Goal: Task Accomplishment & Management: Use online tool/utility

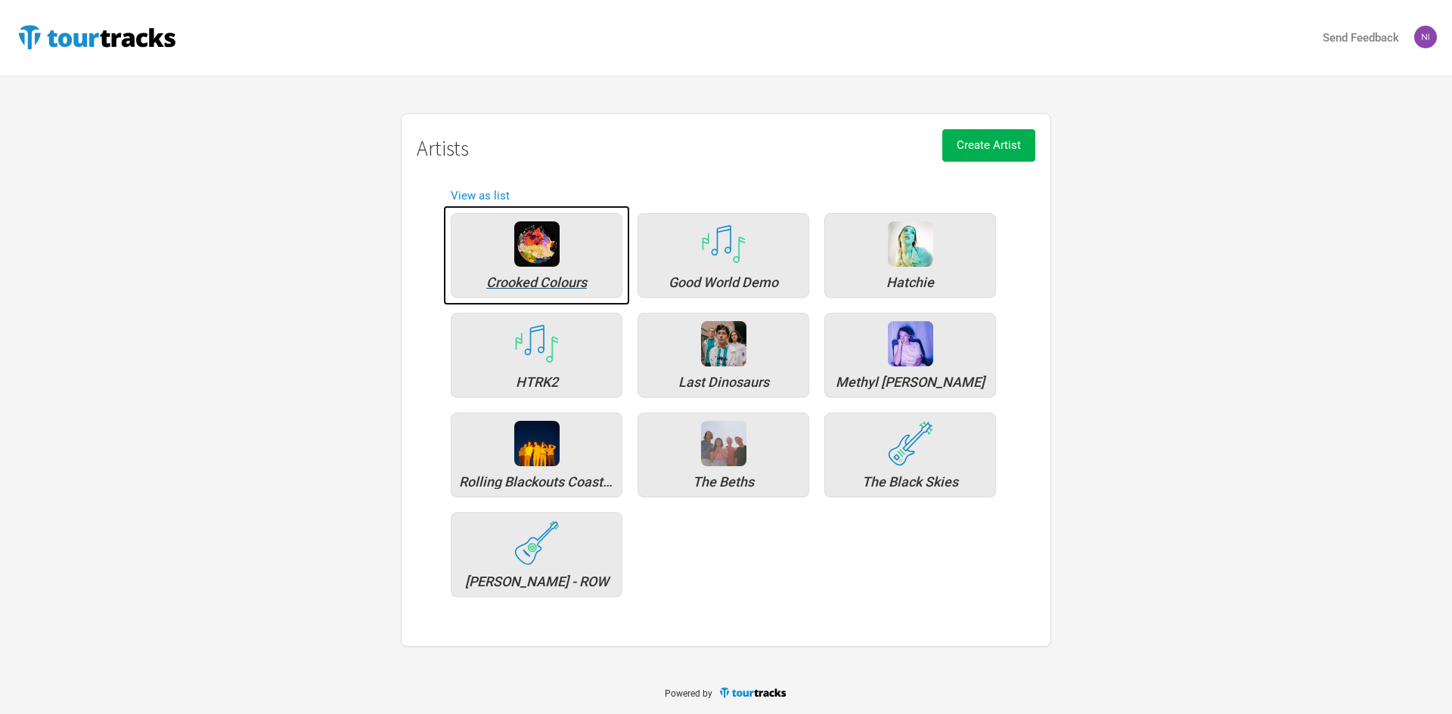
click at [594, 268] on div "Crooked Colours" at bounding box center [537, 255] width 172 height 85
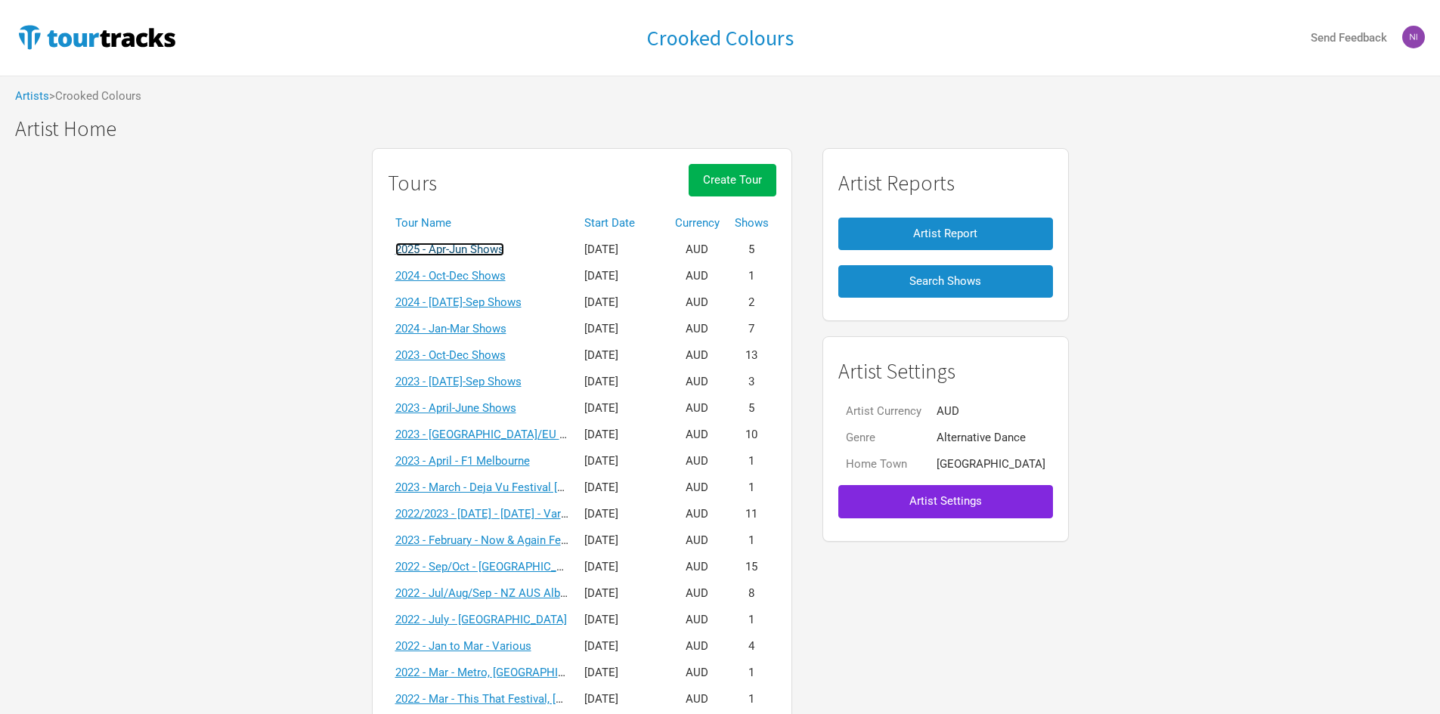
click at [504, 254] on link "2025 - Apr-Jun Shows" at bounding box center [449, 250] width 109 height 14
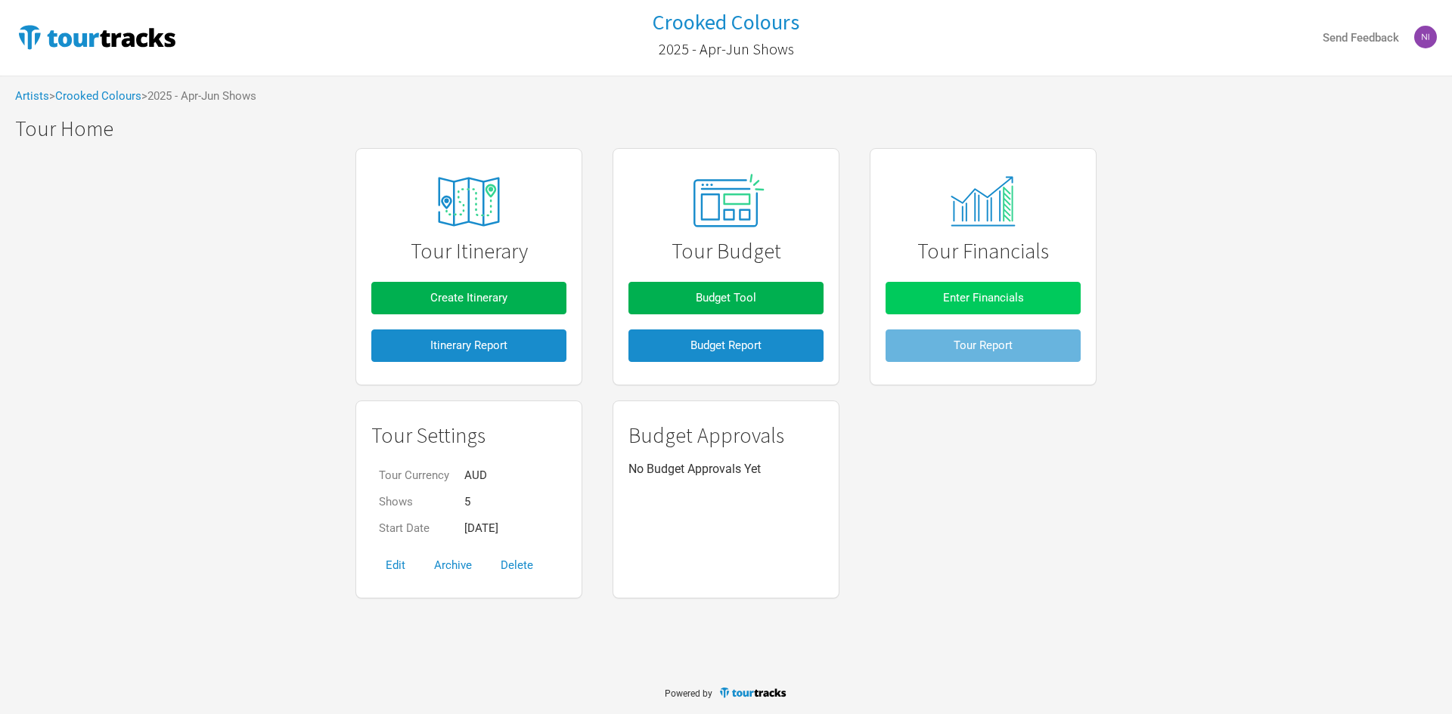
click at [981, 300] on span "Enter Financials" at bounding box center [983, 298] width 81 height 14
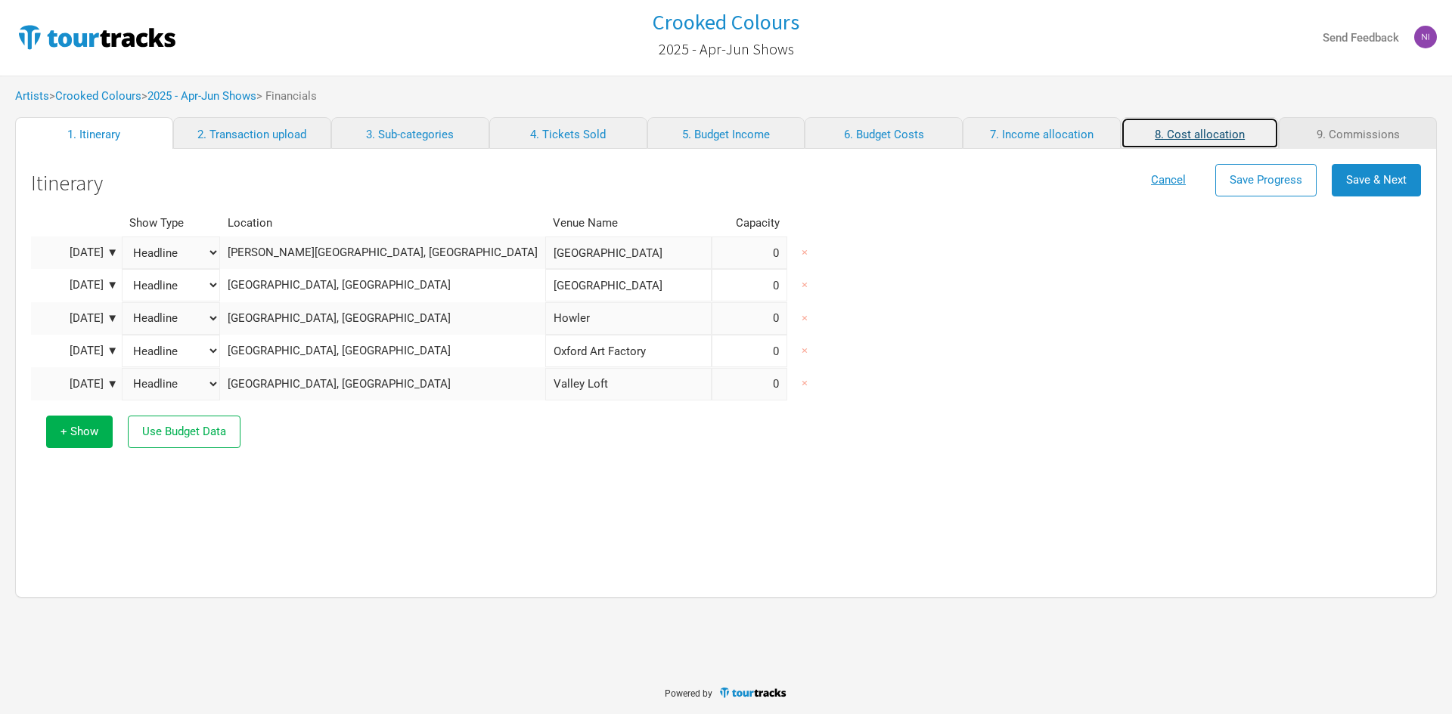
click at [1213, 138] on link "8. Cost allocation" at bounding box center [1199, 133] width 158 height 32
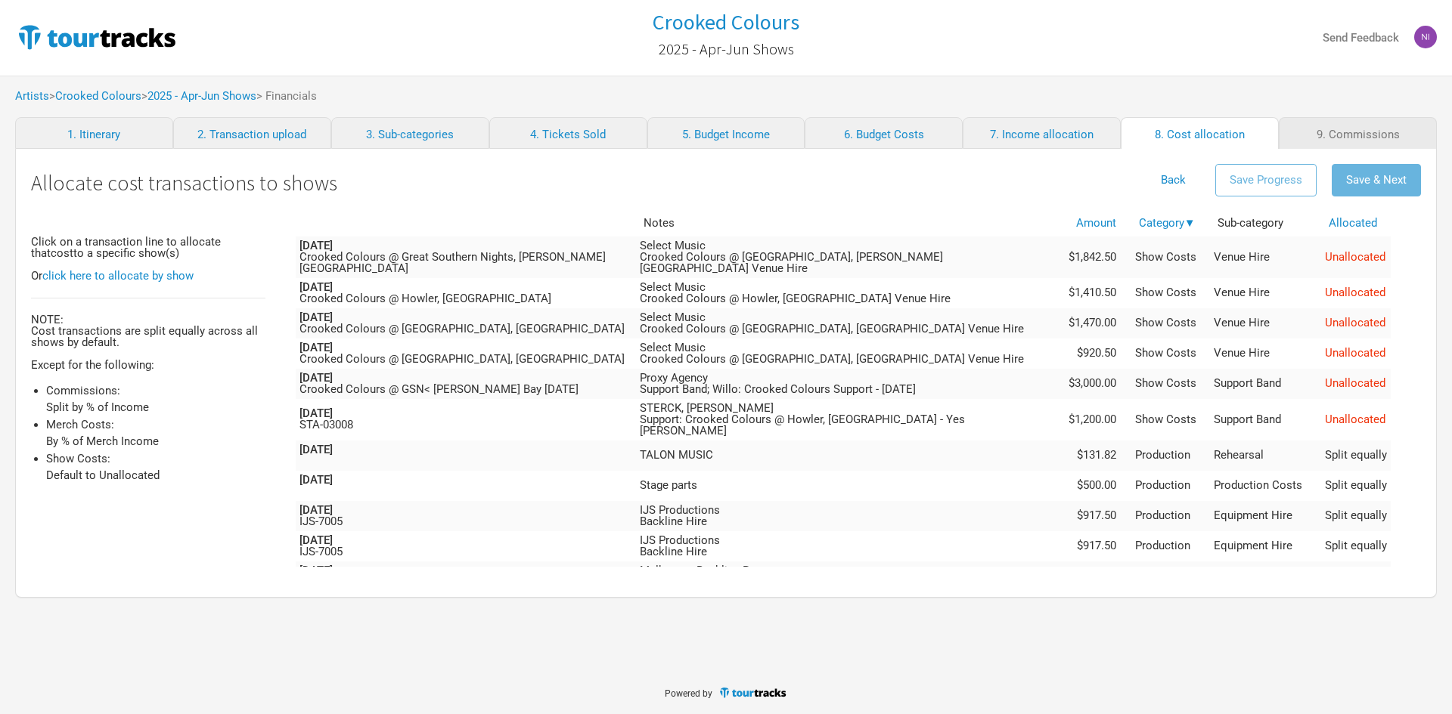
click at [764, 624] on div "Crooked Colours 2025 - Apr-Jun Shows Send Feedback Artists > Crooked Colours > …" at bounding box center [726, 335] width 1452 height 671
click at [1420, 234] on div "Allocate cost transactions to shows Back Save Progress Save & Next Click on a t…" at bounding box center [725, 373] width 1421 height 449
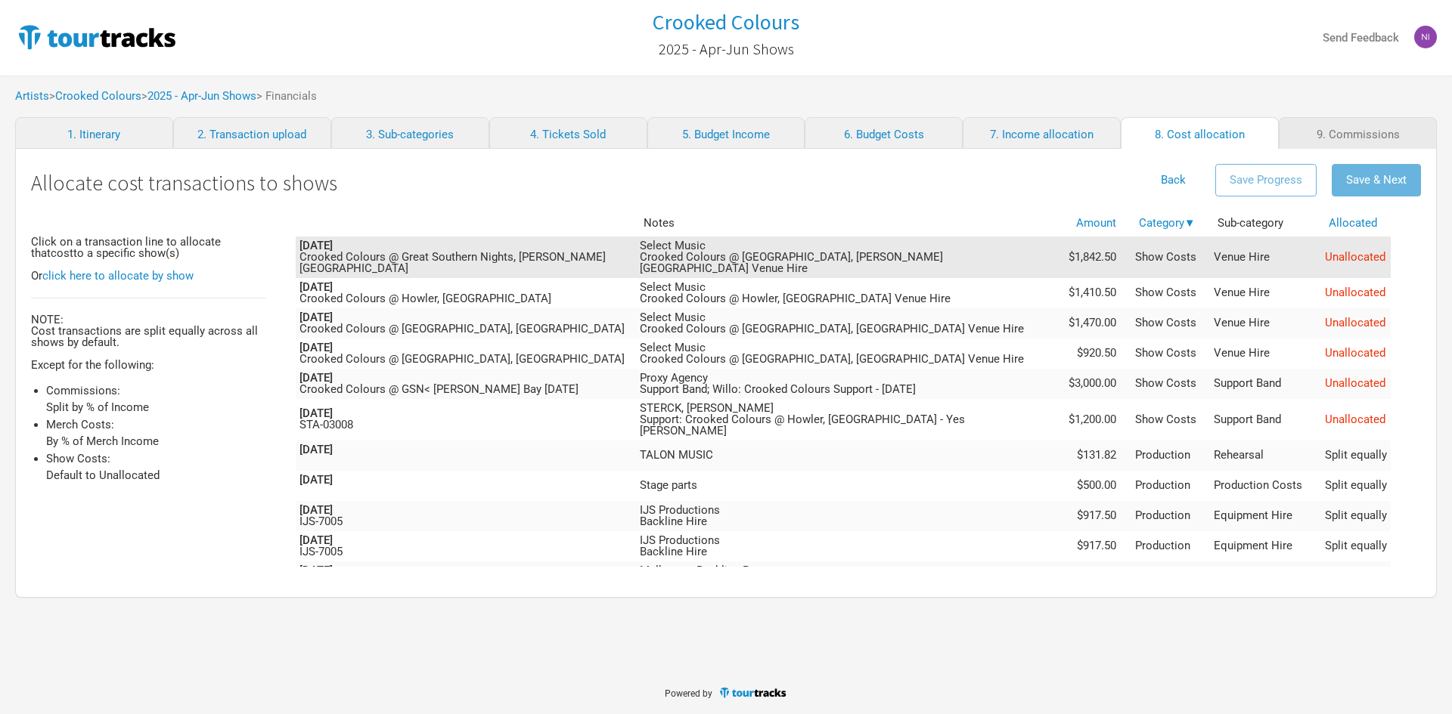
click at [1348, 256] on span "Unallocated" at bounding box center [1355, 257] width 60 height 14
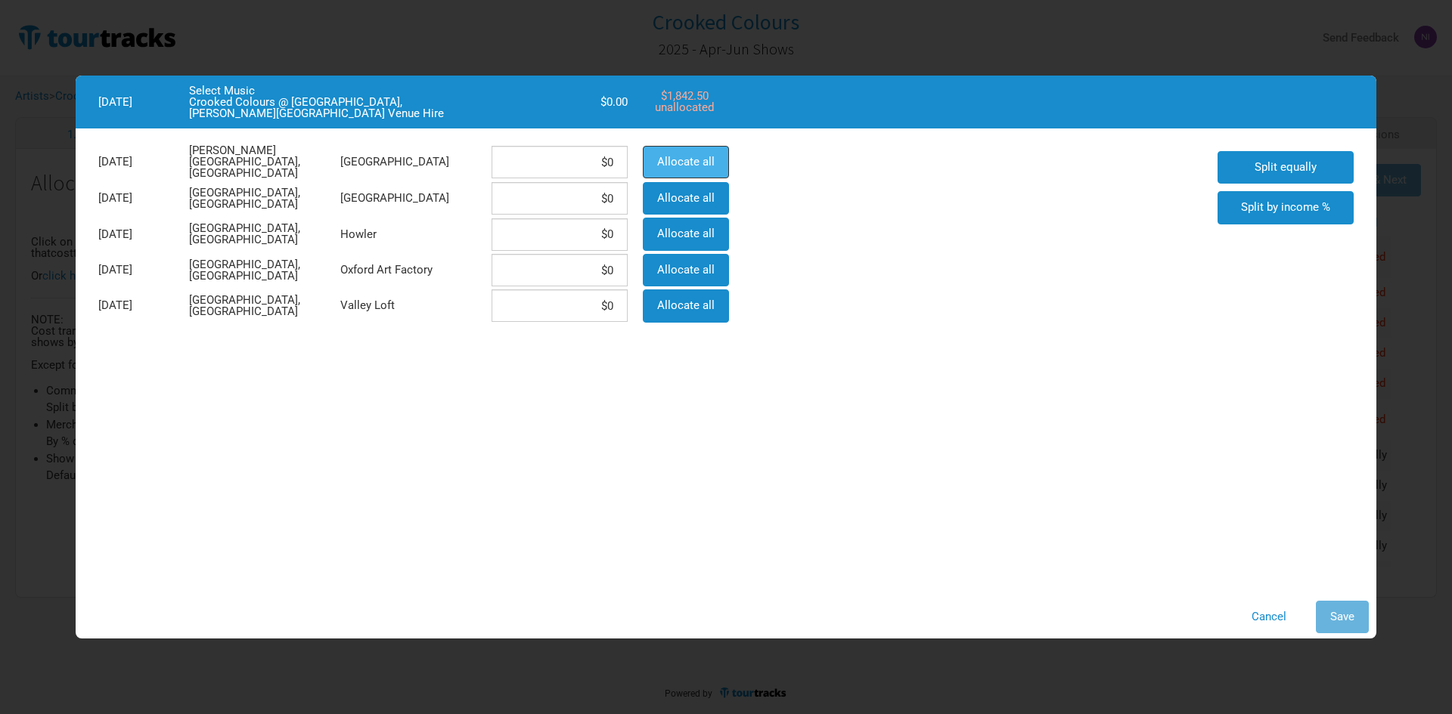
click at [695, 159] on span "Allocate all" at bounding box center [685, 162] width 57 height 14
type input "$1,842.5"
click at [1328, 601] on button "Save" at bounding box center [1341, 617] width 53 height 33
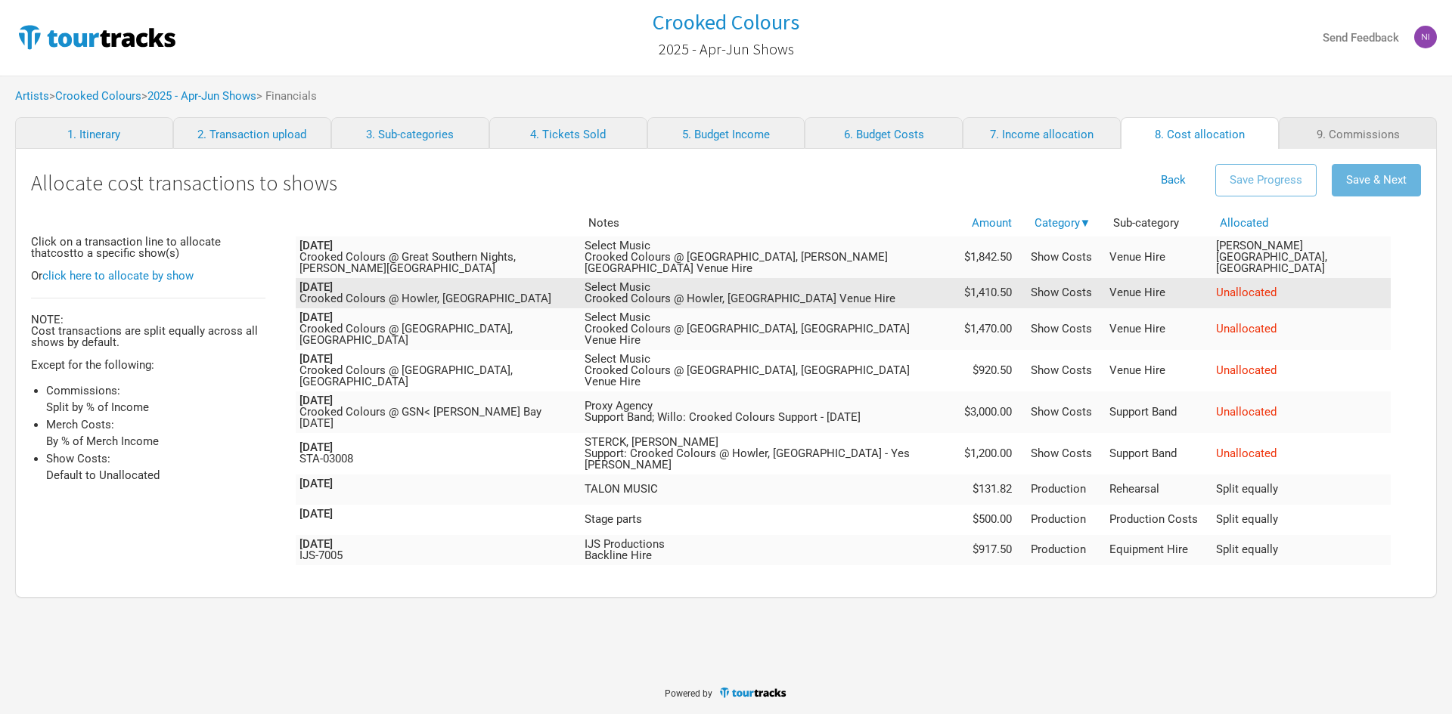
click at [1276, 289] on span "Unallocated" at bounding box center [1246, 293] width 60 height 14
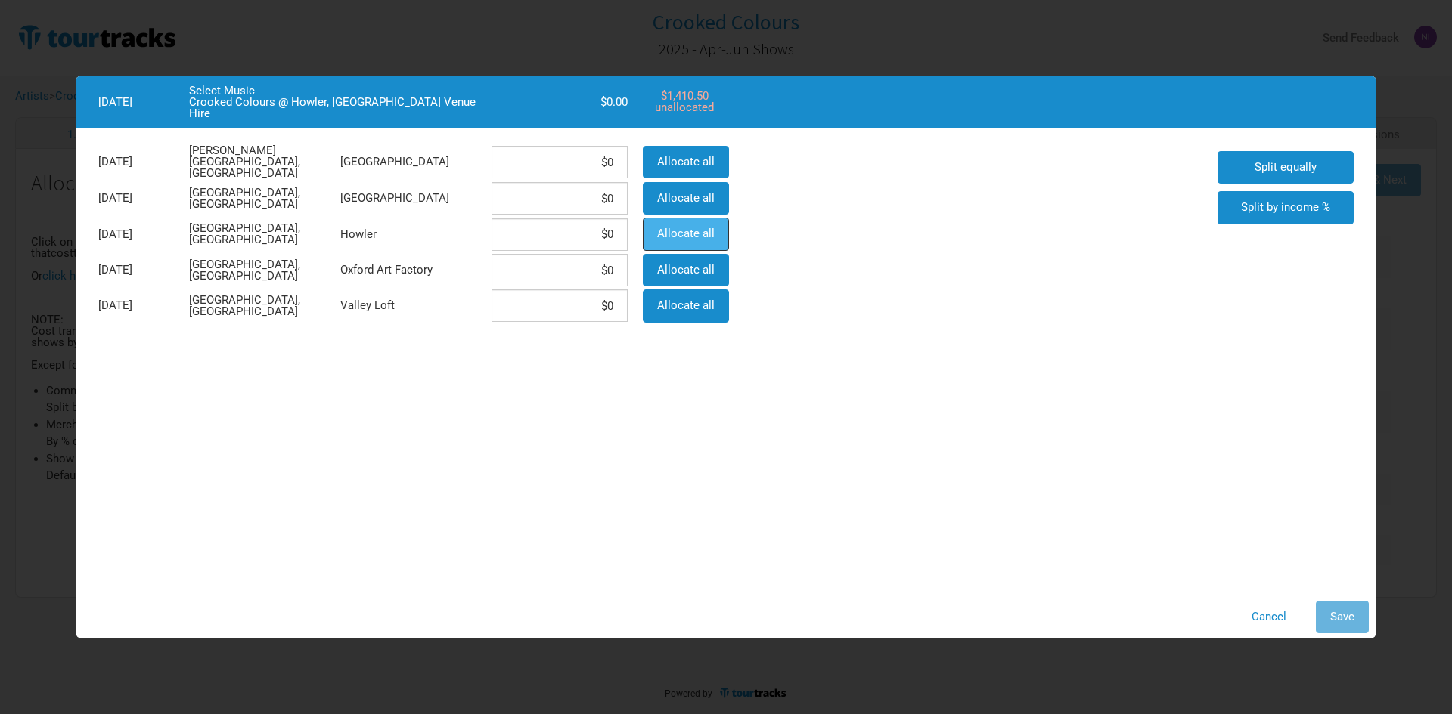
click at [705, 231] on span "Allocate all" at bounding box center [685, 234] width 57 height 14
type input "$1,410.5"
click at [1339, 605] on button "Save" at bounding box center [1341, 617] width 53 height 33
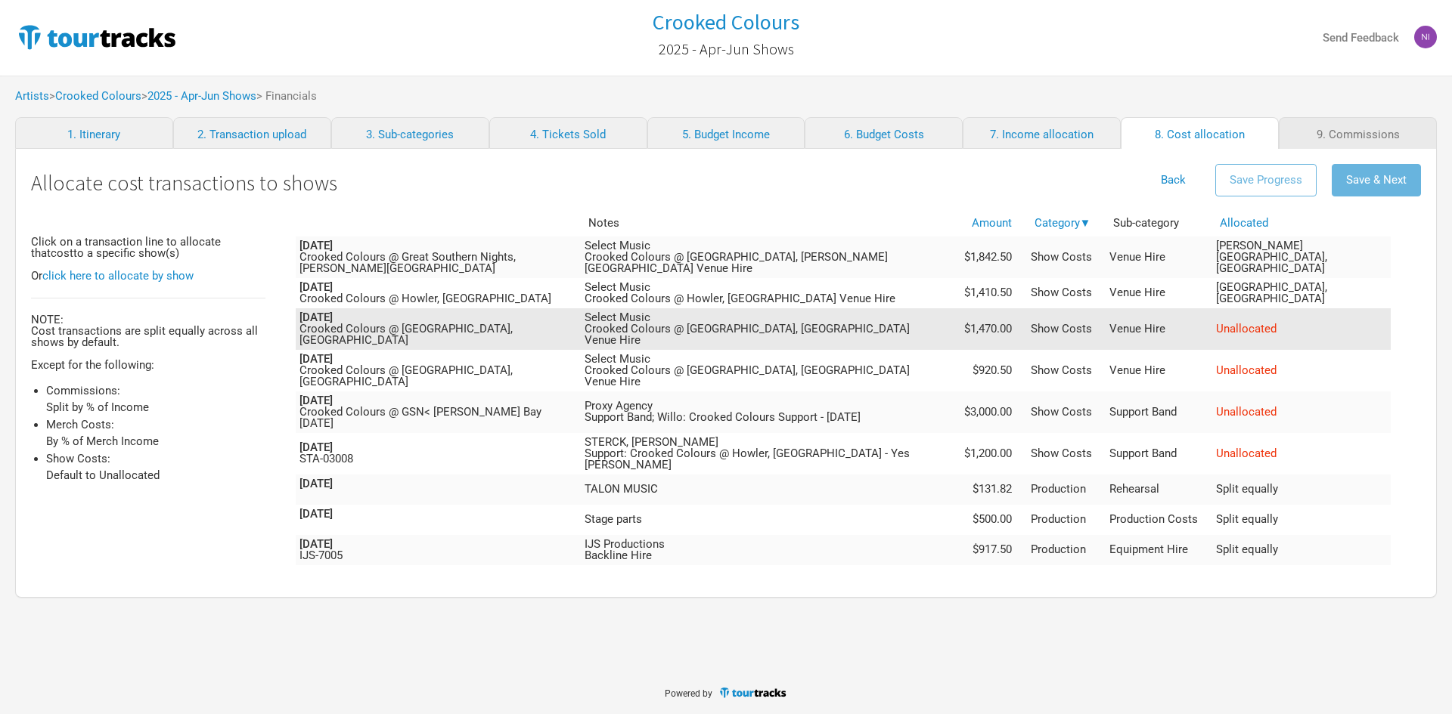
click at [1276, 322] on span "Unallocated" at bounding box center [1246, 329] width 60 height 14
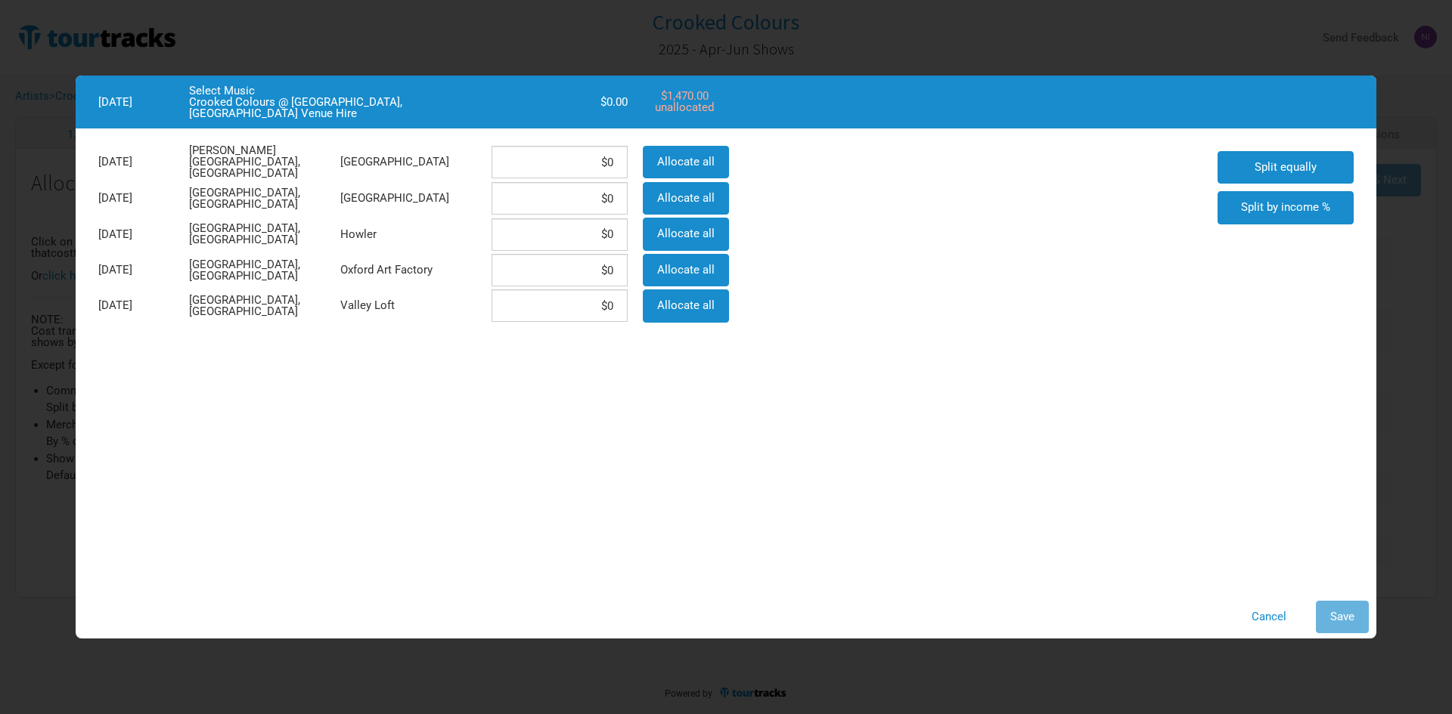
click at [760, 269] on div "[DATE][GEOGRAPHIC_DATA][PERSON_NAME], [GEOGRAPHIC_DATA] $0 Allocate all [DATE] …" at bounding box center [650, 234] width 1119 height 181
click at [738, 269] on div "[DATE][GEOGRAPHIC_DATA][PERSON_NAME], [GEOGRAPHIC_DATA] $0 Allocate all [DATE] …" at bounding box center [650, 234] width 1119 height 181
click at [733, 273] on div "Allocate all" at bounding box center [684, 271] width 98 height 36
click at [717, 273] on button "Allocate all" at bounding box center [686, 270] width 86 height 33
type input "$1,470"
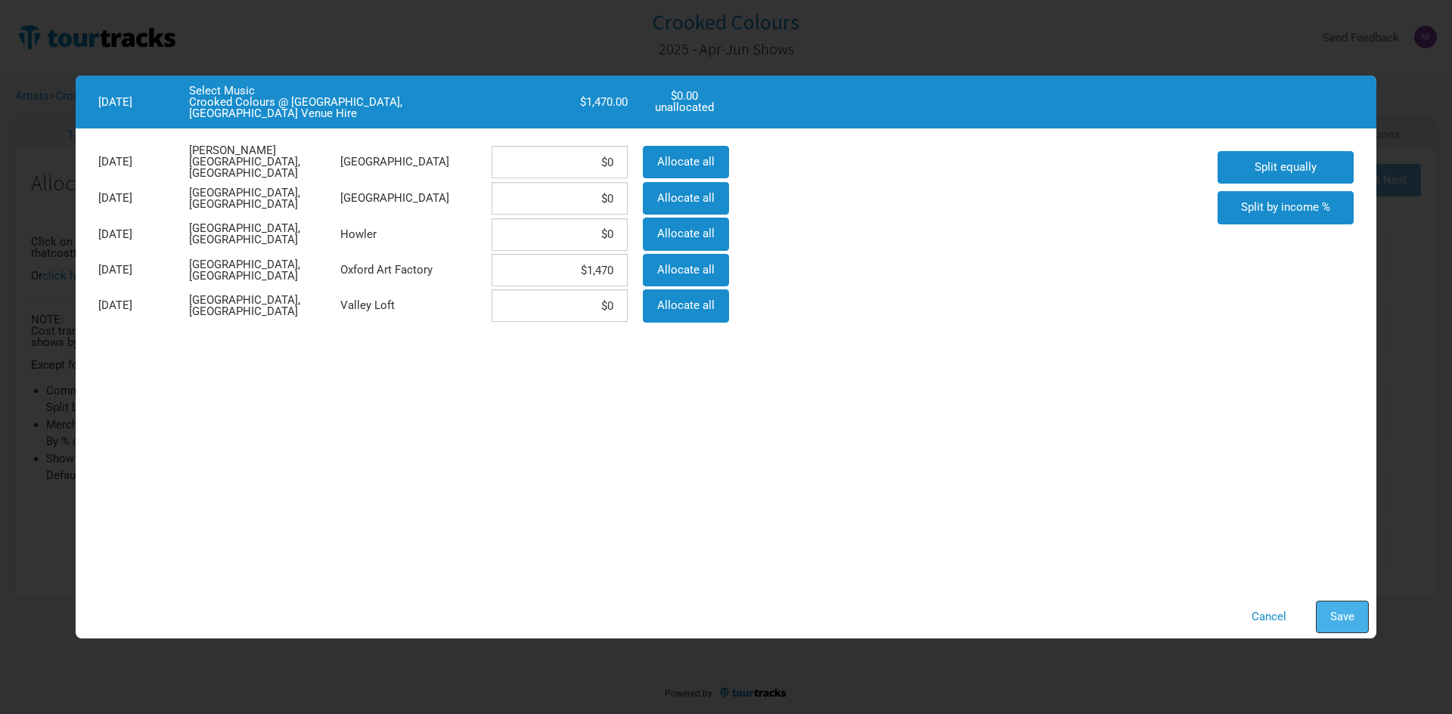
click at [1319, 612] on button "Save" at bounding box center [1341, 617] width 53 height 33
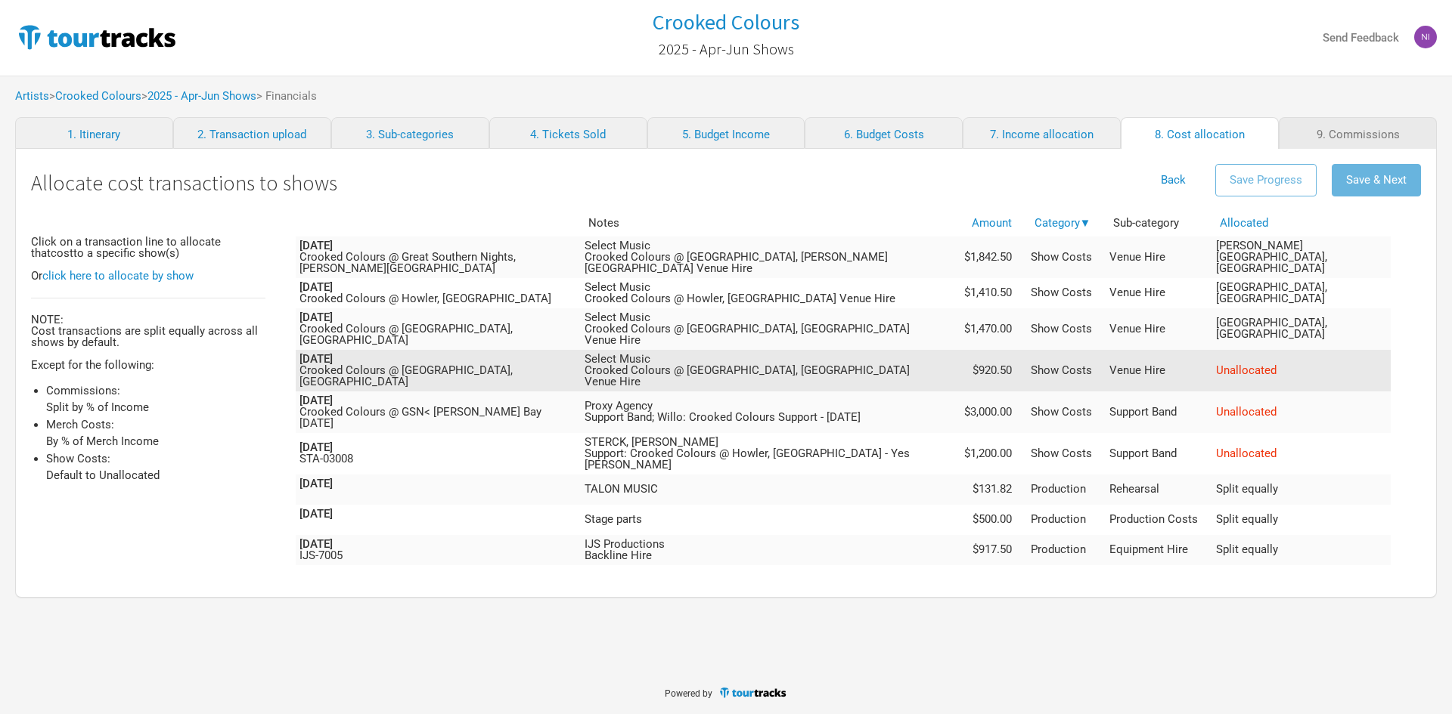
click at [1276, 364] on span "Unallocated" at bounding box center [1246, 371] width 60 height 14
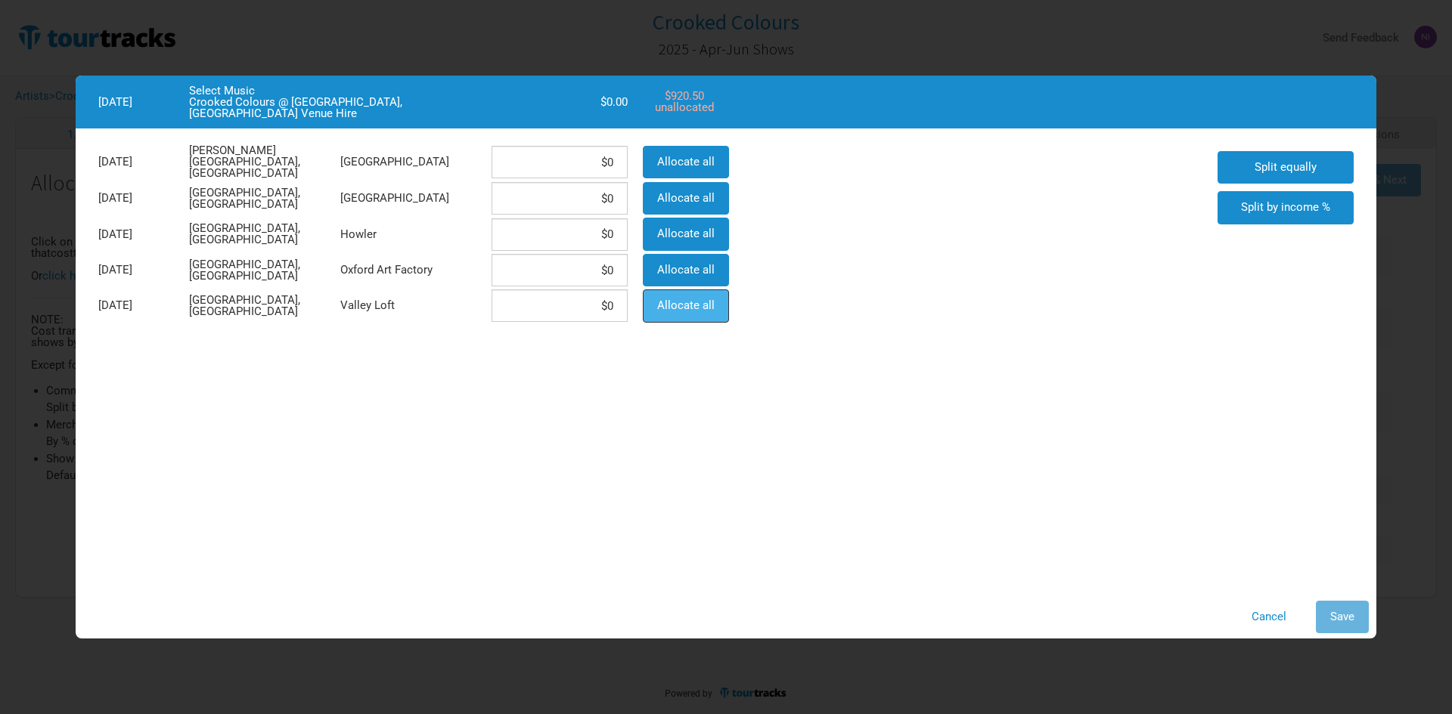
click at [696, 306] on span "Allocate all" at bounding box center [685, 306] width 57 height 14
type input "$920.5"
click at [1328, 618] on button "Save" at bounding box center [1341, 617] width 53 height 33
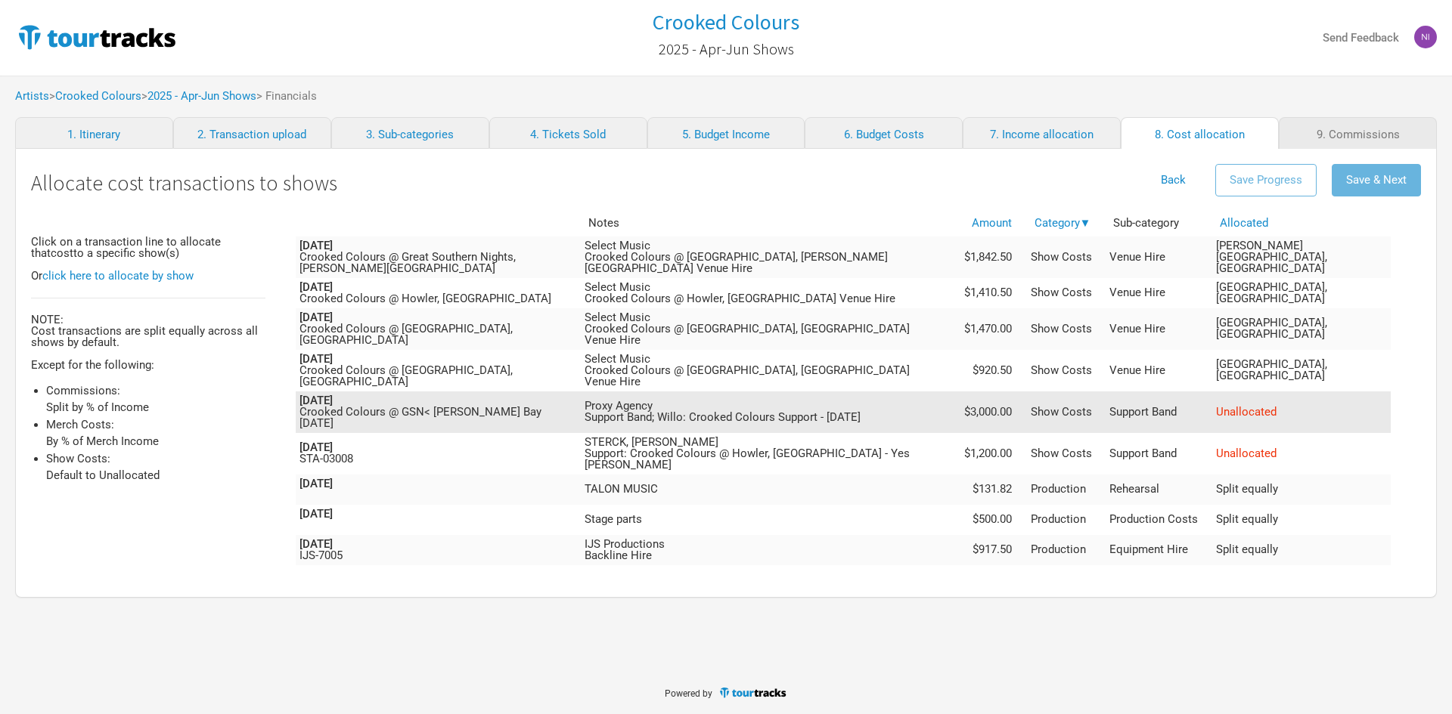
click at [1276, 405] on span "Unallocated" at bounding box center [1246, 412] width 60 height 14
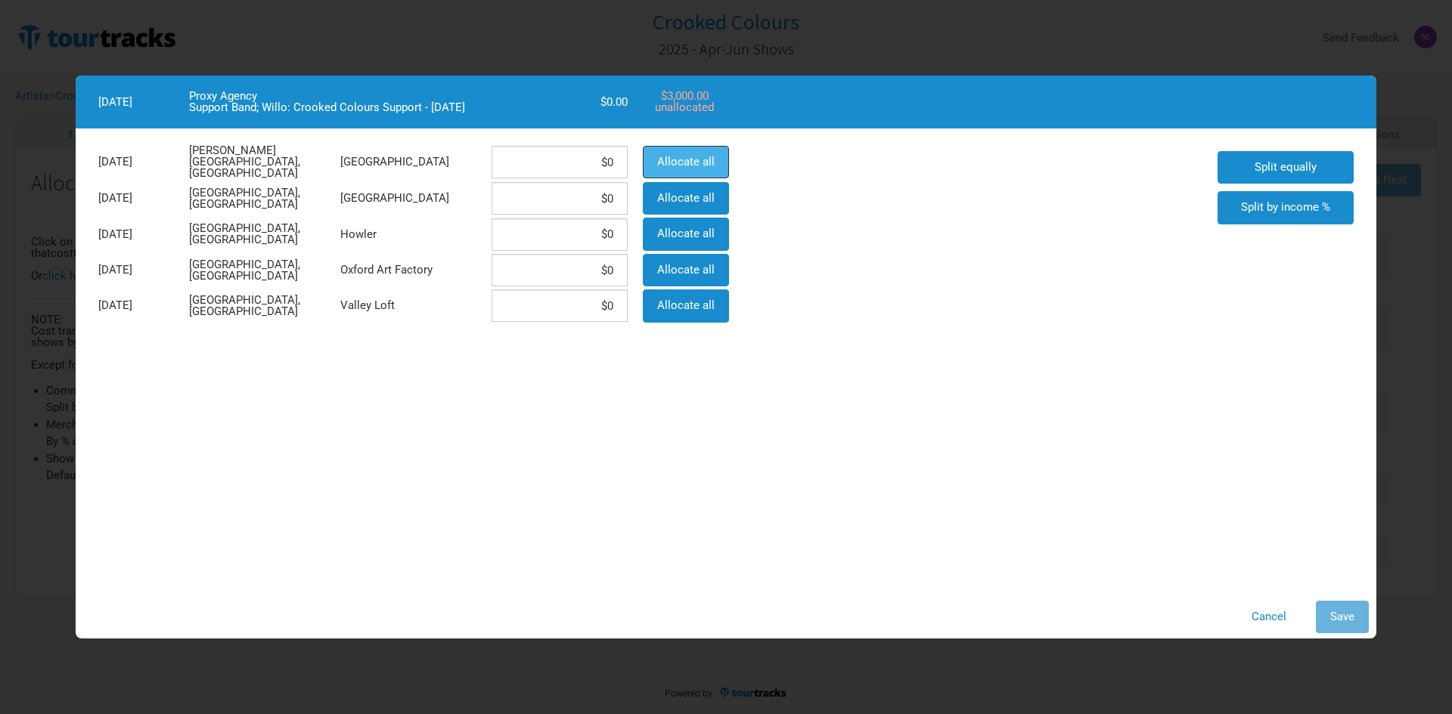
click at [712, 165] on span "Allocate all" at bounding box center [685, 162] width 57 height 14
type input "$3,000"
drag, startPoint x: 1344, startPoint y: 610, endPoint x: 1344, endPoint y: 599, distance: 11.3
click at [1344, 611] on span "Save" at bounding box center [1342, 617] width 24 height 14
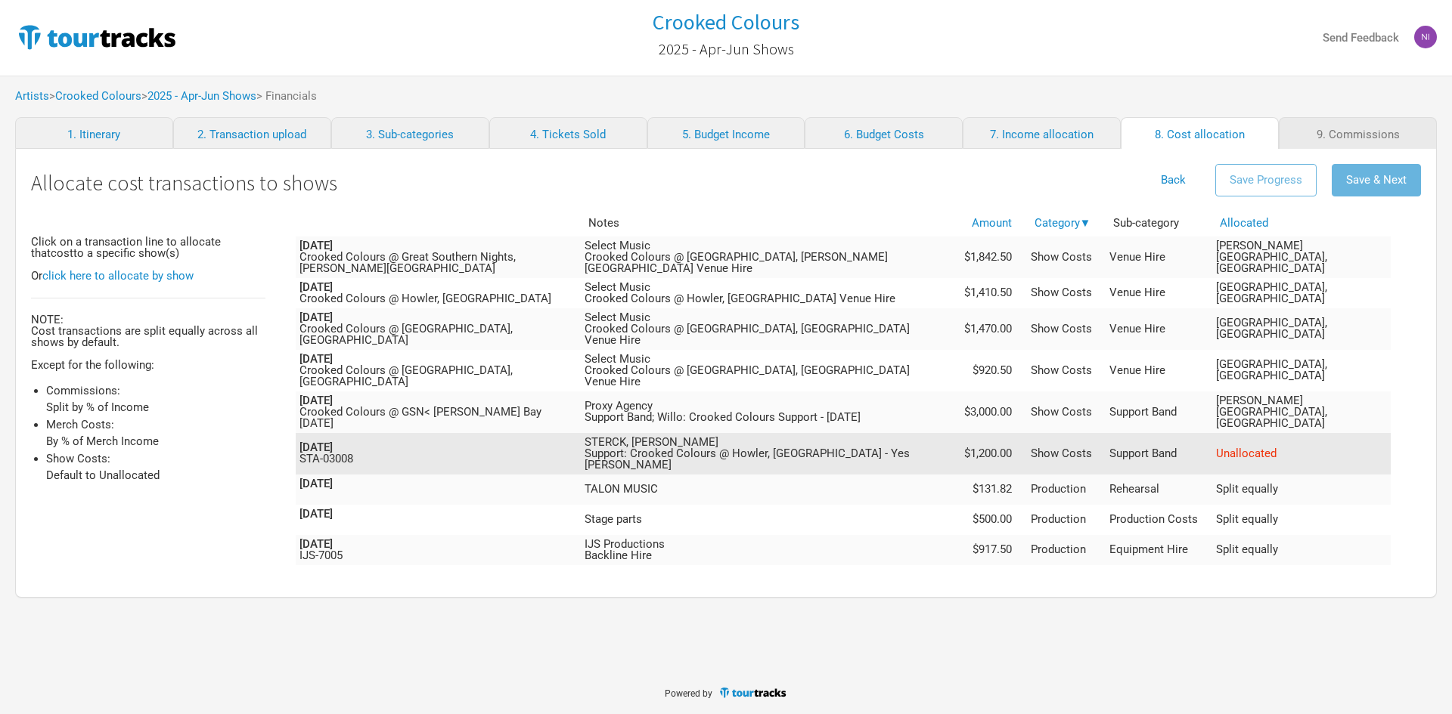
click at [1276, 447] on span "Unallocated" at bounding box center [1246, 454] width 60 height 14
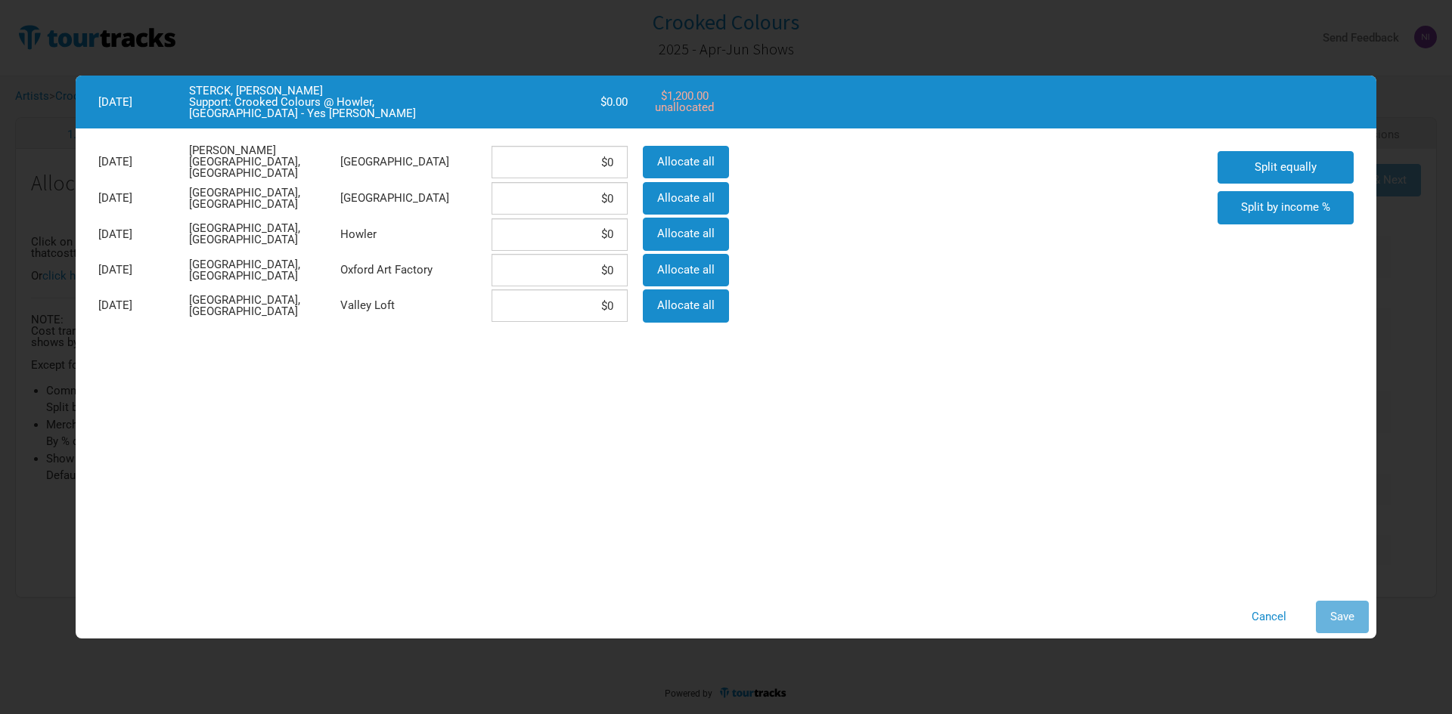
click at [729, 239] on div "Allocate all" at bounding box center [684, 234] width 98 height 36
click at [710, 233] on span "Allocate all" at bounding box center [685, 234] width 57 height 14
type input "$1,200"
click at [1306, 615] on div "Cancel Save" at bounding box center [725, 617] width 1285 height 33
click at [1320, 616] on button "Save" at bounding box center [1341, 617] width 53 height 33
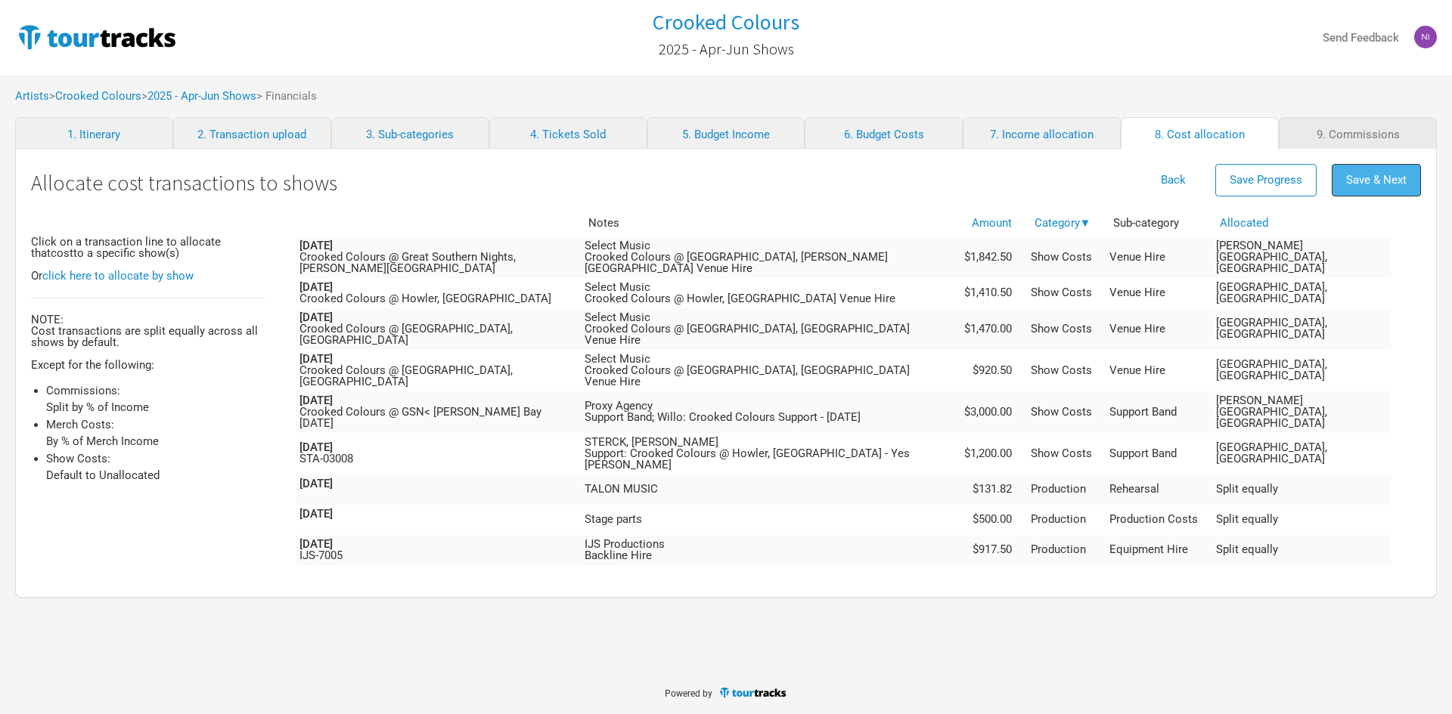
click at [1393, 168] on button "Save & Next" at bounding box center [1375, 180] width 89 height 33
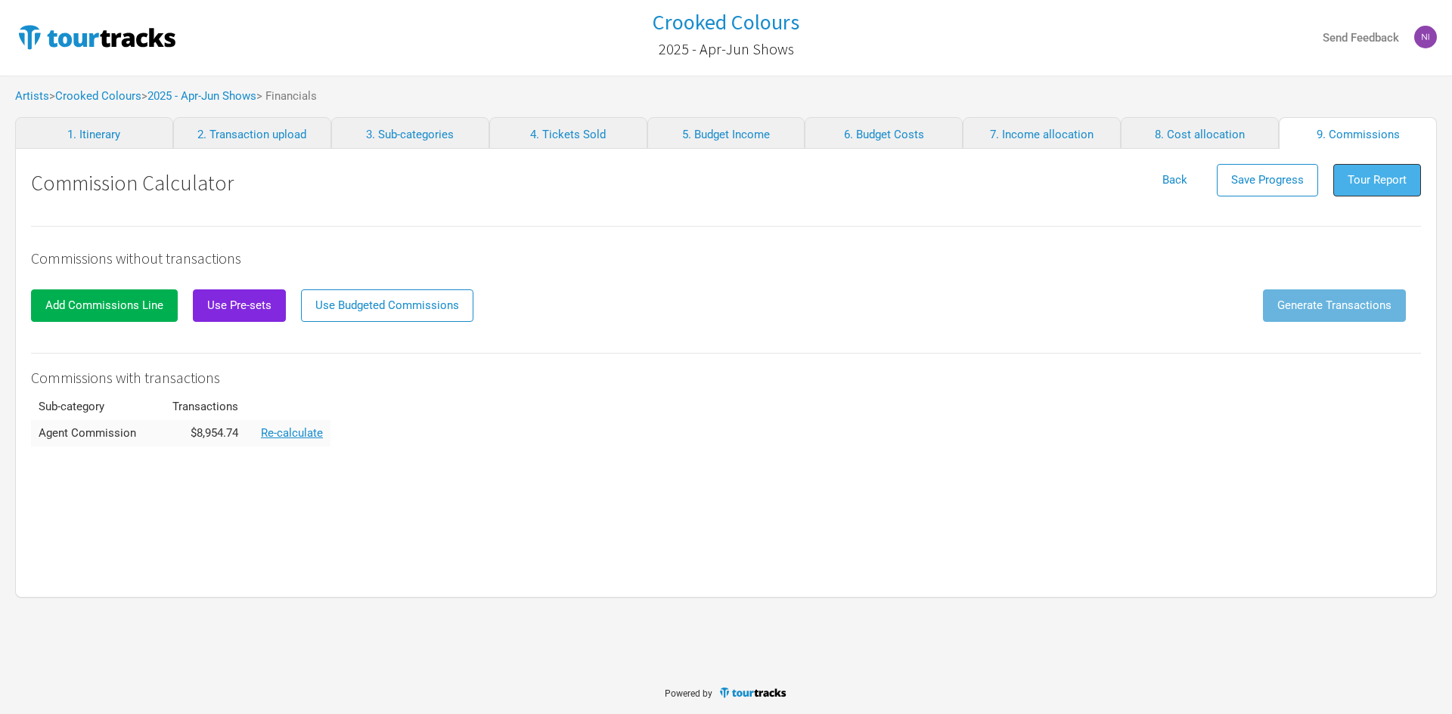
click at [1391, 188] on button "Tour Report" at bounding box center [1377, 180] width 88 height 33
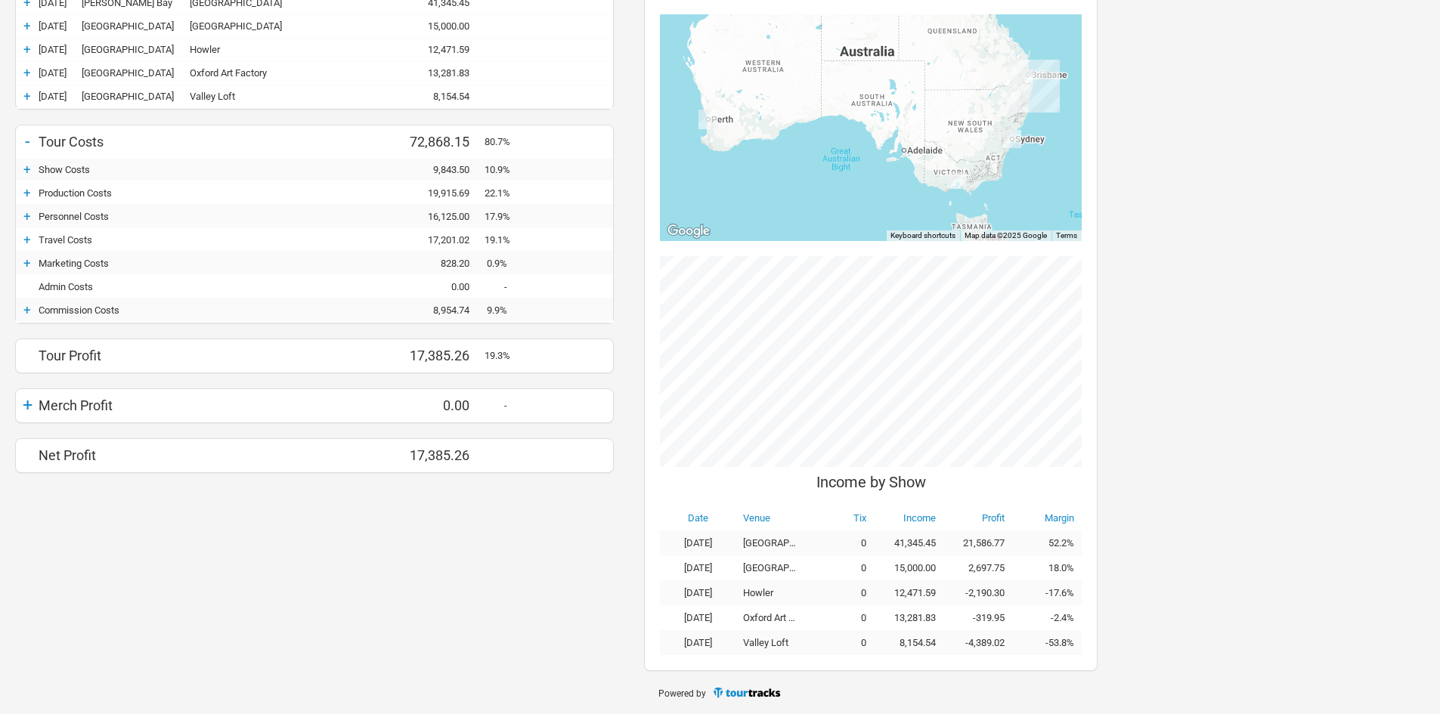
scroll to position [114, 0]
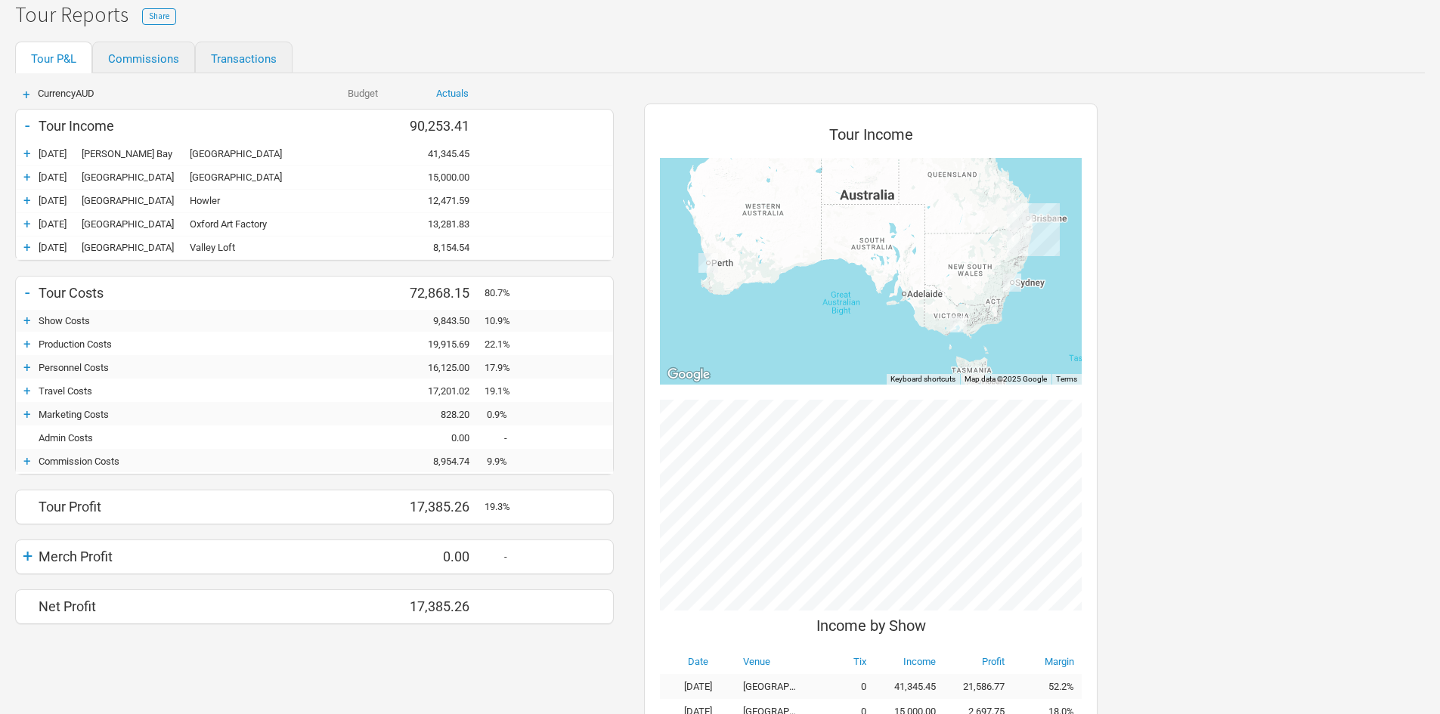
click at [30, 243] on div "+" at bounding box center [27, 247] width 23 height 15
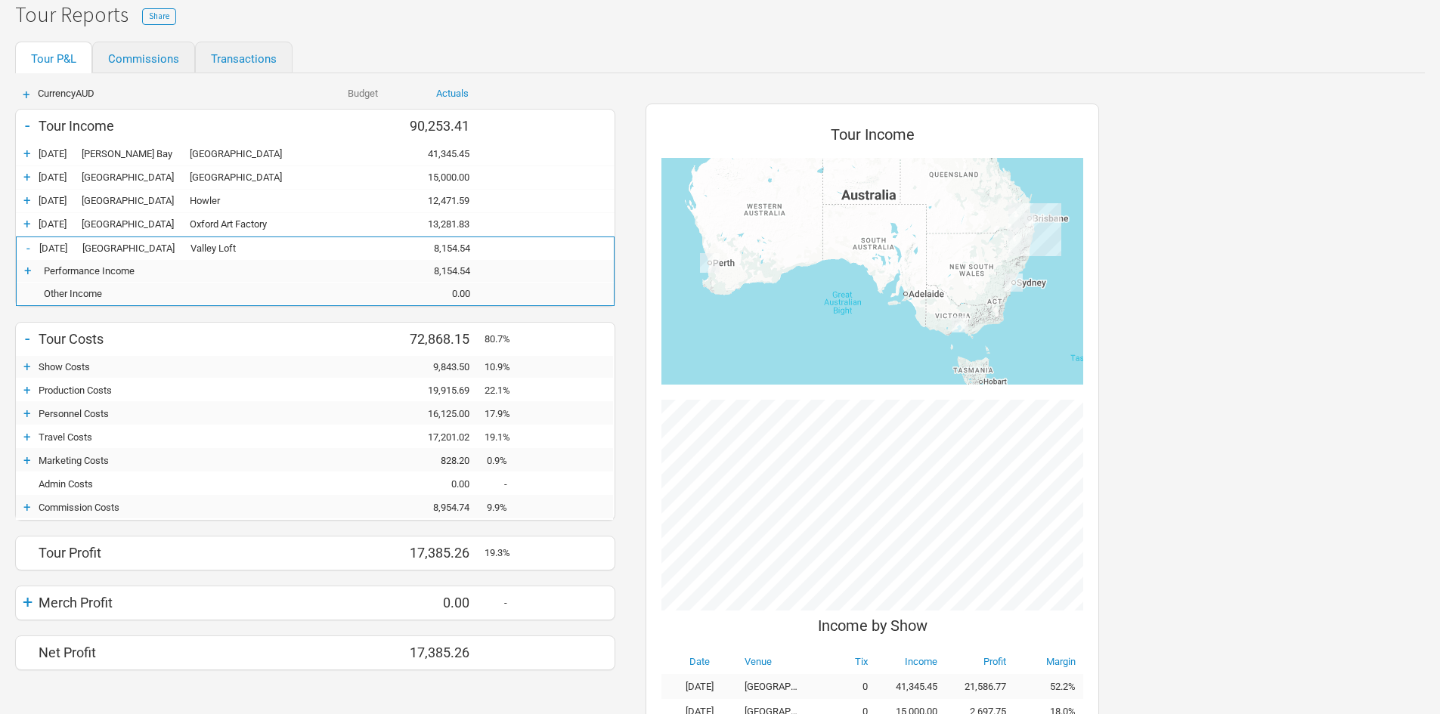
click at [28, 243] on div "-" at bounding box center [28, 247] width 23 height 15
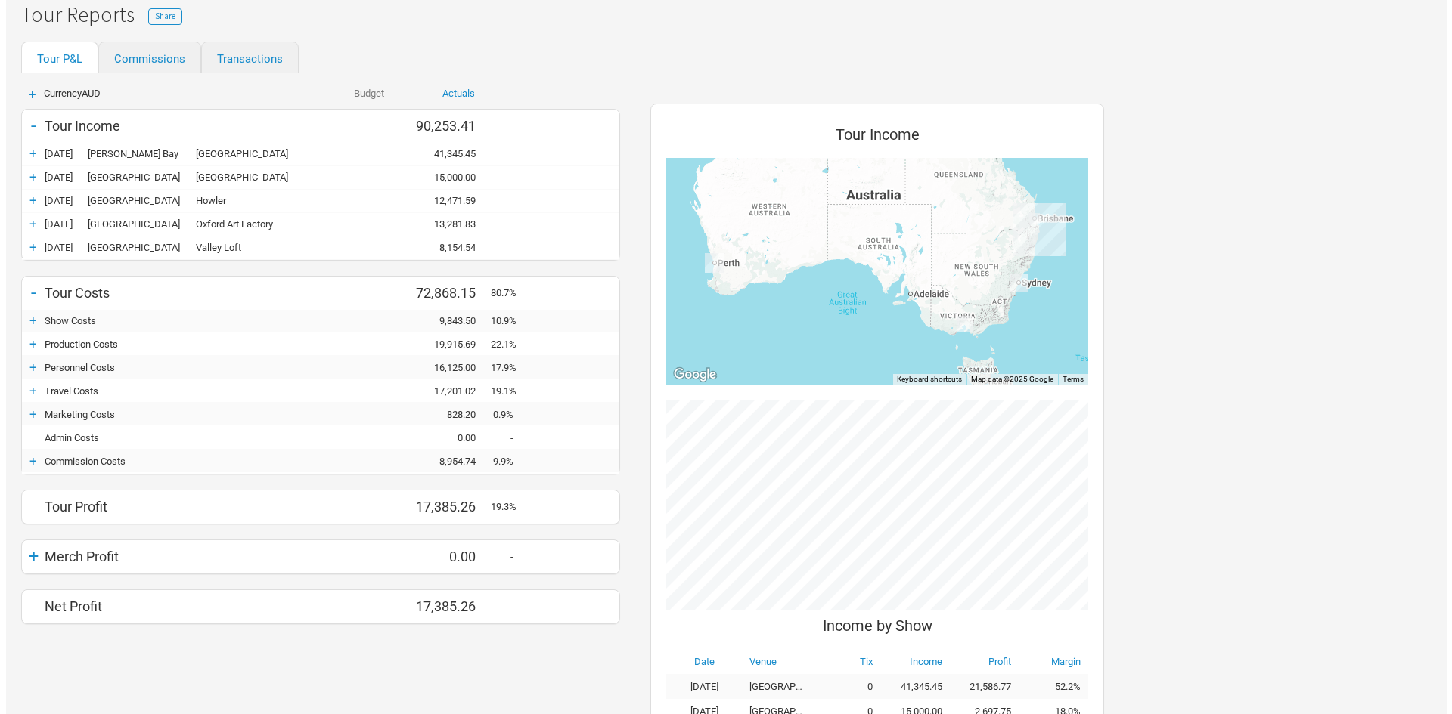
scroll to position [0, 0]
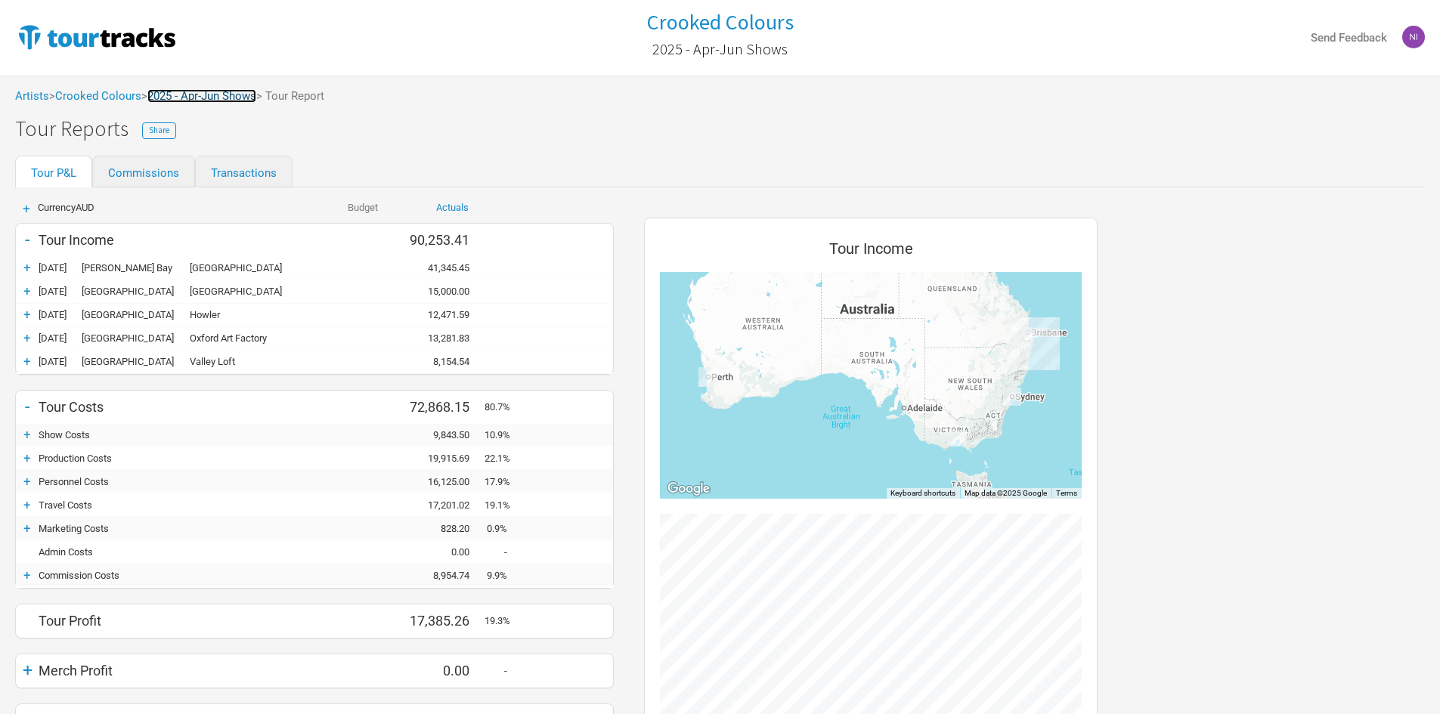
click at [222, 95] on link "2025 - Apr-Jun Shows" at bounding box center [201, 96] width 109 height 14
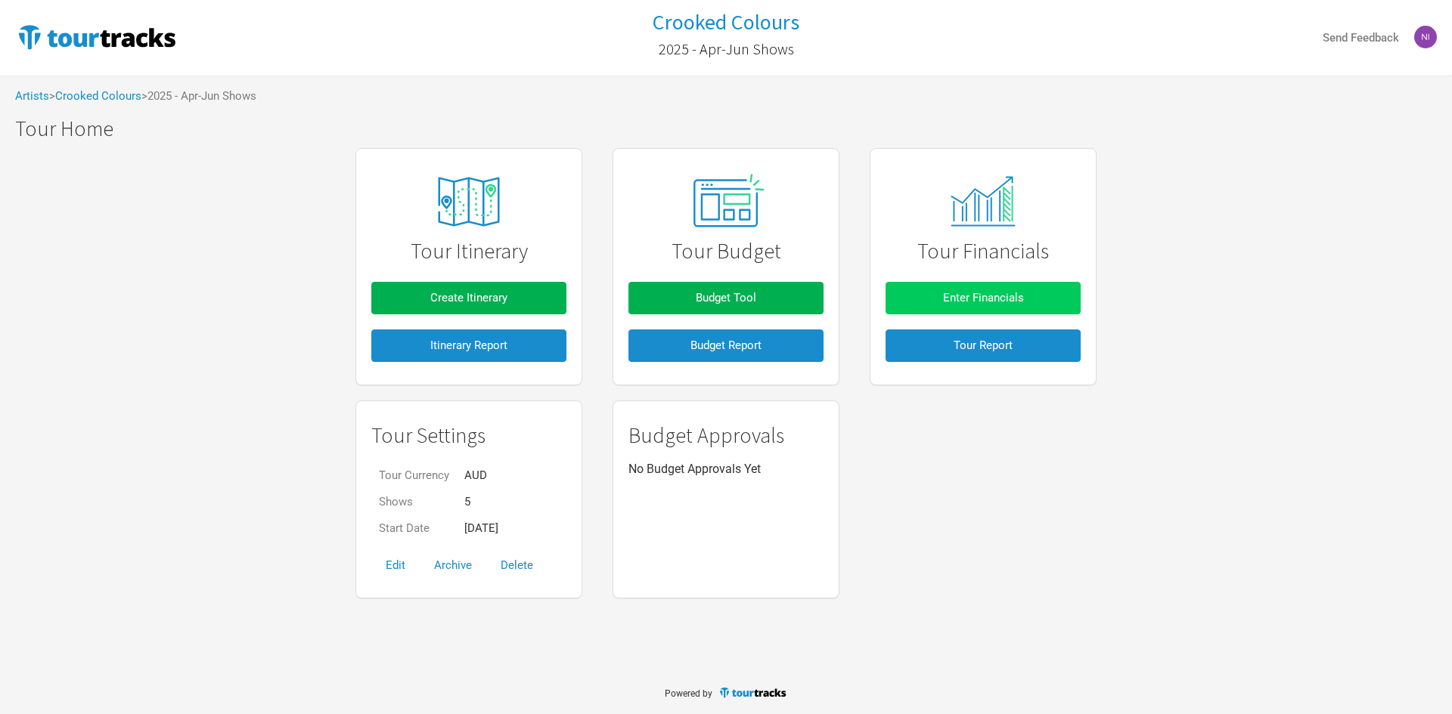
click at [1072, 302] on button "Enter Financials" at bounding box center [982, 298] width 195 height 33
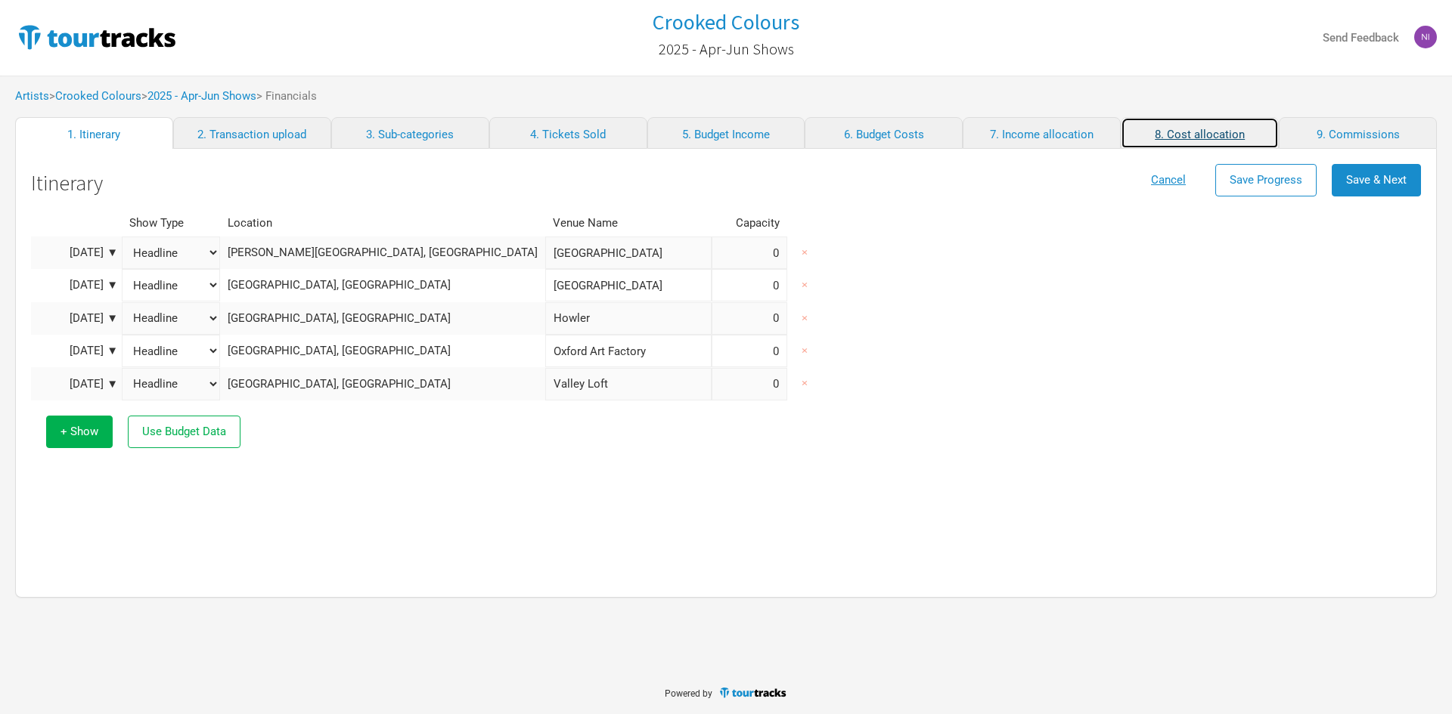
click at [1175, 140] on link "8. Cost allocation" at bounding box center [1199, 133] width 158 height 32
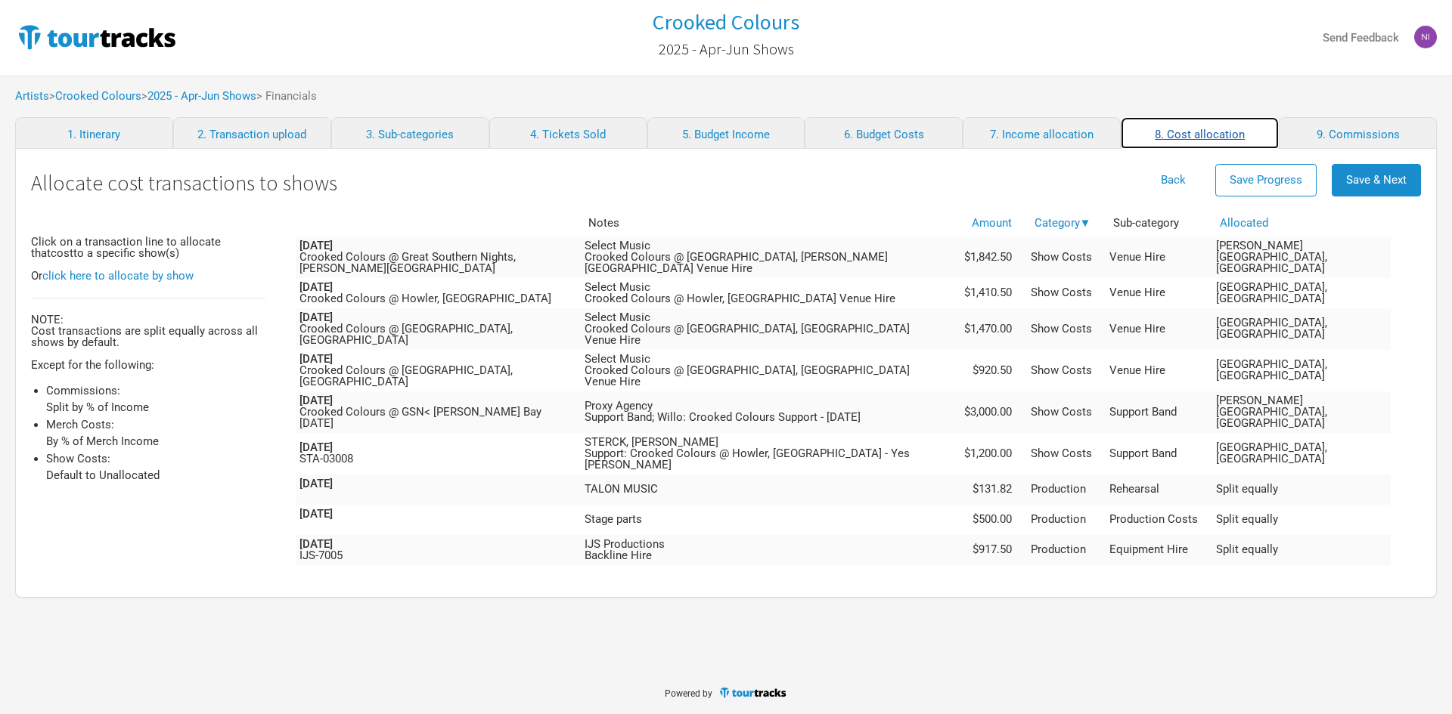
scroll to position [6068, 0]
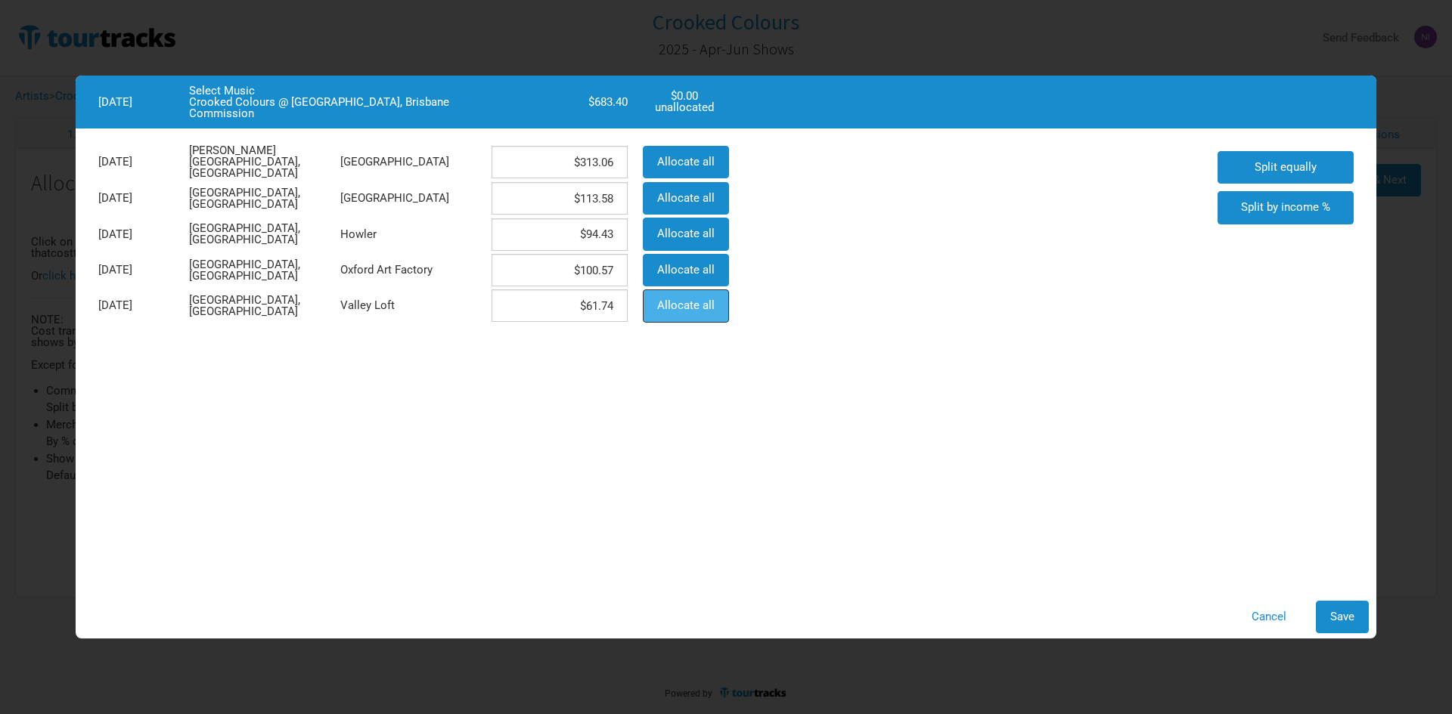
click at [720, 305] on button "Allocate all" at bounding box center [686, 306] width 86 height 33
type input "$0"
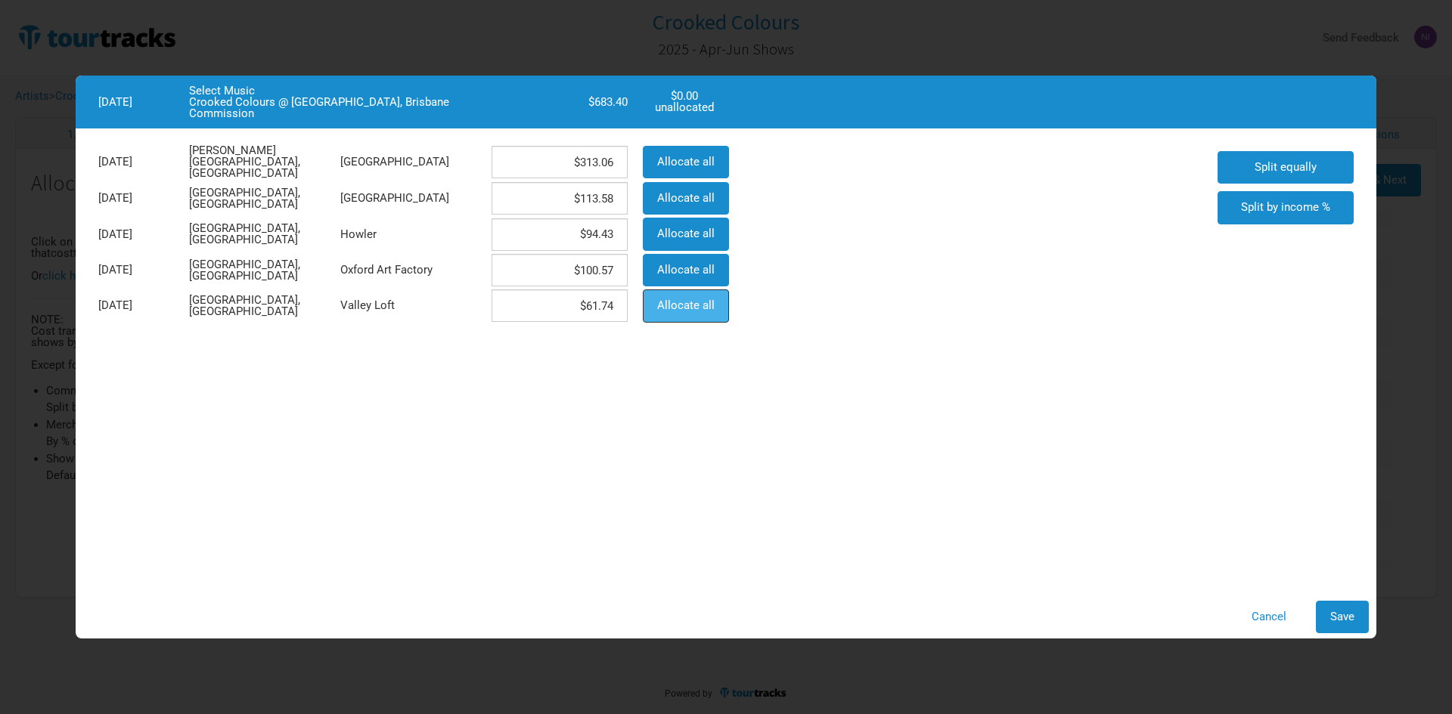
type input "$683.4"
click at [1335, 621] on span "Save" at bounding box center [1342, 617] width 24 height 14
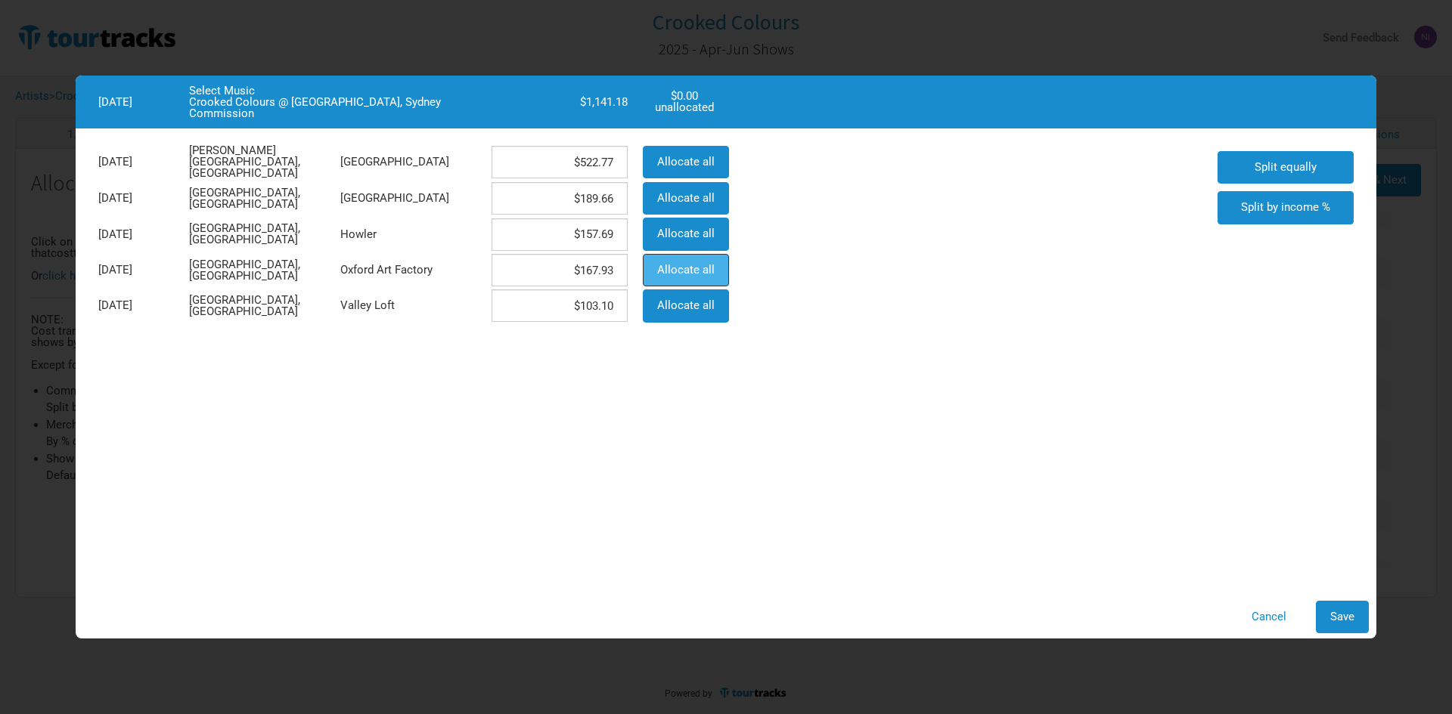
click at [720, 267] on button "Allocate all" at bounding box center [686, 270] width 86 height 33
type input "$0"
type input "$1,141.18"
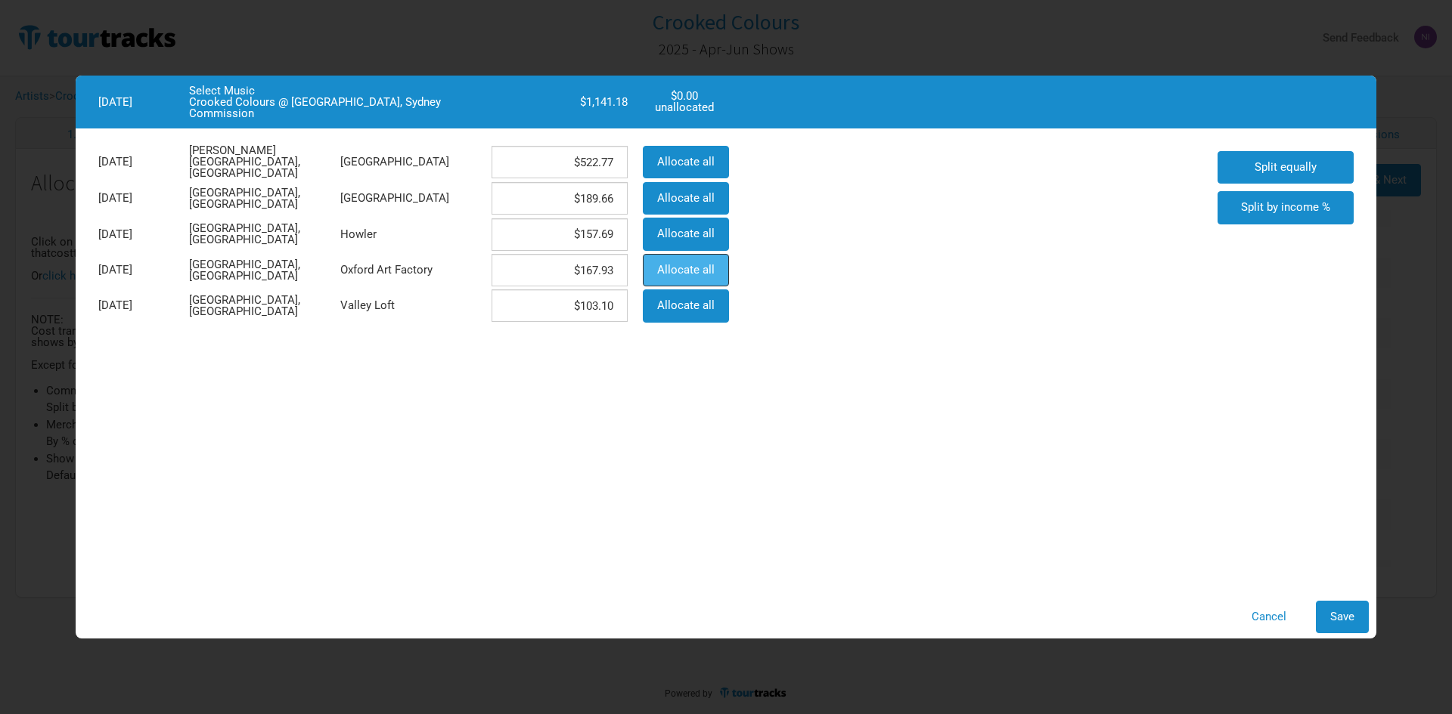
type input "$0"
click at [1354, 624] on button "Save" at bounding box center [1341, 617] width 53 height 33
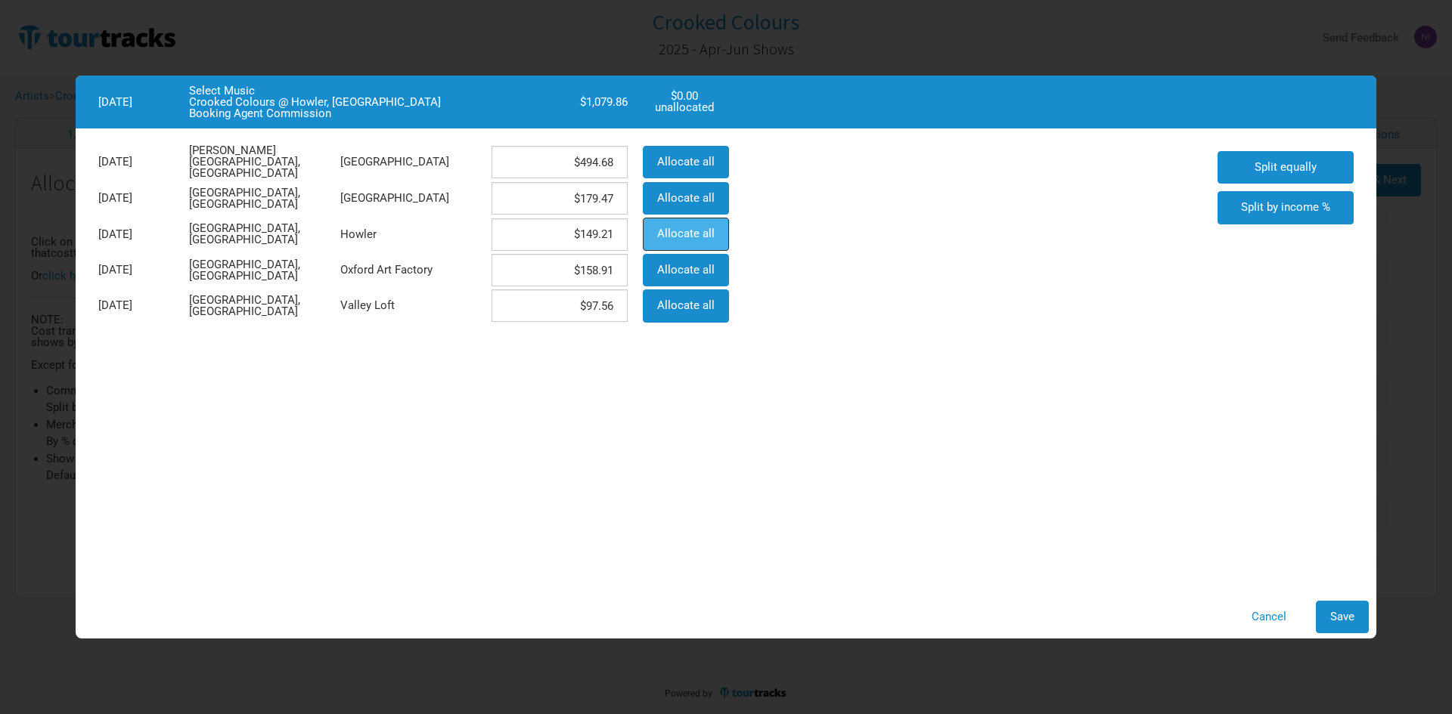
click at [701, 223] on button "Allocate all" at bounding box center [686, 234] width 86 height 33
type input "$0"
type input "$1,079.86"
type input "$0"
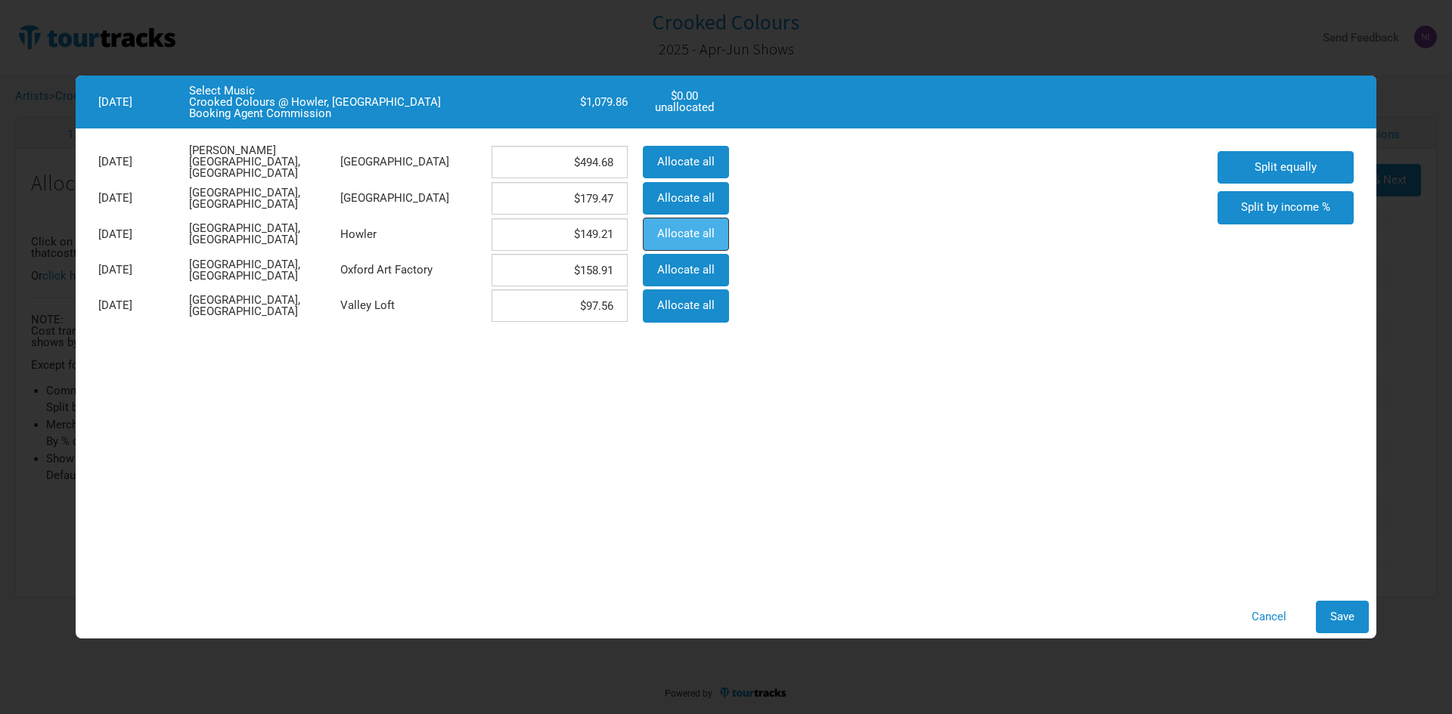
type input "$0"
click at [1321, 610] on button "Save" at bounding box center [1341, 617] width 53 height 33
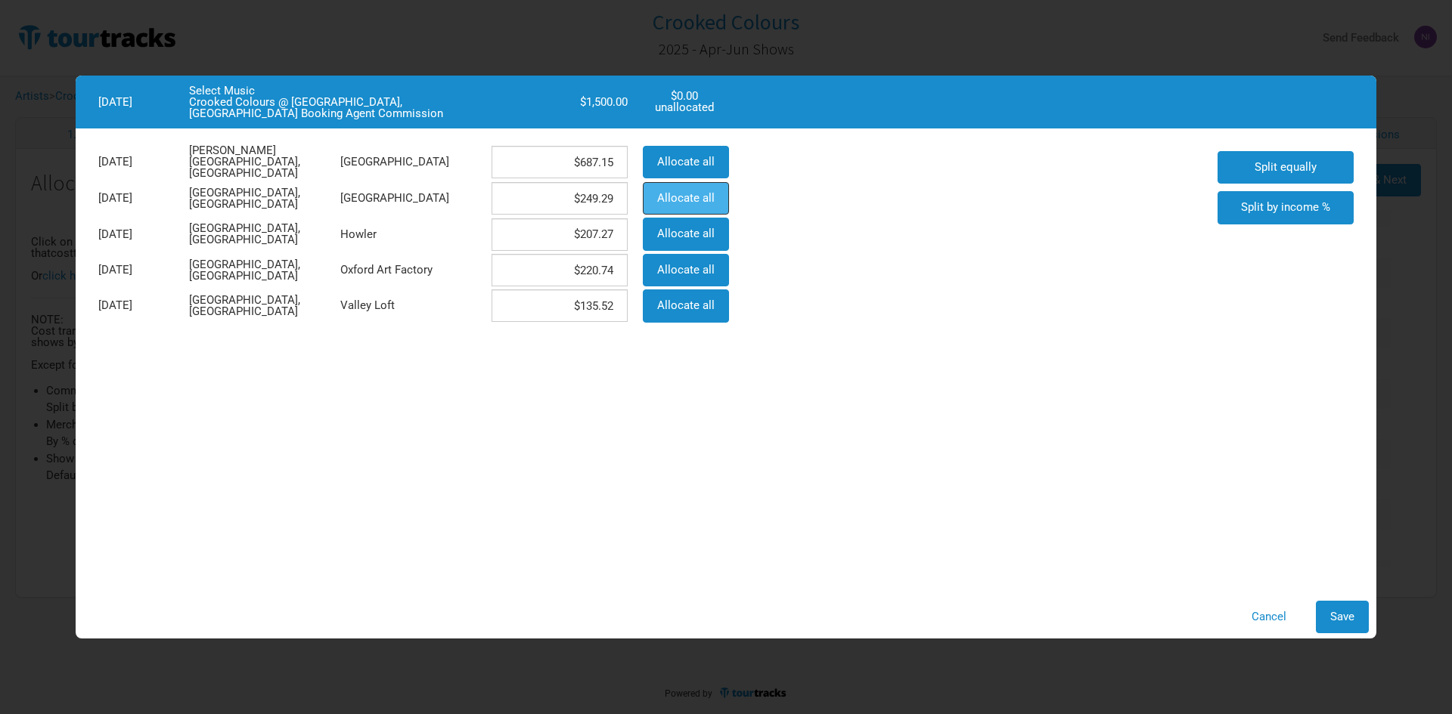
click at [708, 192] on span "Allocate all" at bounding box center [685, 198] width 57 height 14
type input "$0"
type input "$1,500"
type input "$0"
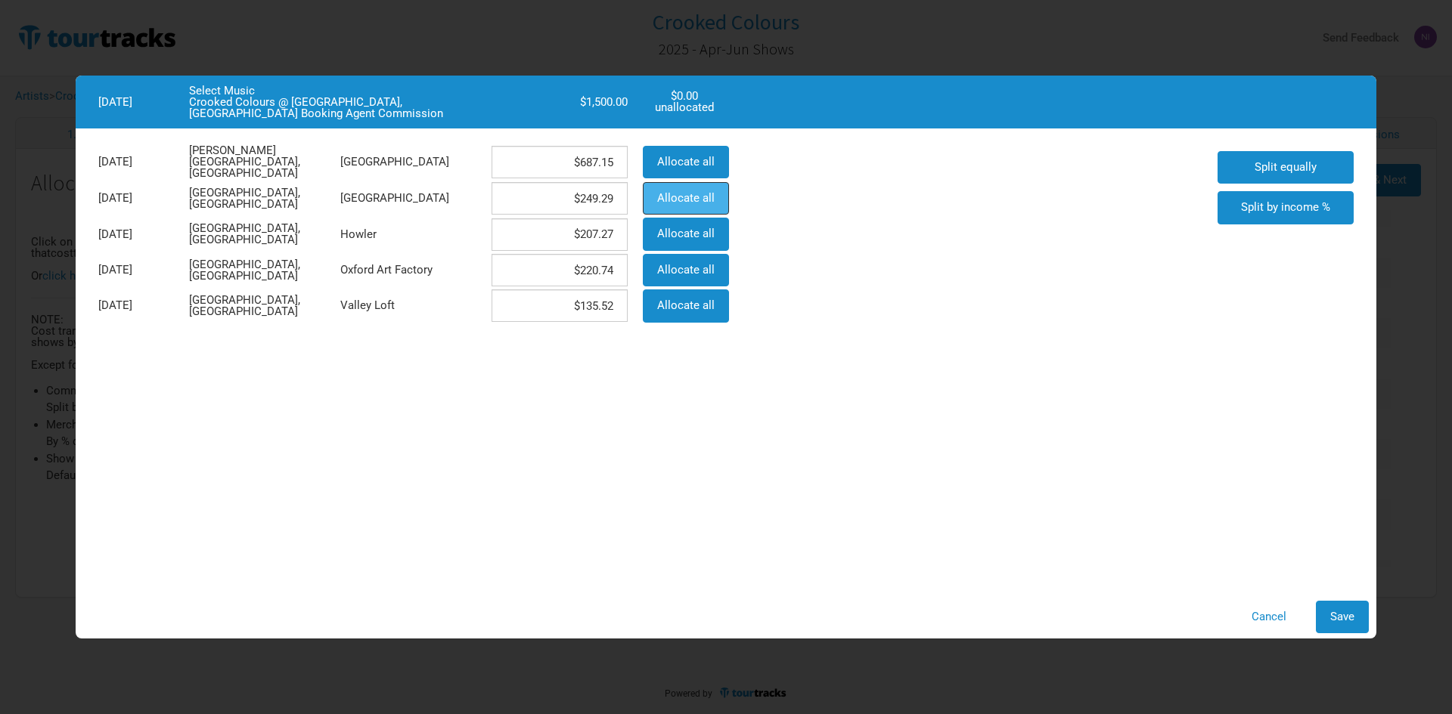
type input "$0"
click at [1365, 599] on div "Cancel Save" at bounding box center [726, 617] width 1300 height 48
click at [1358, 603] on button "Save" at bounding box center [1341, 617] width 53 height 33
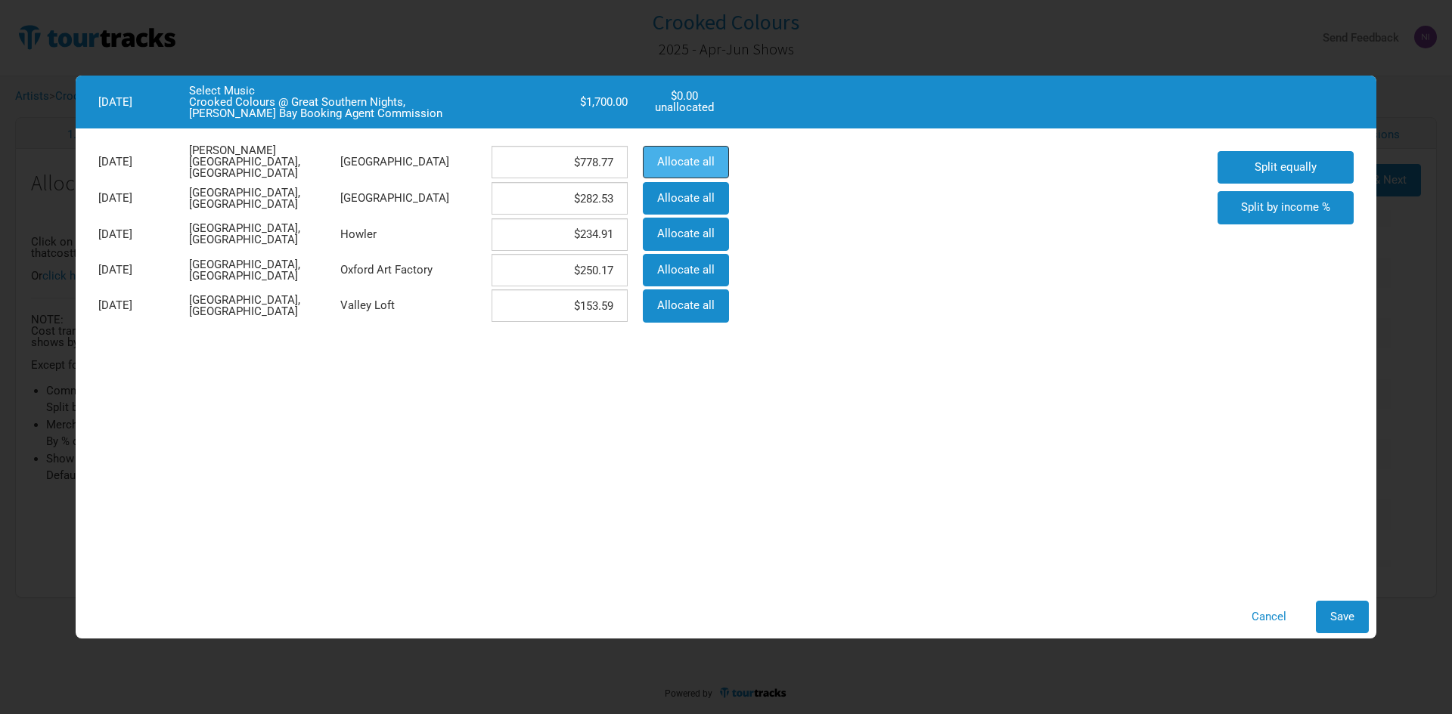
click at [698, 163] on span "Allocate all" at bounding box center [685, 162] width 57 height 14
type input "$1,700"
type input "$0"
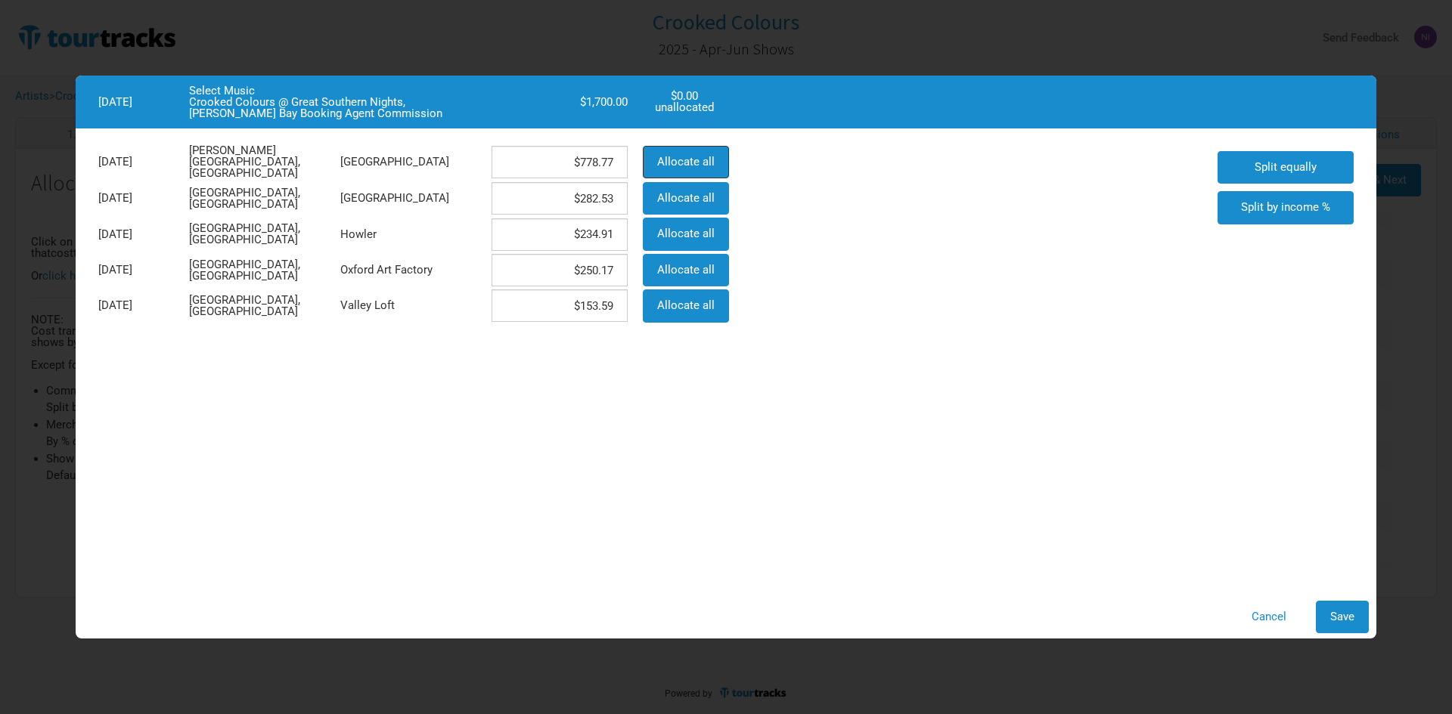
type input "$0"
click at [1359, 621] on button "Save" at bounding box center [1341, 617] width 53 height 33
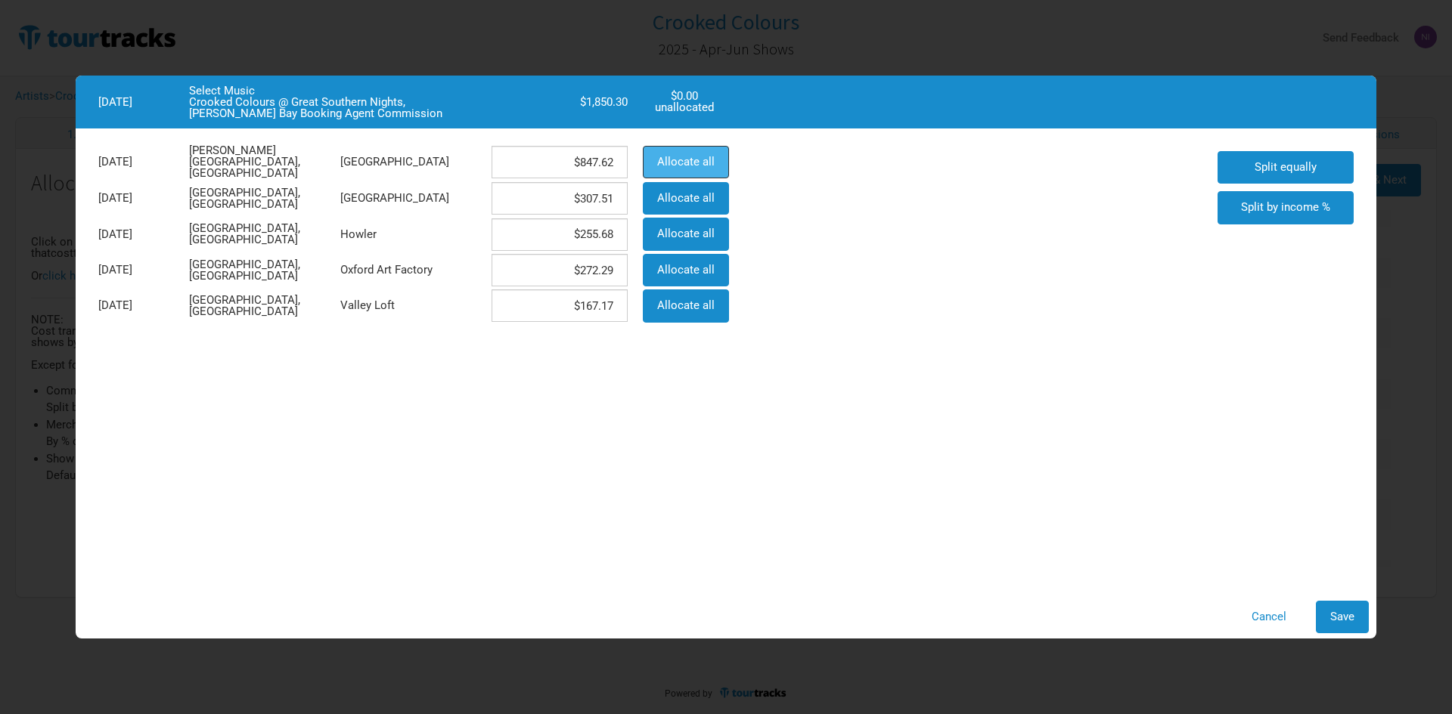
click at [681, 153] on button "Allocate all" at bounding box center [686, 162] width 86 height 33
type input "$1,850.3"
type input "$0"
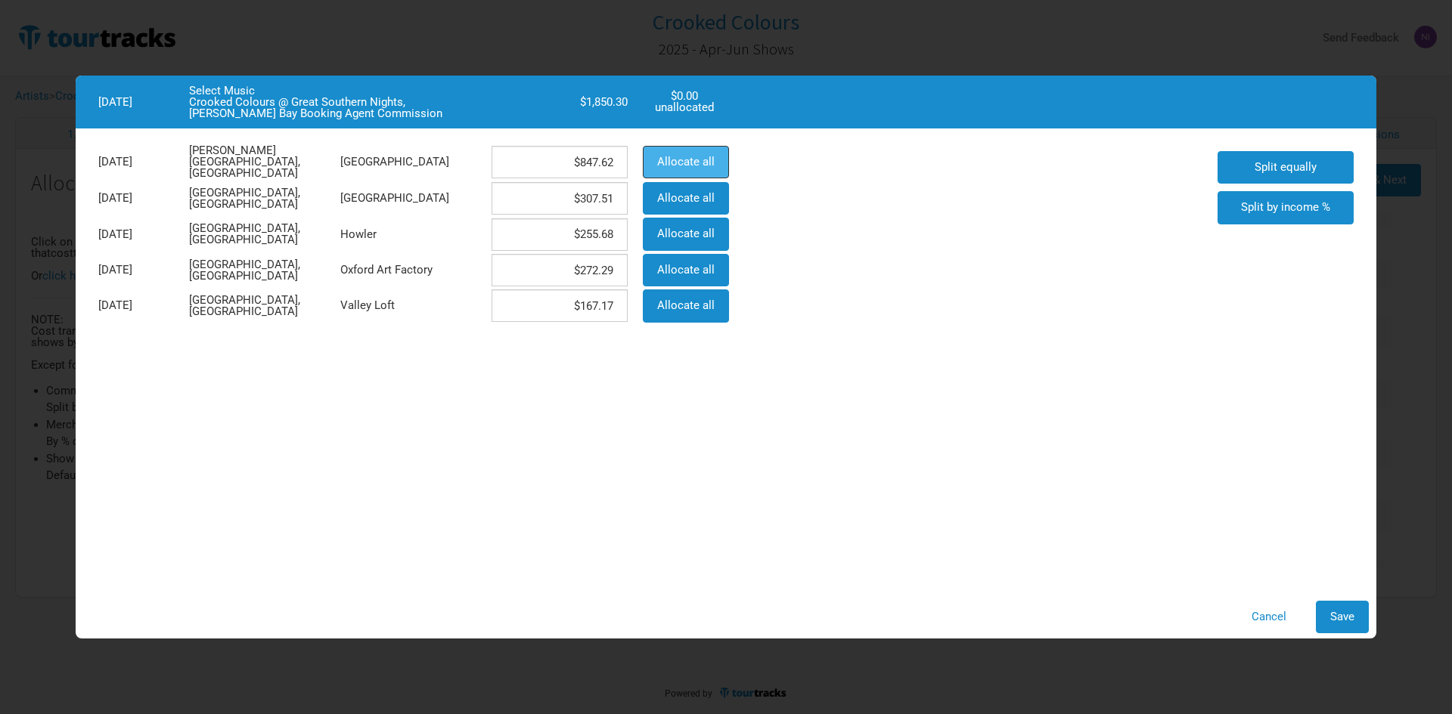
type input "$0"
click at [1356, 623] on button "Save" at bounding box center [1341, 617] width 53 height 33
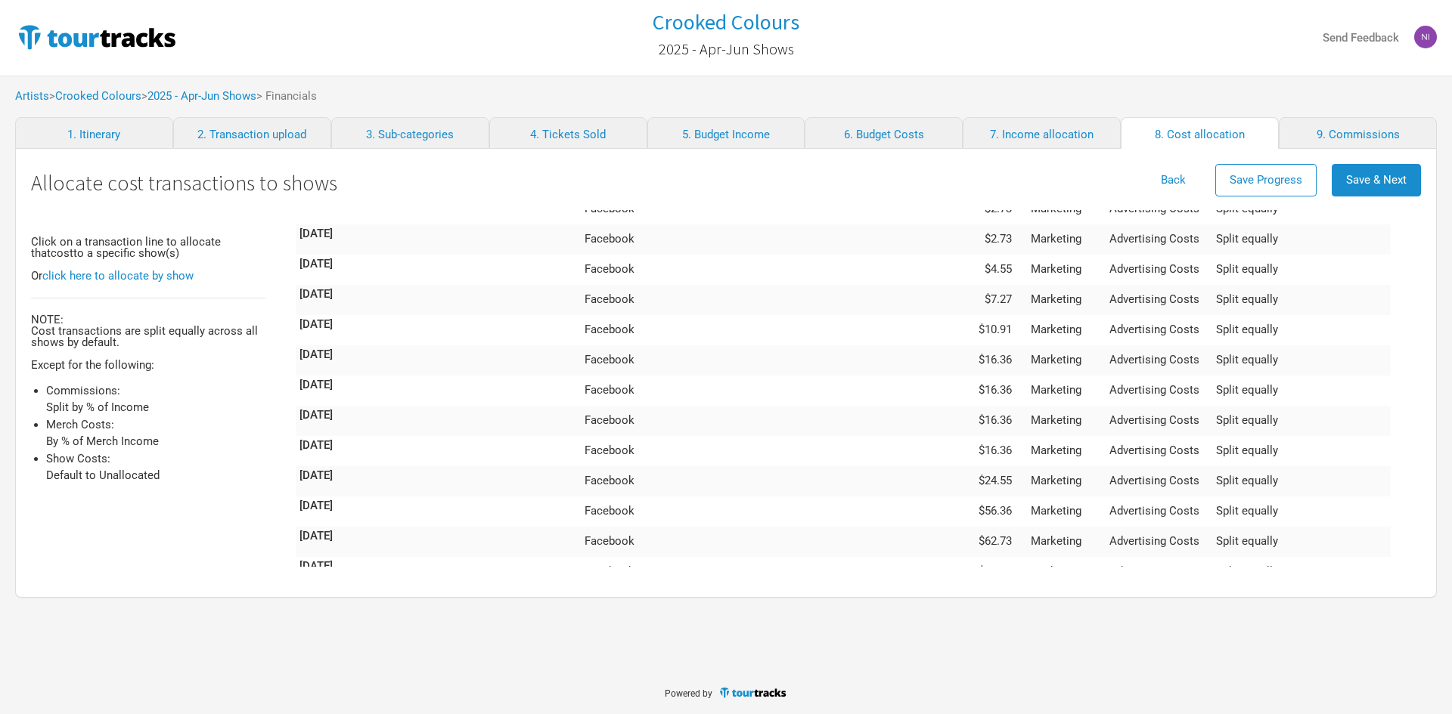
scroll to position [5993, 0]
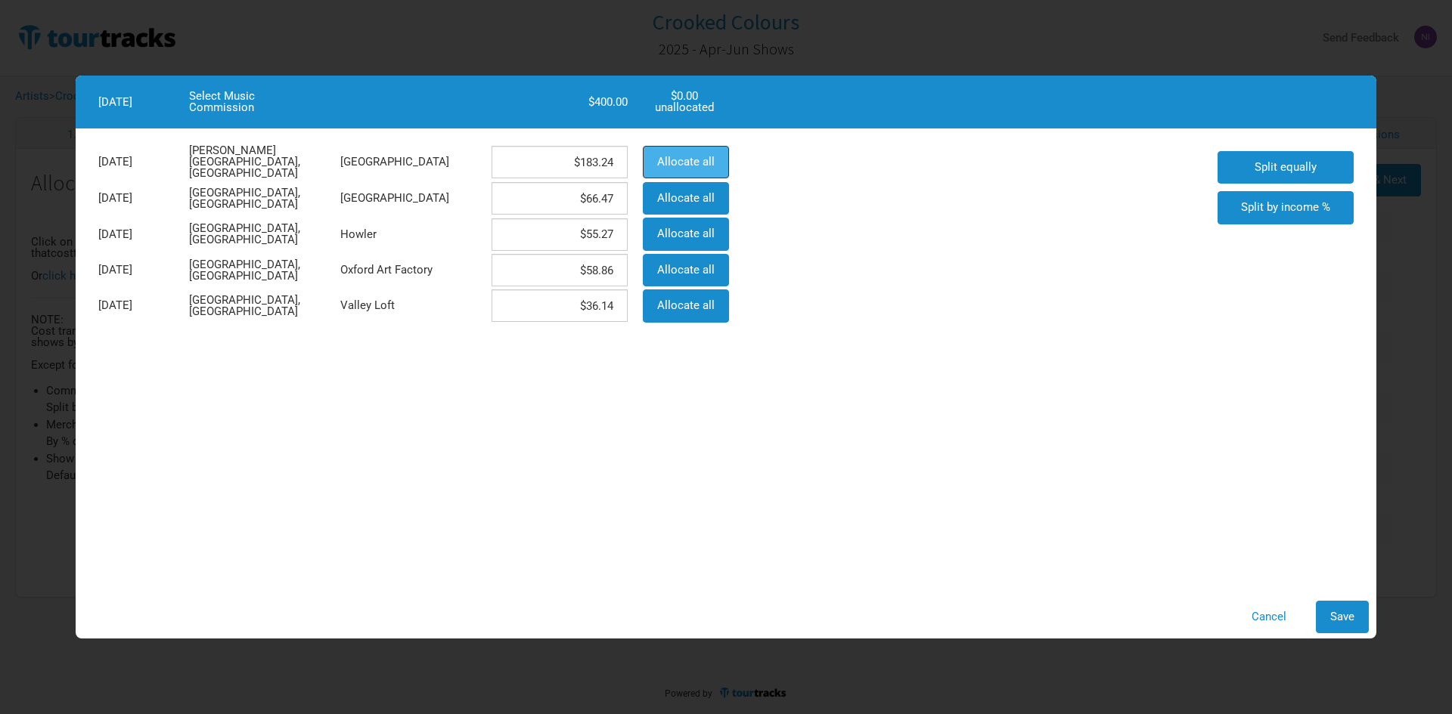
click at [688, 159] on span "Allocate all" at bounding box center [685, 162] width 57 height 14
type input "$400"
type input "$0"
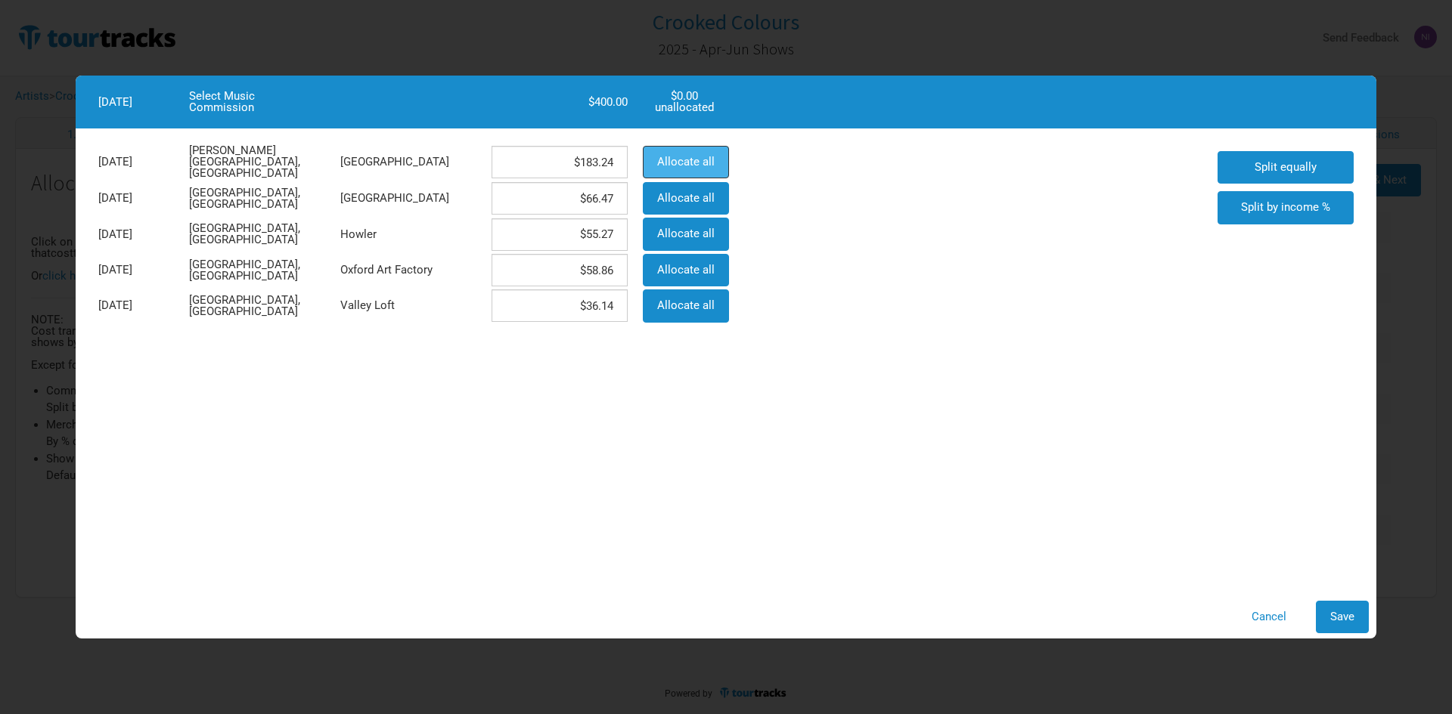
type input "$0"
click at [1346, 618] on span "Save" at bounding box center [1342, 617] width 24 height 14
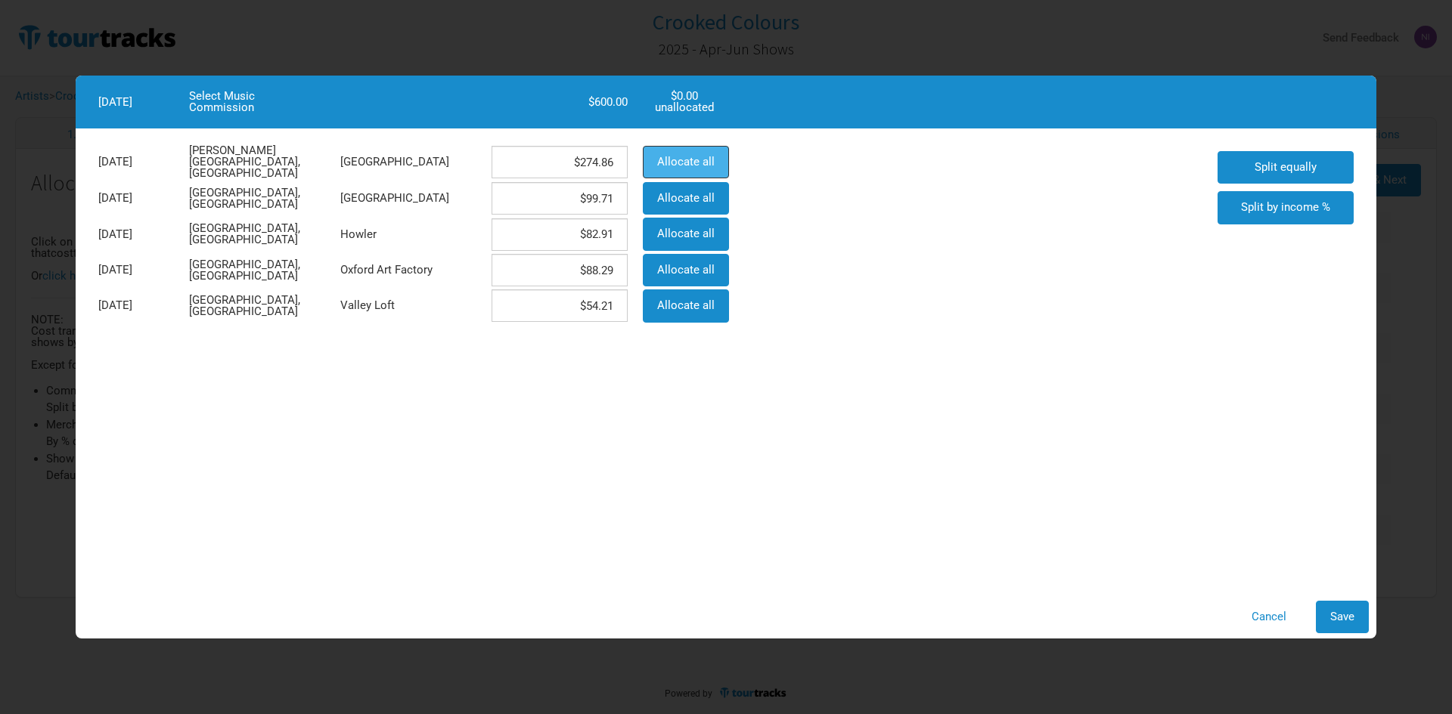
click at [715, 156] on button "Allocate all" at bounding box center [686, 162] width 86 height 33
type input "$600"
type input "$0"
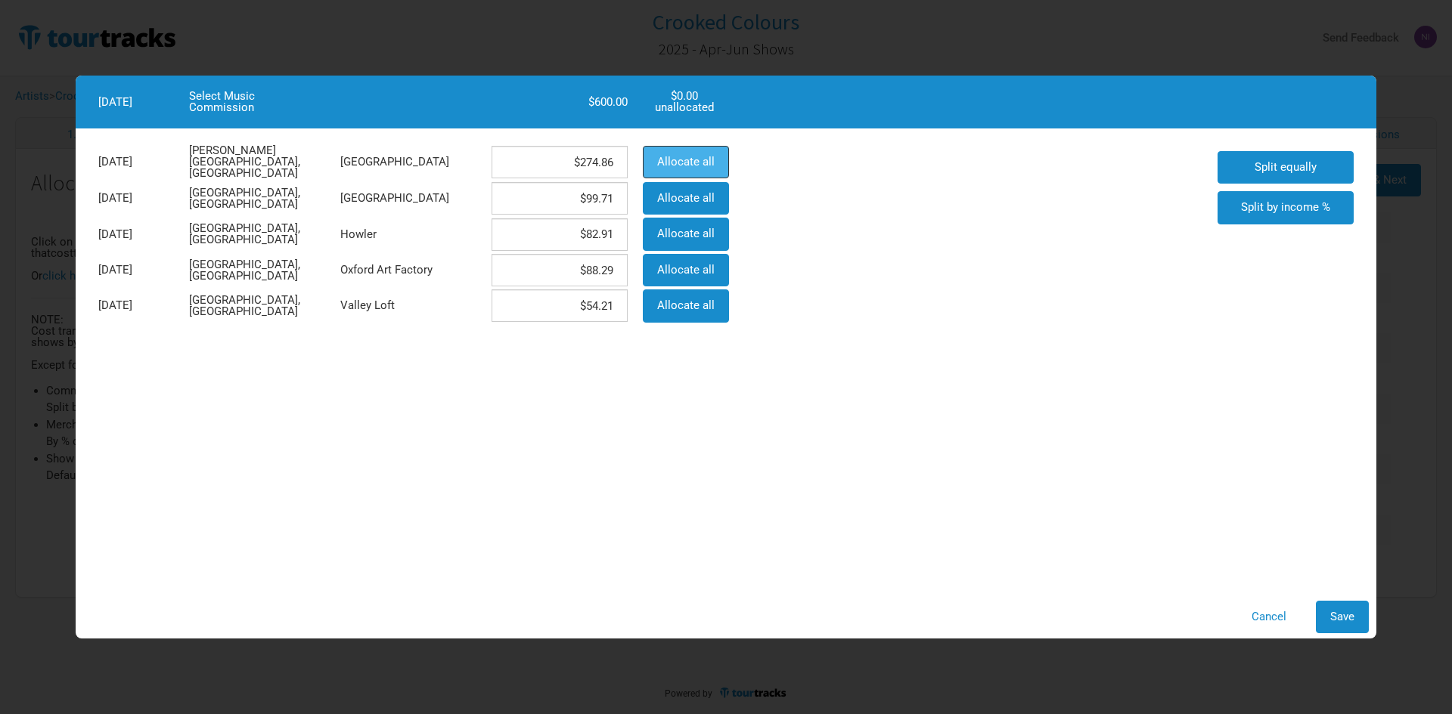
type input "$0"
click at [1326, 609] on button "Save" at bounding box center [1341, 617] width 53 height 33
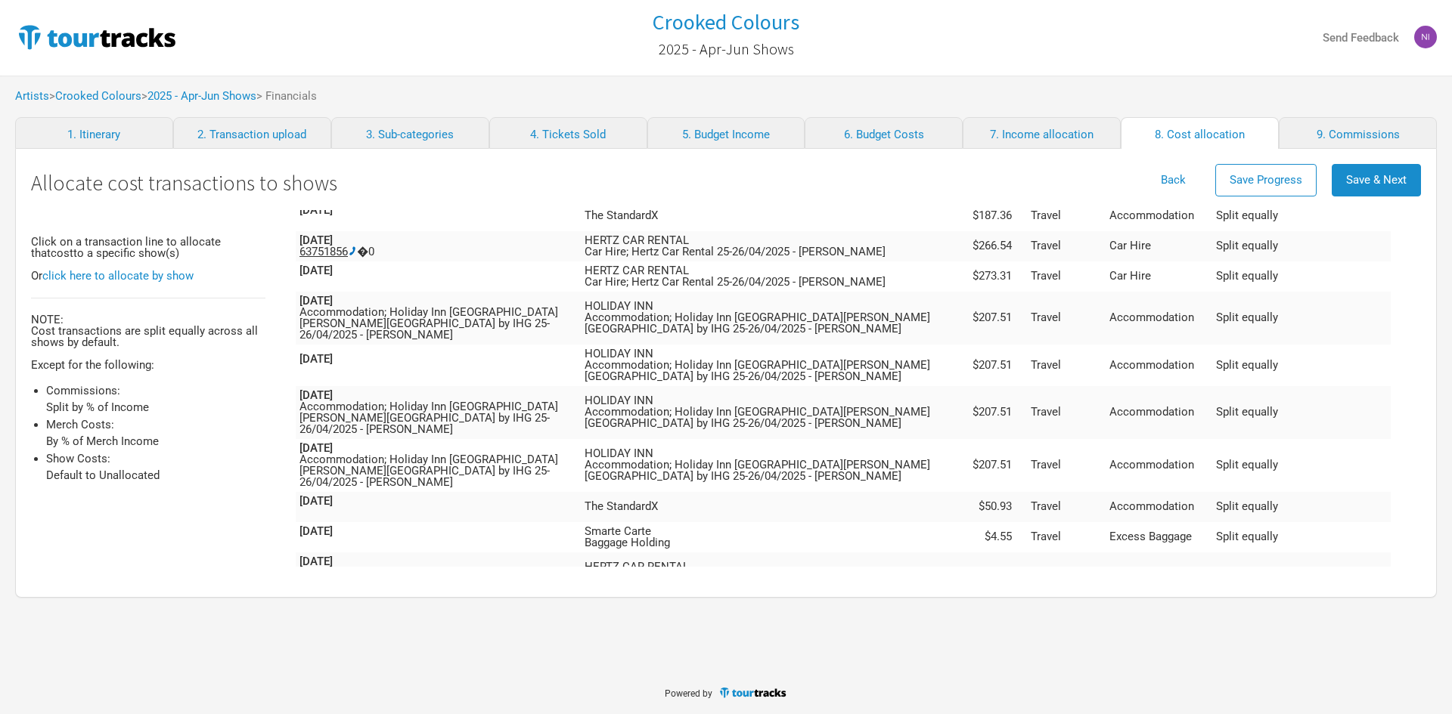
scroll to position [4934, 0]
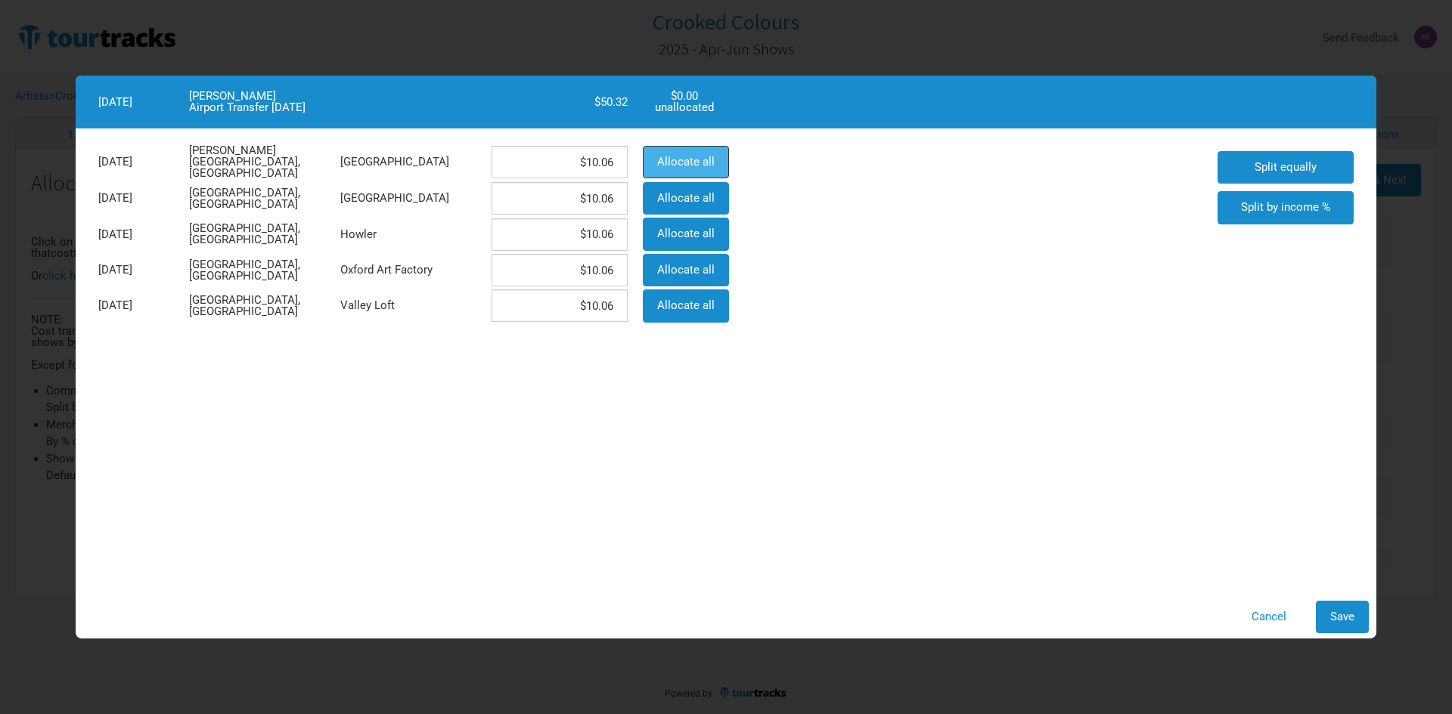
click at [714, 157] on button "Allocate all" at bounding box center [686, 162] width 86 height 33
type input "$50.32"
type input "$0"
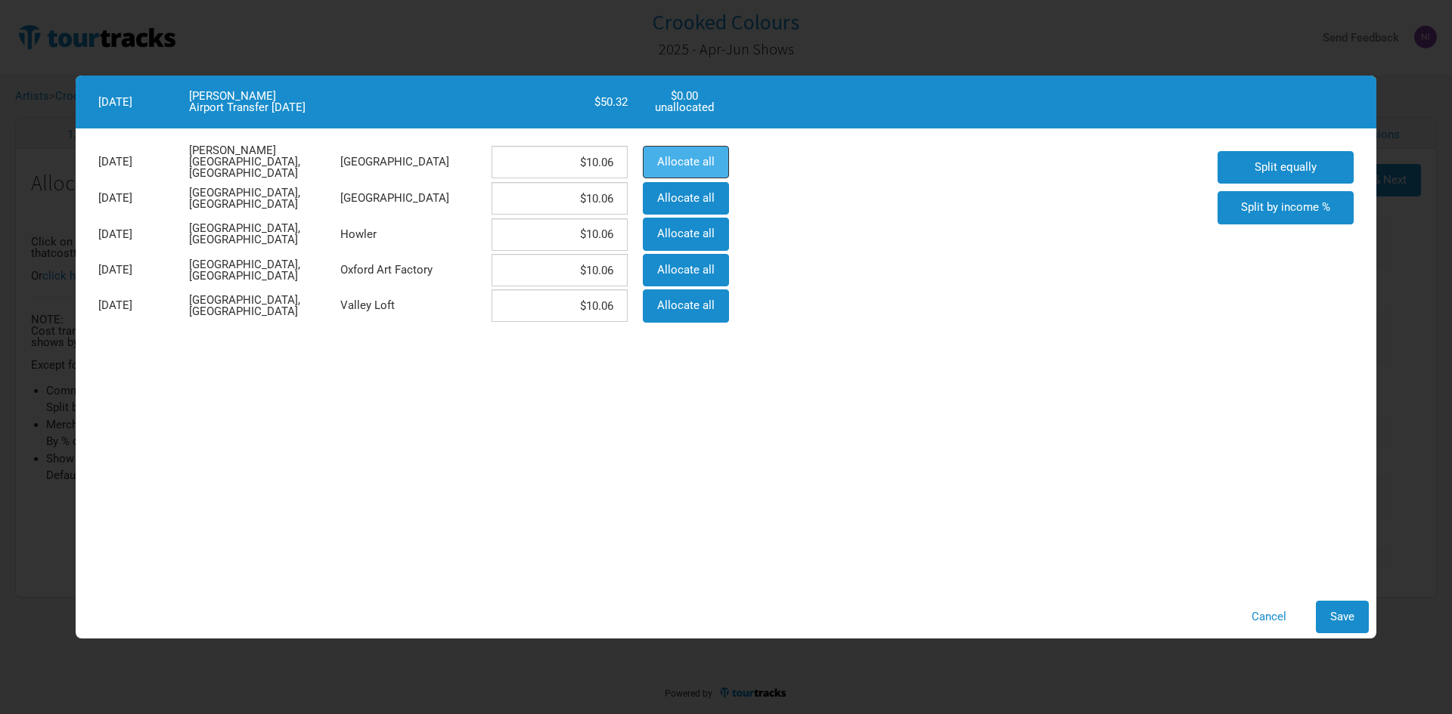
type input "$0"
click at [1352, 609] on button "Save" at bounding box center [1341, 617] width 53 height 33
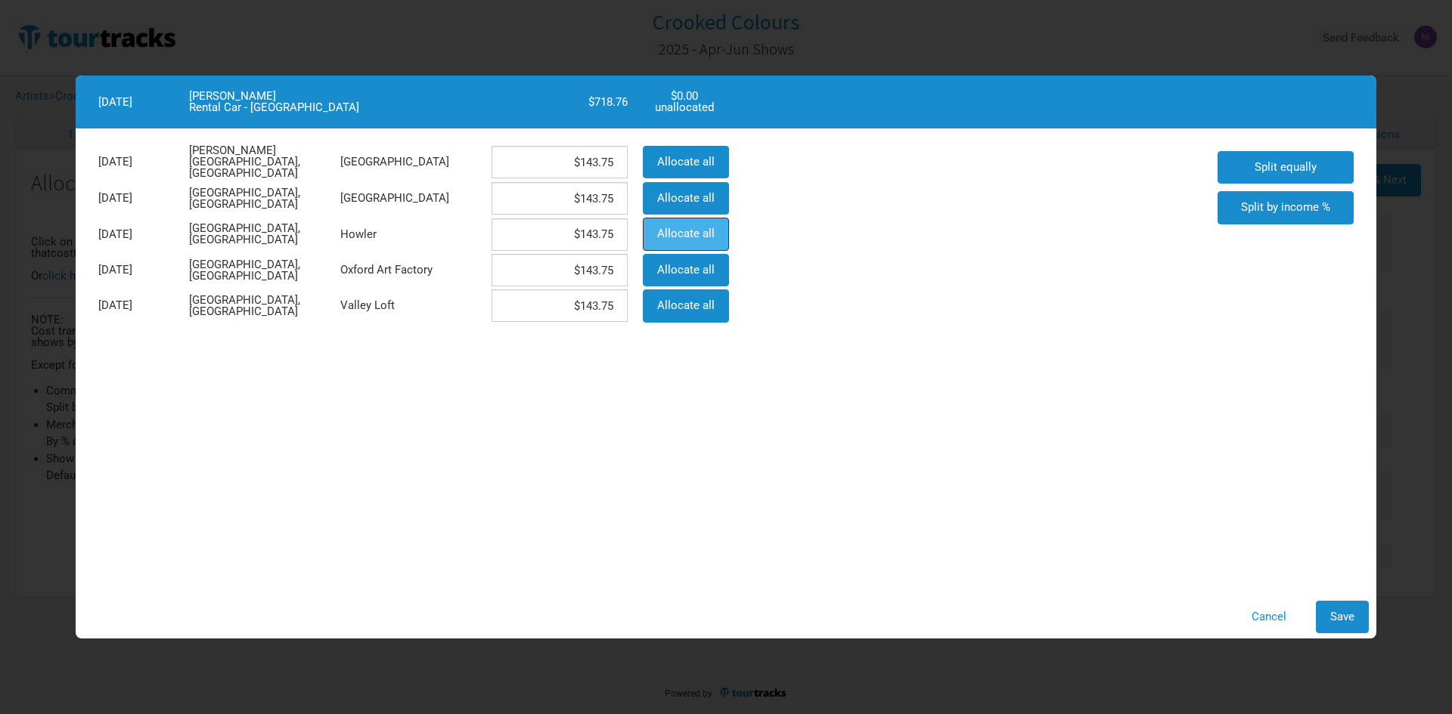
click at [681, 218] on button "Allocate all" at bounding box center [686, 234] width 86 height 33
type input "$0"
type input "$718.76"
type input "$0"
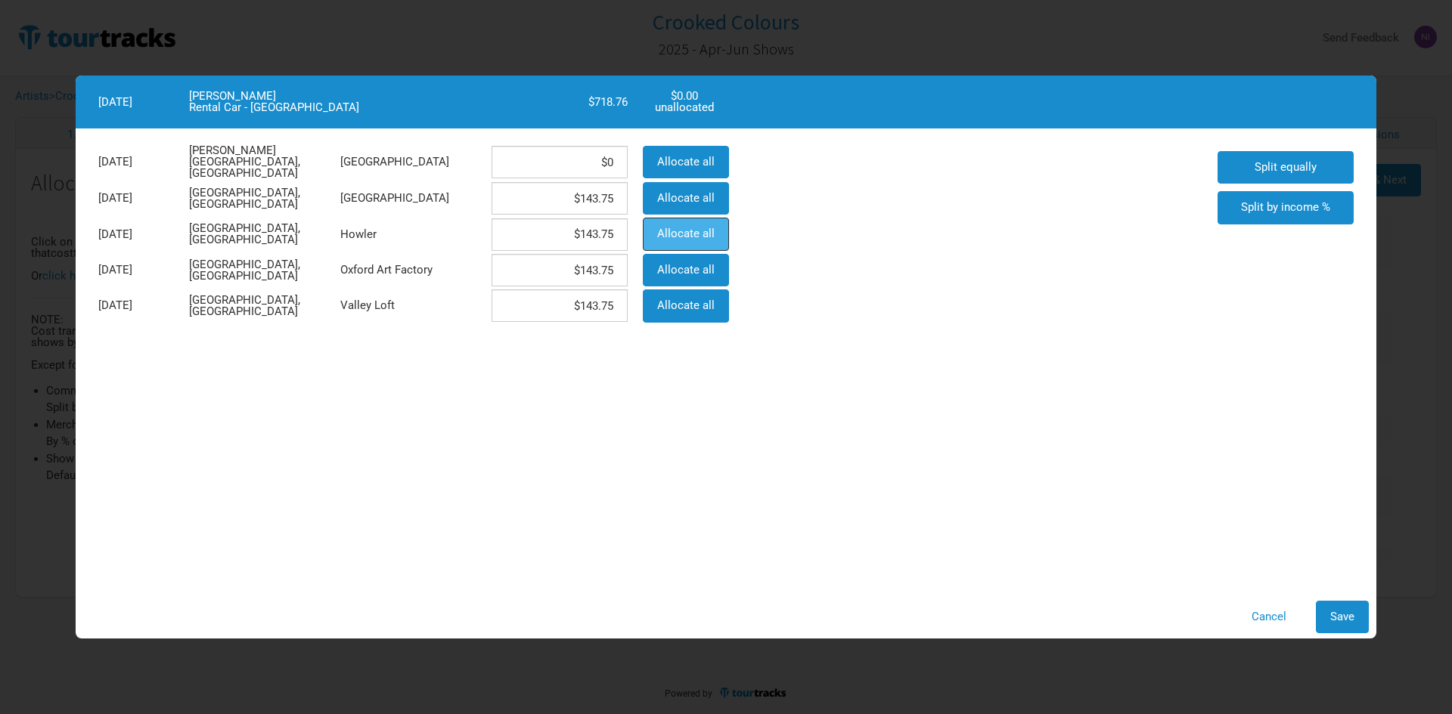
type input "$0"
click at [1349, 614] on span "Save" at bounding box center [1342, 617] width 24 height 14
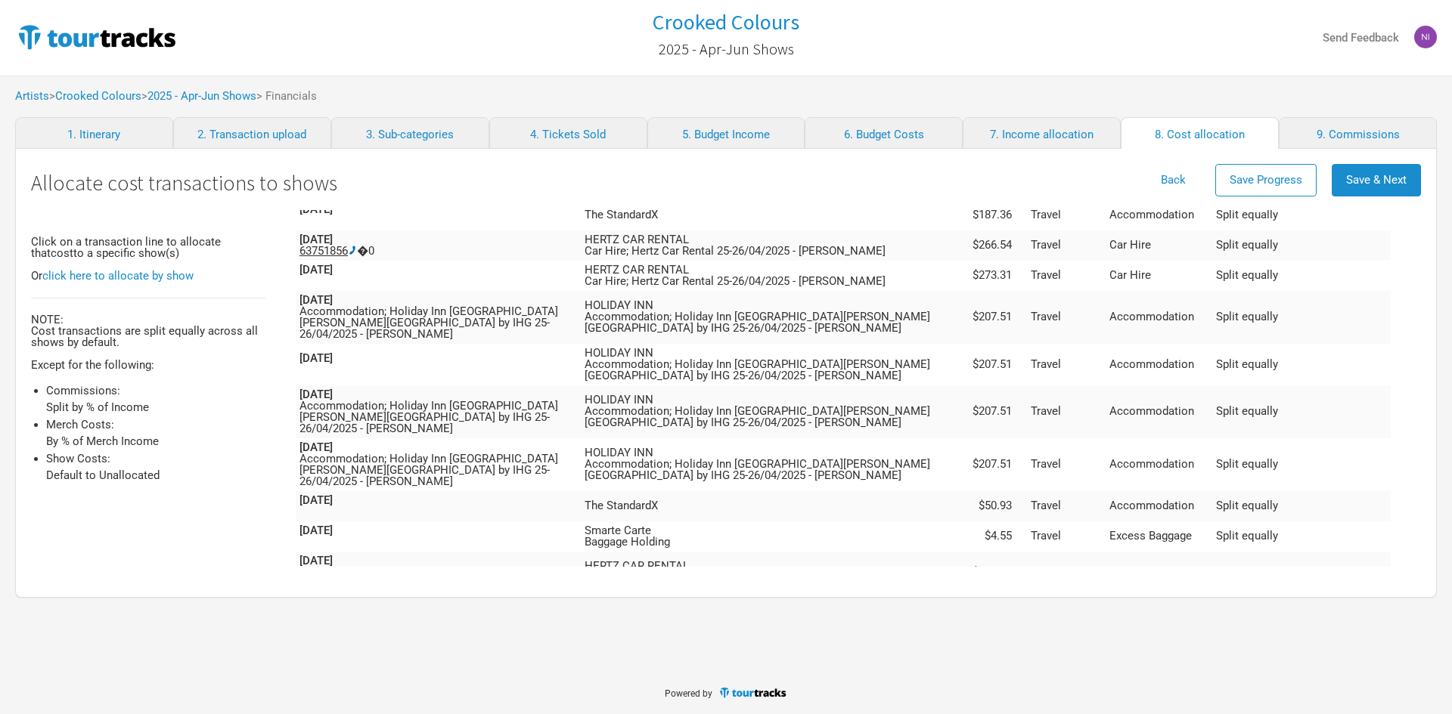
scroll to position [4859, 0]
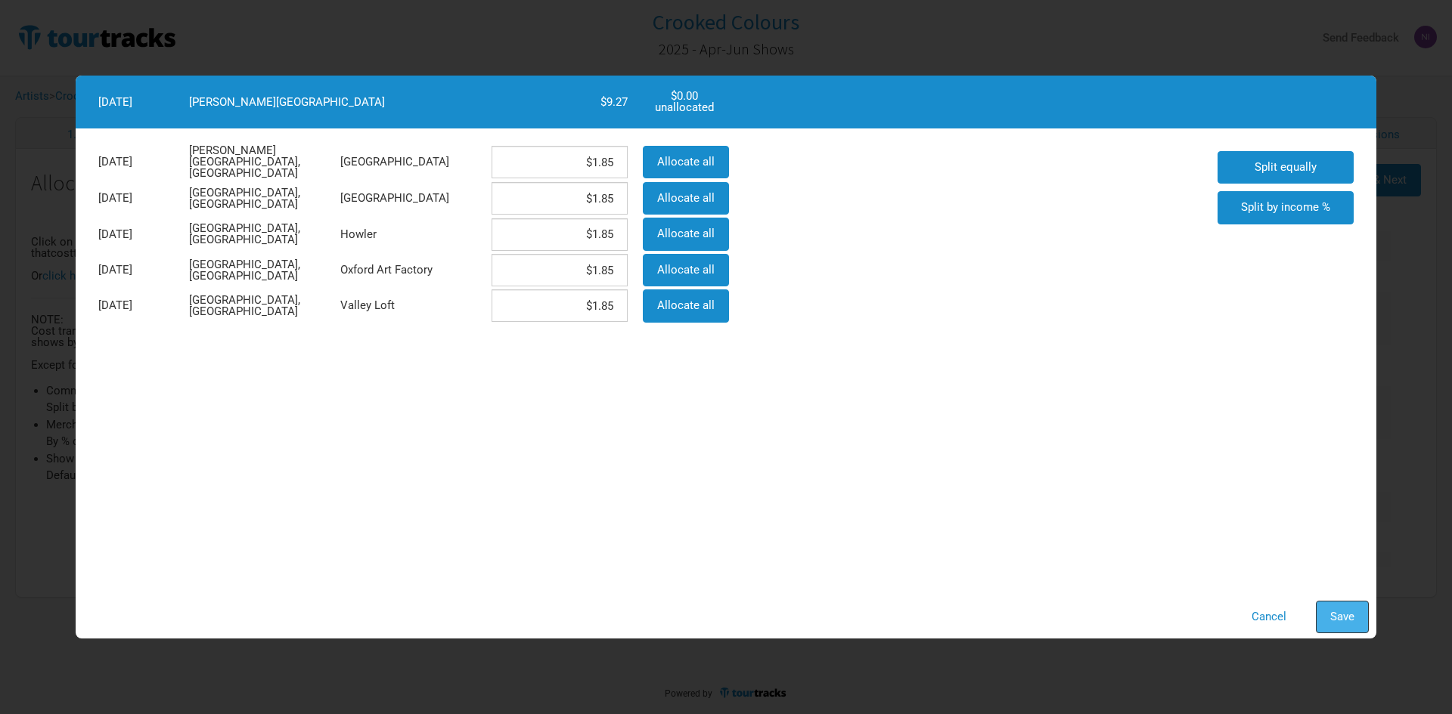
click at [1334, 606] on button "Save" at bounding box center [1341, 617] width 53 height 33
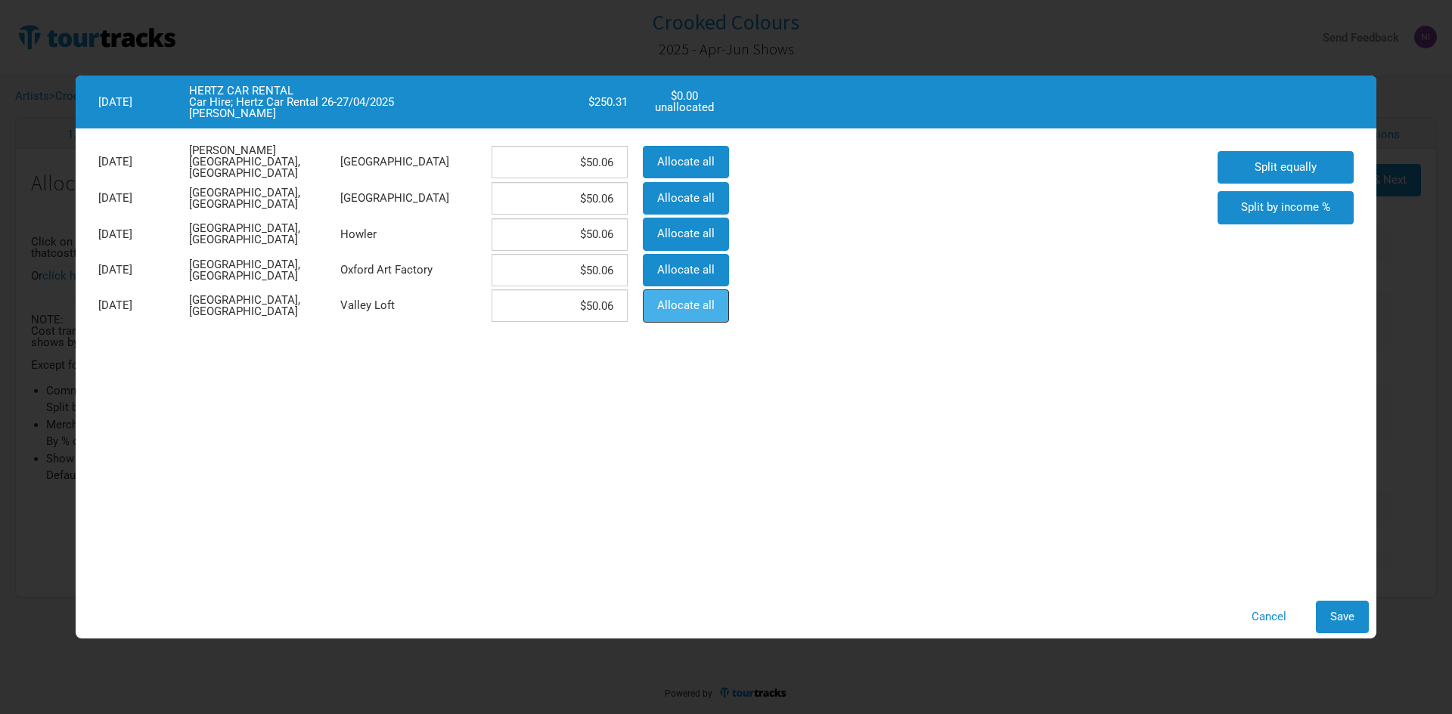
click at [650, 300] on button "Allocate all" at bounding box center [686, 306] width 86 height 33
type input "$0"
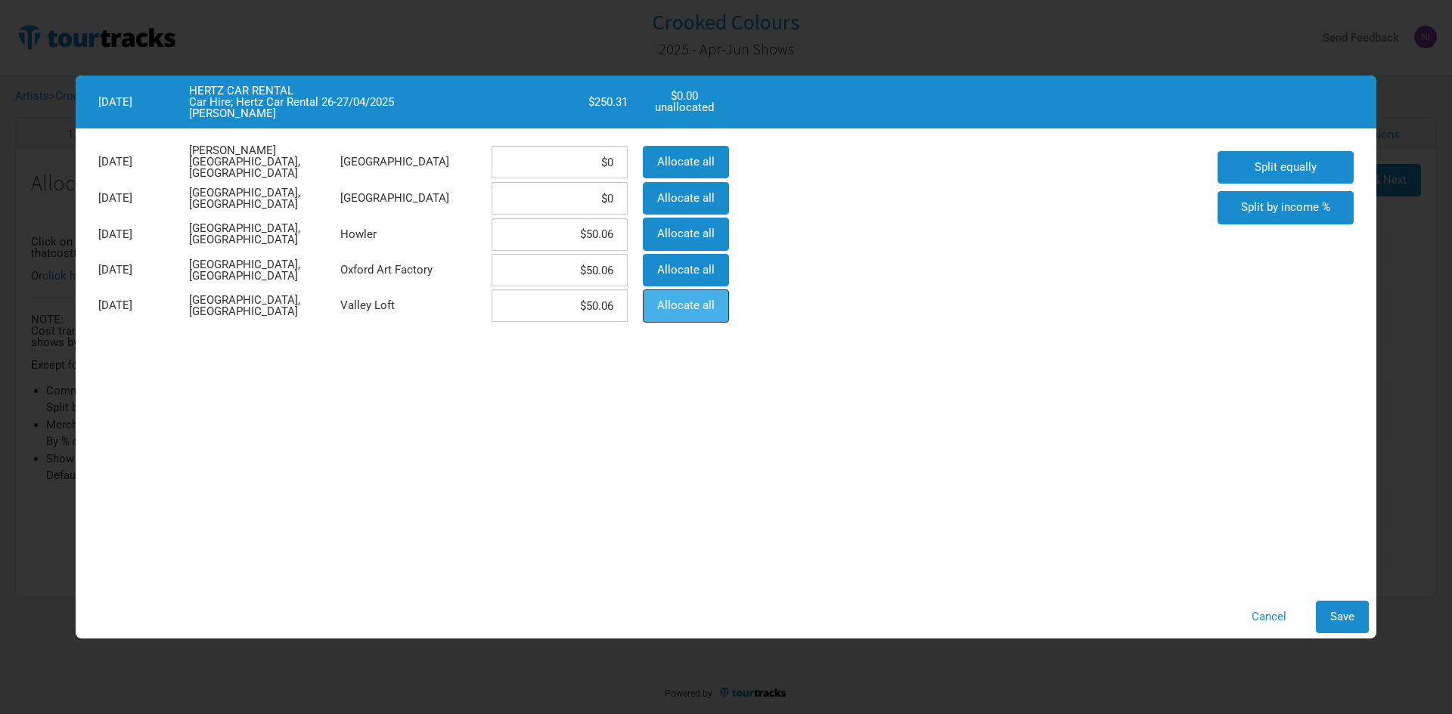
type input "$250.31"
click at [1354, 620] on button "Save" at bounding box center [1341, 617] width 53 height 33
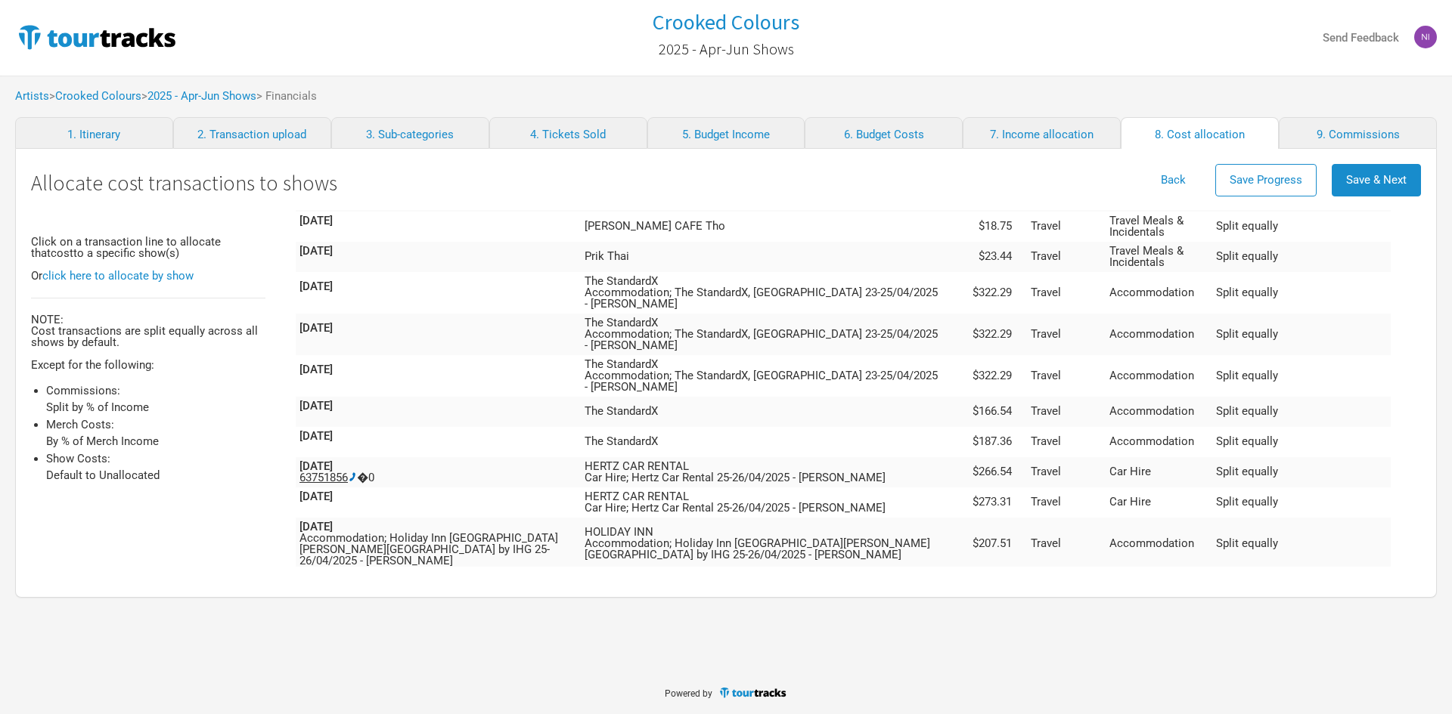
scroll to position [4632, 0]
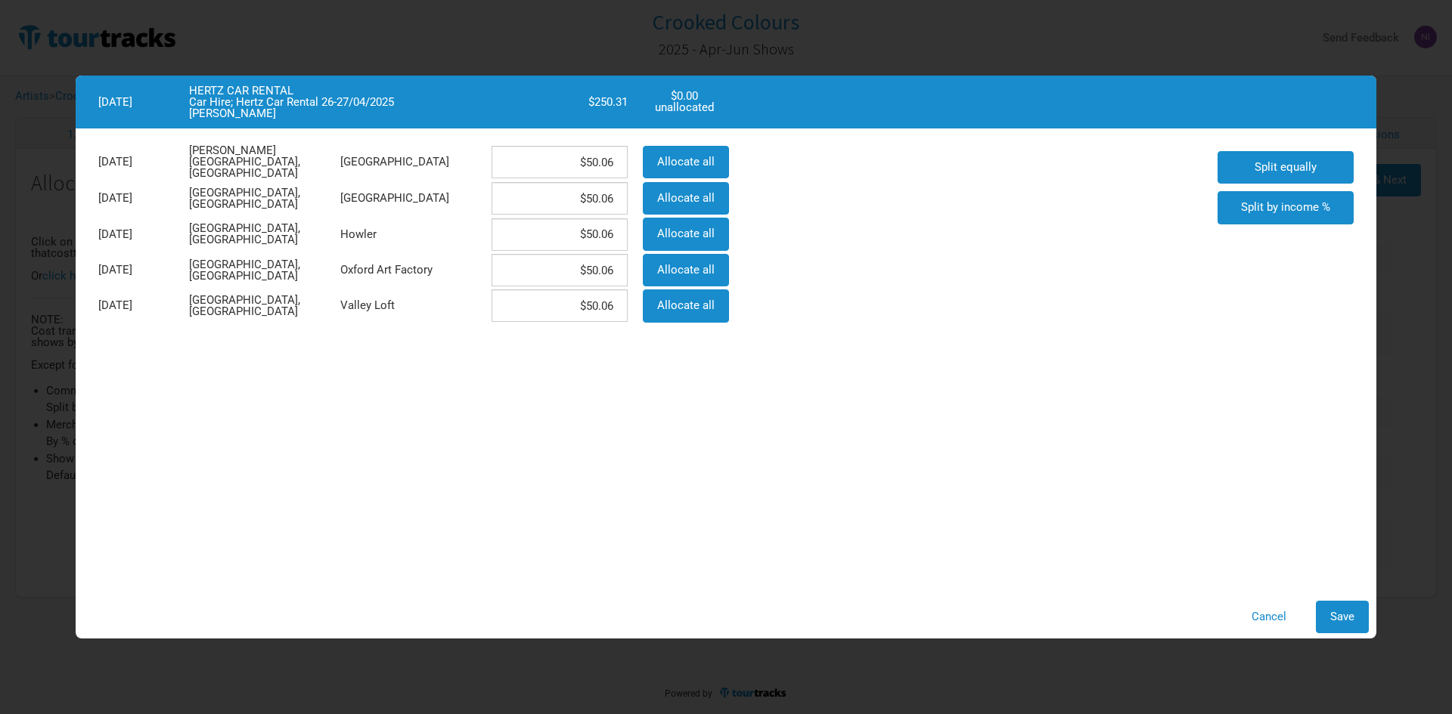
click at [698, 322] on div "Allocate all" at bounding box center [684, 306] width 98 height 36
click at [711, 306] on span "Allocate all" at bounding box center [685, 306] width 57 height 14
type input "$0"
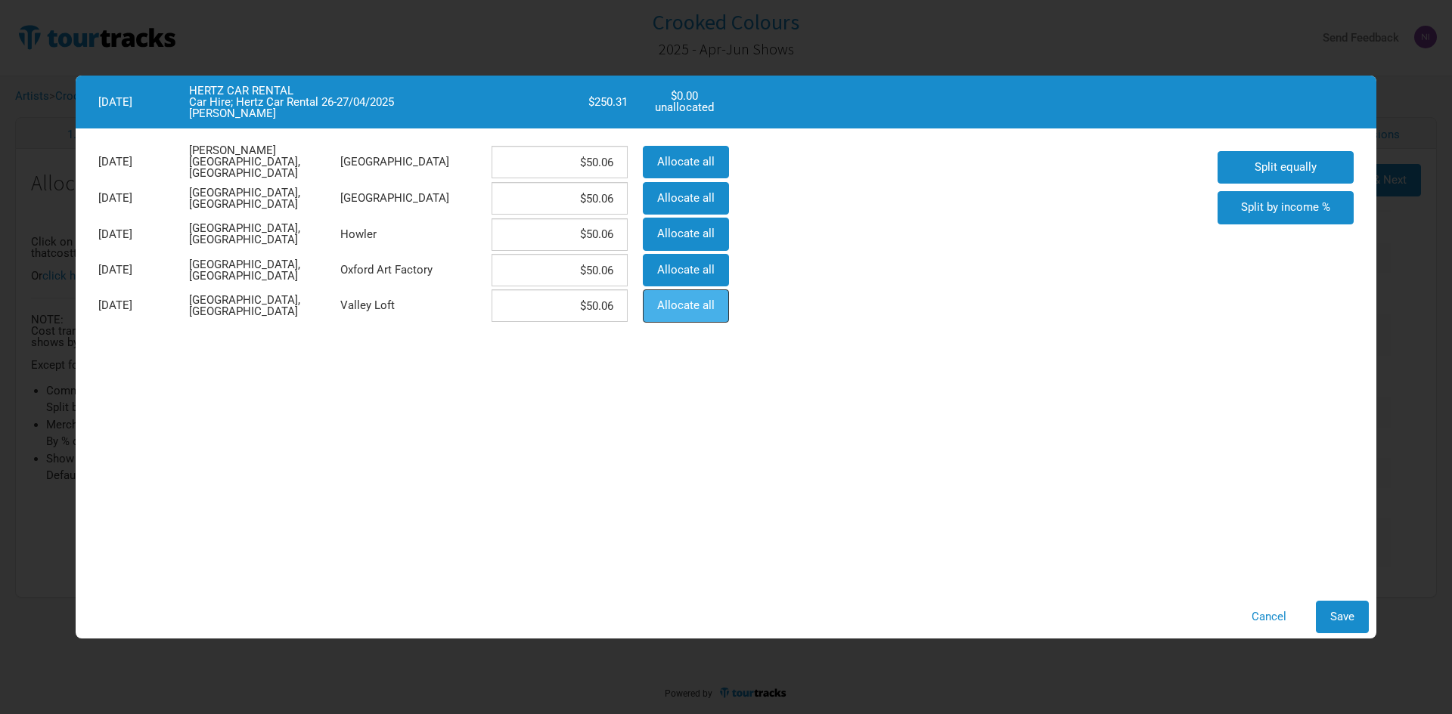
type input "$0"
type input "$250.31"
click at [1330, 617] on span "Save" at bounding box center [1342, 617] width 24 height 14
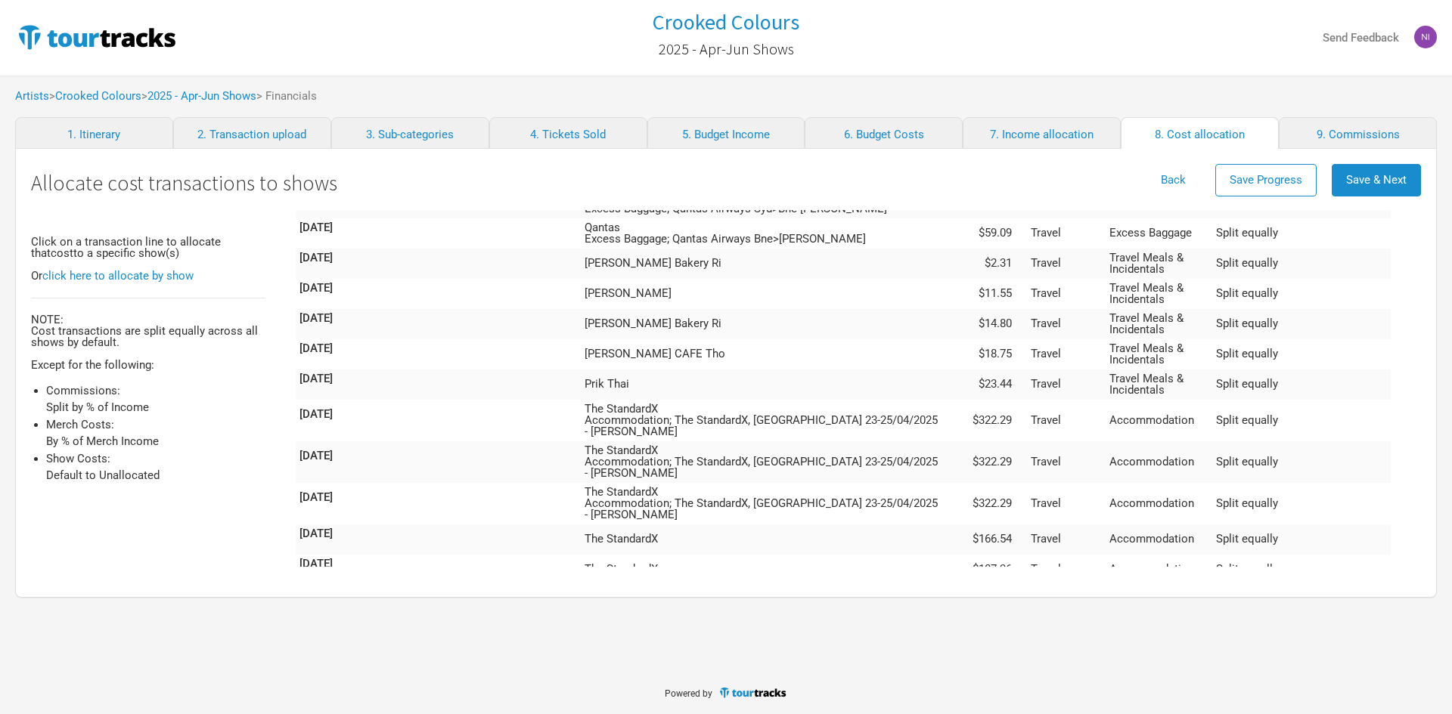
scroll to position [4481, 0]
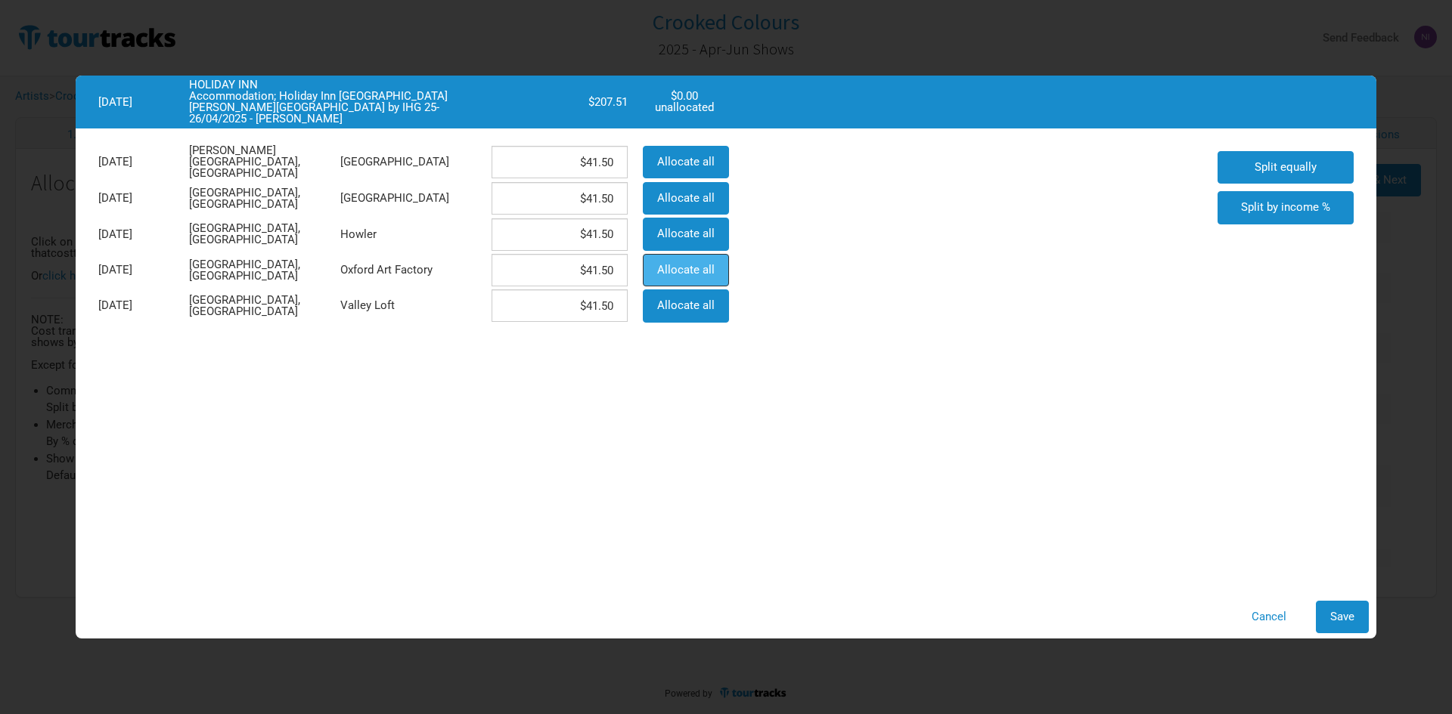
click at [688, 270] on span "Allocate all" at bounding box center [685, 270] width 57 height 14
type input "$0"
type input "$207.51"
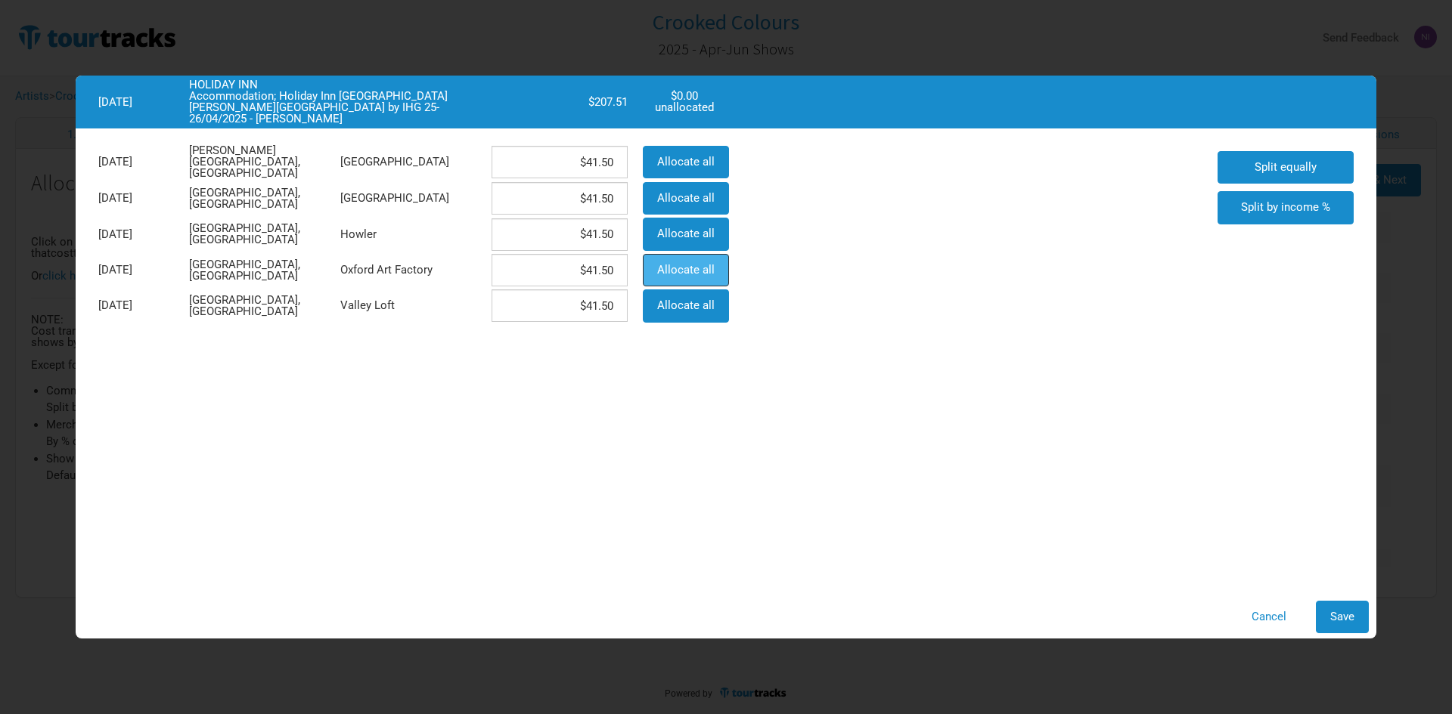
type input "$0"
click at [1341, 605] on button "Save" at bounding box center [1341, 617] width 53 height 33
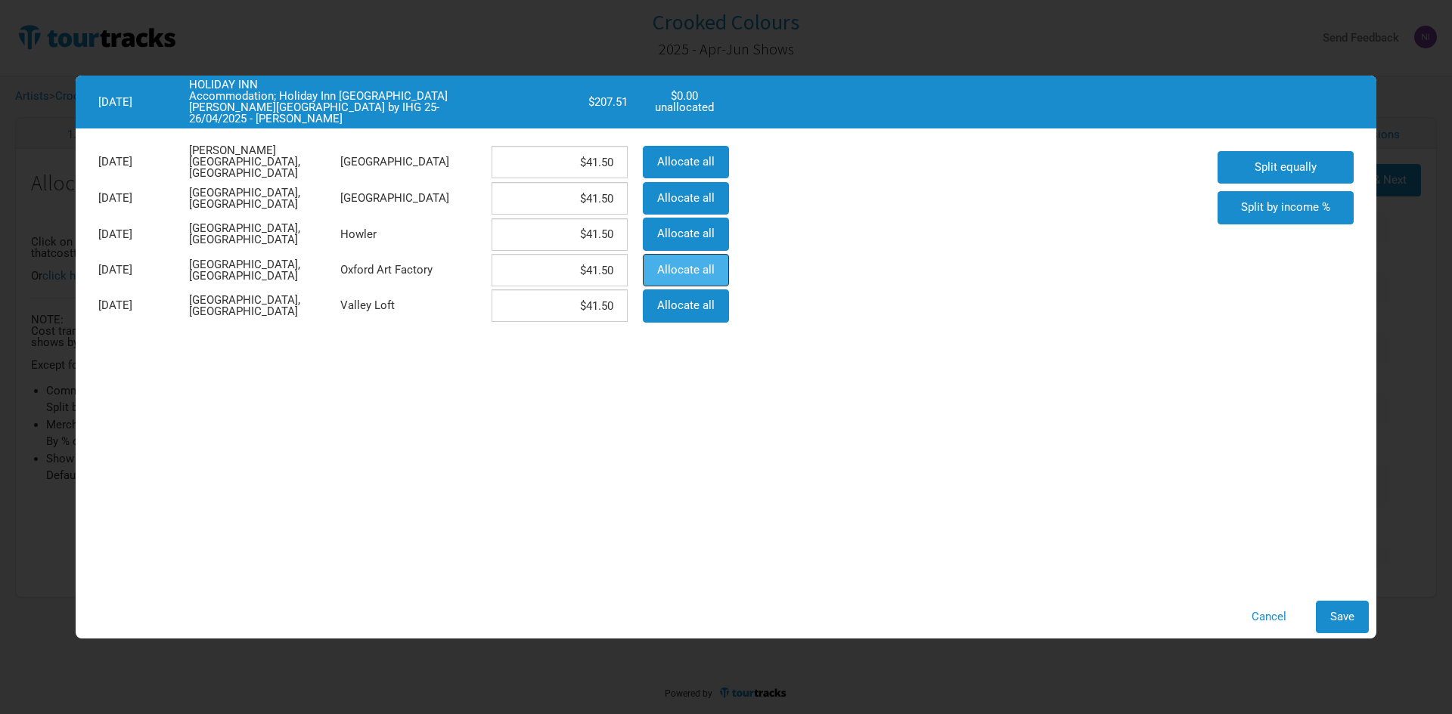
click at [706, 267] on span "Allocate all" at bounding box center [685, 270] width 57 height 14
type input "$0"
type input "$207.51"
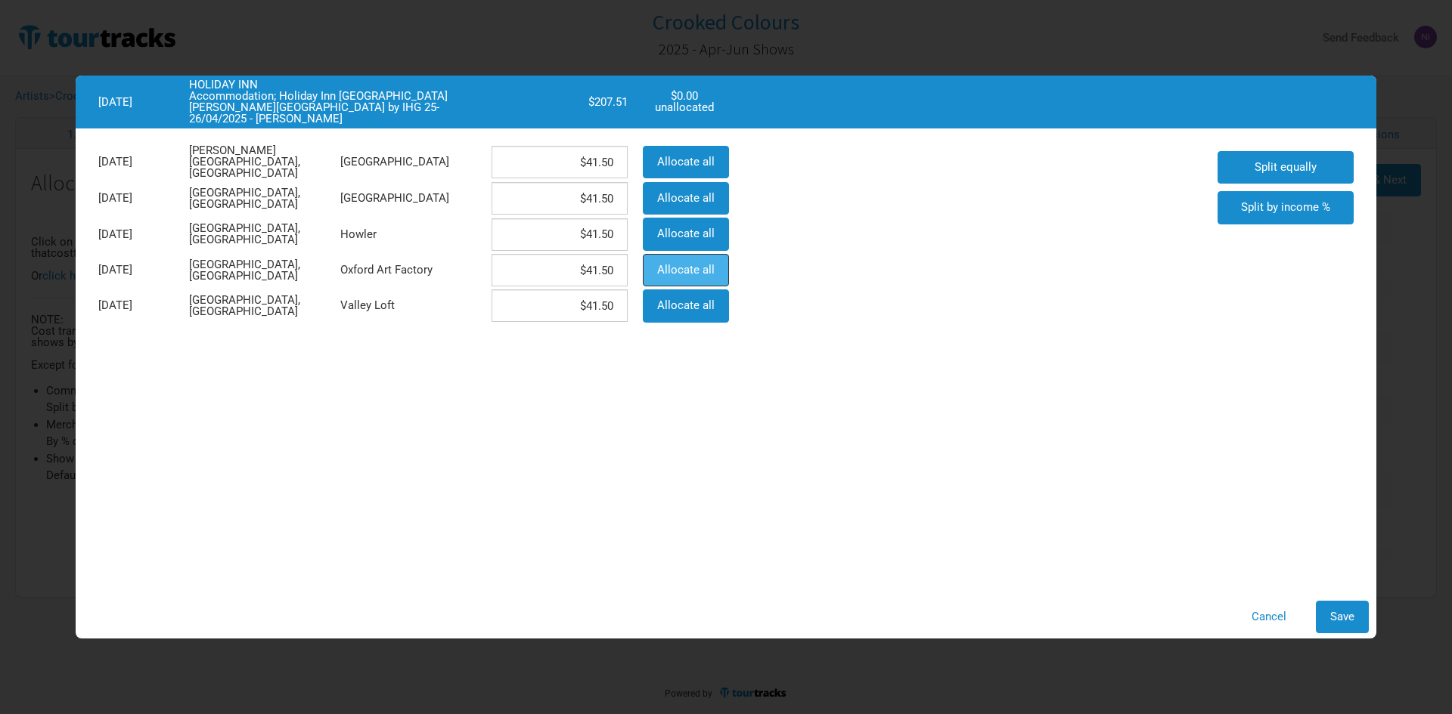
type input "$0"
click at [1340, 603] on button "Save" at bounding box center [1341, 617] width 53 height 33
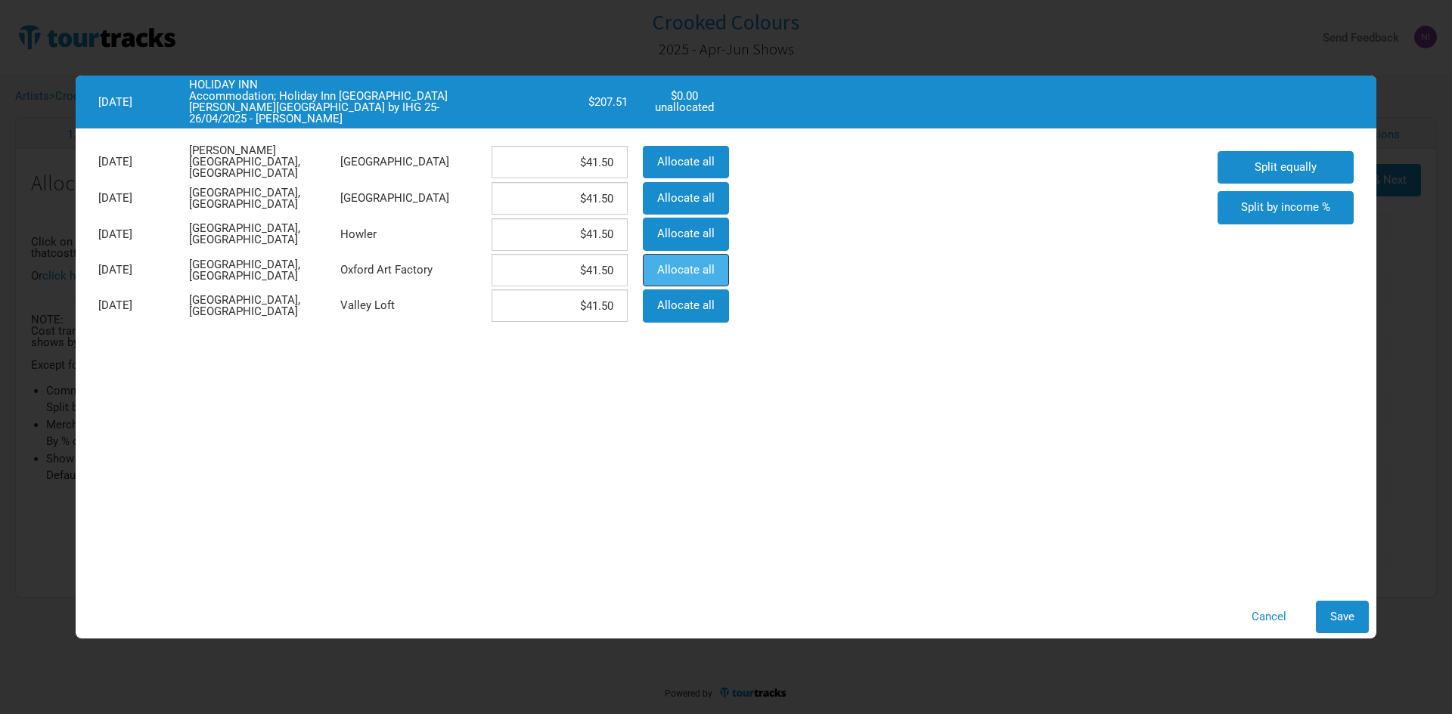
click at [709, 267] on span "Allocate all" at bounding box center [685, 270] width 57 height 14
type input "$0"
type input "$207.51"
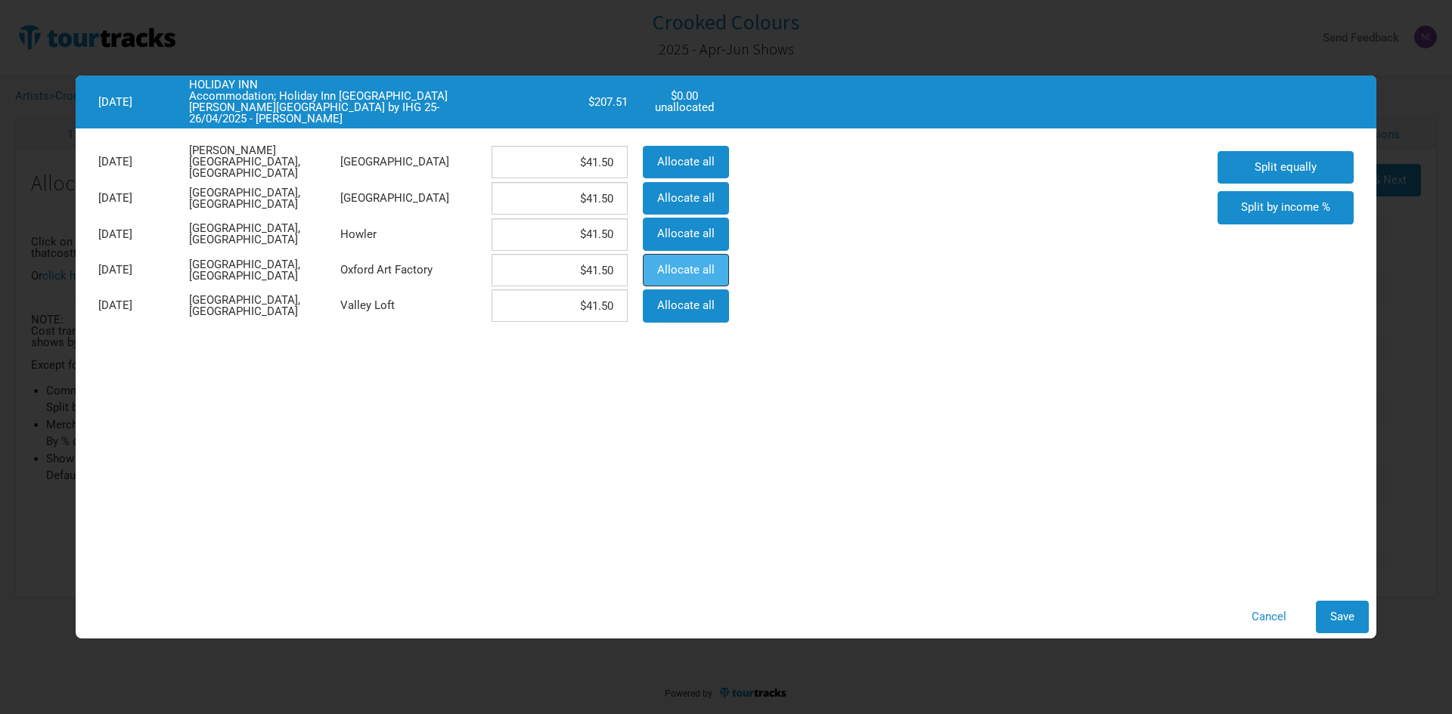
type input "$0"
click at [1326, 604] on button "Save" at bounding box center [1341, 617] width 53 height 33
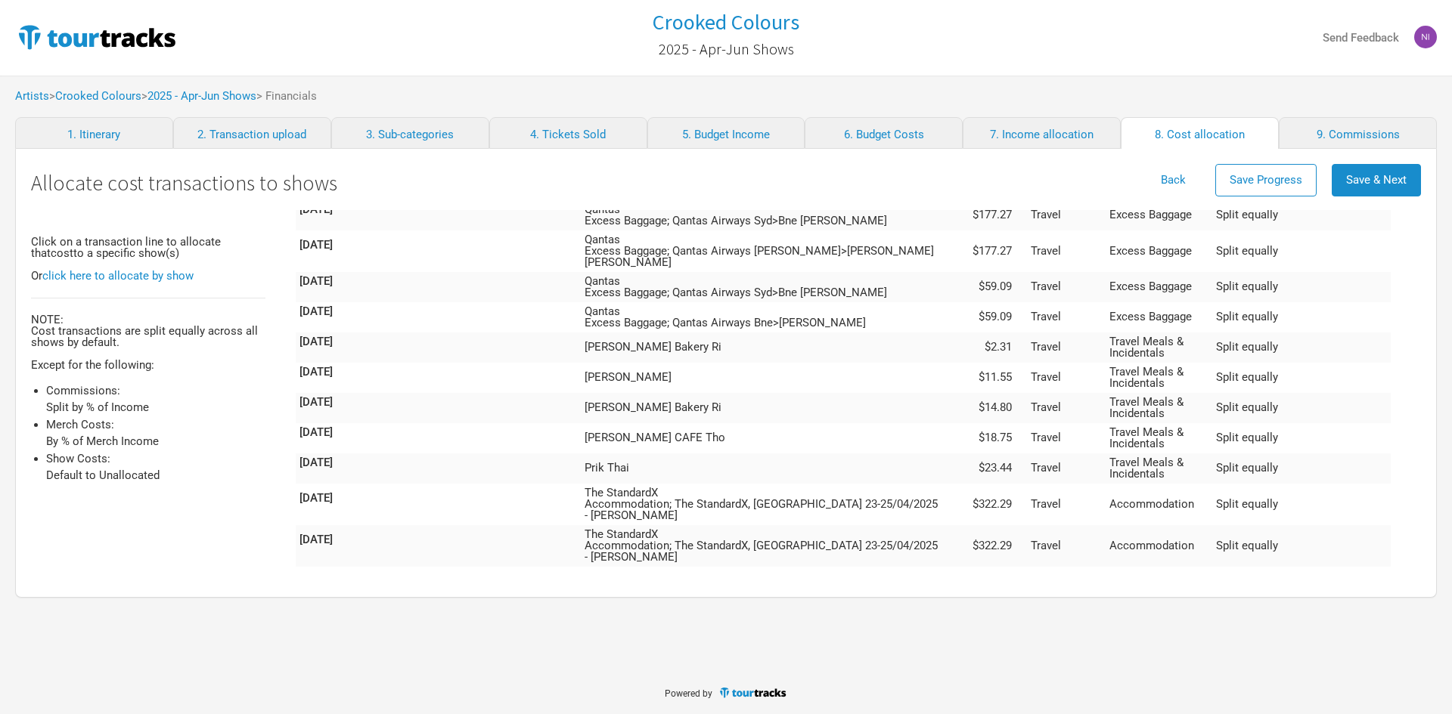
scroll to position [4330, 0]
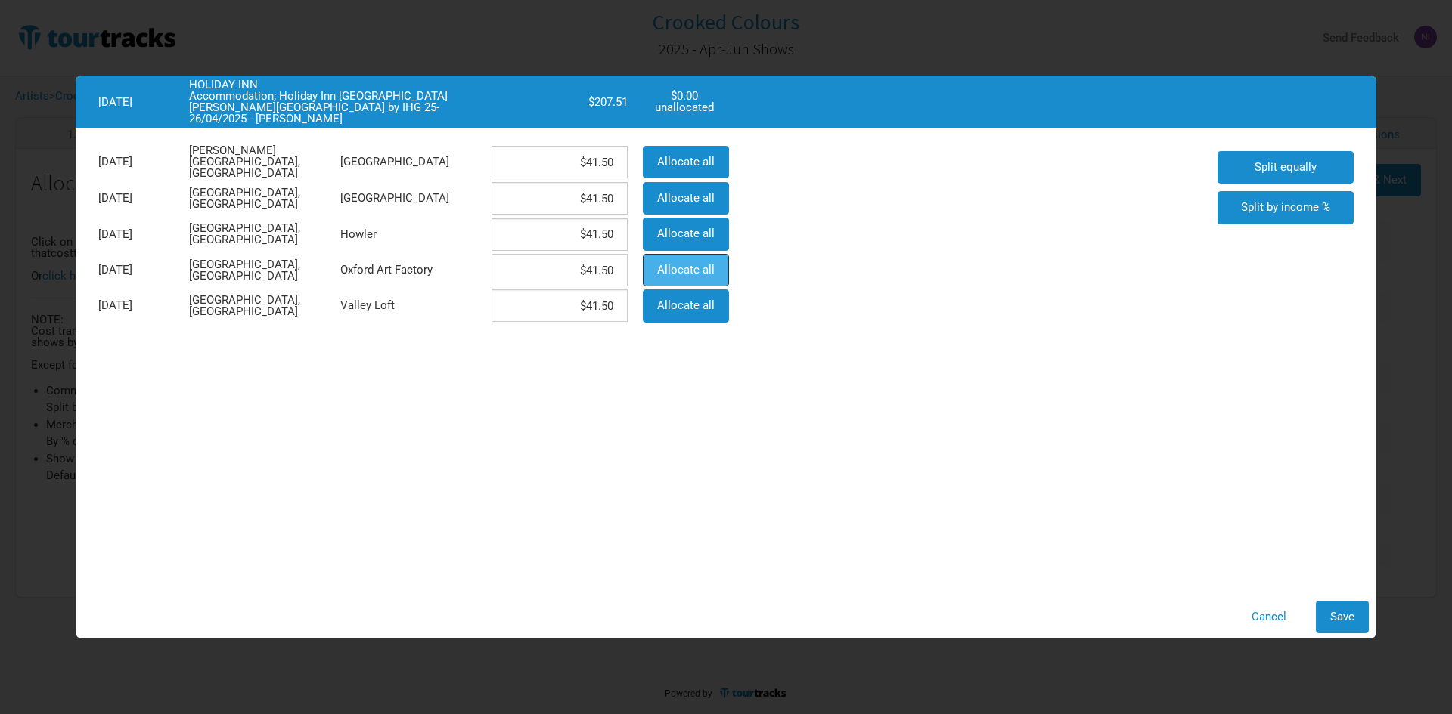
click at [694, 275] on span "Allocate all" at bounding box center [685, 270] width 57 height 14
type input "$0"
type input "$207.51"
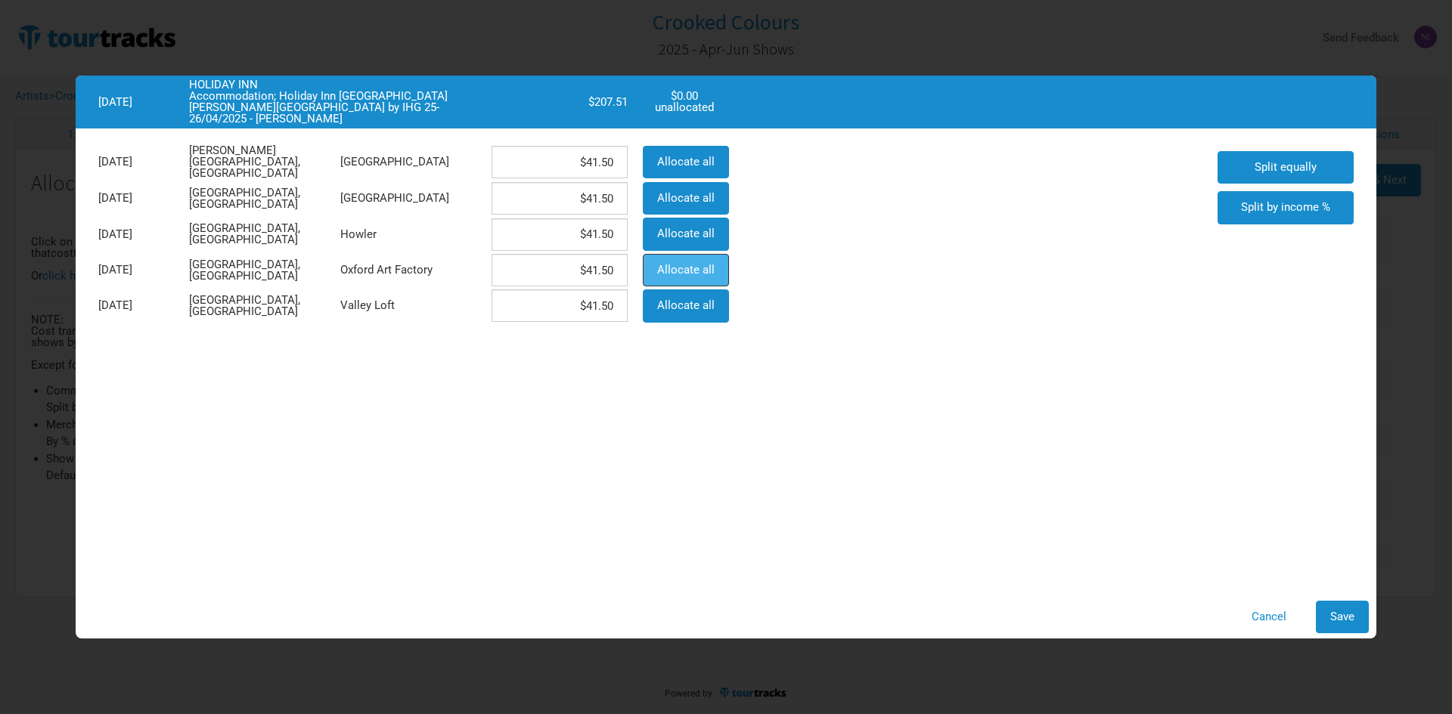
type input "$0"
click at [1344, 617] on span "Save" at bounding box center [1342, 617] width 24 height 14
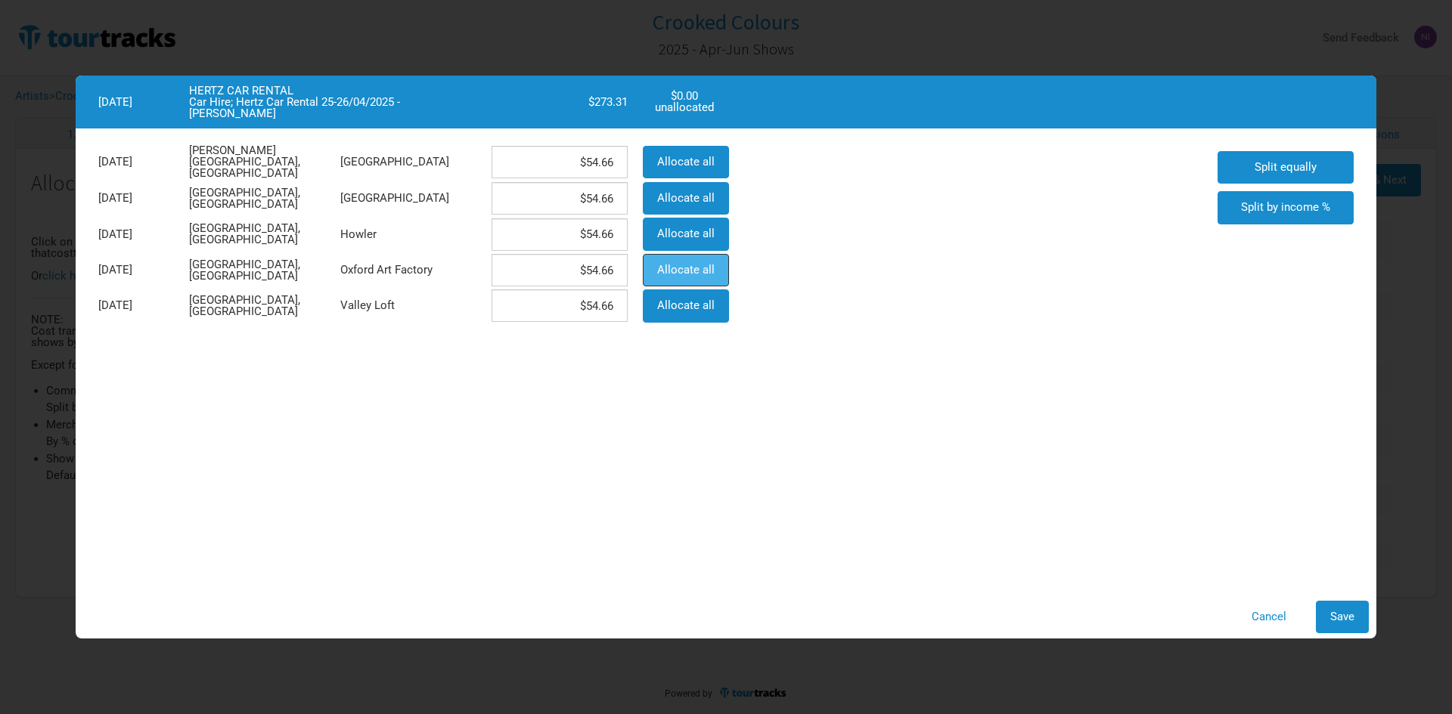
click at [680, 274] on span "Allocate all" at bounding box center [685, 270] width 57 height 14
type input "$0"
type input "$273.31"
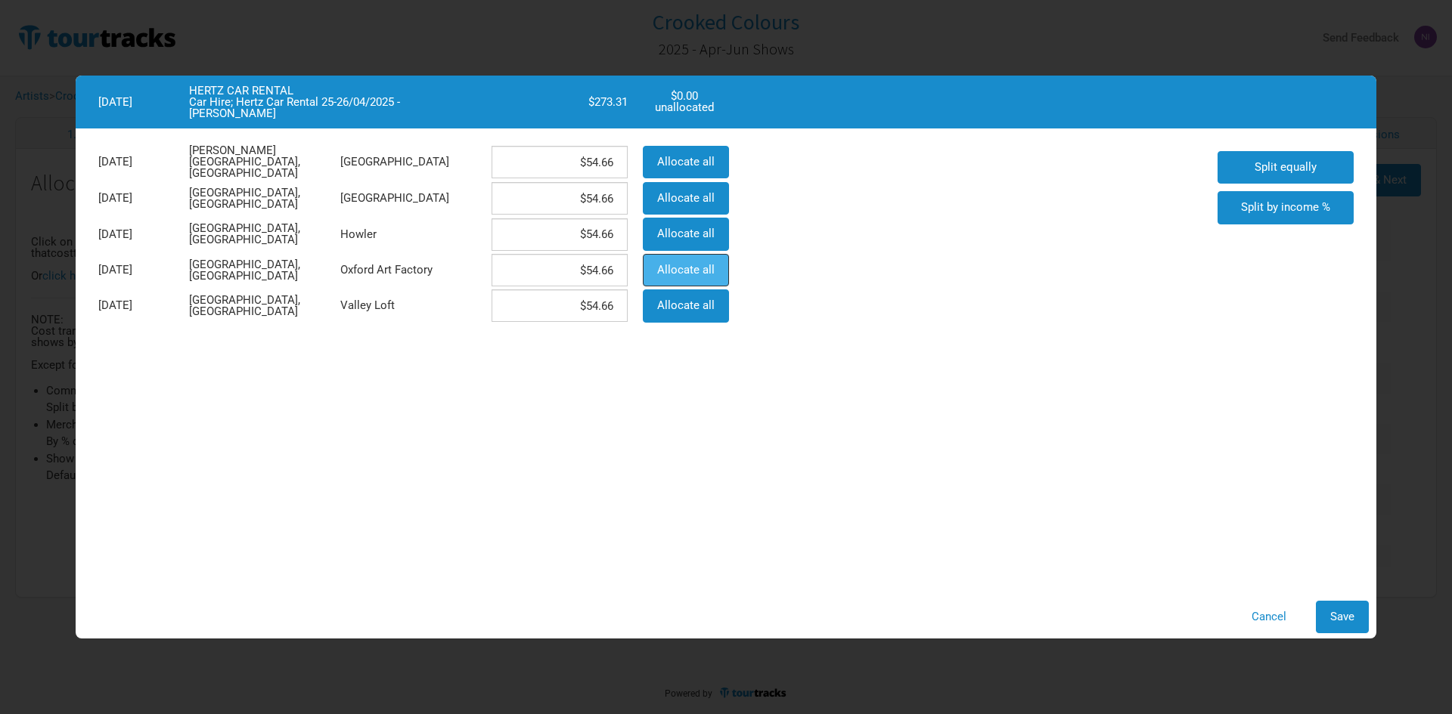
type input "$0"
click at [1337, 618] on span "Save" at bounding box center [1342, 617] width 24 height 14
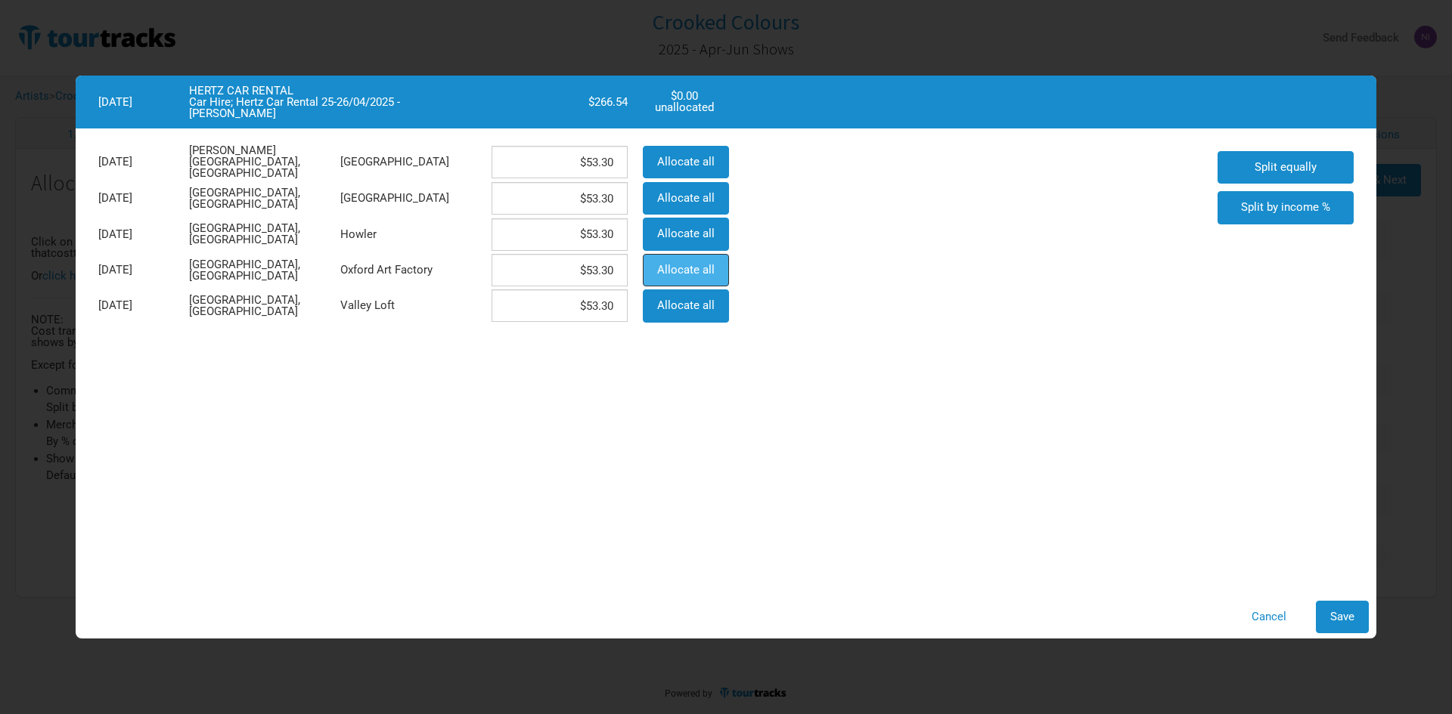
click at [662, 263] on span "Allocate all" at bounding box center [685, 270] width 57 height 14
type input "$0"
type input "$266.54"
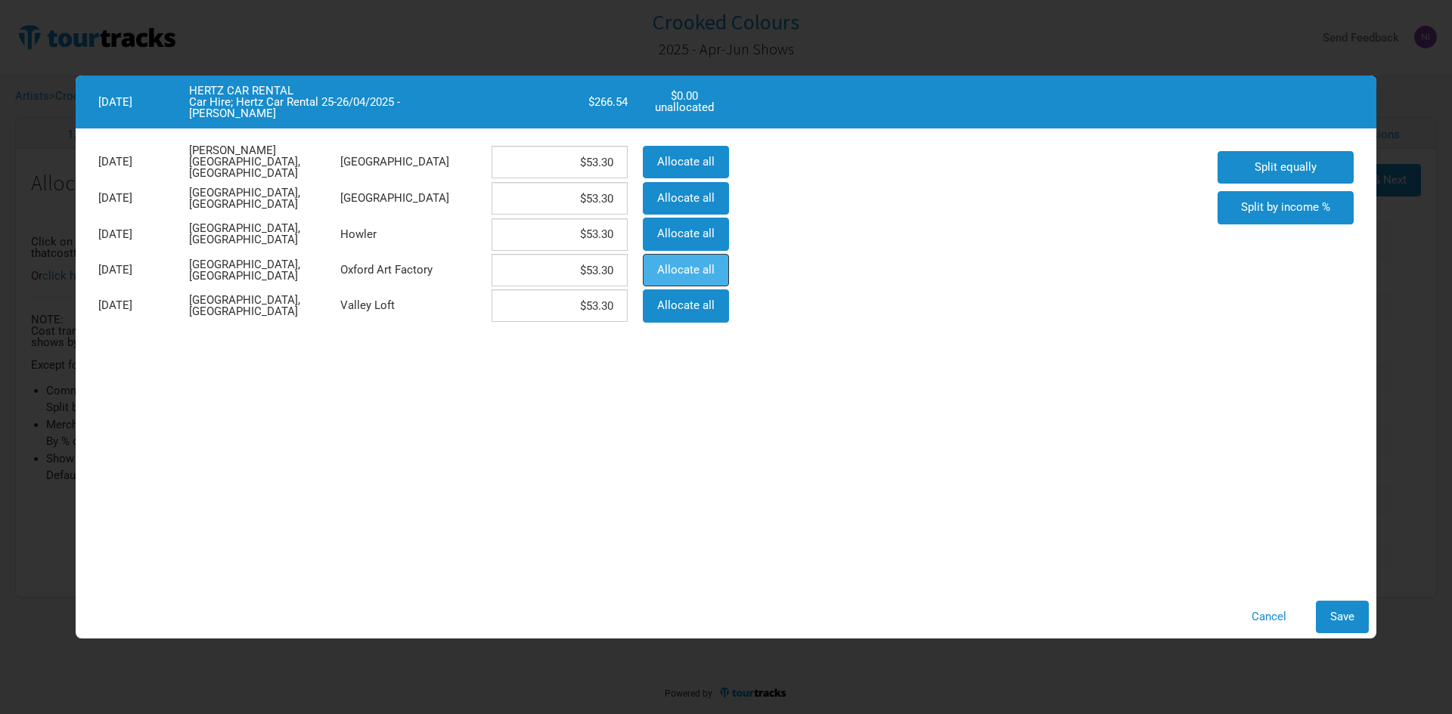
type input "$0"
click at [1336, 620] on span "Save" at bounding box center [1342, 617] width 24 height 14
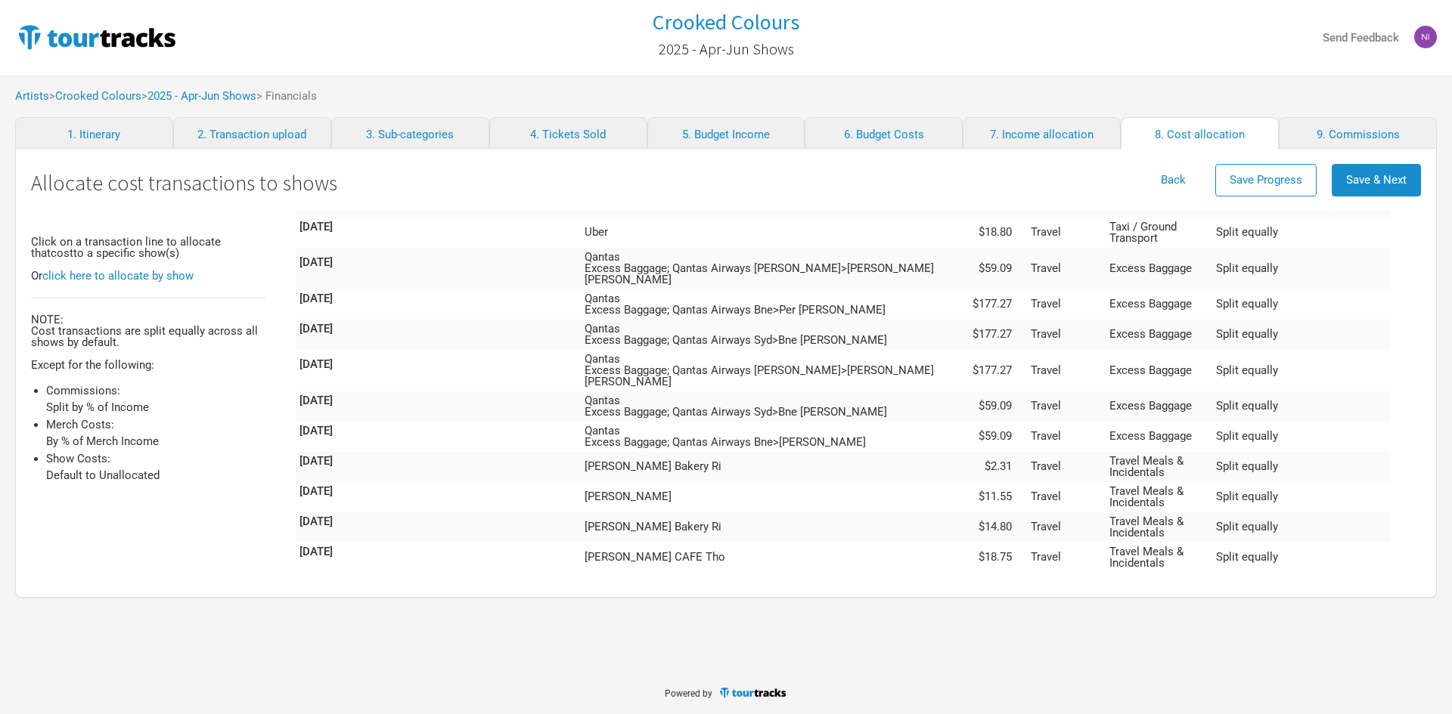
scroll to position [4254, 0]
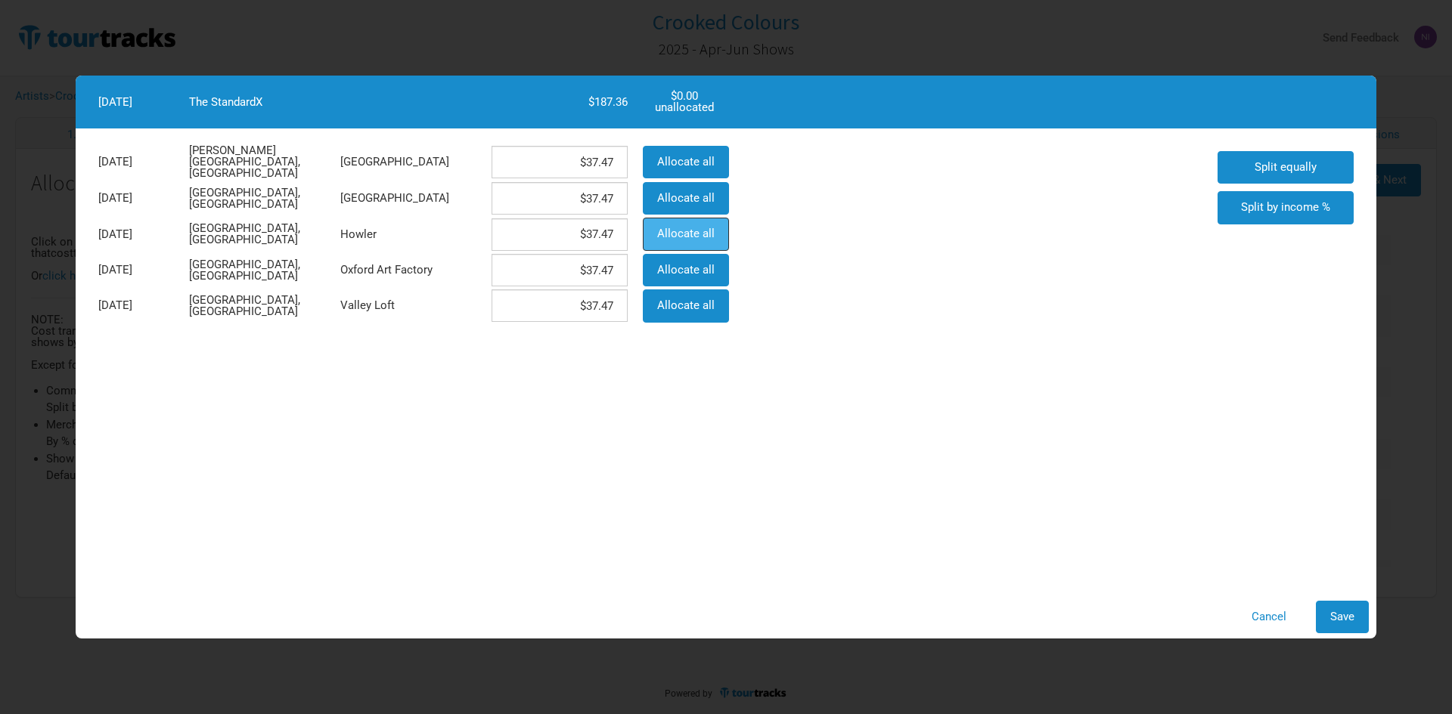
click at [674, 220] on button "Allocate all" at bounding box center [686, 234] width 86 height 33
type input "$0"
type input "$187.36"
type input "$0"
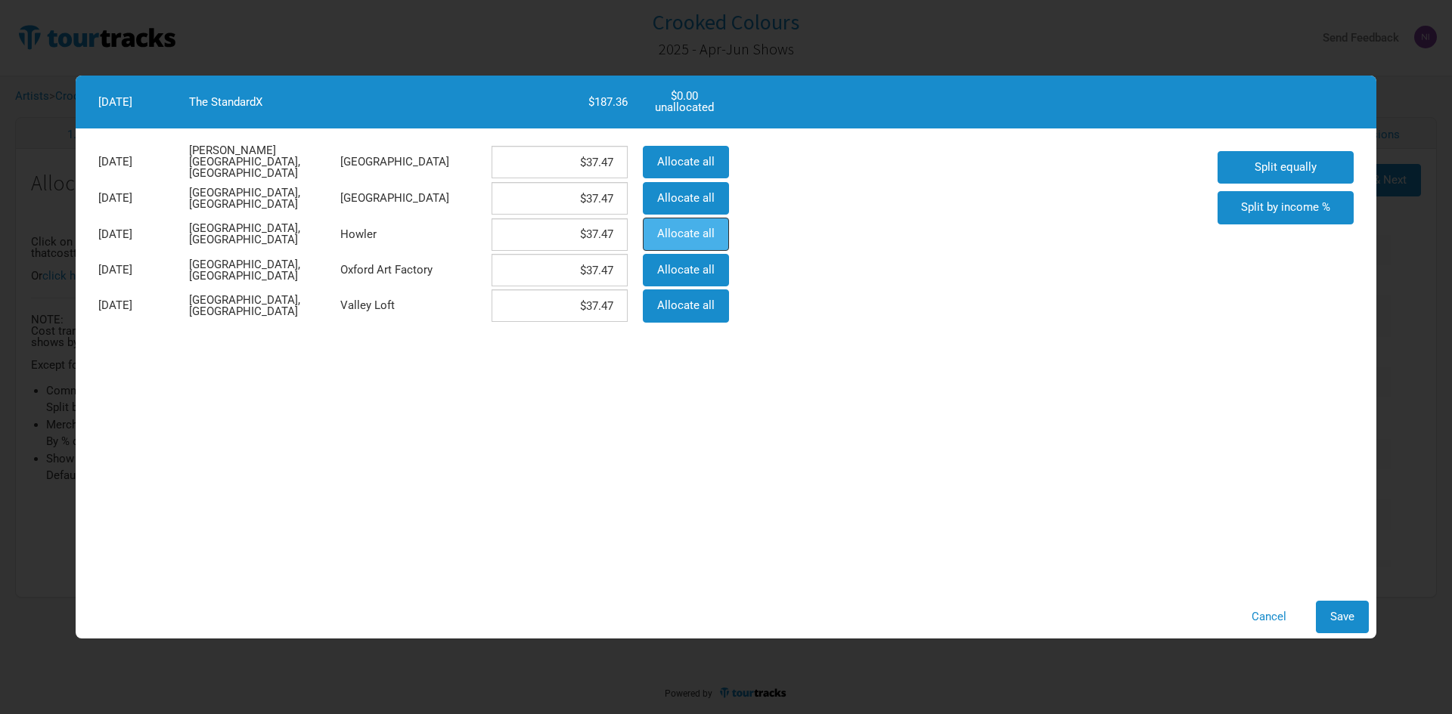
type input "$0"
click at [1337, 604] on button "Save" at bounding box center [1341, 617] width 53 height 33
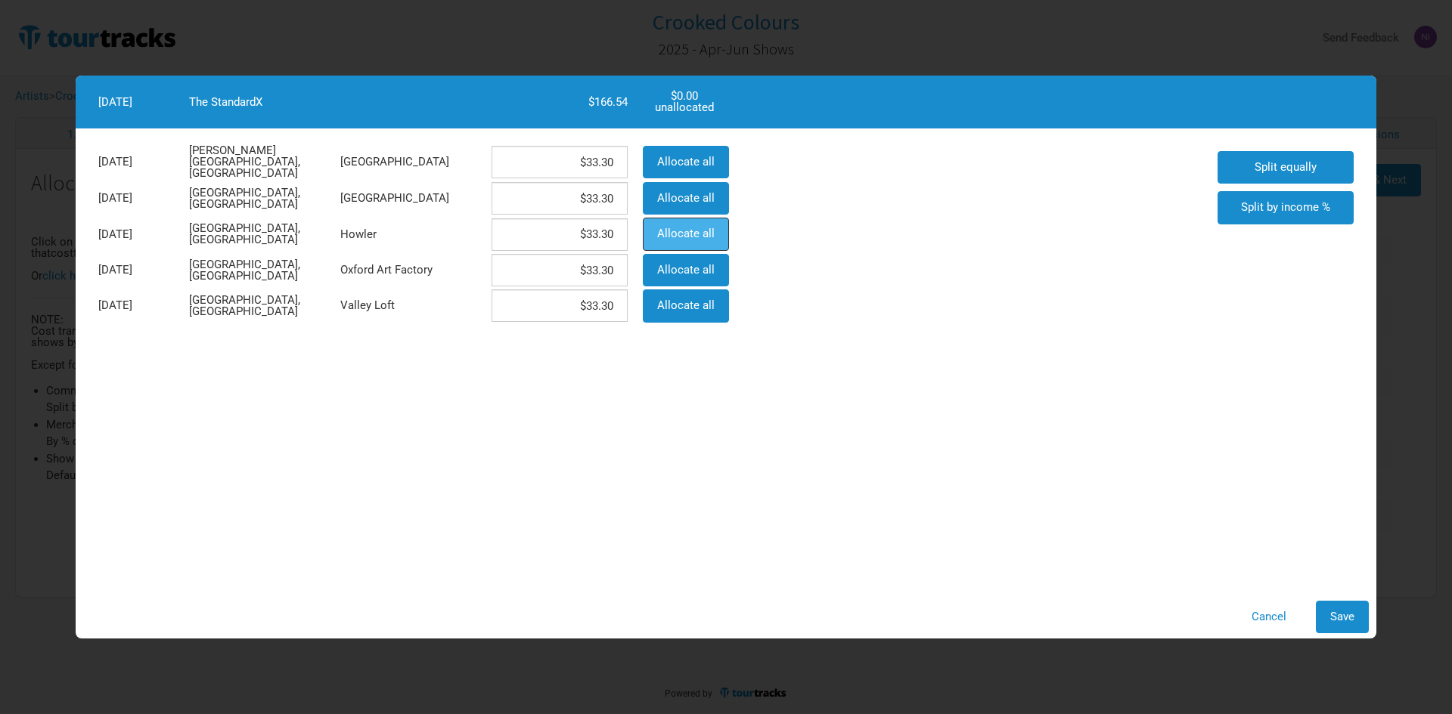
click at [688, 240] on button "Allocate all" at bounding box center [686, 234] width 86 height 33
type input "$0"
type input "$166.54"
type input "$0"
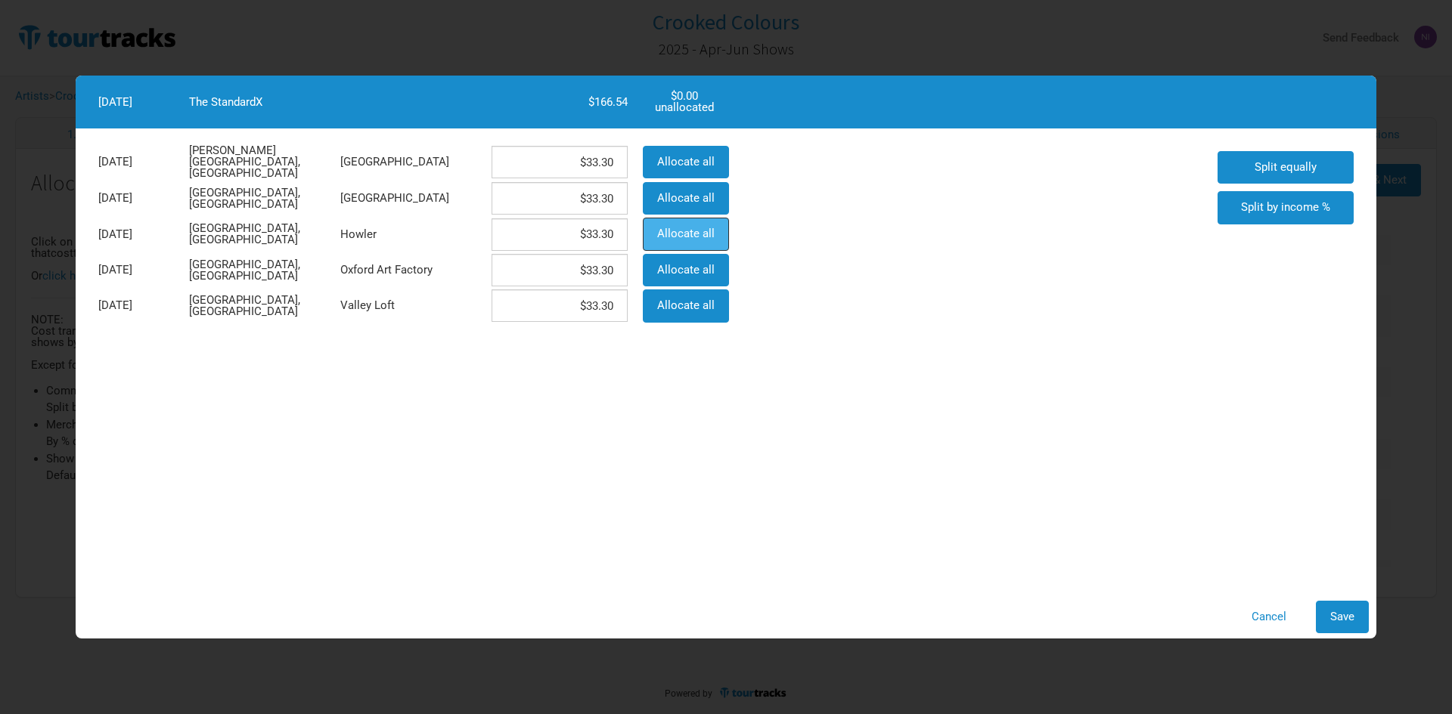
type input "$0"
click at [1337, 608] on button "Save" at bounding box center [1341, 617] width 53 height 33
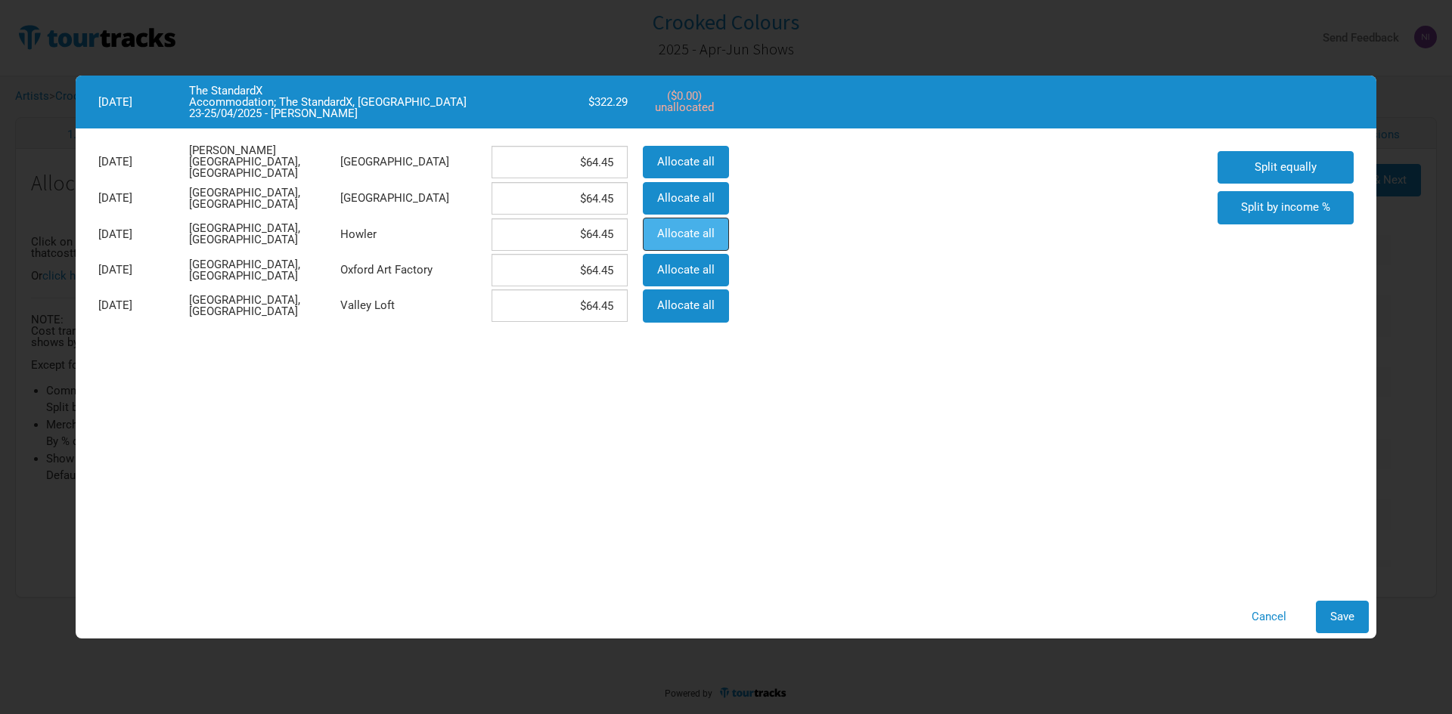
click at [643, 228] on button "Allocate all" at bounding box center [686, 234] width 86 height 33
type input "$0"
type input "$322.29"
type input "$0"
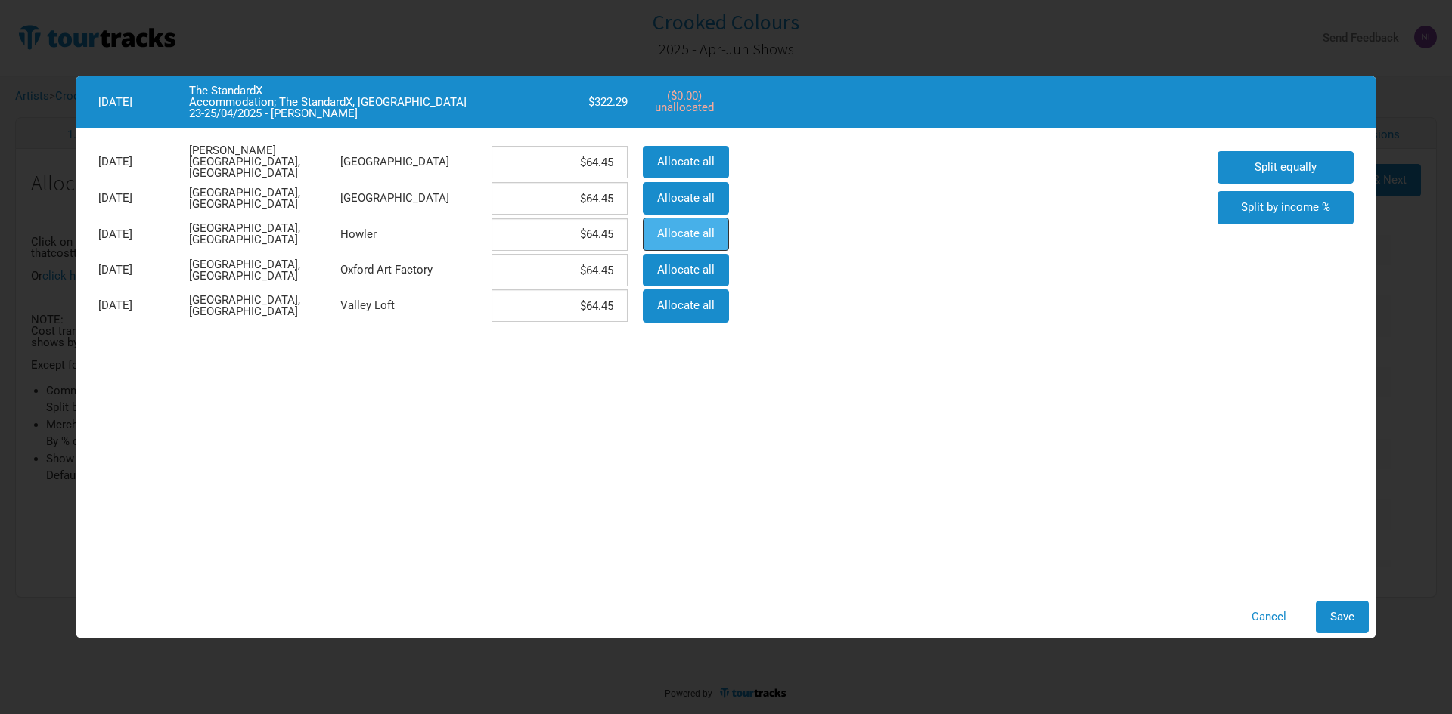
type input "$0"
click at [1364, 617] on button "Save" at bounding box center [1341, 617] width 53 height 33
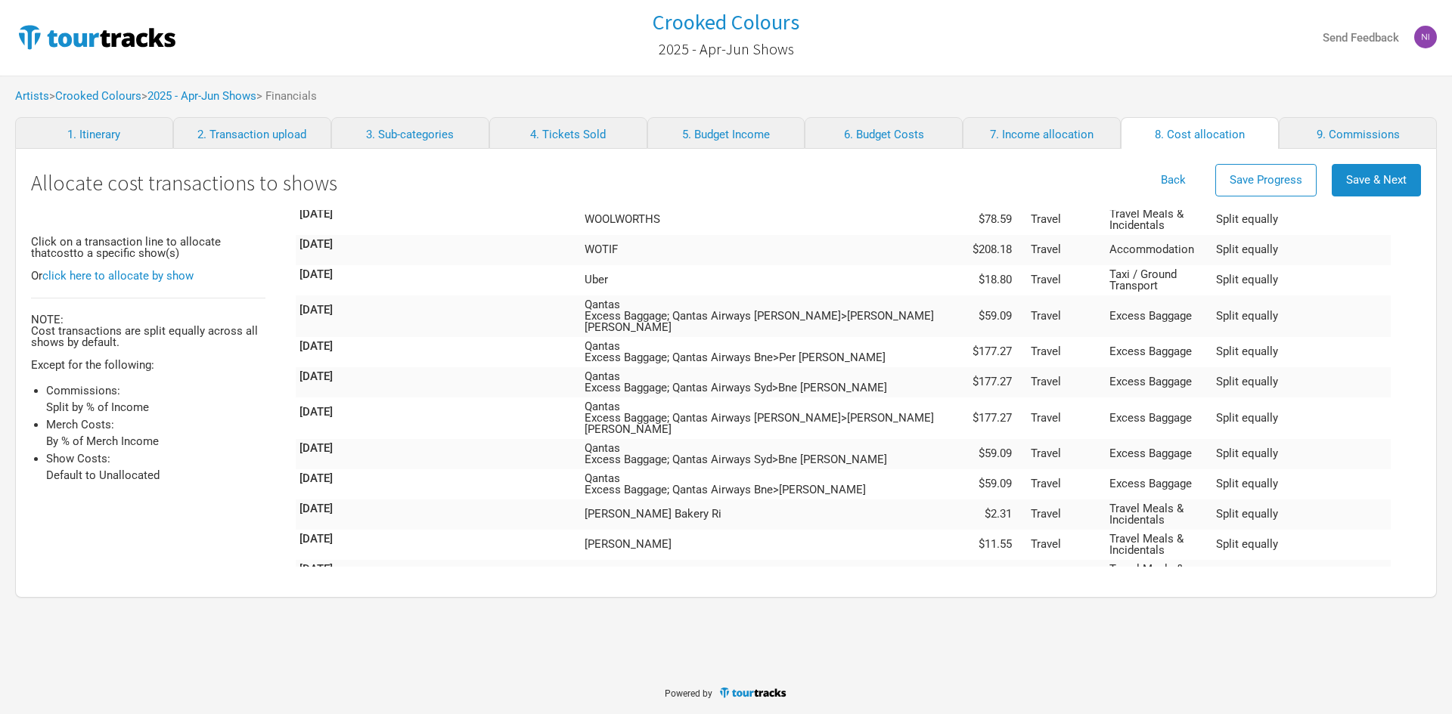
click at [1105, 692] on td "Travel" at bounding box center [1066, 713] width 79 height 42
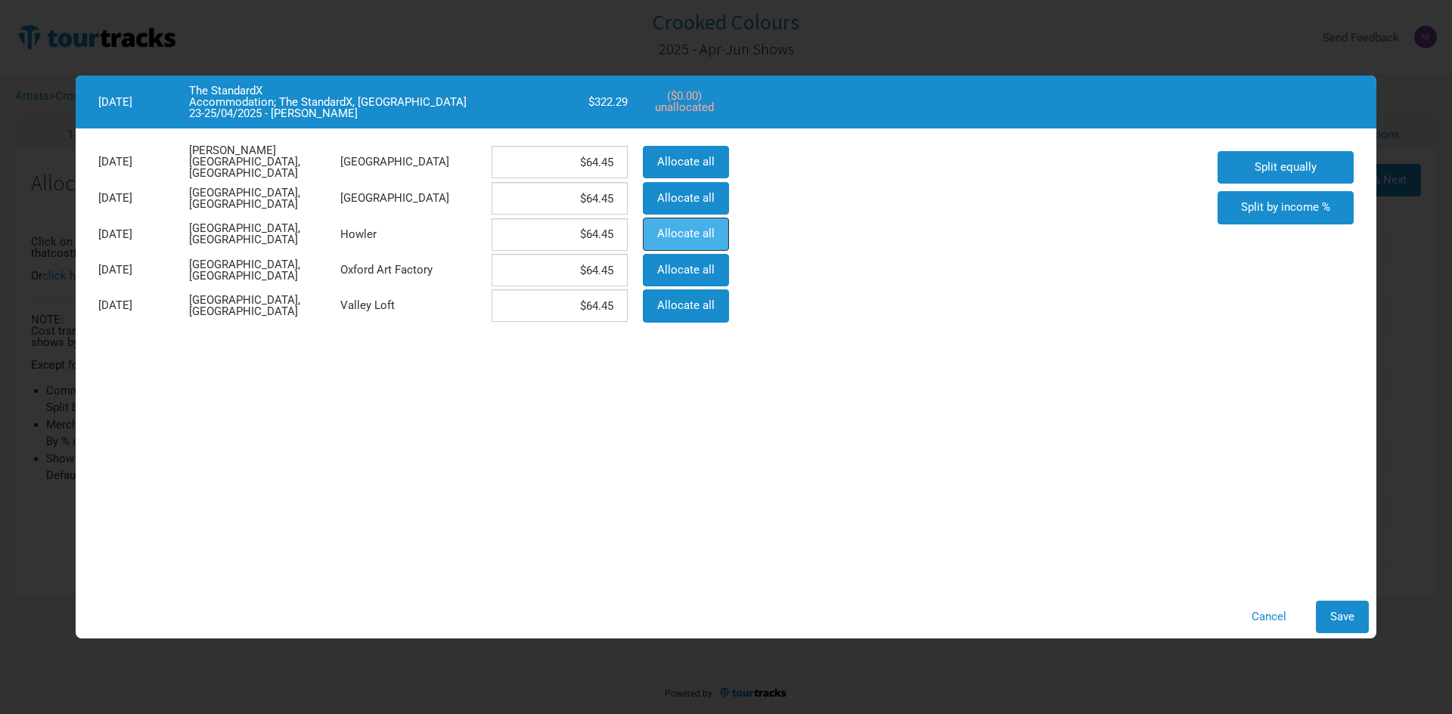
click at [667, 235] on span "Allocate all" at bounding box center [685, 234] width 57 height 14
type input "$0"
type input "$322.29"
type input "$0"
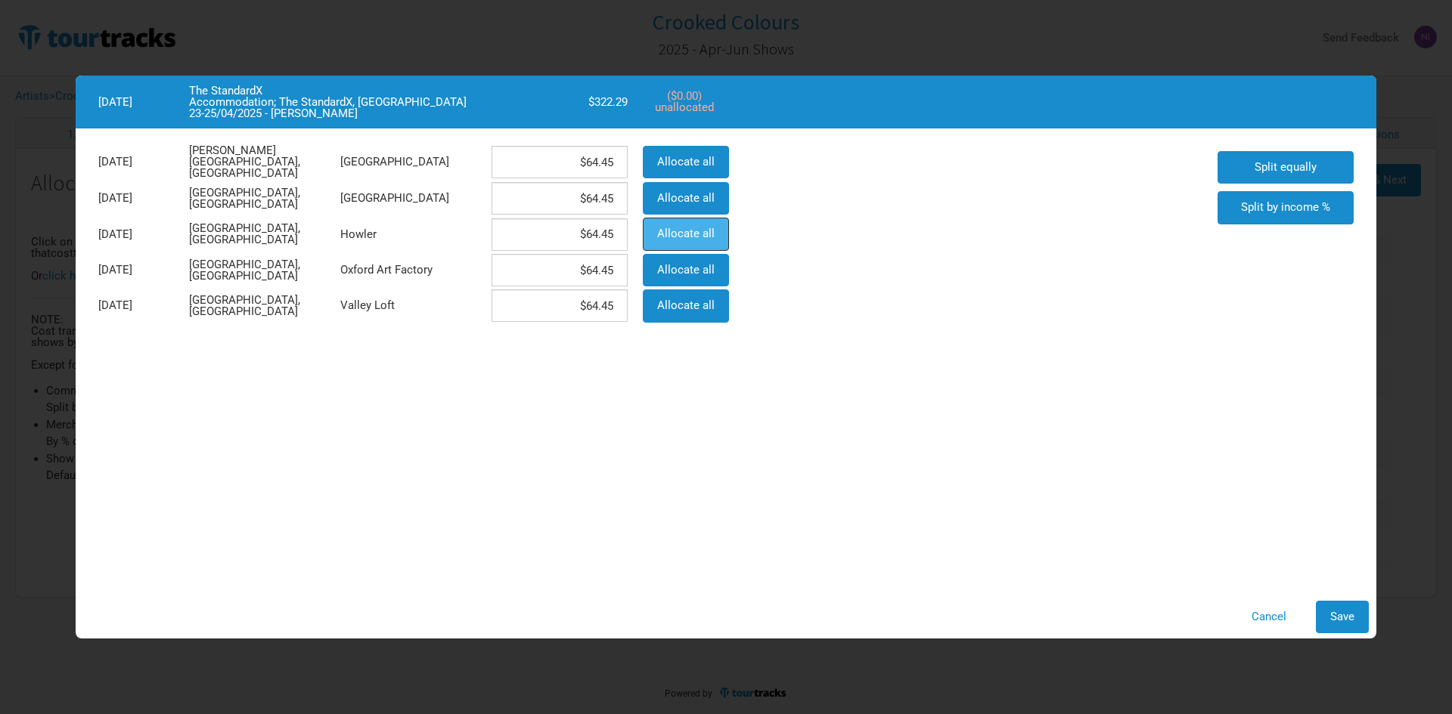
type input "$0"
click at [1365, 611] on button "Save" at bounding box center [1341, 617] width 53 height 33
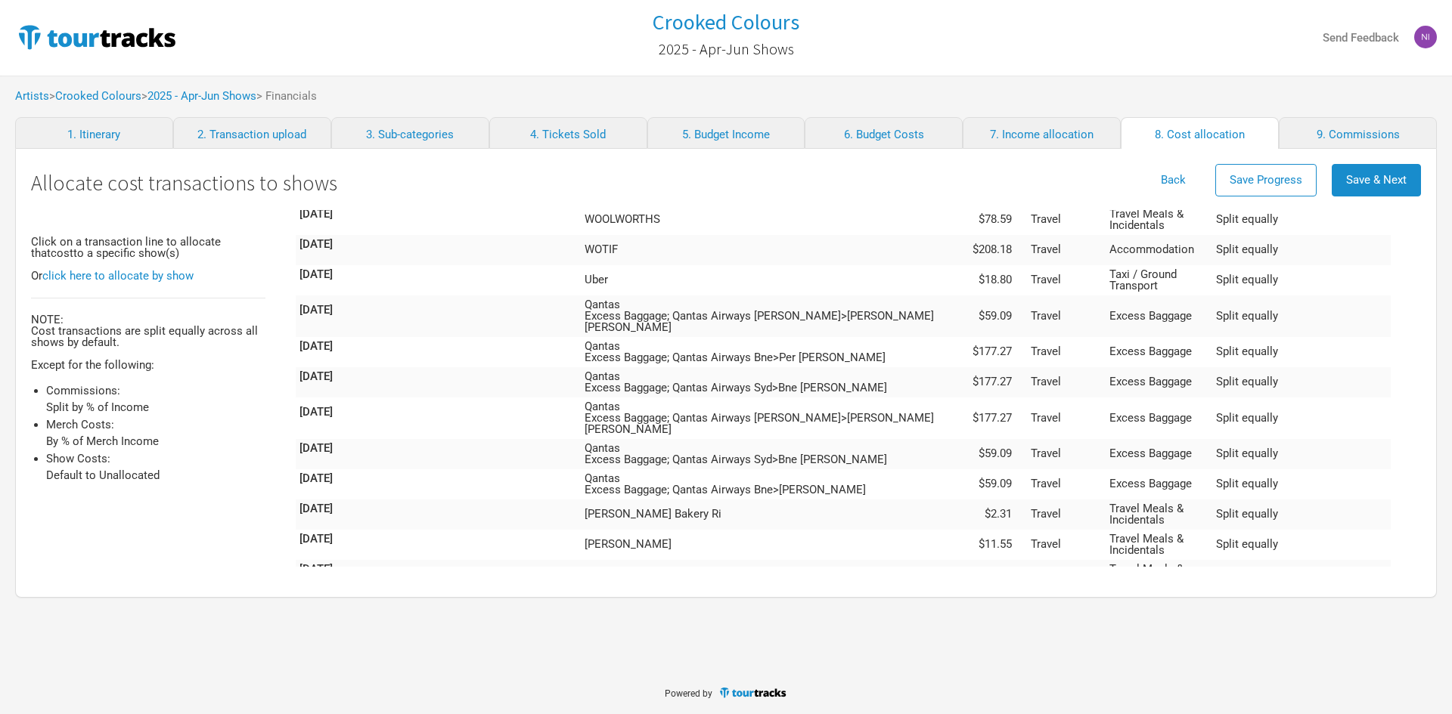
click at [1212, 651] on td "Accommodation" at bounding box center [1158, 672] width 107 height 42
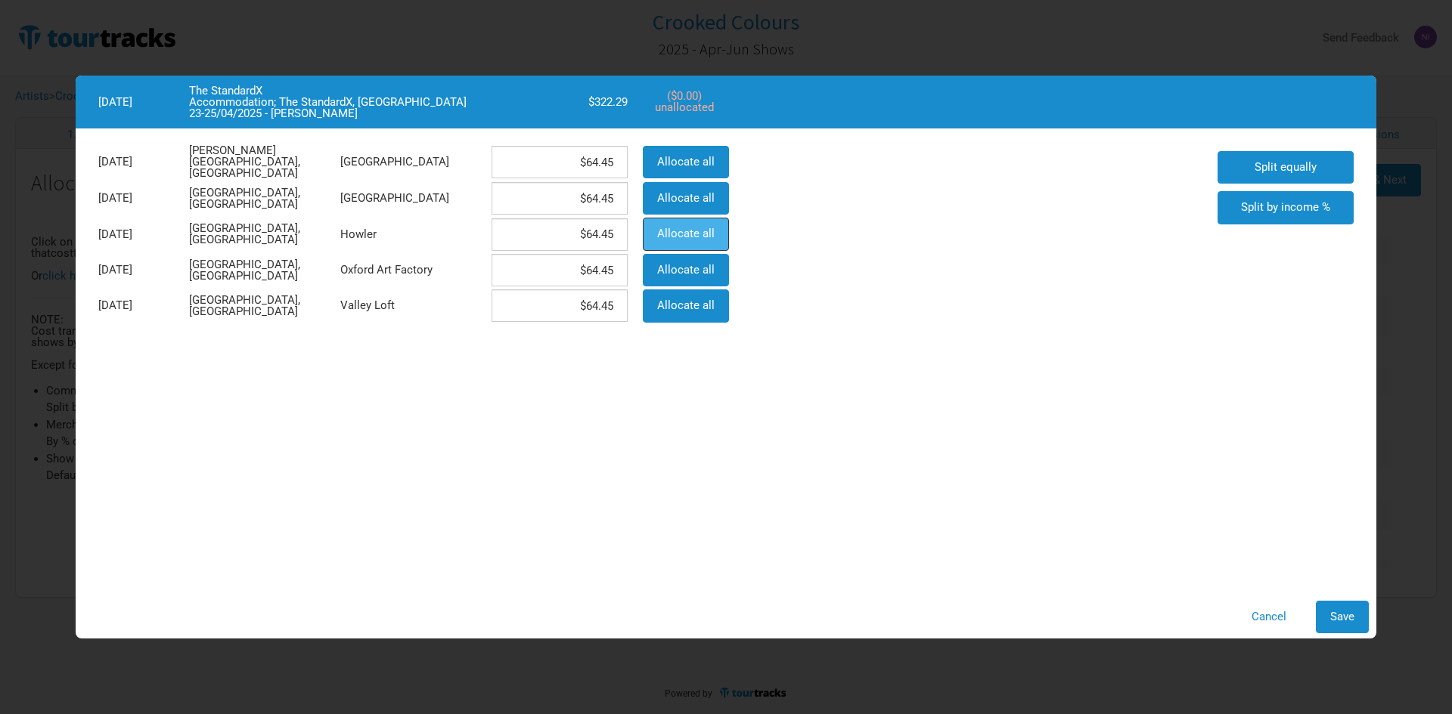
click at [710, 233] on span "Allocate all" at bounding box center [685, 234] width 57 height 14
type input "$0"
type input "$322.29"
type input "$0"
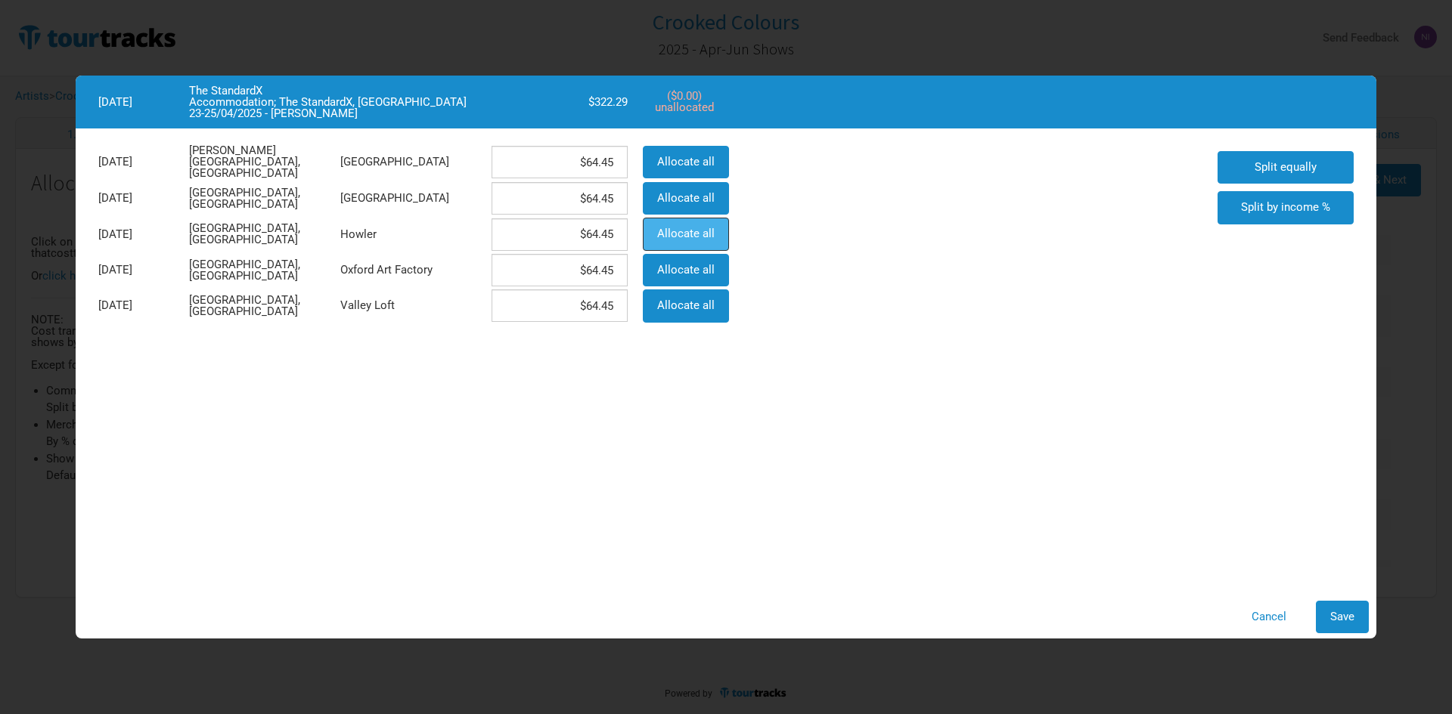
type input "$0"
click at [1336, 621] on span "Save" at bounding box center [1342, 617] width 24 height 14
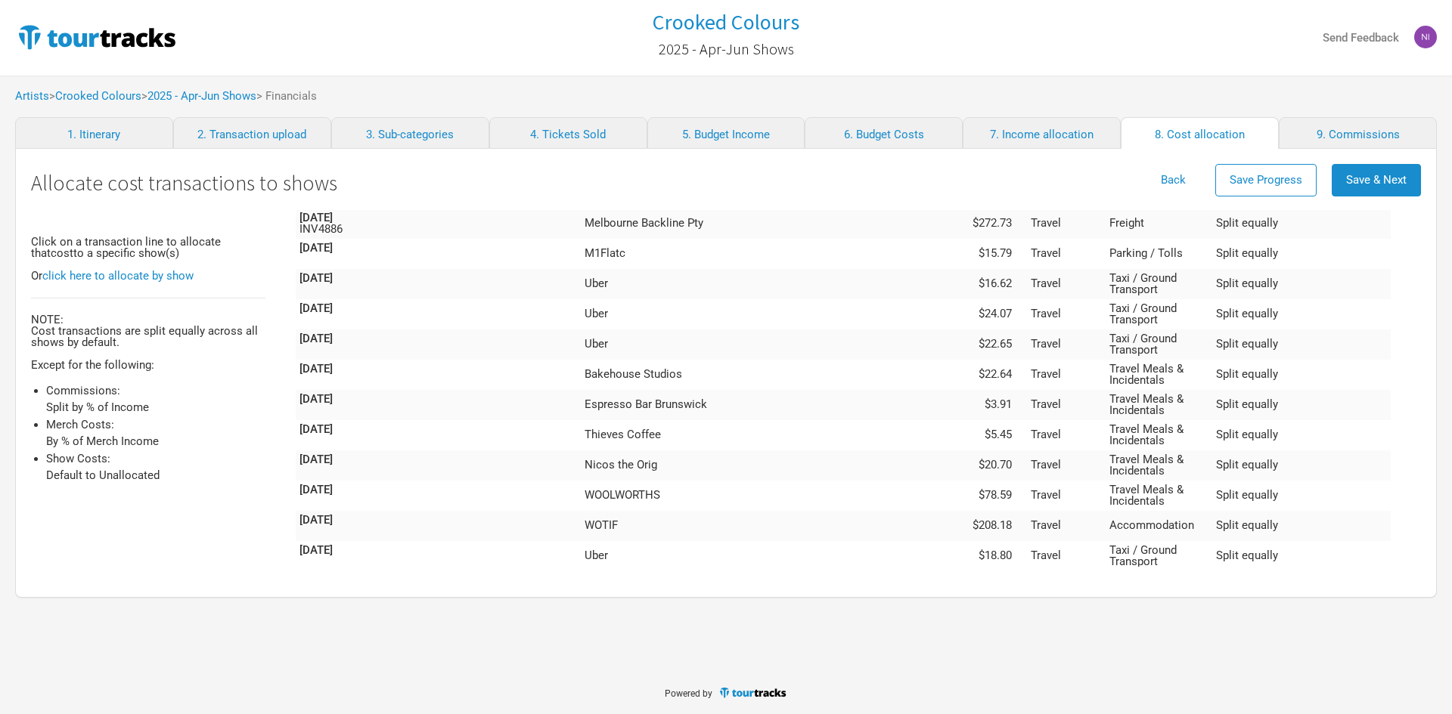
scroll to position [3952, 0]
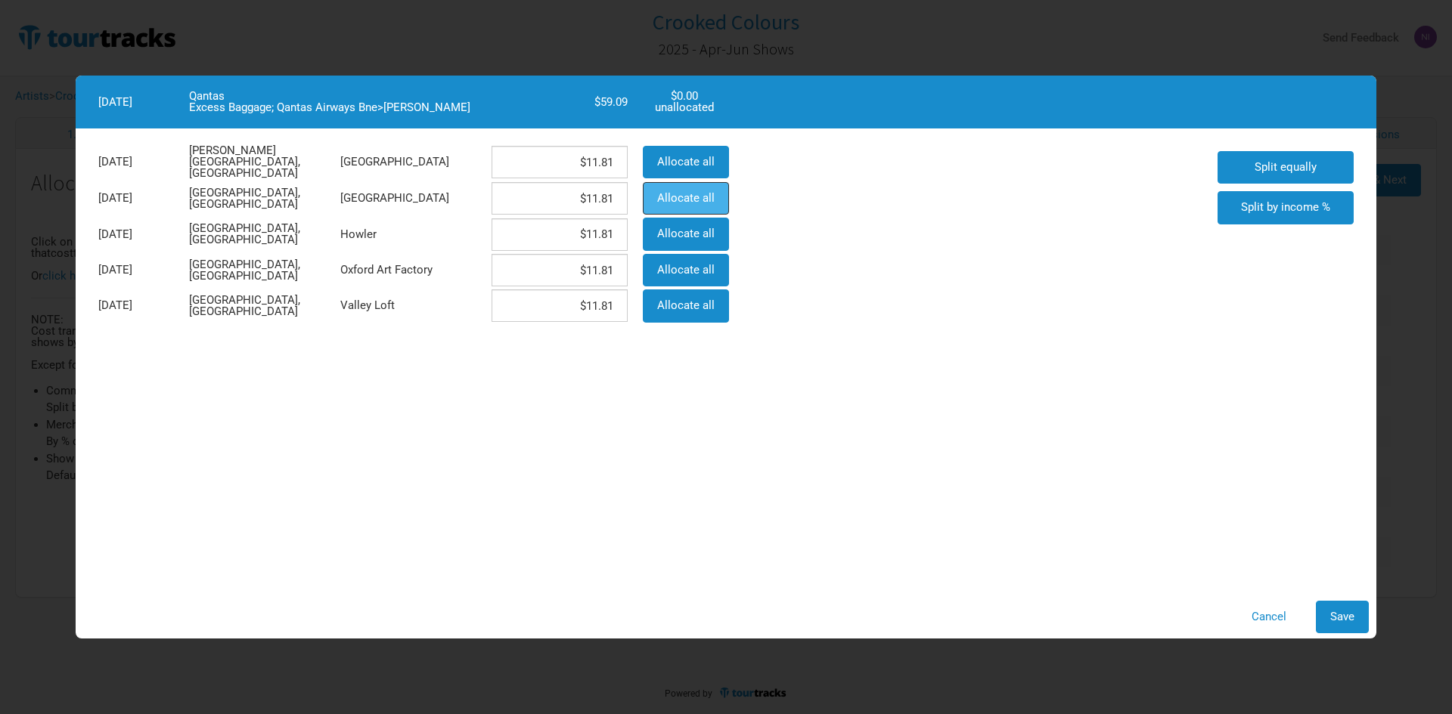
click at [708, 210] on button "Allocate all" at bounding box center [686, 198] width 86 height 33
type input "$0"
type input "$59.09"
type input "$0"
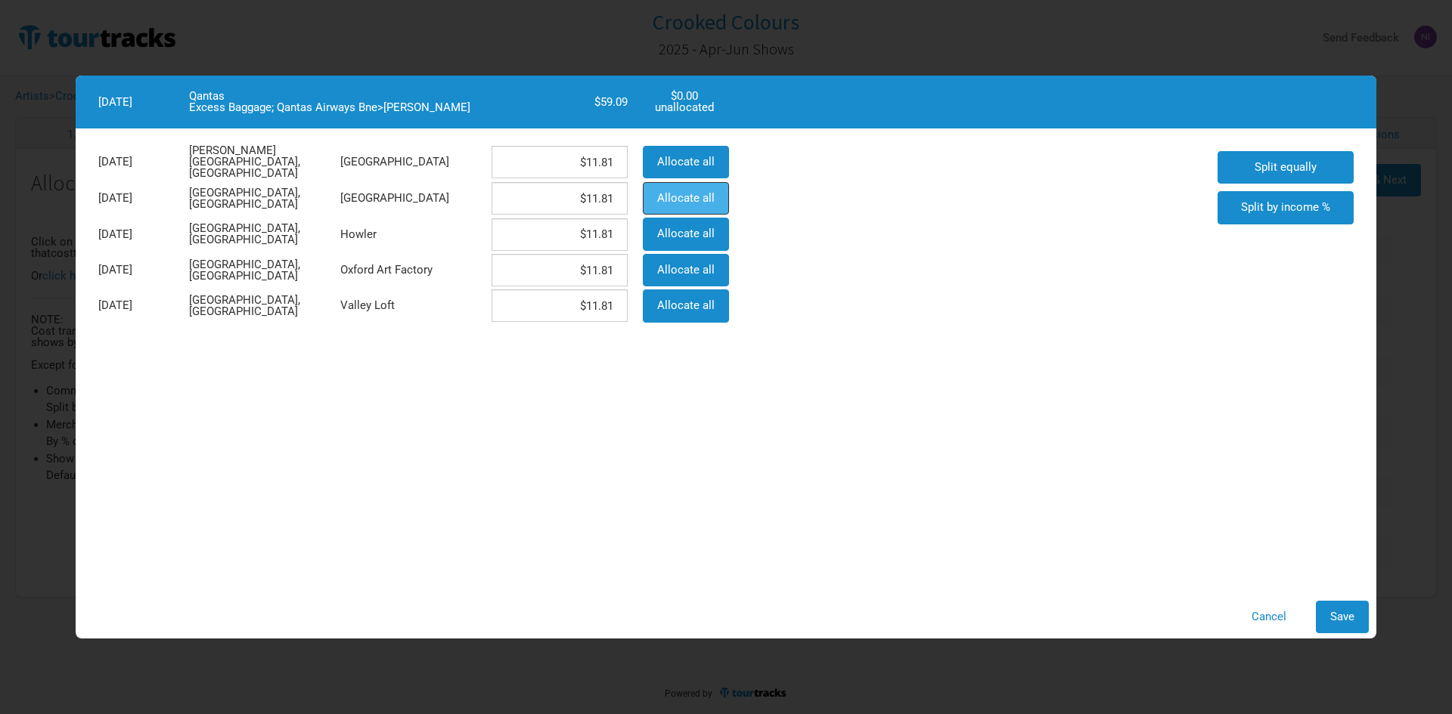
type input "$0"
click at [705, 228] on span "Allocate all" at bounding box center [685, 234] width 57 height 14
type input "$0"
type input "$59.09"
click at [1335, 607] on button "Save" at bounding box center [1341, 617] width 53 height 33
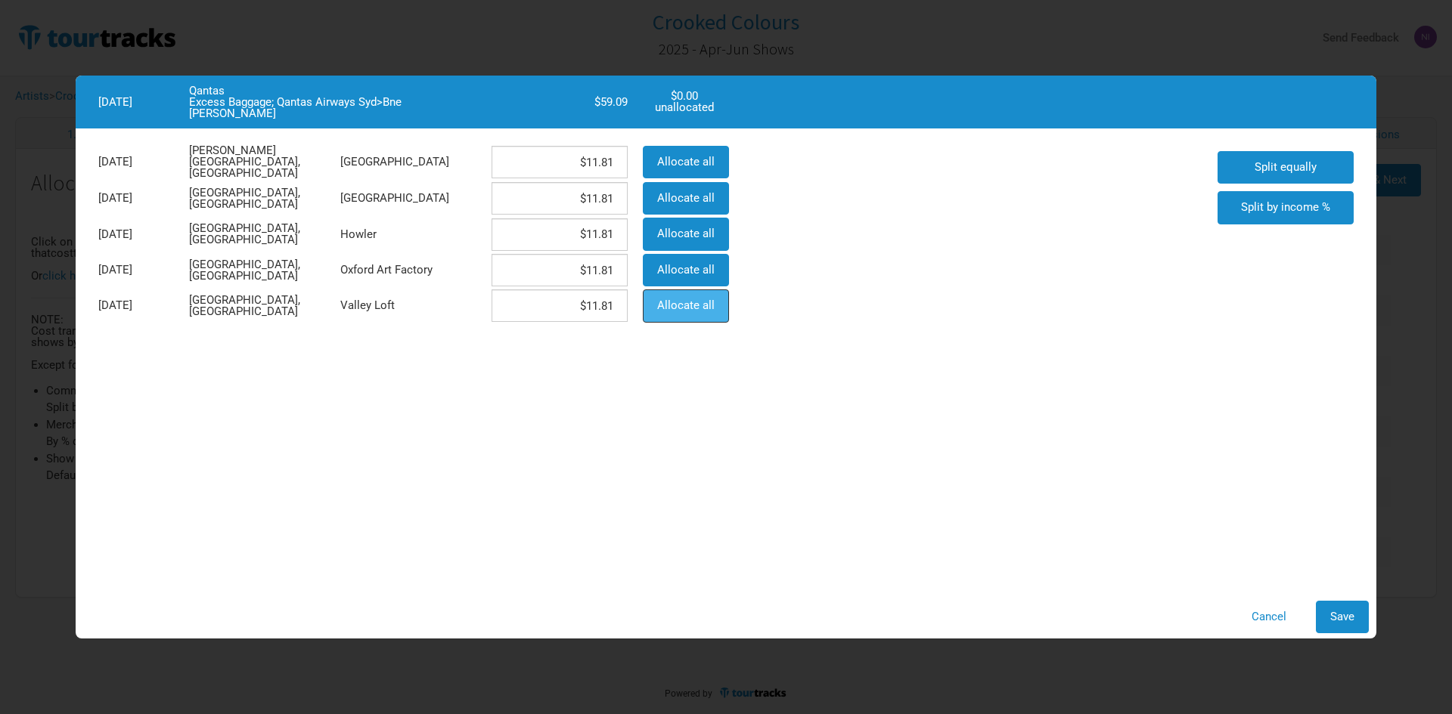
click at [709, 308] on span "Allocate all" at bounding box center [685, 306] width 57 height 14
type input "$0"
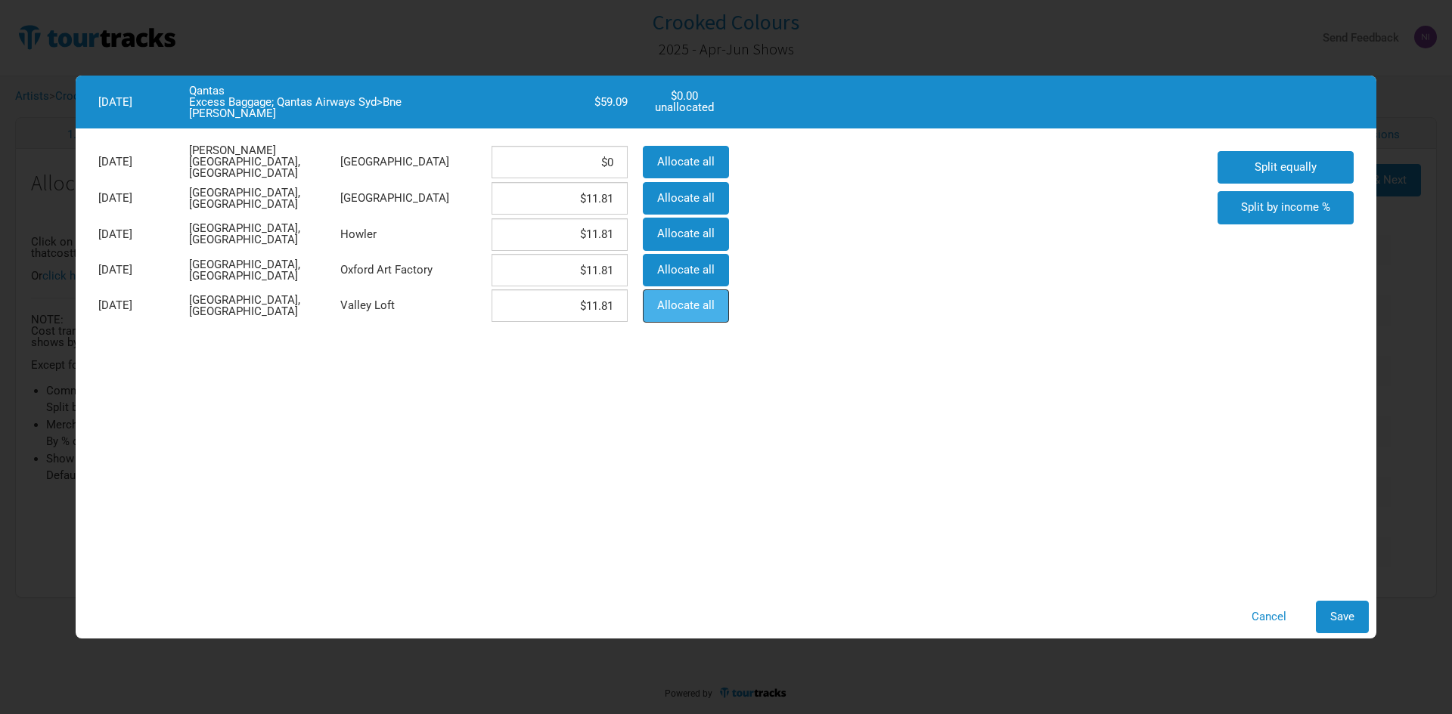
type input "$59.09"
click at [1339, 603] on button "Save" at bounding box center [1341, 617] width 53 height 33
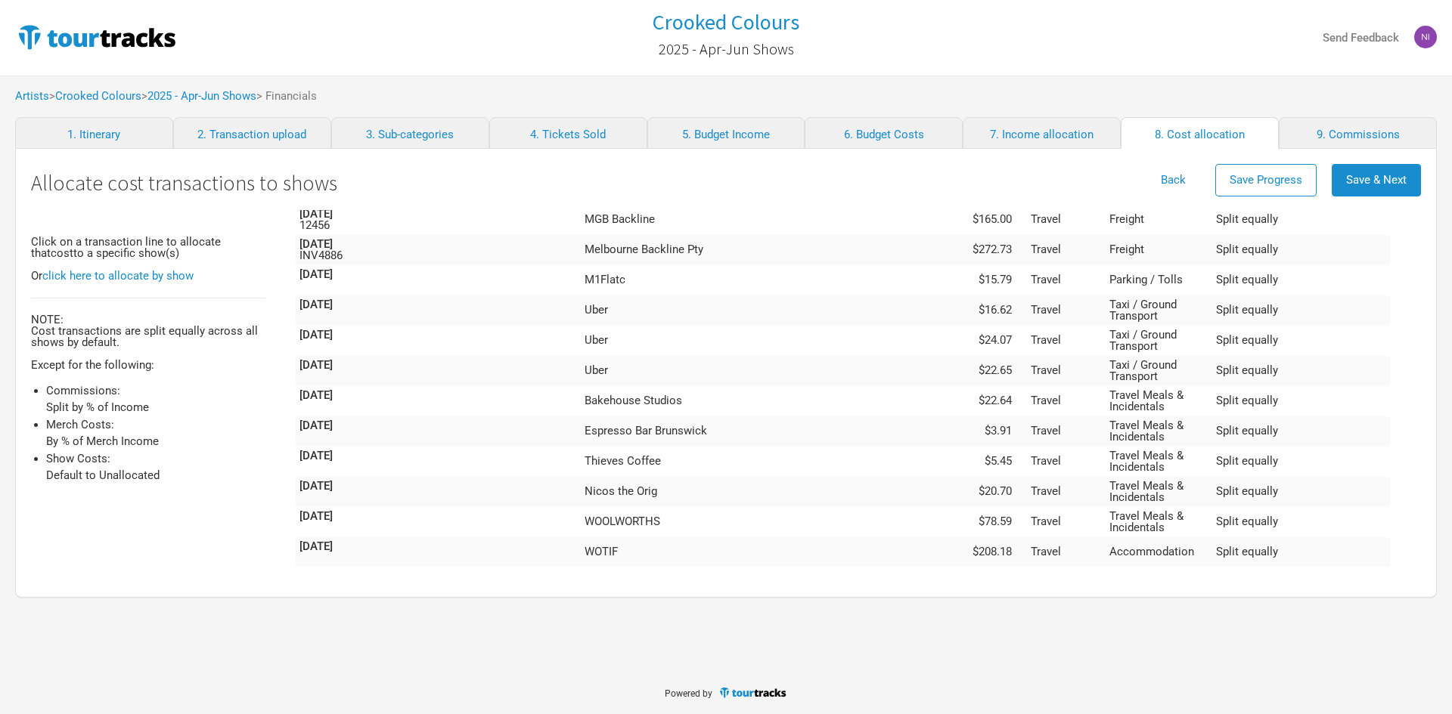
click at [1105, 700] on td "Travel" at bounding box center [1066, 721] width 79 height 42
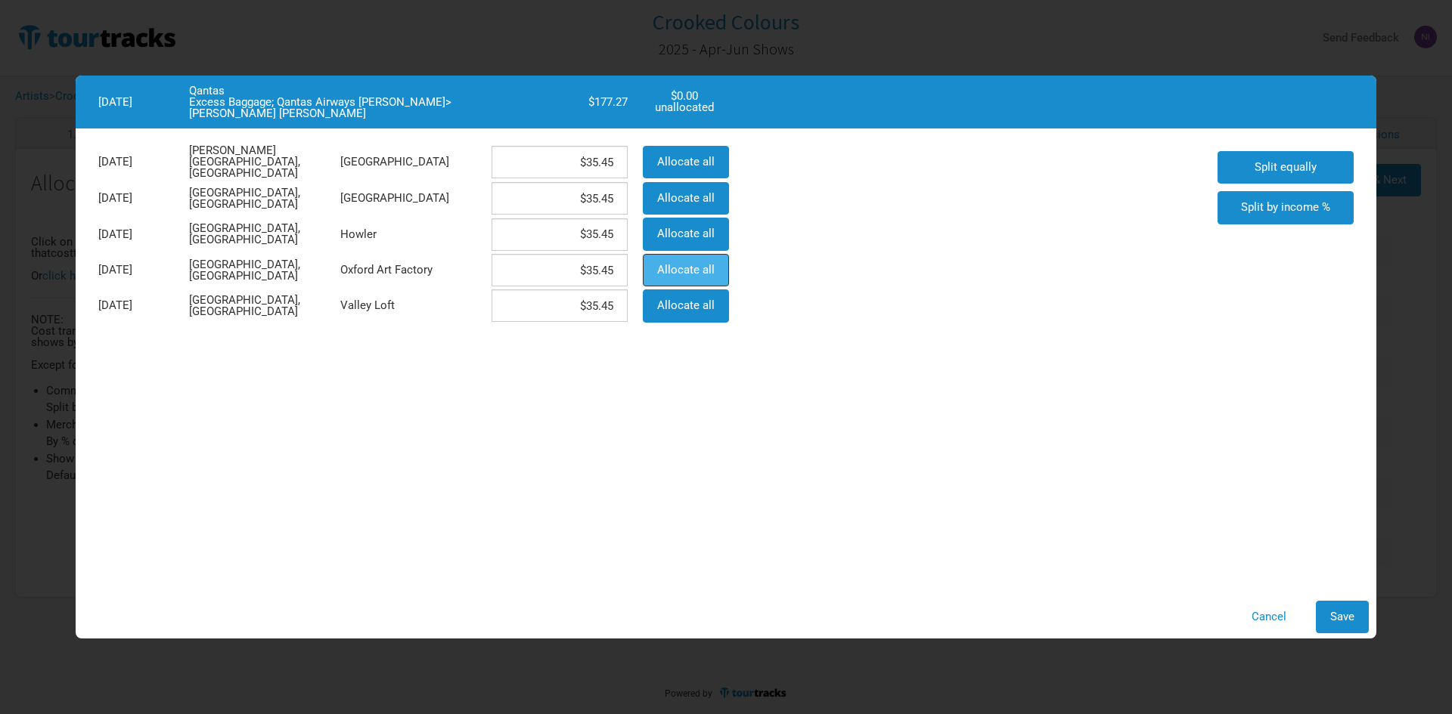
click at [701, 276] on button "Allocate all" at bounding box center [686, 270] width 86 height 33
type input "$0"
type input "$177.27"
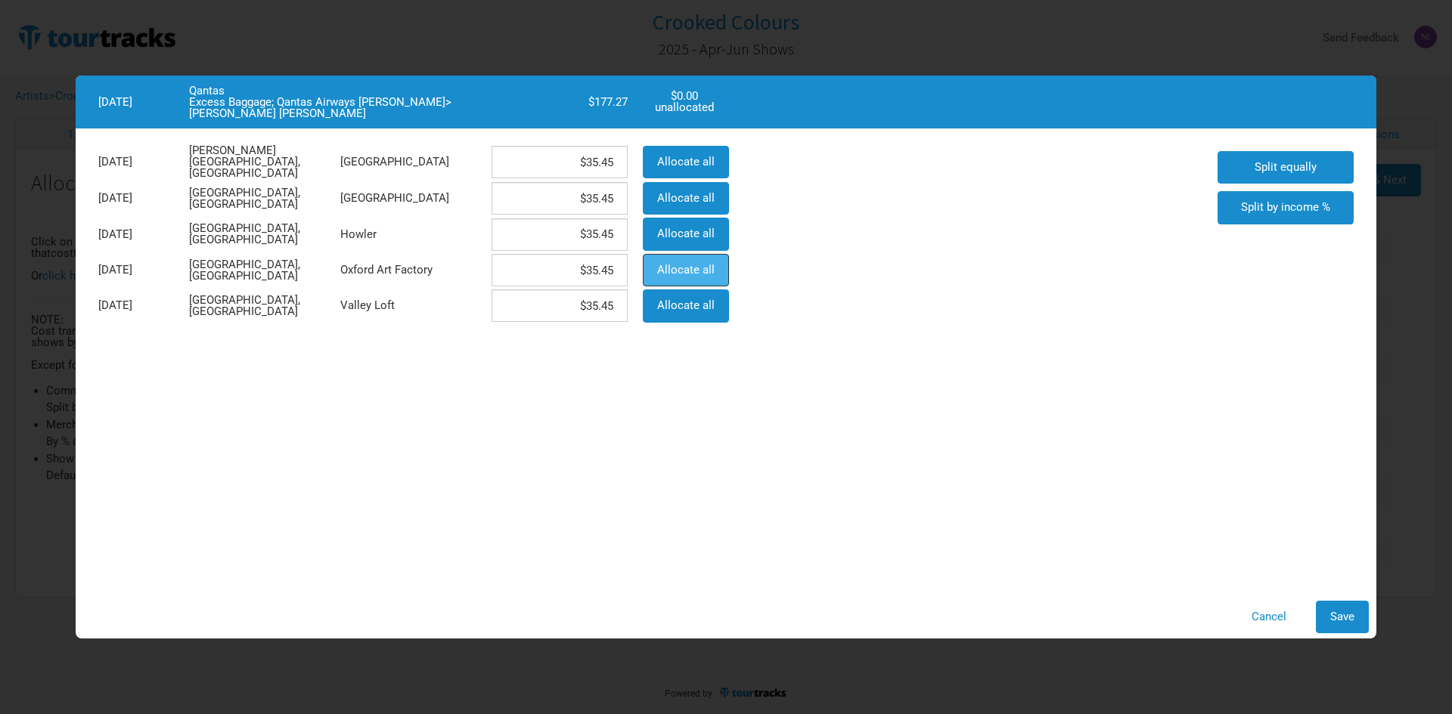
type input "$0"
click at [1346, 605] on button "Save" at bounding box center [1341, 617] width 53 height 33
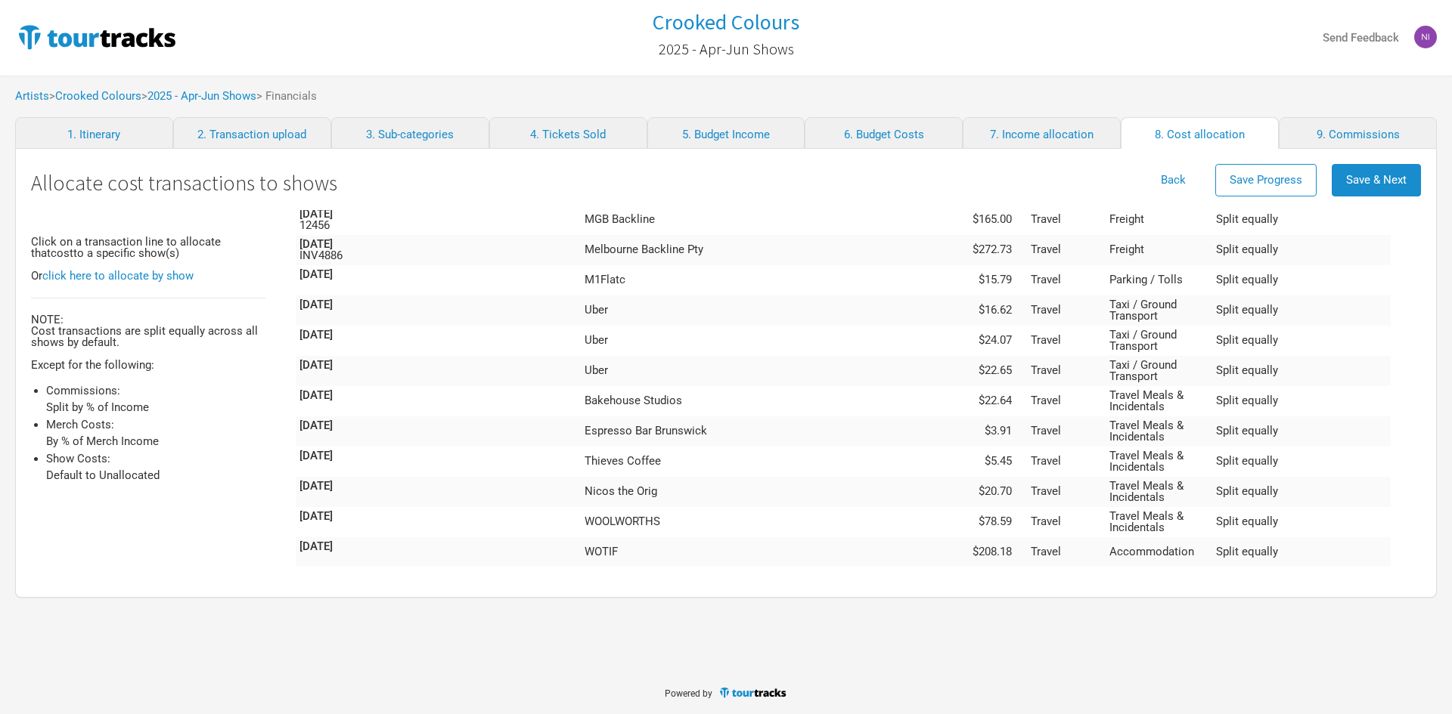
click at [1105, 670] on td "Travel" at bounding box center [1066, 685] width 79 height 30
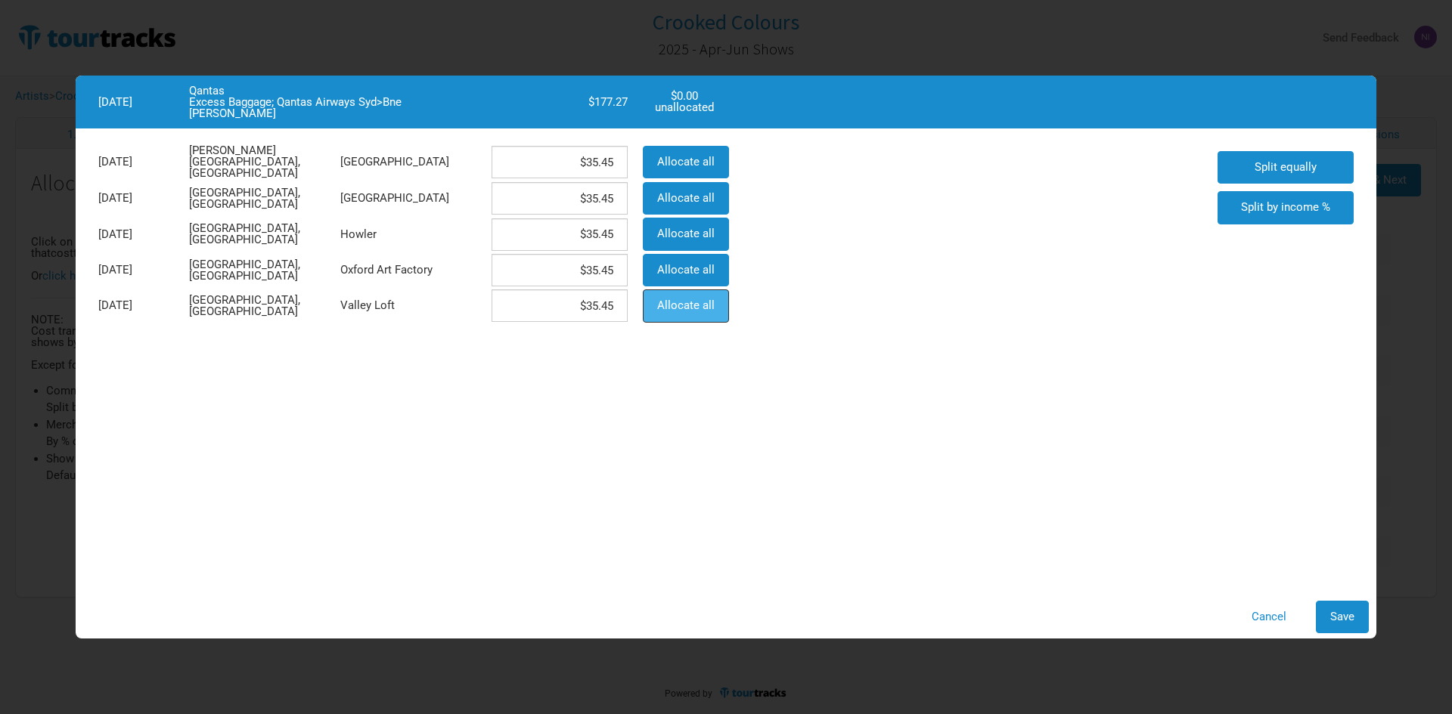
click at [702, 300] on span "Allocate all" at bounding box center [685, 306] width 57 height 14
type input "$0"
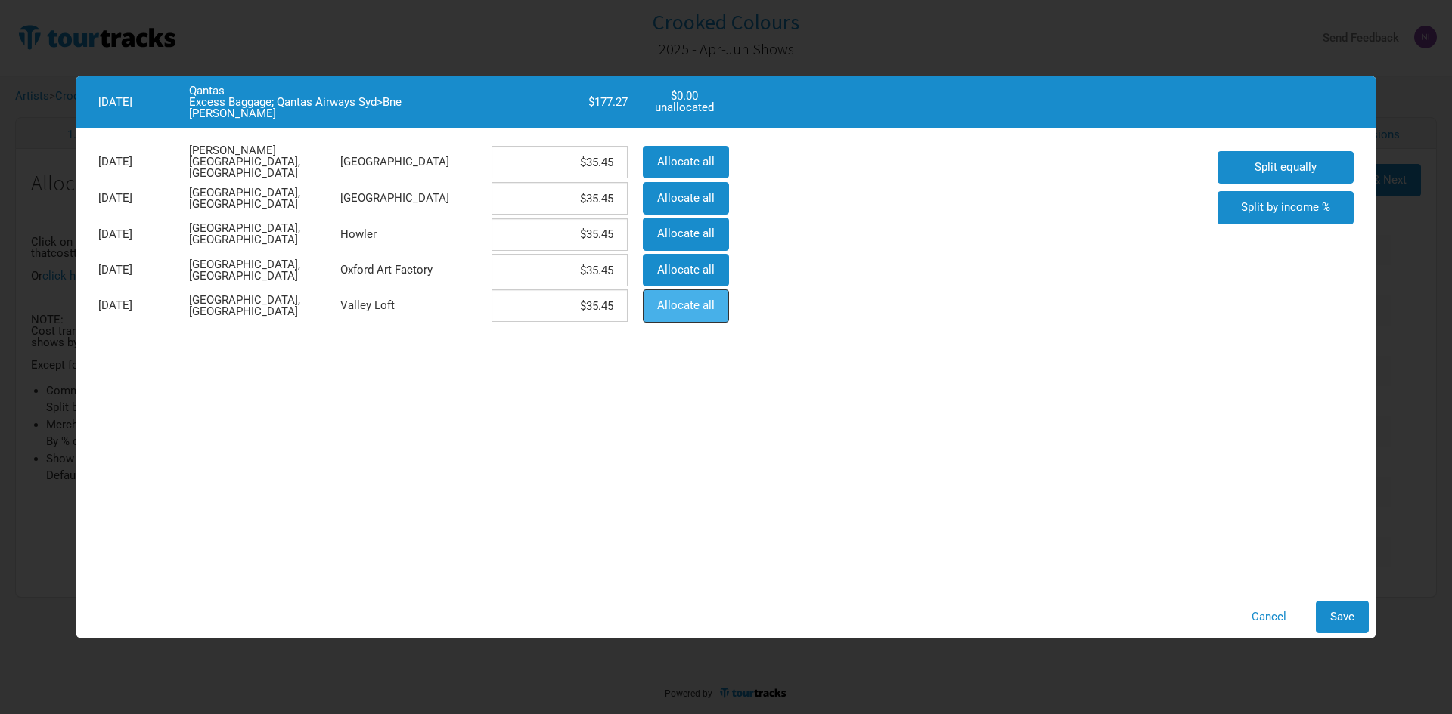
type input "$177.27"
click at [1347, 607] on button "Save" at bounding box center [1341, 617] width 53 height 33
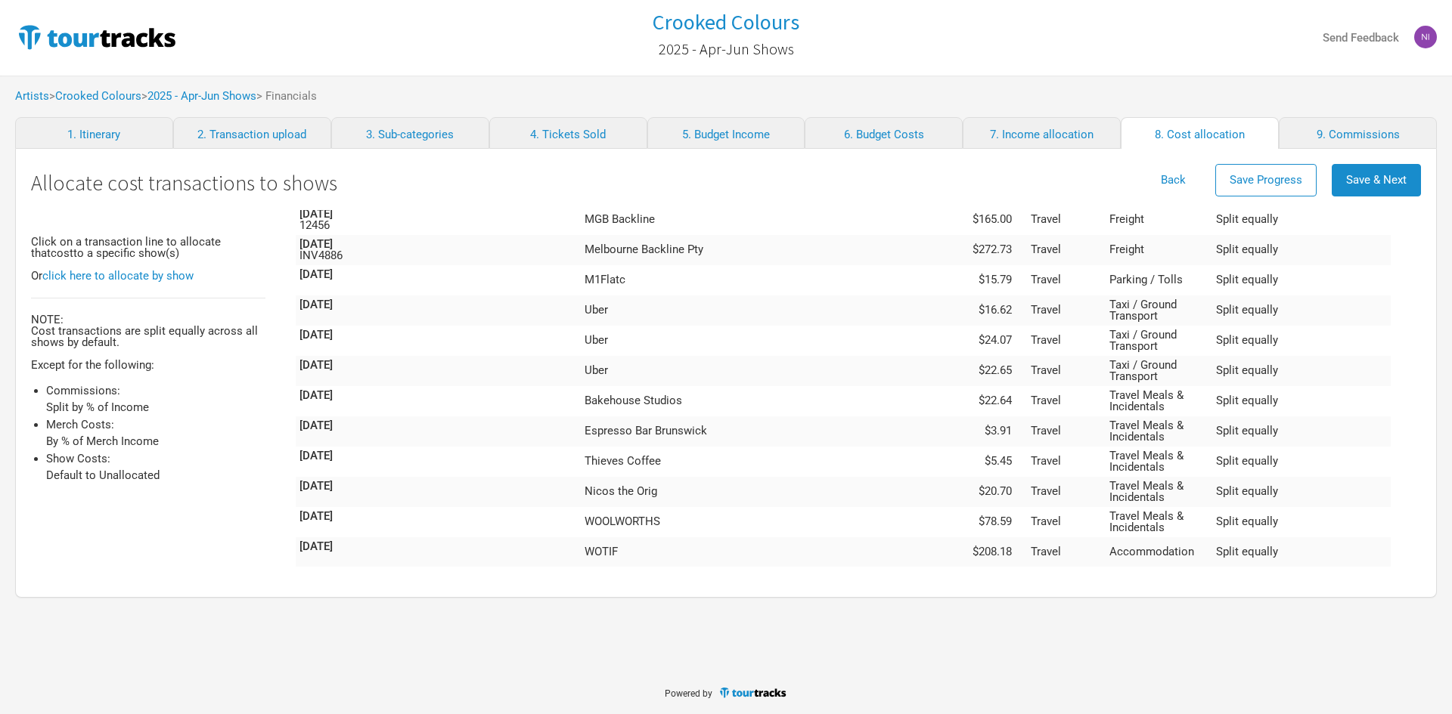
click at [1027, 640] on td "$177.27" at bounding box center [993, 655] width 68 height 30
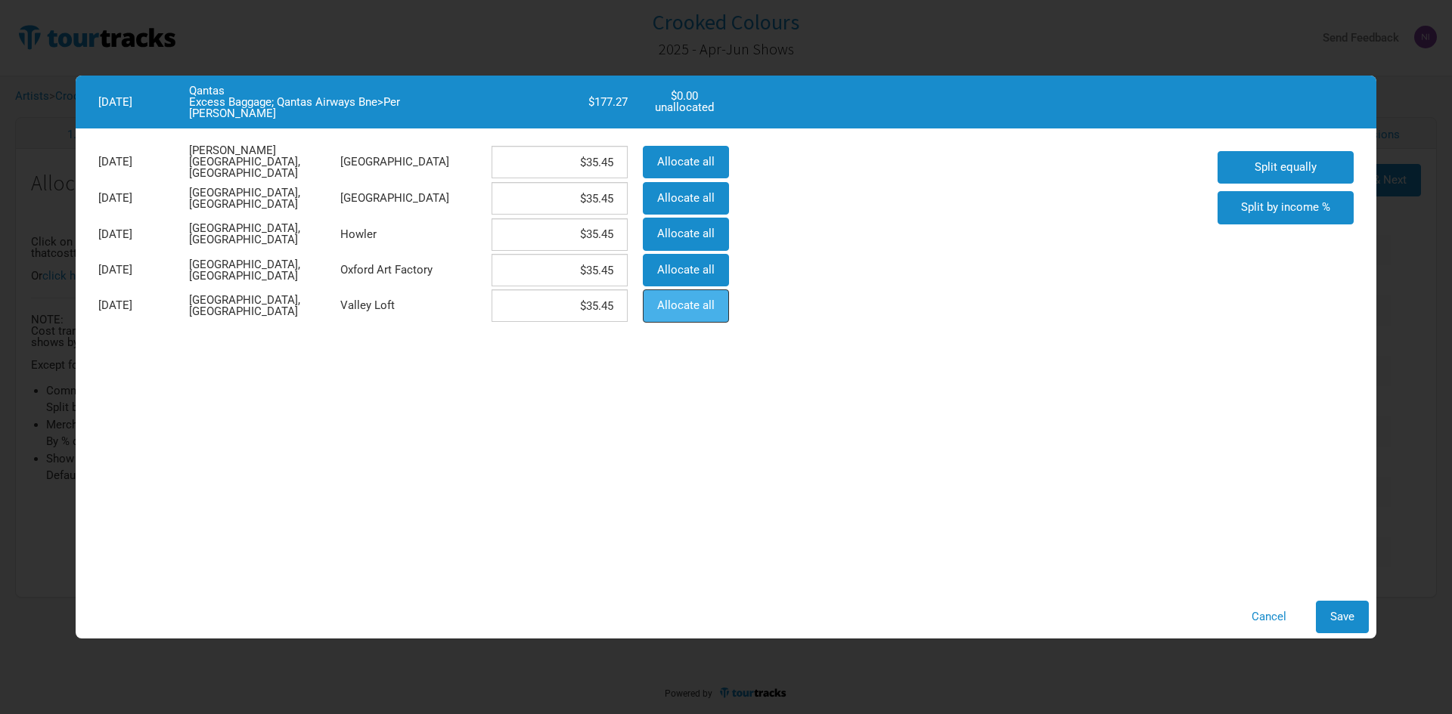
click at [692, 299] on span "Allocate all" at bounding box center [685, 306] width 57 height 14
type input "$0"
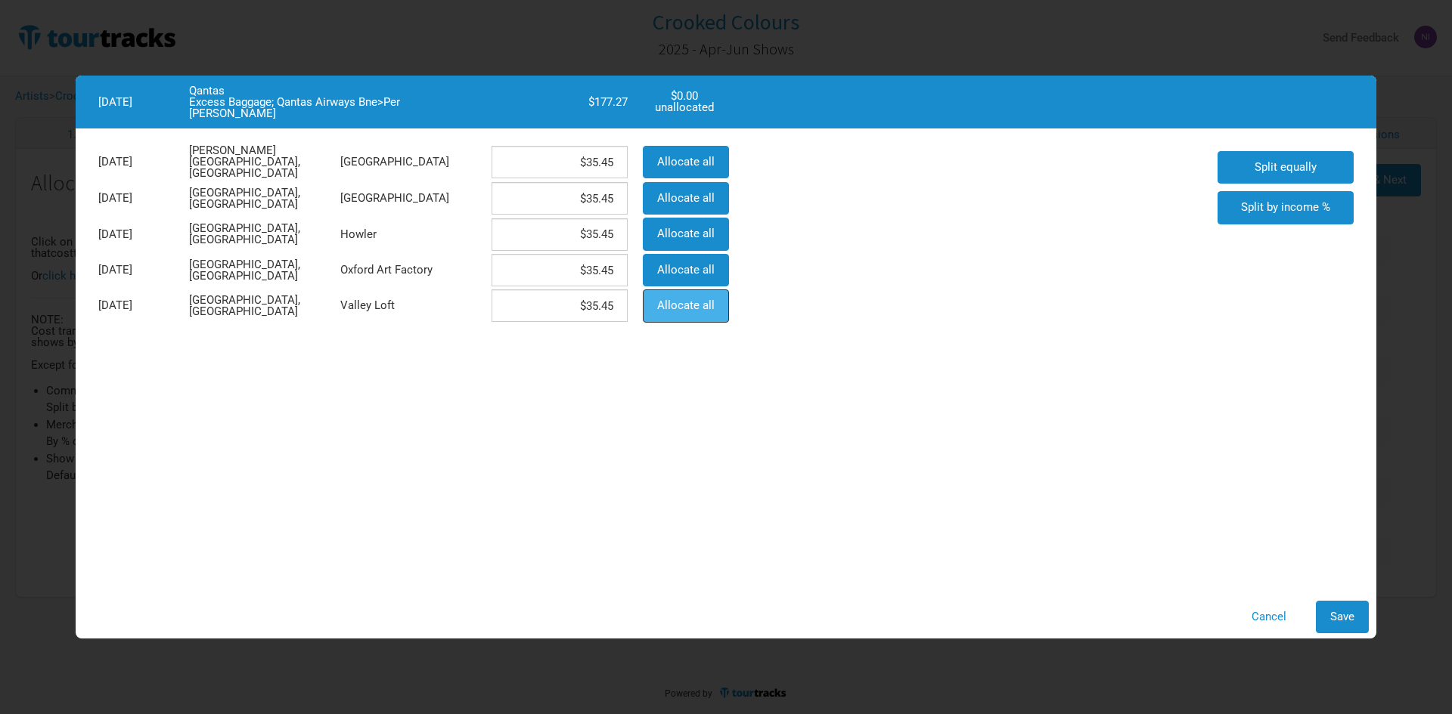
type input "$177.27"
click at [1263, 170] on span "Split equally" at bounding box center [1285, 167] width 62 height 14
type input "$35.45"
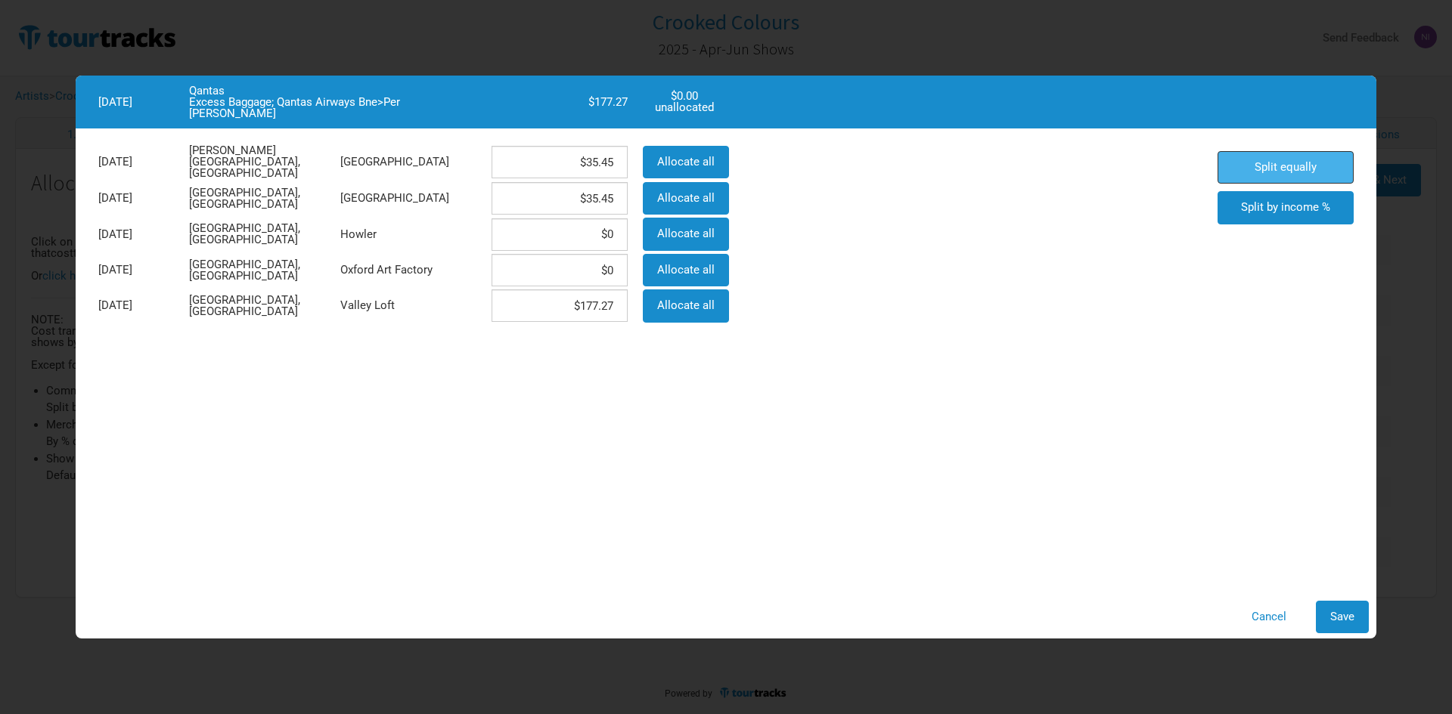
type input "$35.45"
click at [1343, 637] on div "Cancel Save" at bounding box center [726, 617] width 1300 height 48
click at [1343, 618] on span "Save" at bounding box center [1342, 617] width 24 height 14
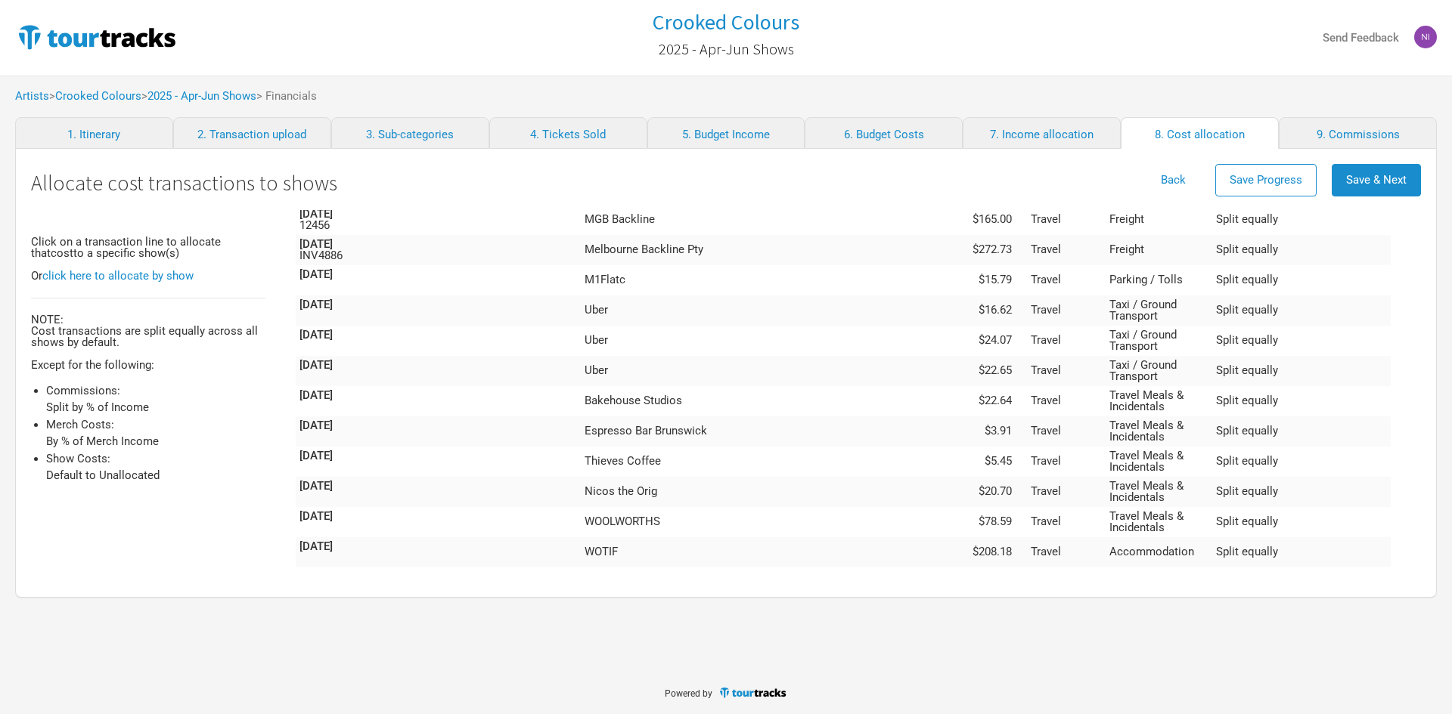
click at [1105, 640] on td "Travel" at bounding box center [1066, 655] width 79 height 30
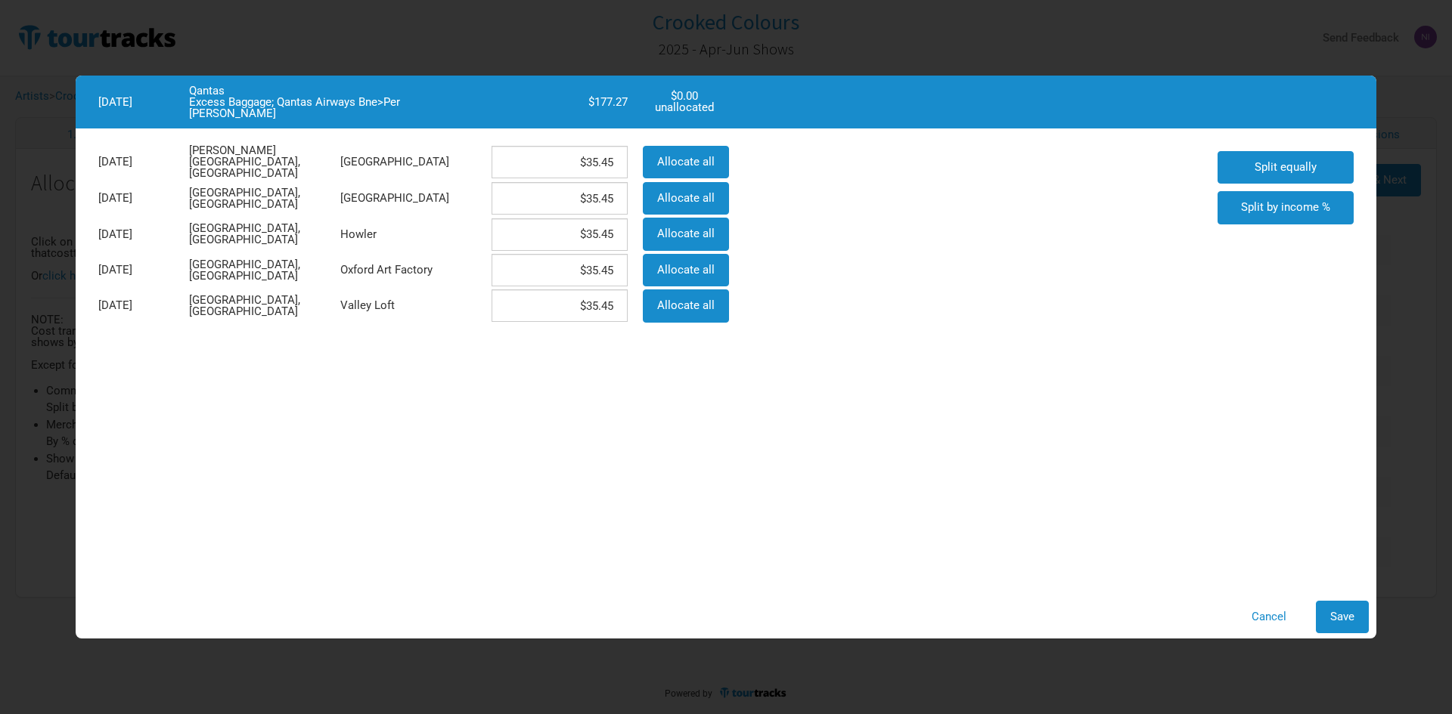
click at [1331, 595] on div "Cancel Save" at bounding box center [726, 617] width 1300 height 48
click at [1337, 606] on button "Save" at bounding box center [1341, 617] width 53 height 33
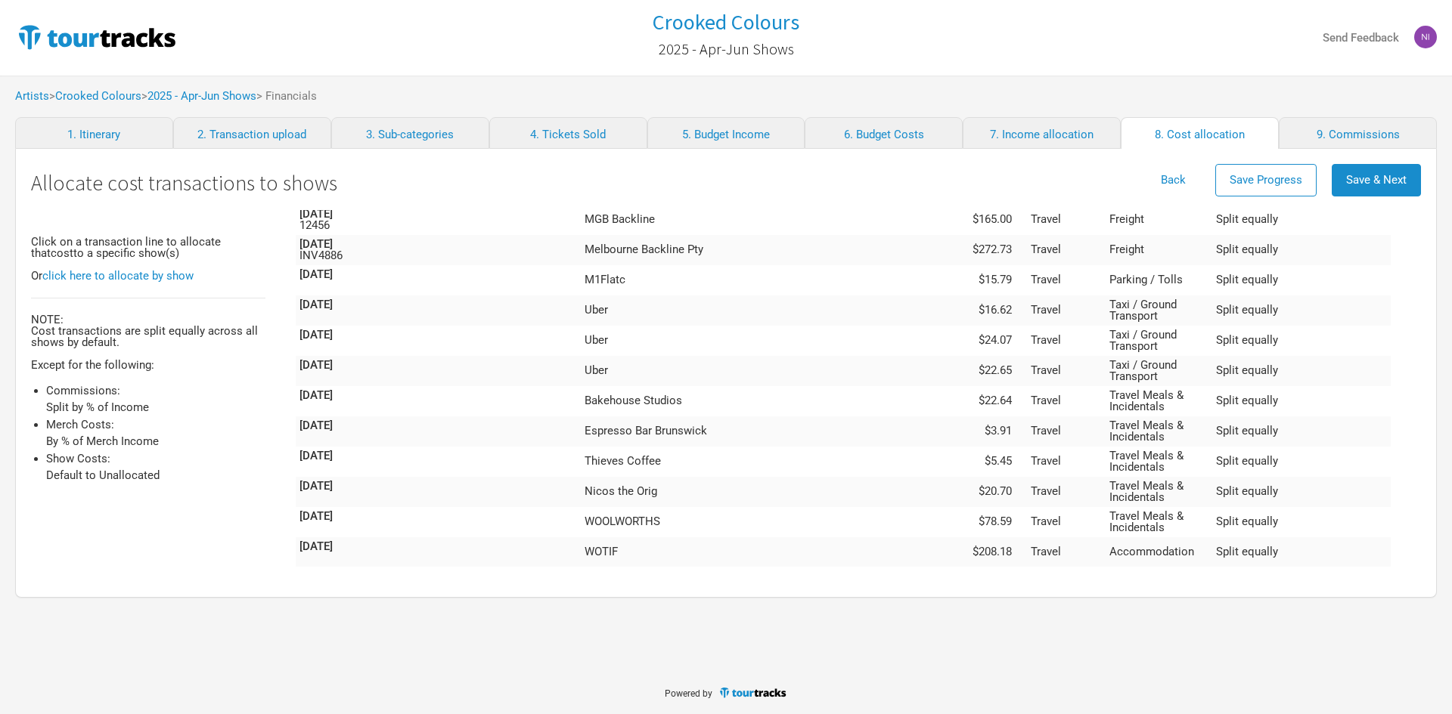
click at [1207, 598] on td "Excess Baggage" at bounding box center [1158, 619] width 107 height 42
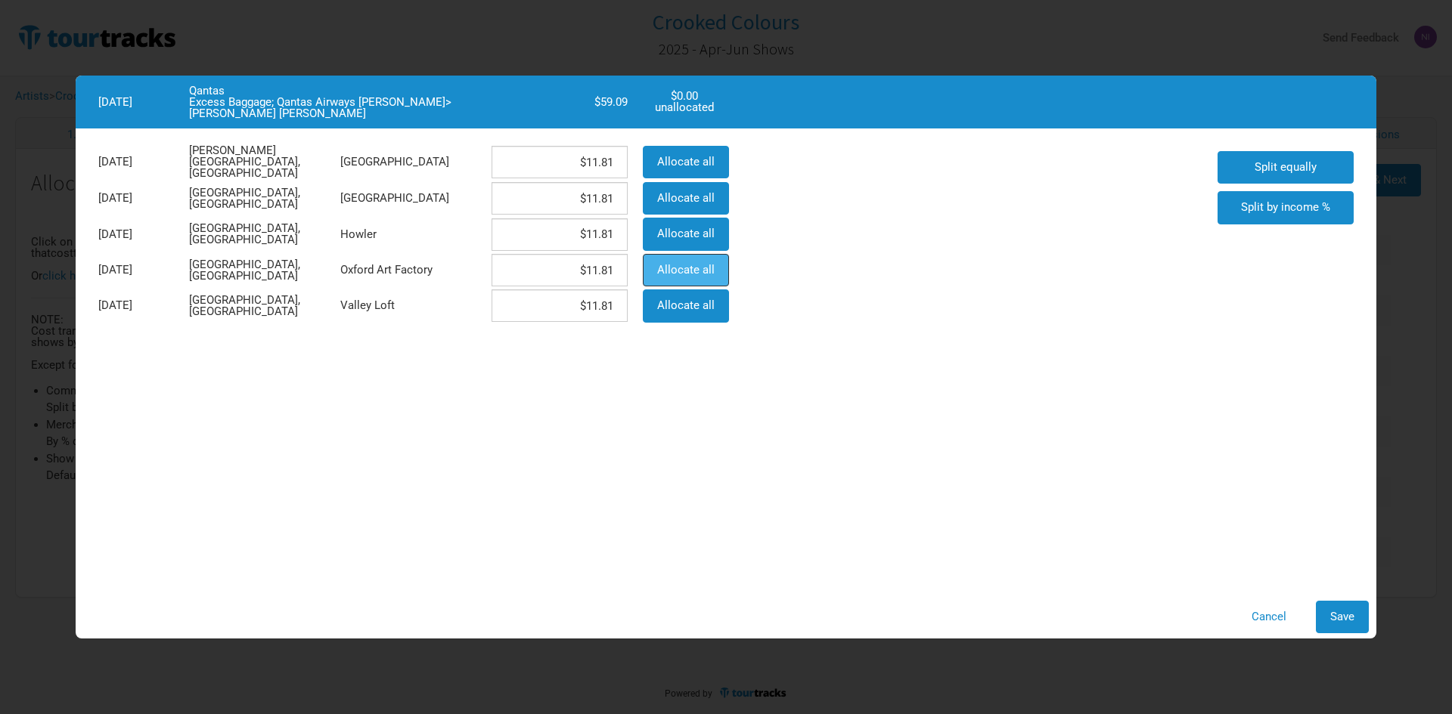
click at [710, 274] on span "Allocate all" at bounding box center [685, 270] width 57 height 14
type input "$0"
type input "$59.09"
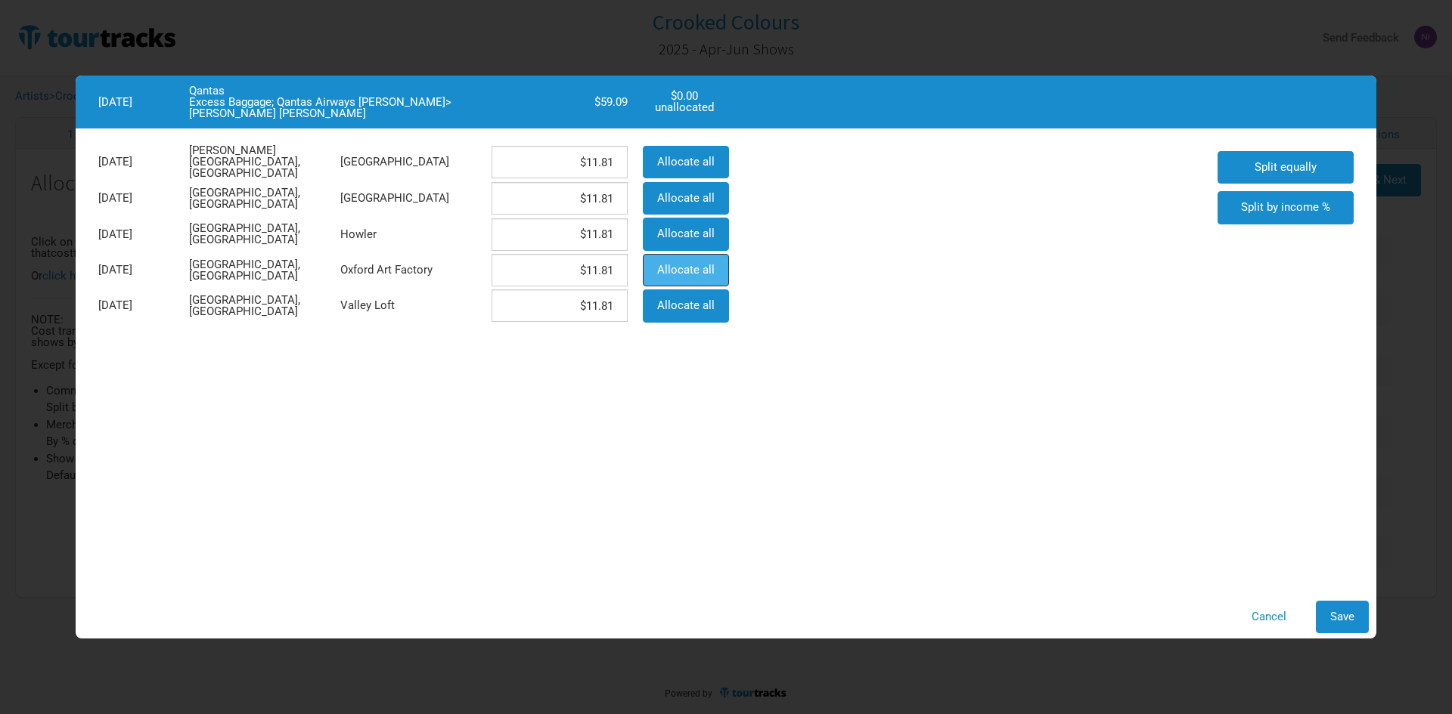
type input "$0"
click at [1344, 600] on div "Cancel Save" at bounding box center [726, 617] width 1300 height 48
click at [1321, 602] on button "Save" at bounding box center [1341, 617] width 53 height 33
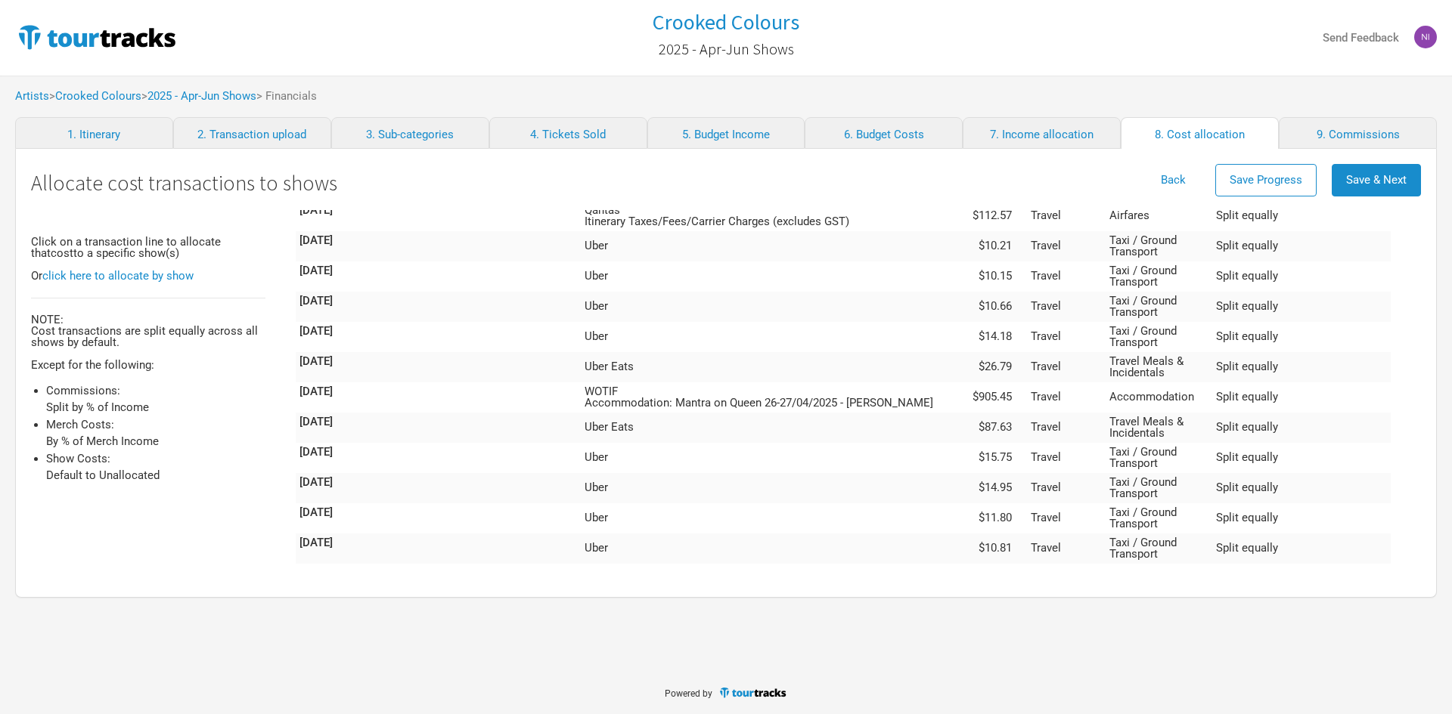
scroll to position [3498, 0]
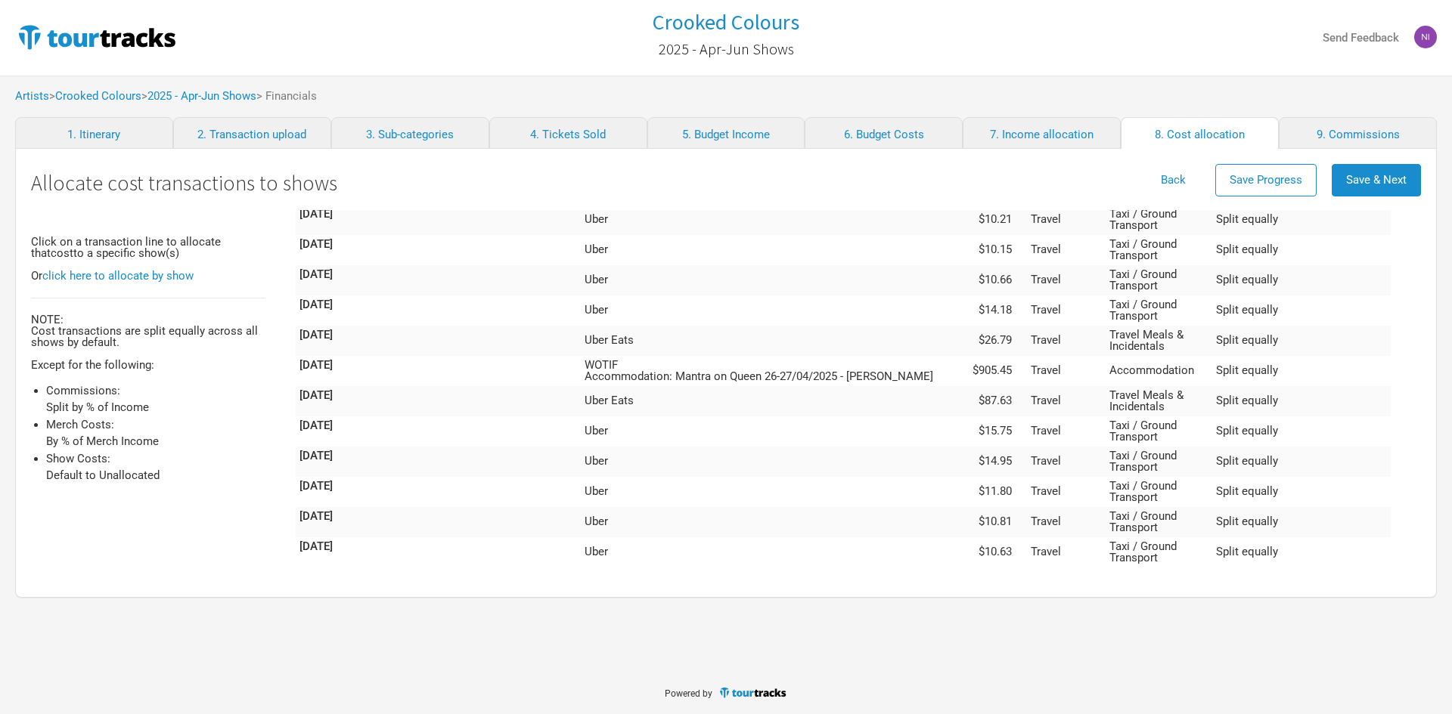
click at [1027, 689] on td "$272.73" at bounding box center [993, 704] width 68 height 30
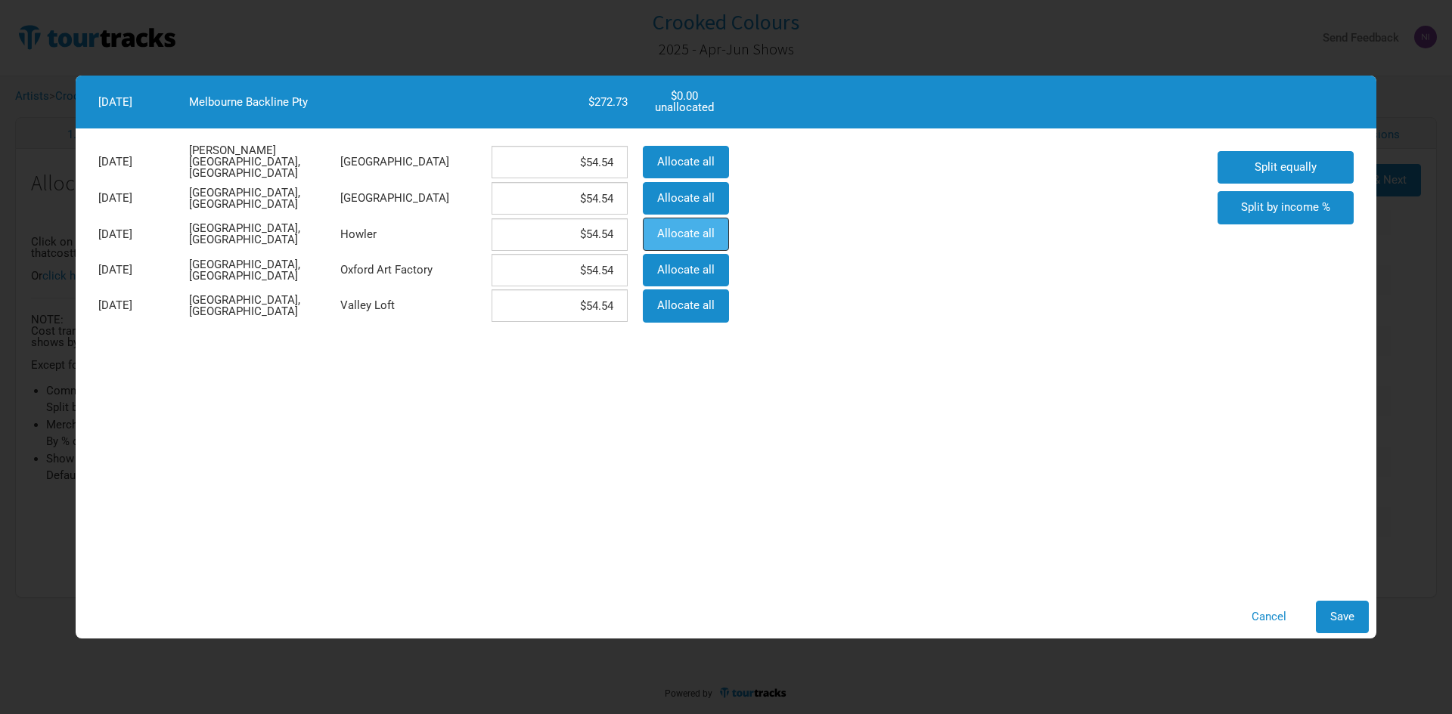
click at [696, 243] on button "Allocate all" at bounding box center [686, 234] width 86 height 33
type input "$0"
type input "$272.73"
type input "$0"
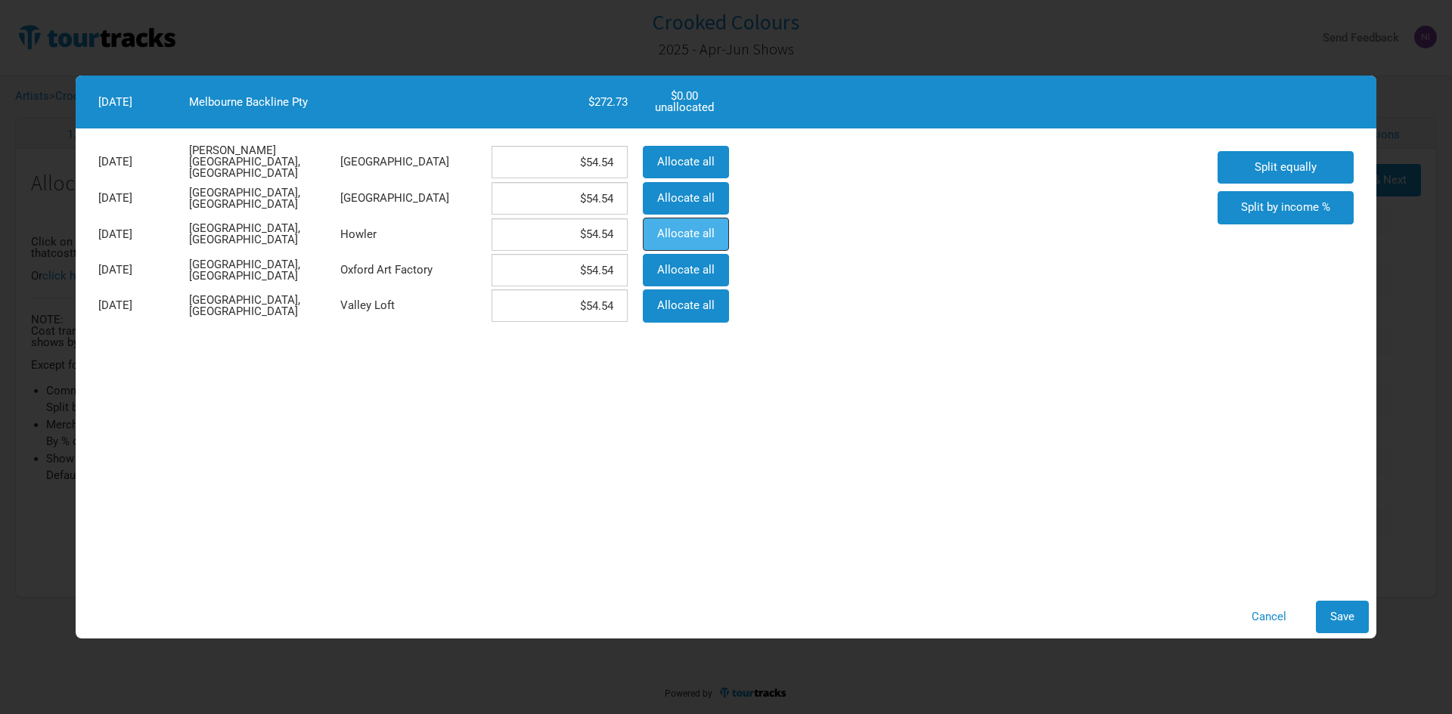
type input "$0"
click at [1312, 603] on div "Cancel Save" at bounding box center [725, 617] width 1285 height 33
click at [1320, 611] on button "Save" at bounding box center [1341, 617] width 53 height 33
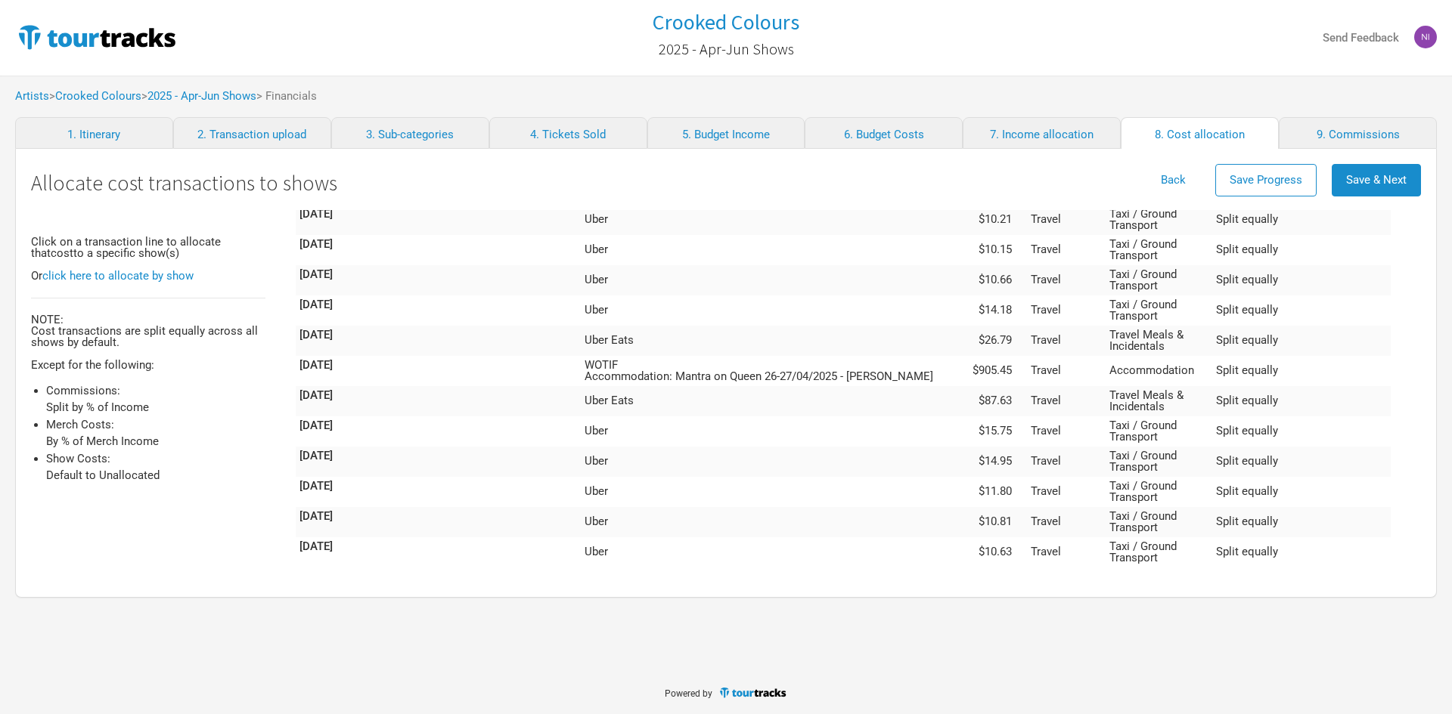
click at [1105, 658] on td "Travel" at bounding box center [1066, 673] width 79 height 30
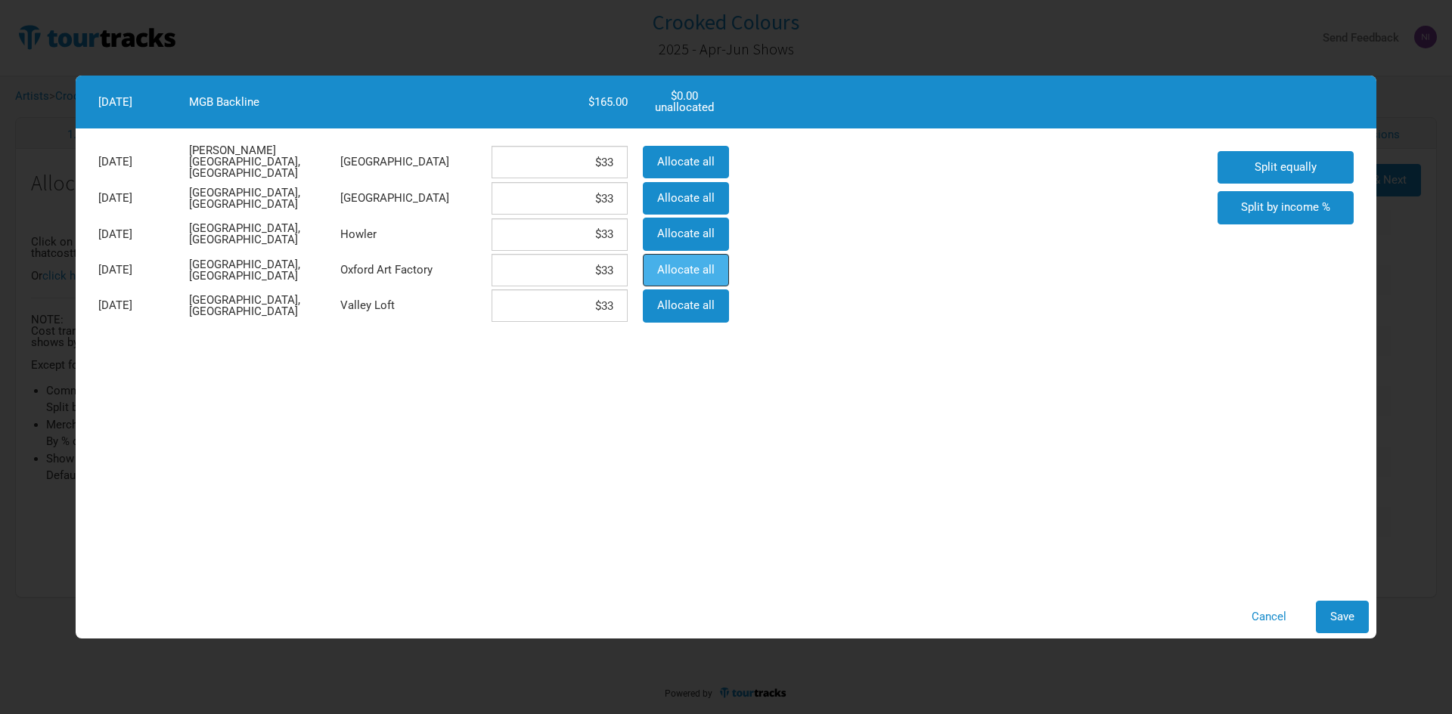
click at [680, 263] on span "Allocate all" at bounding box center [685, 270] width 57 height 14
type input "$0"
type input "$165"
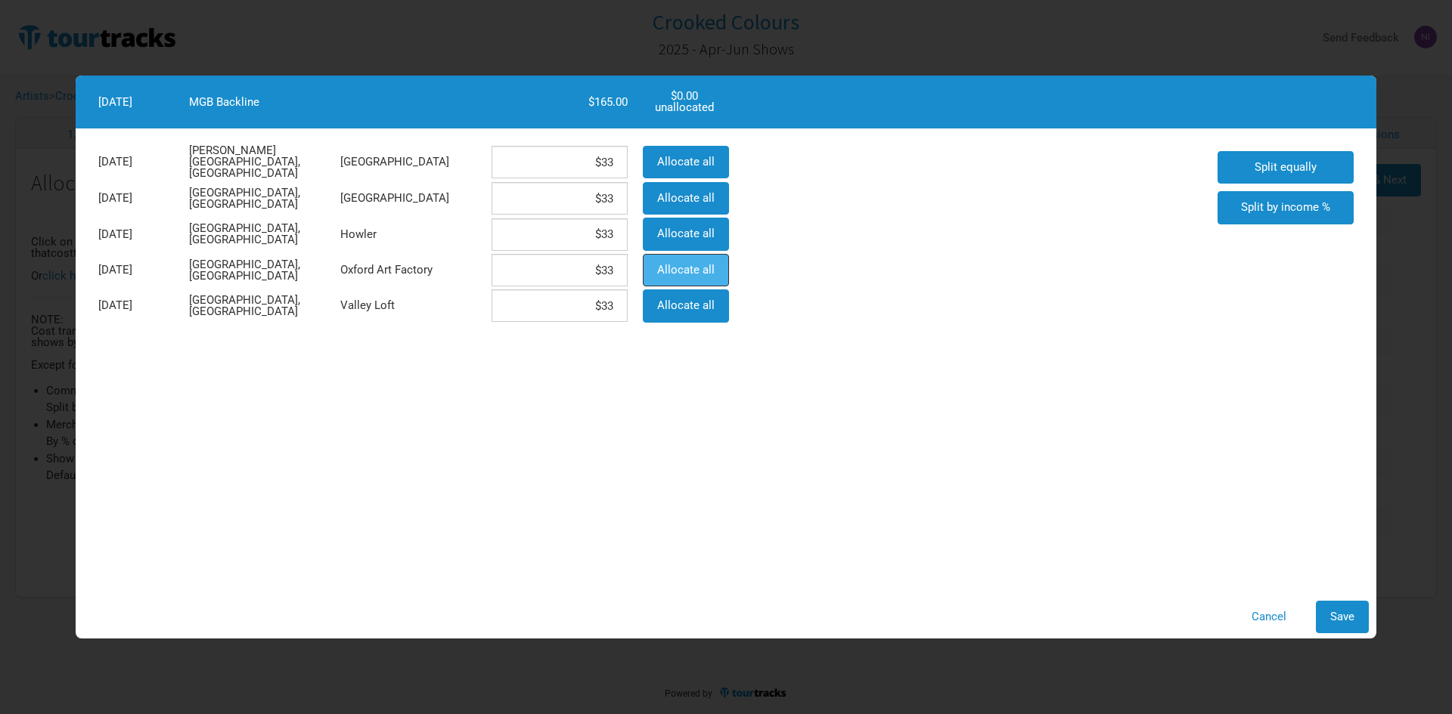
type input "$0"
click at [1331, 612] on span "Save" at bounding box center [1342, 617] width 24 height 14
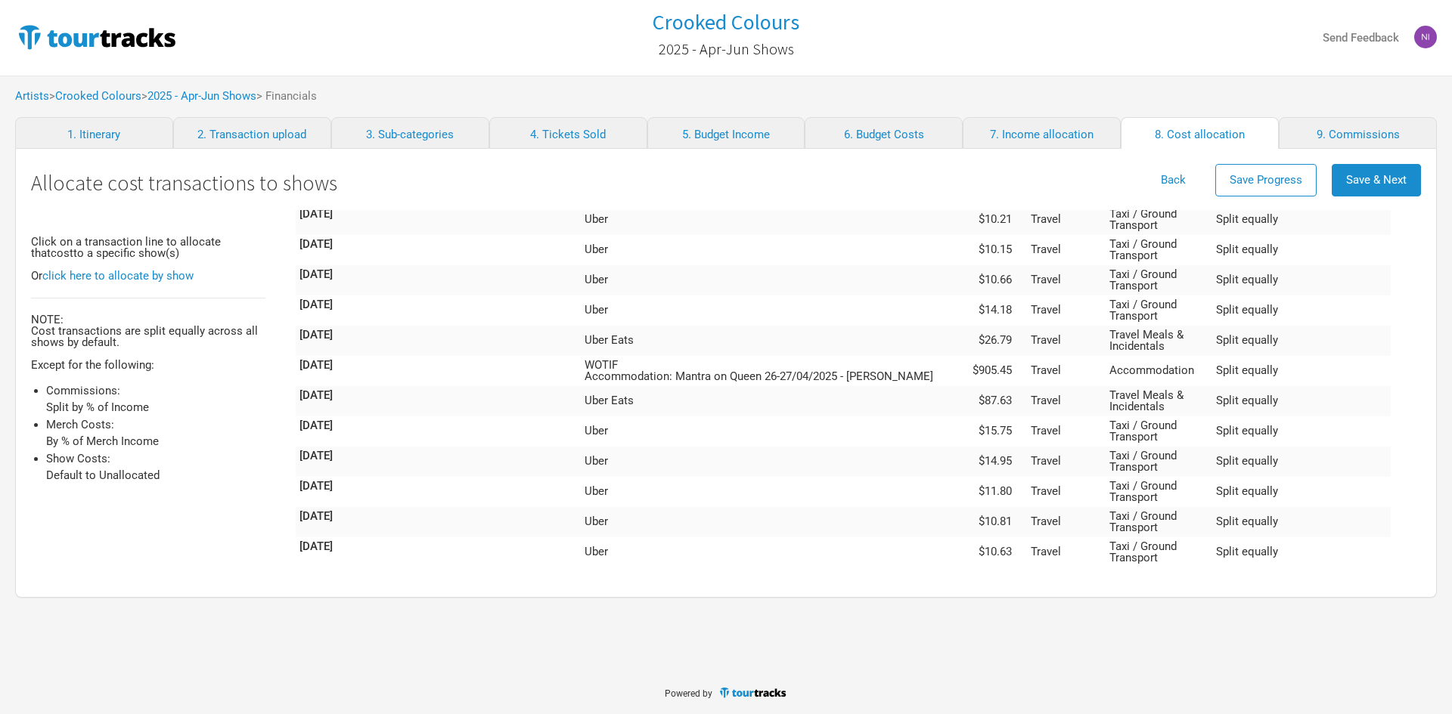
click at [1105, 628] on td "Travel" at bounding box center [1066, 643] width 79 height 30
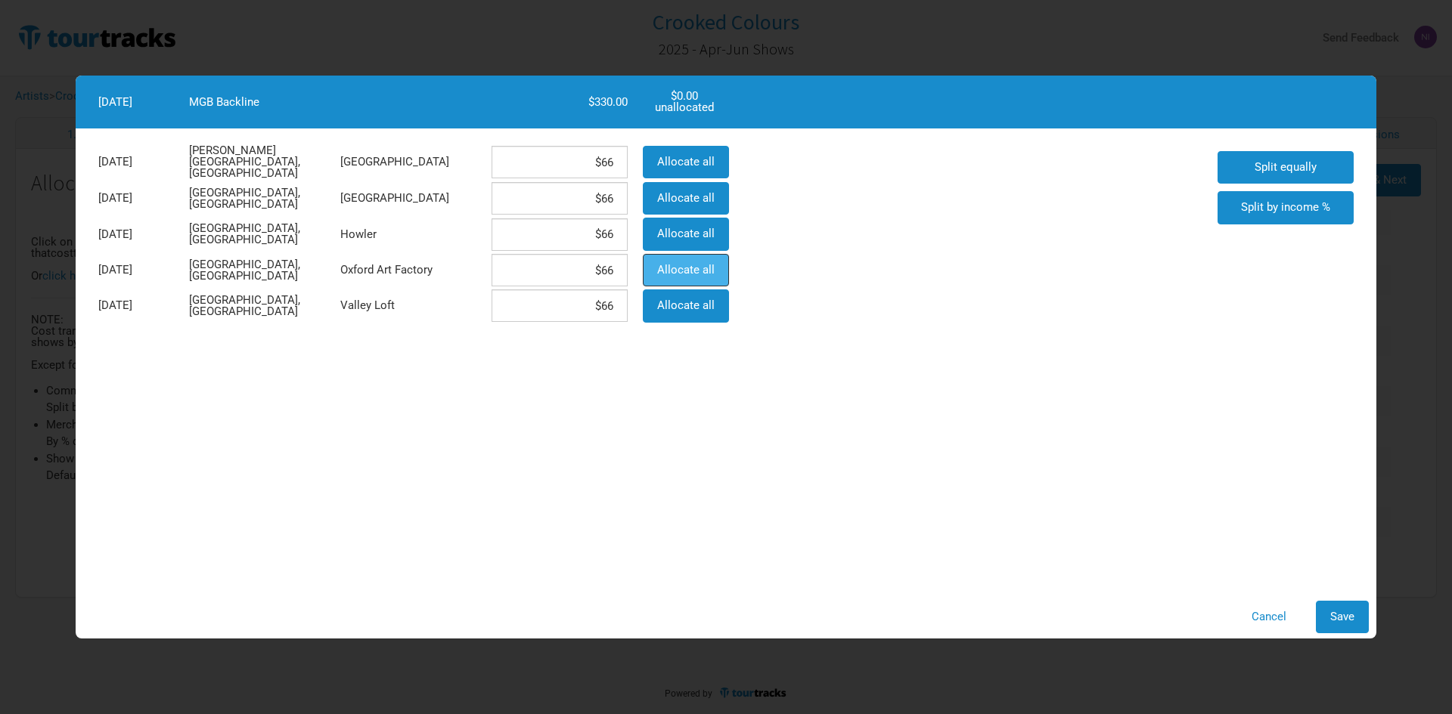
click at [692, 263] on span "Allocate all" at bounding box center [685, 270] width 57 height 14
type input "$0"
type input "$330"
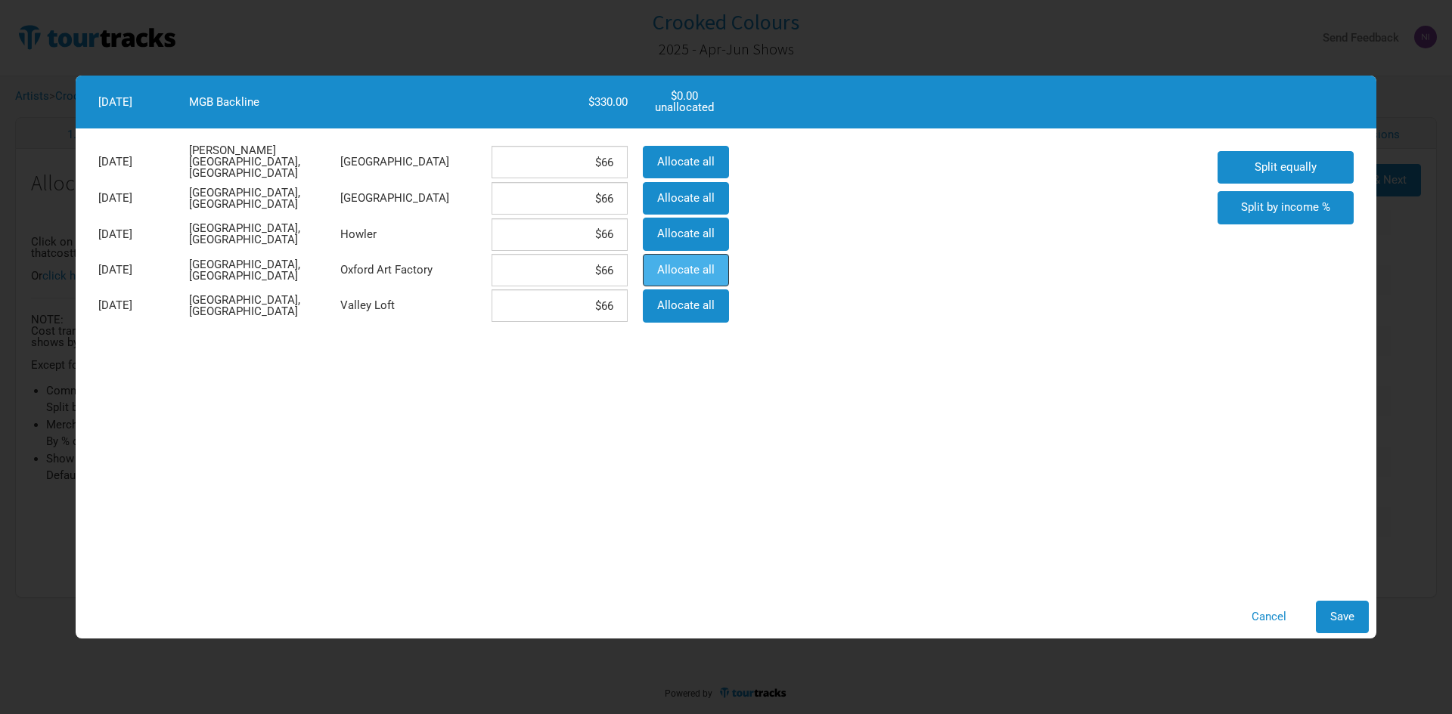
type input "$0"
click at [1345, 608] on button "Save" at bounding box center [1341, 617] width 53 height 33
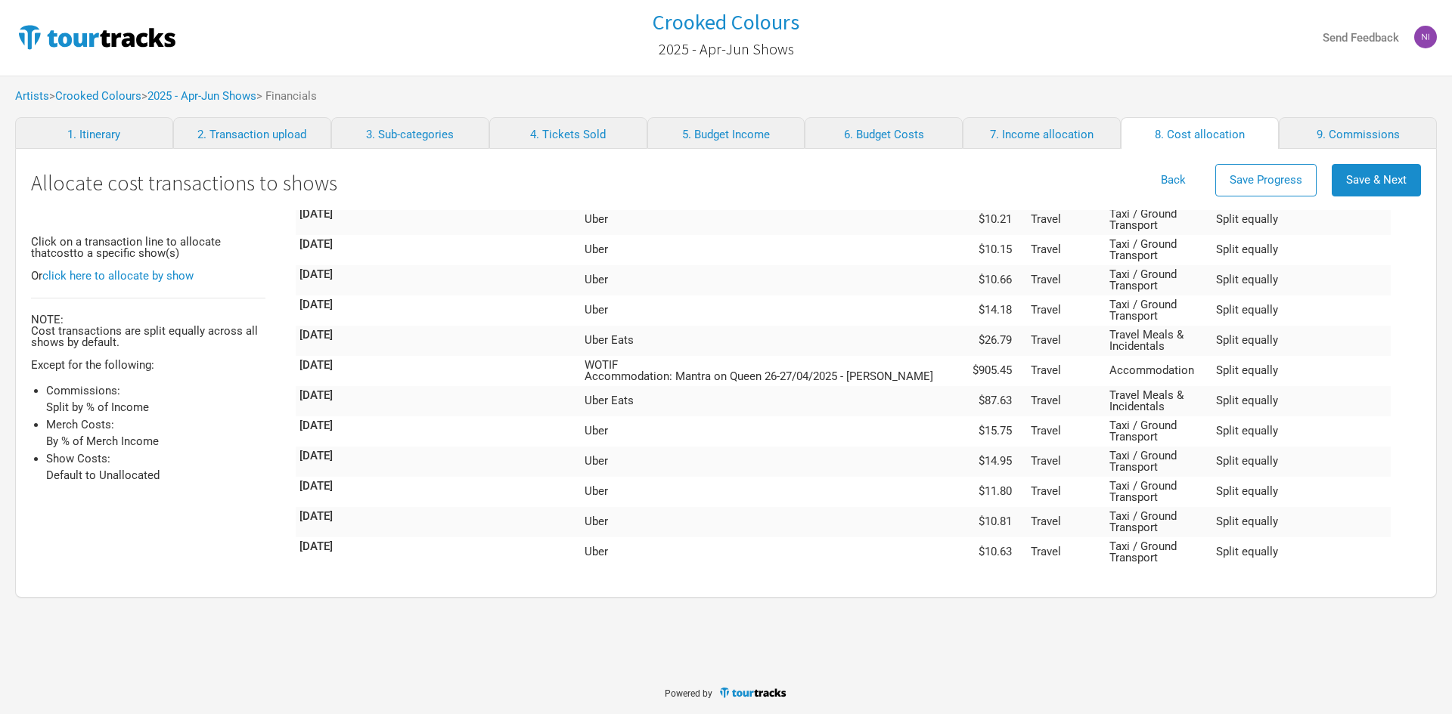
click at [1105, 598] on td "Travel" at bounding box center [1066, 613] width 79 height 30
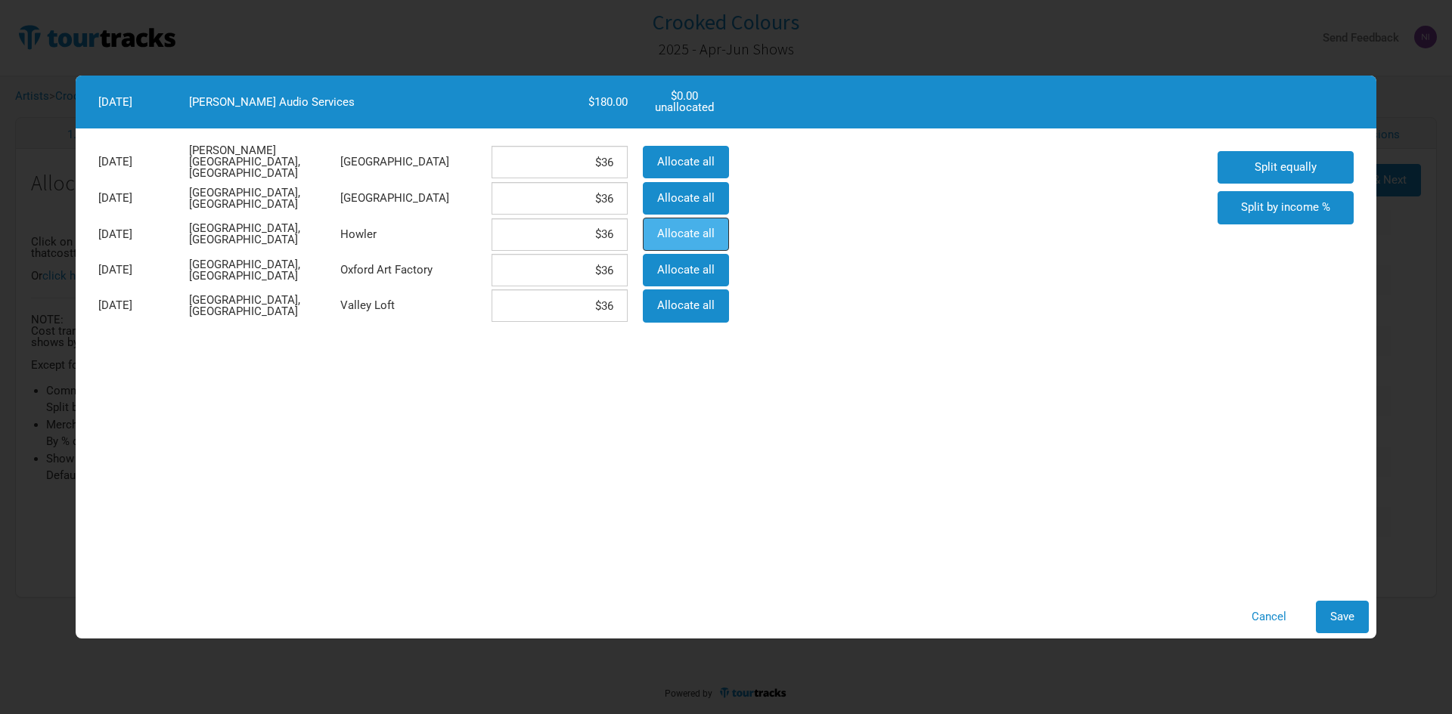
click at [689, 221] on button "Allocate all" at bounding box center [686, 234] width 86 height 33
type input "$0"
type input "$180"
type input "$0"
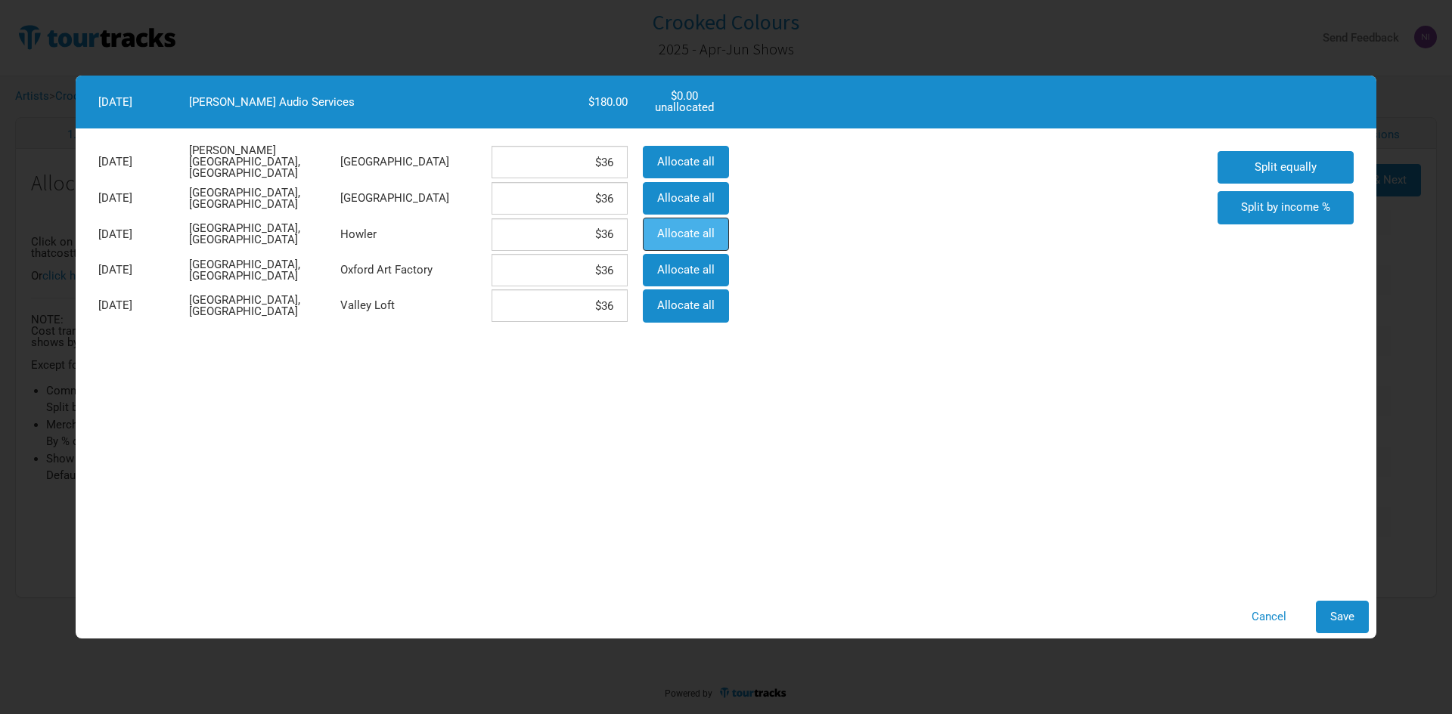
type input "$0"
click at [1350, 619] on span "Save" at bounding box center [1342, 617] width 24 height 14
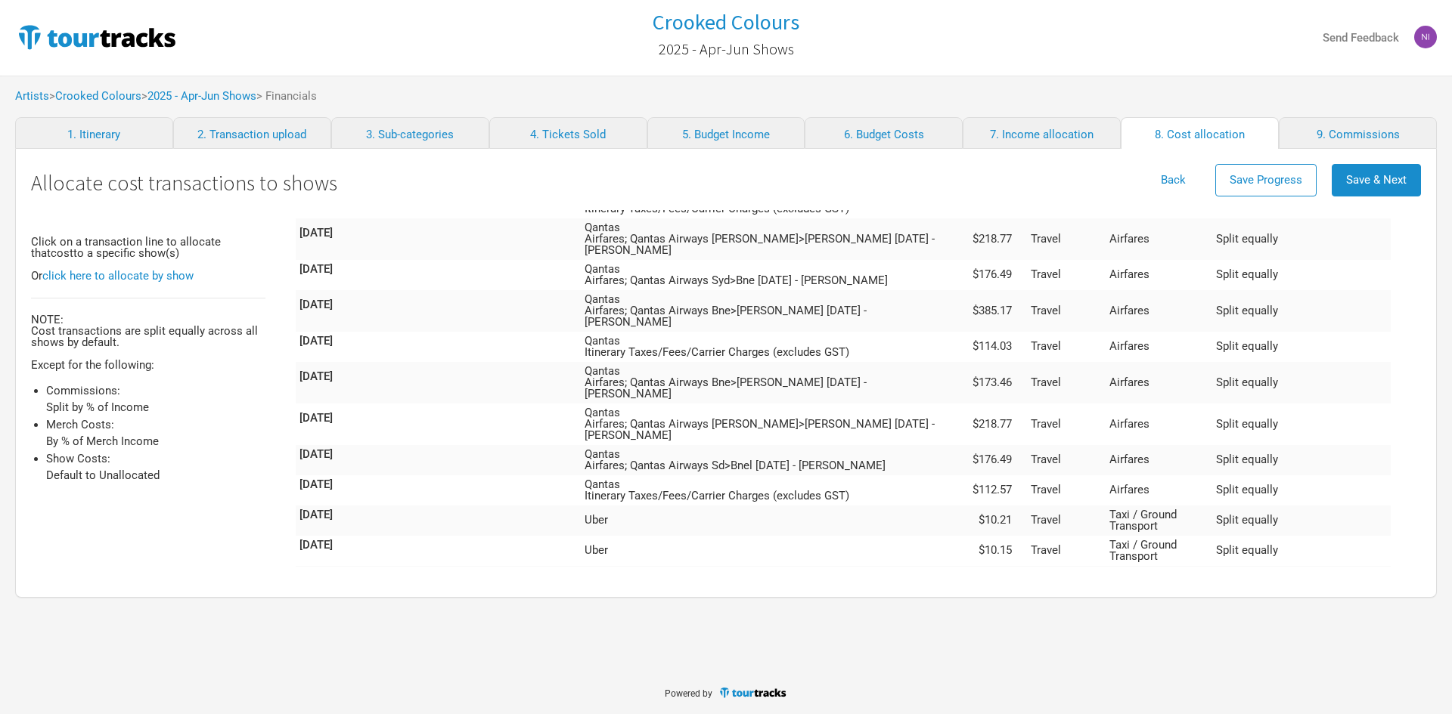
scroll to position [3196, 0]
click at [1027, 658] on td "$905.45" at bounding box center [993, 673] width 68 height 30
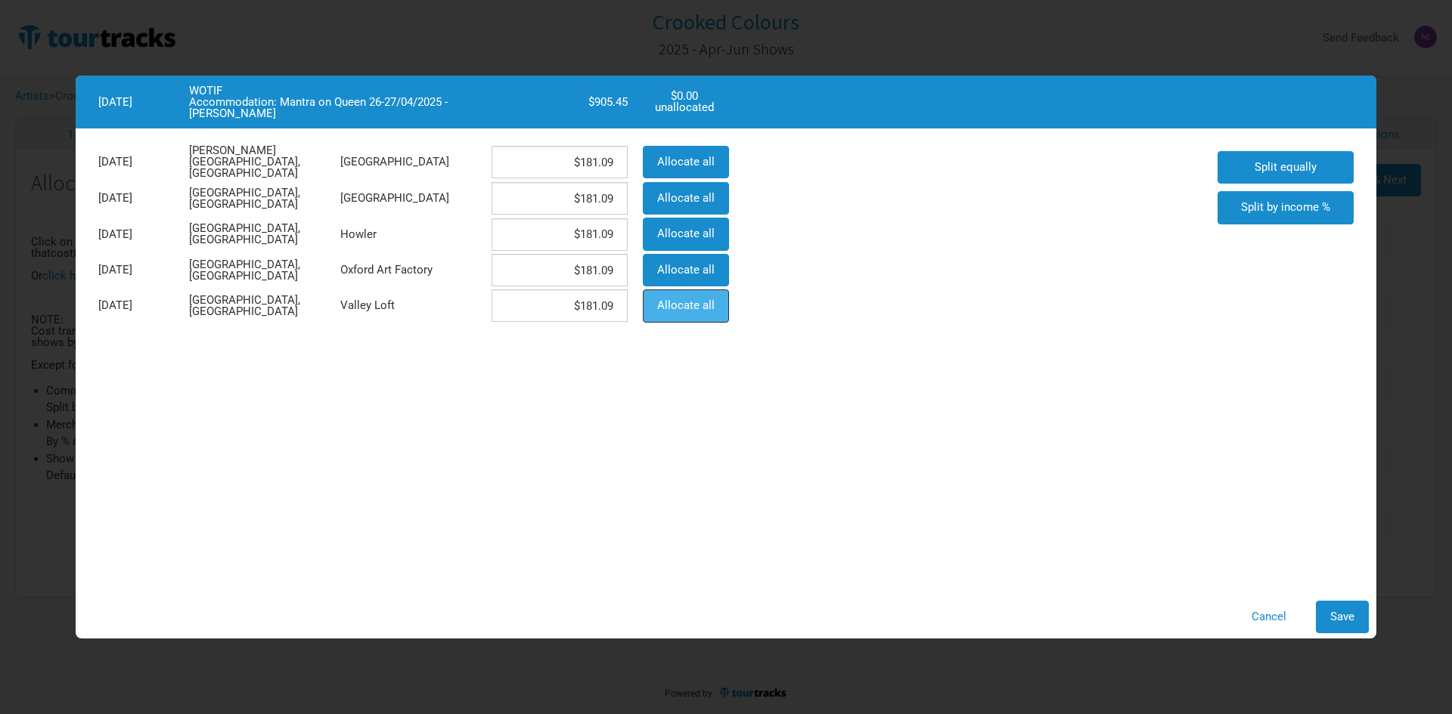
click at [658, 308] on span "Allocate all" at bounding box center [685, 306] width 57 height 14
type input "$0"
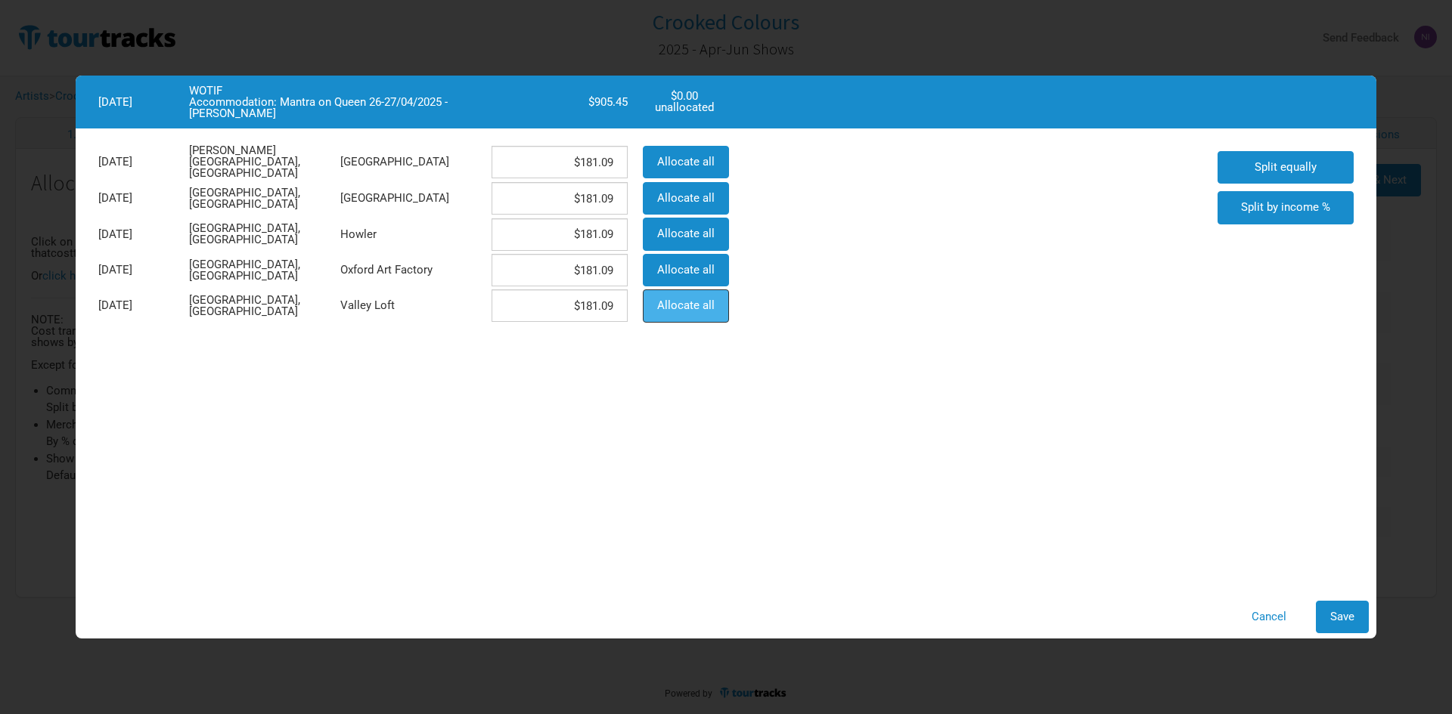
type input "$905.45"
click at [1321, 610] on button "Save" at bounding box center [1341, 617] width 53 height 33
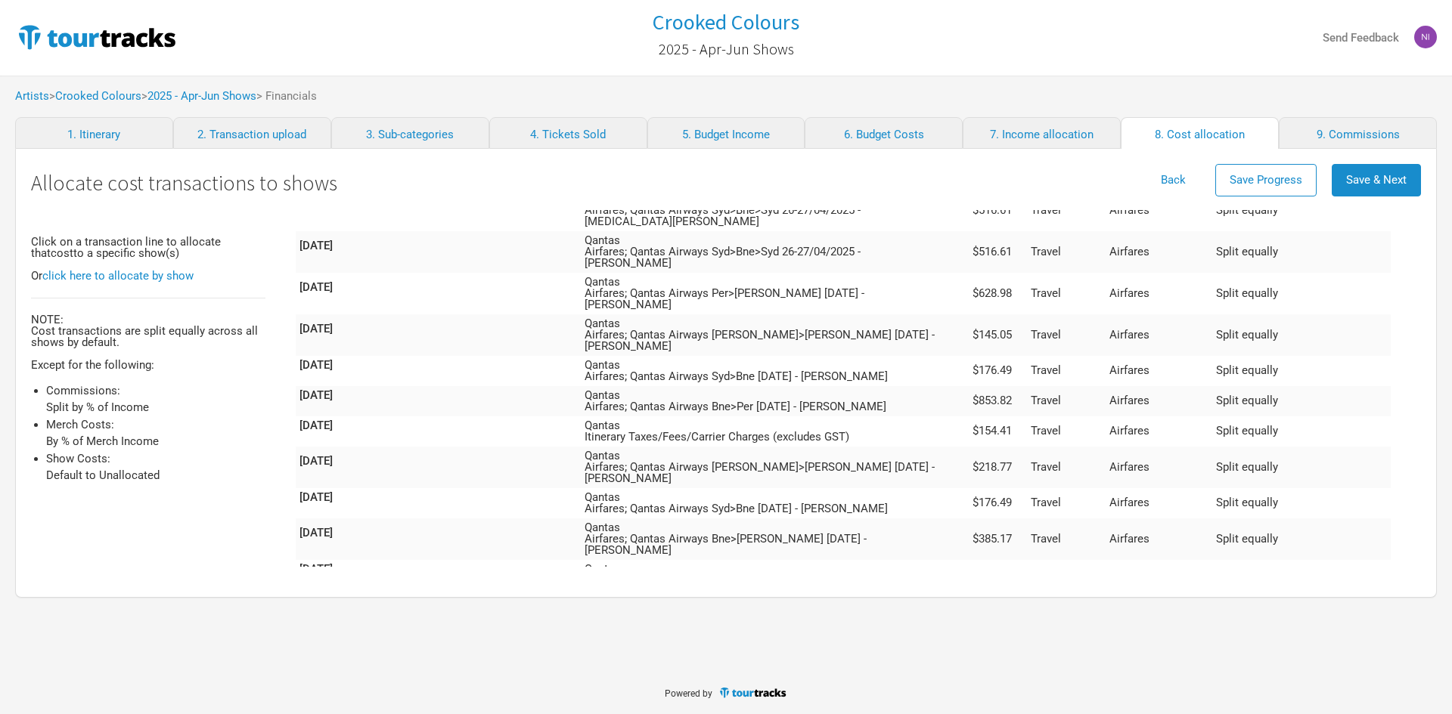
scroll to position [2893, 0]
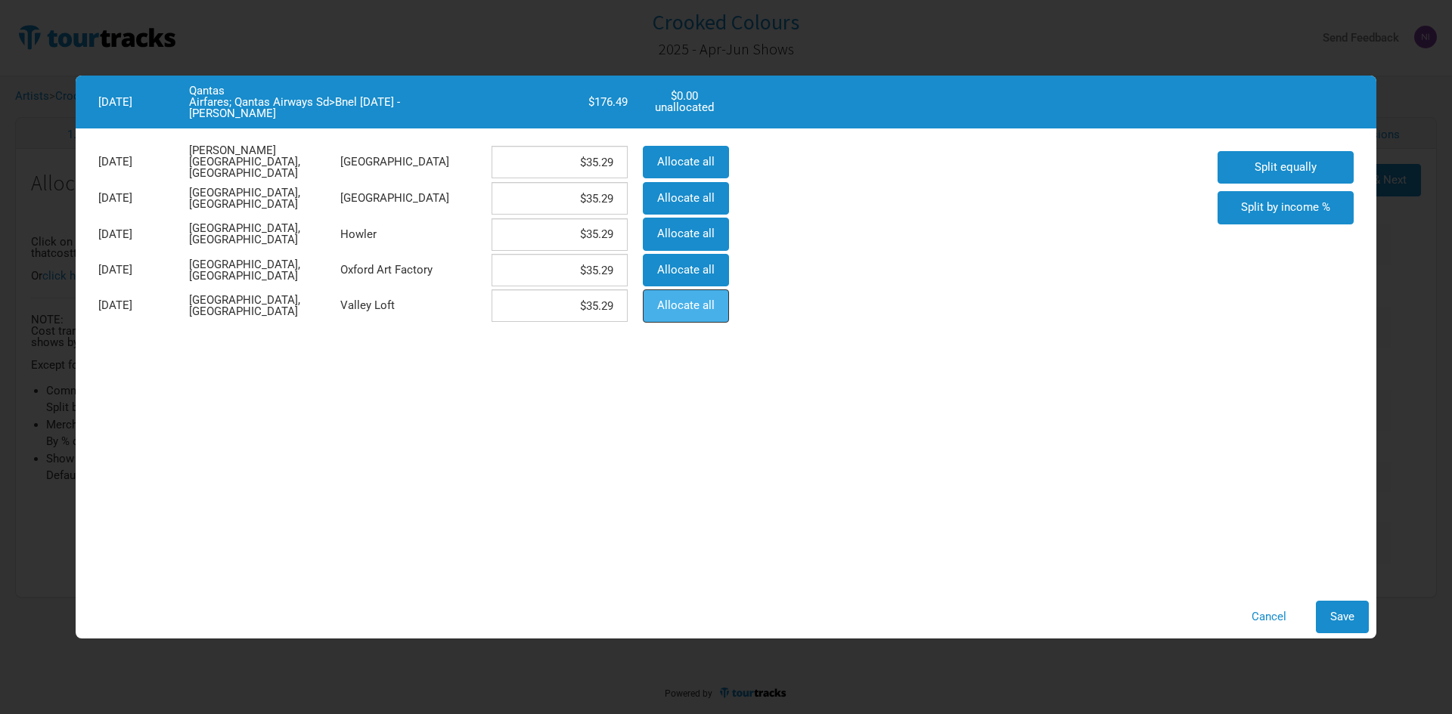
click at [699, 307] on span "Allocate all" at bounding box center [685, 306] width 57 height 14
type input "$0"
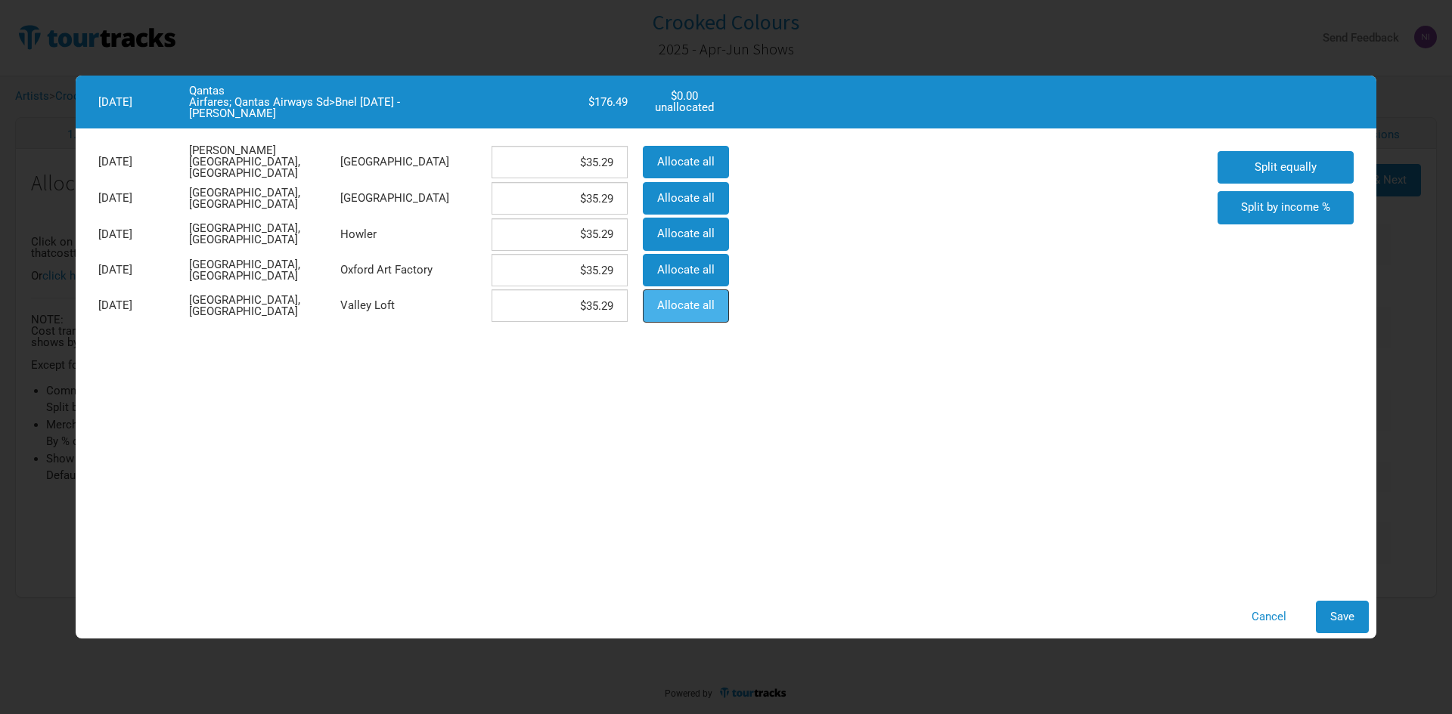
type input "$176.49"
click at [1337, 609] on button "Save" at bounding box center [1341, 617] width 53 height 33
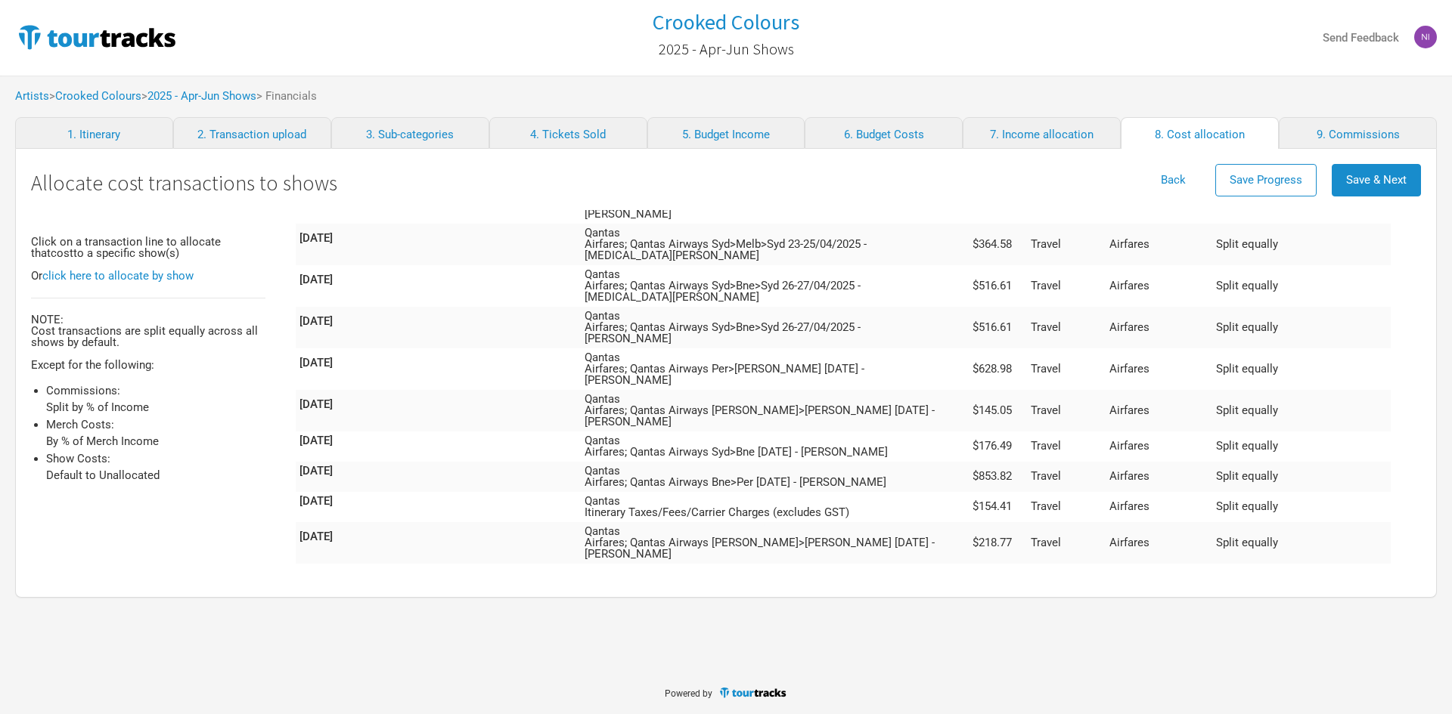
click at [1105, 708] on td "Travel" at bounding box center [1066, 729] width 79 height 42
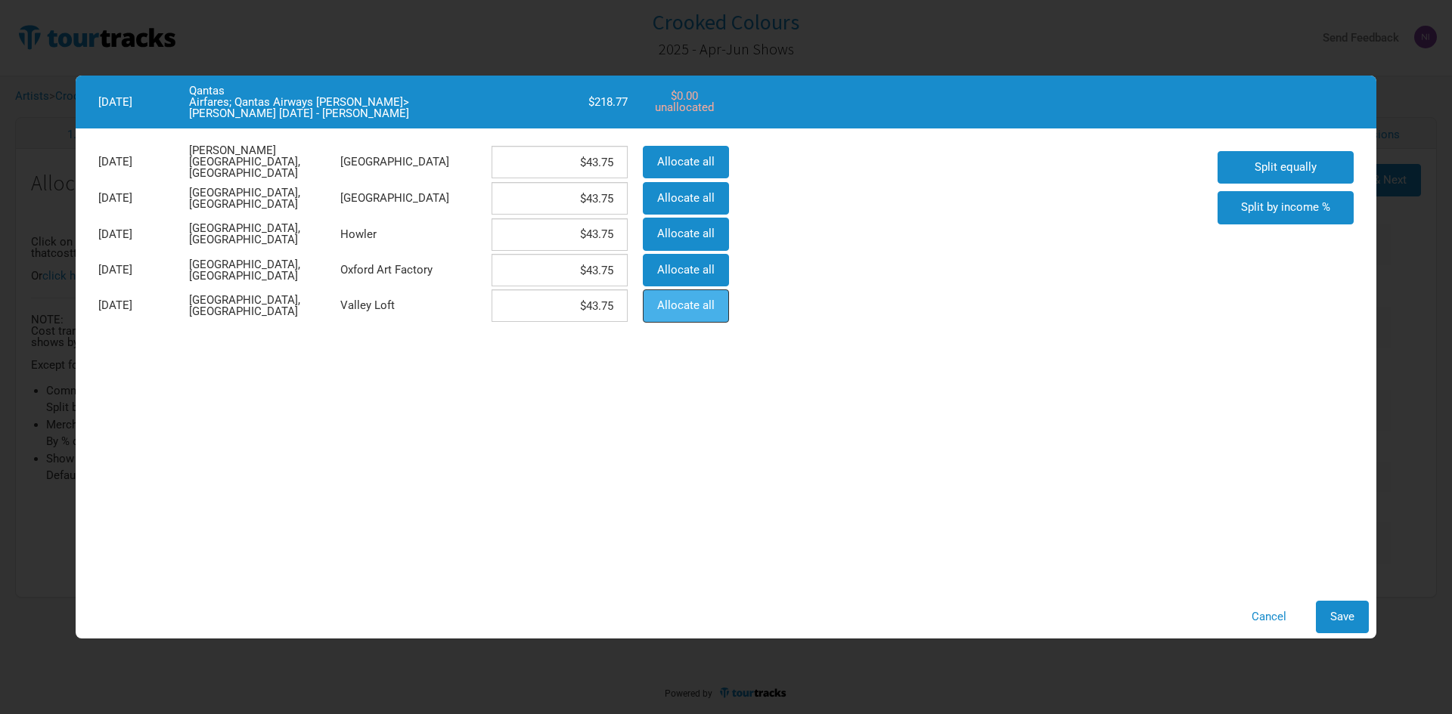
click at [677, 303] on span "Allocate all" at bounding box center [685, 306] width 57 height 14
type input "$0"
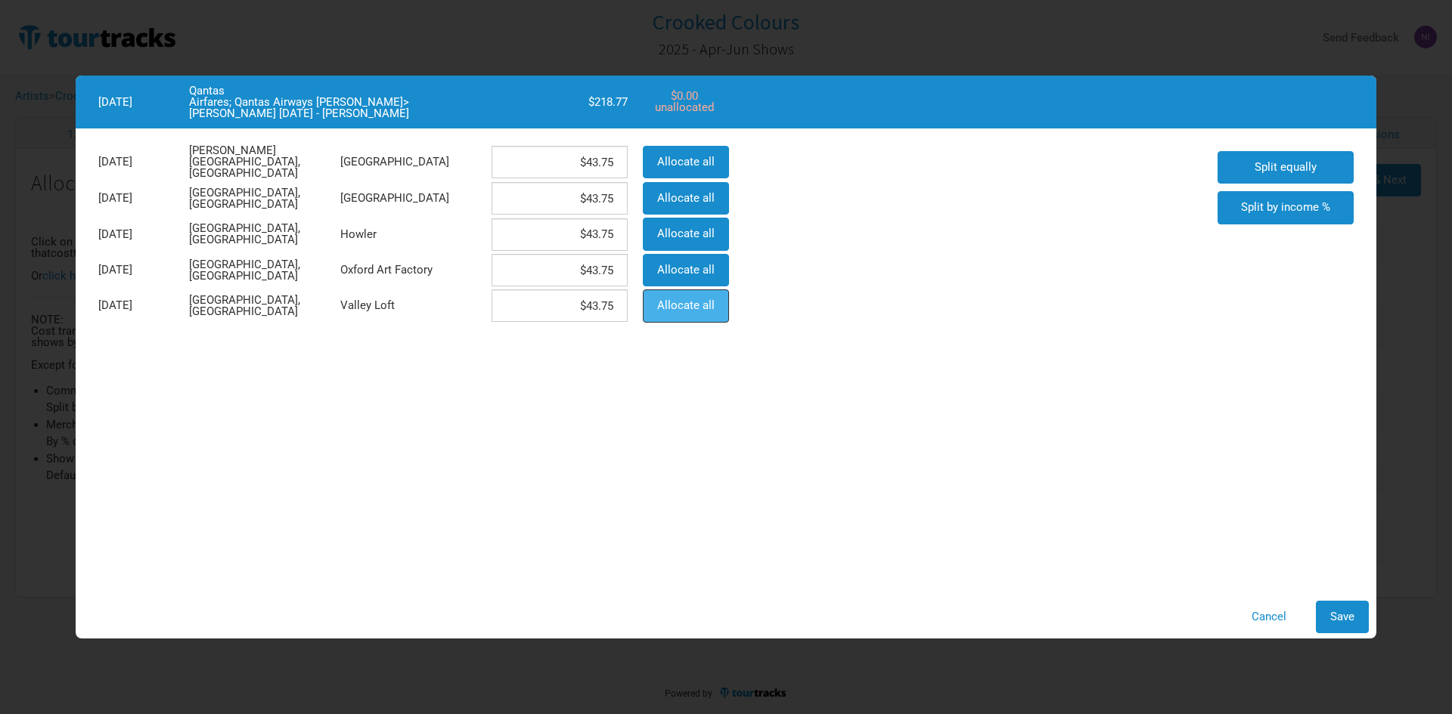
type input "$218.77"
click at [677, 272] on span "Allocate all" at bounding box center [685, 270] width 57 height 14
type input "$218.77"
type input "$0"
click at [1331, 614] on span "Save" at bounding box center [1342, 617] width 24 height 14
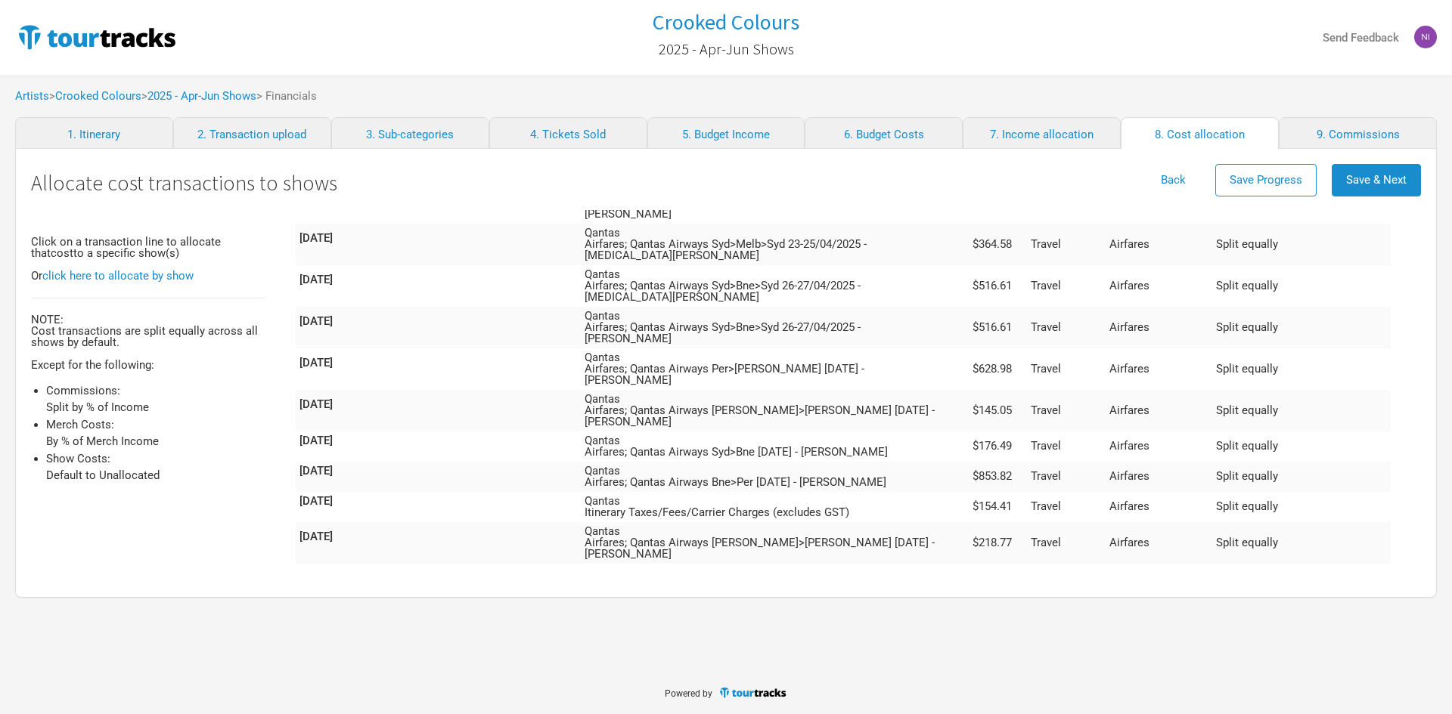
click at [958, 666] on td "Qantas Airfares; Qantas Airways Bne>[PERSON_NAME] [DATE] - [PERSON_NAME]" at bounding box center [769, 687] width 377 height 42
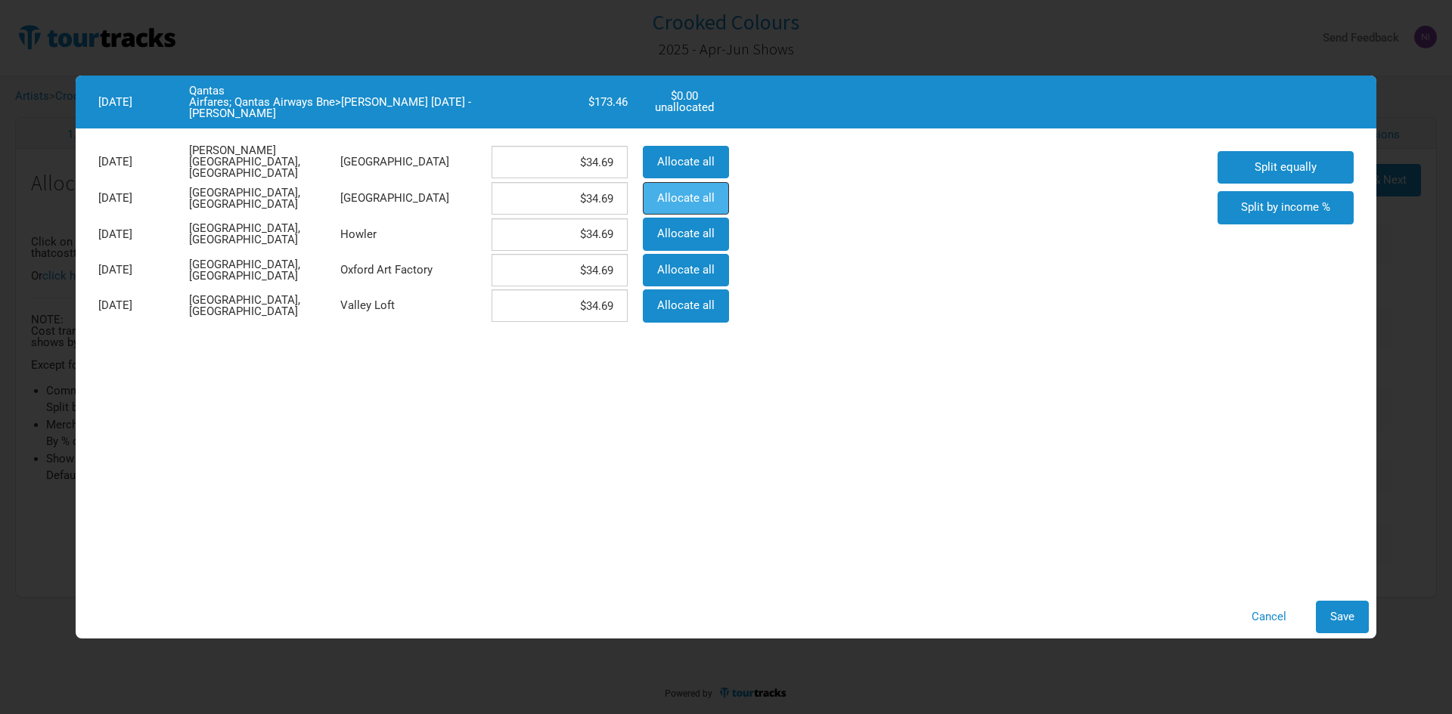
click at [686, 211] on button "Allocate all" at bounding box center [686, 198] width 86 height 33
type input "$0"
type input "$173.46"
type input "$0"
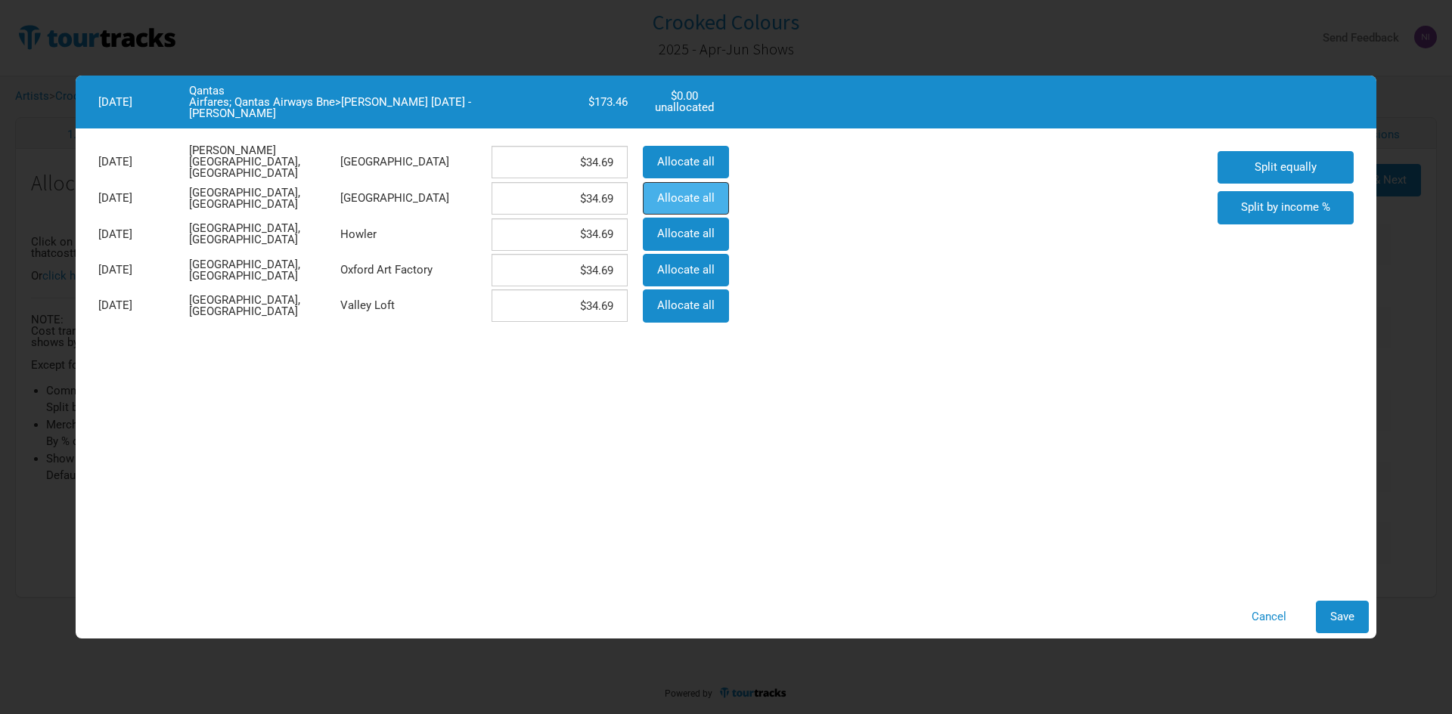
type input "$0"
click at [686, 228] on span "Allocate all" at bounding box center [685, 234] width 57 height 14
click at [1344, 613] on span "Save" at bounding box center [1342, 617] width 24 height 14
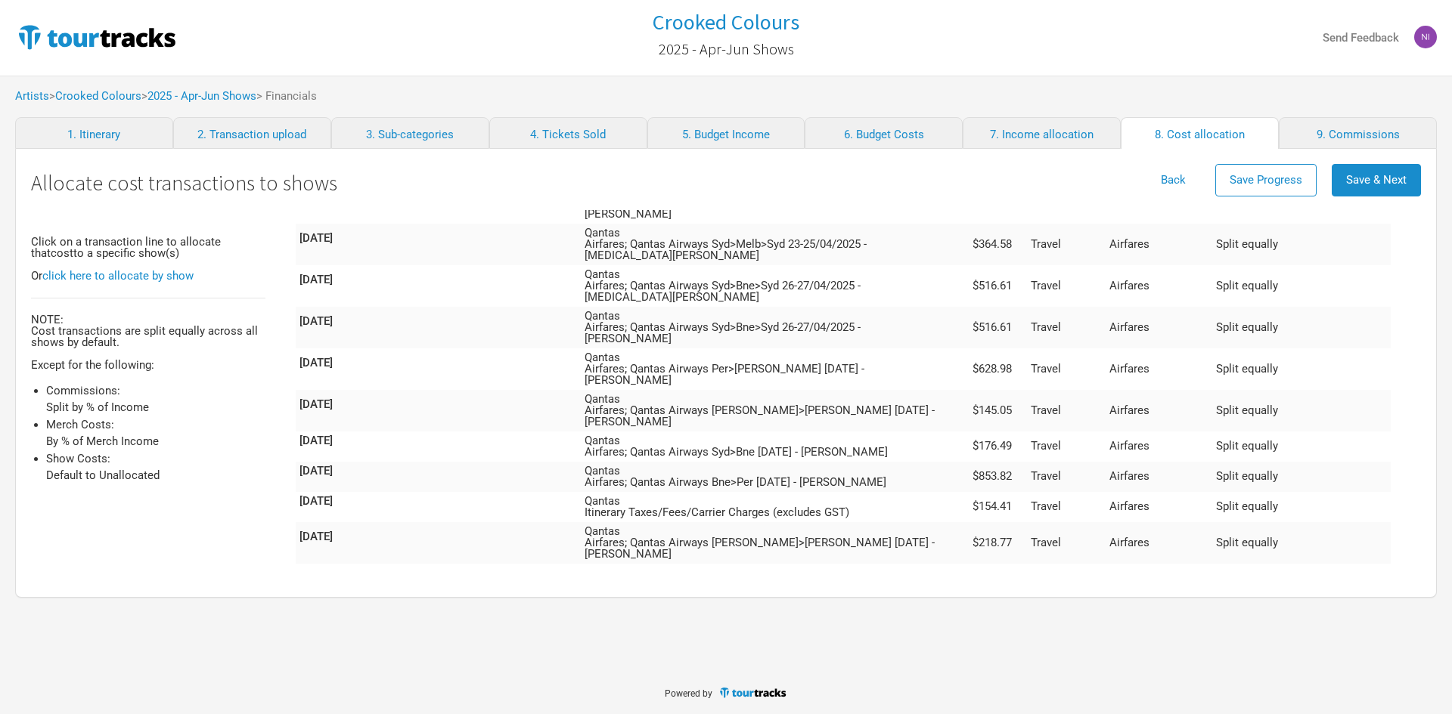
click at [958, 594] on td "Qantas Airfares; Qantas Airways Bne>[PERSON_NAME] [DATE] - [PERSON_NAME]" at bounding box center [769, 615] width 377 height 42
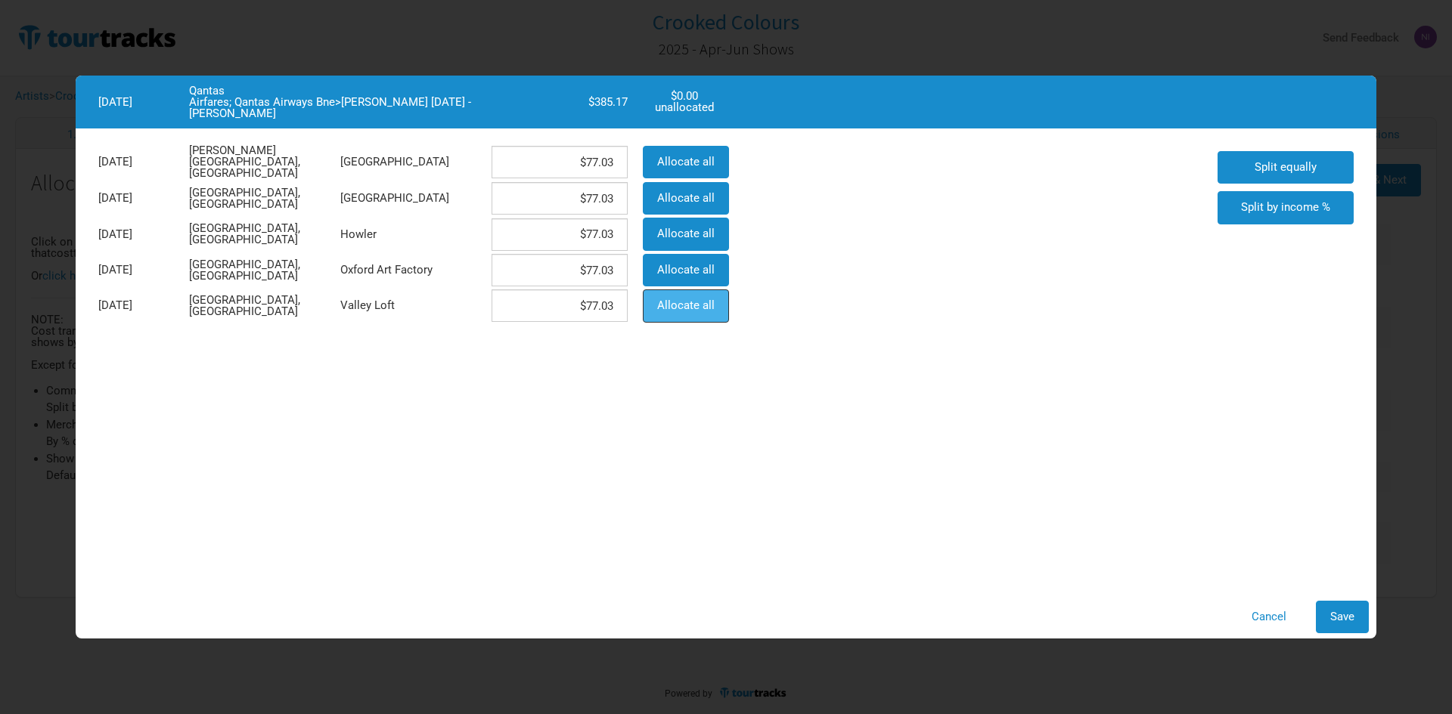
click at [707, 303] on span "Allocate all" at bounding box center [685, 306] width 57 height 14
click at [686, 271] on span "Allocate all" at bounding box center [685, 270] width 57 height 14
click at [675, 230] on span "Allocate all" at bounding box center [685, 234] width 57 height 14
click at [1293, 170] on span "Split equally" at bounding box center [1285, 167] width 62 height 14
click at [1337, 597] on div "Cancel Save" at bounding box center [726, 617] width 1300 height 48
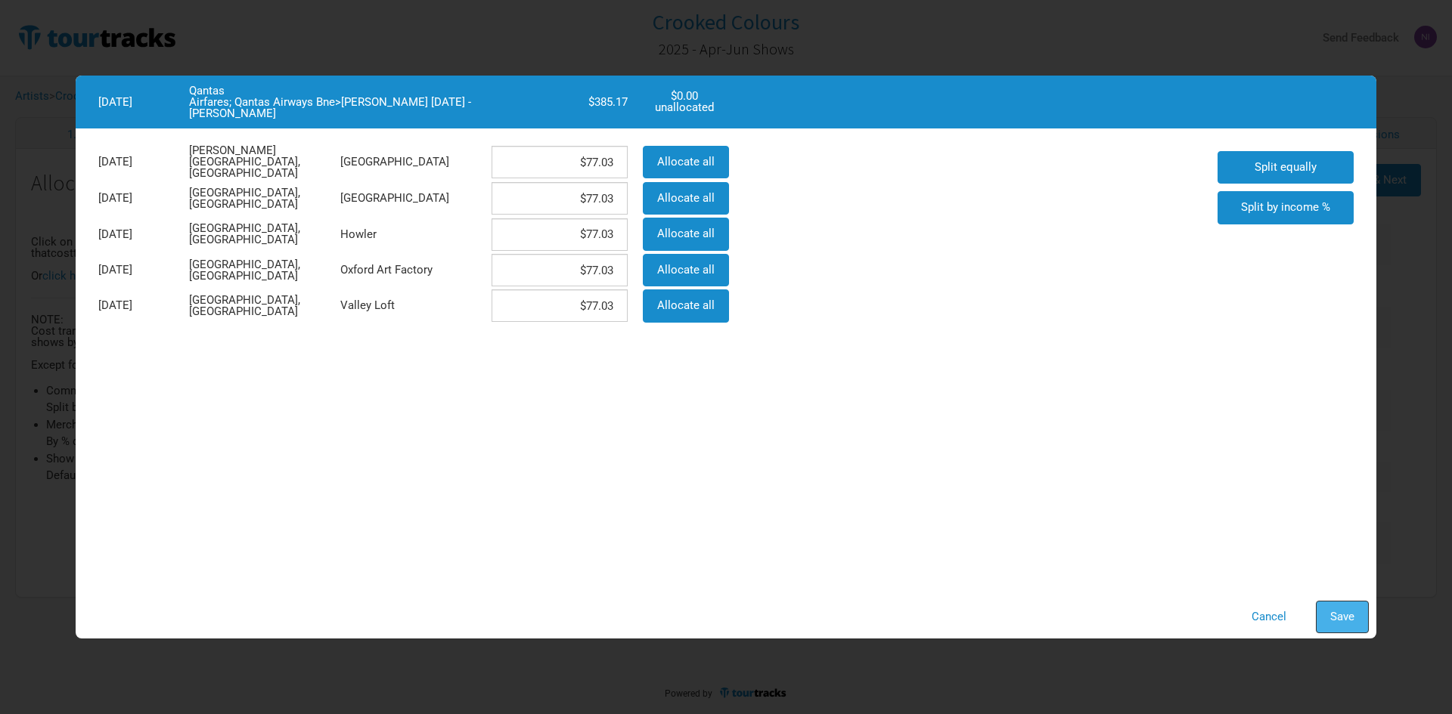
click at [1337, 606] on button "Save" at bounding box center [1341, 617] width 53 height 33
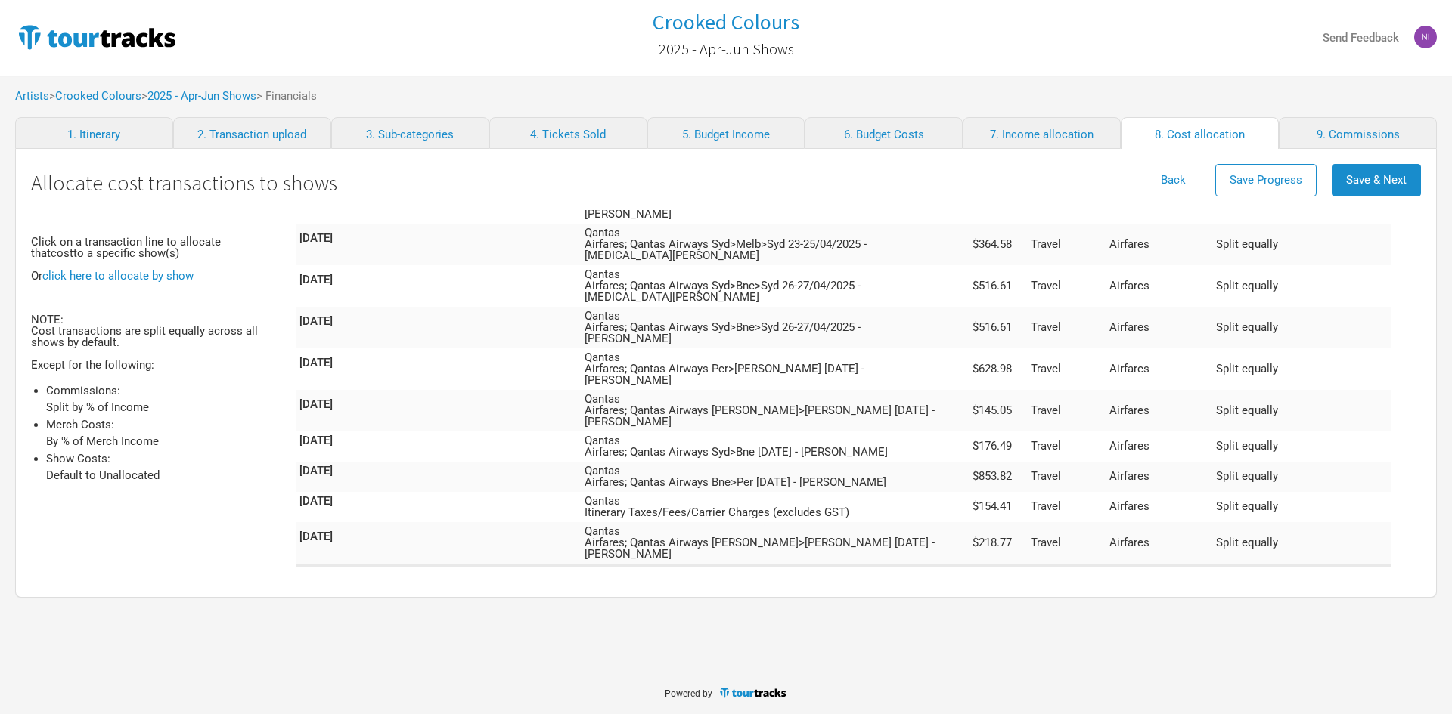
click at [947, 564] on td "Qantas Airfares; Qantas Airways Syd>Bne [DATE] - [PERSON_NAME]" at bounding box center [769, 579] width 377 height 30
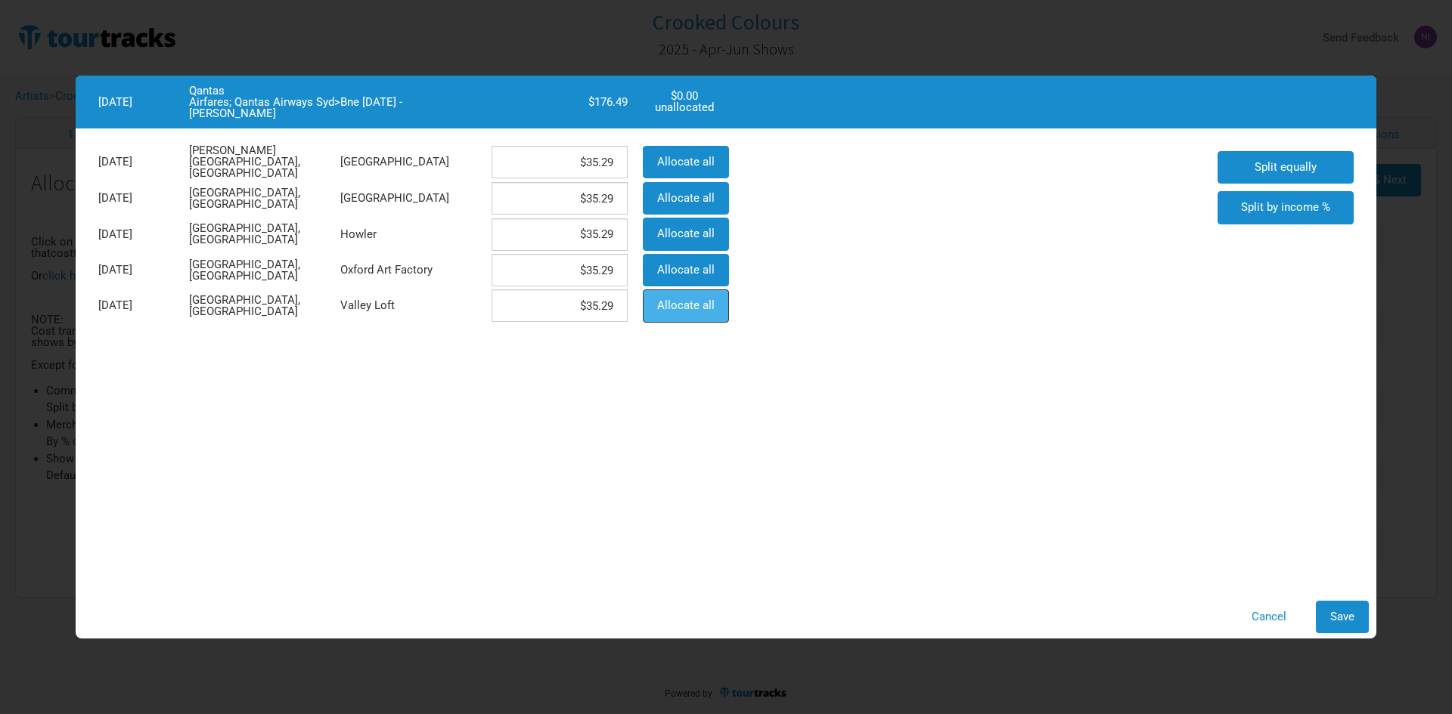
click at [658, 290] on button "Allocate all" at bounding box center [686, 306] width 86 height 33
click at [1338, 613] on span "Save" at bounding box center [1342, 617] width 24 height 14
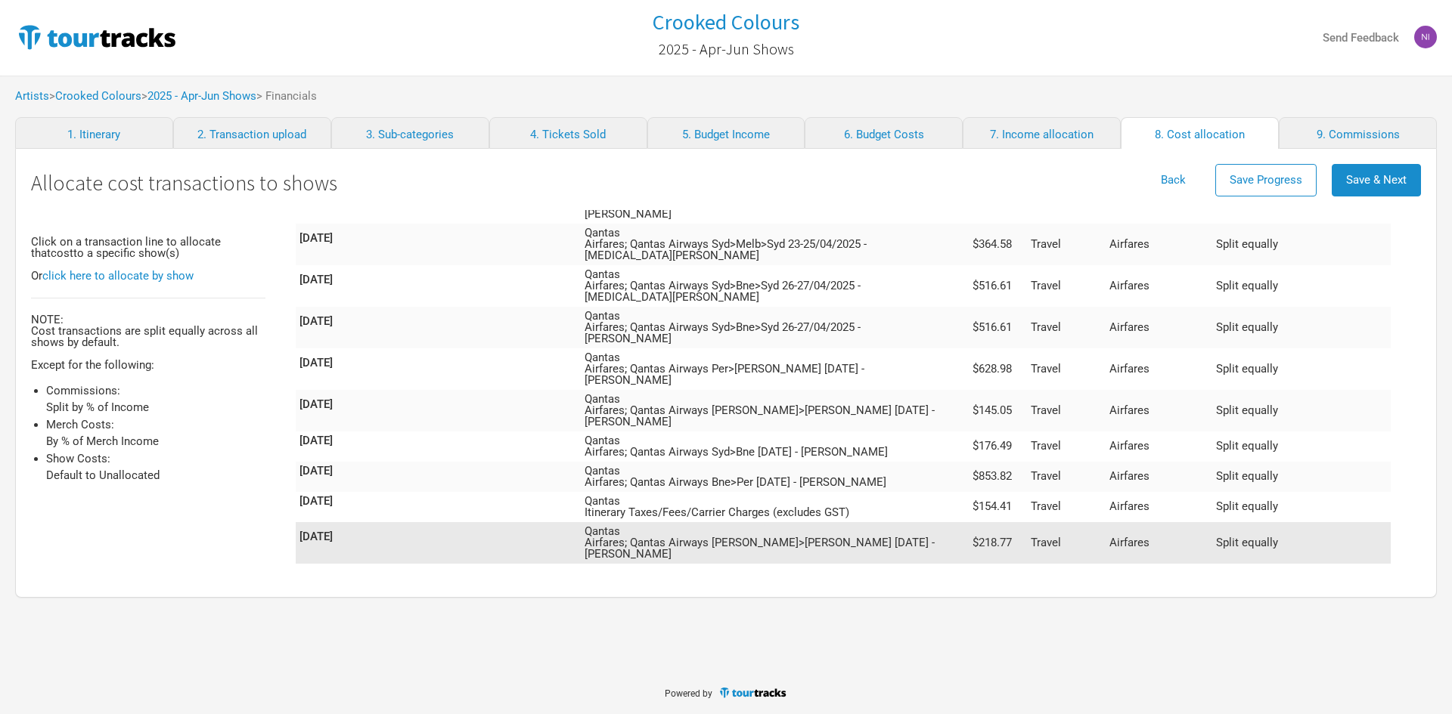
click at [958, 522] on td "Qantas Airfares; Qantas Airways [PERSON_NAME]>[PERSON_NAME] [DATE] - [PERSON_NA…" at bounding box center [769, 543] width 377 height 42
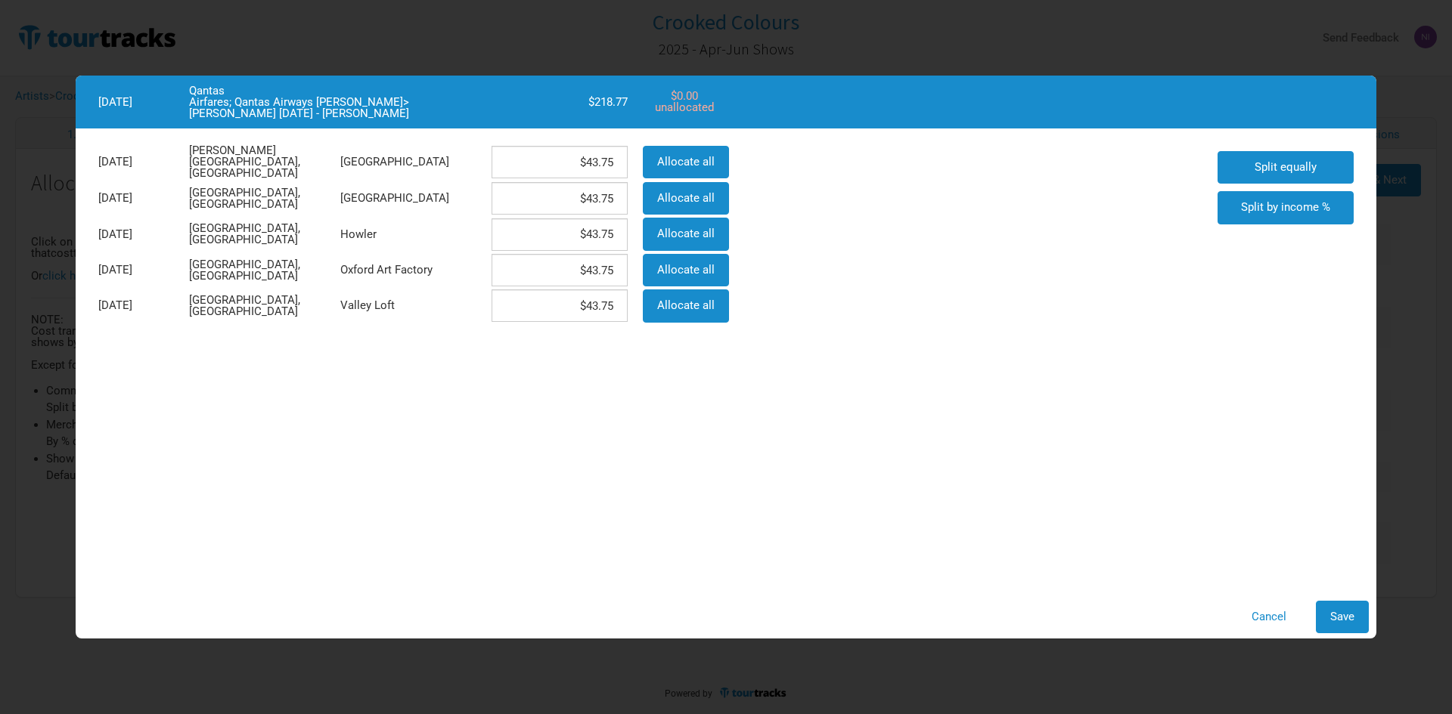
click at [685, 253] on div "Allocate all" at bounding box center [684, 271] width 98 height 36
click at [705, 274] on span "Allocate all" at bounding box center [685, 270] width 57 height 14
click at [1331, 618] on span "Save" at bounding box center [1342, 617] width 24 height 14
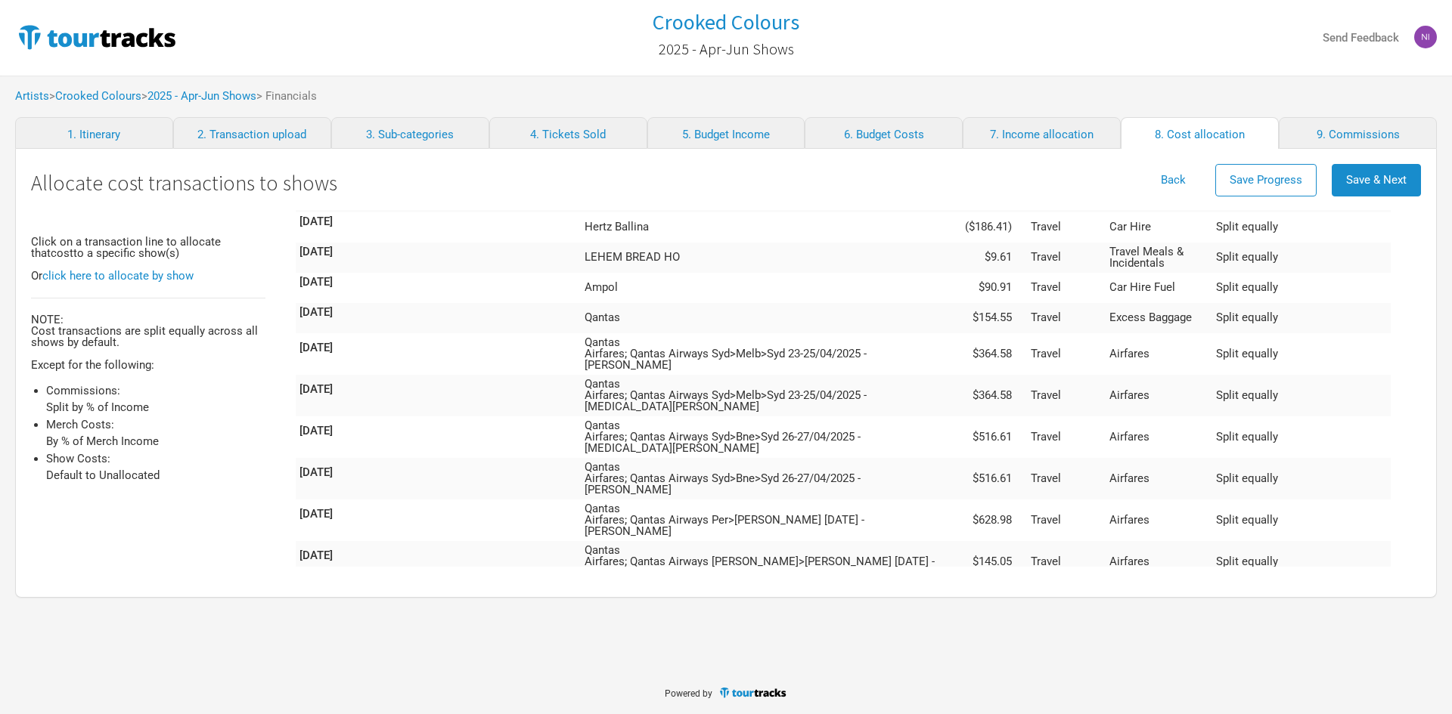
scroll to position [2666, 0]
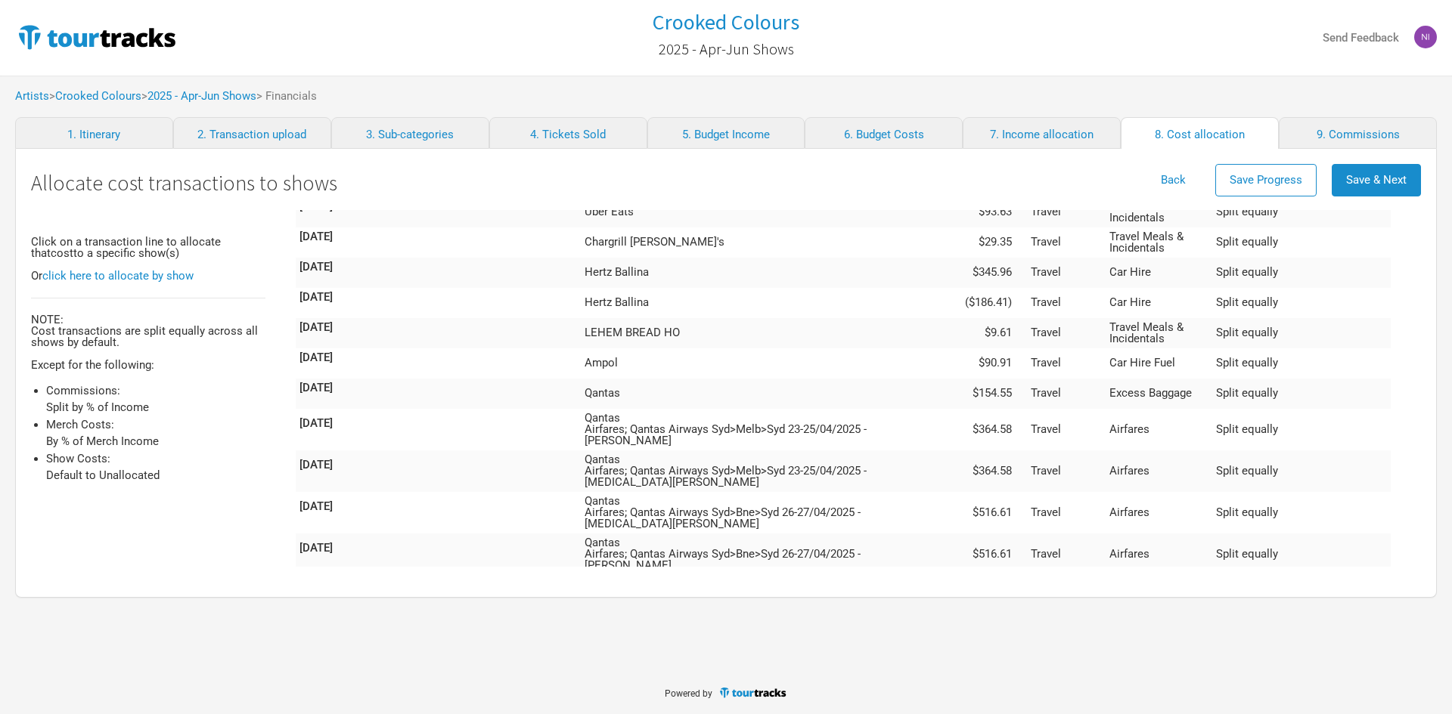
click at [958, 689] on td "Qantas Airfares; Qantas Airways Bne>Per [DATE] - [PERSON_NAME]" at bounding box center [769, 704] width 377 height 30
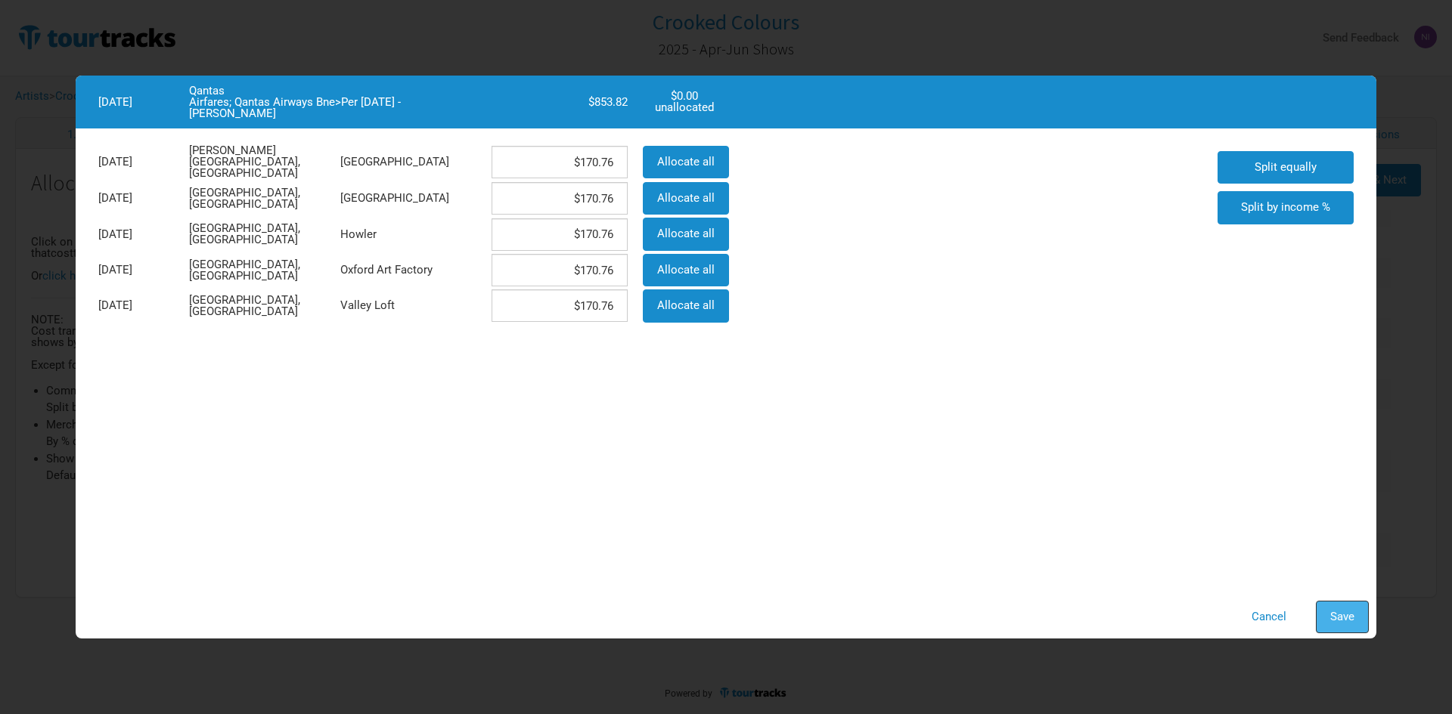
click at [1336, 621] on span "Save" at bounding box center [1342, 617] width 24 height 14
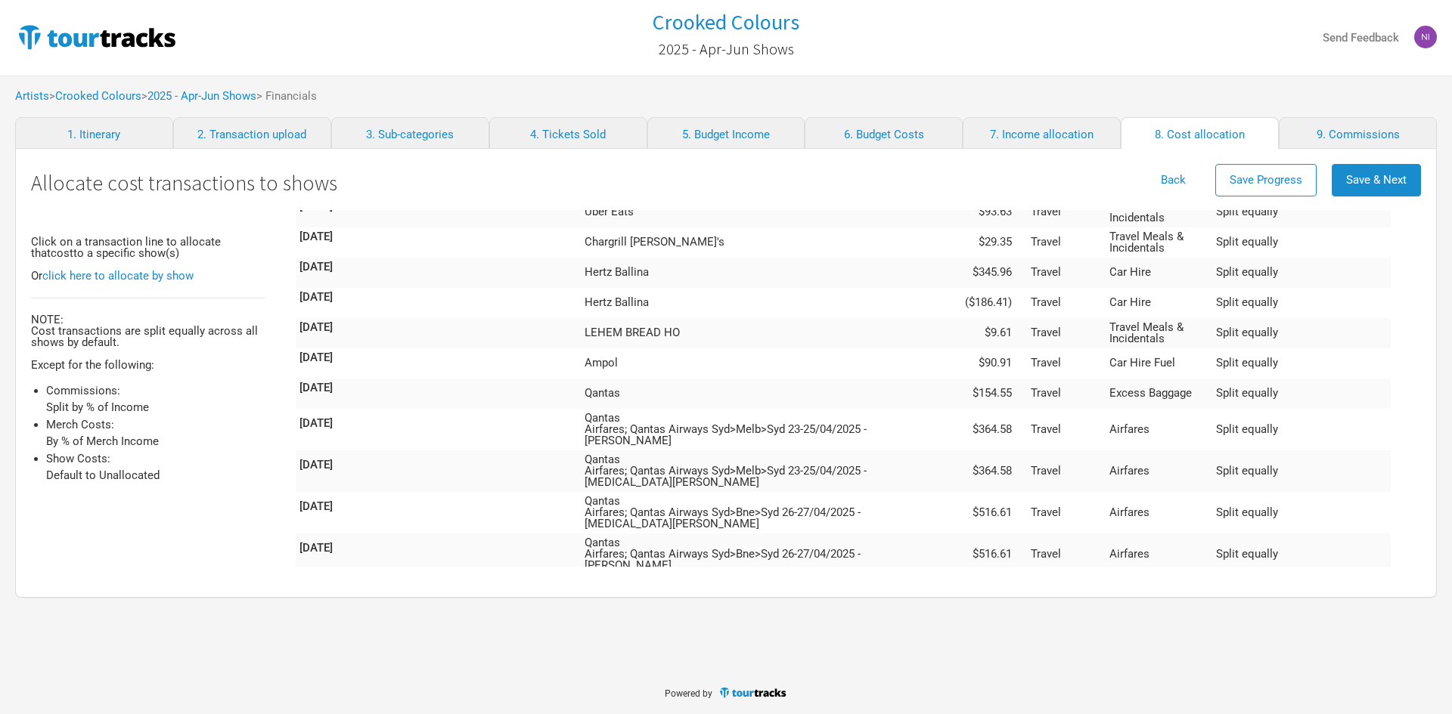
click at [958, 658] on td "Qantas Airfares; Qantas Airways Syd>Bne [DATE] - [PERSON_NAME]" at bounding box center [769, 673] width 377 height 30
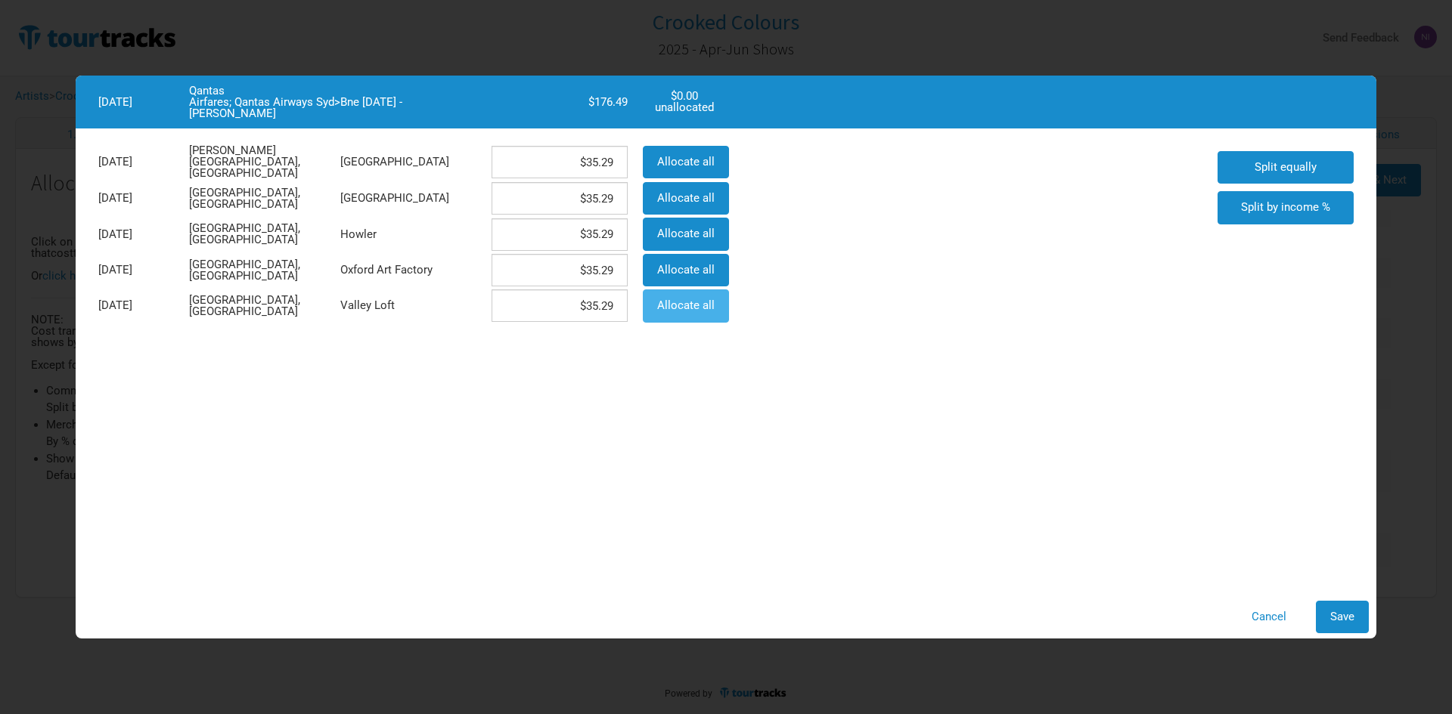
drag, startPoint x: 729, startPoint y: 319, endPoint x: 717, endPoint y: 310, distance: 15.1
click at [726, 316] on div "Allocate all" at bounding box center [684, 306] width 98 height 36
click at [705, 302] on span "Allocate all" at bounding box center [685, 306] width 57 height 14
click at [1341, 630] on button "Save" at bounding box center [1341, 617] width 53 height 33
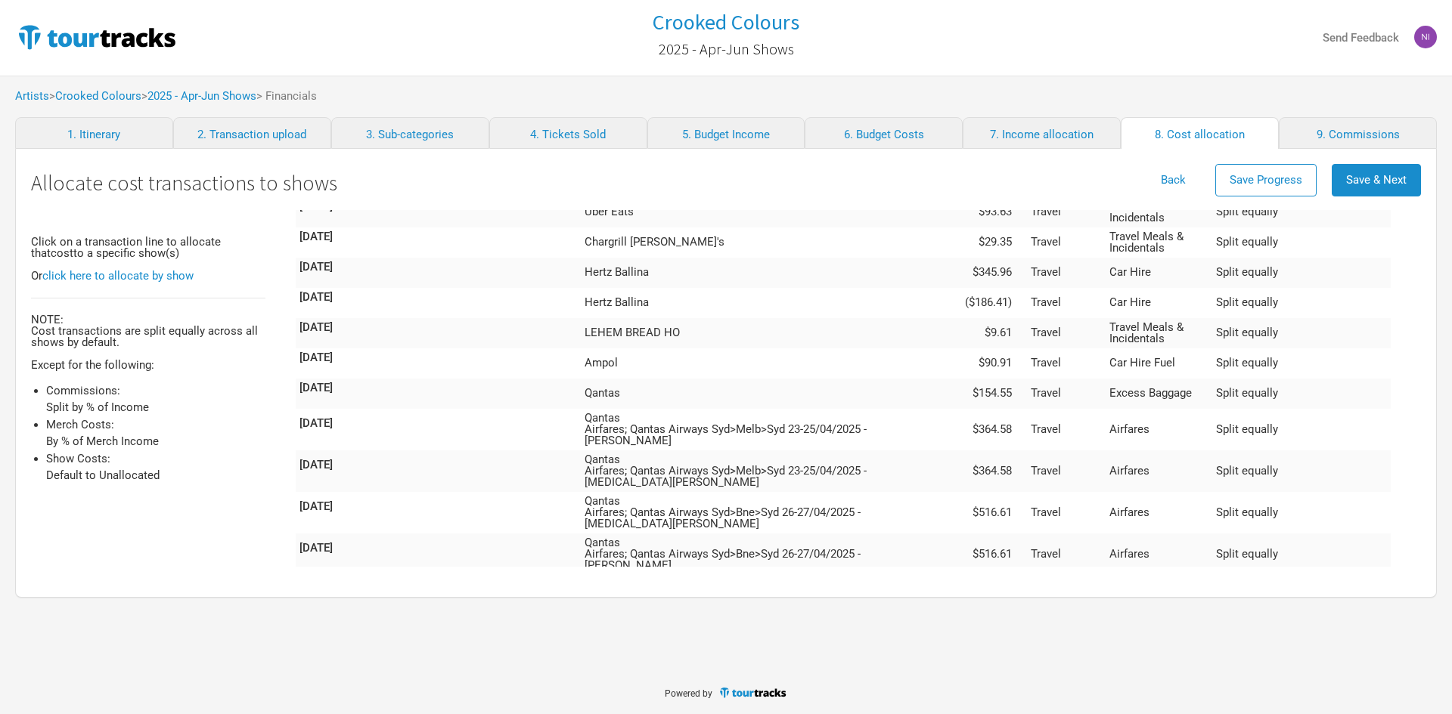
click at [958, 617] on td "Qantas Airfares; Qantas Airways [PERSON_NAME]>[PERSON_NAME] [DATE] - [PERSON_NA…" at bounding box center [769, 638] width 377 height 42
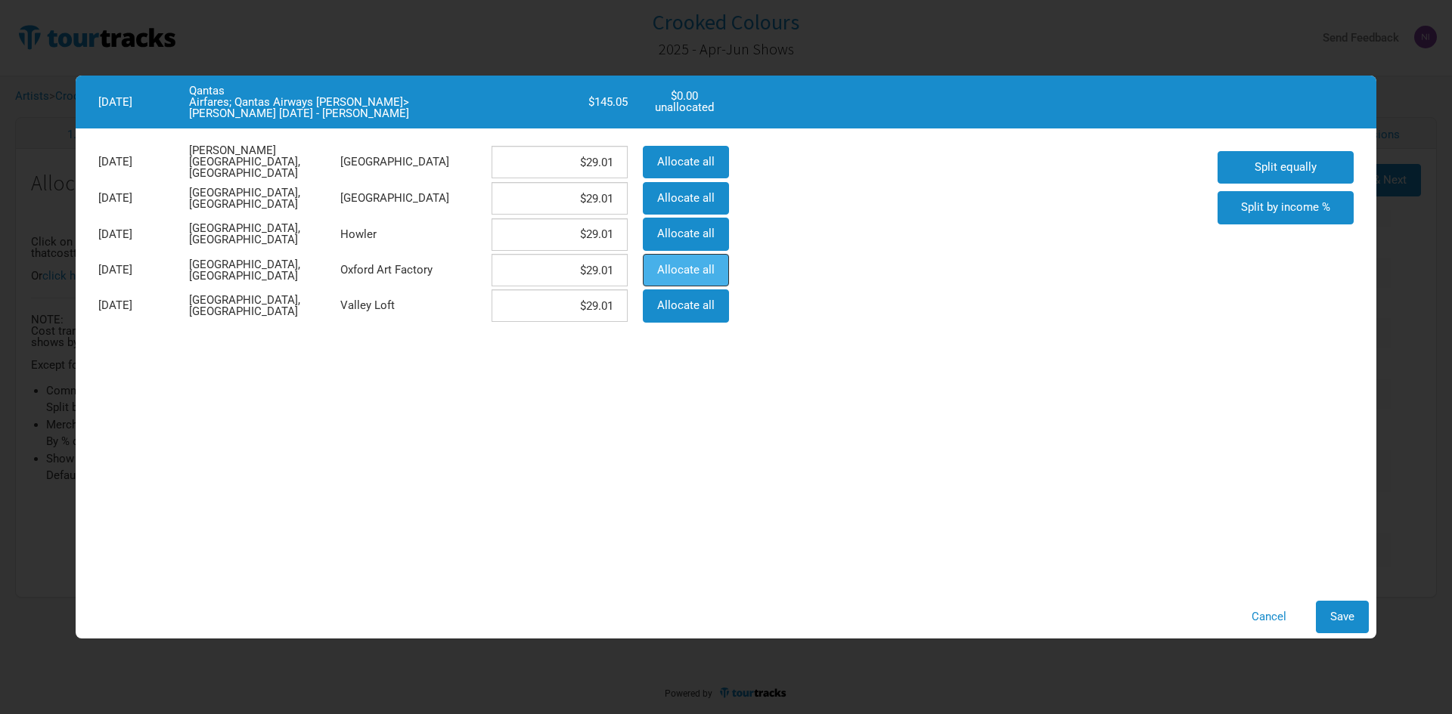
click at [699, 266] on span "Allocate all" at bounding box center [685, 270] width 57 height 14
click at [1331, 619] on span "Save" at bounding box center [1342, 617] width 24 height 14
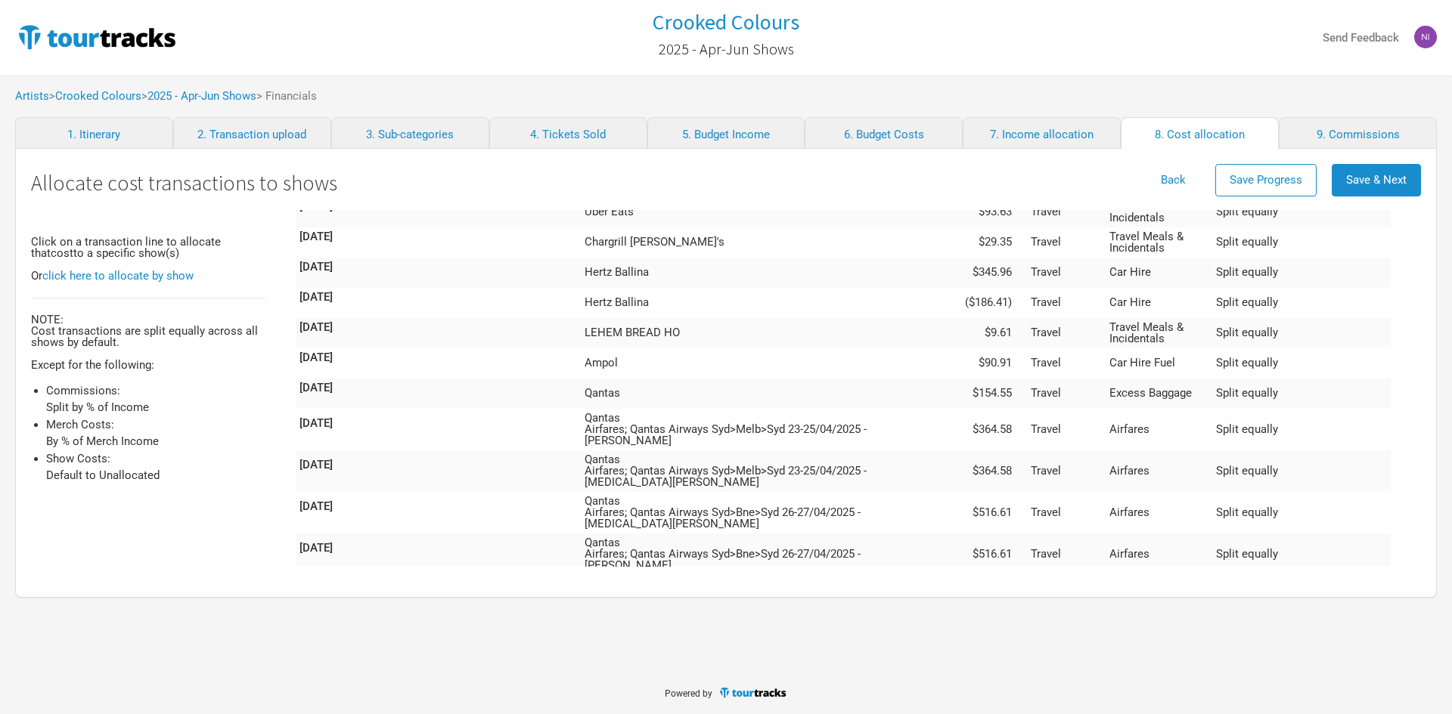
click at [958, 575] on td "Qantas Airfares; Qantas Airways Per>[PERSON_NAME] [DATE] - [PERSON_NAME]" at bounding box center [769, 596] width 377 height 42
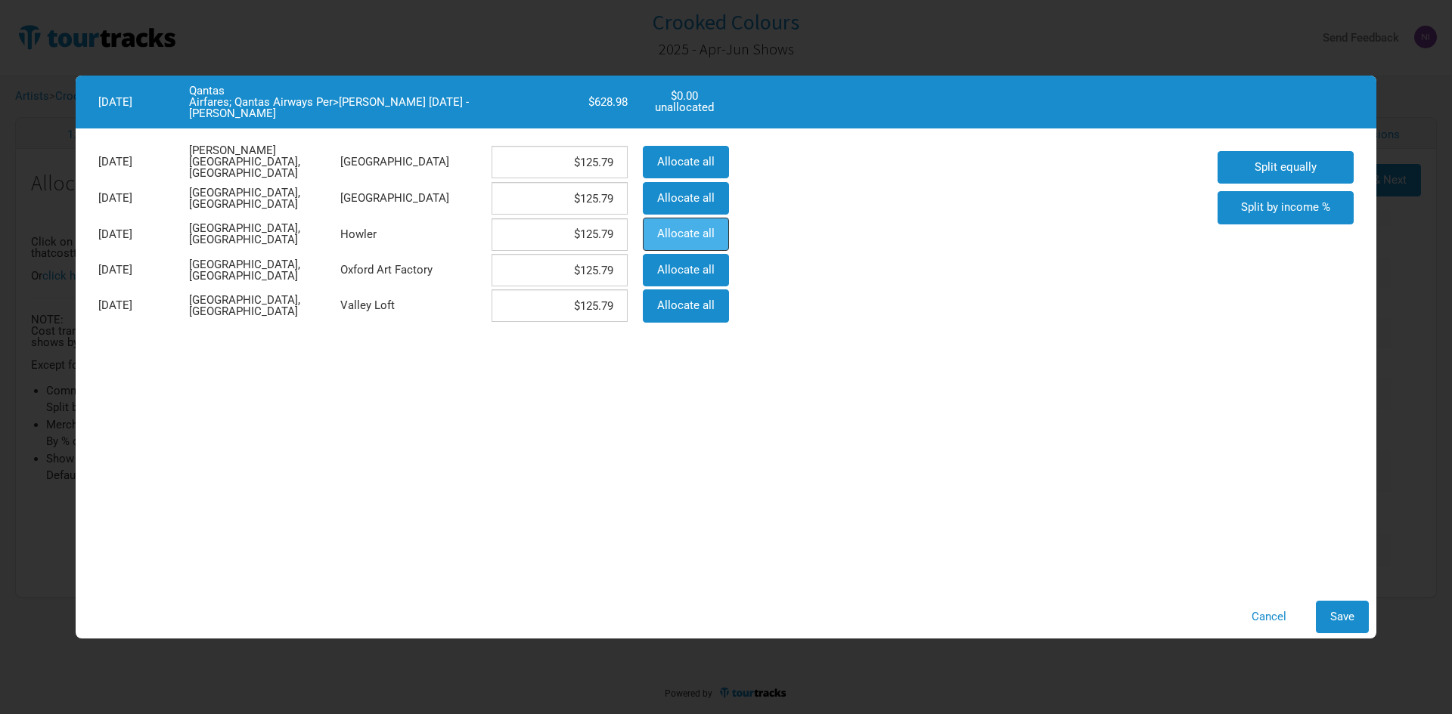
click at [674, 240] on button "Allocate all" at bounding box center [686, 234] width 86 height 33
click at [1326, 613] on button "Save" at bounding box center [1341, 617] width 53 height 33
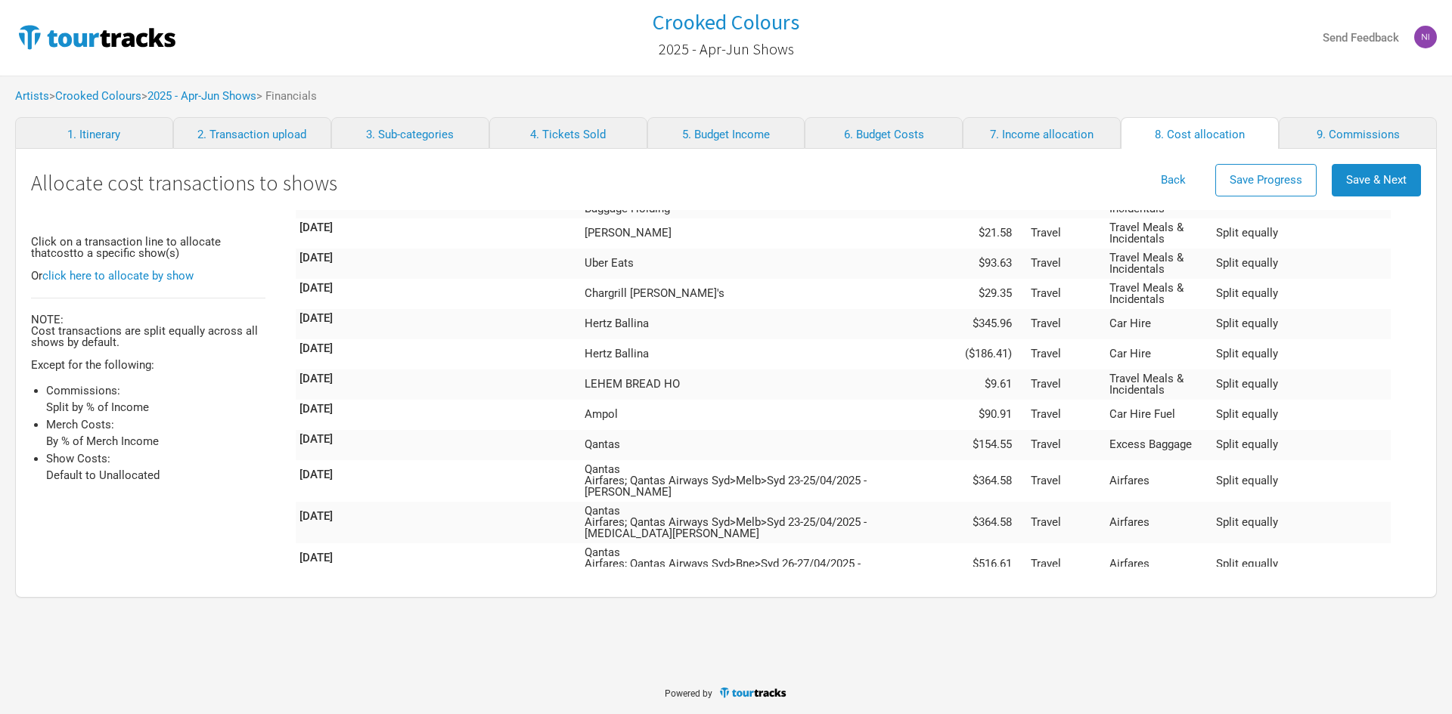
scroll to position [2591, 0]
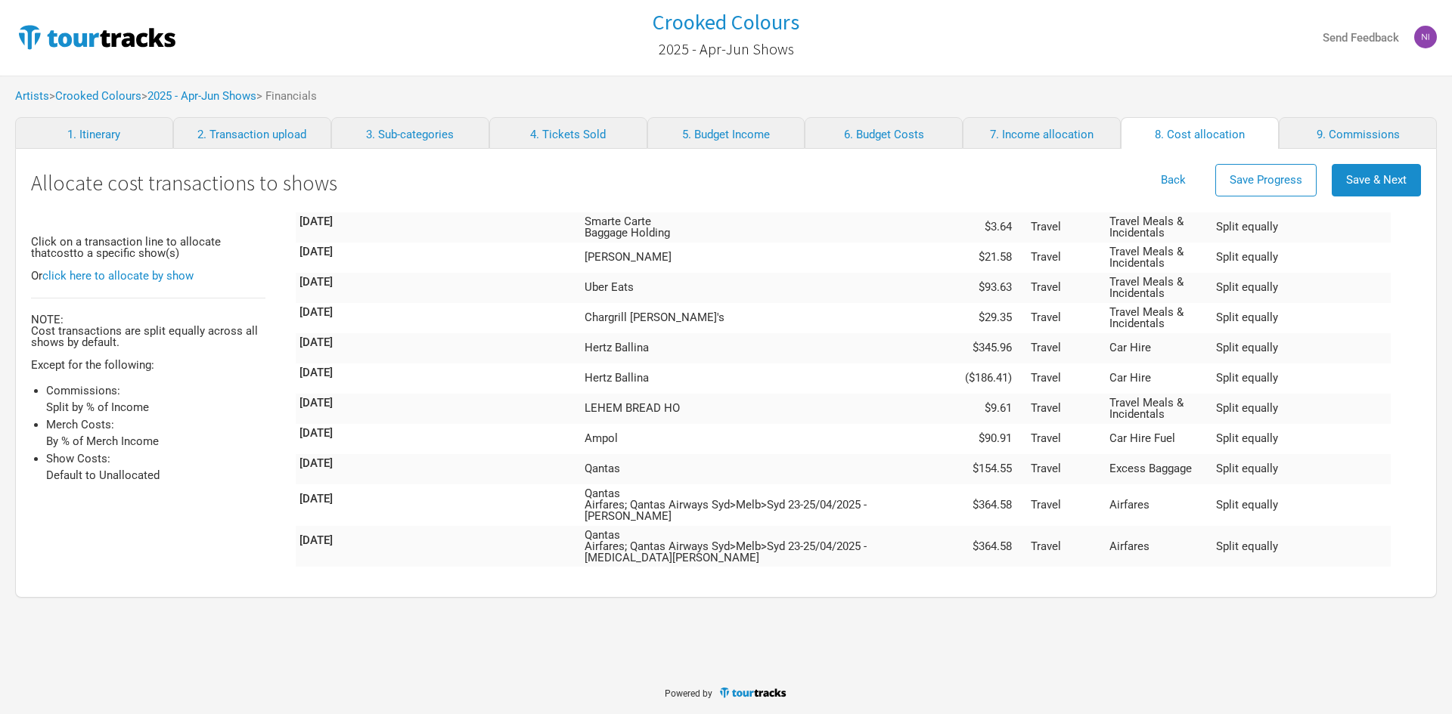
click at [958, 609] on td "Qantas Airfares; Qantas Airways Syd>[GEOGRAPHIC_DATA]>Syd 26-27/04/2025 - [PERS…" at bounding box center [769, 630] width 377 height 42
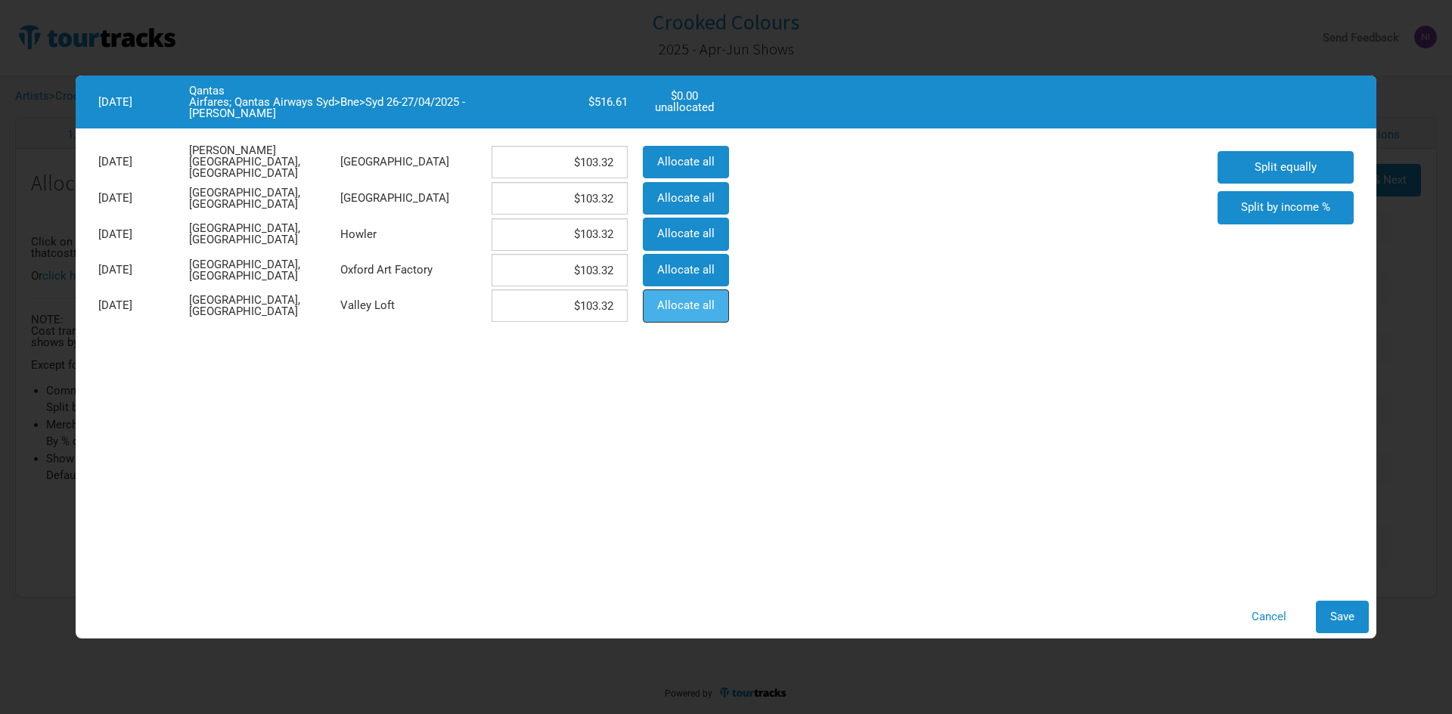
click at [716, 309] on button "Allocate all" at bounding box center [686, 306] width 86 height 33
click at [1342, 621] on span "Save" at bounding box center [1342, 617] width 24 height 14
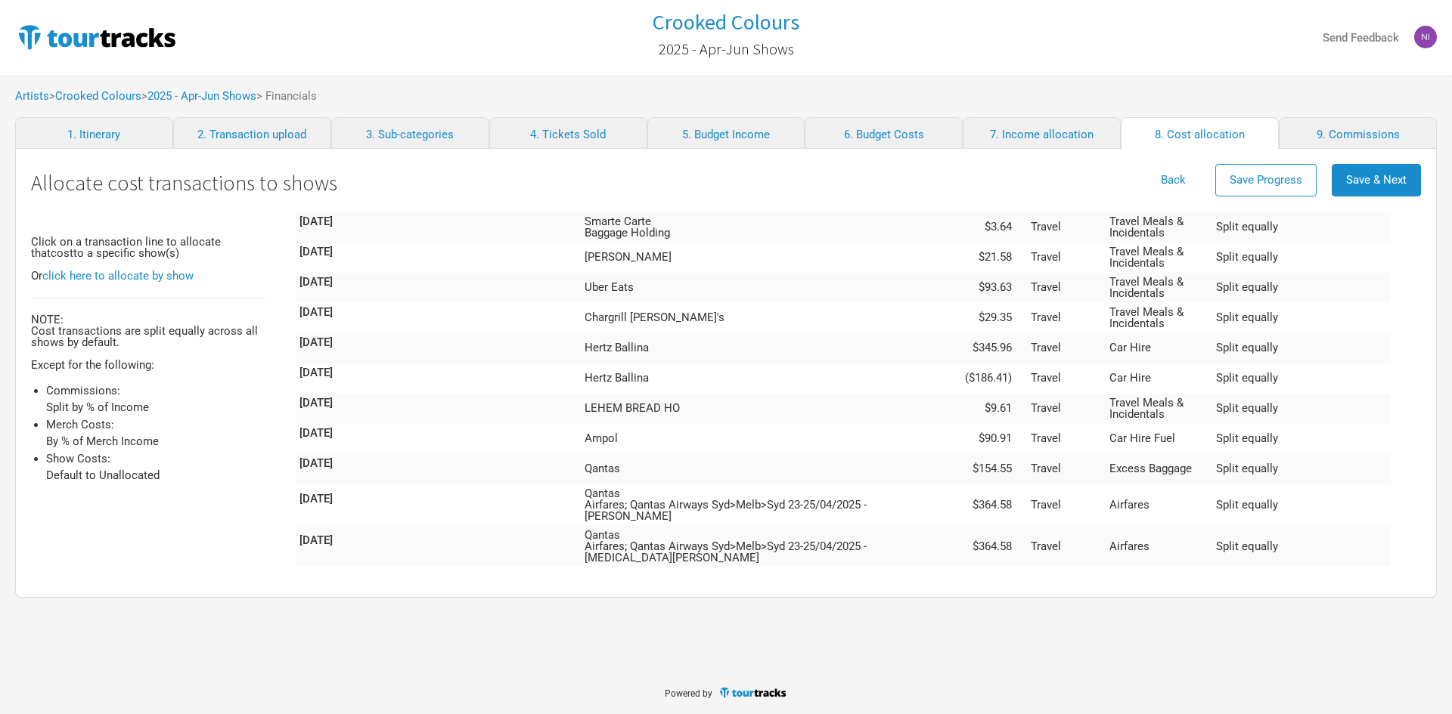
click at [934, 568] on td "Qantas Airfares; Qantas Airways Syd>[GEOGRAPHIC_DATA]>Syd 26-27/04/2025 - [MEDI…" at bounding box center [769, 589] width 377 height 42
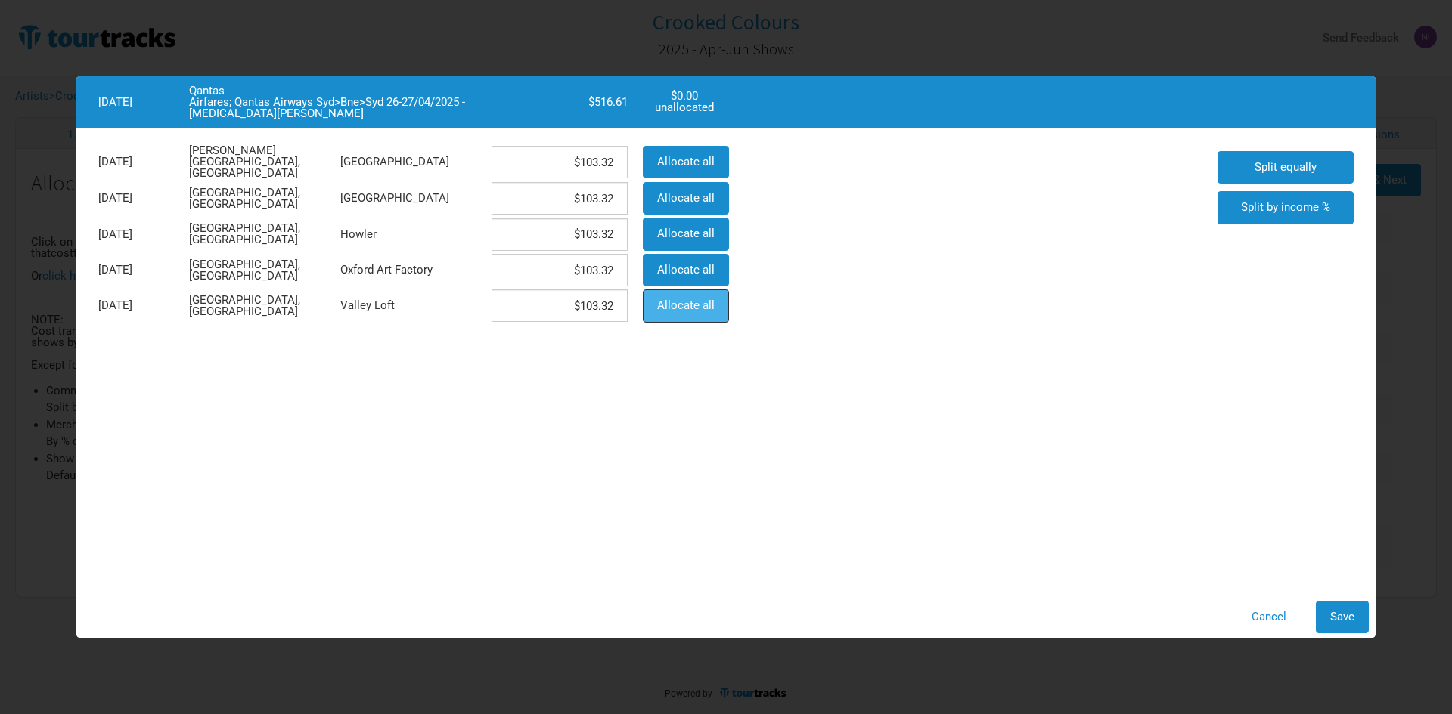
click at [696, 308] on span "Allocate all" at bounding box center [685, 306] width 57 height 14
click at [1351, 616] on span "Save" at bounding box center [1342, 617] width 24 height 14
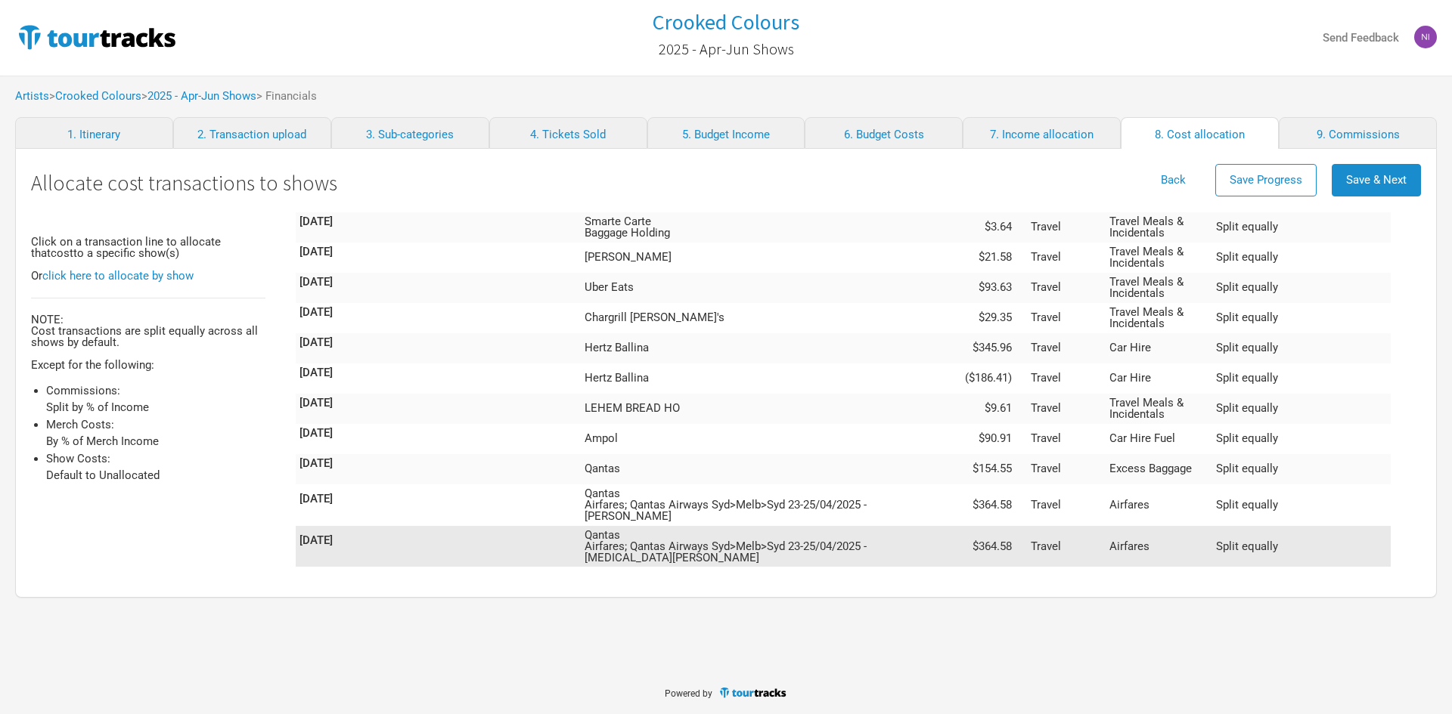
click at [958, 526] on td "Qantas Airfares; Qantas Airways Syd>Melb>Syd 23-25/04/2025 - [MEDICAL_DATA][PER…" at bounding box center [769, 547] width 377 height 42
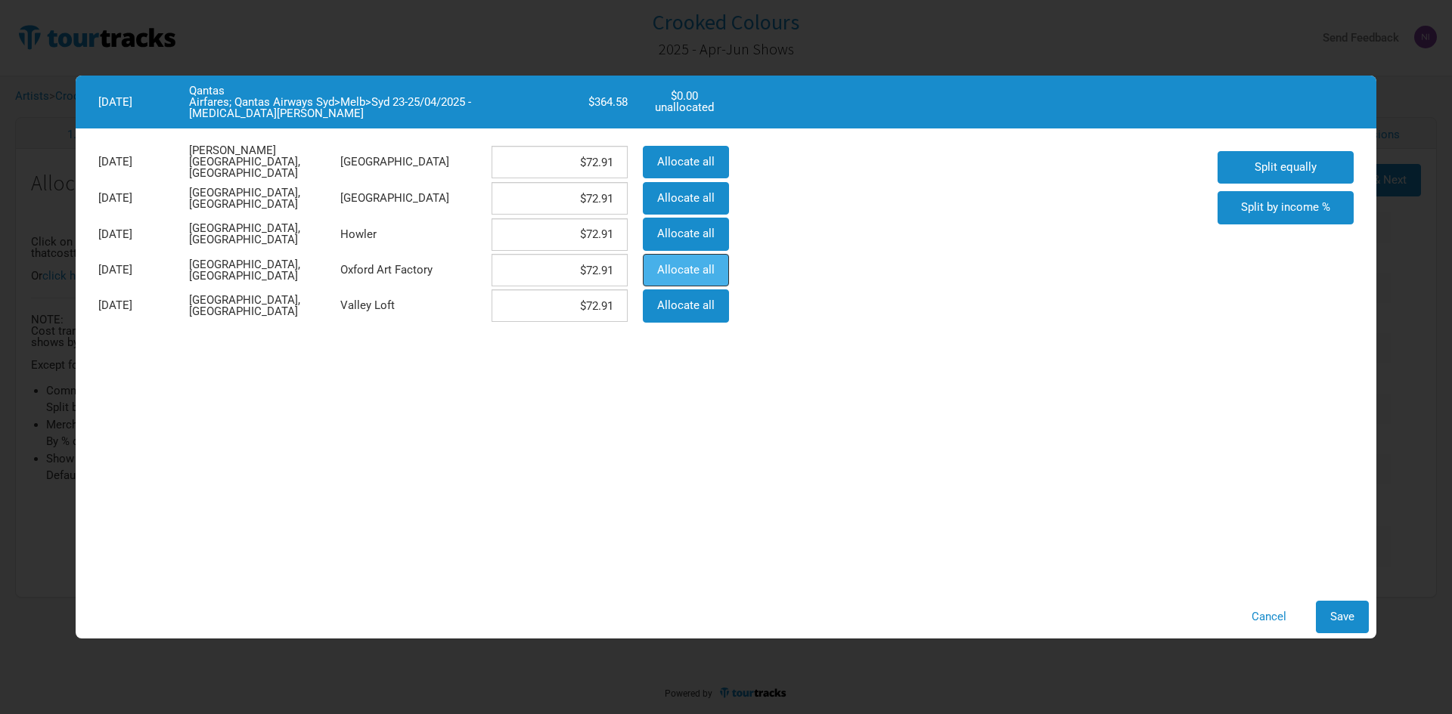
click at [669, 270] on span "Allocate all" at bounding box center [685, 270] width 57 height 14
click at [685, 225] on button "Allocate all" at bounding box center [686, 234] width 86 height 33
click at [1356, 618] on button "Save" at bounding box center [1341, 617] width 53 height 33
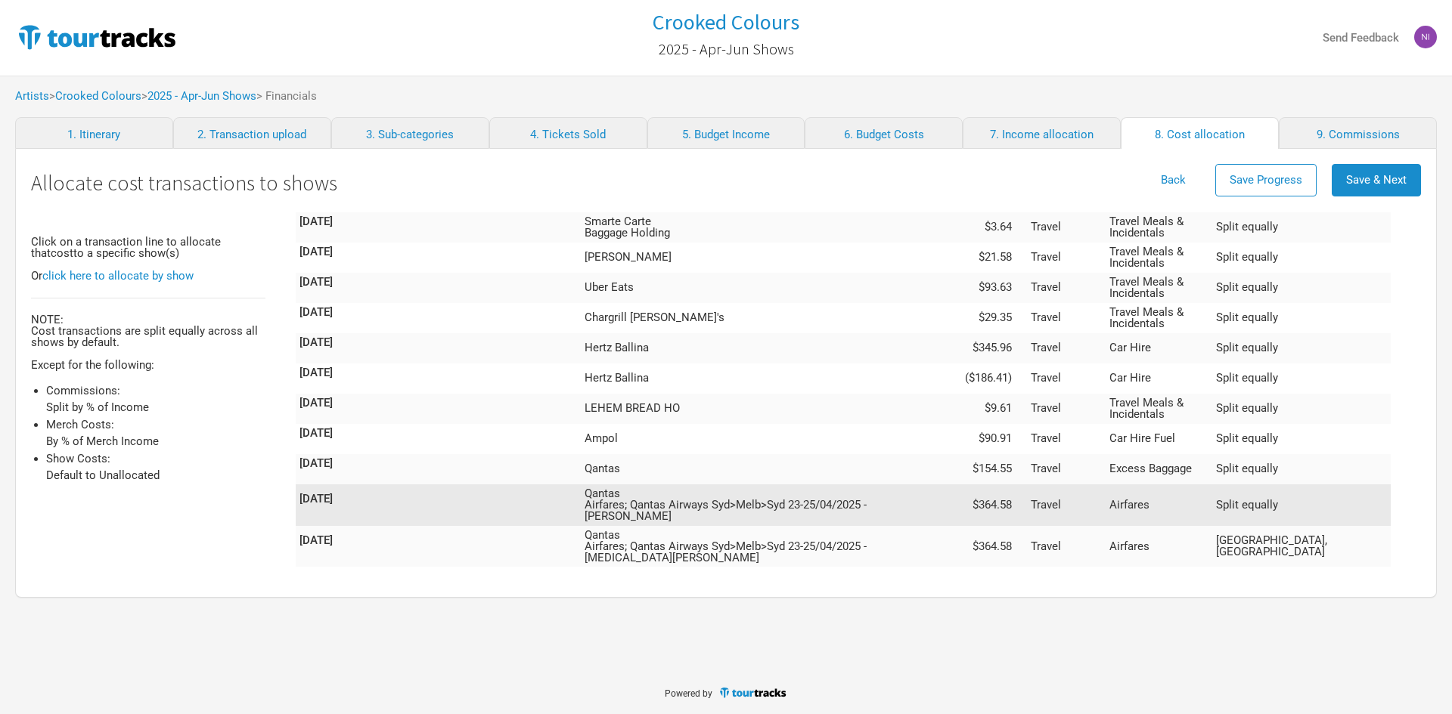
click at [952, 485] on td "Qantas Airfares; Qantas Airways Syd>Melb>Syd 23-25/04/2025 - [PERSON_NAME]" at bounding box center [769, 506] width 377 height 42
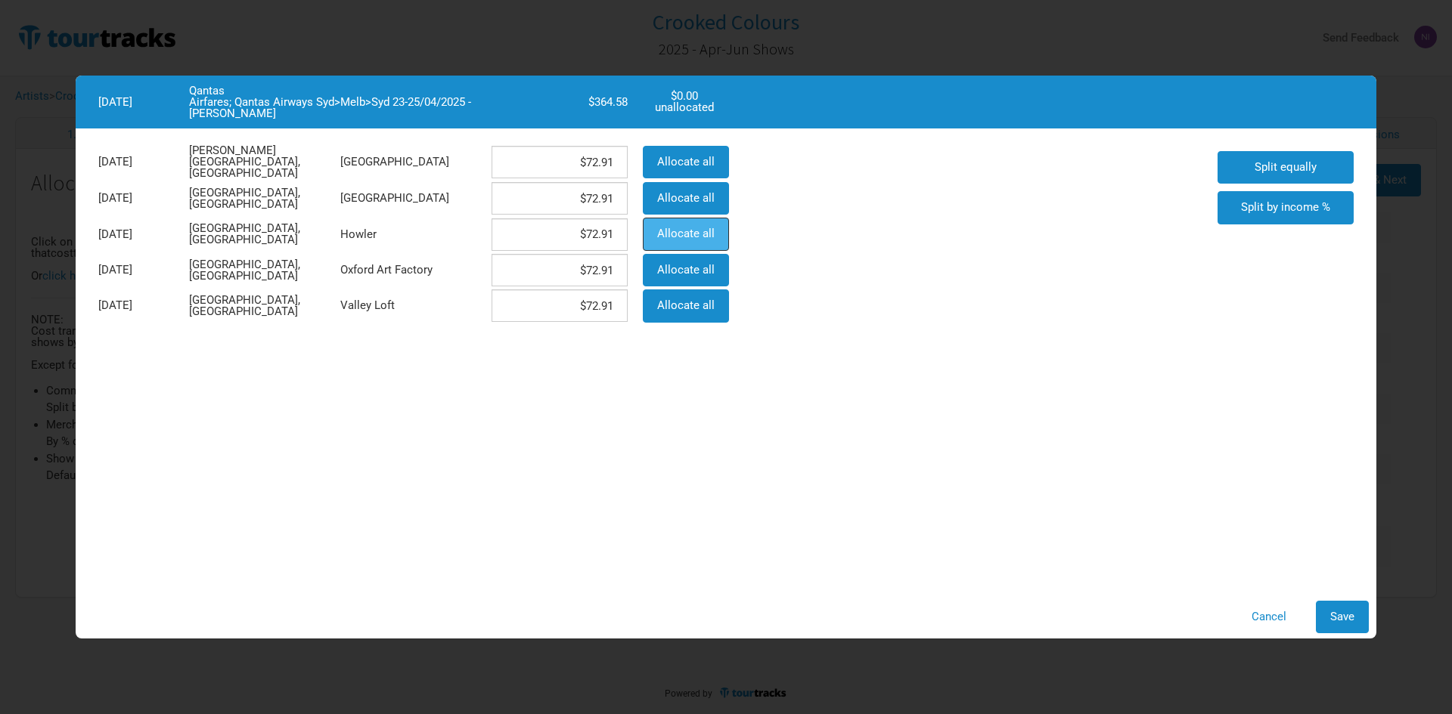
click at [671, 227] on span "Allocate all" at bounding box center [685, 234] width 57 height 14
click at [1345, 616] on span "Save" at bounding box center [1342, 617] width 24 height 14
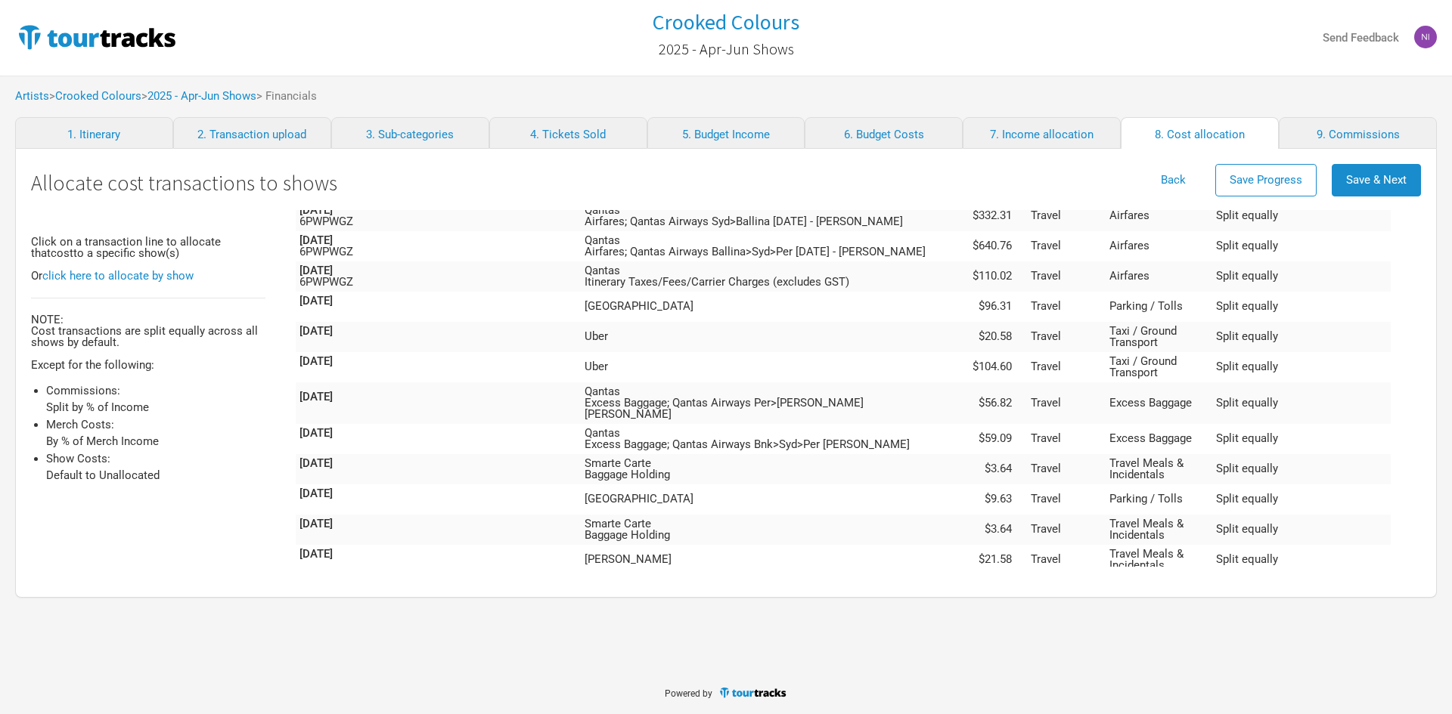
scroll to position [2364, 0]
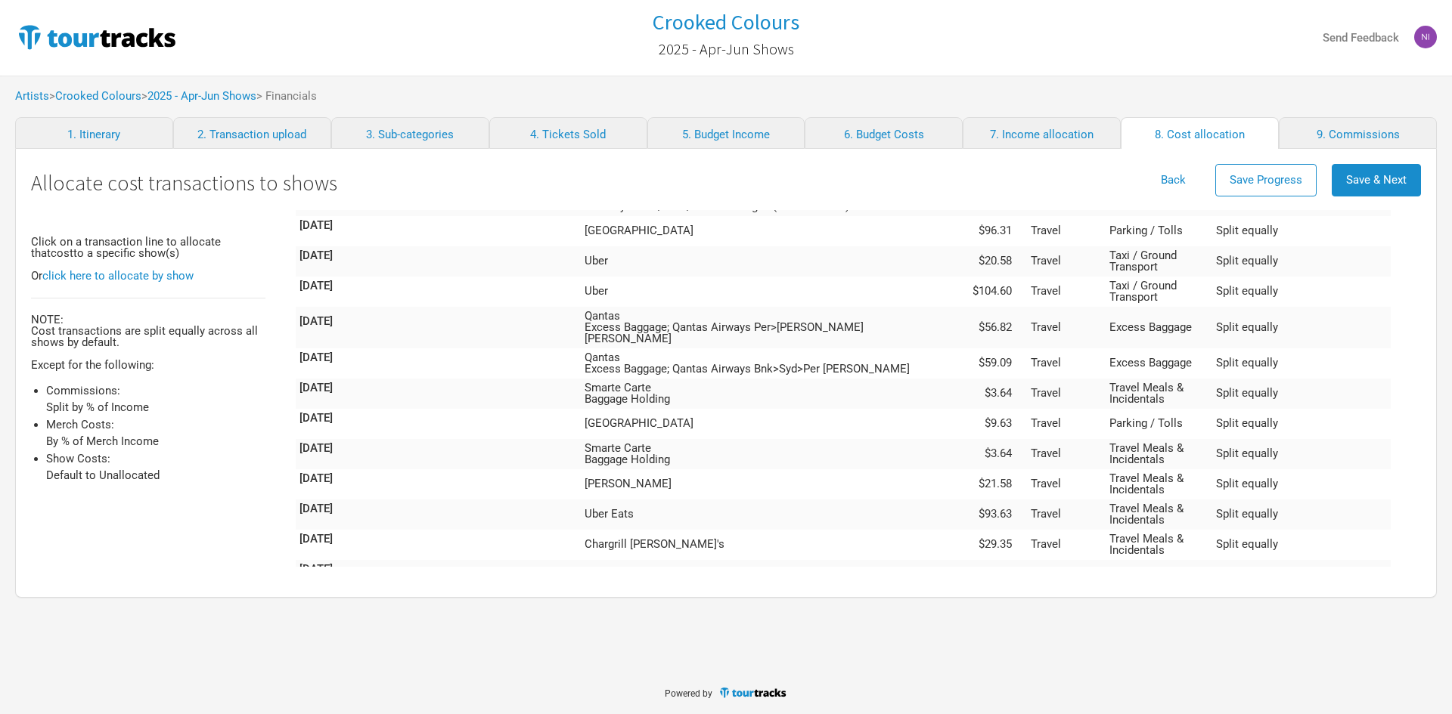
click at [958, 651] on td "Ampol" at bounding box center [769, 666] width 377 height 30
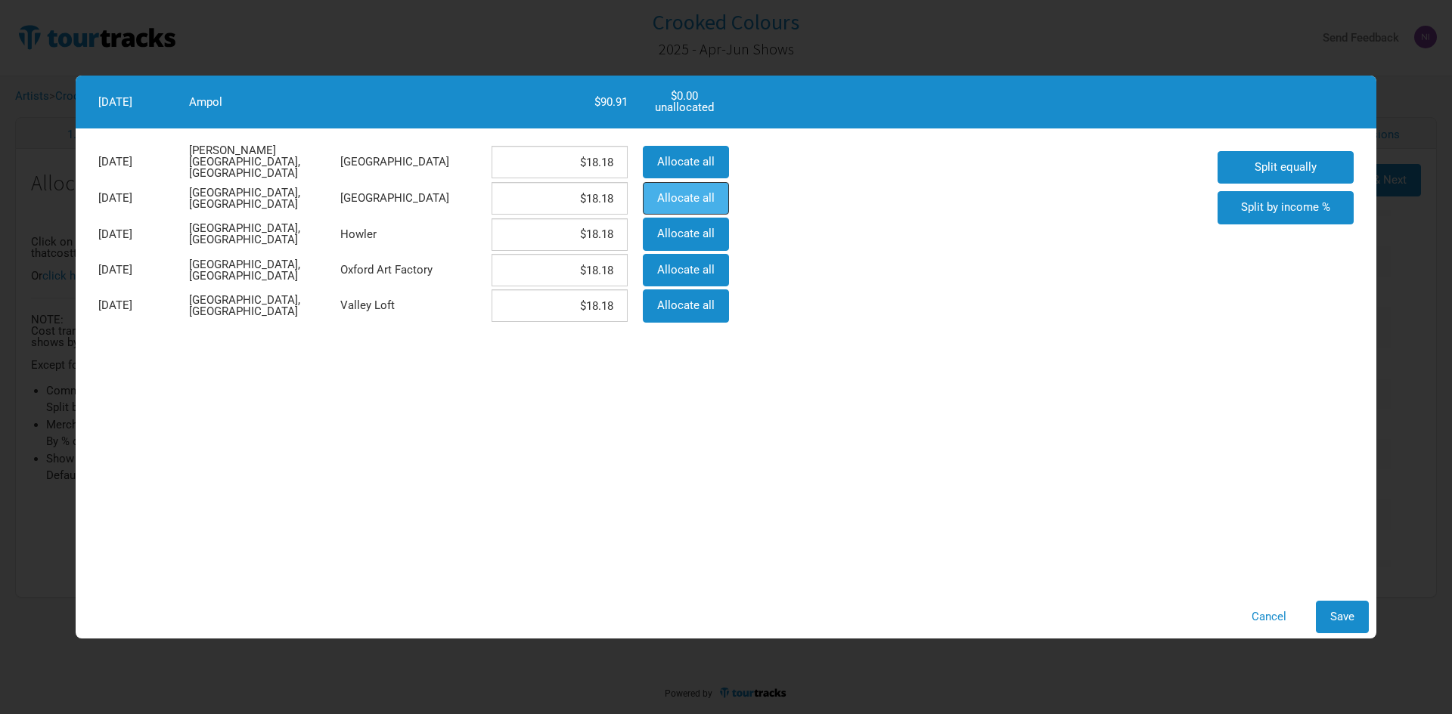
click at [665, 206] on button "Allocate all" at bounding box center [686, 198] width 86 height 33
click at [692, 158] on span "Allocate all" at bounding box center [685, 162] width 57 height 14
click at [1349, 614] on span "Save" at bounding box center [1342, 617] width 24 height 14
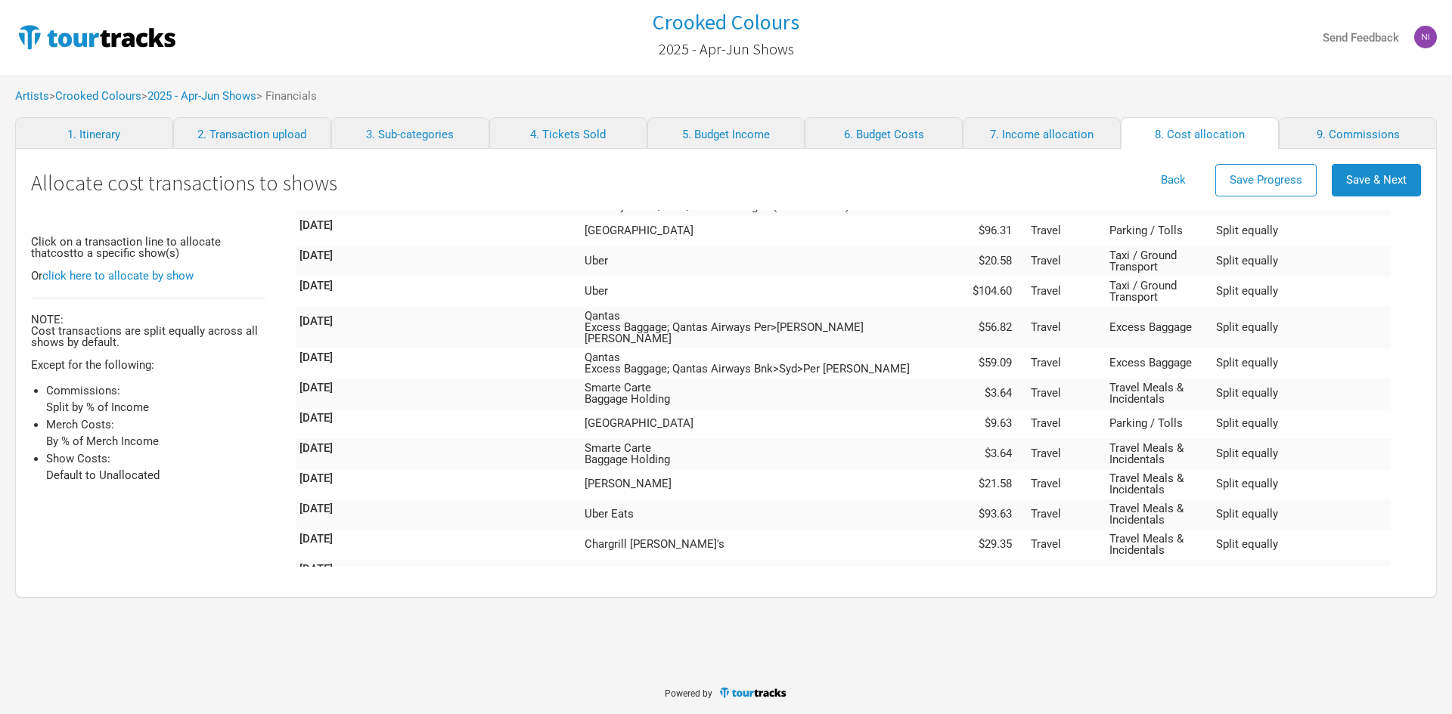
click at [958, 590] on td "Hertz Ballina" at bounding box center [769, 605] width 377 height 30
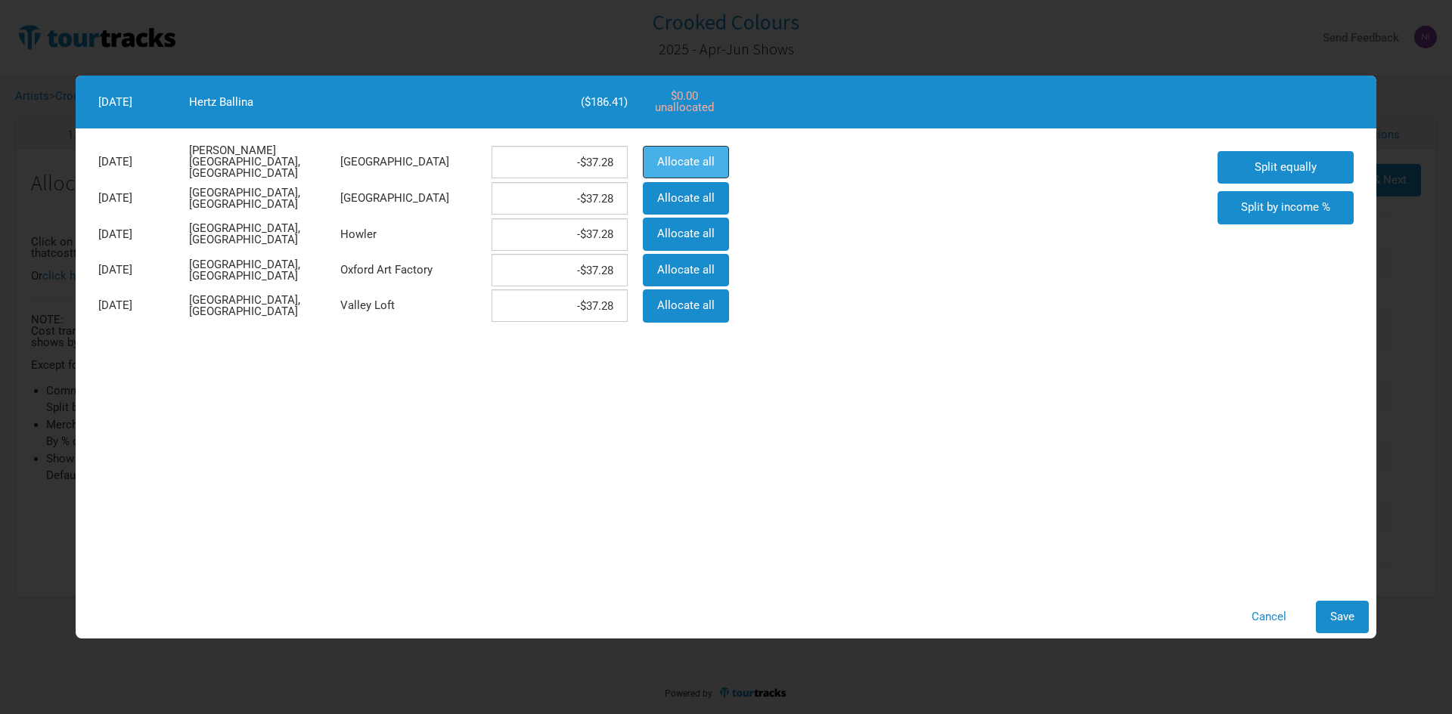
click at [655, 170] on button "Allocate all" at bounding box center [686, 162] width 86 height 33
click at [1333, 616] on span "Save" at bounding box center [1342, 617] width 24 height 14
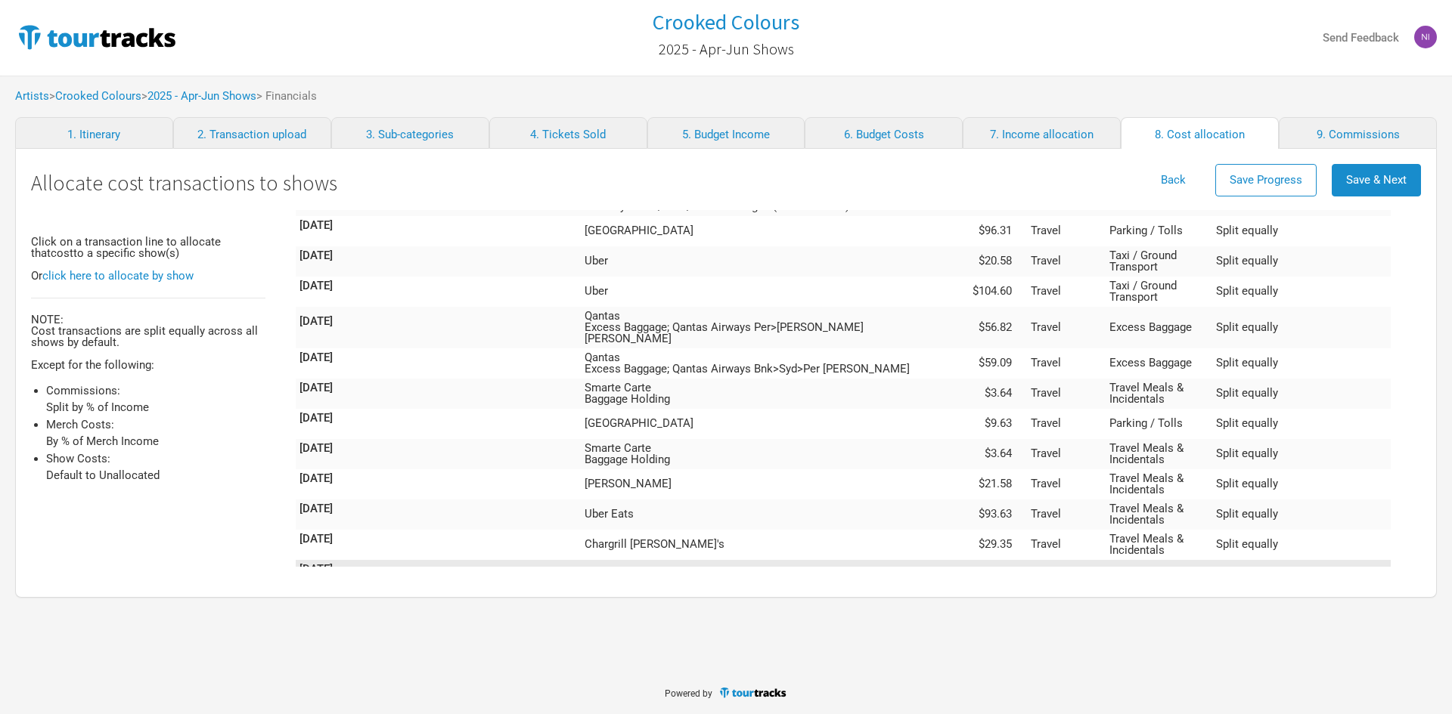
click at [958, 560] on td "Hertz Ballina" at bounding box center [769, 575] width 377 height 30
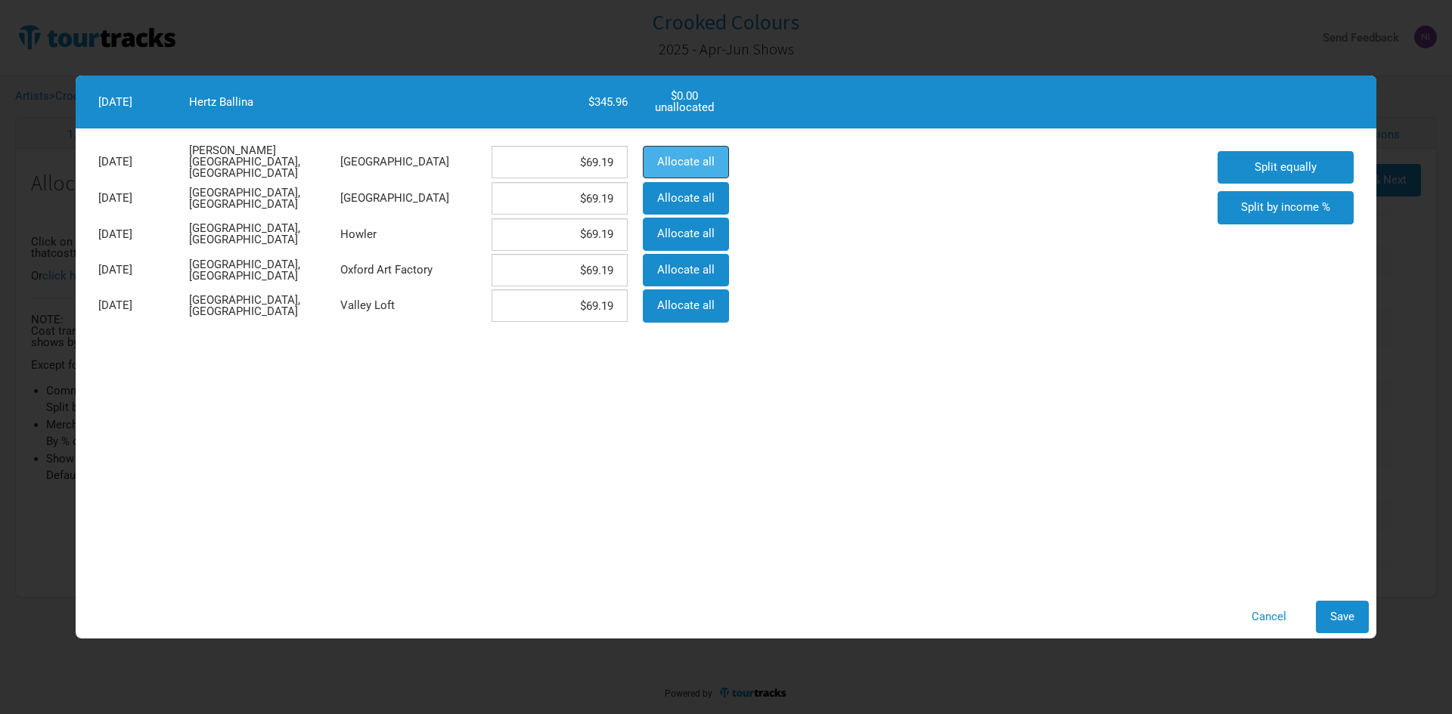
click at [691, 165] on span "Allocate all" at bounding box center [685, 162] width 57 height 14
click at [1315, 603] on button "Save" at bounding box center [1341, 617] width 53 height 33
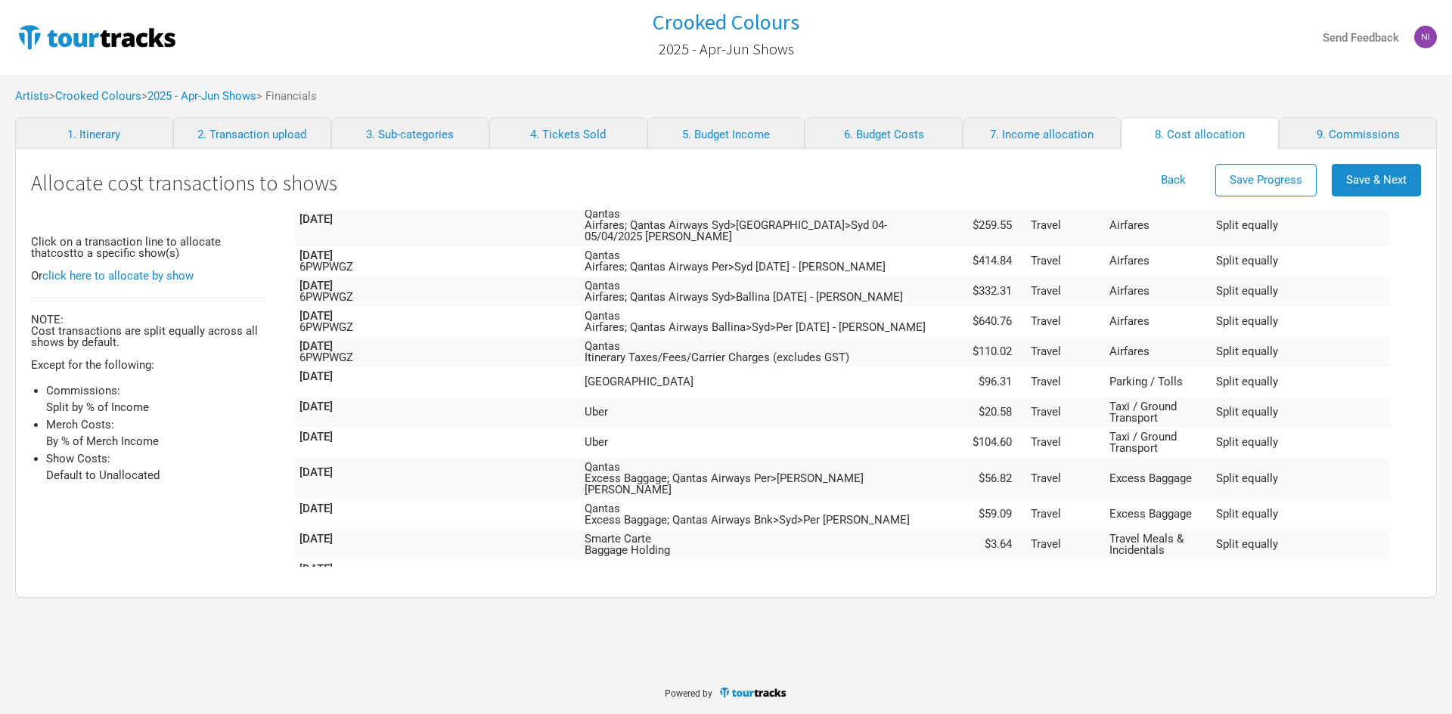
scroll to position [2137, 0]
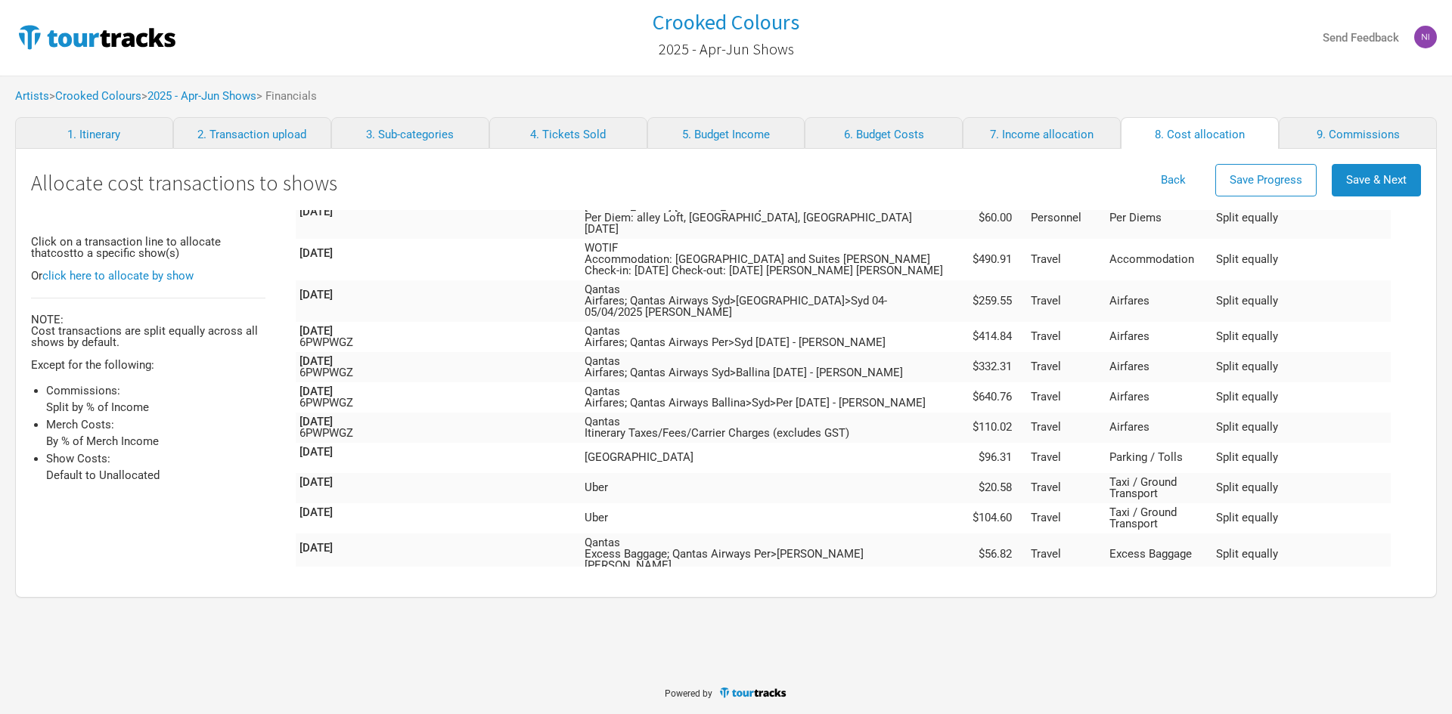
click at [958, 575] on td "Qantas Excess Baggage; Qantas Airways Bnk>Syd>Per [PERSON_NAME]" at bounding box center [769, 590] width 377 height 30
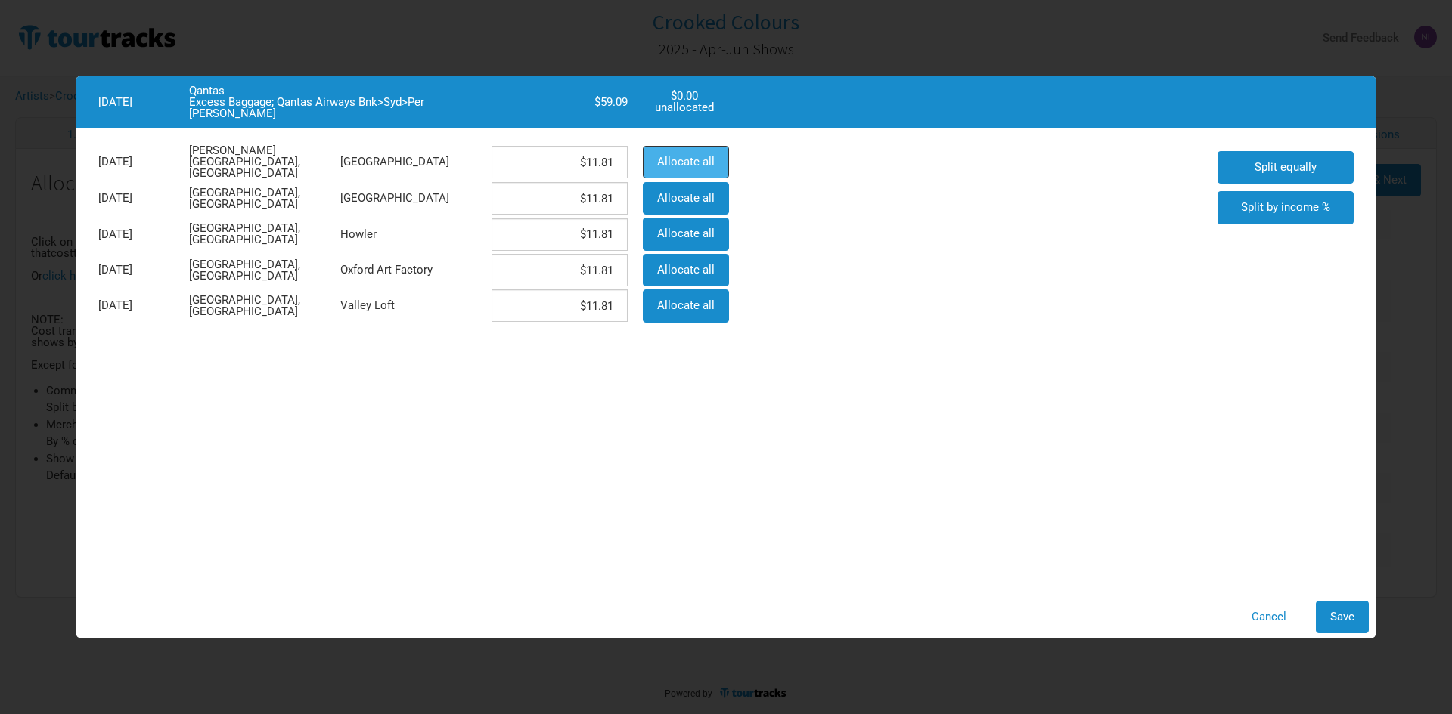
click at [713, 160] on button "Allocate all" at bounding box center [686, 162] width 86 height 33
click at [1337, 622] on span "Save" at bounding box center [1342, 617] width 24 height 14
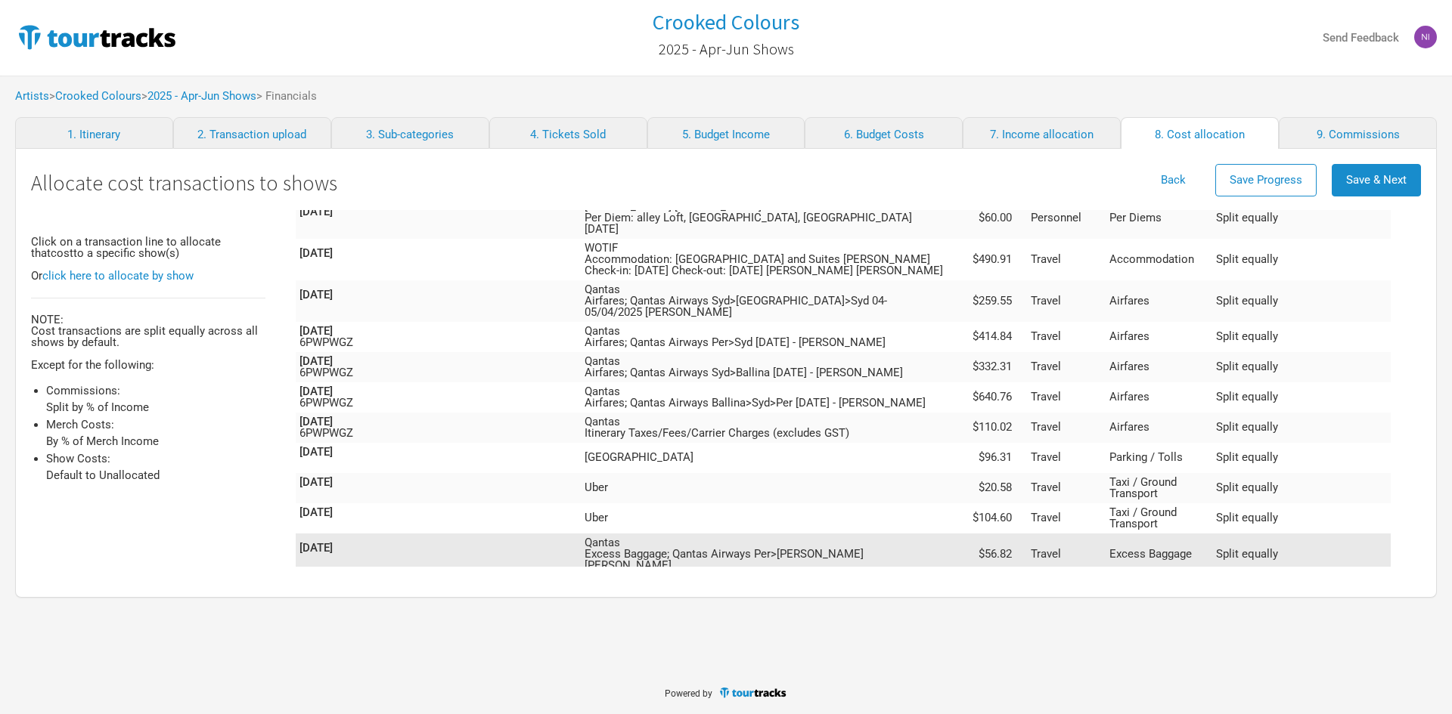
click at [872, 534] on td "Qantas Excess Baggage; Qantas Airways Per>[PERSON_NAME] [PERSON_NAME]" at bounding box center [769, 555] width 377 height 42
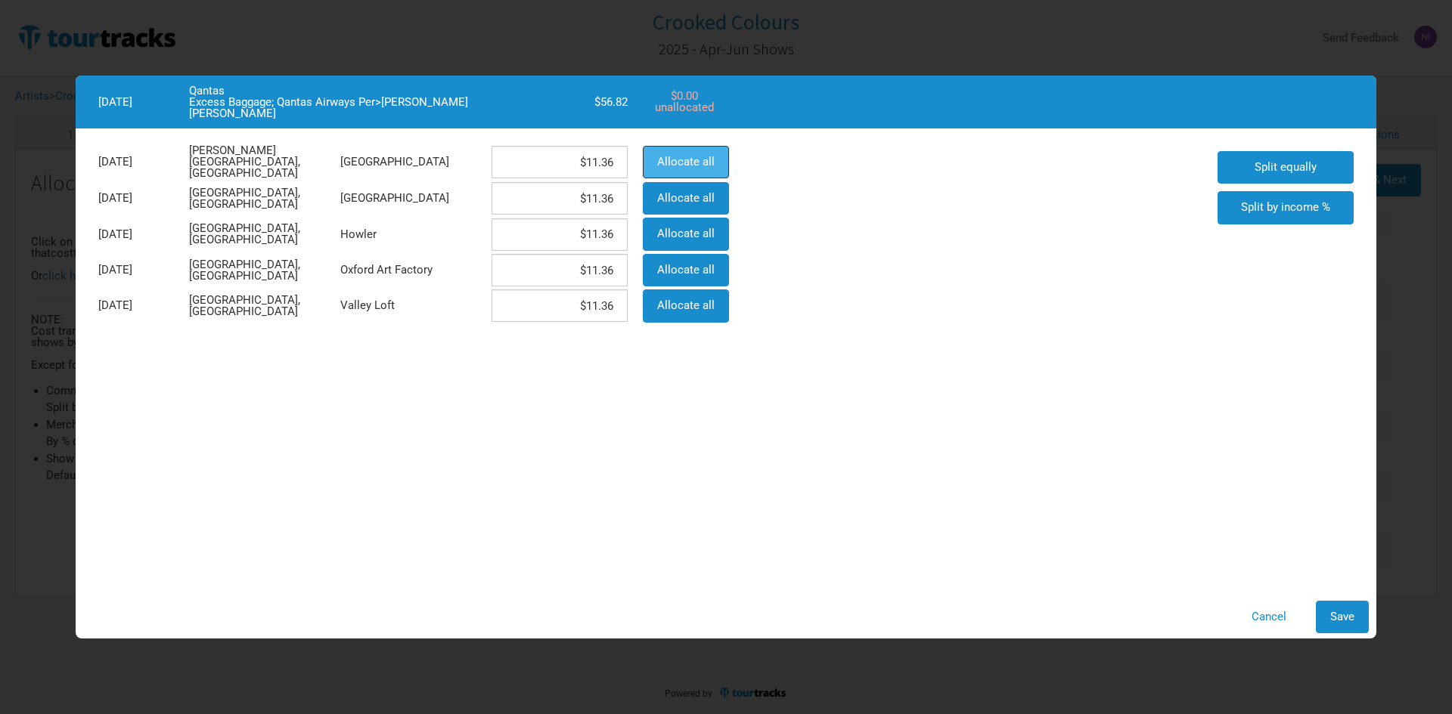
click at [696, 163] on span "Allocate all" at bounding box center [685, 162] width 57 height 14
click at [1334, 617] on span "Save" at bounding box center [1342, 617] width 24 height 14
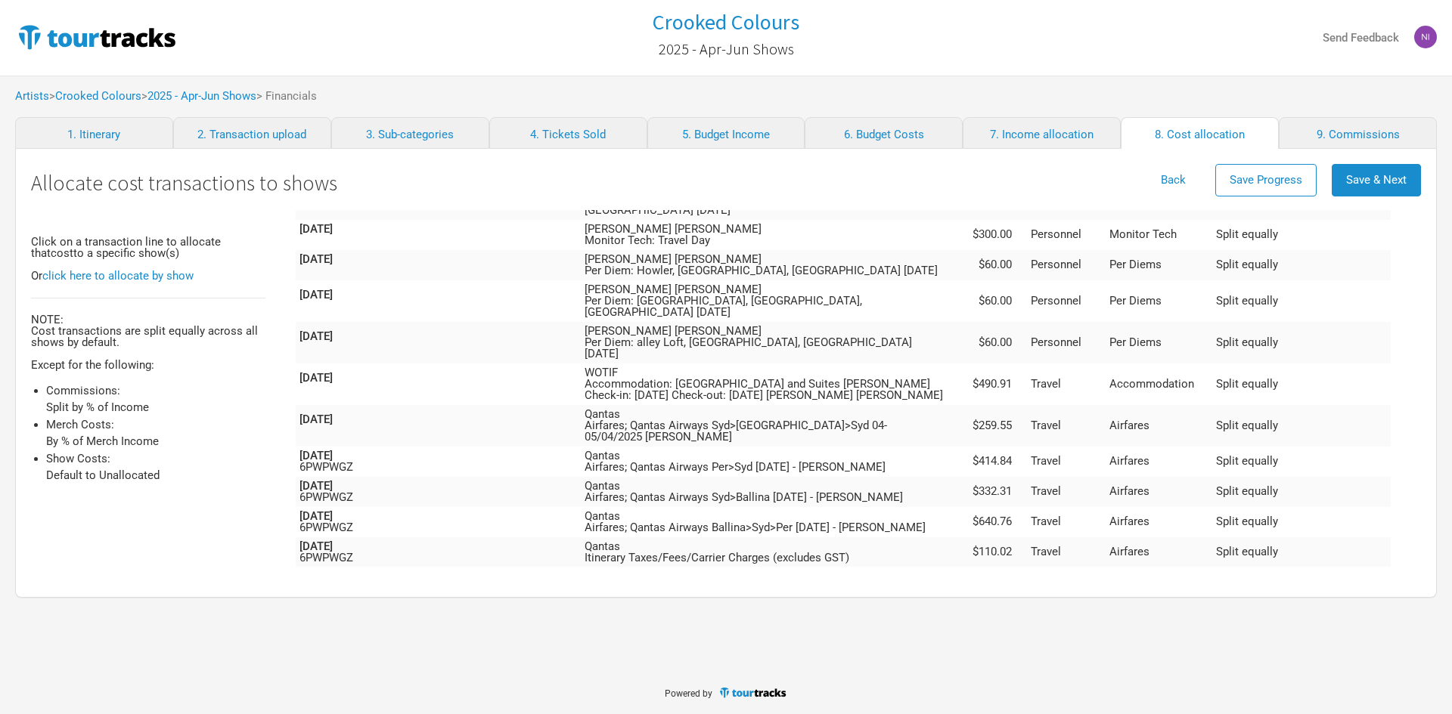
scroll to position [1986, 0]
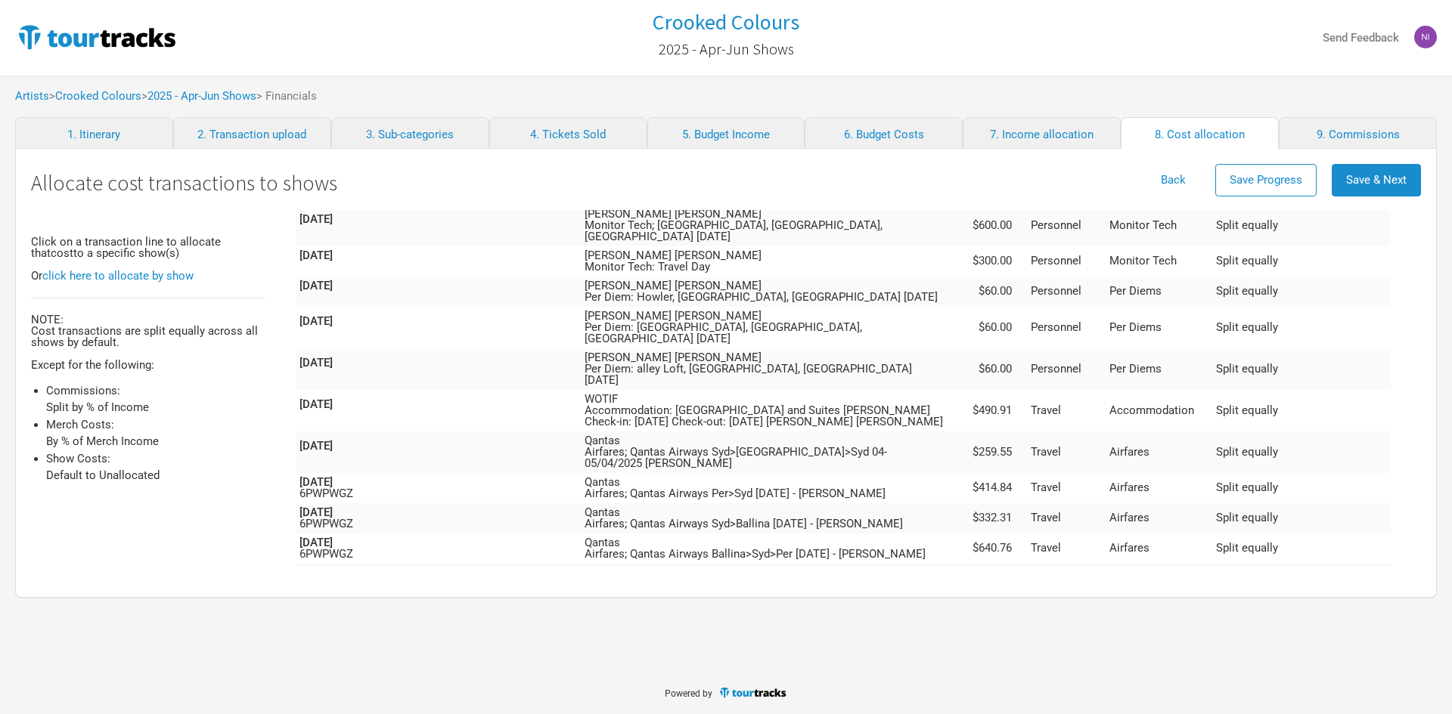
click at [888, 594] on td "[GEOGRAPHIC_DATA]" at bounding box center [769, 609] width 377 height 30
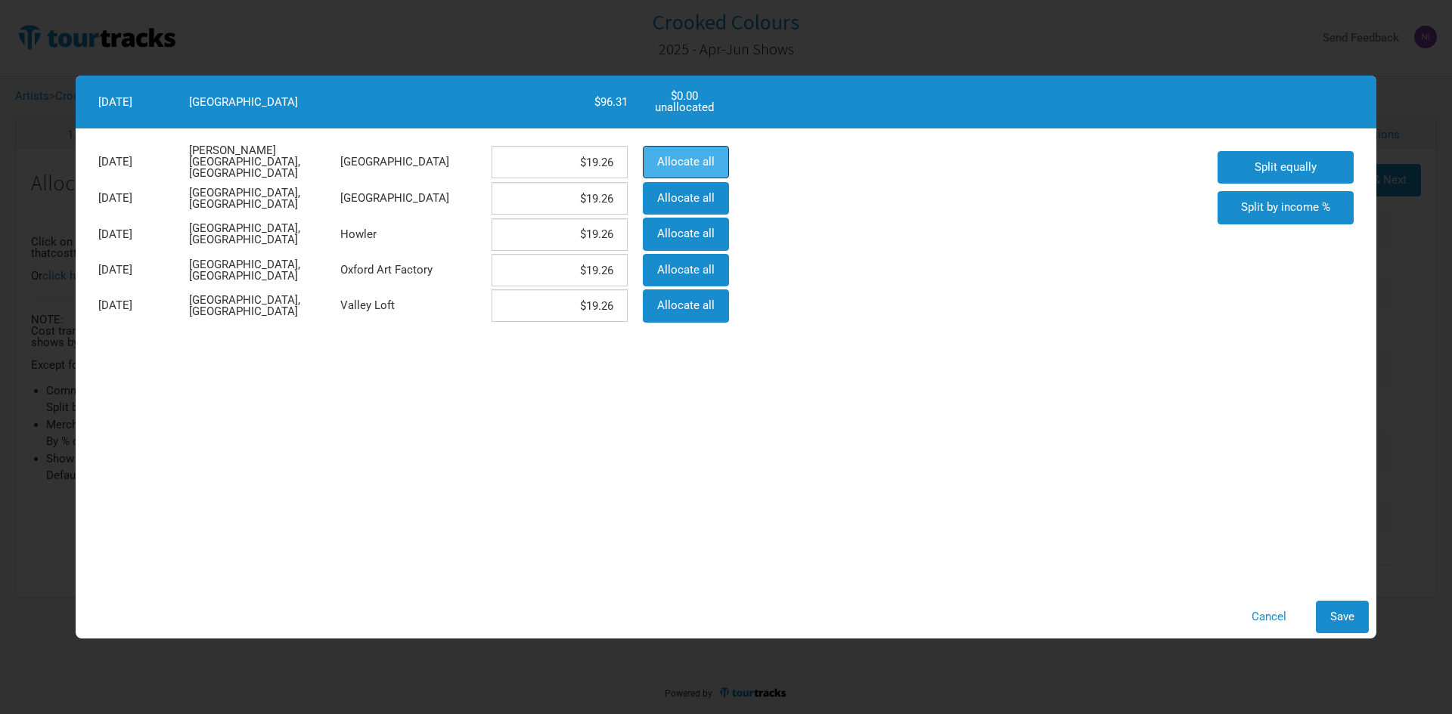
click at [689, 156] on span "Allocate all" at bounding box center [685, 162] width 57 height 14
click at [1335, 618] on span "Save" at bounding box center [1342, 617] width 24 height 14
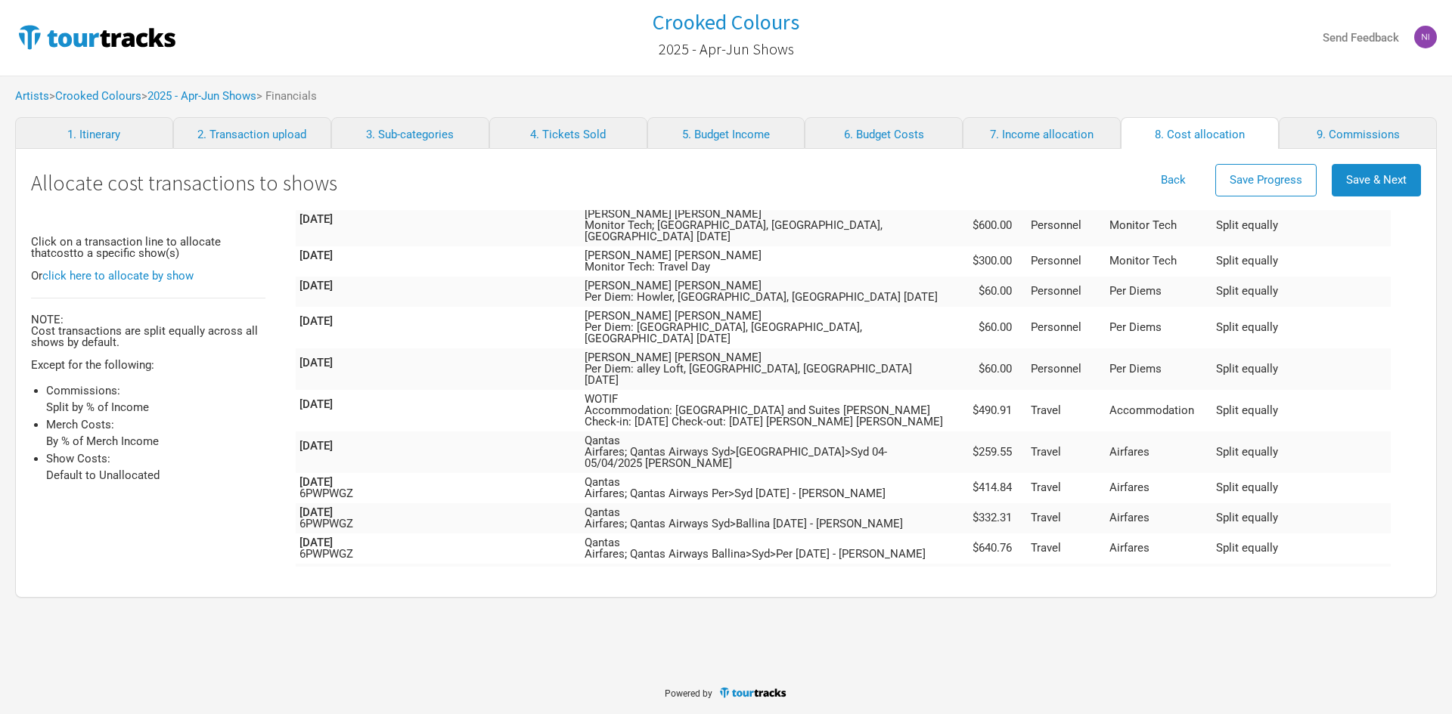
click at [873, 636] on td "Uber" at bounding box center [769, 651] width 377 height 30
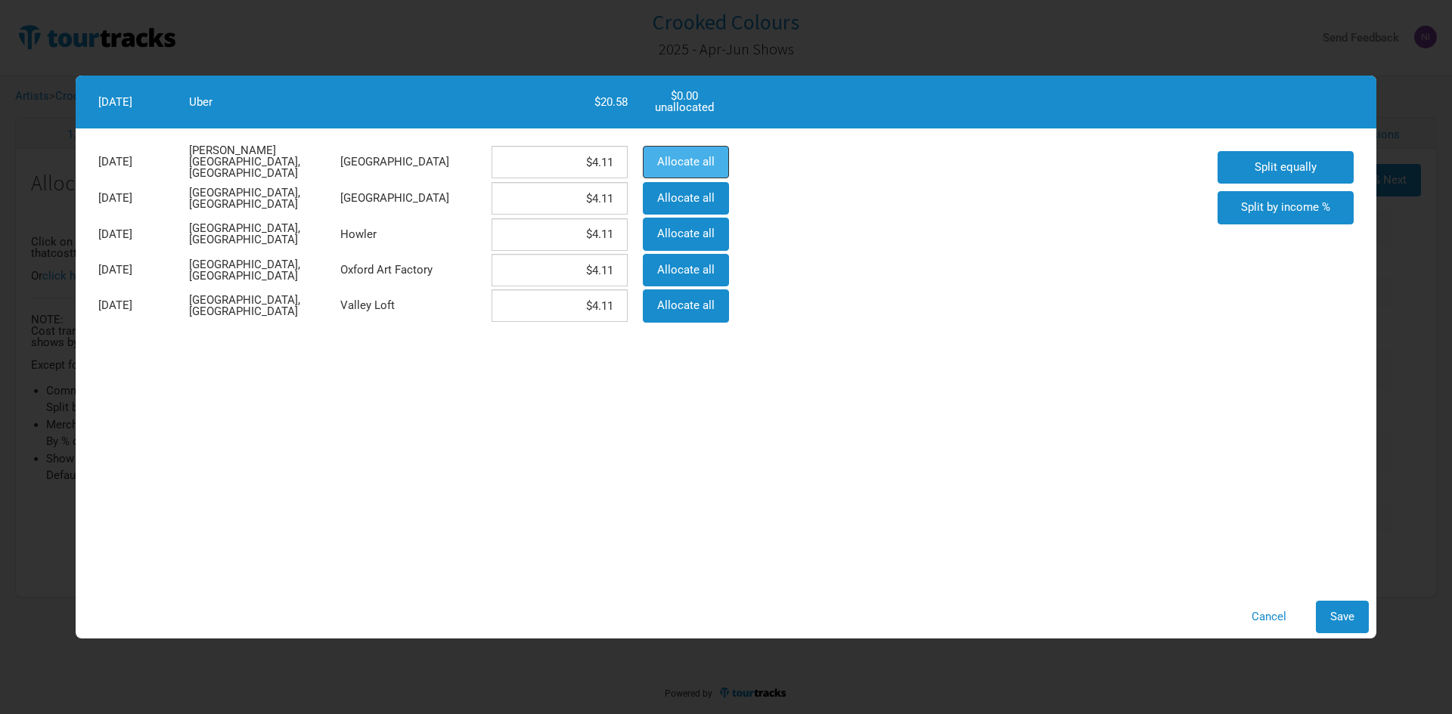
click at [684, 156] on span "Allocate all" at bounding box center [685, 162] width 57 height 14
click at [1364, 635] on div "Cancel Save" at bounding box center [726, 617] width 1300 height 48
drag, startPoint x: 1352, startPoint y: 615, endPoint x: 1253, endPoint y: 580, distance: 105.2
click at [1352, 615] on span "Save" at bounding box center [1342, 617] width 24 height 14
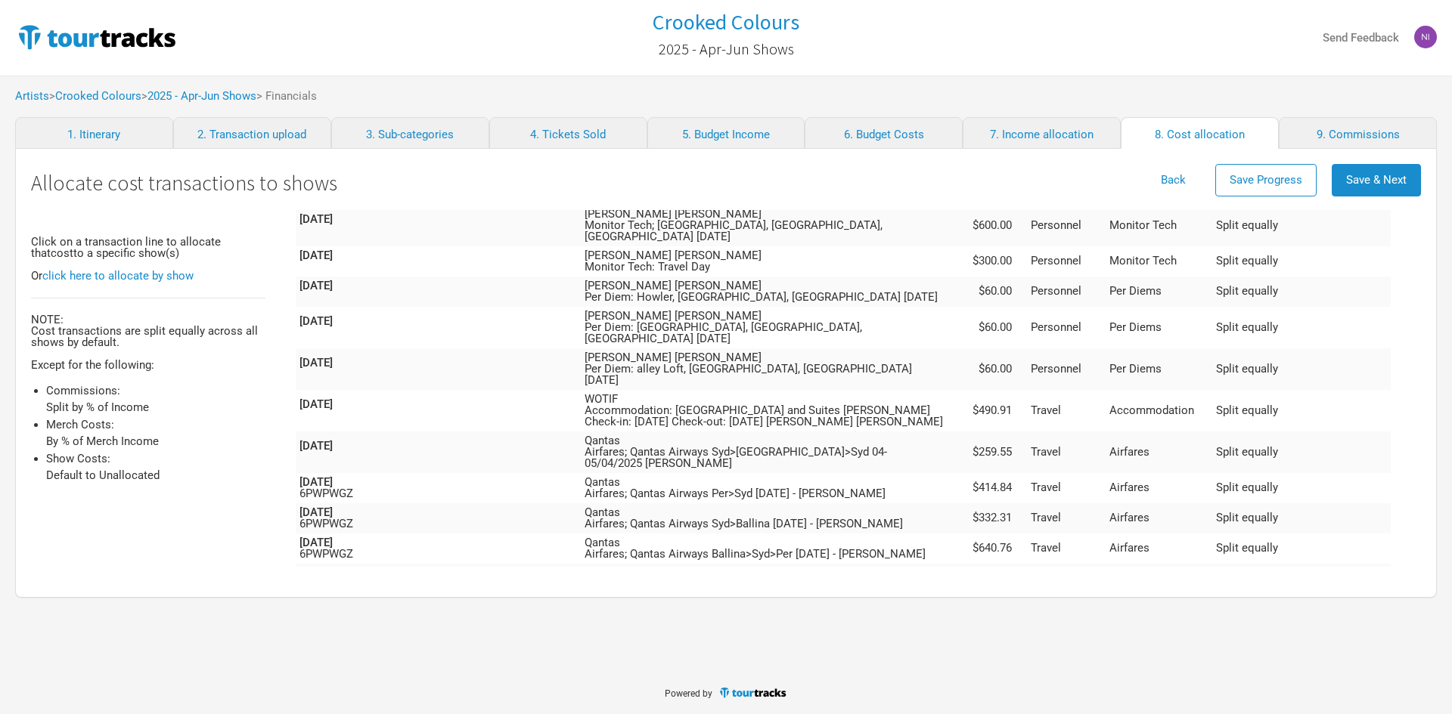
click at [809, 677] on td "Uber" at bounding box center [769, 692] width 377 height 30
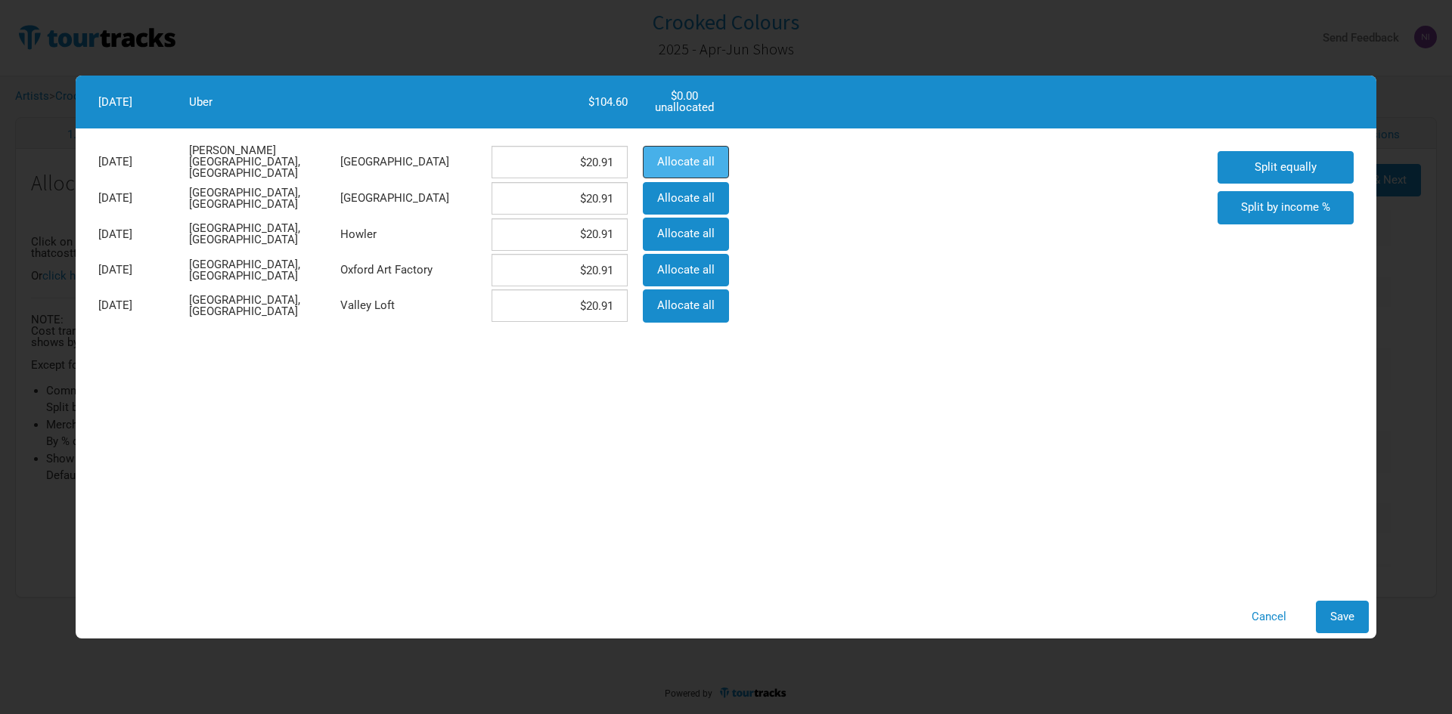
click at [670, 156] on span "Allocate all" at bounding box center [685, 162] width 57 height 14
click at [1330, 619] on span "Save" at bounding box center [1342, 617] width 24 height 14
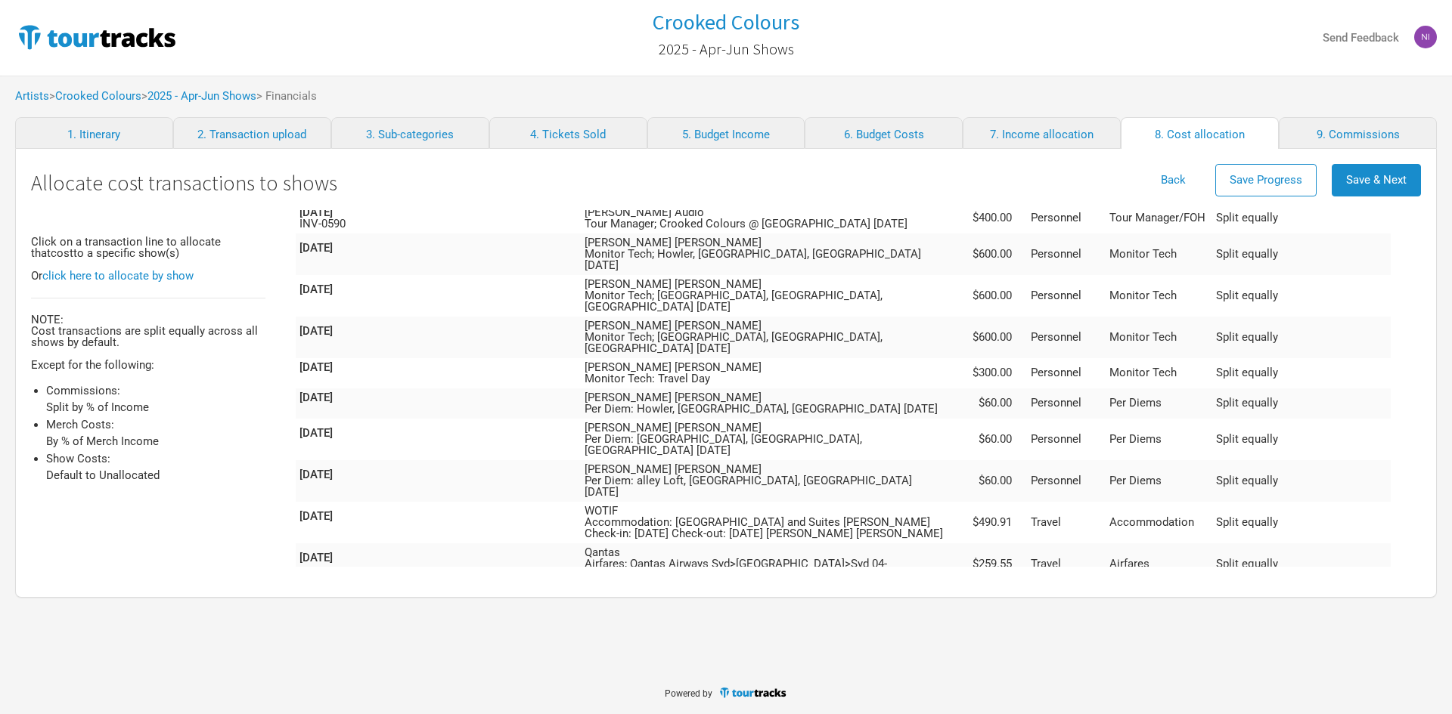
scroll to position [1835, 0]
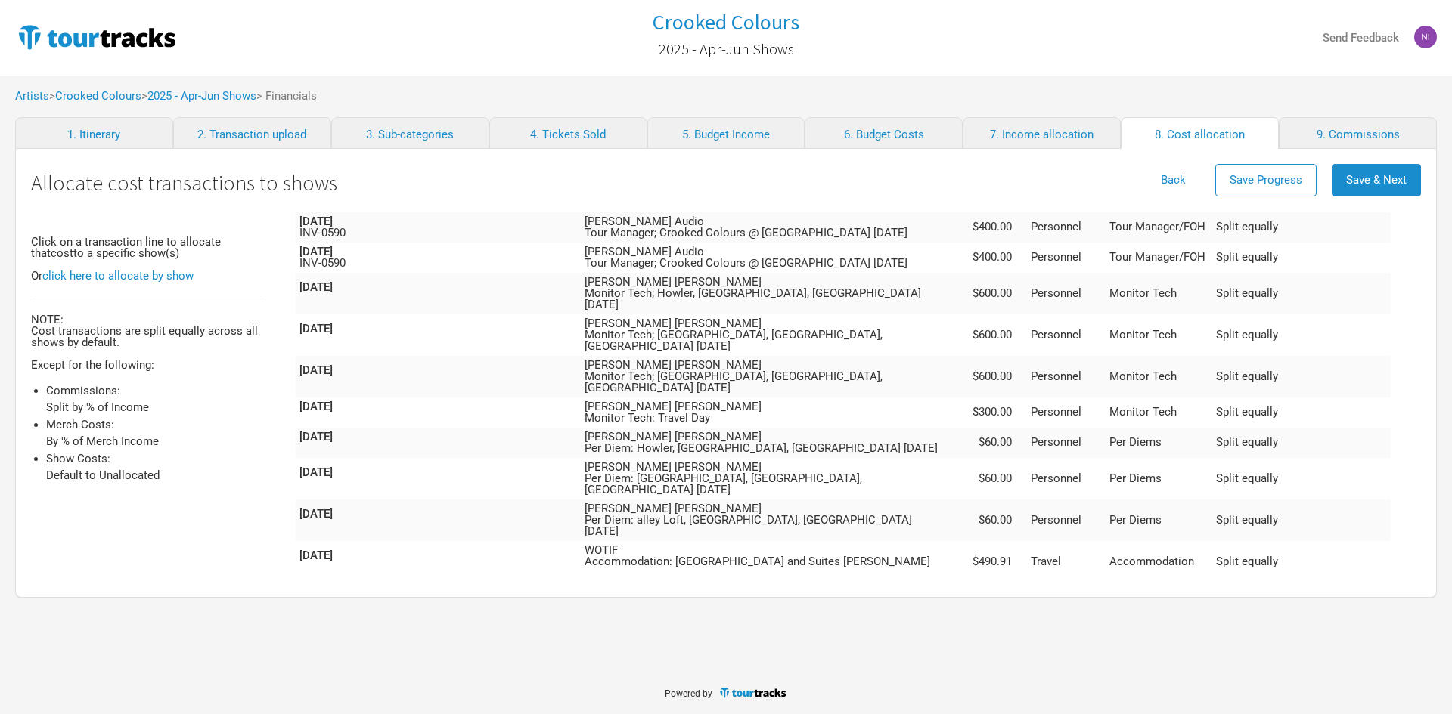
click at [958, 685] on td "Qantas Airfares; Qantas Airways Ballina>Syd>Per [DATE] - [PERSON_NAME]" at bounding box center [769, 700] width 377 height 30
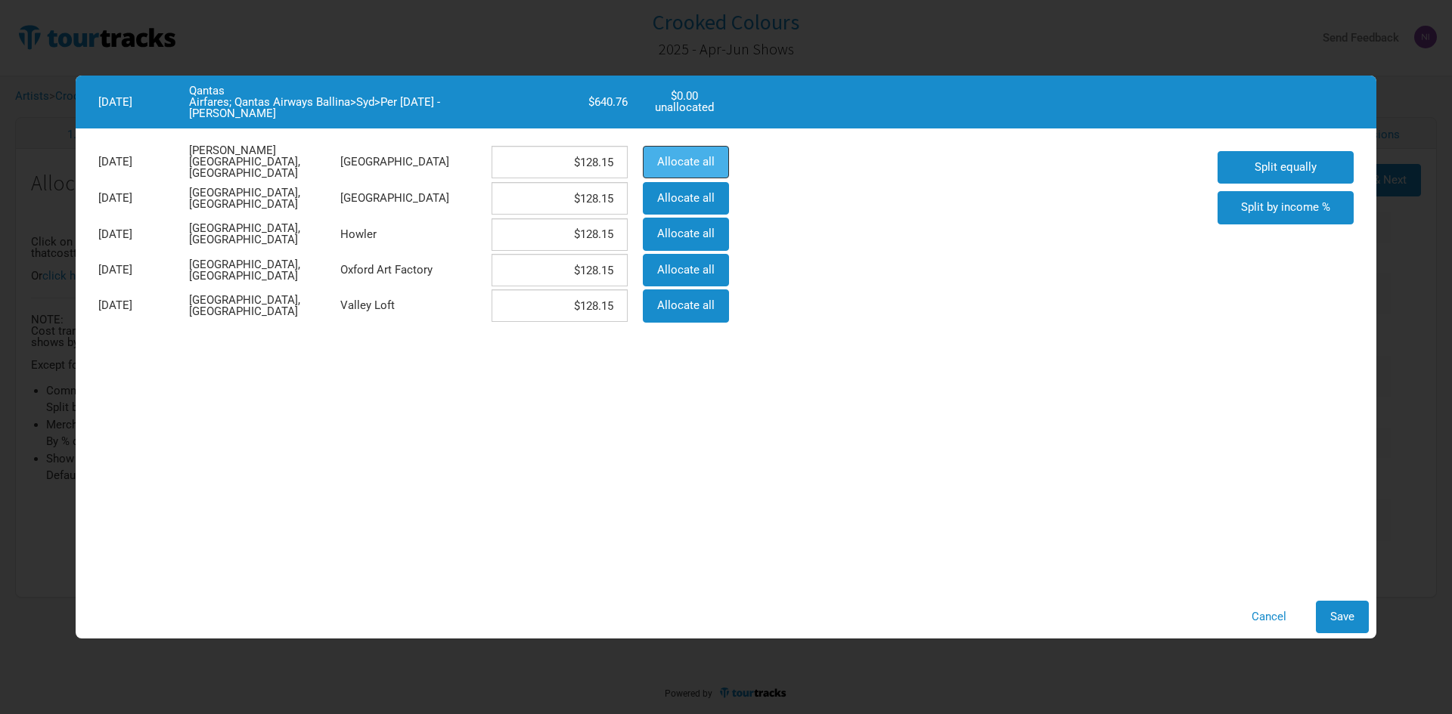
click at [702, 162] on span "Allocate all" at bounding box center [685, 162] width 57 height 14
click at [1324, 608] on button "Save" at bounding box center [1341, 617] width 53 height 33
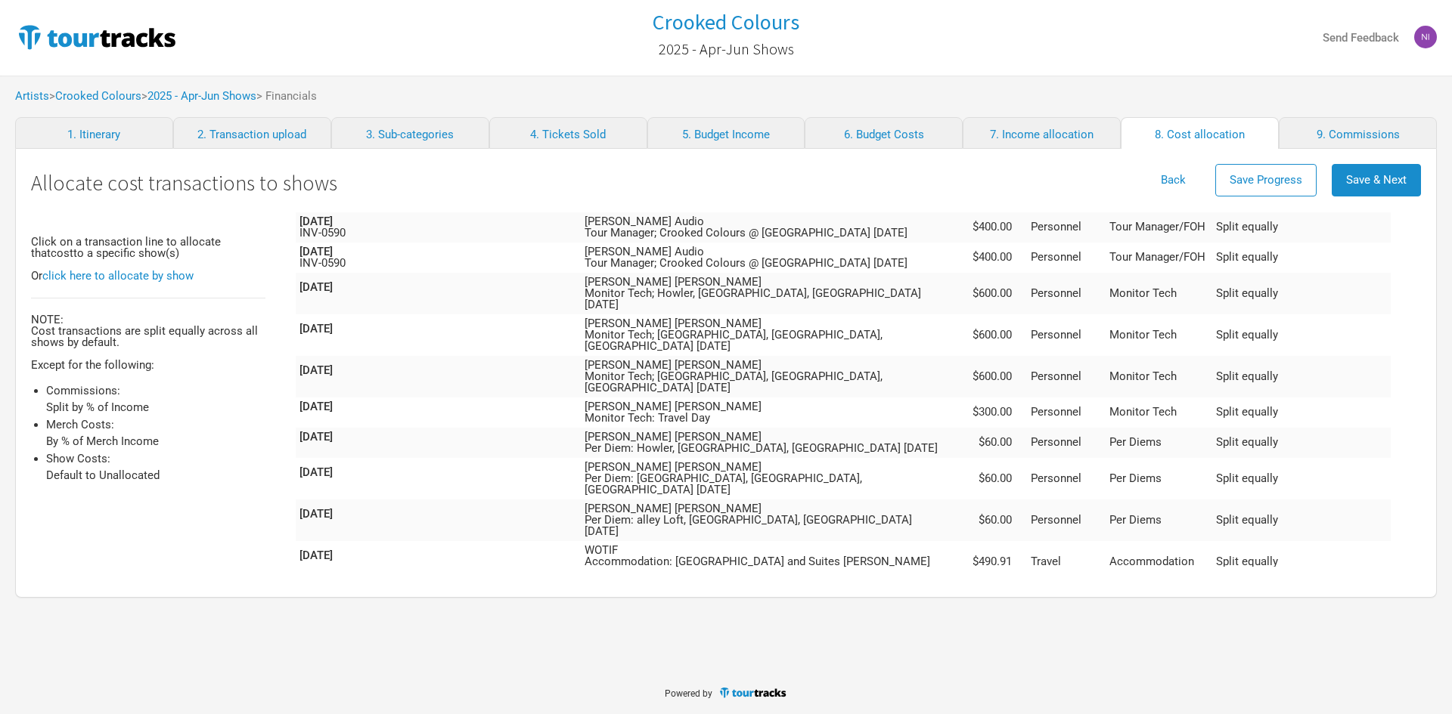
click at [958, 655] on td "Qantas Airfares; Qantas Airways Syd>Ballina [DATE] - [PERSON_NAME]" at bounding box center [769, 670] width 377 height 30
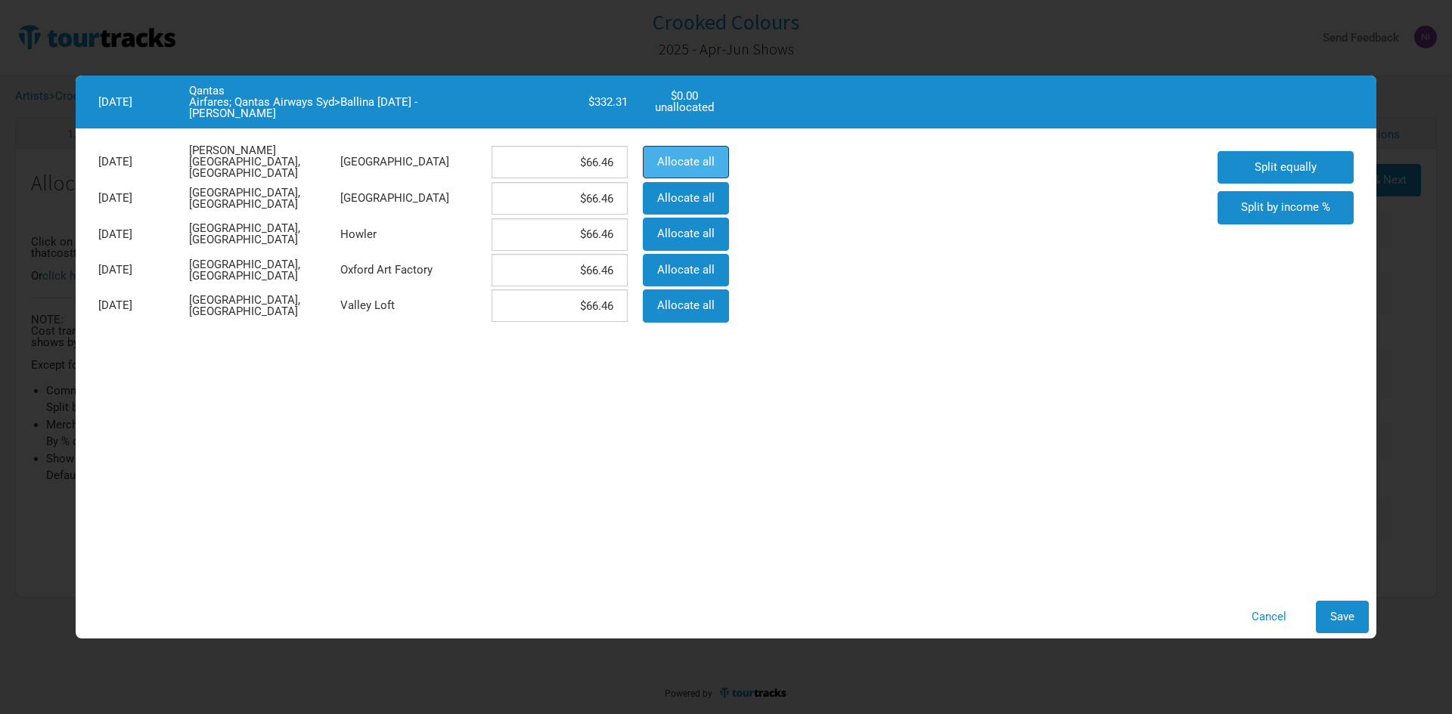
click at [697, 160] on span "Allocate all" at bounding box center [685, 162] width 57 height 14
click at [1346, 611] on span "Save" at bounding box center [1342, 617] width 24 height 14
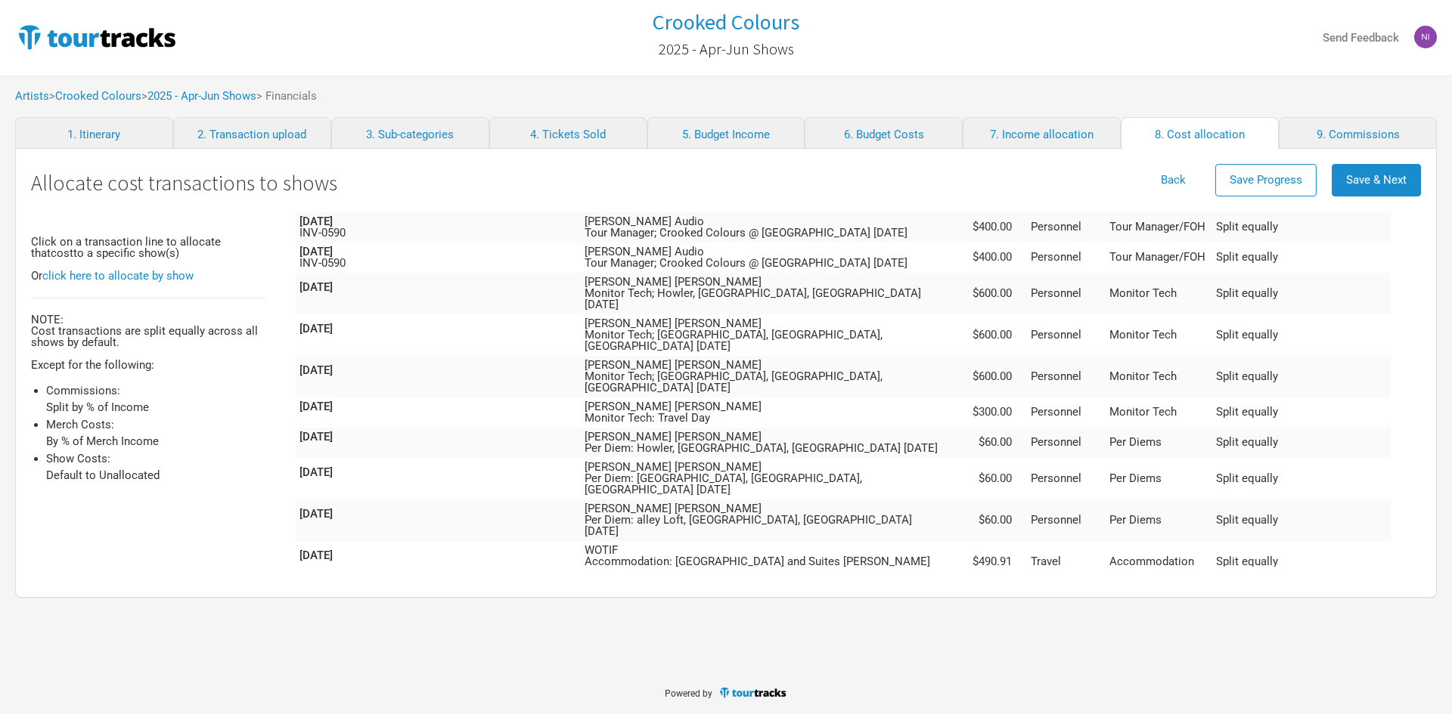
click at [932, 624] on td "Qantas Airfares; Qantas Airways Per>Syd [DATE] - [PERSON_NAME]" at bounding box center [769, 639] width 377 height 30
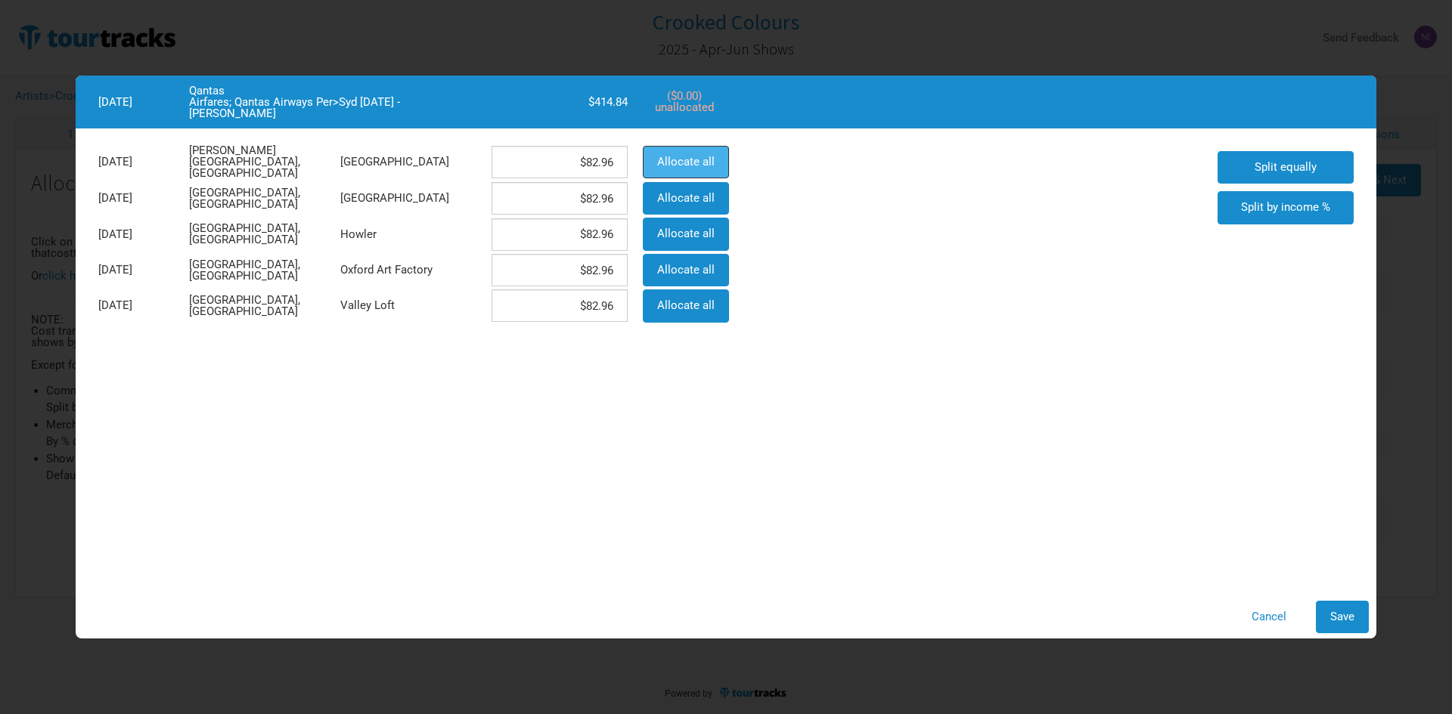
click at [654, 171] on button "Allocate all" at bounding box center [686, 162] width 86 height 33
click at [1328, 608] on button "Save" at bounding box center [1341, 617] width 53 height 33
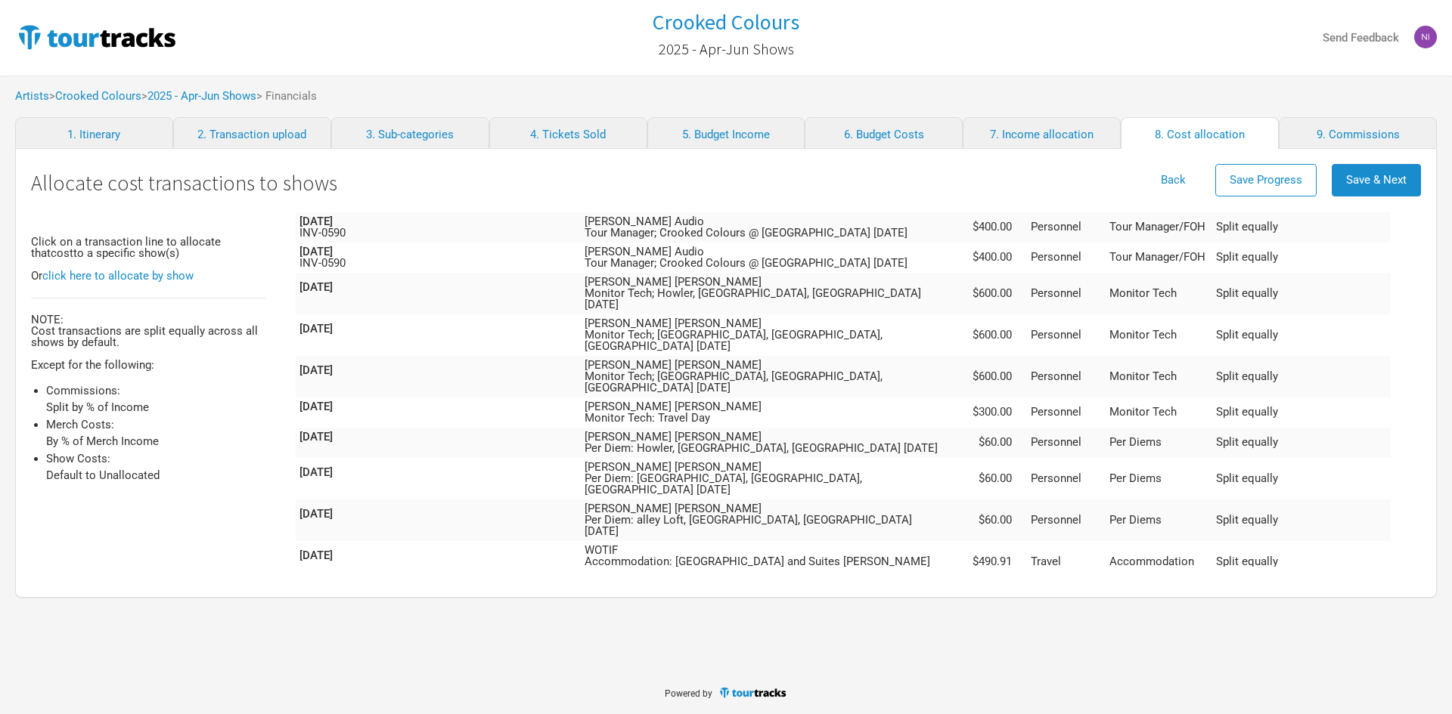
click at [956, 583] on td "Qantas Airfares; Qantas Airways Syd>[GEOGRAPHIC_DATA]>Syd 04-05/04/2025 [PERSON…" at bounding box center [769, 604] width 377 height 42
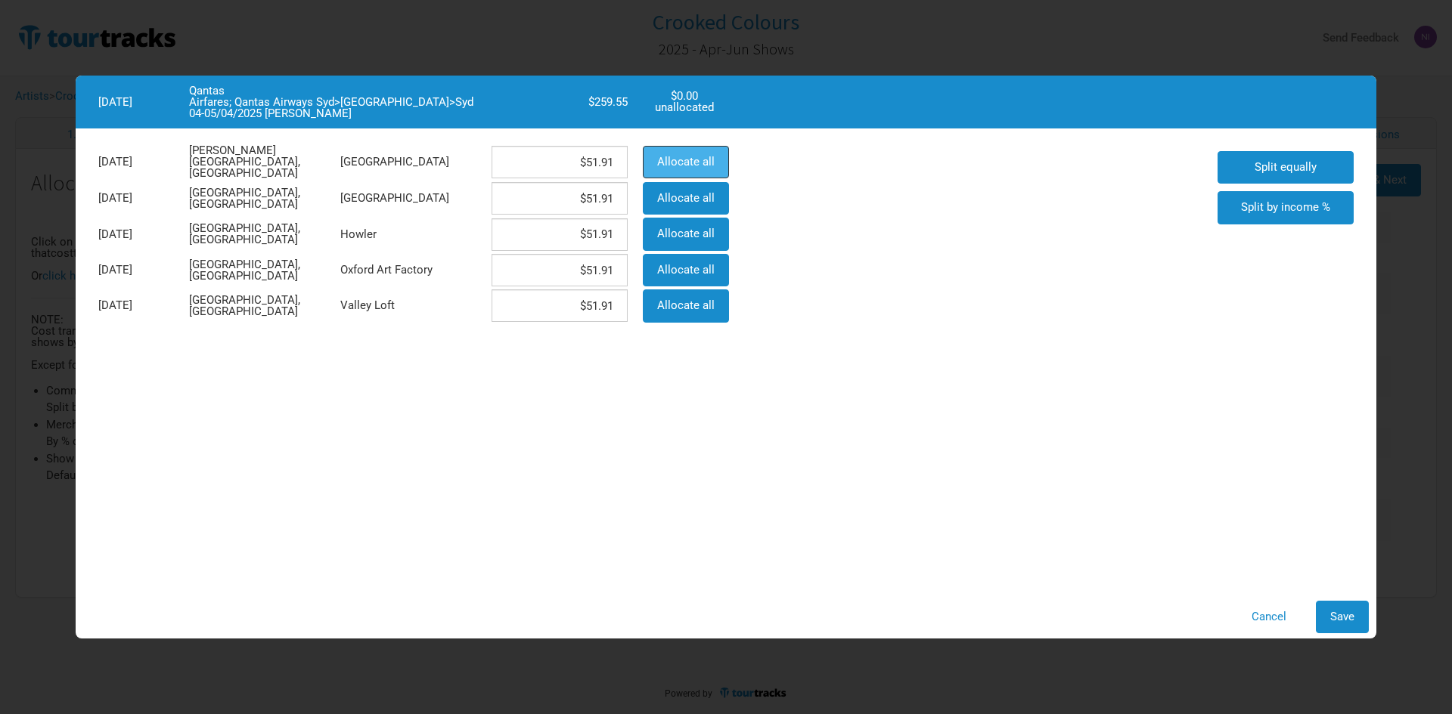
click at [677, 163] on span "Allocate all" at bounding box center [685, 162] width 57 height 14
click at [1338, 625] on button "Save" at bounding box center [1341, 617] width 53 height 33
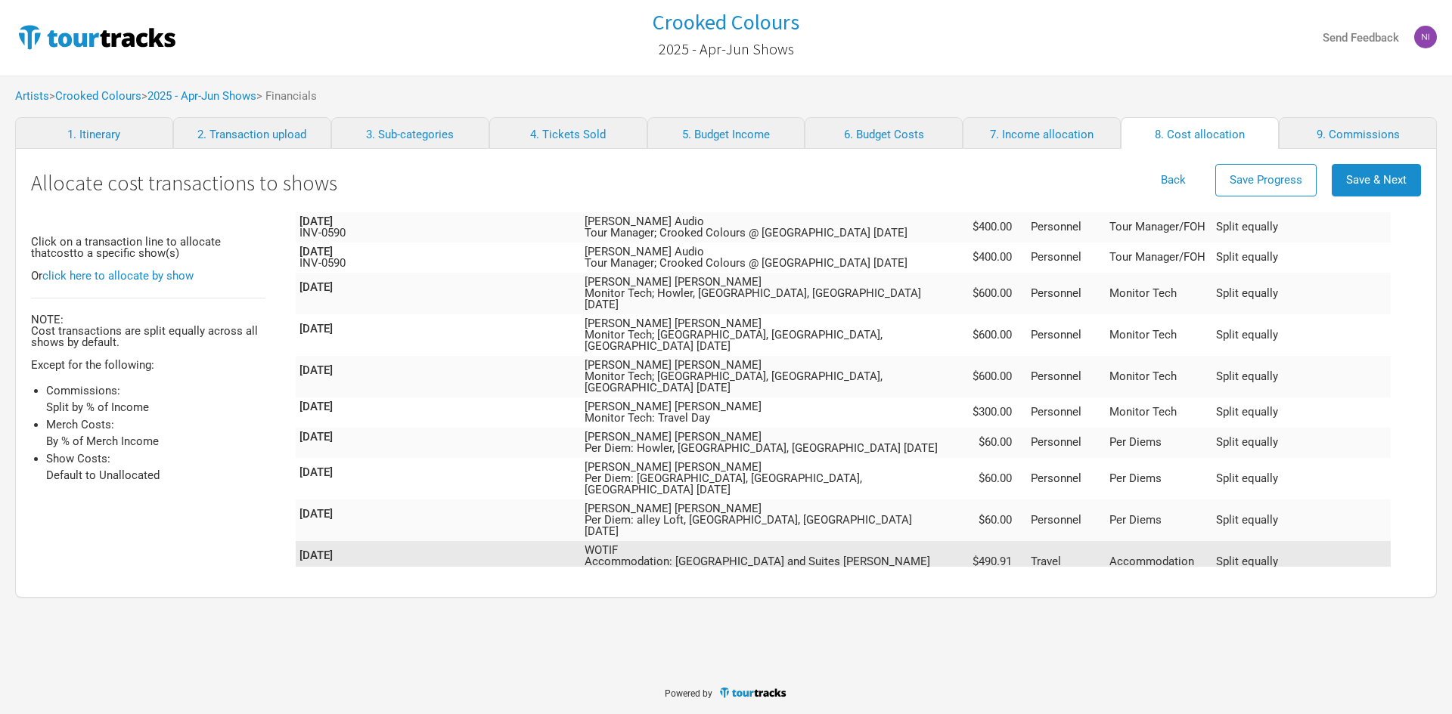
click at [918, 541] on td "WOTIF Accommodation: [GEOGRAPHIC_DATA] and Suites [PERSON_NAME] Check-in: [DATE…" at bounding box center [769, 562] width 377 height 42
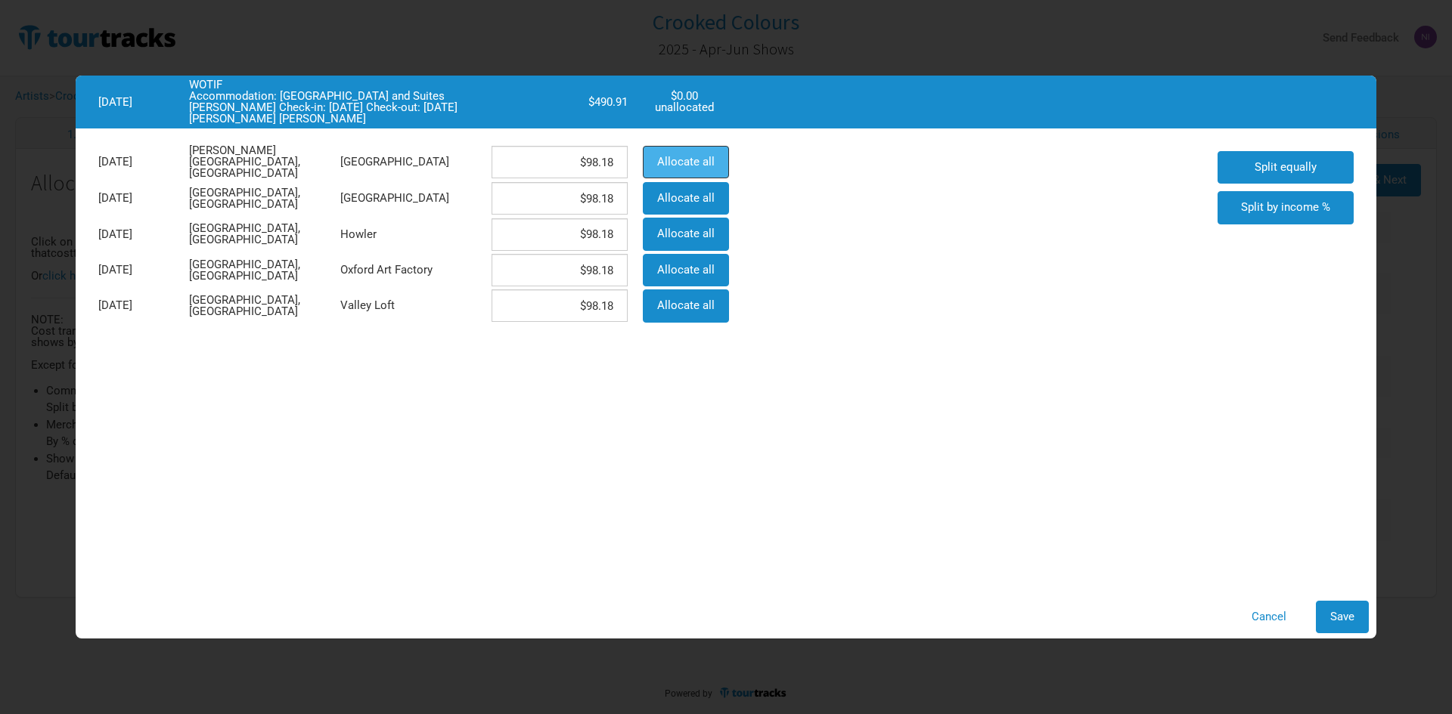
click at [696, 147] on button "Allocate all" at bounding box center [686, 162] width 86 height 33
click at [1332, 601] on button "Save" at bounding box center [1341, 617] width 53 height 33
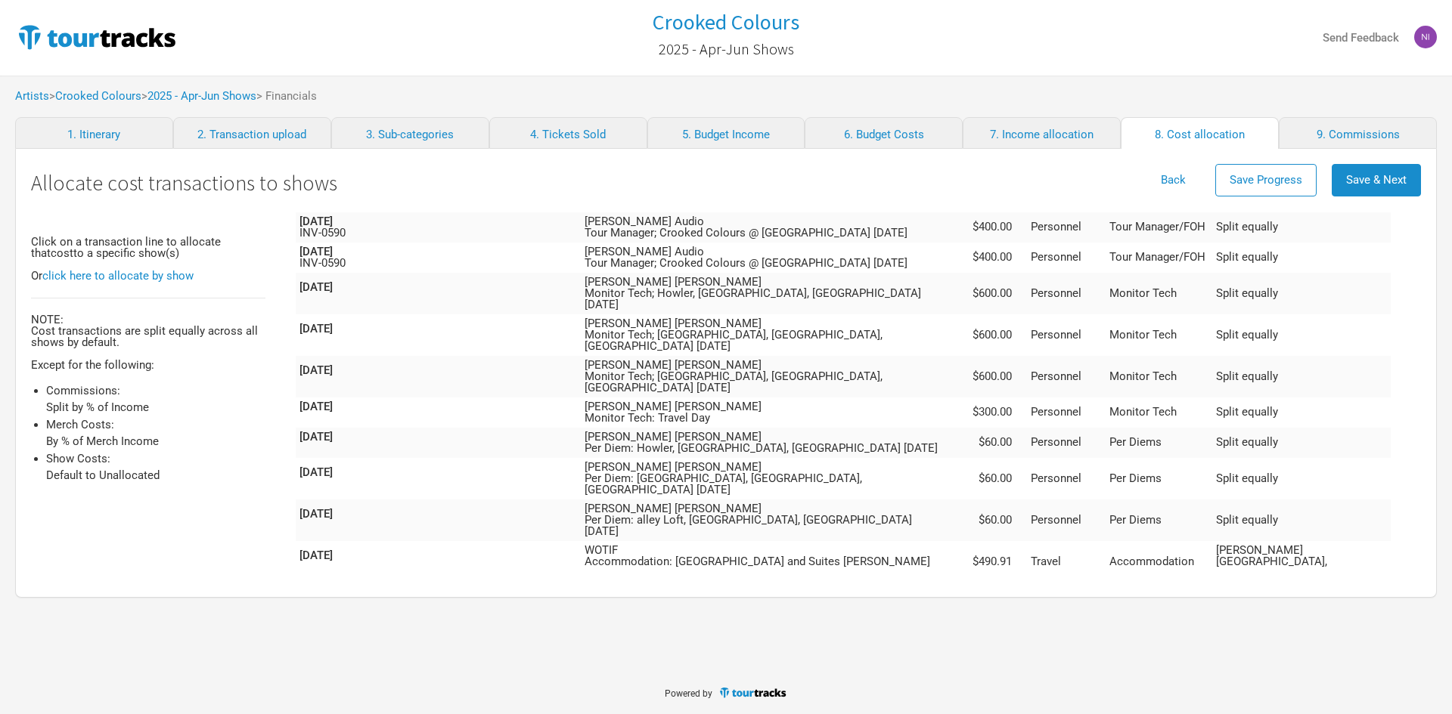
scroll to position [1759, 0]
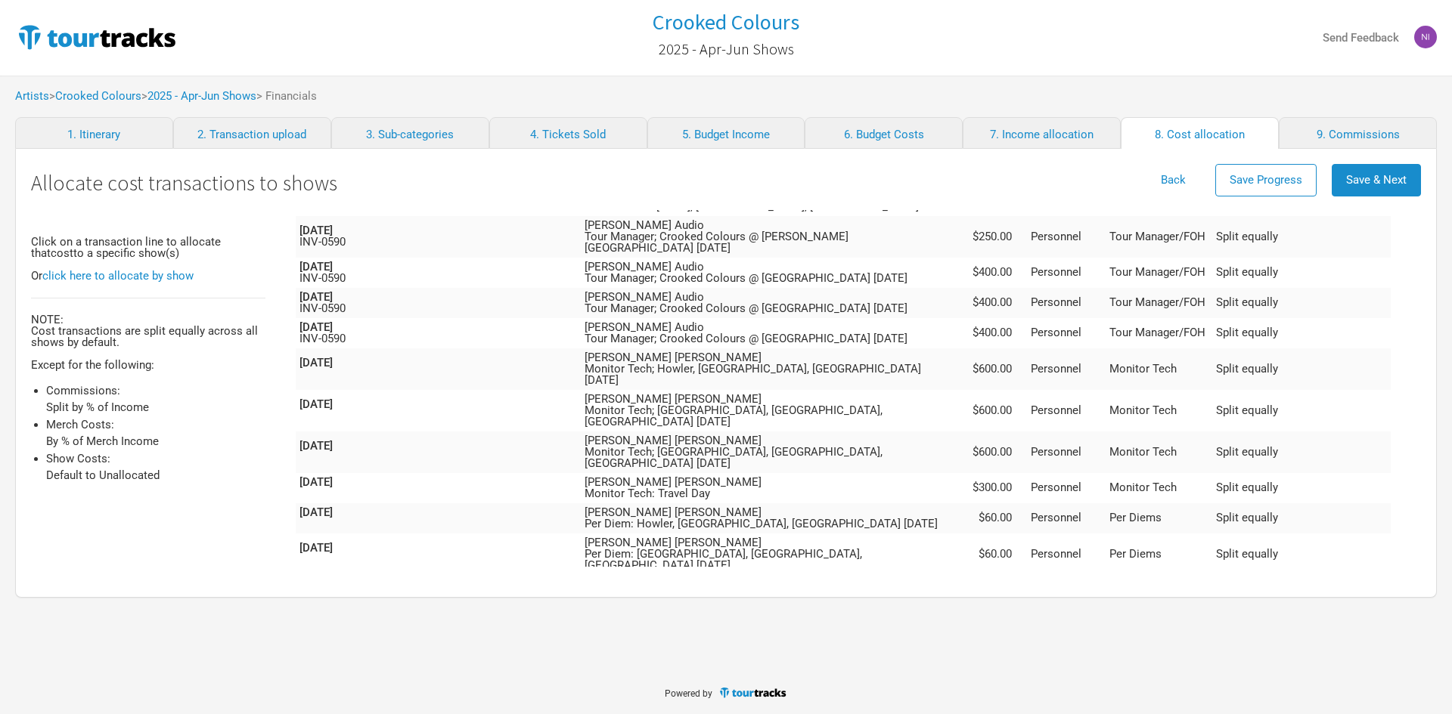
click at [898, 575] on td "[PERSON_NAME] [PERSON_NAME] Per Diem: alley Loft, [GEOGRAPHIC_DATA], [GEOGRAPHI…" at bounding box center [769, 596] width 377 height 42
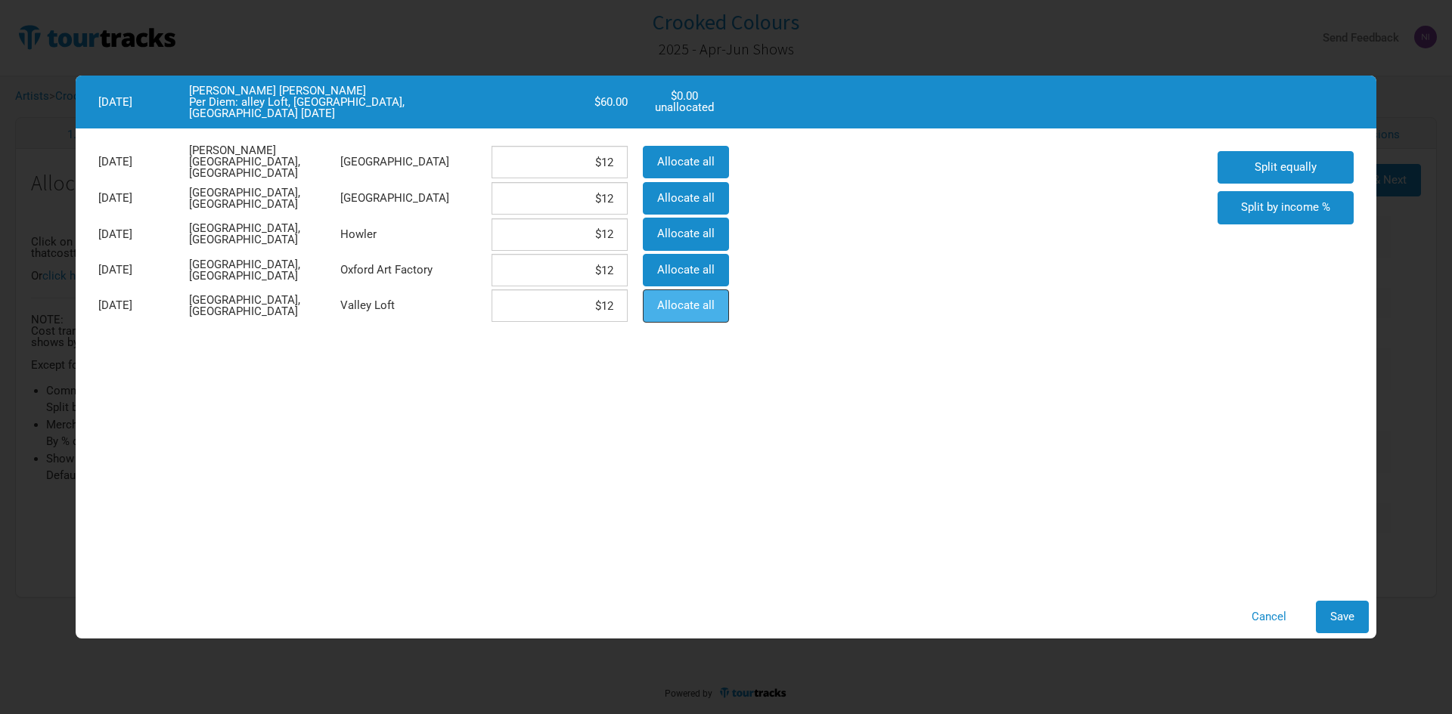
click at [707, 309] on span "Allocate all" at bounding box center [685, 306] width 57 height 14
click at [1349, 613] on span "Save" at bounding box center [1342, 617] width 24 height 14
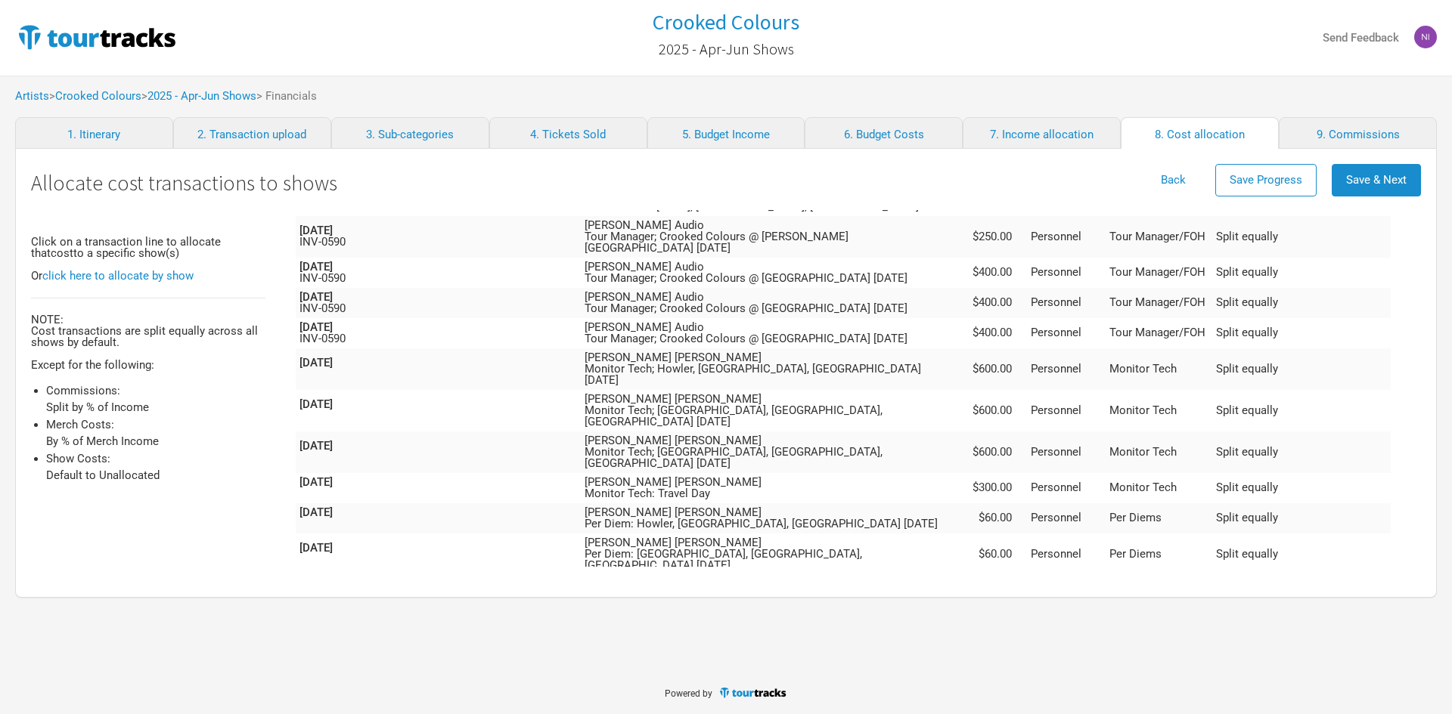
click at [916, 575] on td "[PERSON_NAME] [PERSON_NAME] Per Diem: alley Loft, [GEOGRAPHIC_DATA], [GEOGRAPHI…" at bounding box center [769, 596] width 377 height 42
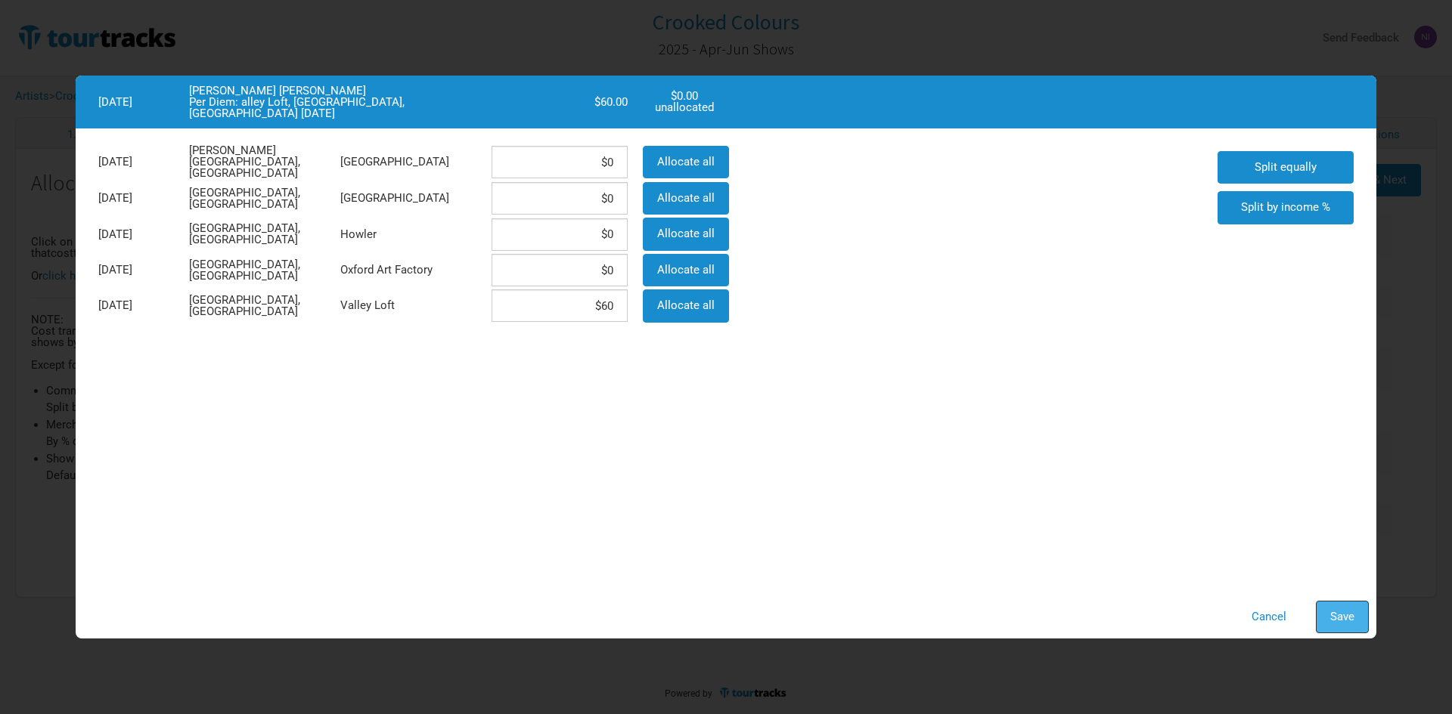
click at [1330, 621] on span "Save" at bounding box center [1342, 617] width 24 height 14
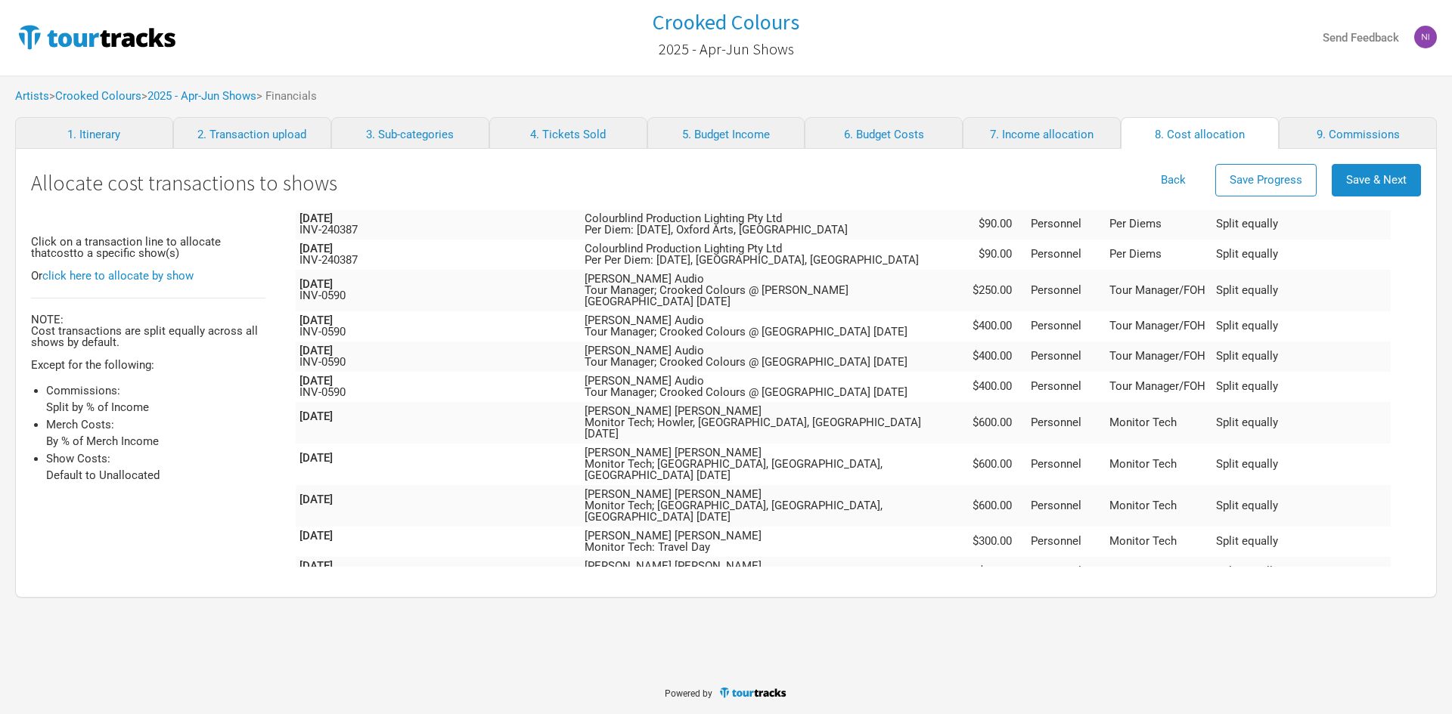
scroll to position [1684, 0]
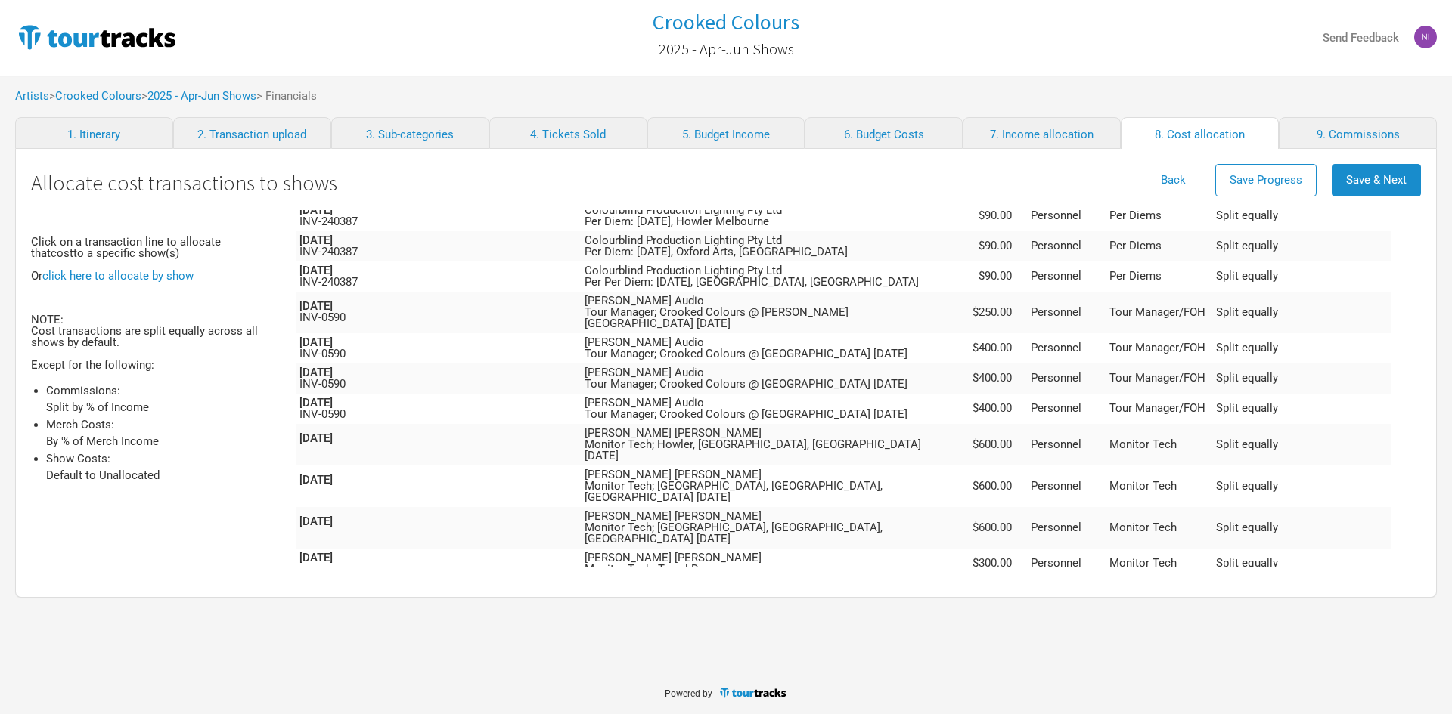
click at [934, 609] on td "[PERSON_NAME] [PERSON_NAME] Per Diem: [GEOGRAPHIC_DATA], [GEOGRAPHIC_DATA], [GE…" at bounding box center [769, 630] width 377 height 42
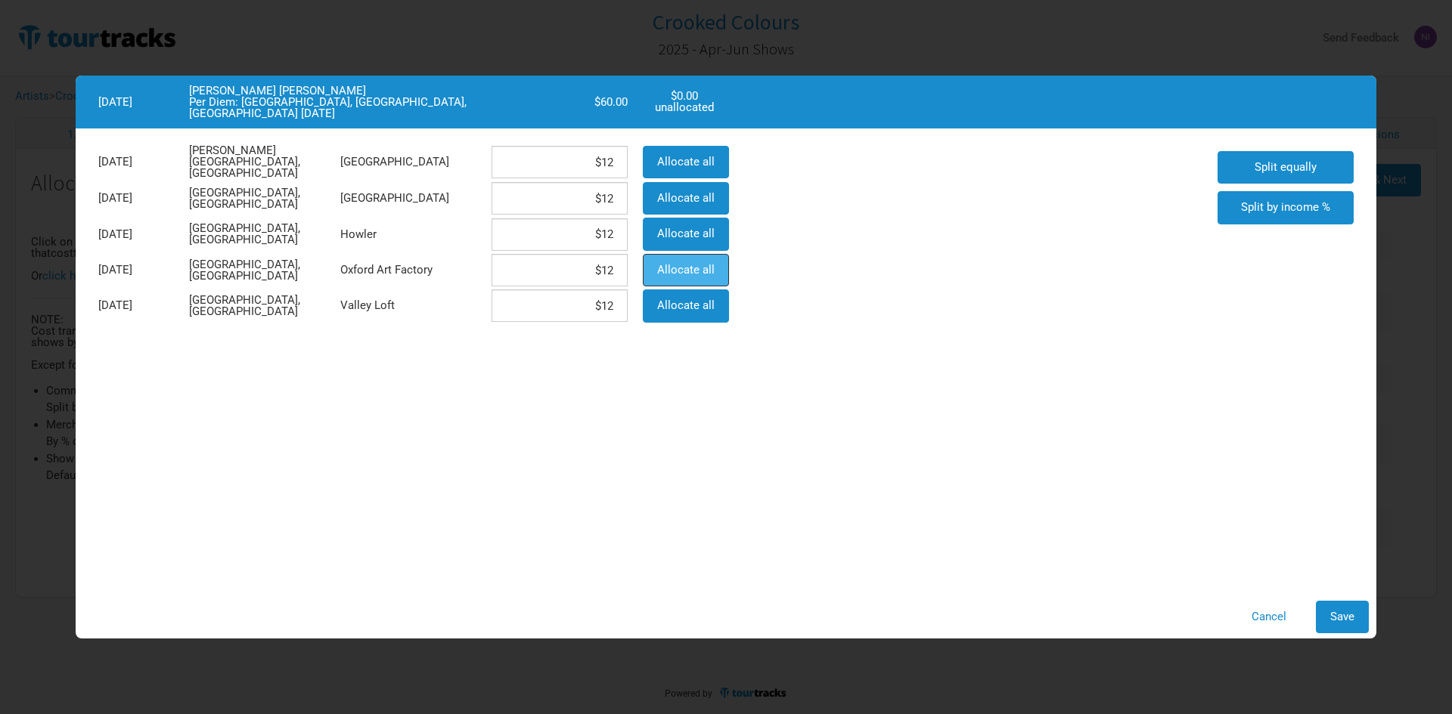
click at [705, 270] on span "Allocate all" at bounding box center [685, 270] width 57 height 14
click at [1346, 612] on span "Save" at bounding box center [1342, 617] width 24 height 14
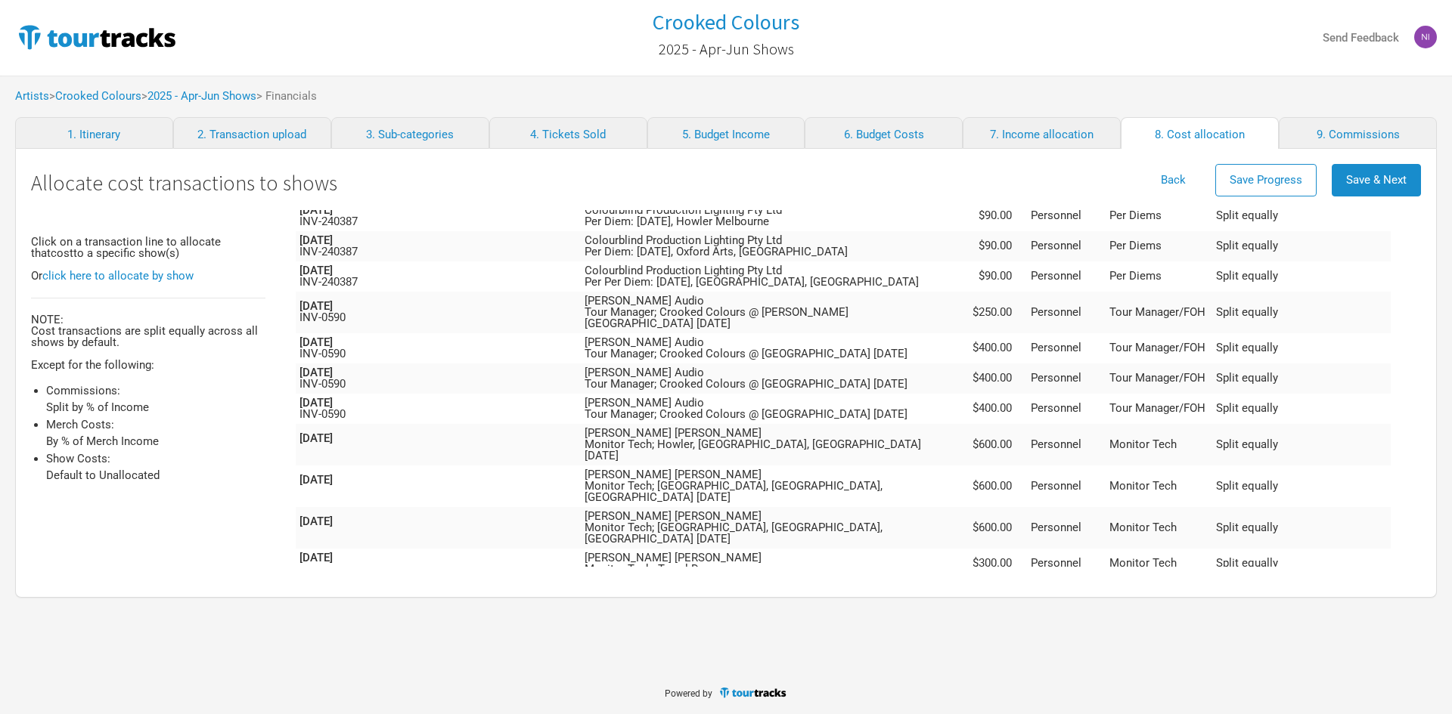
click at [953, 579] on td "[PERSON_NAME] [PERSON_NAME] Per Diem: [PERSON_NAME], [GEOGRAPHIC_DATA], [GEOGRA…" at bounding box center [769, 594] width 377 height 30
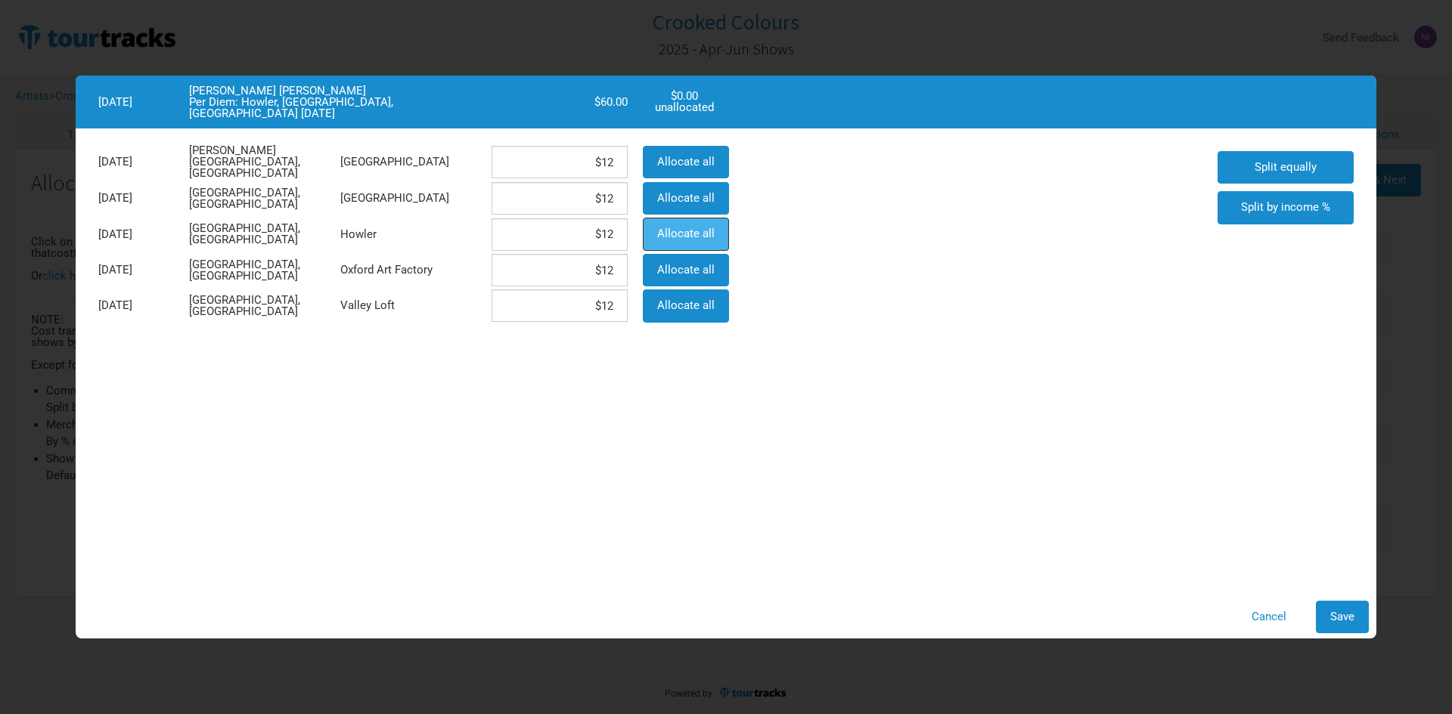
click at [690, 233] on span "Allocate all" at bounding box center [685, 234] width 57 height 14
click at [1331, 620] on span "Save" at bounding box center [1342, 617] width 24 height 14
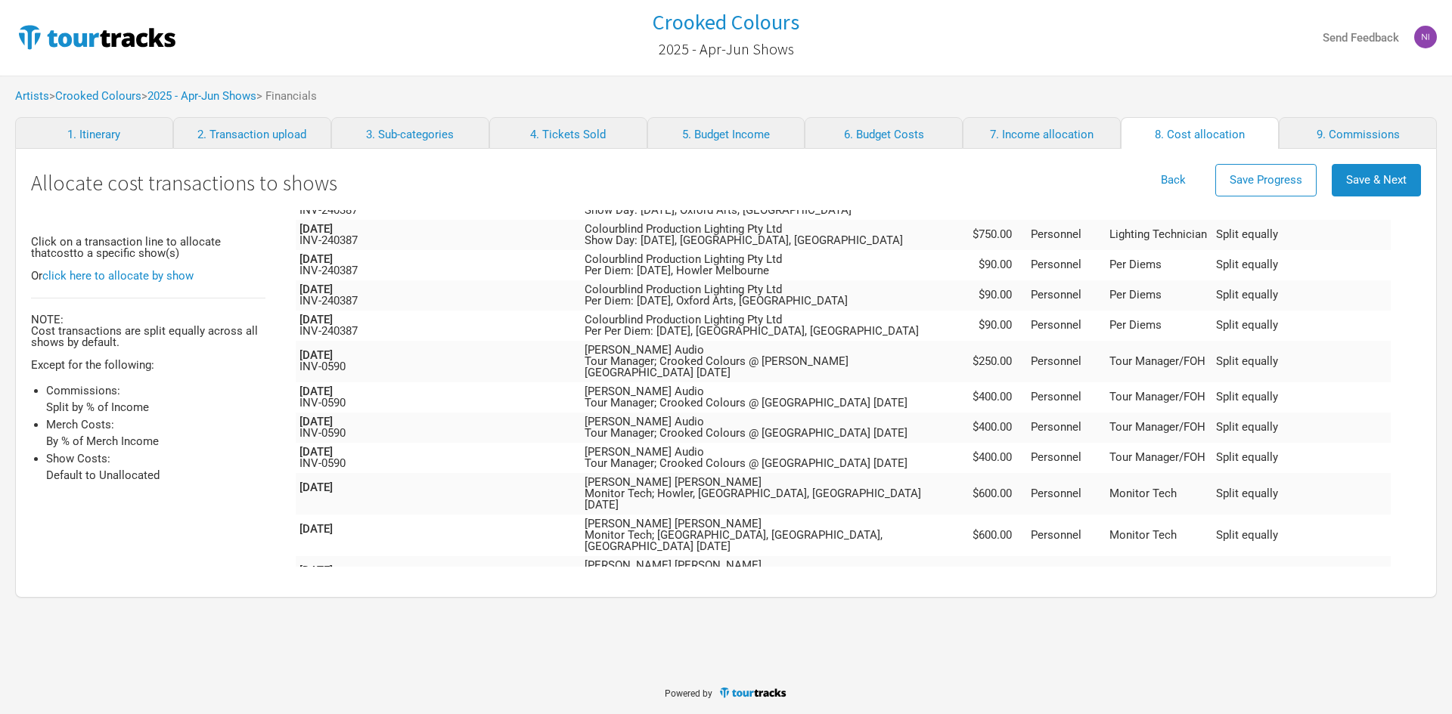
scroll to position [1608, 0]
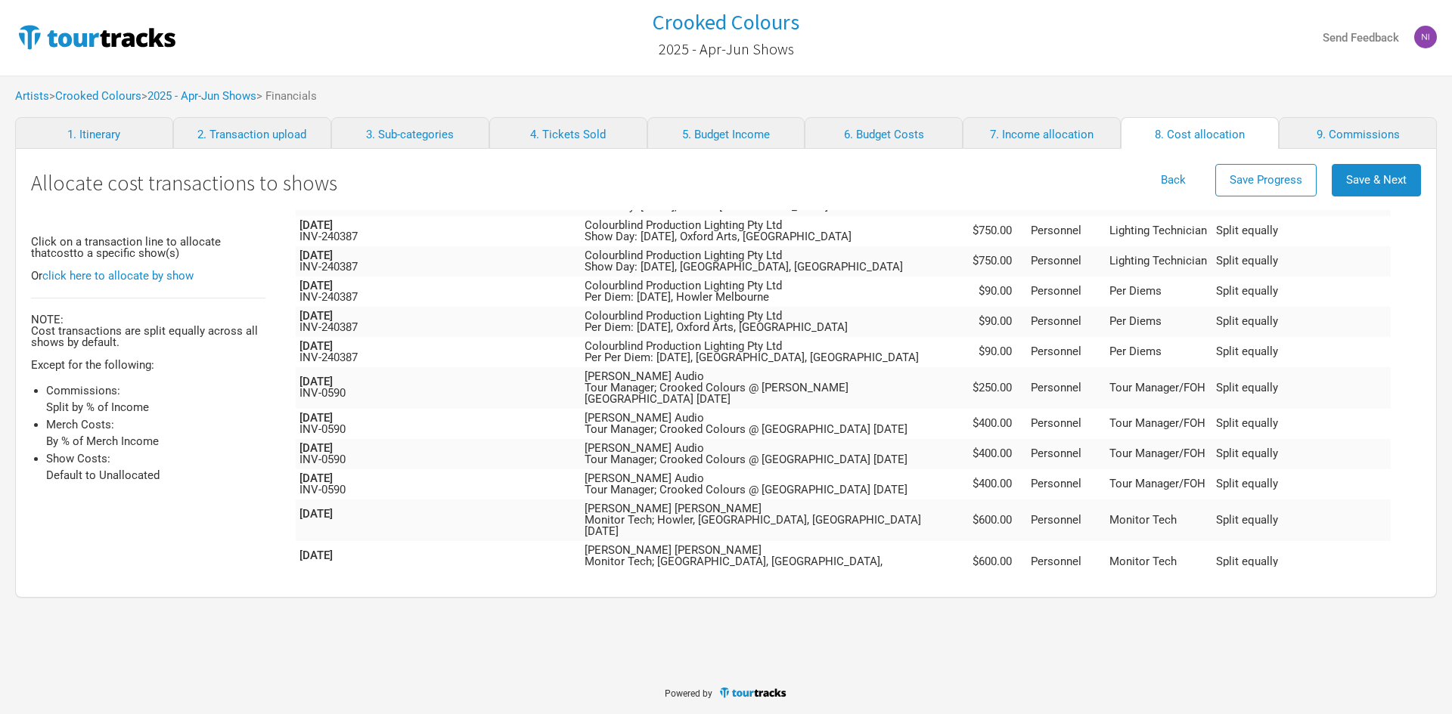
click at [895, 624] on td "[PERSON_NAME] [PERSON_NAME] Monitor Tech: Travel Day" at bounding box center [769, 639] width 377 height 30
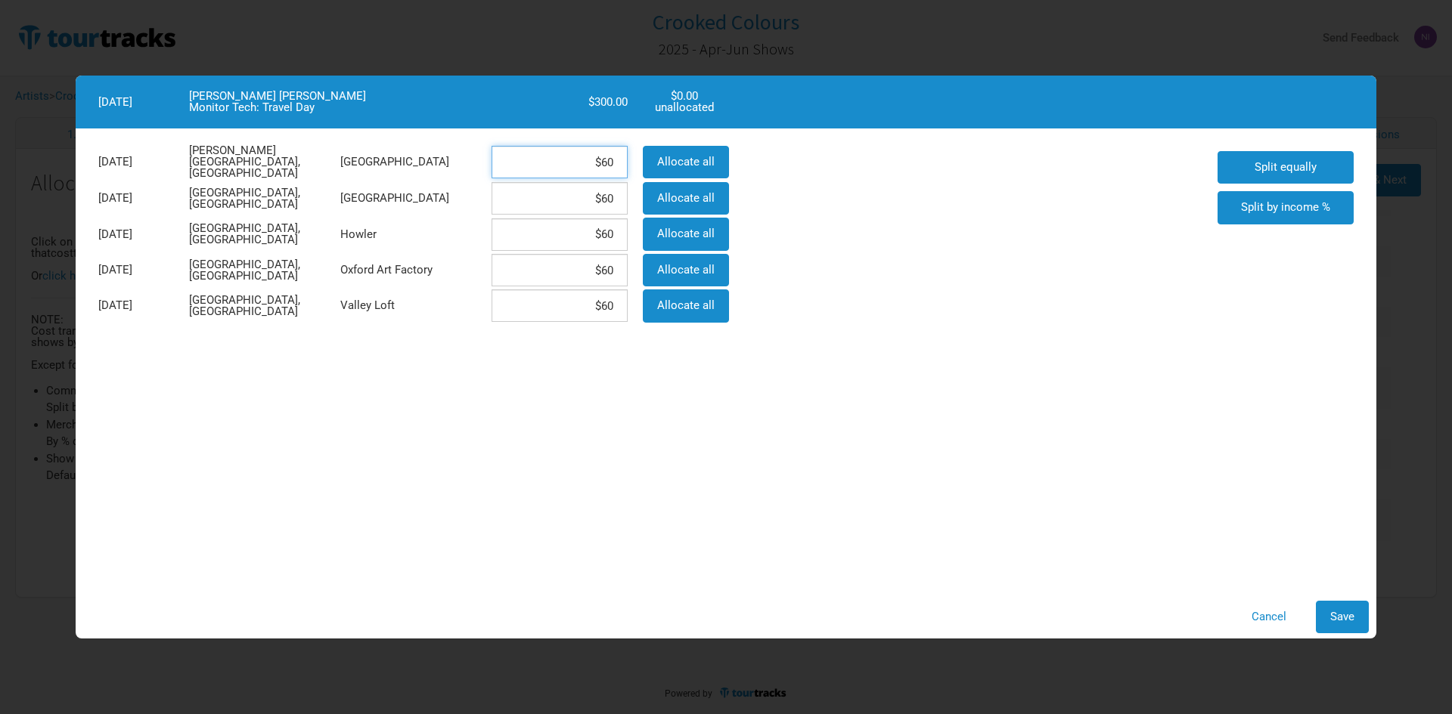
drag, startPoint x: 593, startPoint y: 166, endPoint x: 621, endPoint y: 161, distance: 27.6
click at [621, 161] on input "$60" at bounding box center [559, 162] width 136 height 33
drag, startPoint x: 566, startPoint y: 273, endPoint x: 615, endPoint y: 273, distance: 49.1
click at [615, 273] on input "$60" at bounding box center [559, 270] width 136 height 33
drag, startPoint x: 562, startPoint y: 235, endPoint x: 604, endPoint y: 230, distance: 42.7
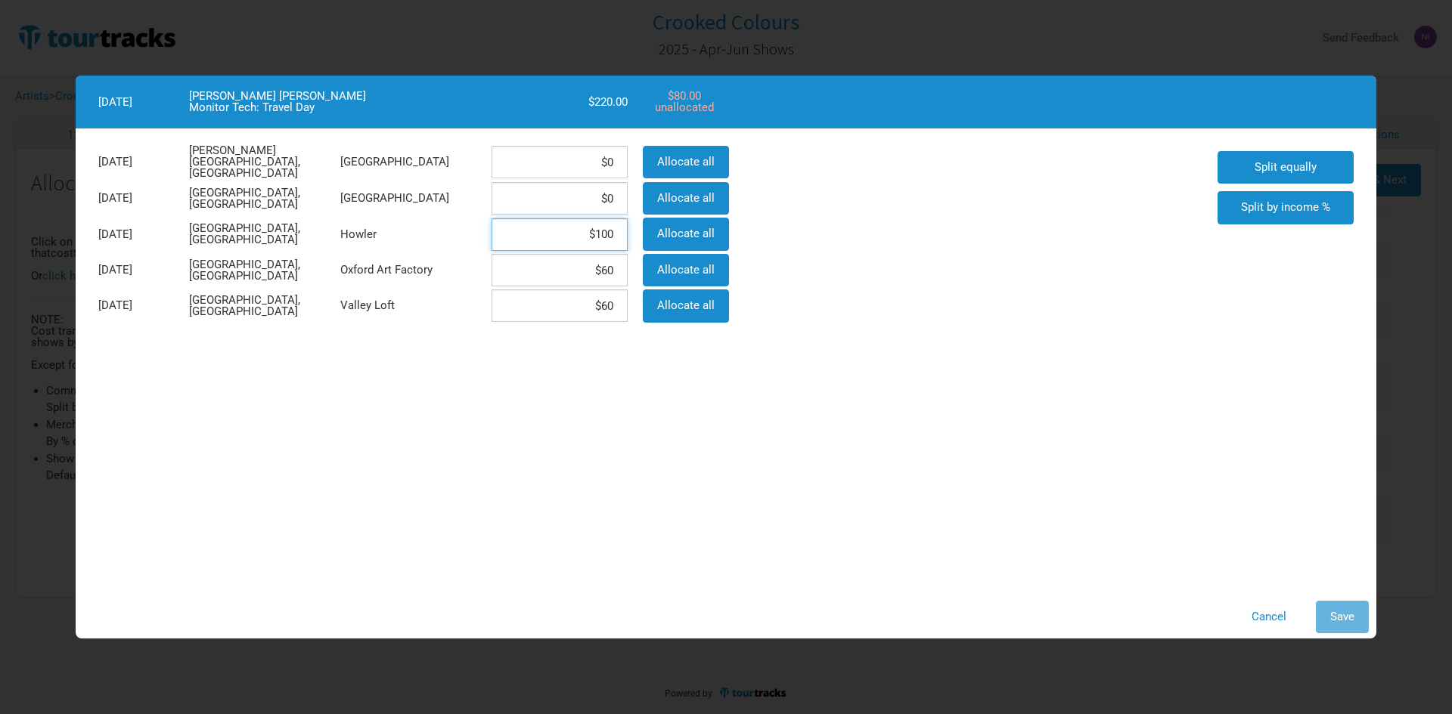
click at [604, 230] on input "$100" at bounding box center [559, 234] width 136 height 33
click at [588, 234] on input "$100" at bounding box center [559, 234] width 136 height 33
drag, startPoint x: 579, startPoint y: 234, endPoint x: 615, endPoint y: 234, distance: 36.3
click at [615, 234] on input "$100" at bounding box center [559, 234] width 136 height 33
drag, startPoint x: 581, startPoint y: 266, endPoint x: 622, endPoint y: 266, distance: 40.8
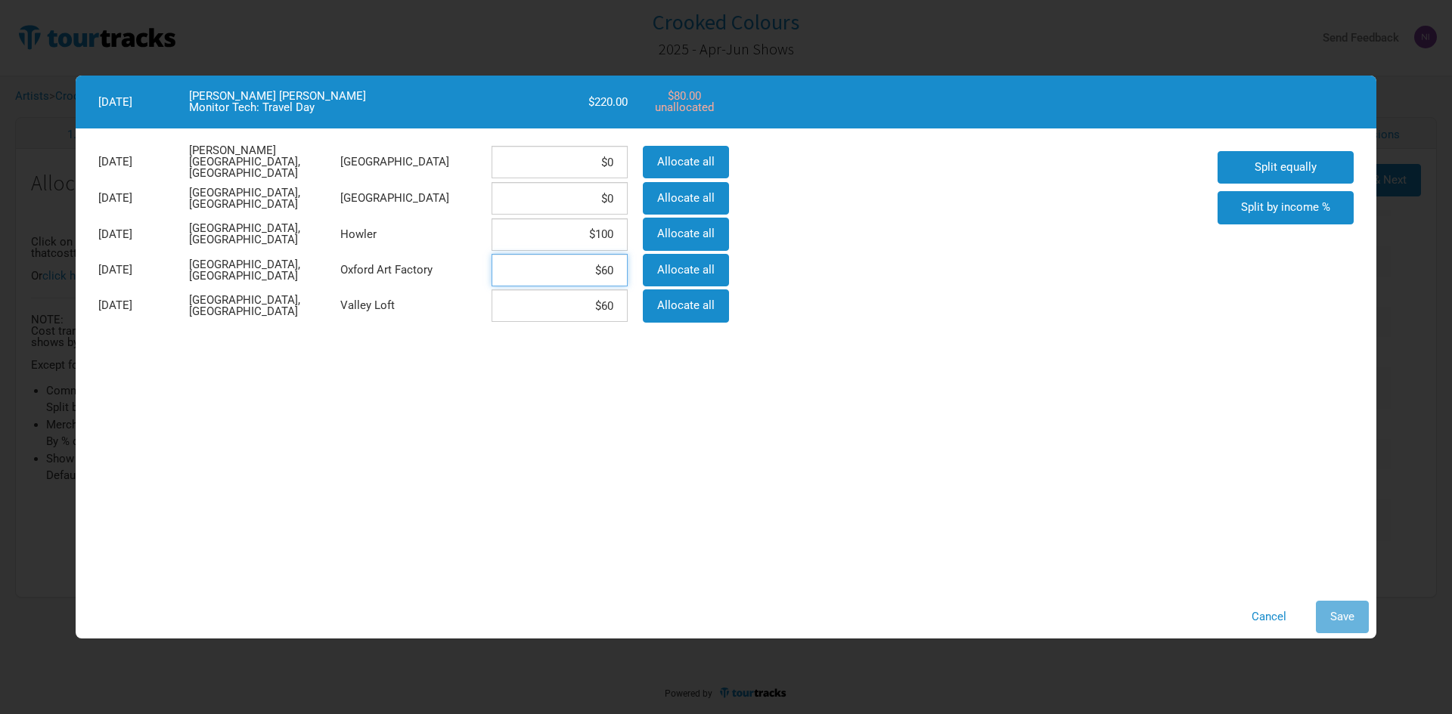
click at [622, 266] on input "$60" at bounding box center [559, 270] width 136 height 33
paste input "10"
drag, startPoint x: 556, startPoint y: 307, endPoint x: 626, endPoint y: 306, distance: 70.3
click at [626, 306] on input "$60" at bounding box center [559, 306] width 136 height 33
paste input "10"
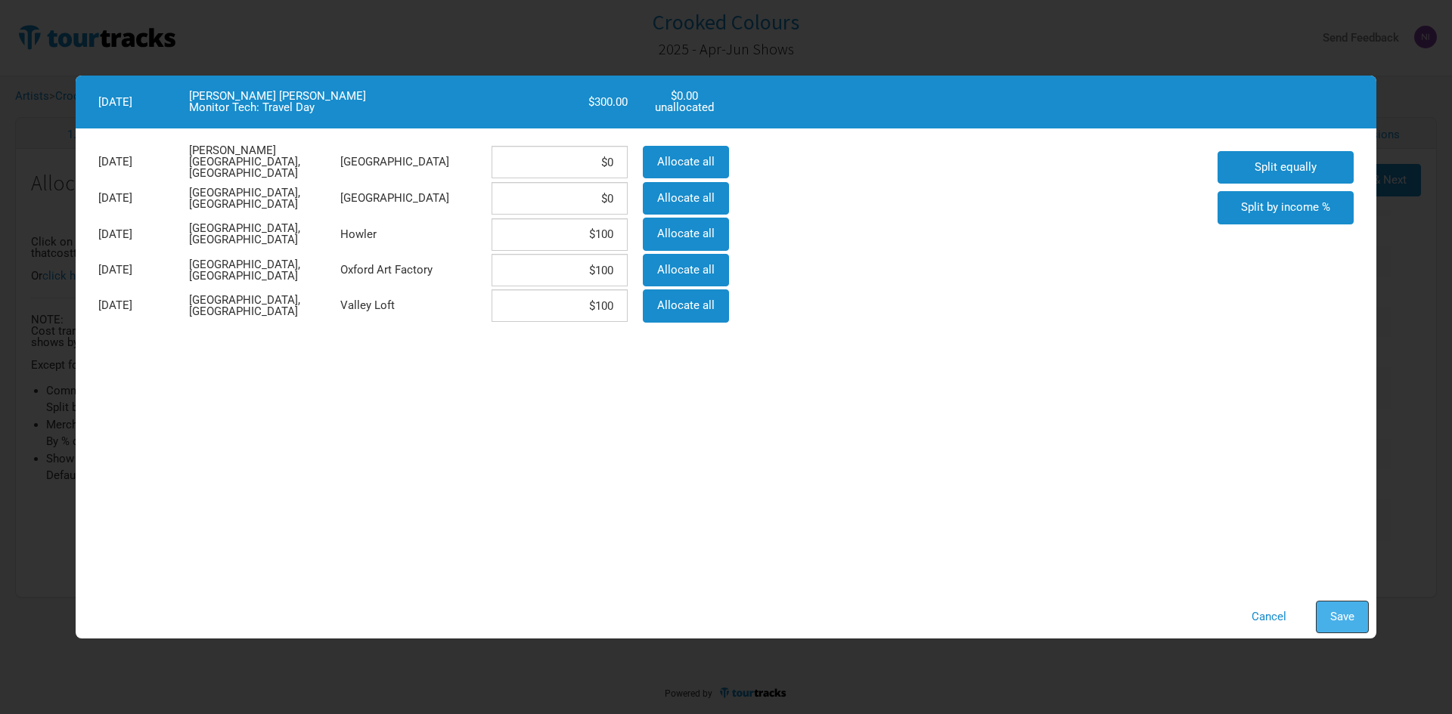
click at [1316, 619] on button "Save" at bounding box center [1341, 617] width 53 height 33
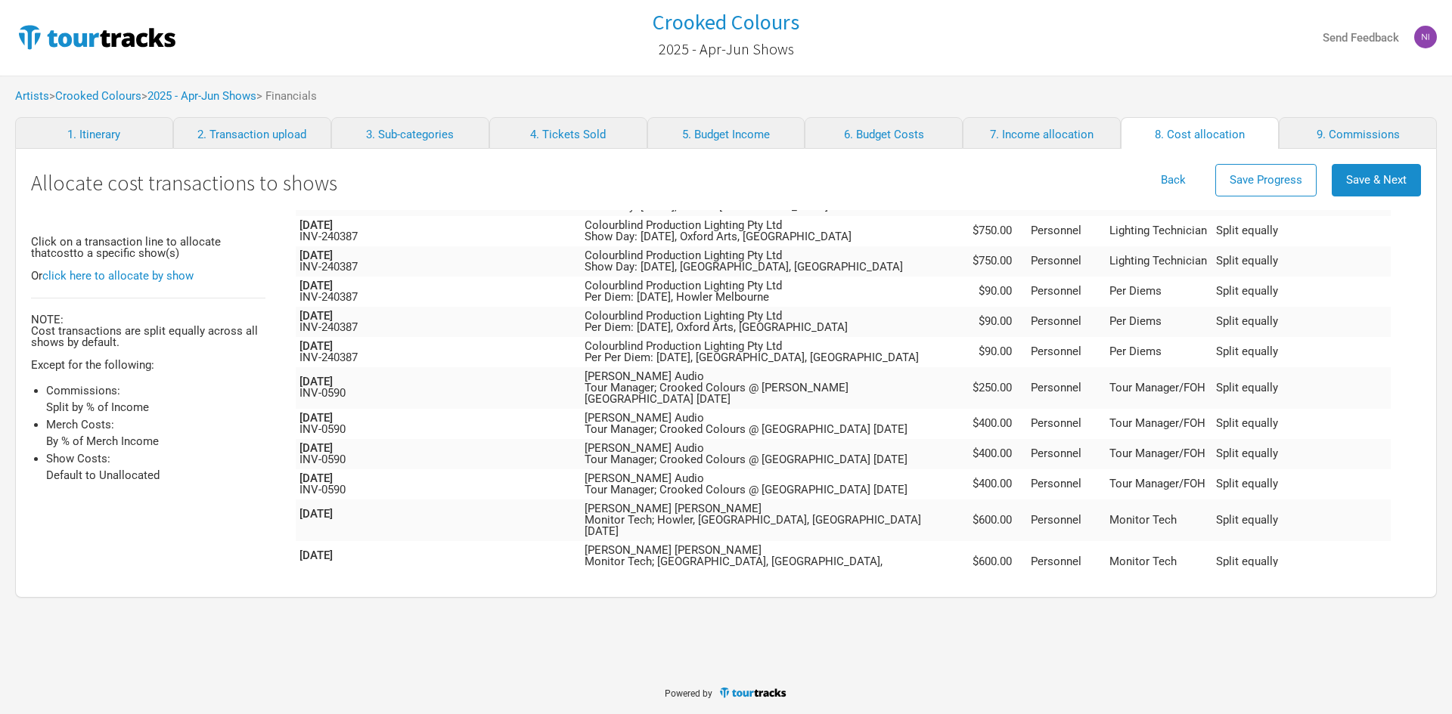
click at [915, 583] on td "[PERSON_NAME] [PERSON_NAME] Monitor Tech; [GEOGRAPHIC_DATA], [GEOGRAPHIC_DATA],…" at bounding box center [769, 604] width 377 height 42
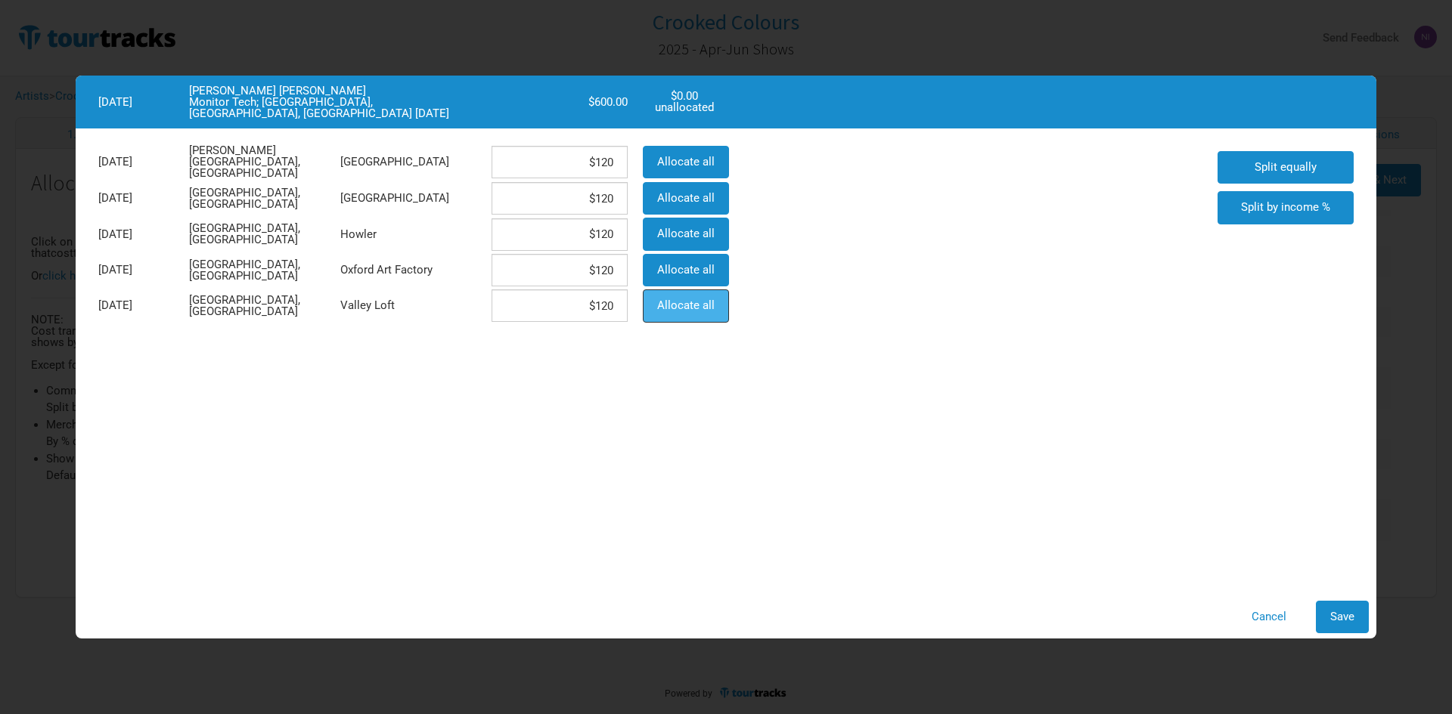
click at [683, 293] on button "Allocate all" at bounding box center [686, 306] width 86 height 33
click at [1339, 617] on span "Save" at bounding box center [1342, 617] width 24 height 14
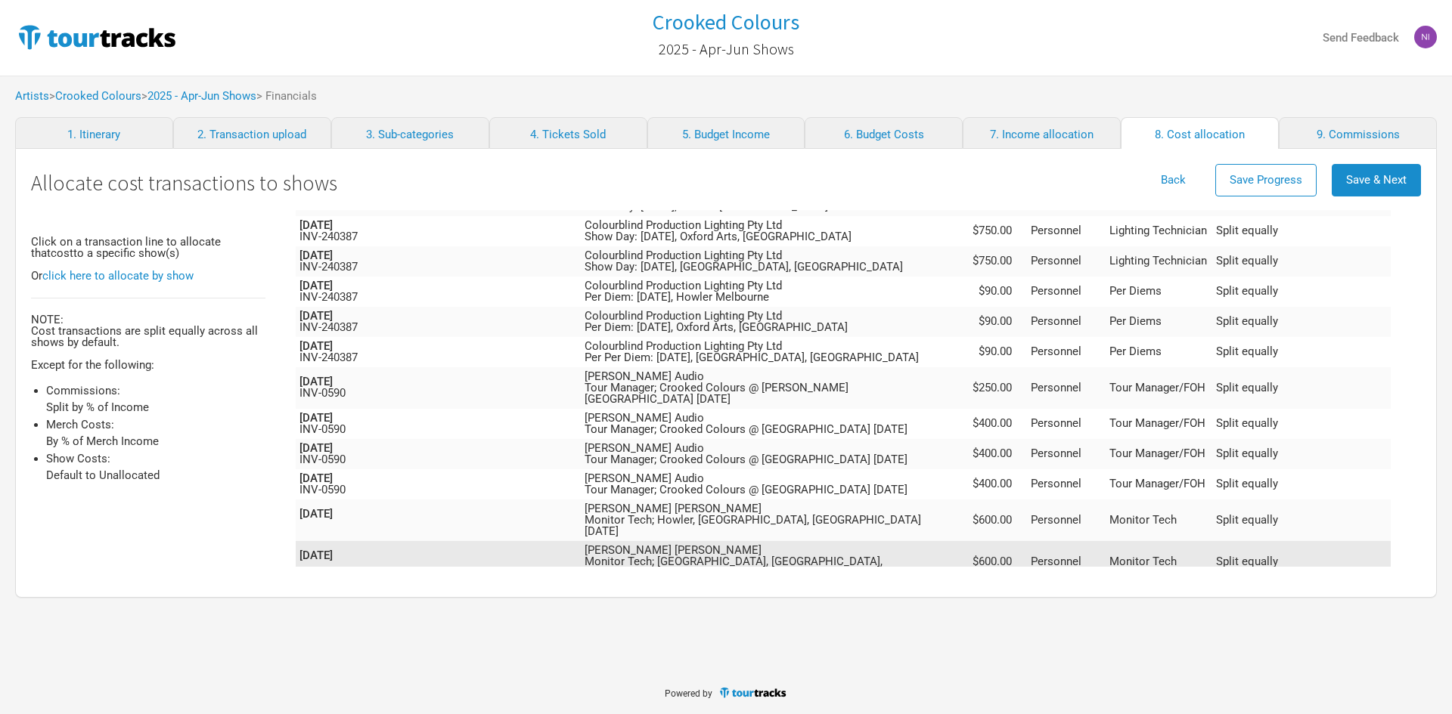
click at [897, 541] on td "[PERSON_NAME] [PERSON_NAME] Monitor Tech; [GEOGRAPHIC_DATA], [GEOGRAPHIC_DATA],…" at bounding box center [769, 562] width 377 height 42
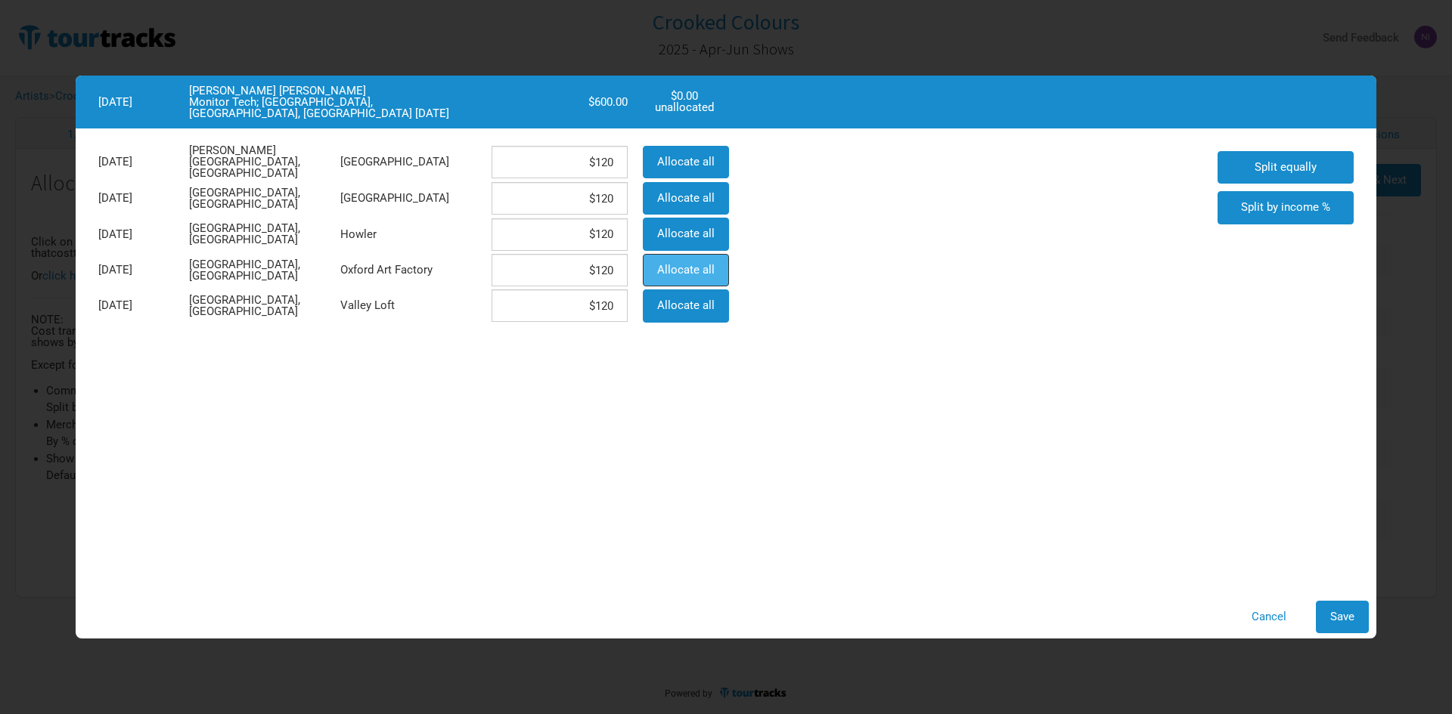
click at [721, 265] on button "Allocate all" at bounding box center [686, 270] width 86 height 33
click at [1350, 611] on span "Save" at bounding box center [1342, 617] width 24 height 14
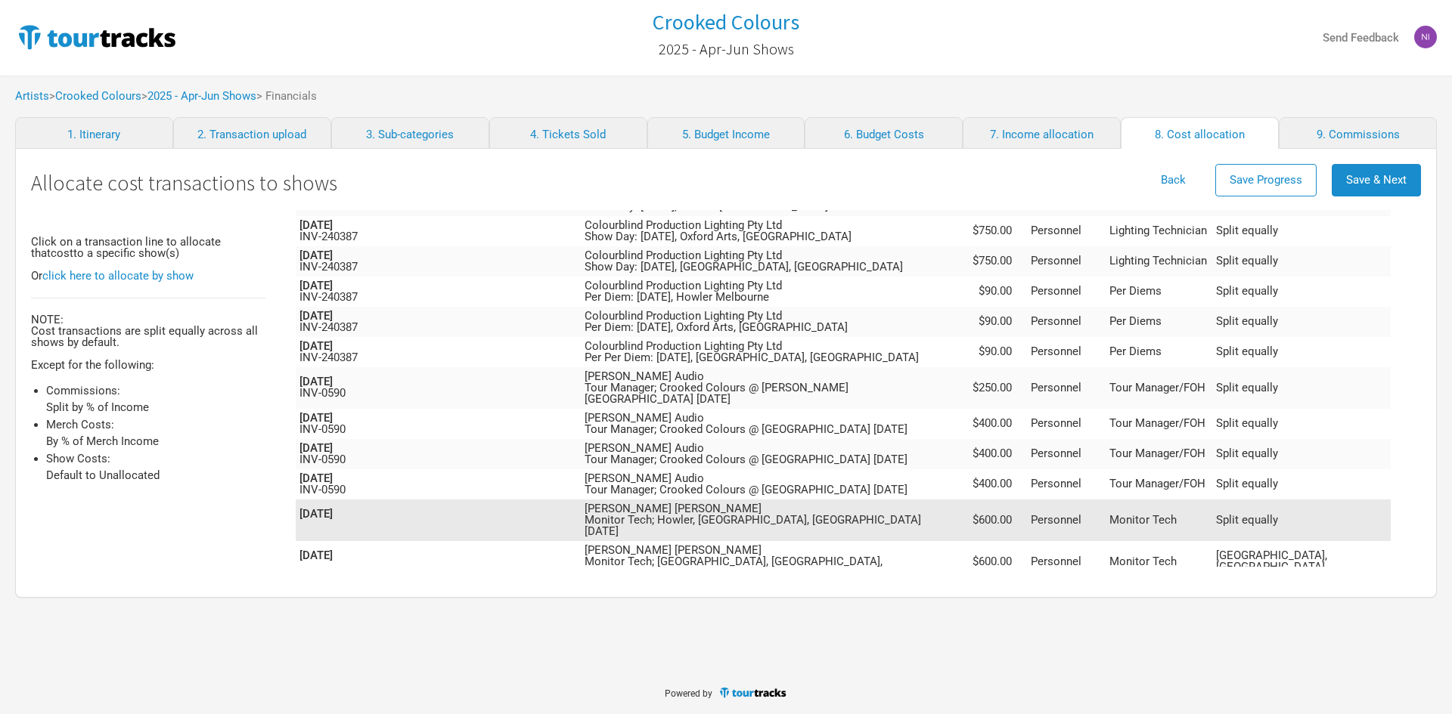
click at [840, 500] on td "[PERSON_NAME] [PERSON_NAME] Monitor Tech; [PERSON_NAME], [GEOGRAPHIC_DATA], [GE…" at bounding box center [769, 521] width 377 height 42
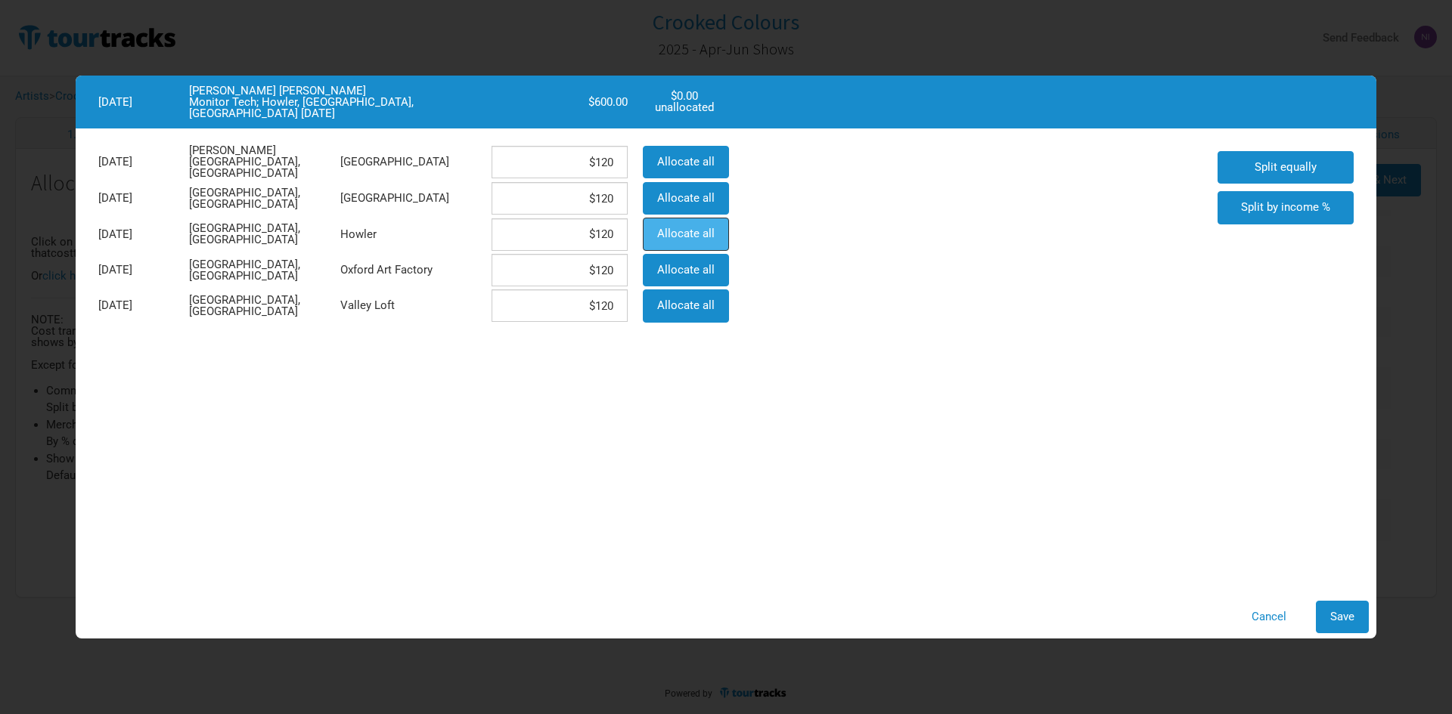
click at [684, 238] on span "Allocate all" at bounding box center [685, 234] width 57 height 14
click at [1347, 625] on button "Save" at bounding box center [1341, 617] width 53 height 33
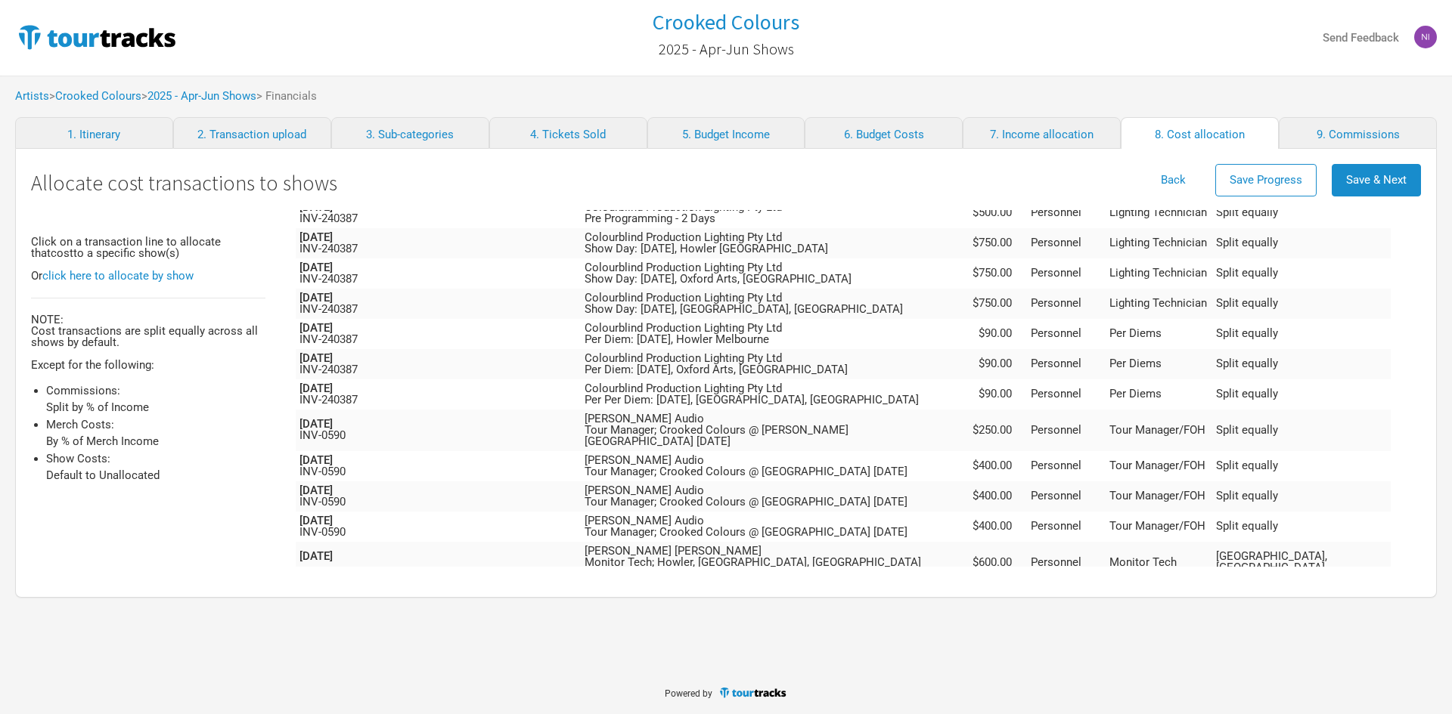
scroll to position [1532, 0]
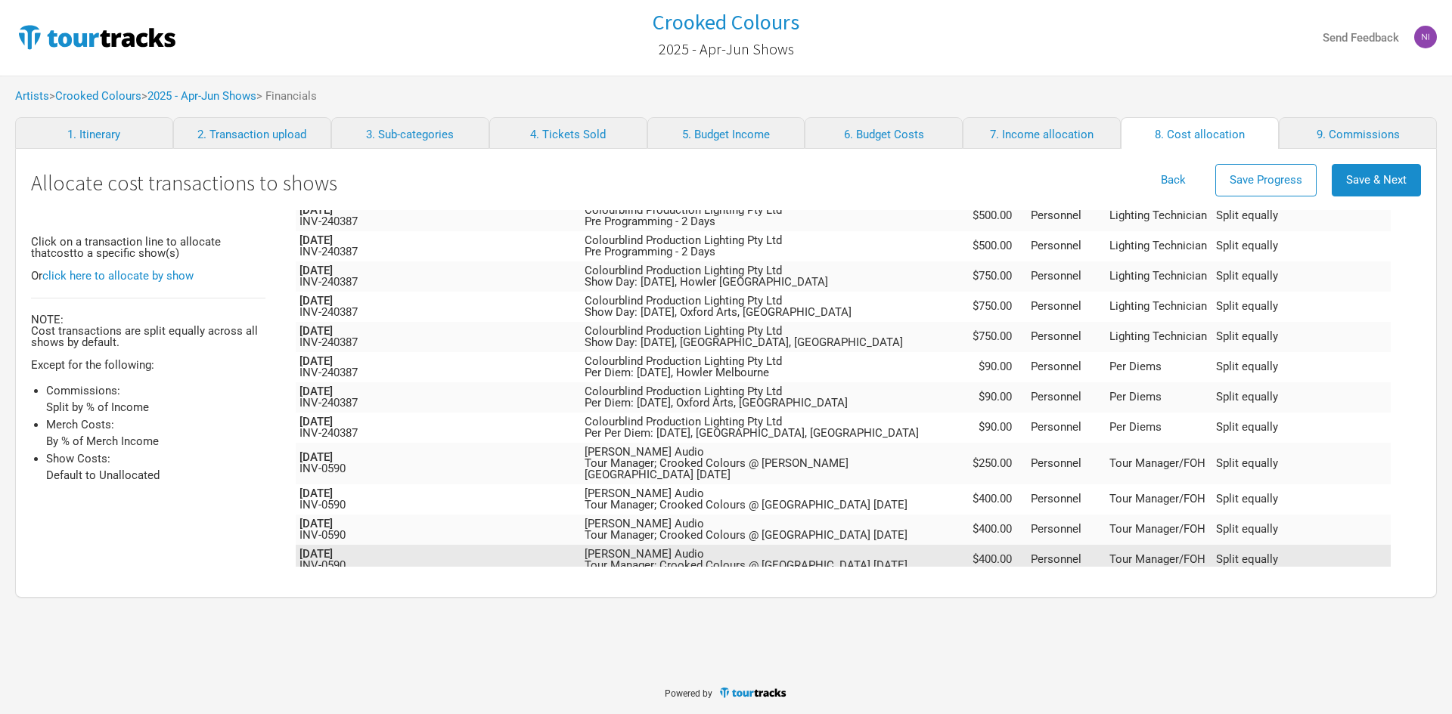
click at [885, 545] on td "[PERSON_NAME] Audio Tour Manager; Crooked Colours @ [GEOGRAPHIC_DATA] [DATE]" at bounding box center [769, 560] width 377 height 30
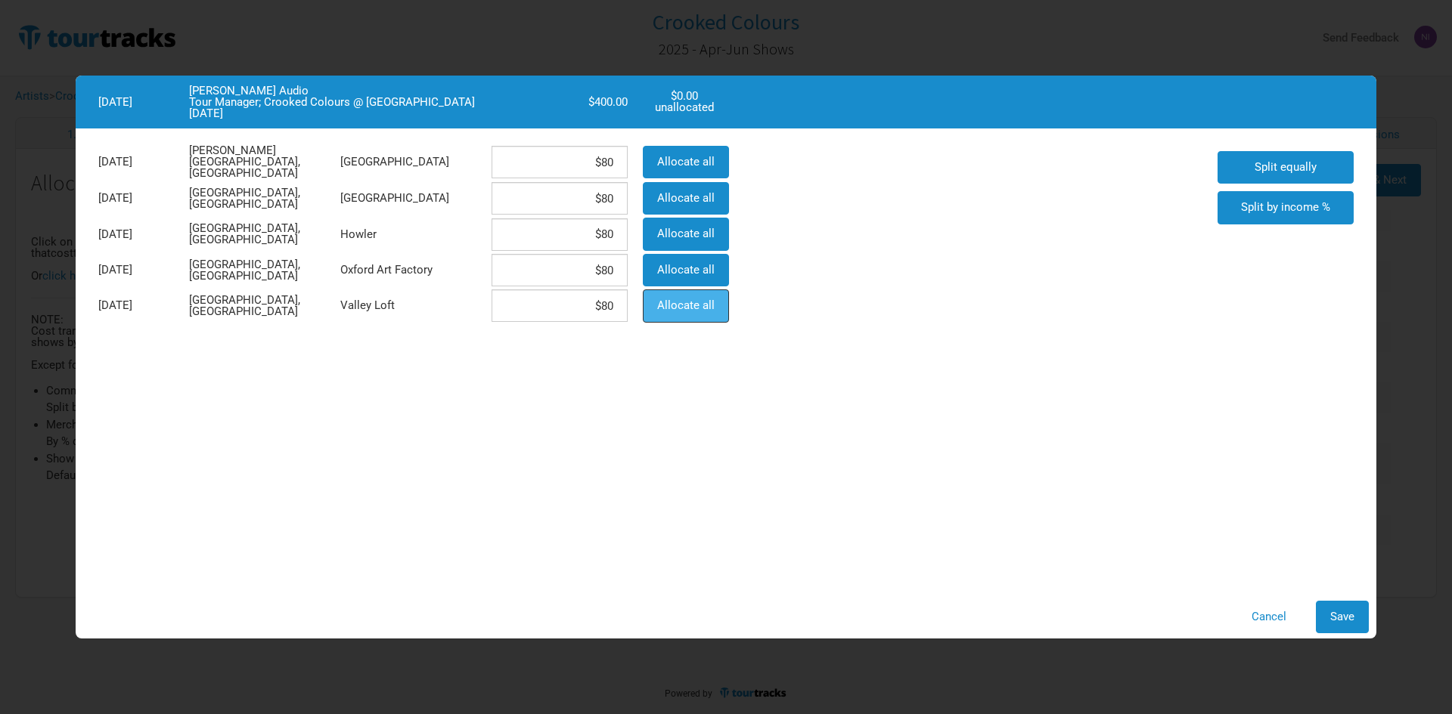
click at [712, 318] on button "Allocate all" at bounding box center [686, 306] width 86 height 33
click at [1344, 617] on span "Save" at bounding box center [1342, 617] width 24 height 14
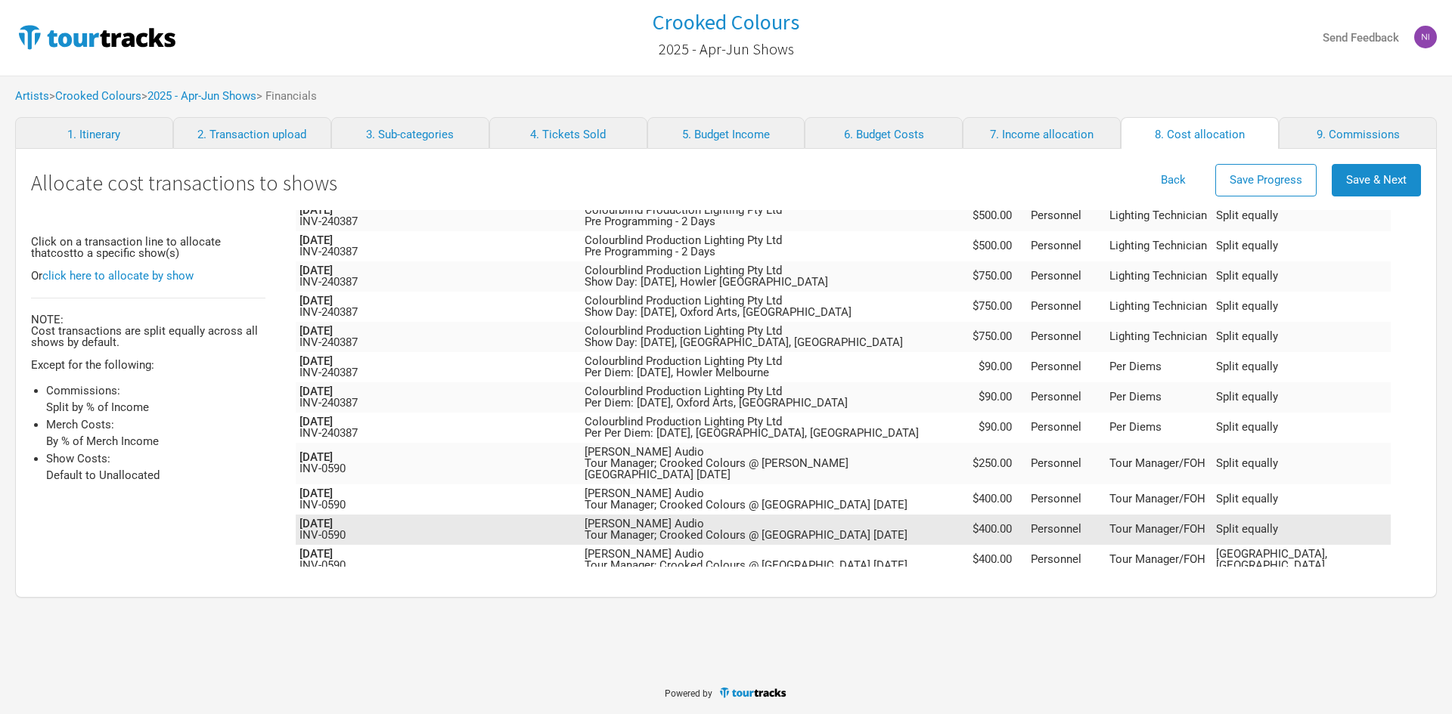
click at [843, 515] on td "[PERSON_NAME] Audio Tour Manager; Crooked Colours @ [GEOGRAPHIC_DATA] [DATE]" at bounding box center [769, 530] width 377 height 30
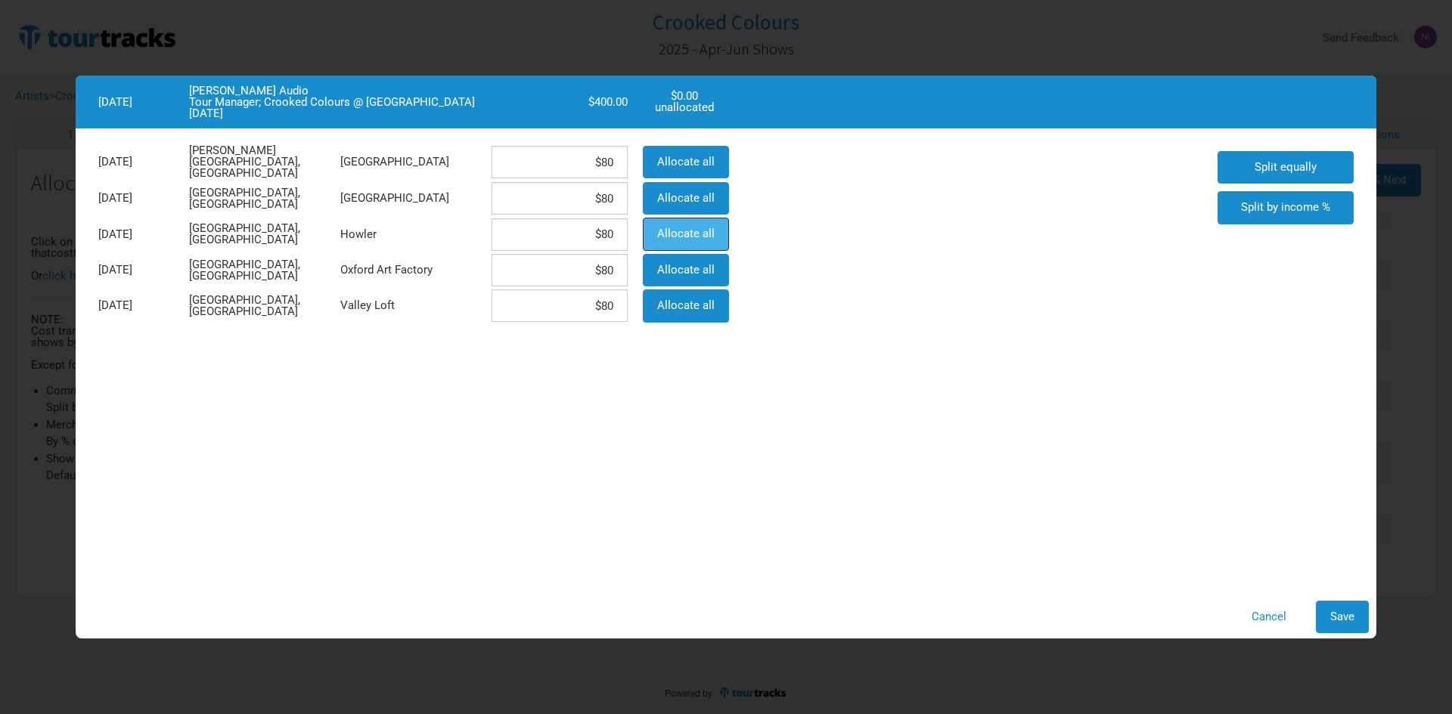
click at [656, 241] on button "Allocate all" at bounding box center [686, 234] width 86 height 33
click at [662, 254] on button "Allocate all" at bounding box center [686, 270] width 86 height 33
click at [1354, 624] on button "Save" at bounding box center [1341, 617] width 53 height 33
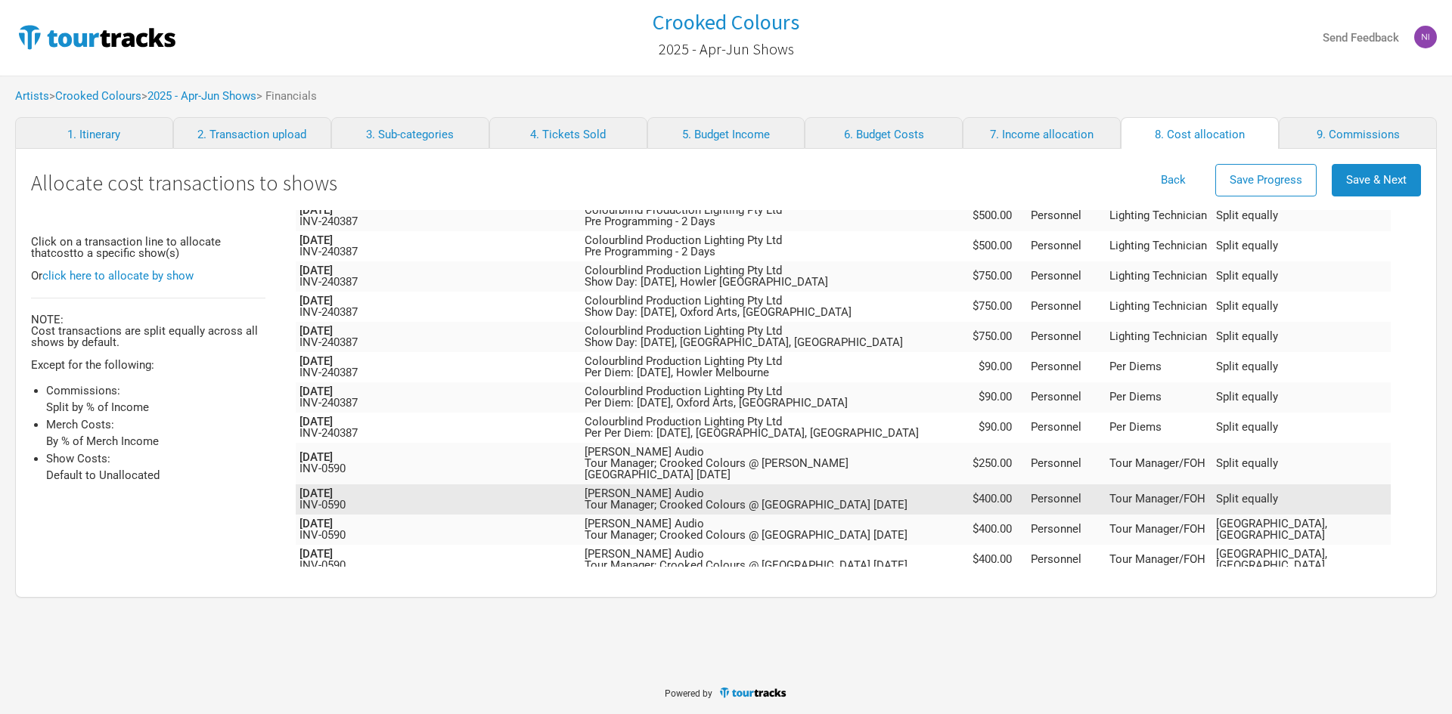
click at [842, 485] on td "[PERSON_NAME] Audio Tour Manager; Crooked Colours @ [GEOGRAPHIC_DATA] [DATE]" at bounding box center [769, 500] width 377 height 30
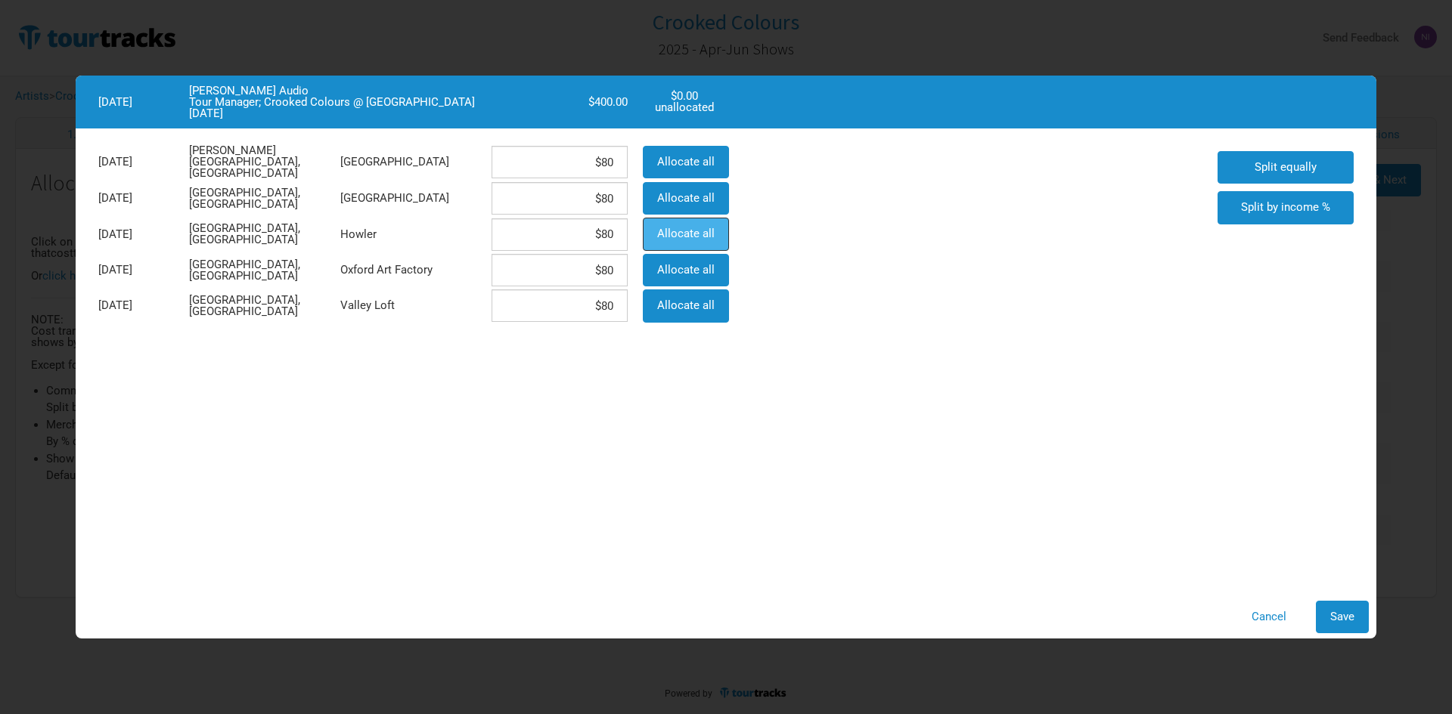
click at [647, 225] on button "Allocate all" at bounding box center [686, 234] width 86 height 33
click at [1325, 608] on button "Save" at bounding box center [1341, 617] width 53 height 33
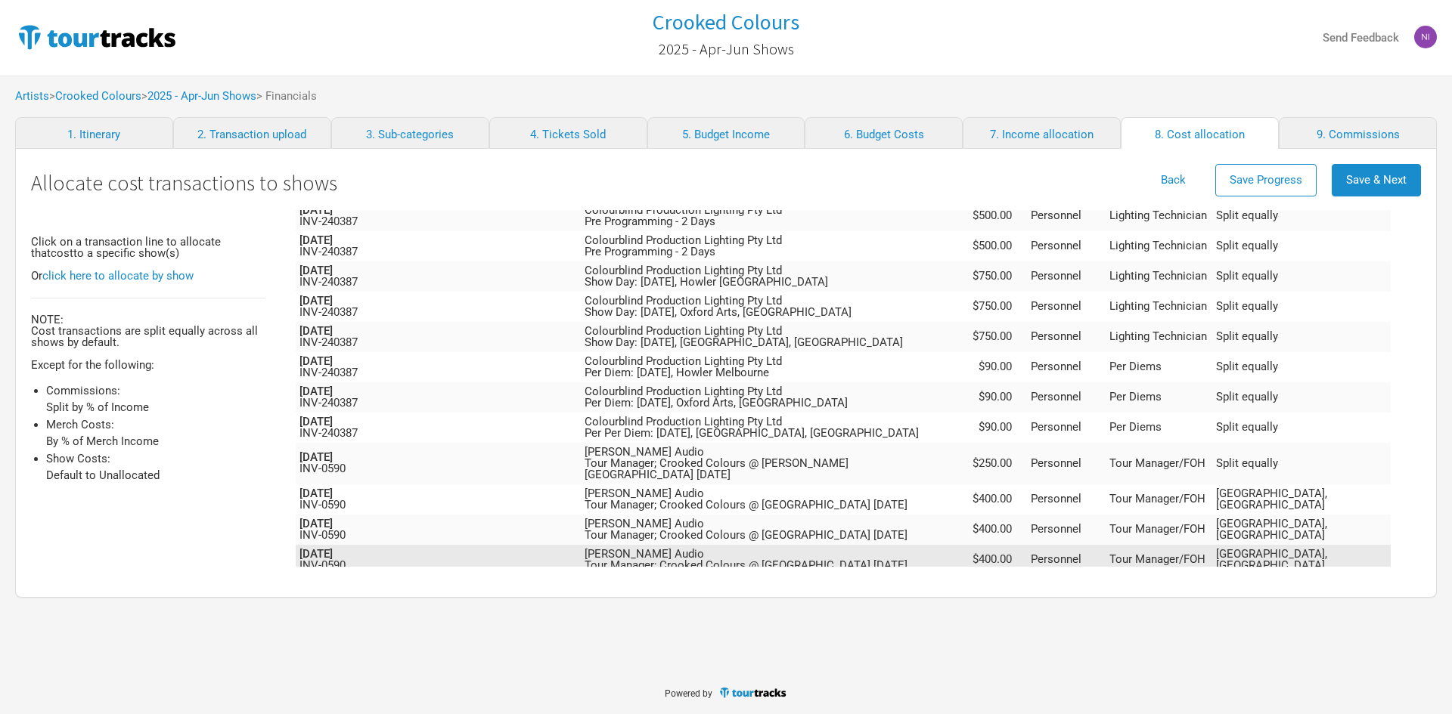
scroll to position [1457, 0]
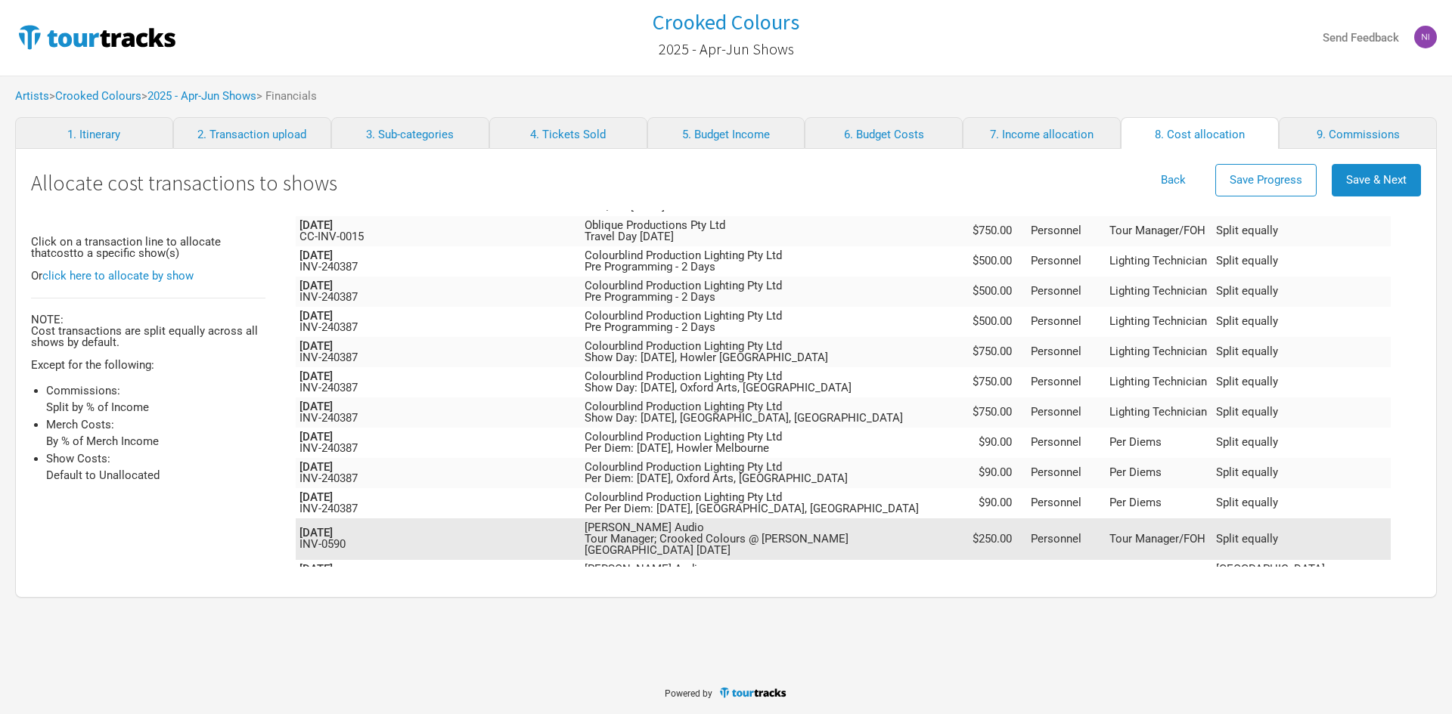
click at [906, 519] on td "[PERSON_NAME] Audio Tour Manager; Crooked Colours @ [PERSON_NAME][GEOGRAPHIC_DA…" at bounding box center [769, 540] width 377 height 42
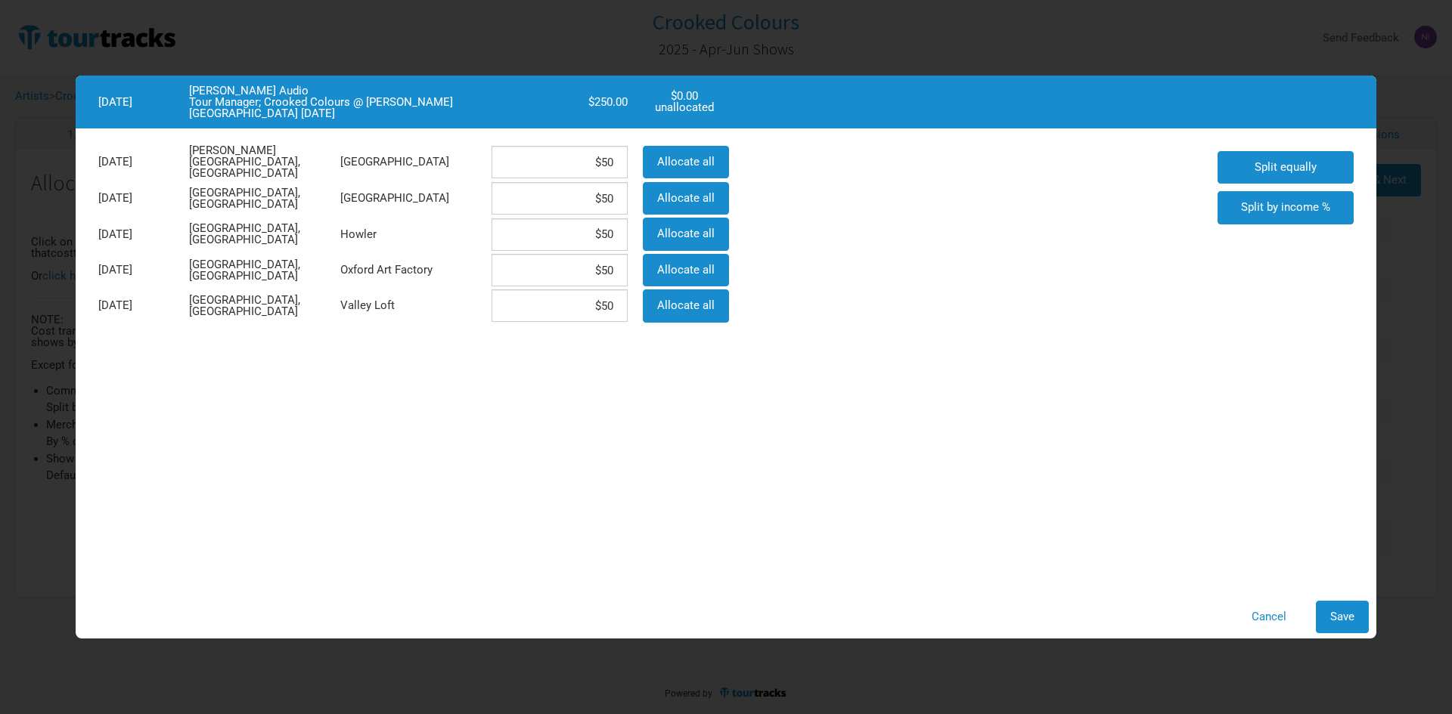
click at [699, 178] on div "Allocate all" at bounding box center [684, 162] width 98 height 36
click at [698, 169] on button "Allocate all" at bounding box center [686, 162] width 86 height 33
click at [1346, 620] on span "Save" at bounding box center [1342, 617] width 24 height 14
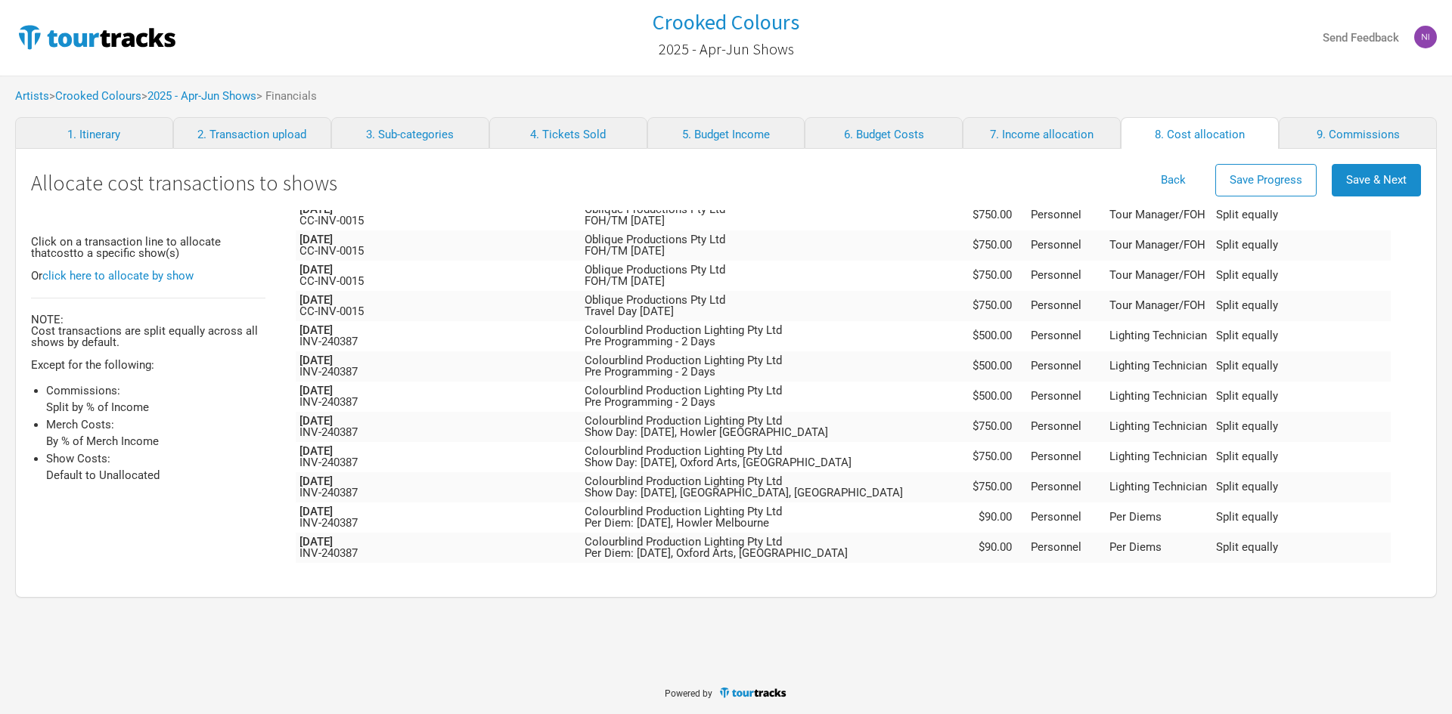
scroll to position [1381, 0]
click at [905, 564] on td "Colourblind Production Lighting Pty Ltd Per Per Diem: [DATE], [GEOGRAPHIC_DATA]…" at bounding box center [769, 579] width 377 height 30
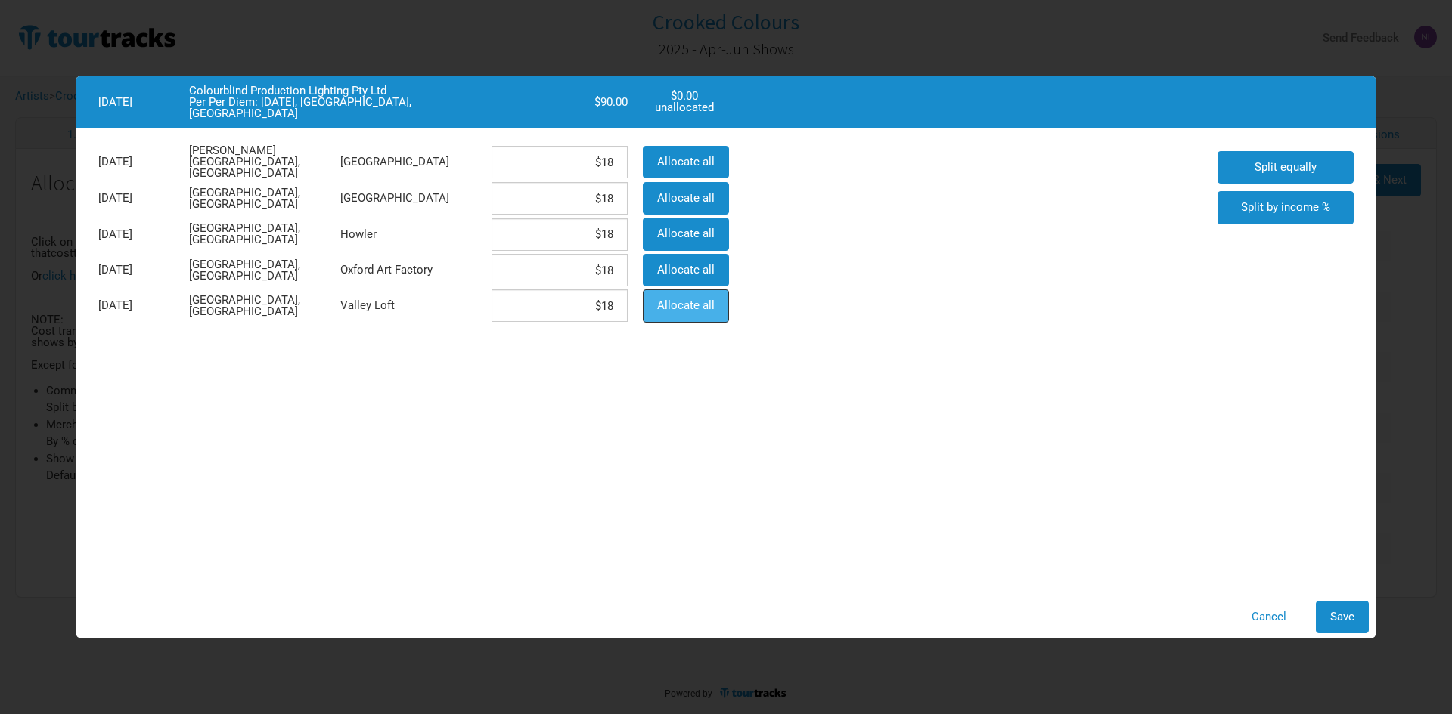
click at [687, 319] on button "Allocate all" at bounding box center [686, 306] width 86 height 33
click at [1351, 612] on span "Save" at bounding box center [1342, 617] width 24 height 14
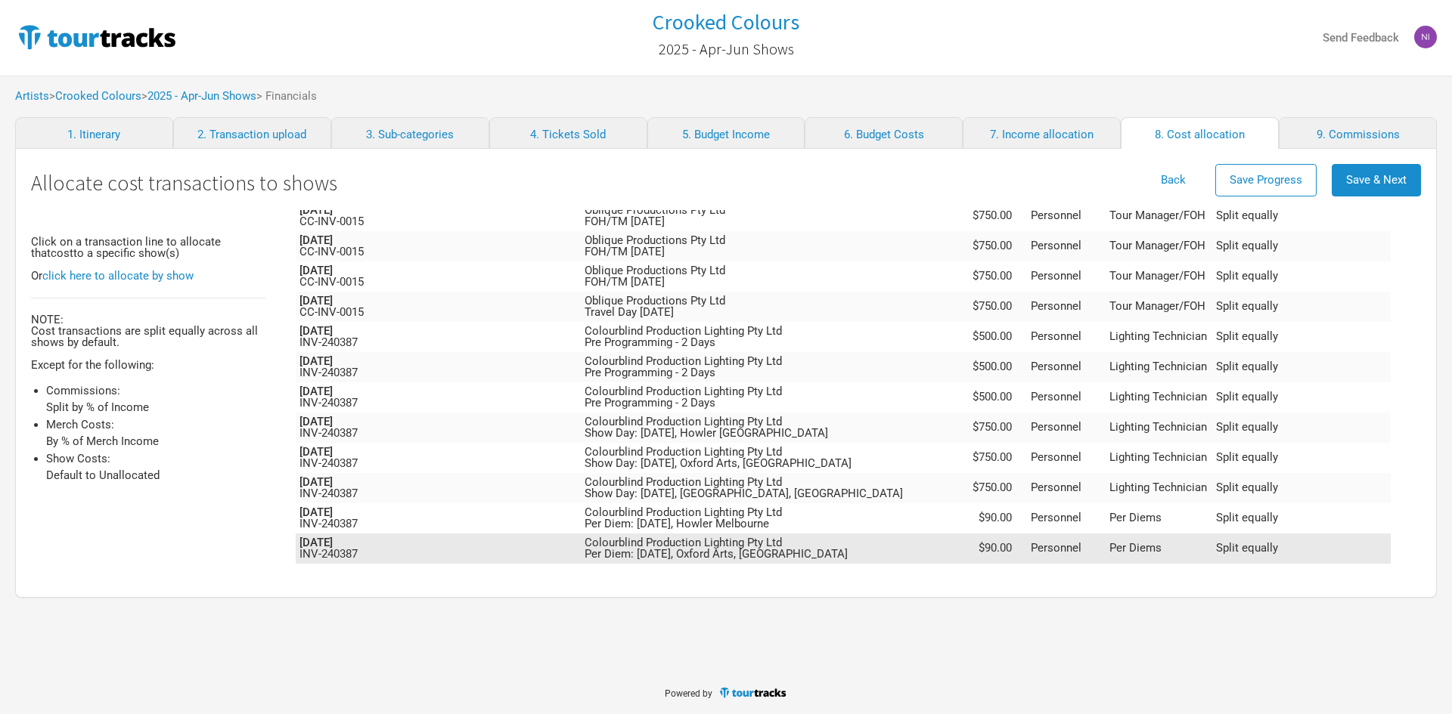
click at [915, 534] on td "Colourblind Production Lighting Pty Ltd Per Diem: [DATE], Oxford Arts, [GEOGRAP…" at bounding box center [769, 549] width 377 height 30
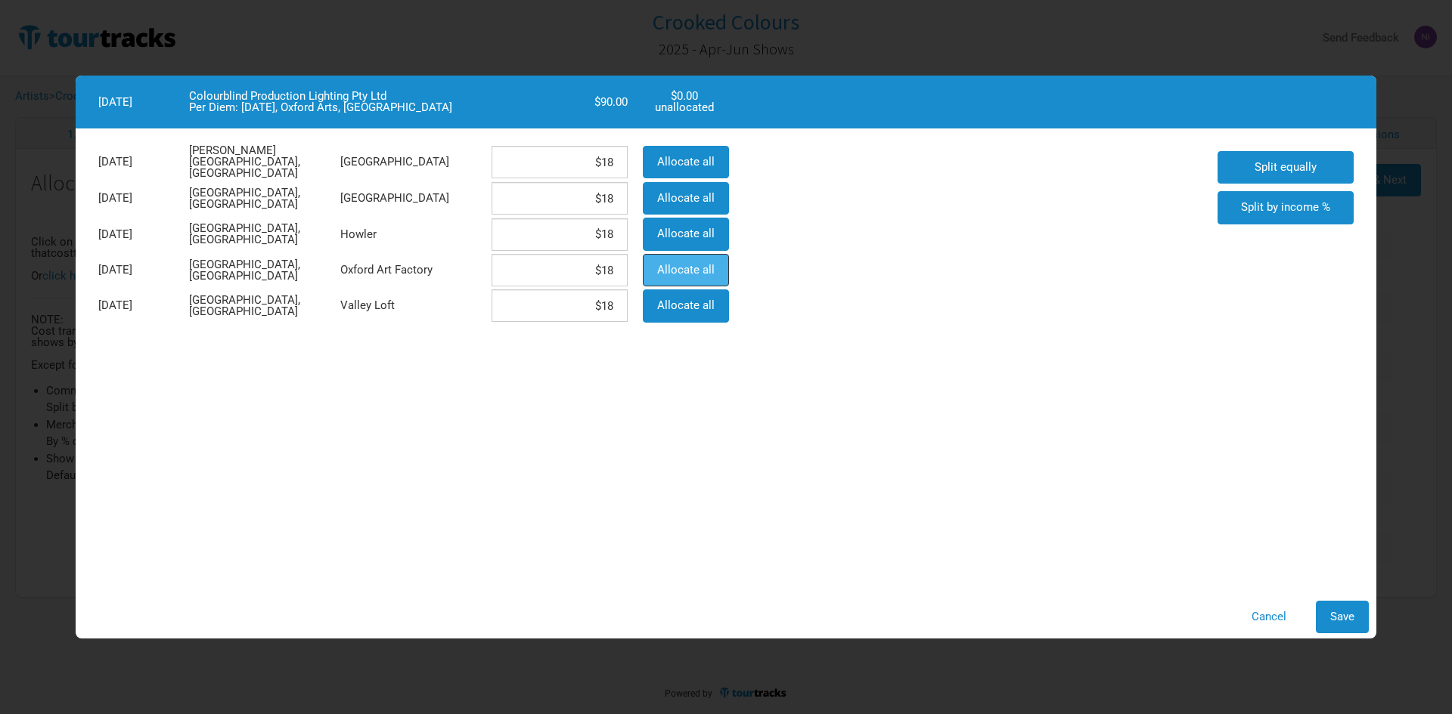
click at [680, 261] on button "Allocate all" at bounding box center [686, 270] width 86 height 33
click at [1346, 612] on span "Save" at bounding box center [1342, 617] width 24 height 14
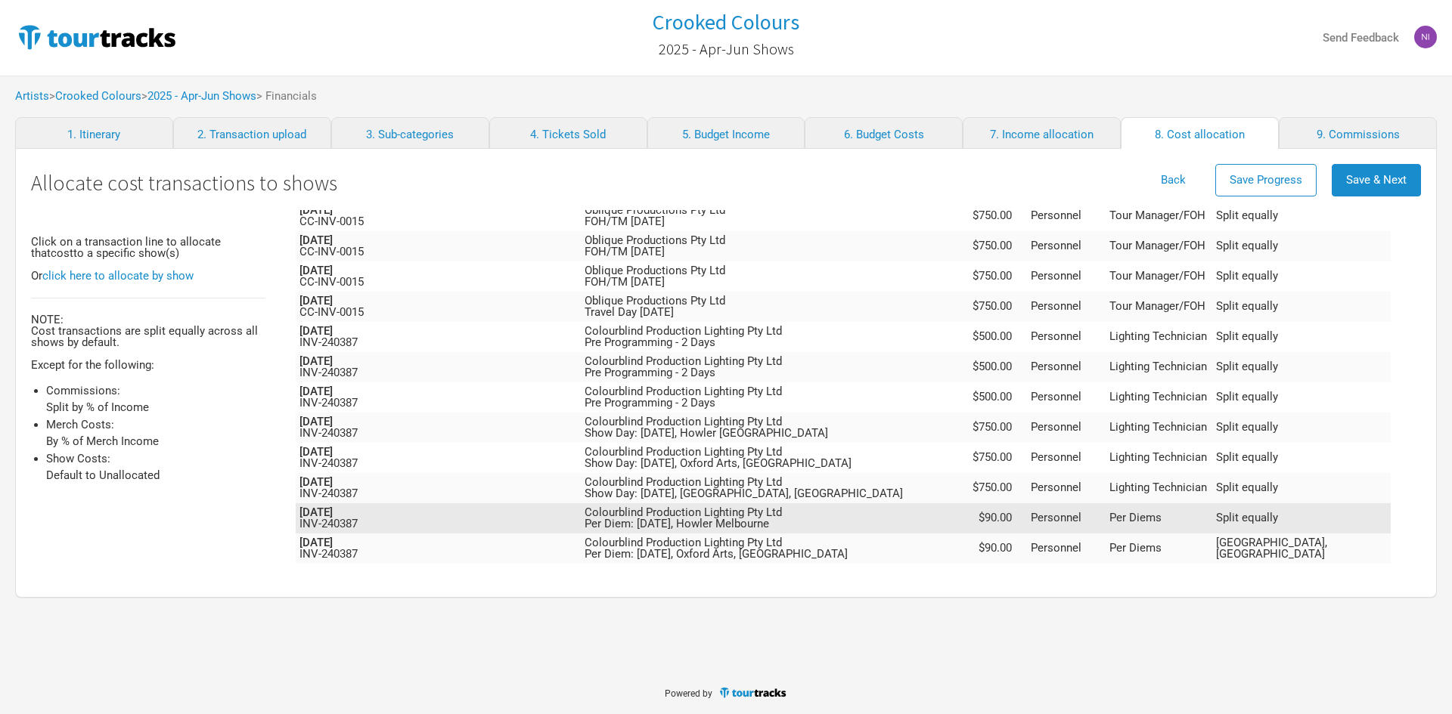
click at [863, 503] on td "Colourblind Production Lighting Pty Ltd Per Diem: [DATE], Howler Melbourne" at bounding box center [769, 518] width 377 height 30
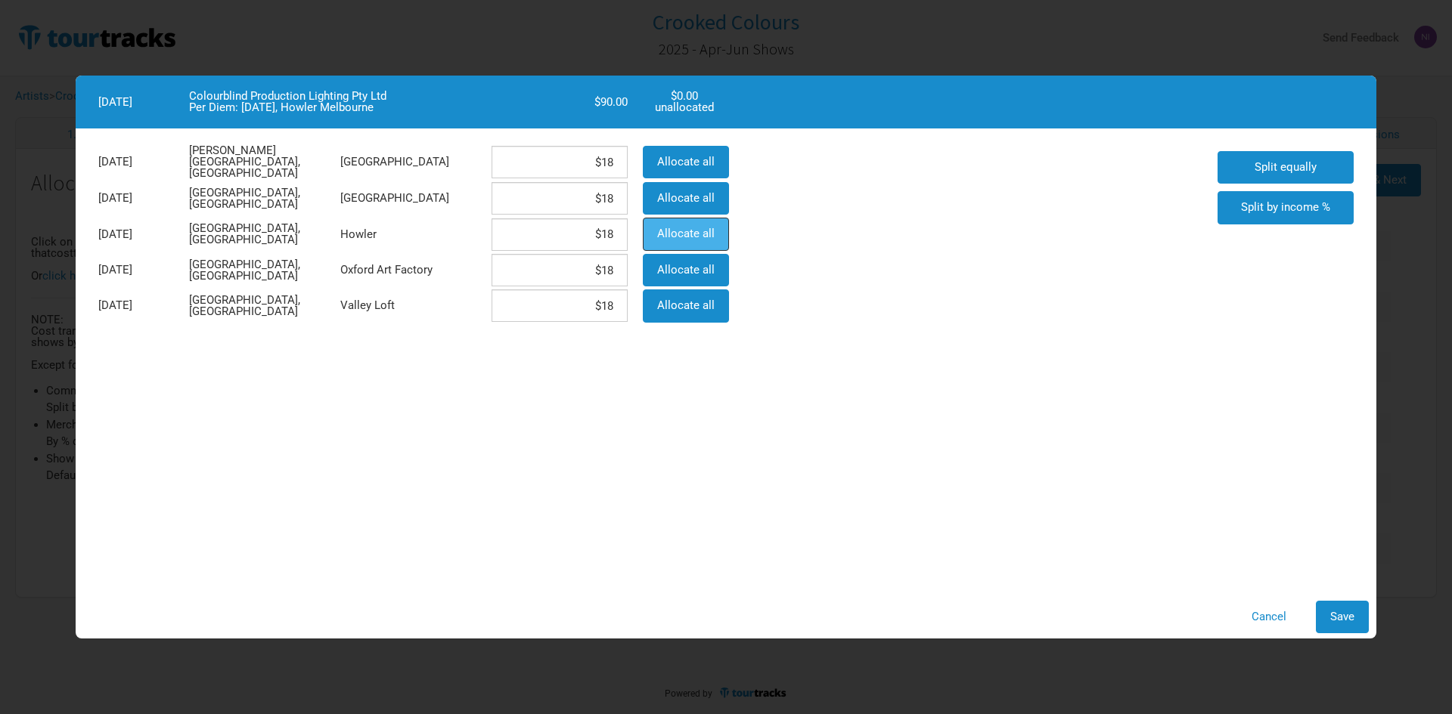
click at [692, 218] on button "Allocate all" at bounding box center [686, 234] width 86 height 33
click at [1361, 606] on button "Save" at bounding box center [1341, 617] width 53 height 33
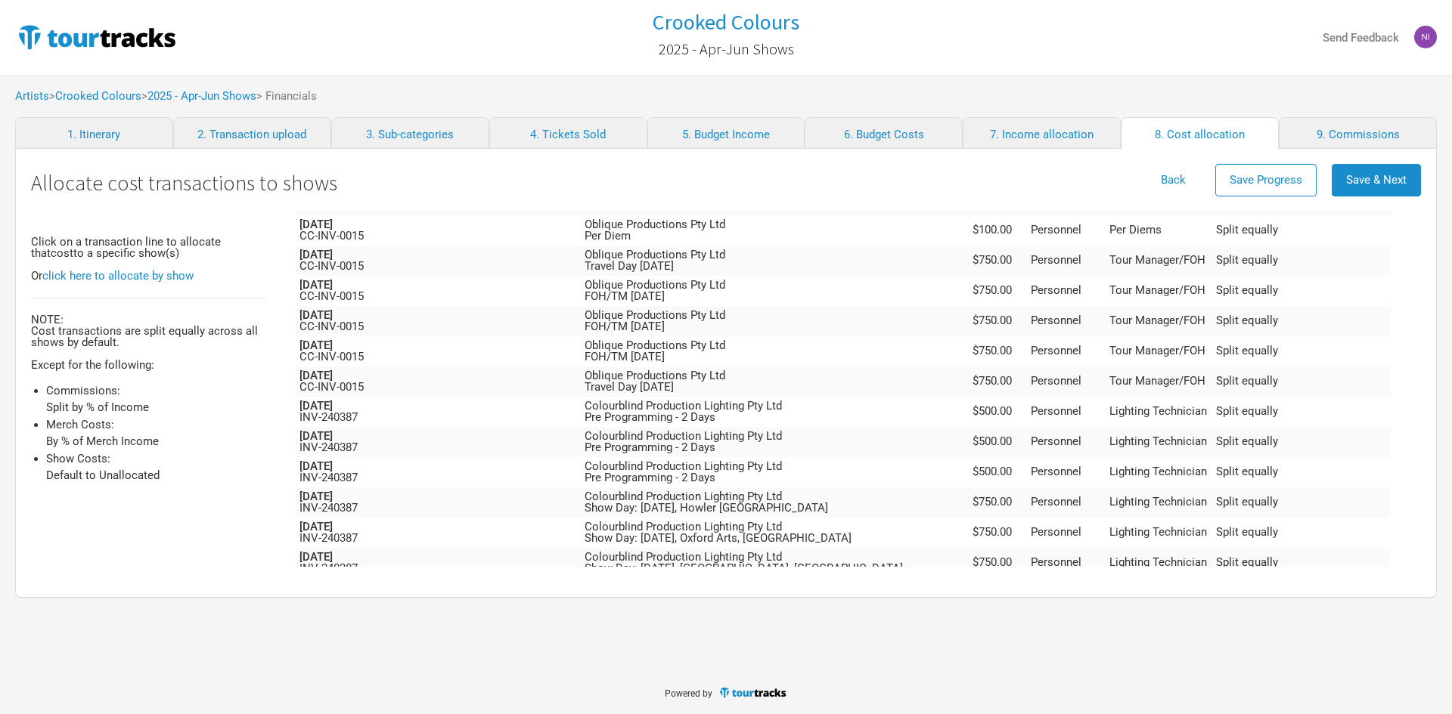
scroll to position [1306, 0]
click at [848, 549] on td "Colourblind Production Lighting Pty Ltd Show Day: [DATE], [GEOGRAPHIC_DATA], [G…" at bounding box center [769, 564] width 377 height 30
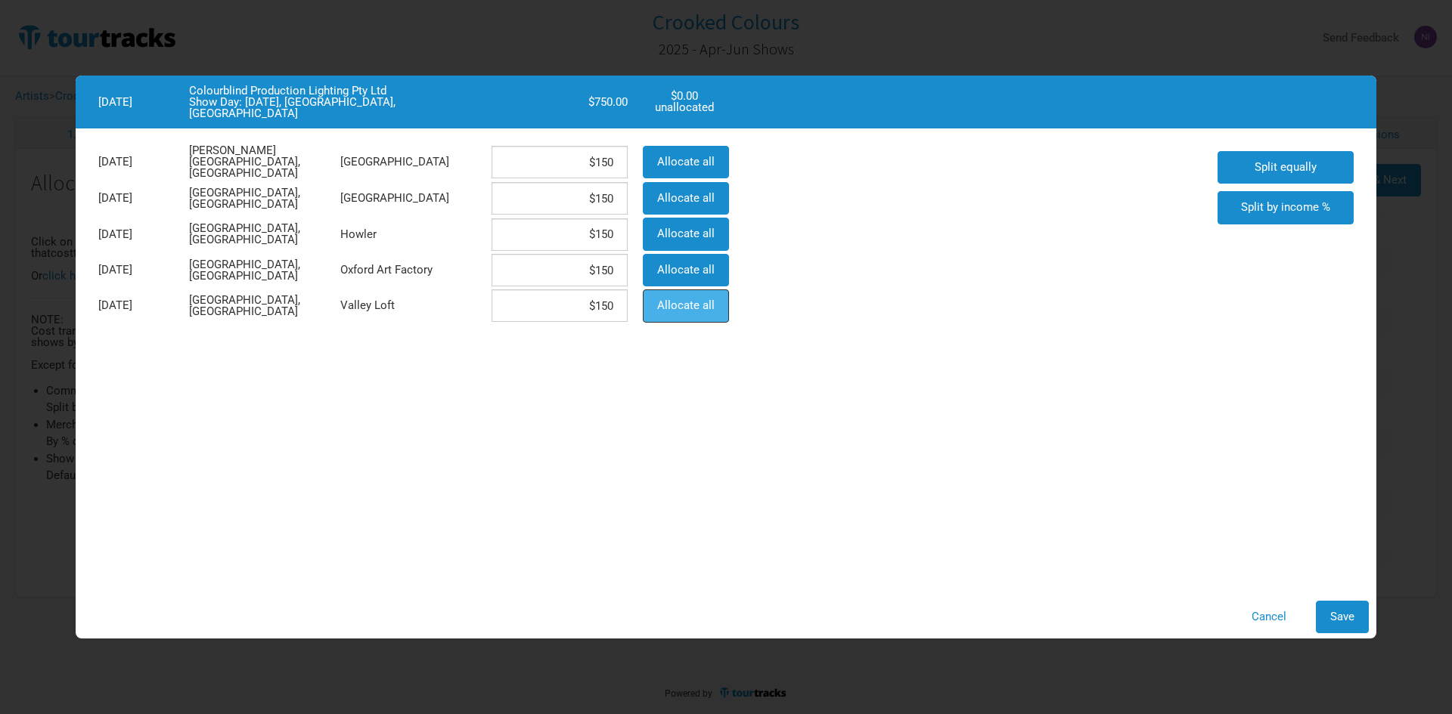
click at [693, 302] on span "Allocate all" at bounding box center [685, 306] width 57 height 14
click at [1352, 618] on span "Save" at bounding box center [1342, 617] width 24 height 14
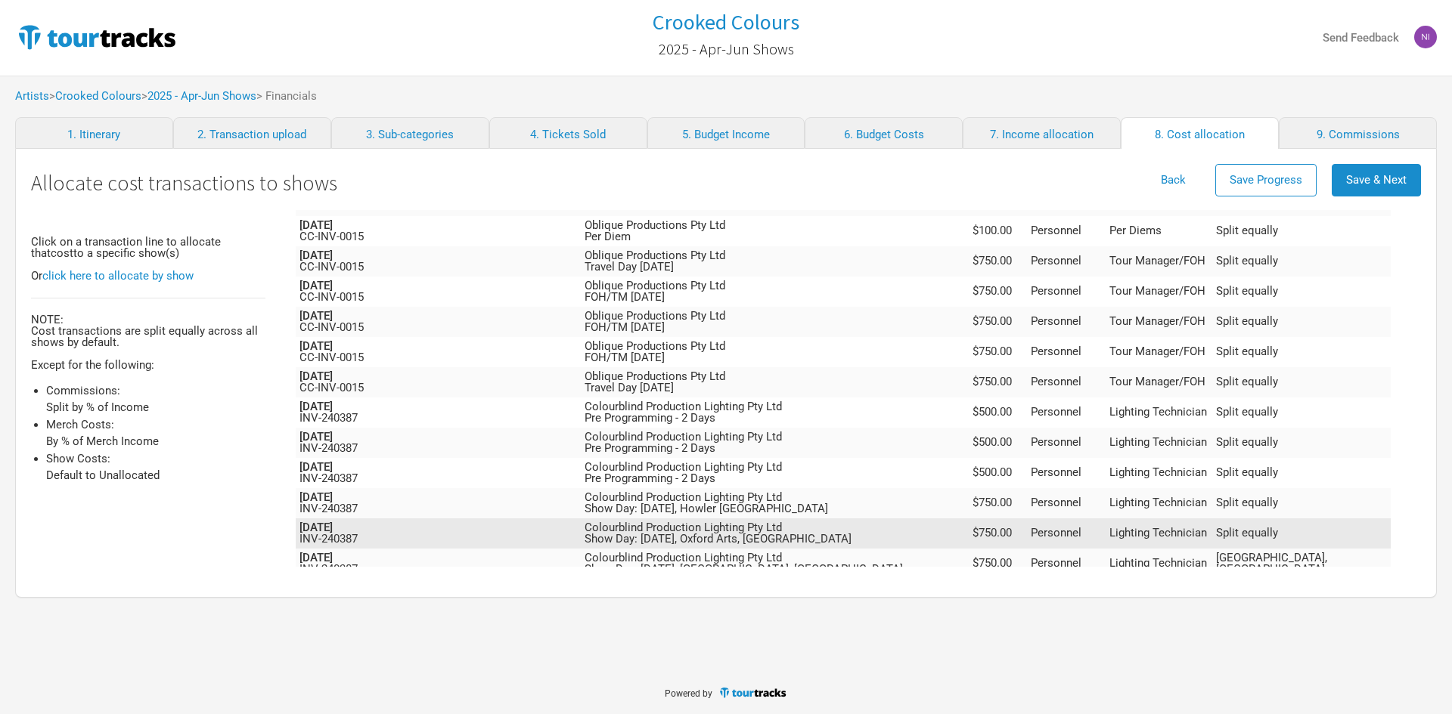
click at [857, 519] on td "Colourblind Production Lighting Pty Ltd Show Day: [DATE], [GEOGRAPHIC_DATA], [G…" at bounding box center [769, 534] width 377 height 30
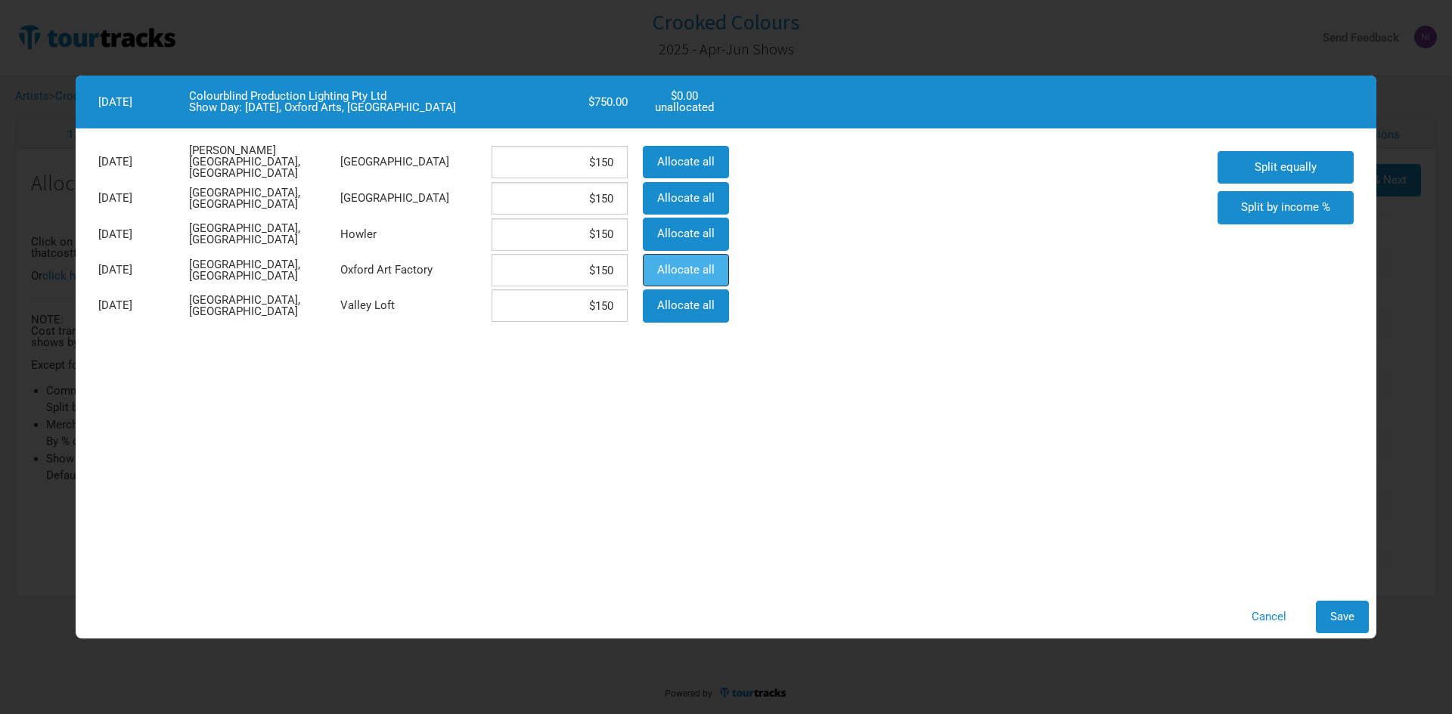
click at [689, 261] on button "Allocate all" at bounding box center [686, 270] width 86 height 33
click at [1328, 603] on button "Save" at bounding box center [1341, 617] width 53 height 33
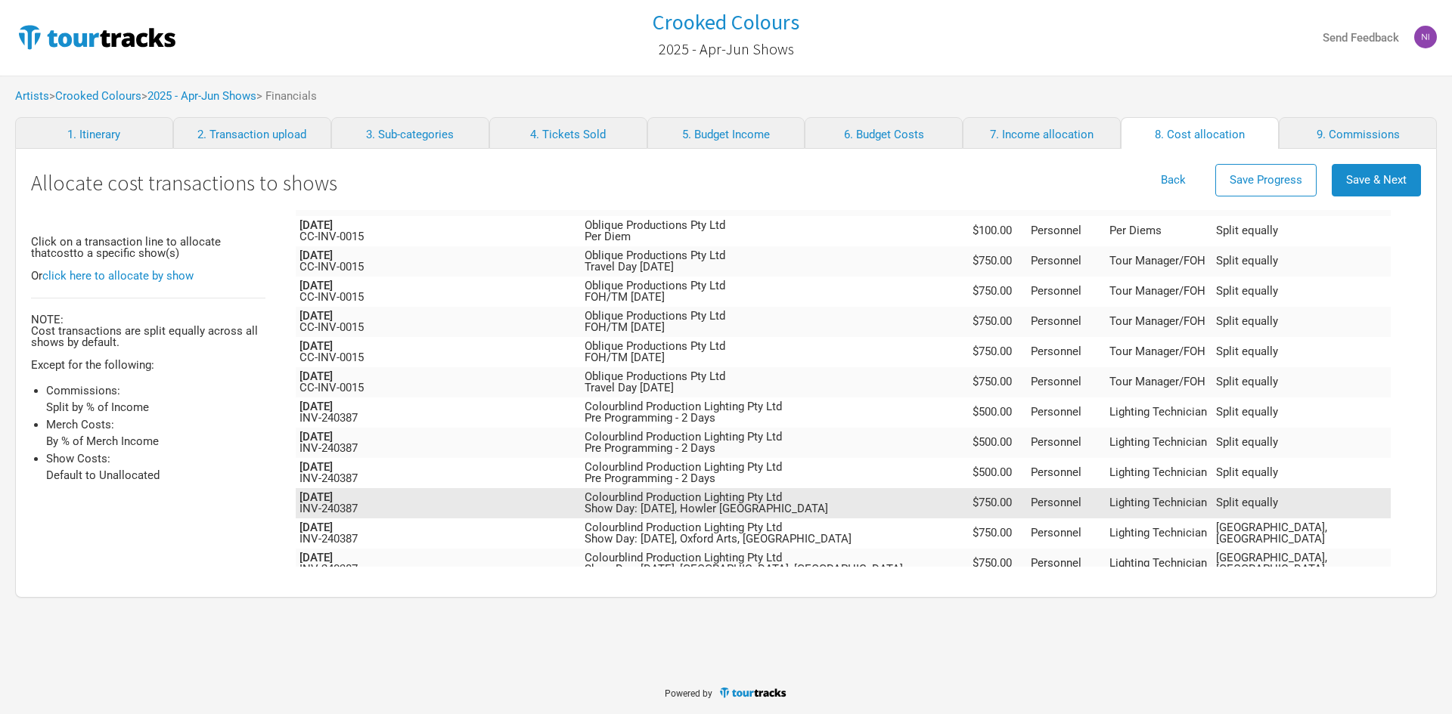
click at [874, 488] on td "Colourblind Production Lighting Pty Ltd Show Day: [DATE], Howler [GEOGRAPHIC_DA…" at bounding box center [769, 503] width 377 height 30
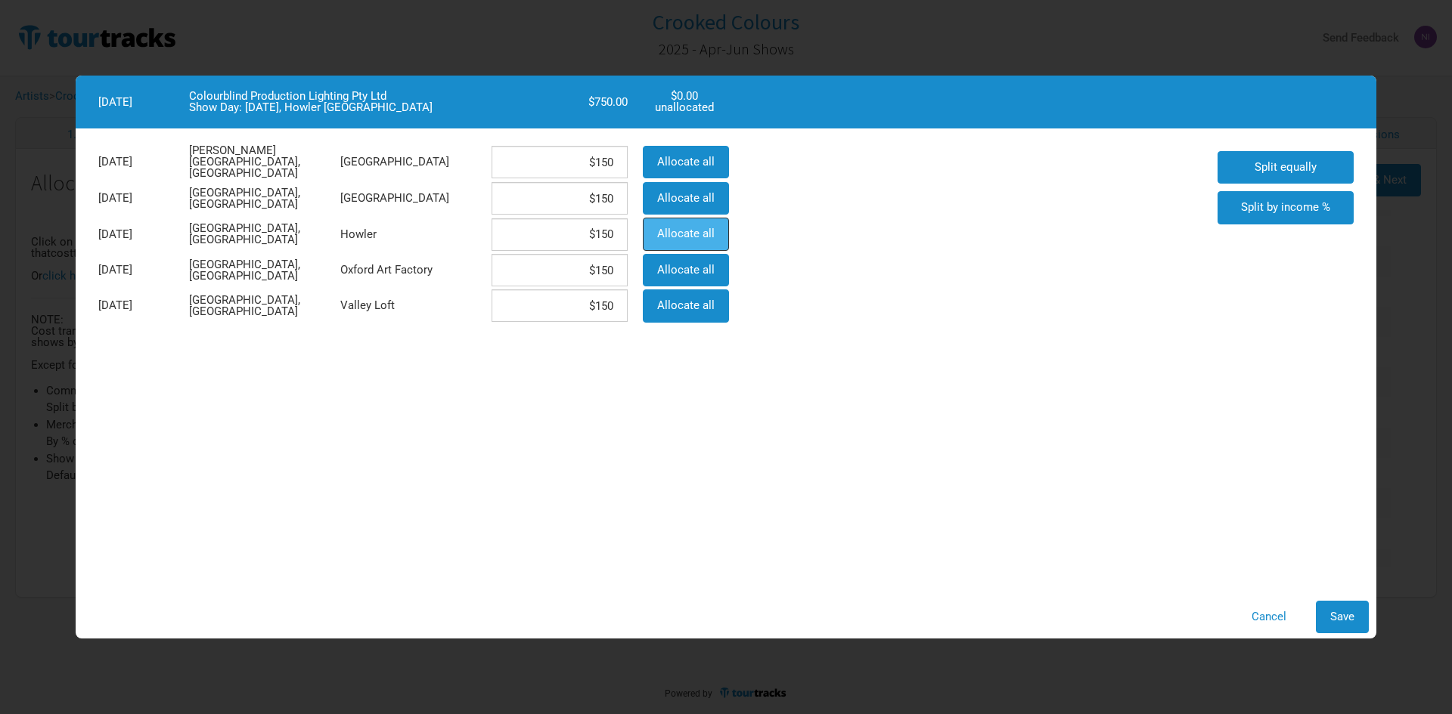
click at [689, 222] on button "Allocate all" at bounding box center [686, 234] width 86 height 33
click at [1334, 611] on span "Save" at bounding box center [1342, 617] width 24 height 14
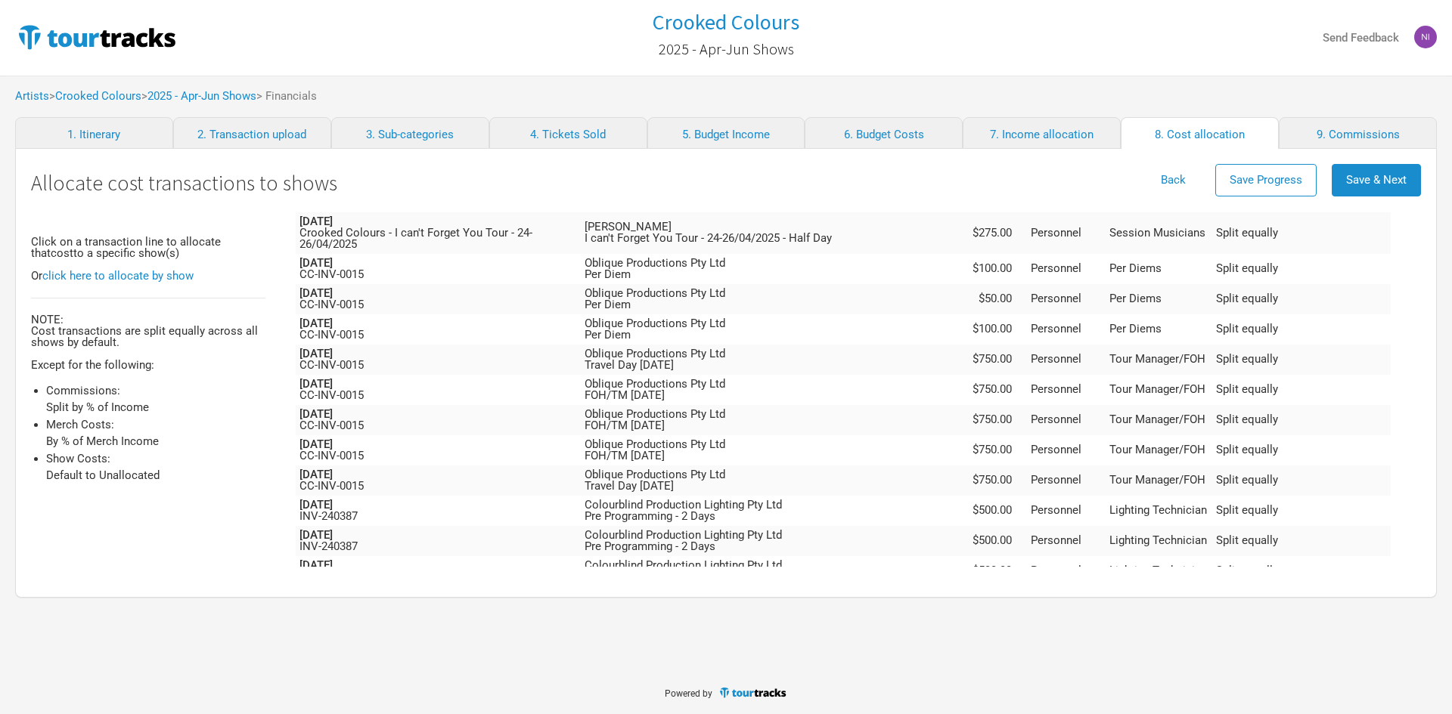
scroll to position [1154, 0]
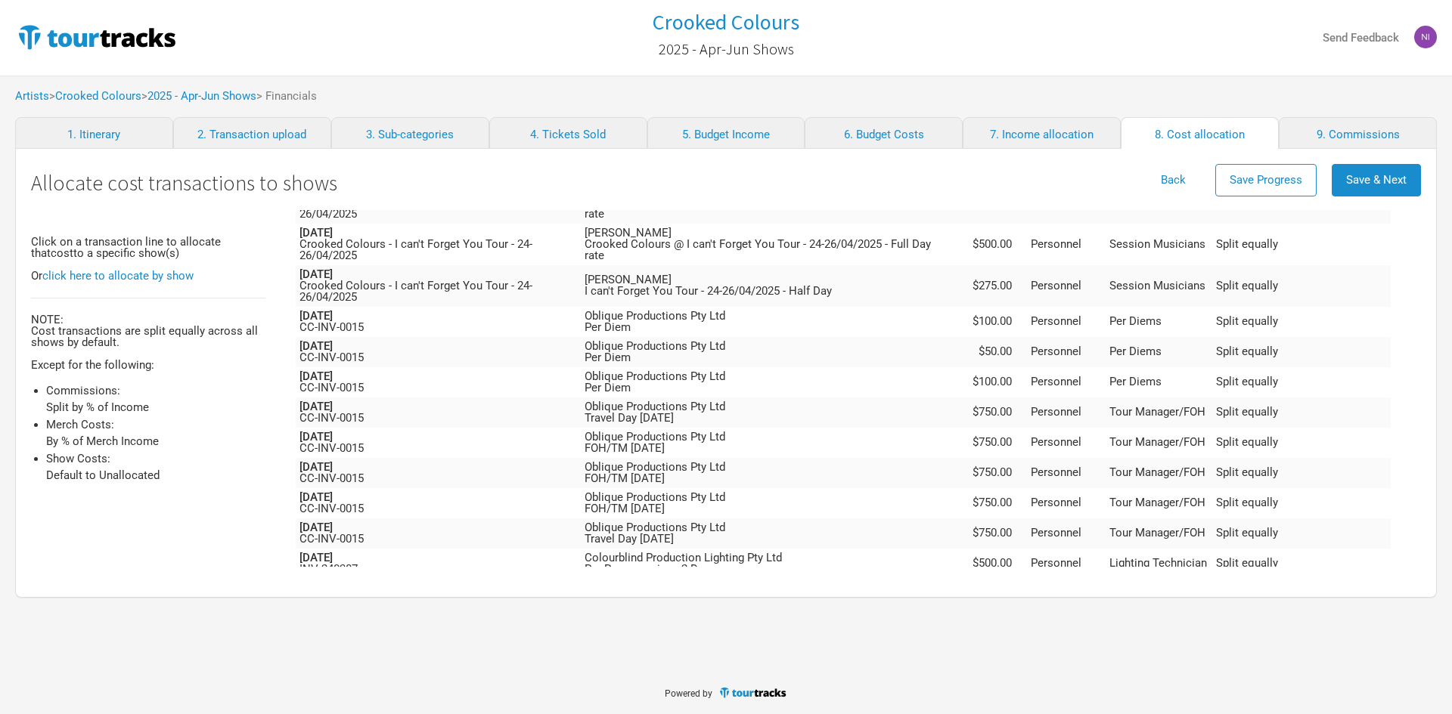
click at [854, 609] on td "Colourblind Production Lighting Pty Ltd Pre Programming - 2 Days" at bounding box center [769, 624] width 377 height 30
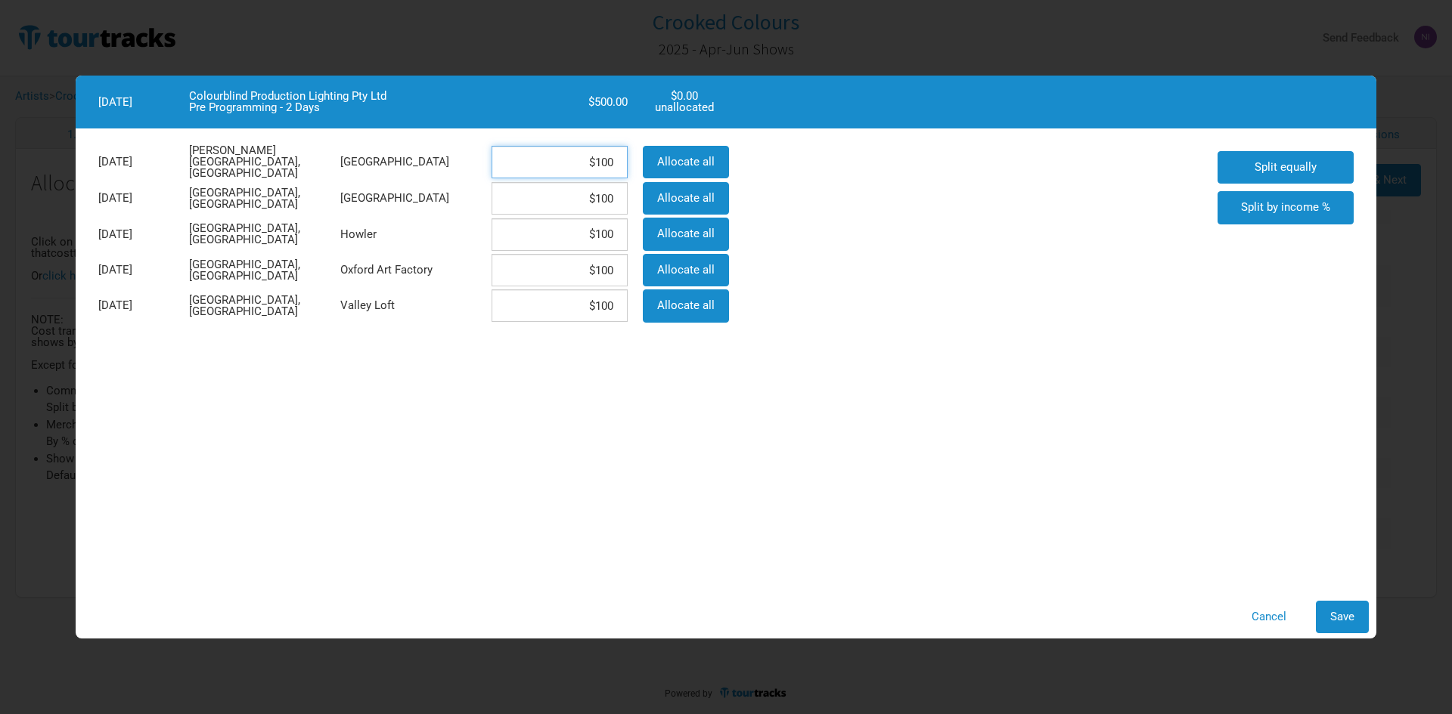
drag, startPoint x: 572, startPoint y: 172, endPoint x: 624, endPoint y: 167, distance: 52.4
click at [624, 167] on input "$100" at bounding box center [559, 162] width 136 height 33
drag, startPoint x: 572, startPoint y: 267, endPoint x: 634, endPoint y: 268, distance: 62.8
click at [634, 268] on div "$100" at bounding box center [559, 271] width 151 height 36
paste input "33.33"
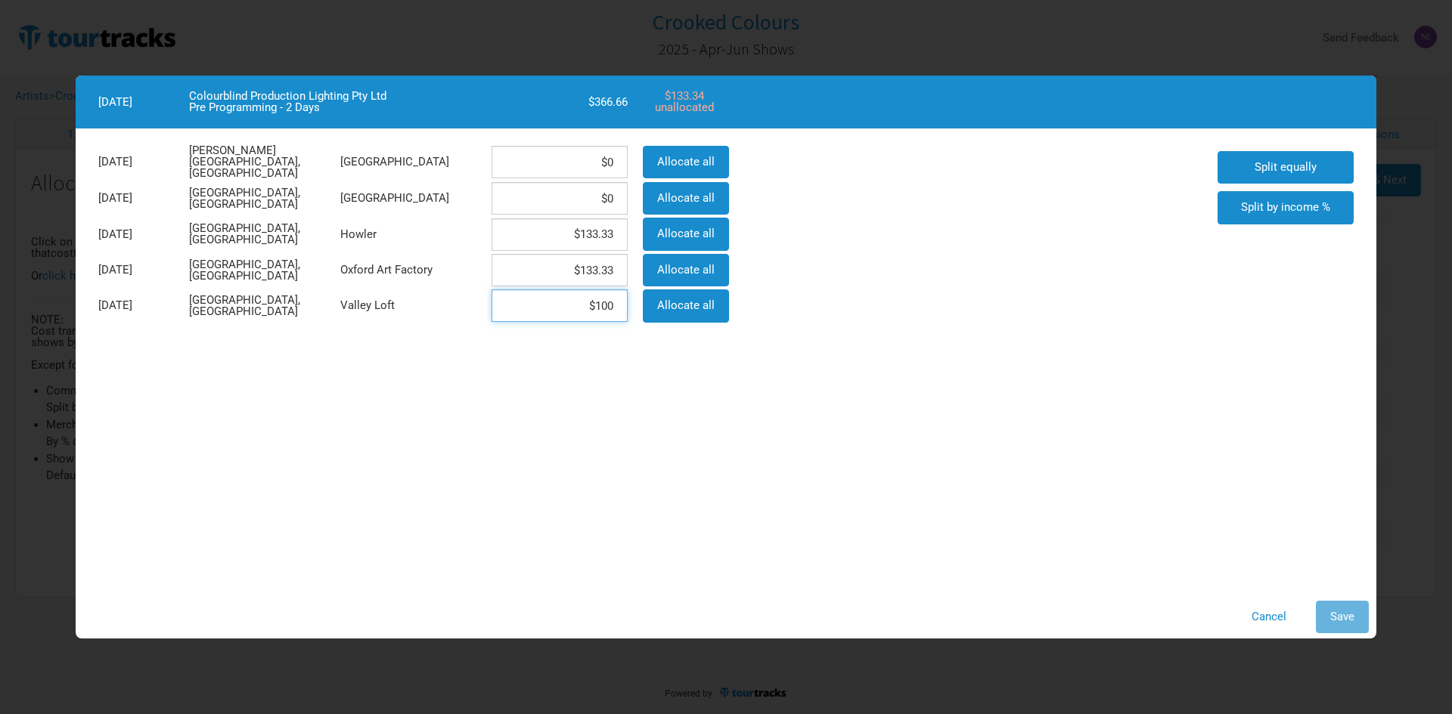
drag, startPoint x: 572, startPoint y: 304, endPoint x: 627, endPoint y: 305, distance: 55.2
click at [612, 305] on input "$100" at bounding box center [559, 306] width 136 height 33
paste input "33.33"
drag, startPoint x: 559, startPoint y: 231, endPoint x: 686, endPoint y: 233, distance: 127.0
click at [686, 233] on div "[DATE] [GEOGRAPHIC_DATA], [GEOGRAPHIC_DATA] Howler $133.33 Allocate all" at bounding box center [412, 234] width 643 height 36
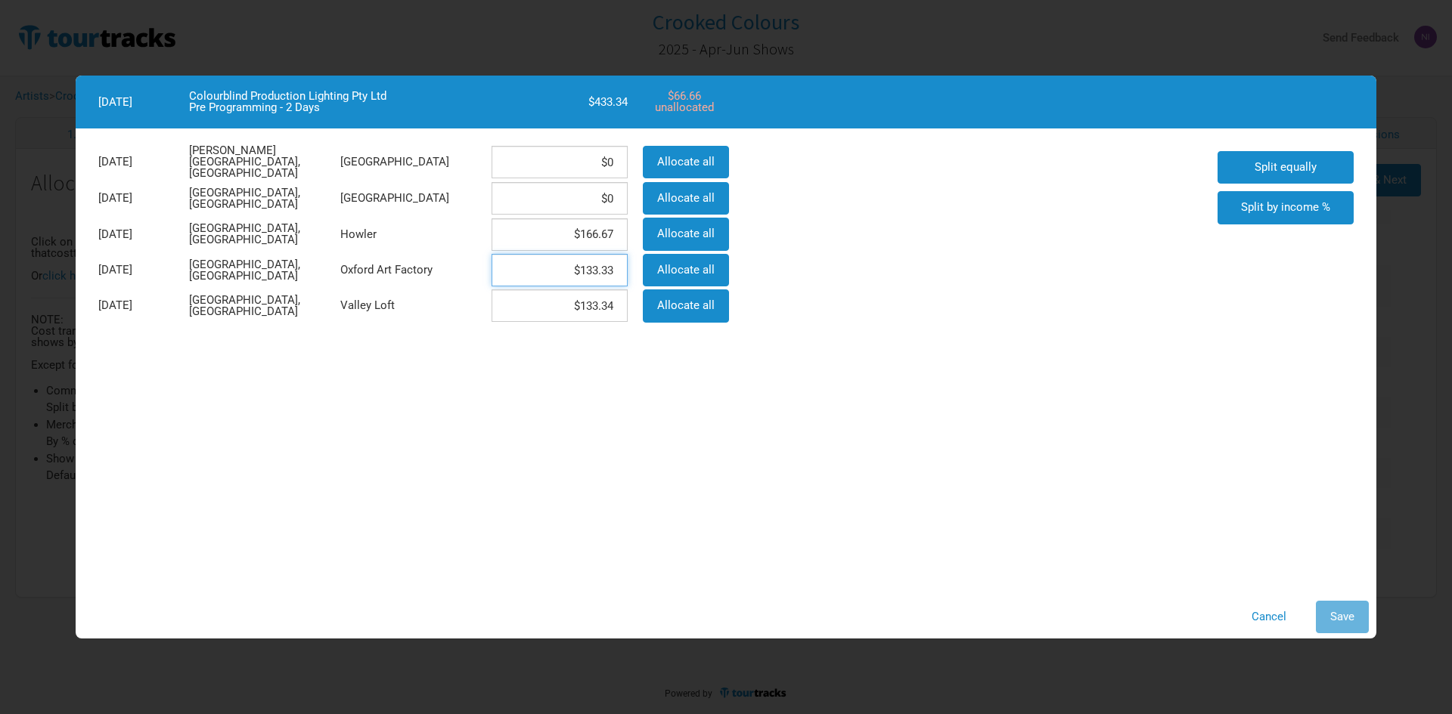
click at [543, 265] on input "$133.33" at bounding box center [559, 270] width 136 height 33
drag, startPoint x: 582, startPoint y: 274, endPoint x: 652, endPoint y: 271, distance: 70.3
click at [664, 271] on div "[DATE] [GEOGRAPHIC_DATA], [GEOGRAPHIC_DATA] Oxford Art Factory $133.33 Allocate…" at bounding box center [412, 271] width 643 height 36
paste input "66.67"
drag, startPoint x: 550, startPoint y: 299, endPoint x: 628, endPoint y: 300, distance: 77.9
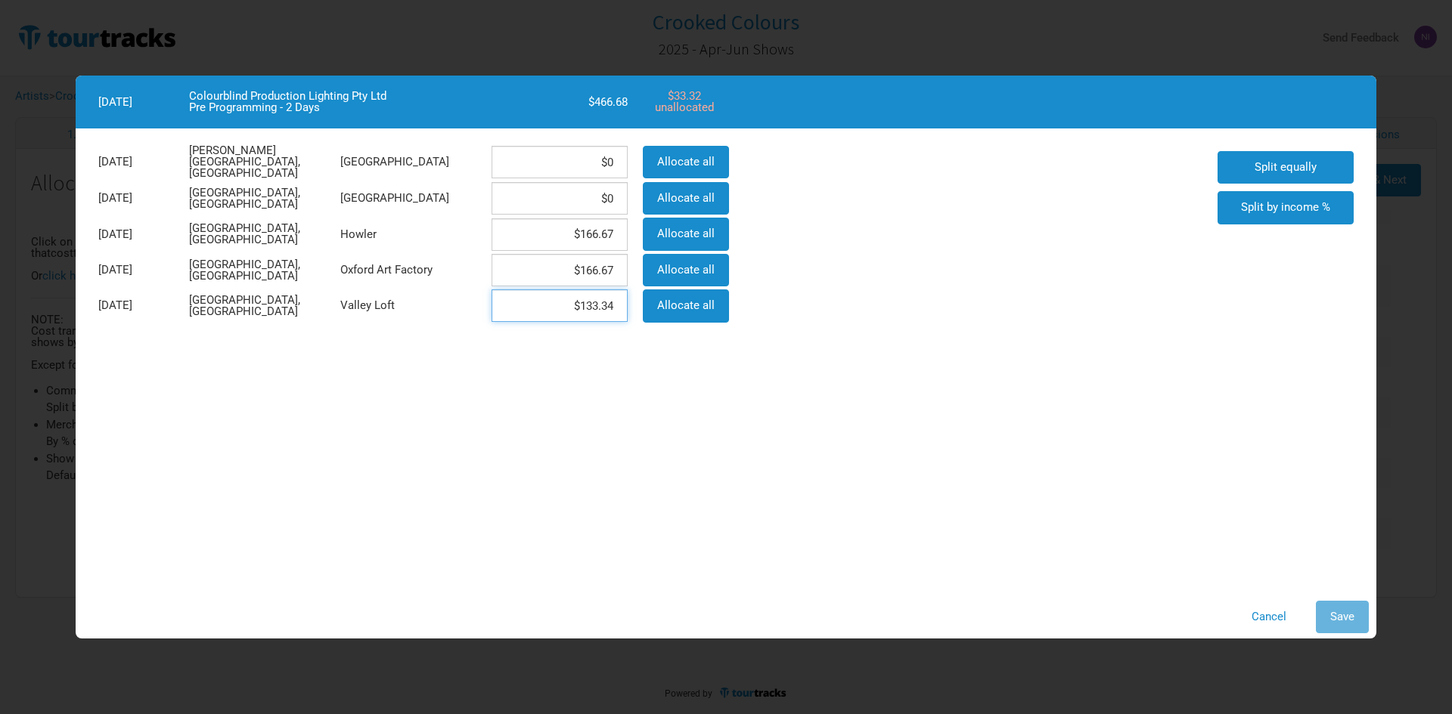
click at [628, 300] on div "$133.34" at bounding box center [559, 306] width 151 height 36
paste input "66.67"
click at [1335, 607] on button "Save" at bounding box center [1341, 617] width 53 height 33
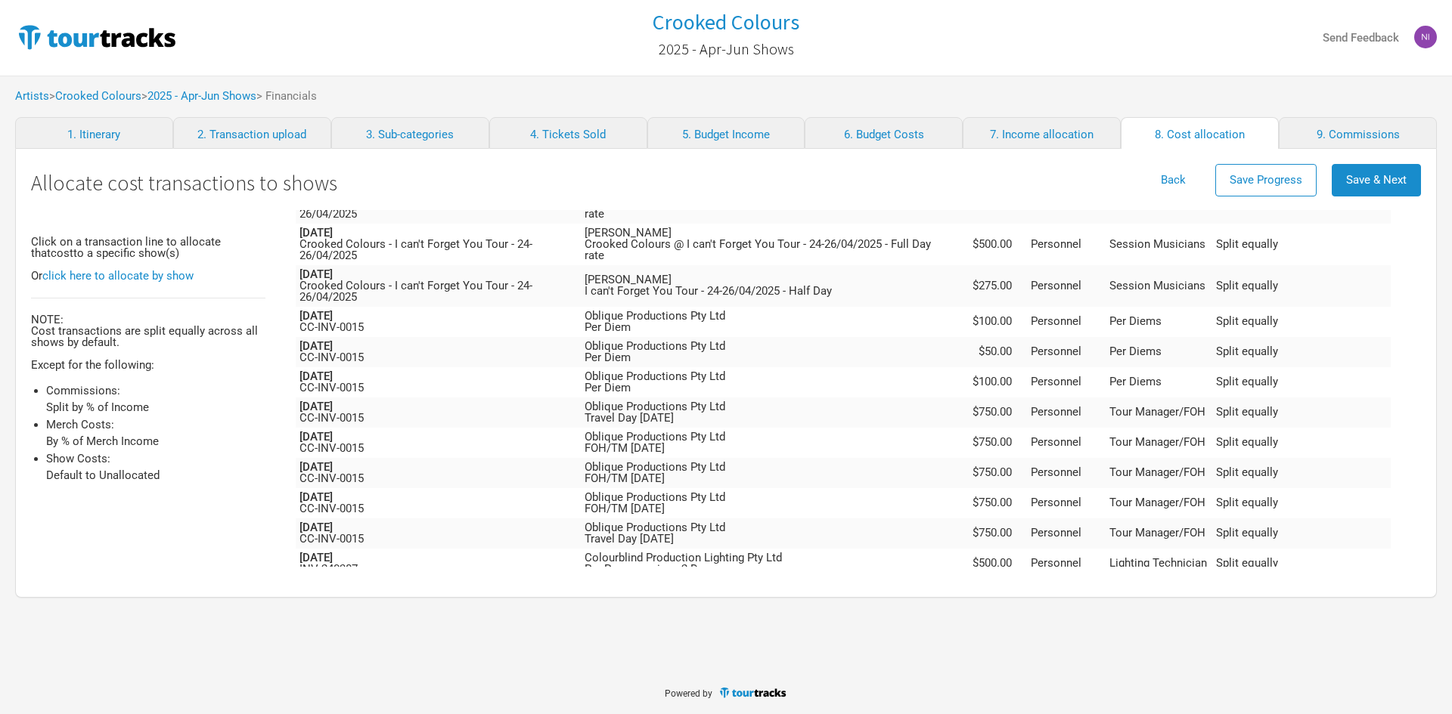
click at [943, 579] on td "Colourblind Production Lighting Pty Ltd Pre Programming - 2 Days" at bounding box center [769, 594] width 377 height 30
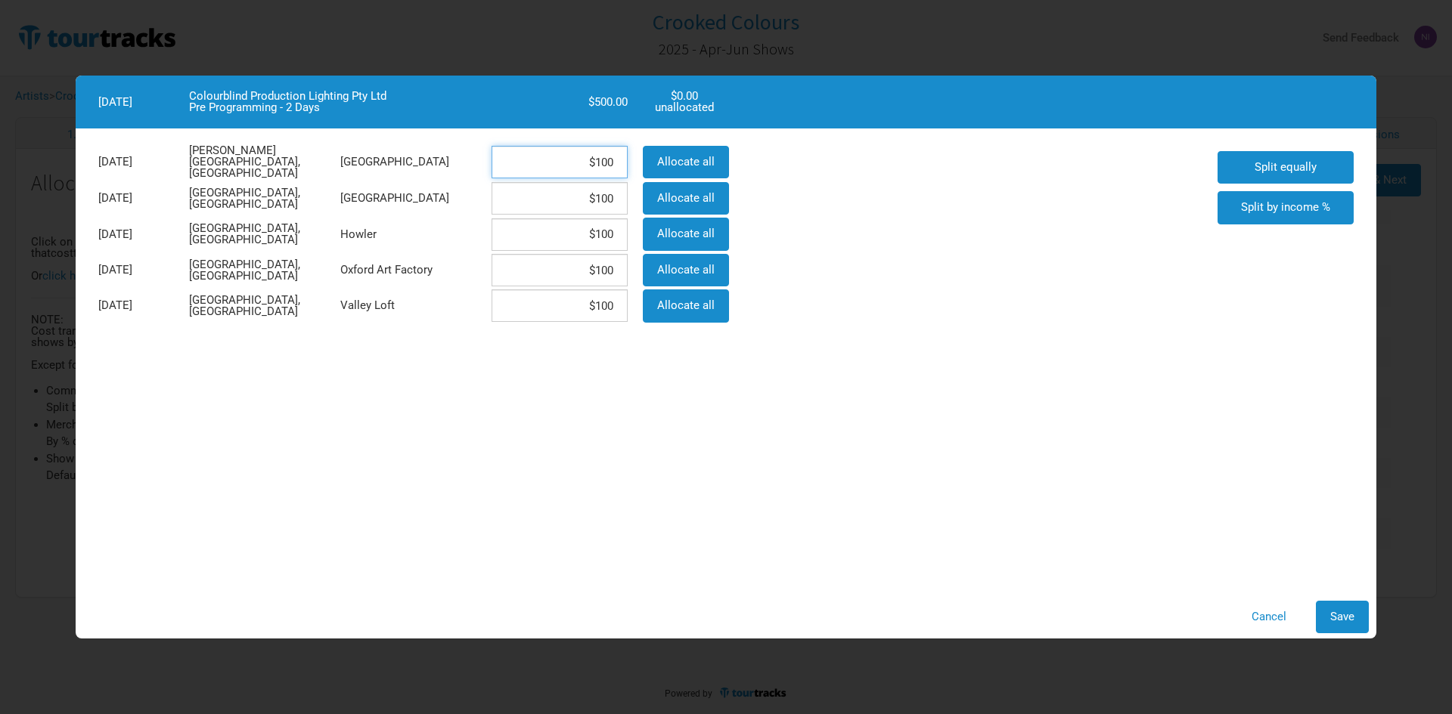
drag, startPoint x: 572, startPoint y: 169, endPoint x: 603, endPoint y: 165, distance: 31.2
click at [602, 167] on input "$100" at bounding box center [559, 162] width 136 height 33
paste input "66.67"
click at [1325, 610] on button "Save" at bounding box center [1341, 617] width 53 height 33
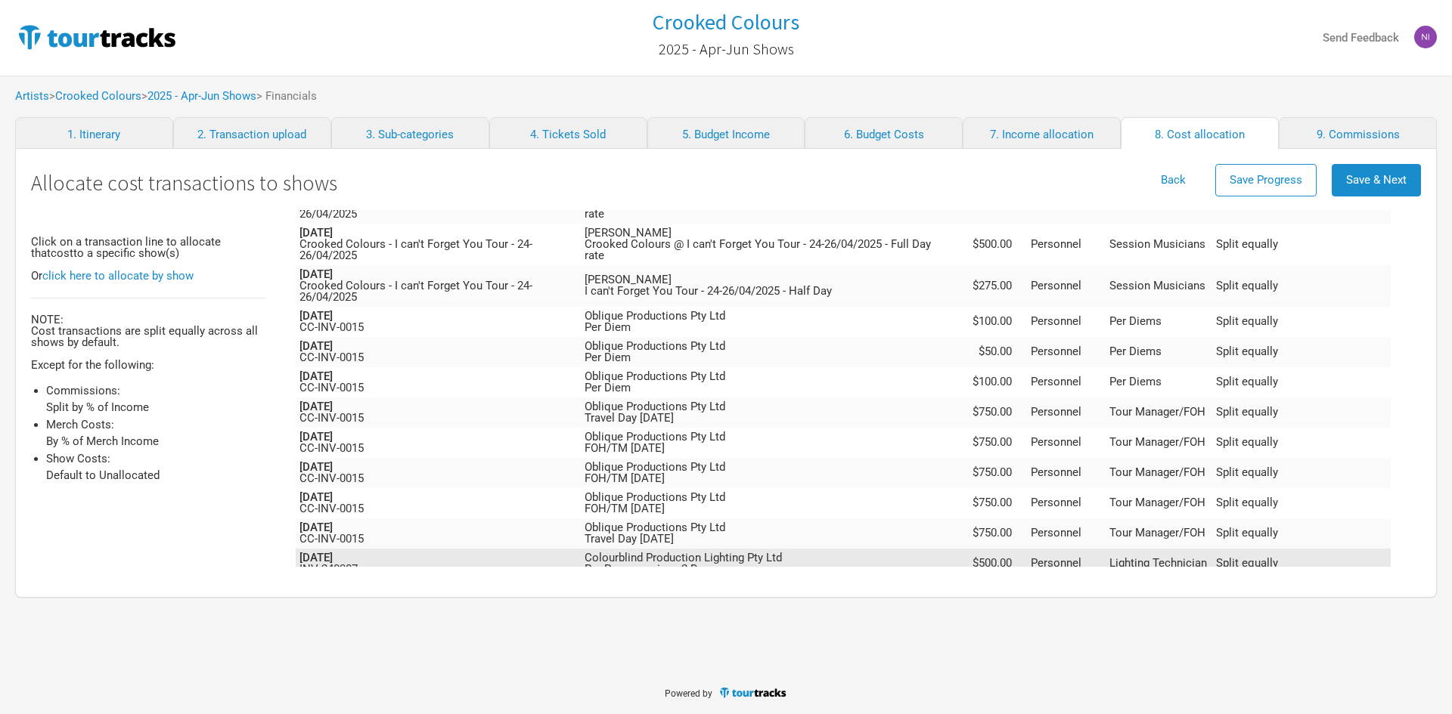
click at [798, 549] on td "Colourblind Production Lighting Pty Ltd Pre Programming - 2 Days" at bounding box center [769, 564] width 377 height 30
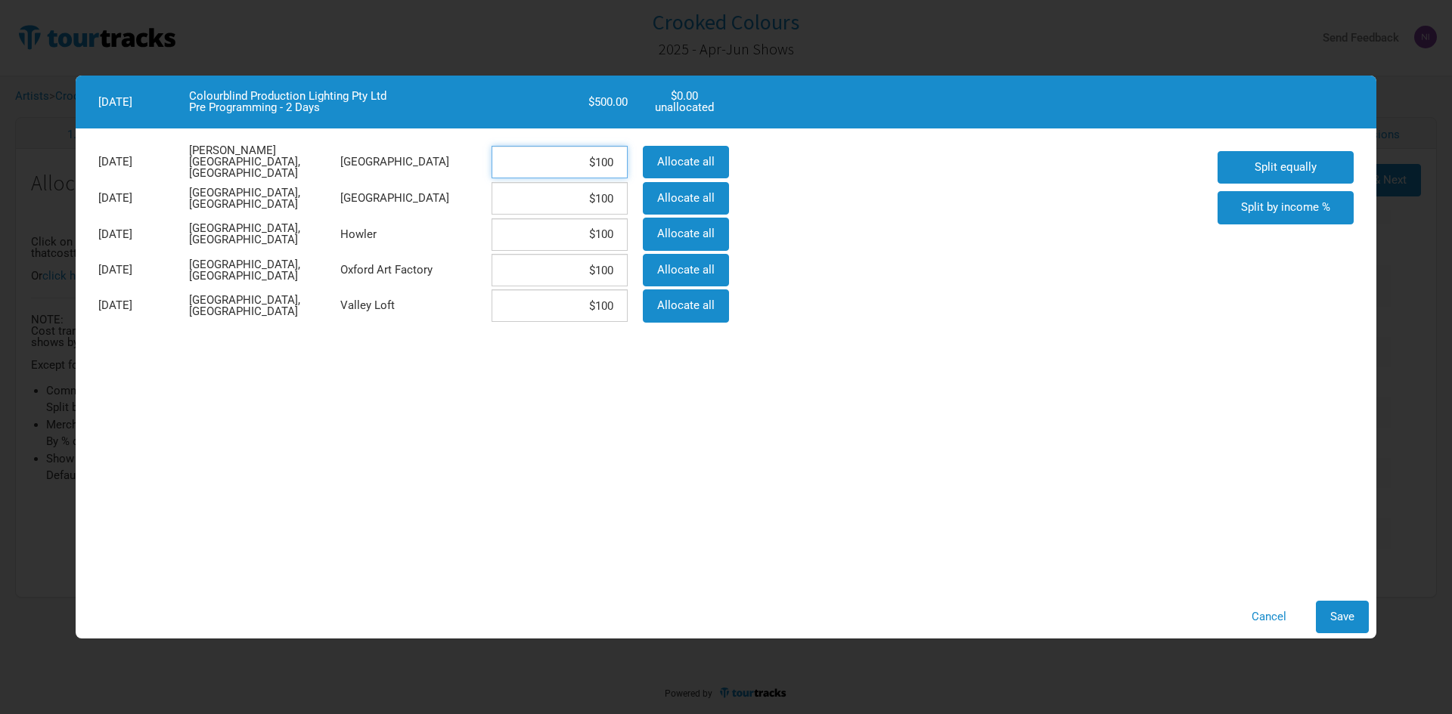
drag, startPoint x: 554, startPoint y: 164, endPoint x: 628, endPoint y: 162, distance: 74.1
click at [626, 162] on input "$100" at bounding box center [559, 162] width 136 height 33
paste input "66.67"
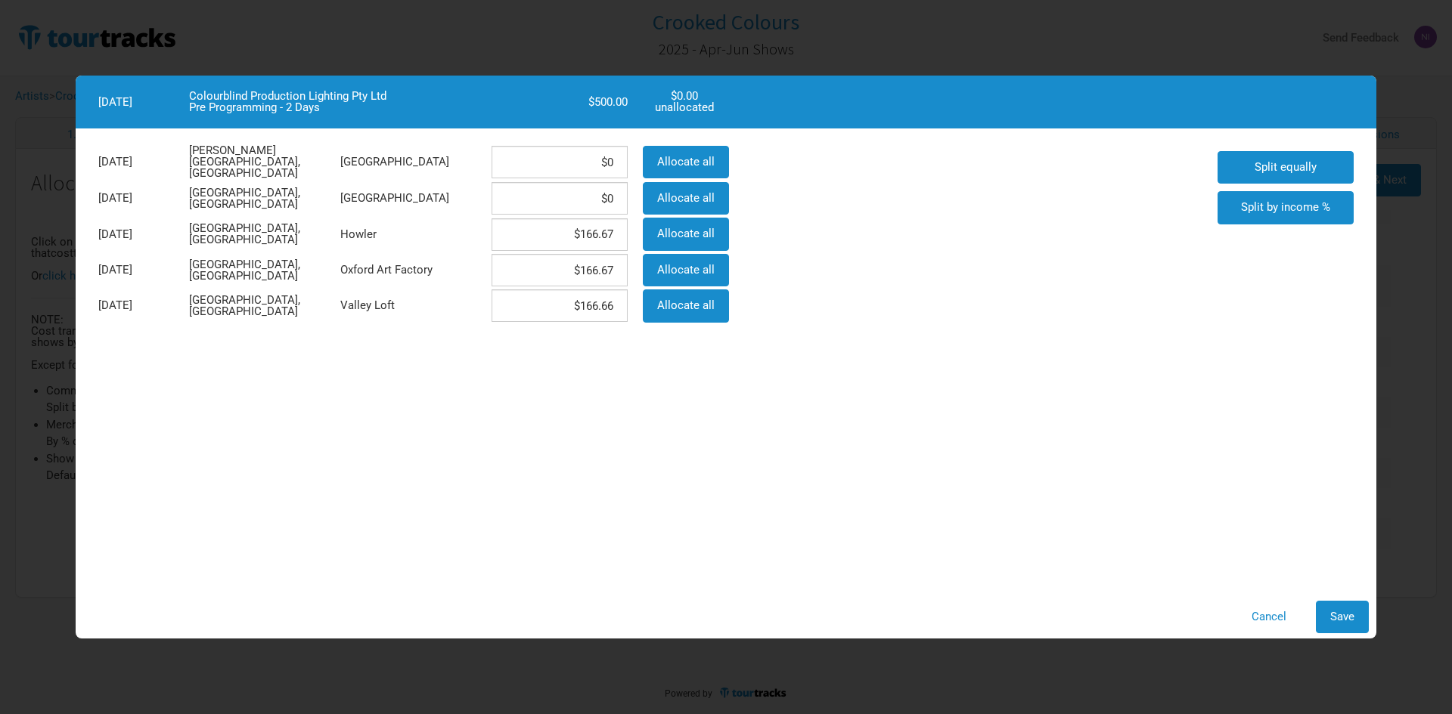
click at [1345, 635] on div "Cancel Save" at bounding box center [726, 617] width 1300 height 48
click at [1341, 618] on span "Save" at bounding box center [1342, 617] width 24 height 14
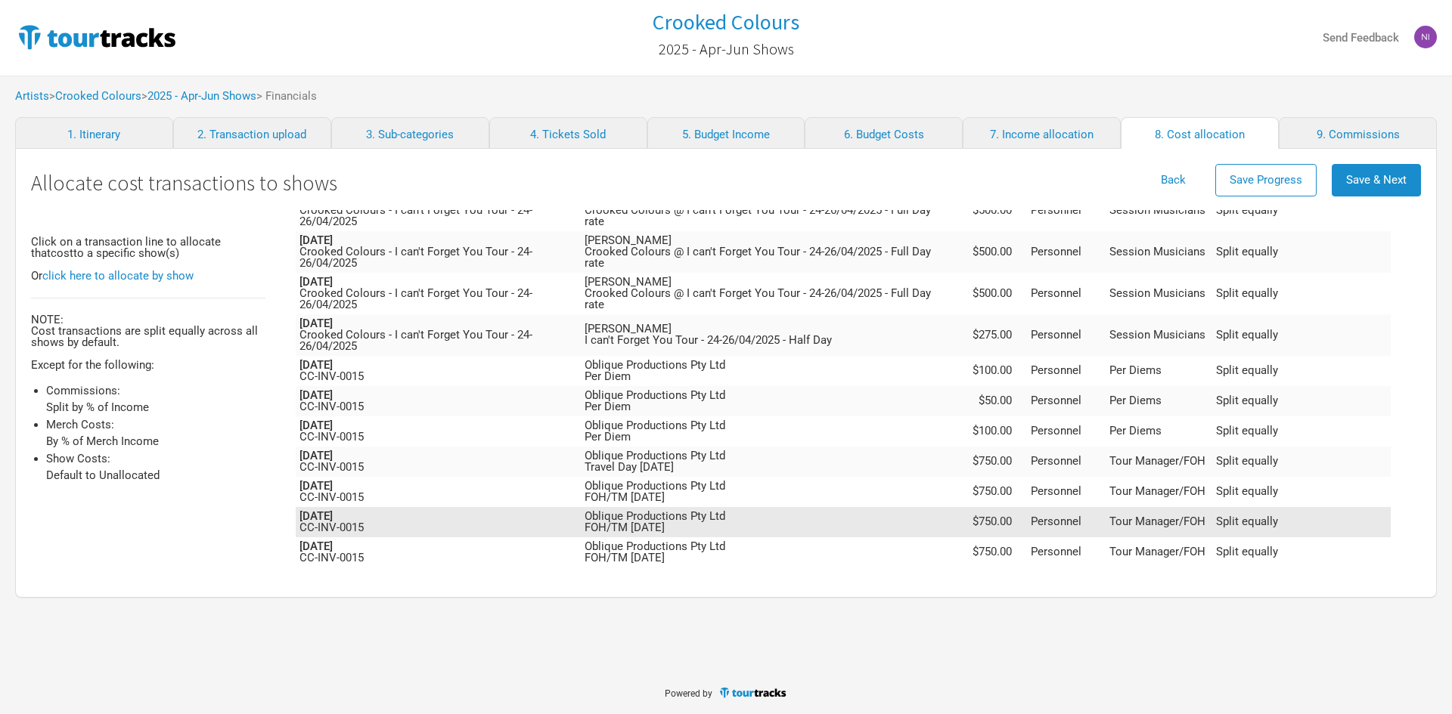
scroll to position [1079, 0]
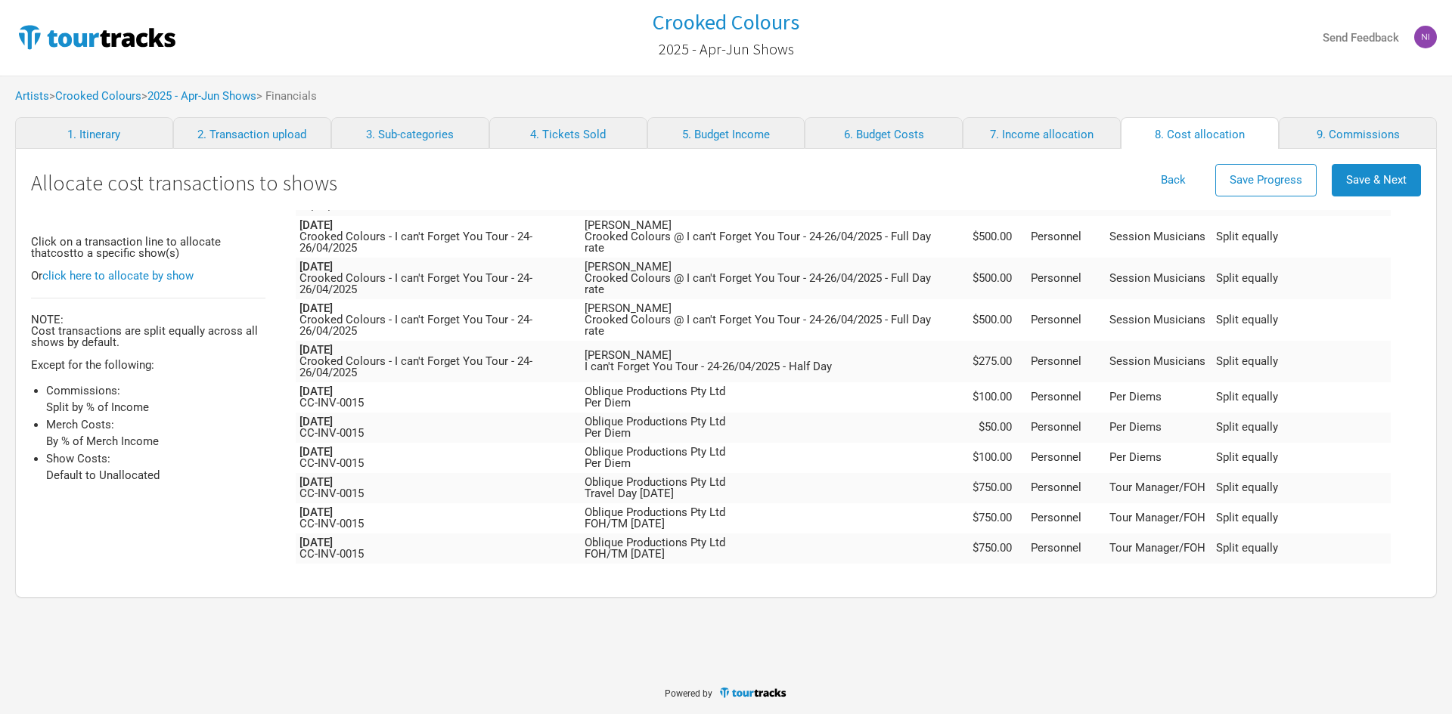
click at [846, 594] on td "Oblique Productions Pty Ltd Travel Day [DATE]" at bounding box center [769, 609] width 377 height 30
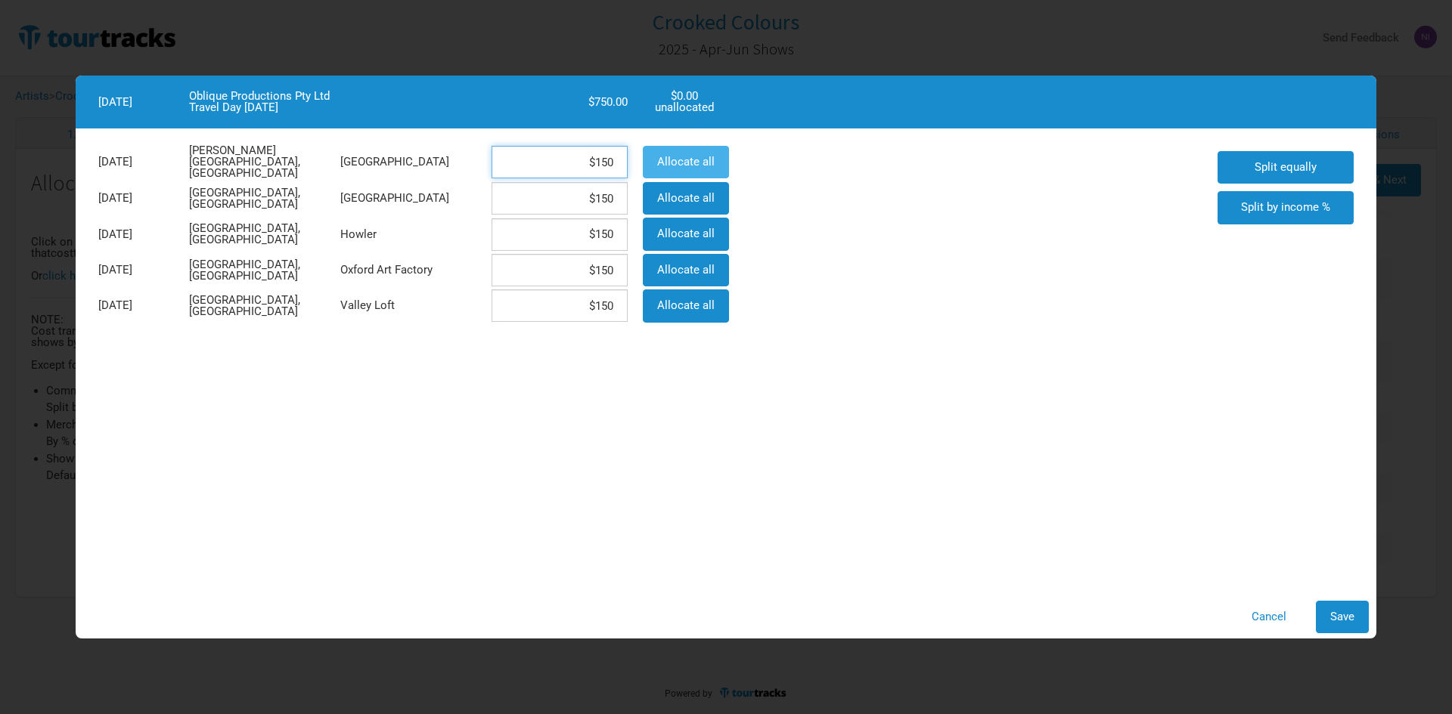
drag, startPoint x: 581, startPoint y: 161, endPoint x: 649, endPoint y: 163, distance: 68.1
click at [649, 163] on div "[DATE][GEOGRAPHIC_DATA][PERSON_NAME], [GEOGRAPHIC_DATA] $150 Allocate all" at bounding box center [412, 162] width 643 height 37
click at [1352, 621] on span "Save" at bounding box center [1342, 617] width 24 height 14
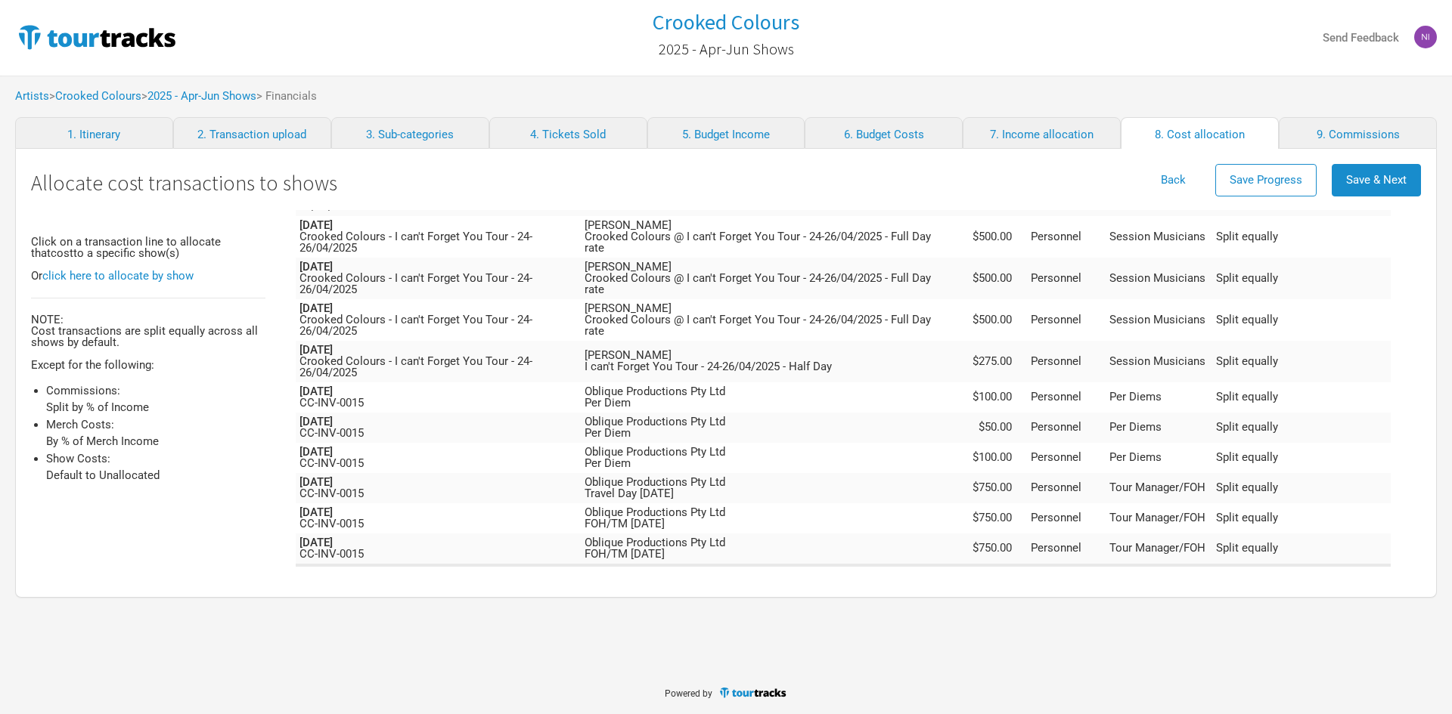
click at [909, 564] on td "Oblique Productions Pty Ltd FOH/TM [DATE]" at bounding box center [769, 579] width 377 height 30
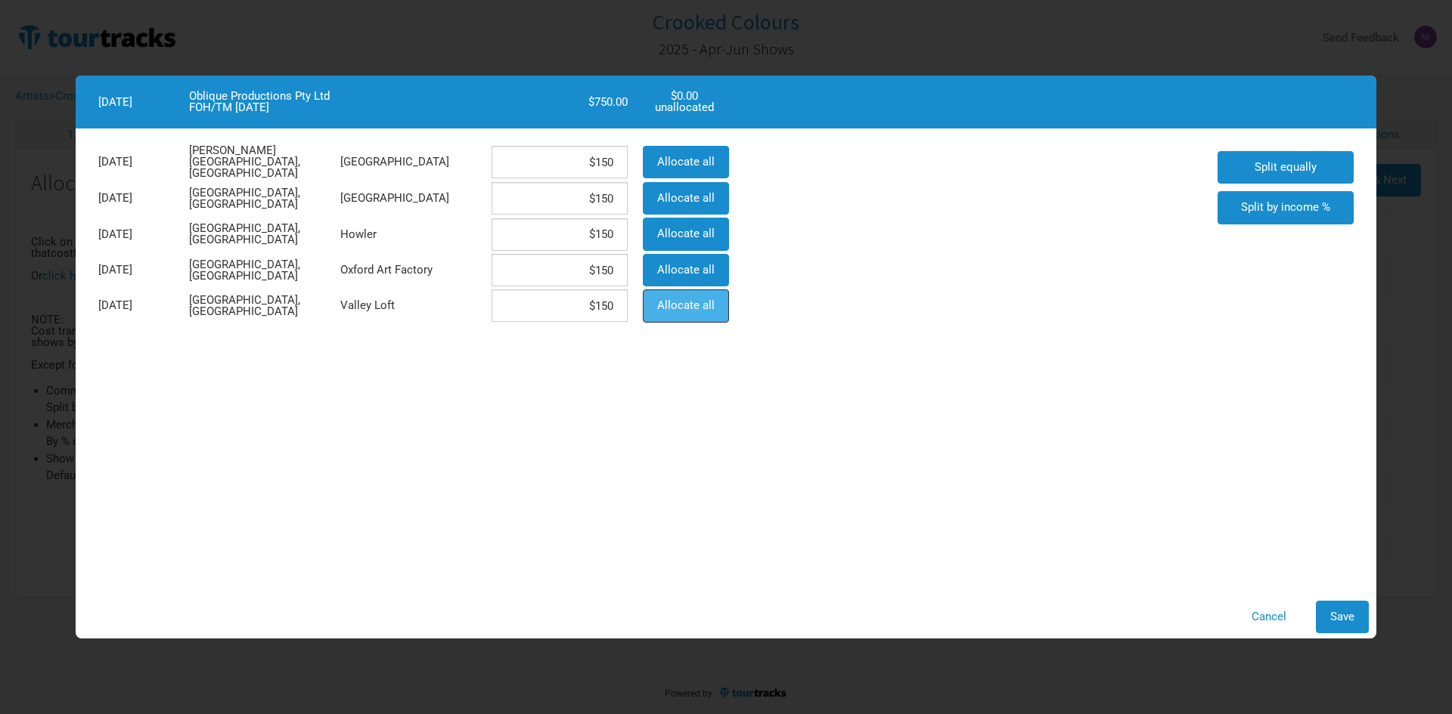
click at [675, 305] on span "Allocate all" at bounding box center [685, 306] width 57 height 14
click at [1343, 613] on span "Save" at bounding box center [1342, 617] width 24 height 14
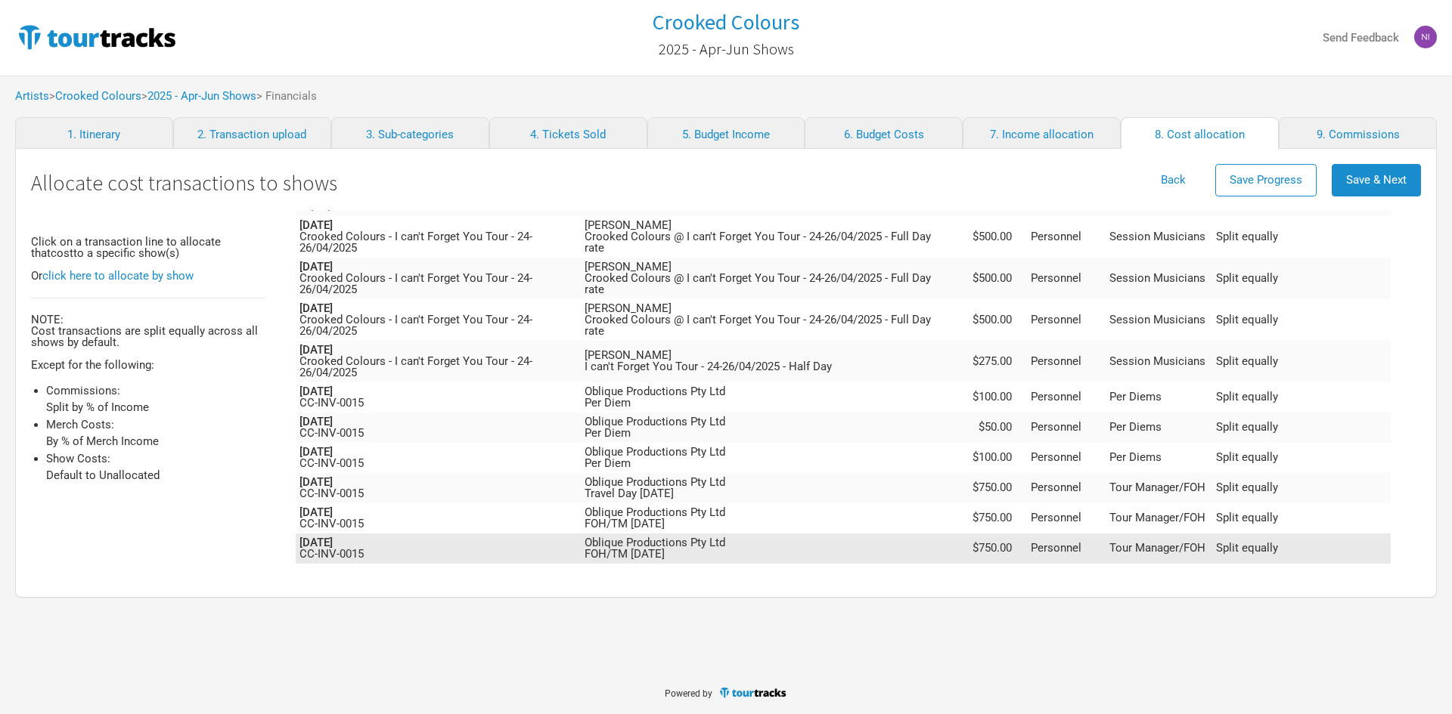
click at [820, 534] on td "Oblique Productions Pty Ltd FOH/TM [DATE]" at bounding box center [769, 549] width 377 height 30
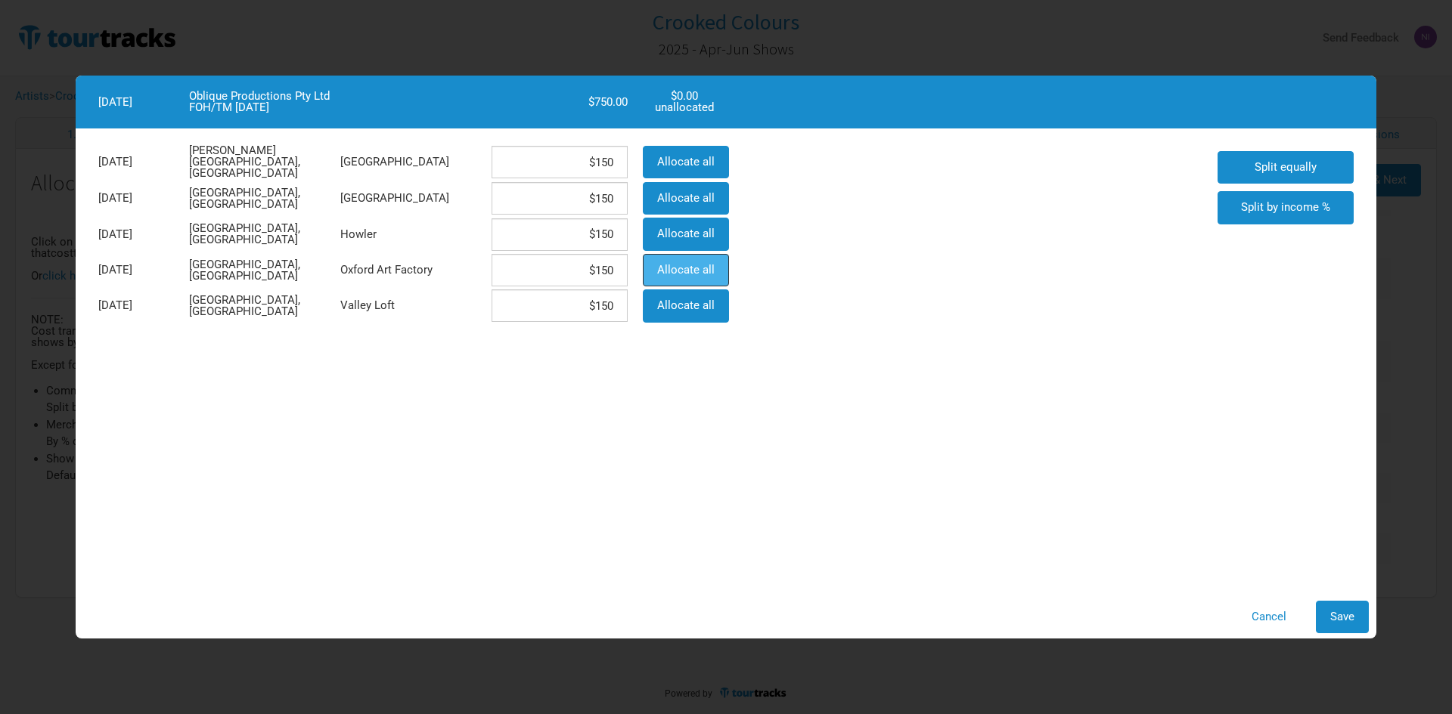
click at [686, 256] on button "Allocate all" at bounding box center [686, 270] width 86 height 33
click at [1333, 614] on span "Save" at bounding box center [1342, 617] width 24 height 14
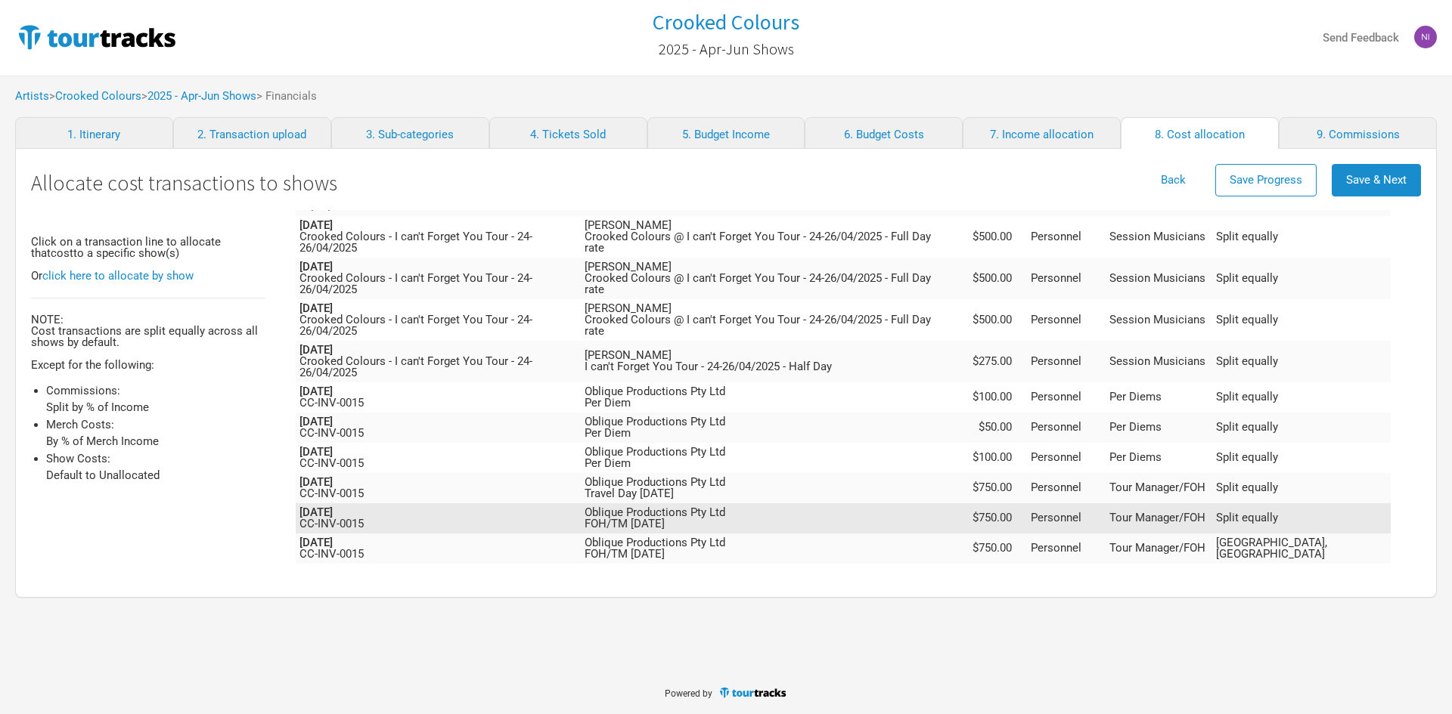
click at [851, 503] on td "Oblique Productions Pty Ltd FOH/TM [DATE]" at bounding box center [769, 518] width 377 height 30
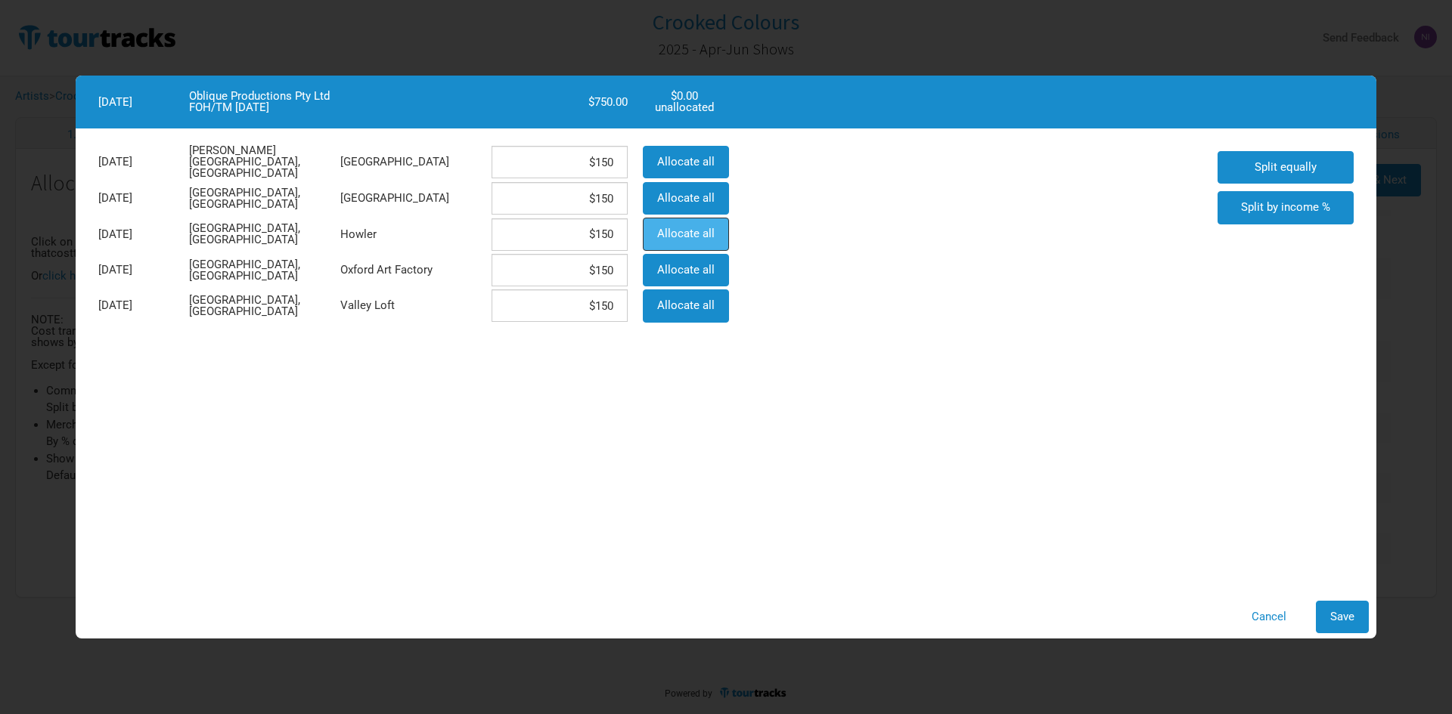
click at [696, 234] on span "Allocate all" at bounding box center [685, 234] width 57 height 14
click at [1339, 612] on span "Save" at bounding box center [1342, 617] width 24 height 14
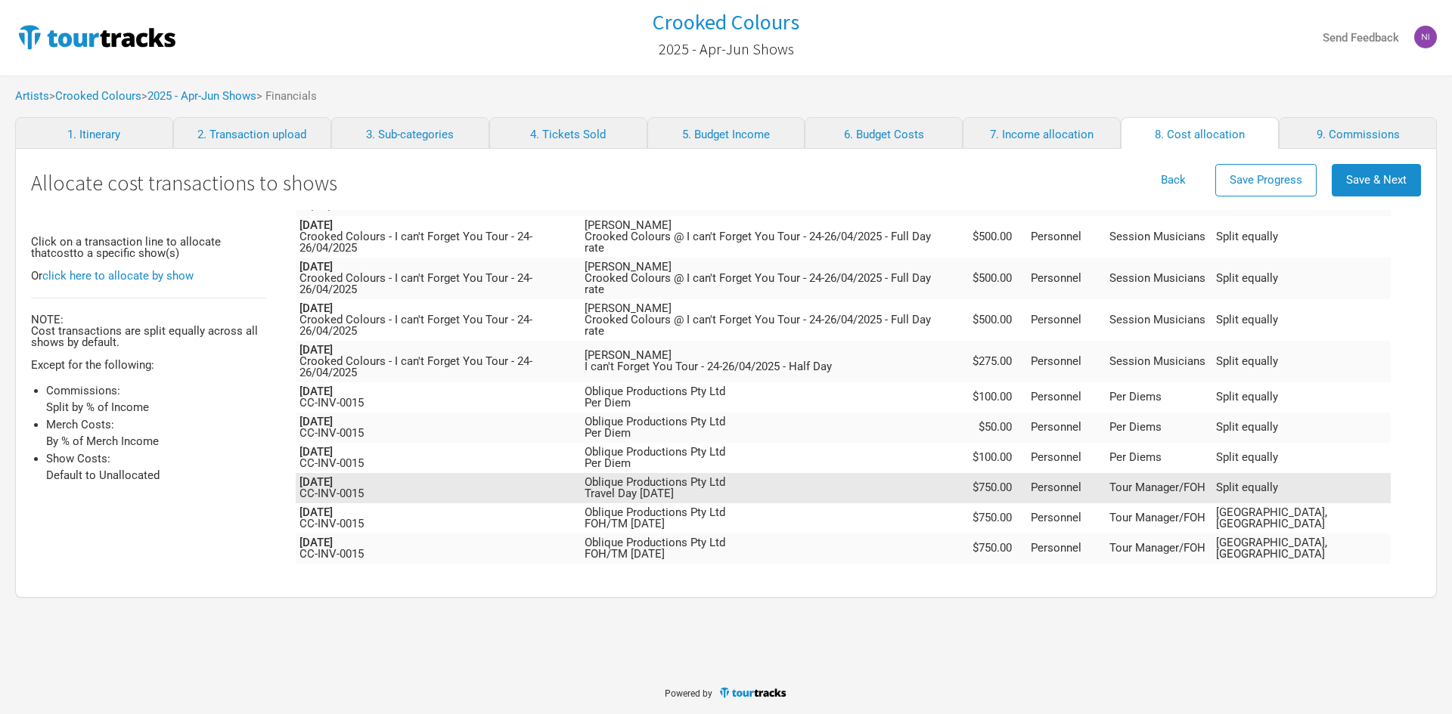
click at [793, 473] on td "Oblique Productions Pty Ltd Travel Day [DATE]" at bounding box center [769, 488] width 377 height 30
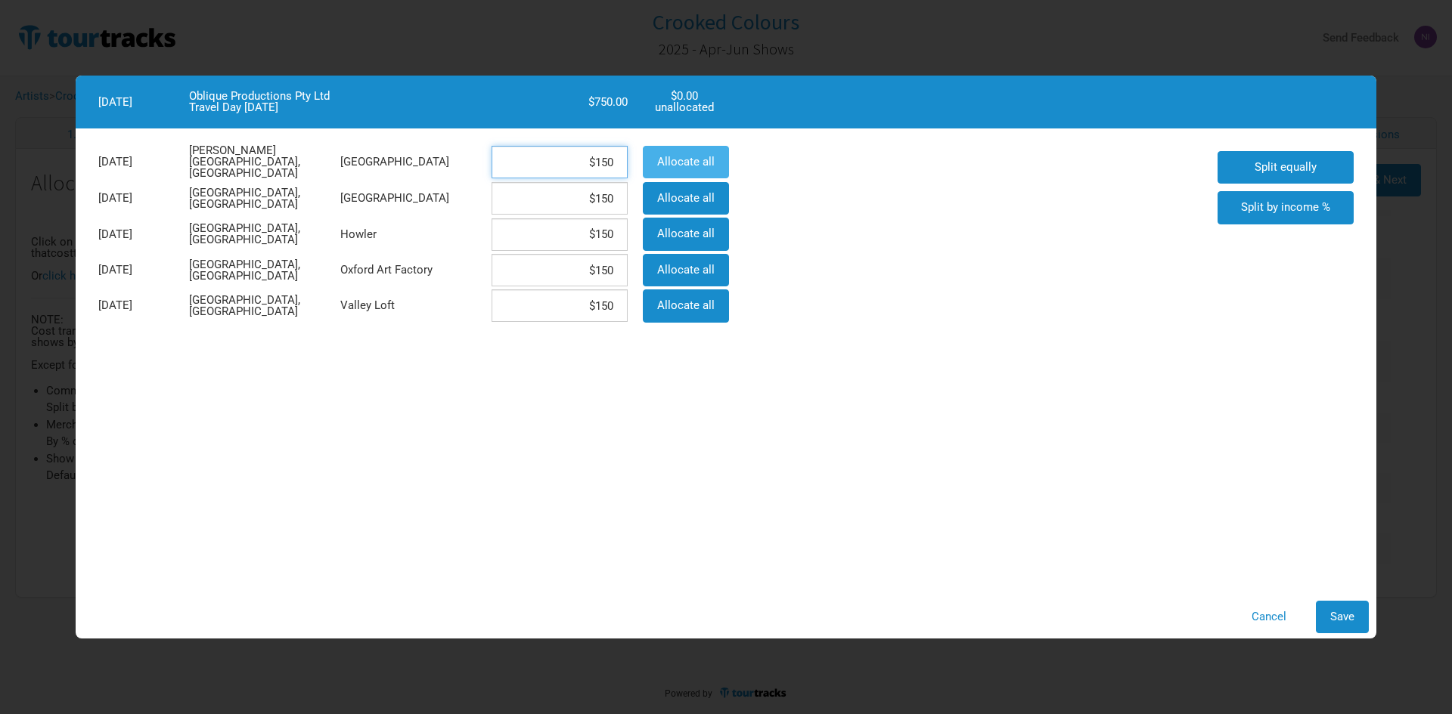
drag, startPoint x: 532, startPoint y: 162, endPoint x: 653, endPoint y: 160, distance: 121.0
click at [652, 160] on div "[DATE][GEOGRAPHIC_DATA][PERSON_NAME], [GEOGRAPHIC_DATA] $150 Allocate all" at bounding box center [412, 162] width 643 height 37
click at [1350, 617] on span "Save" at bounding box center [1342, 617] width 24 height 14
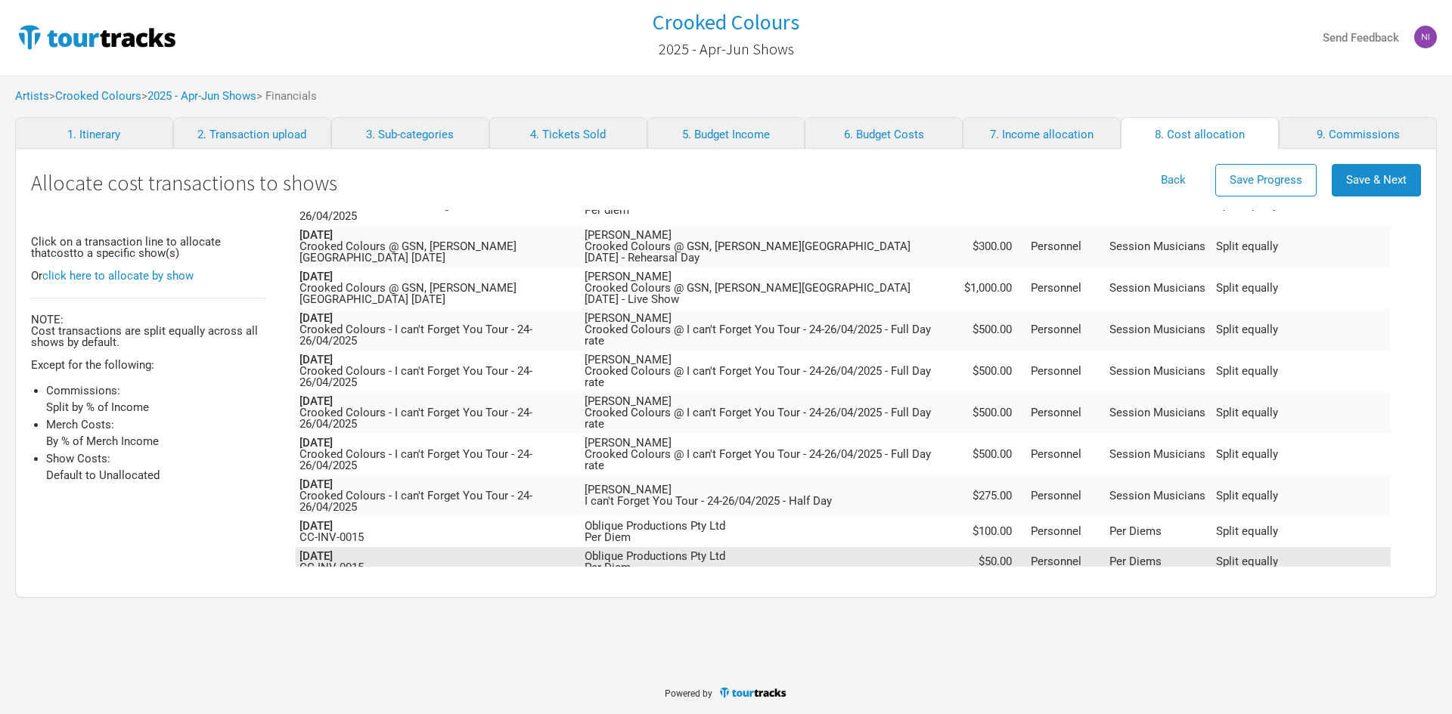
scroll to position [928, 0]
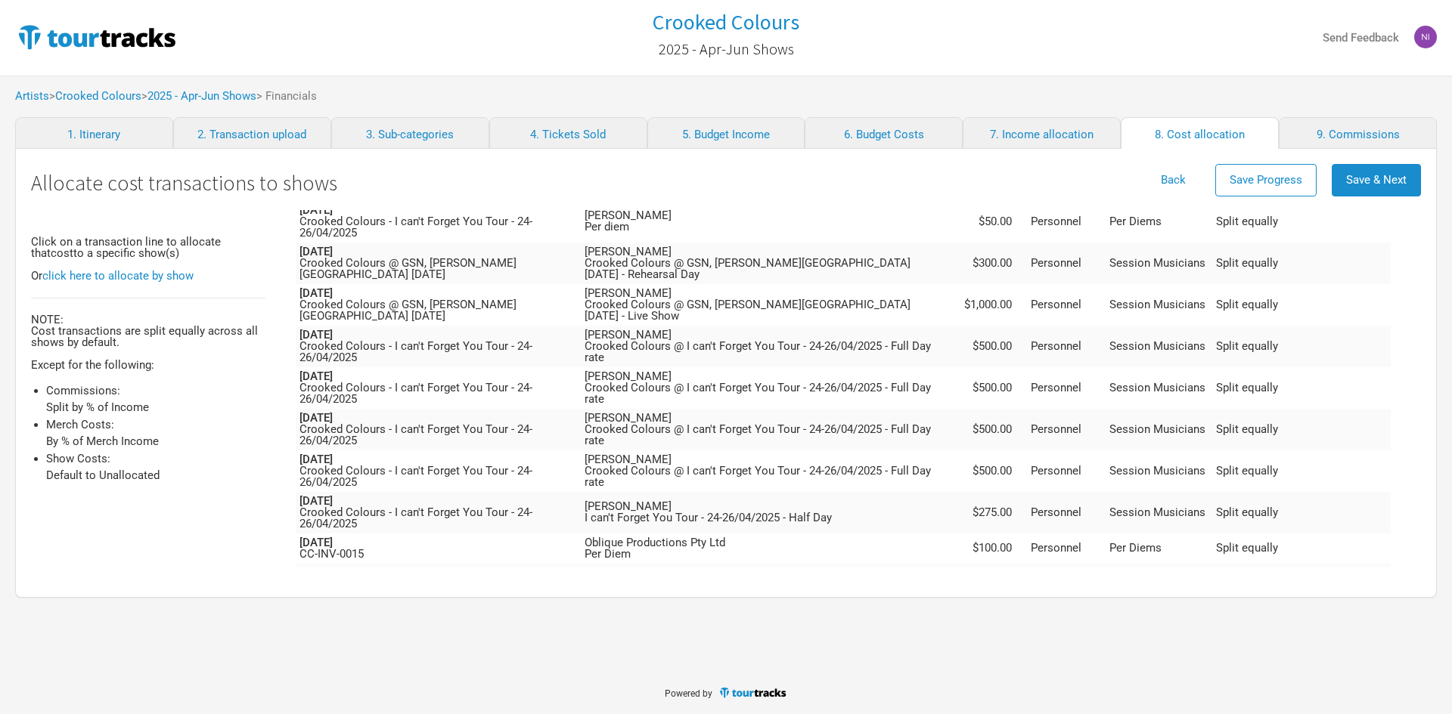
click at [920, 594] on td "Oblique Productions Pty Ltd Per Diem" at bounding box center [769, 609] width 377 height 30
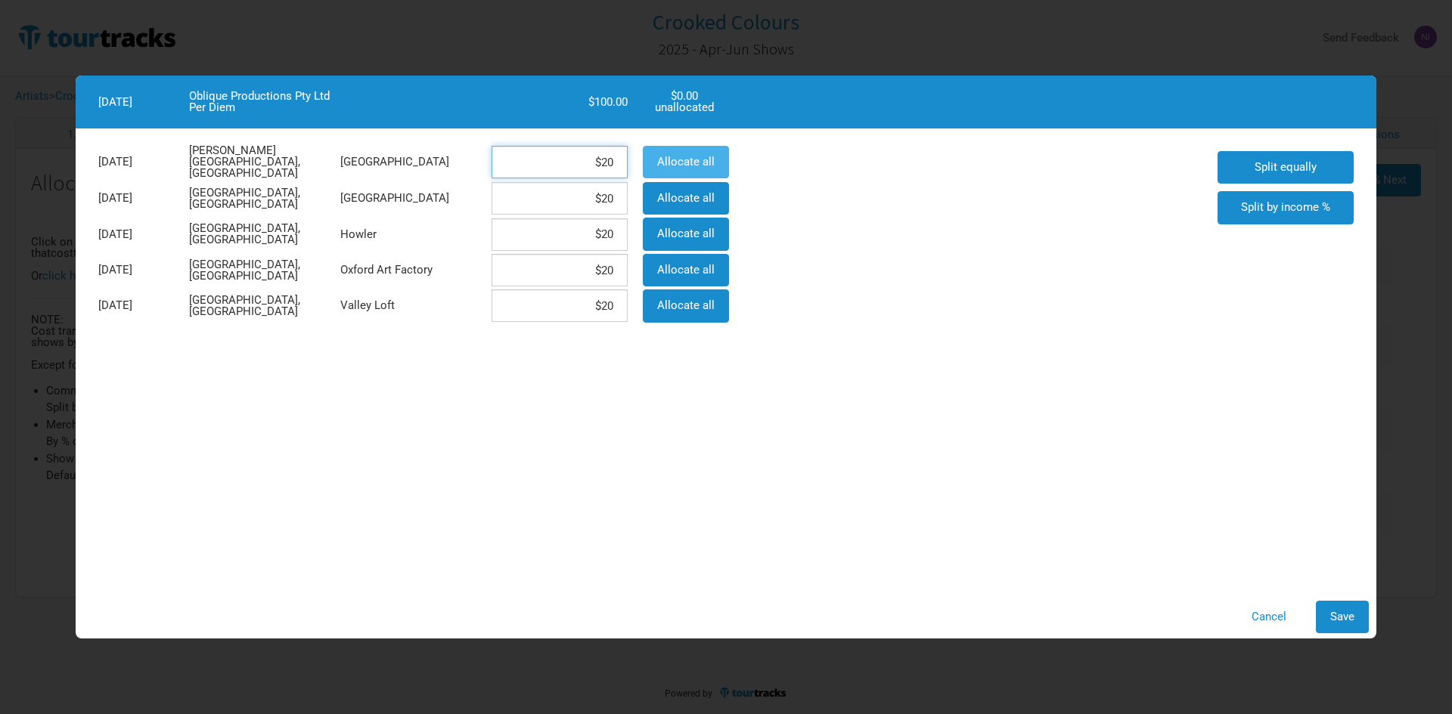
drag, startPoint x: 565, startPoint y: 175, endPoint x: 668, endPoint y: 165, distance: 104.1
click at [668, 165] on div "[DATE][GEOGRAPHIC_DATA][PERSON_NAME], [GEOGRAPHIC_DATA] $20 Allocate all" at bounding box center [412, 162] width 643 height 37
click at [1327, 605] on button "Save" at bounding box center [1341, 617] width 53 height 33
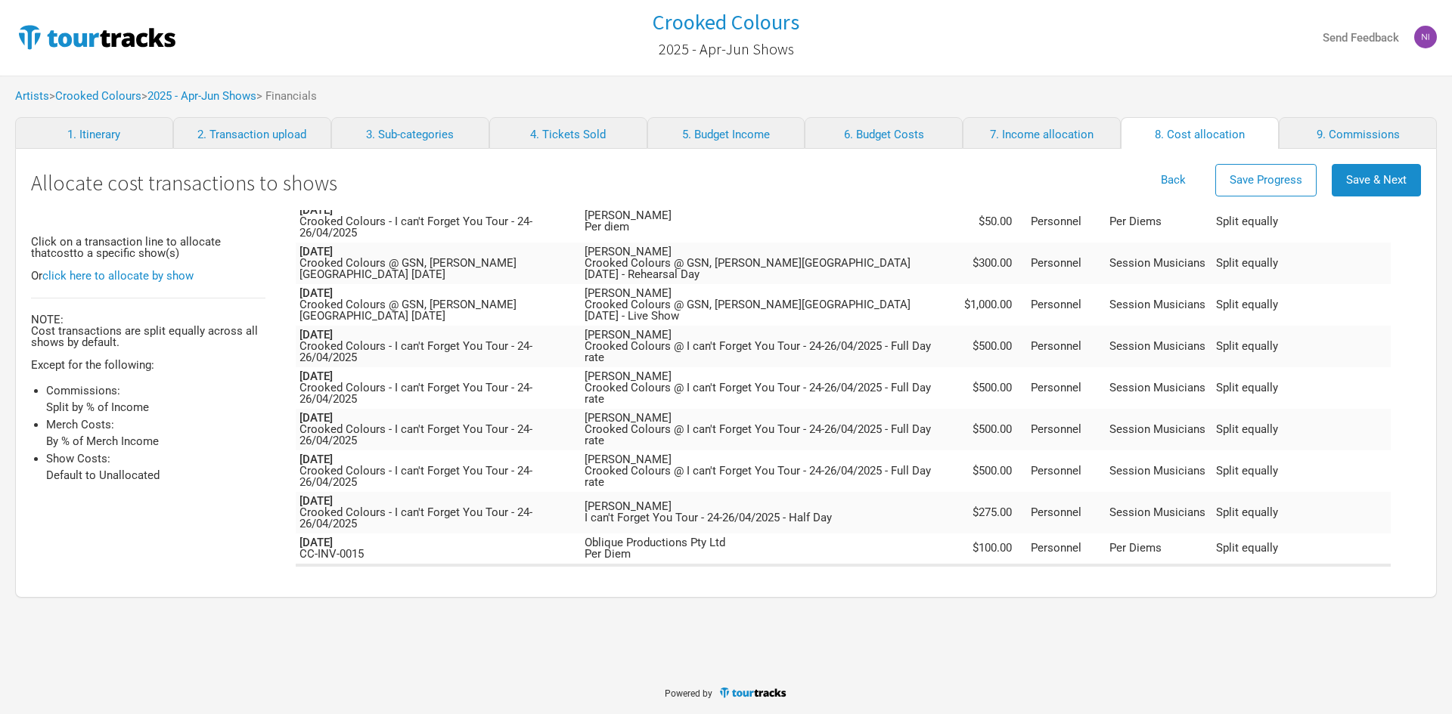
click at [860, 564] on td "Oblique Productions Pty Ltd Per Diem" at bounding box center [769, 579] width 377 height 30
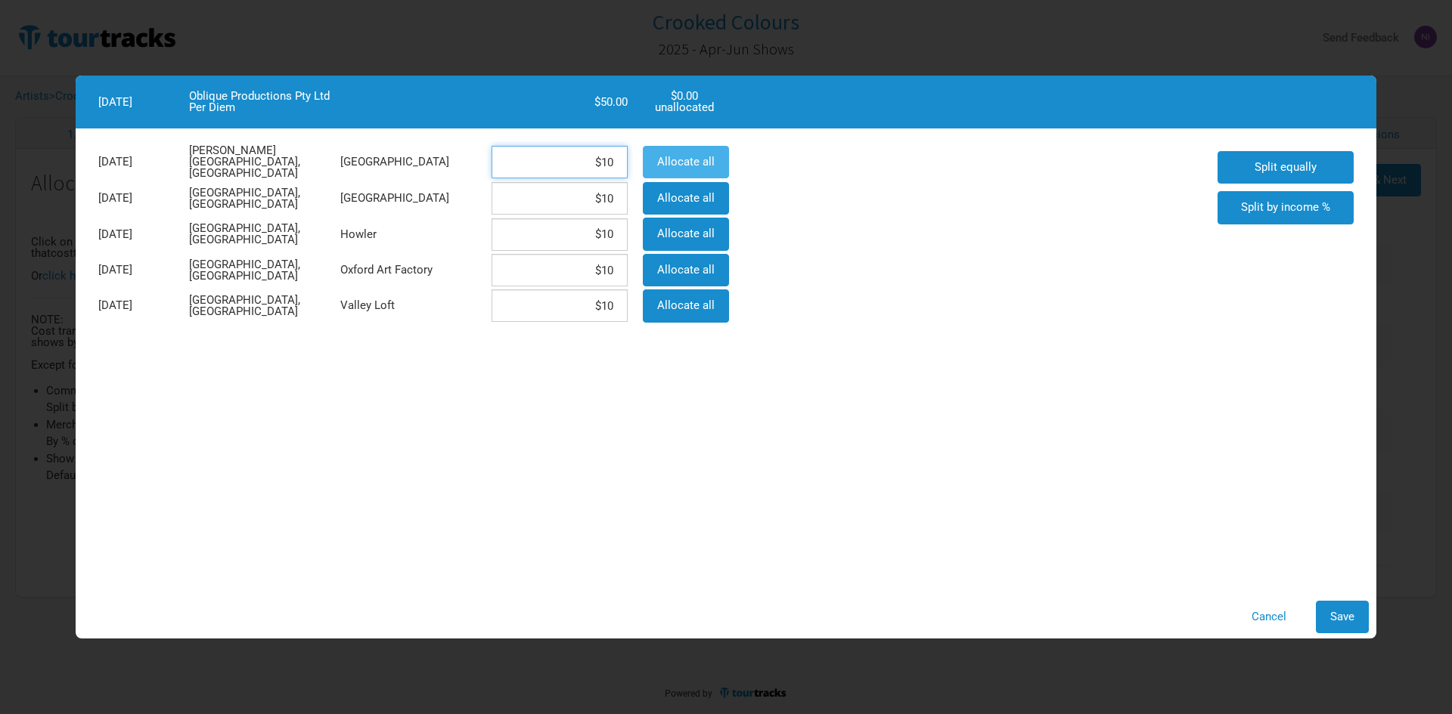
drag, startPoint x: 538, startPoint y: 172, endPoint x: 667, endPoint y: 154, distance: 130.4
click at [667, 154] on div "[DATE][GEOGRAPHIC_DATA][PERSON_NAME], [GEOGRAPHIC_DATA] $10 Allocate all" at bounding box center [412, 162] width 643 height 37
click at [1334, 603] on button "Save" at bounding box center [1341, 617] width 53 height 33
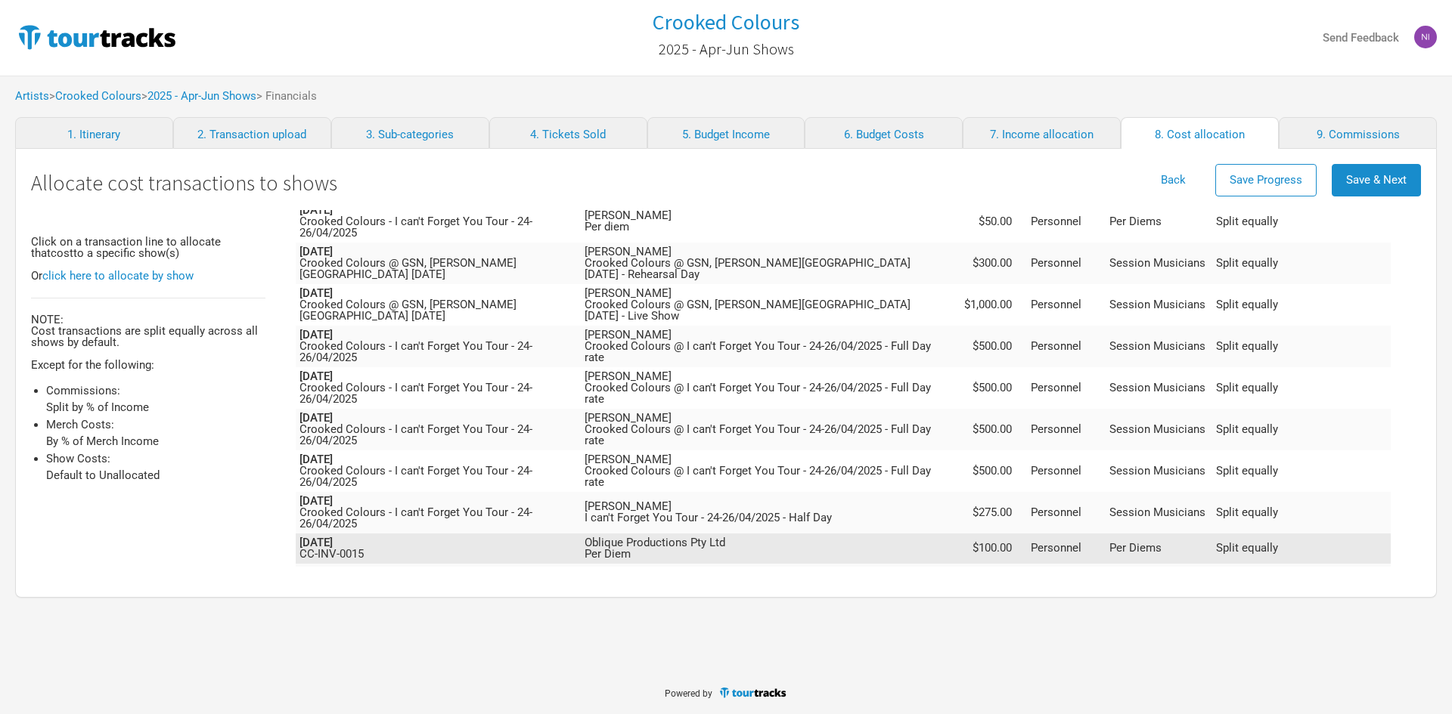
click at [868, 534] on td "Oblique Productions Pty Ltd Per Diem" at bounding box center [769, 549] width 377 height 30
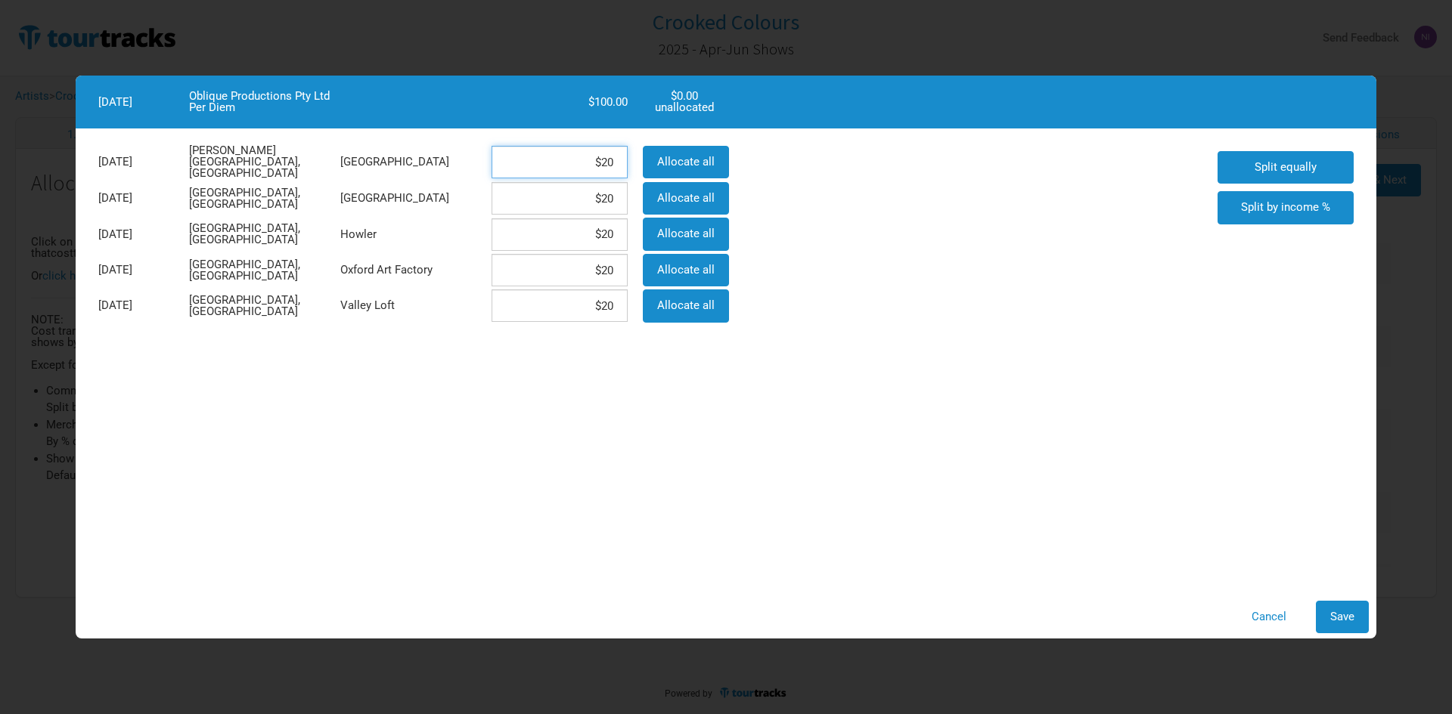
drag, startPoint x: 571, startPoint y: 172, endPoint x: 613, endPoint y: 169, distance: 42.4
click at [613, 169] on input "$20" at bounding box center [559, 162] width 136 height 33
click at [1344, 629] on button "Save" at bounding box center [1341, 617] width 53 height 33
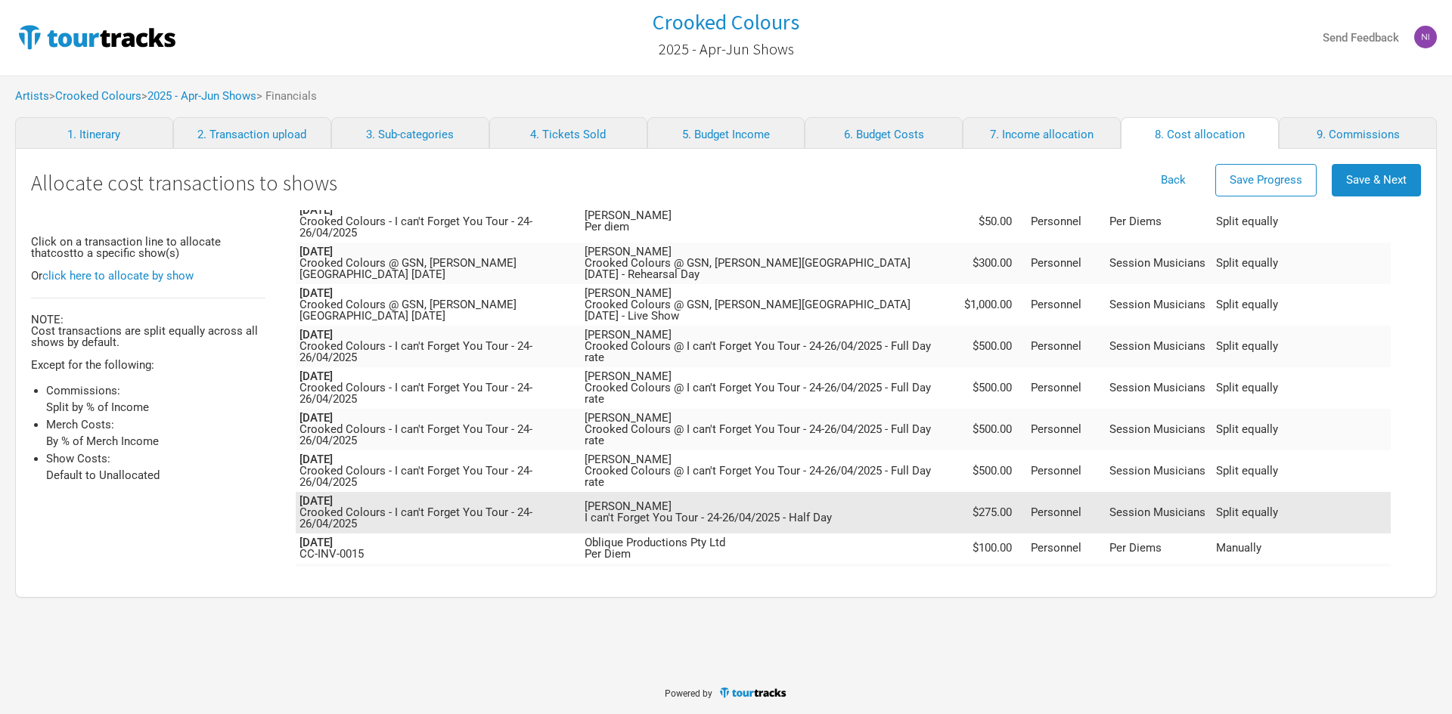
click at [838, 492] on td "[PERSON_NAME] I can't Forget You Tour - 24-26/04/2025 - Half Day" at bounding box center [769, 513] width 377 height 42
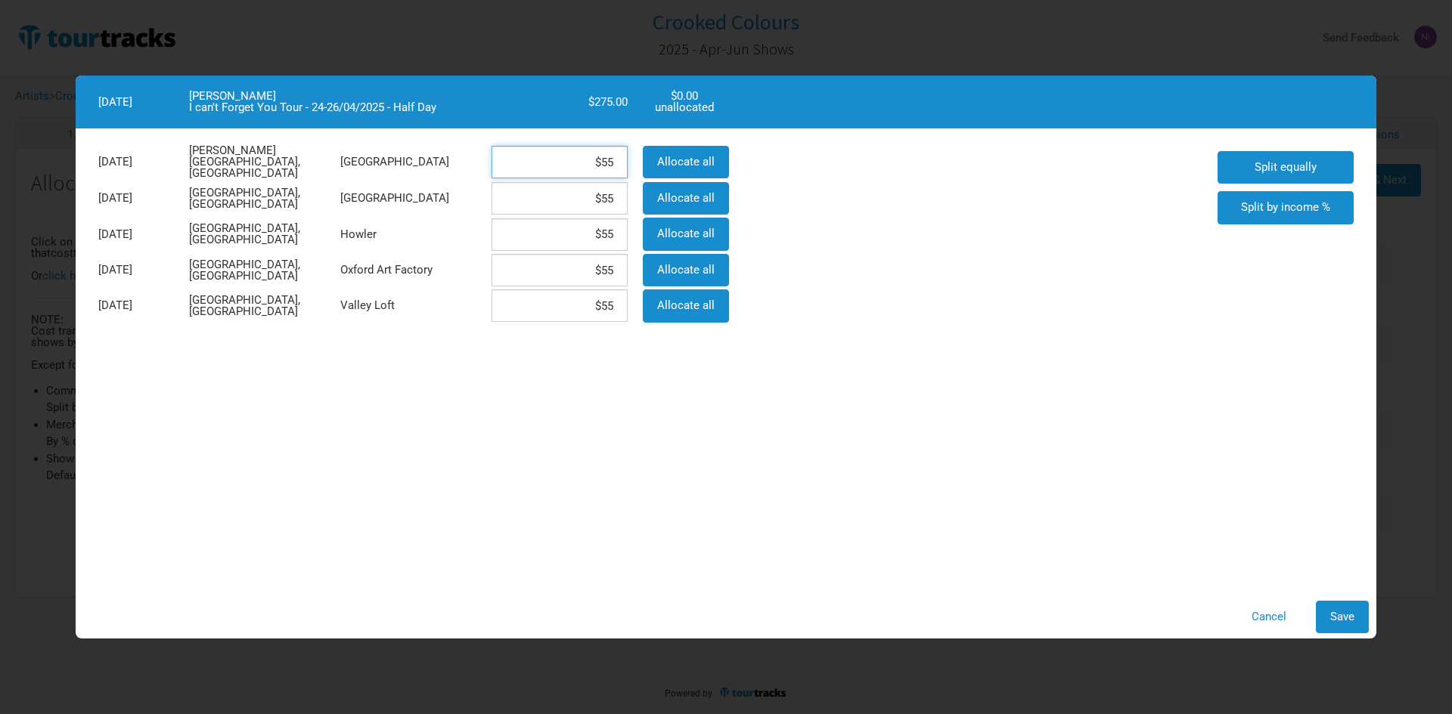
drag, startPoint x: 536, startPoint y: 165, endPoint x: 620, endPoint y: 165, distance: 83.9
click at [620, 165] on input "$55" at bounding box center [559, 162] width 136 height 33
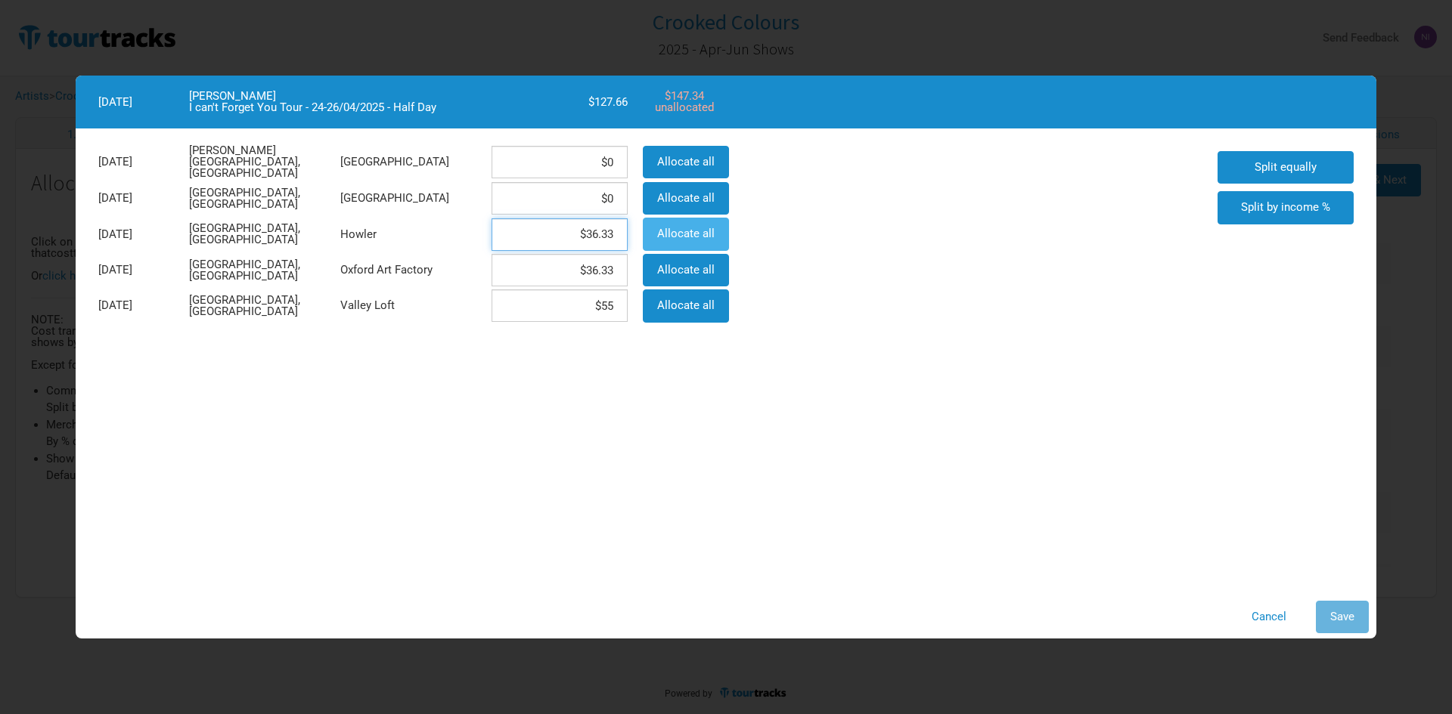
drag, startPoint x: 572, startPoint y: 231, endPoint x: 661, endPoint y: 234, distance: 89.2
click at [653, 234] on div "[DATE] [GEOGRAPHIC_DATA], [GEOGRAPHIC_DATA] Howler $36.33 Allocate all" at bounding box center [412, 234] width 643 height 36
click at [1306, 162] on span "Split equally" at bounding box center [1285, 167] width 62 height 14
drag, startPoint x: 539, startPoint y: 220, endPoint x: 546, endPoint y: 206, distance: 15.9
click at [540, 220] on input "$55" at bounding box center [559, 234] width 136 height 33
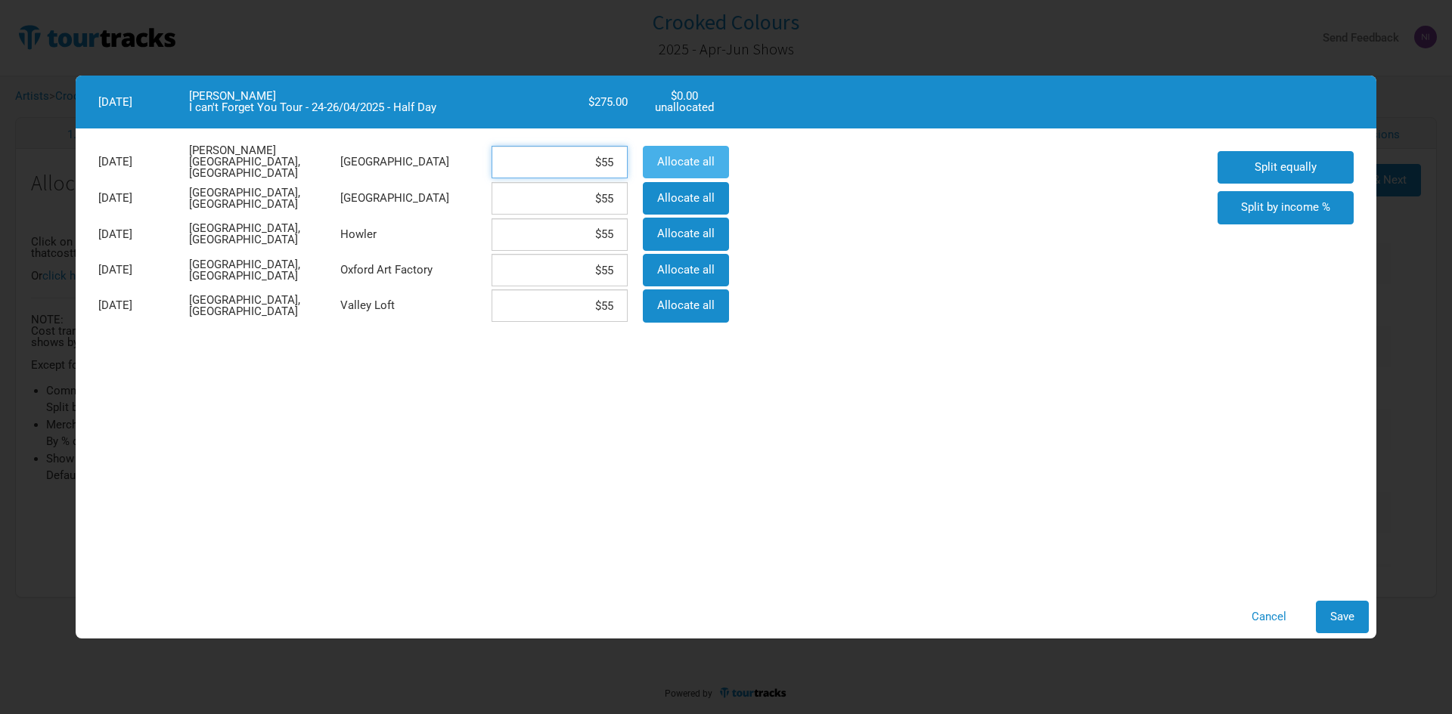
drag, startPoint x: 557, startPoint y: 153, endPoint x: 646, endPoint y: 153, distance: 89.2
click at [646, 153] on div "[DATE][GEOGRAPHIC_DATA][PERSON_NAME], [GEOGRAPHIC_DATA] $55 Allocate all" at bounding box center [412, 162] width 643 height 37
click at [1333, 615] on span "Save" at bounding box center [1342, 617] width 24 height 14
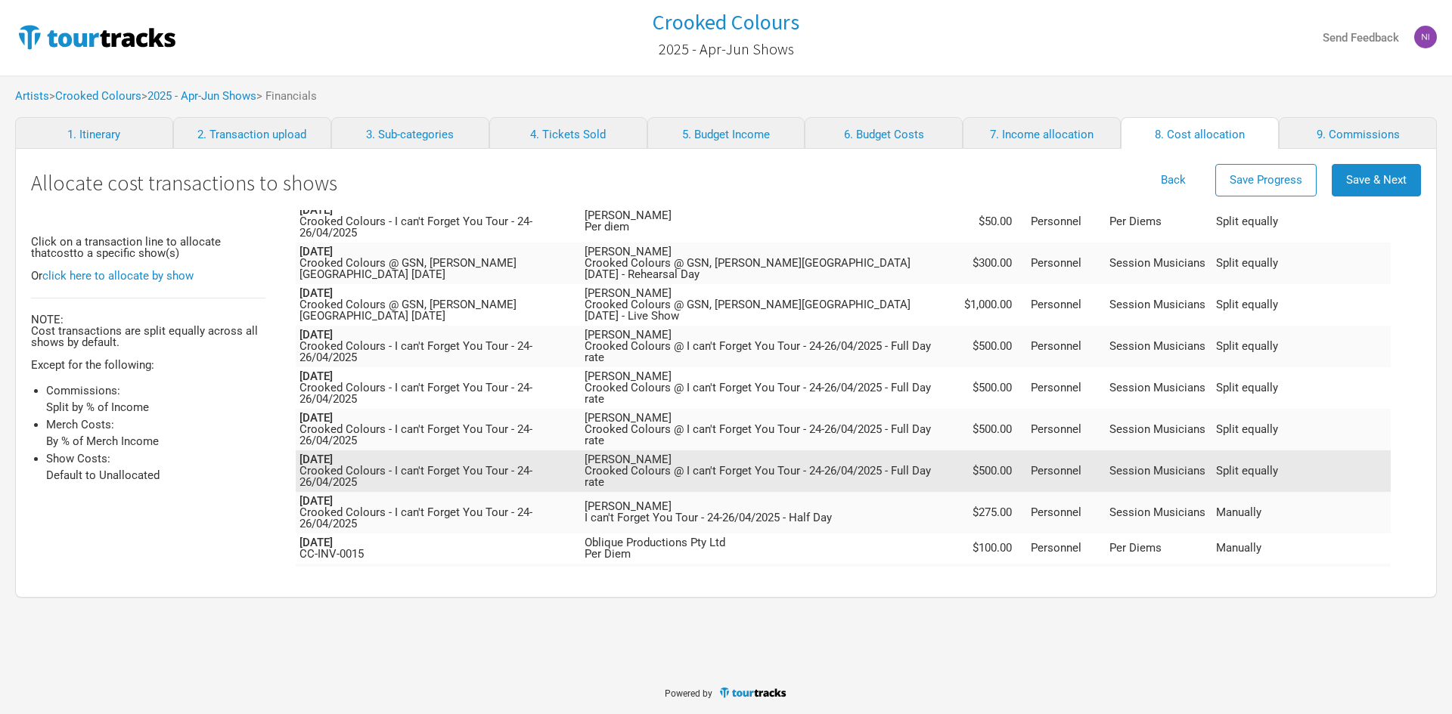
click at [891, 451] on td "[PERSON_NAME] Crooked Colours @ I can't Forget You Tour - 24-26/04/2025 - Full …" at bounding box center [769, 472] width 377 height 42
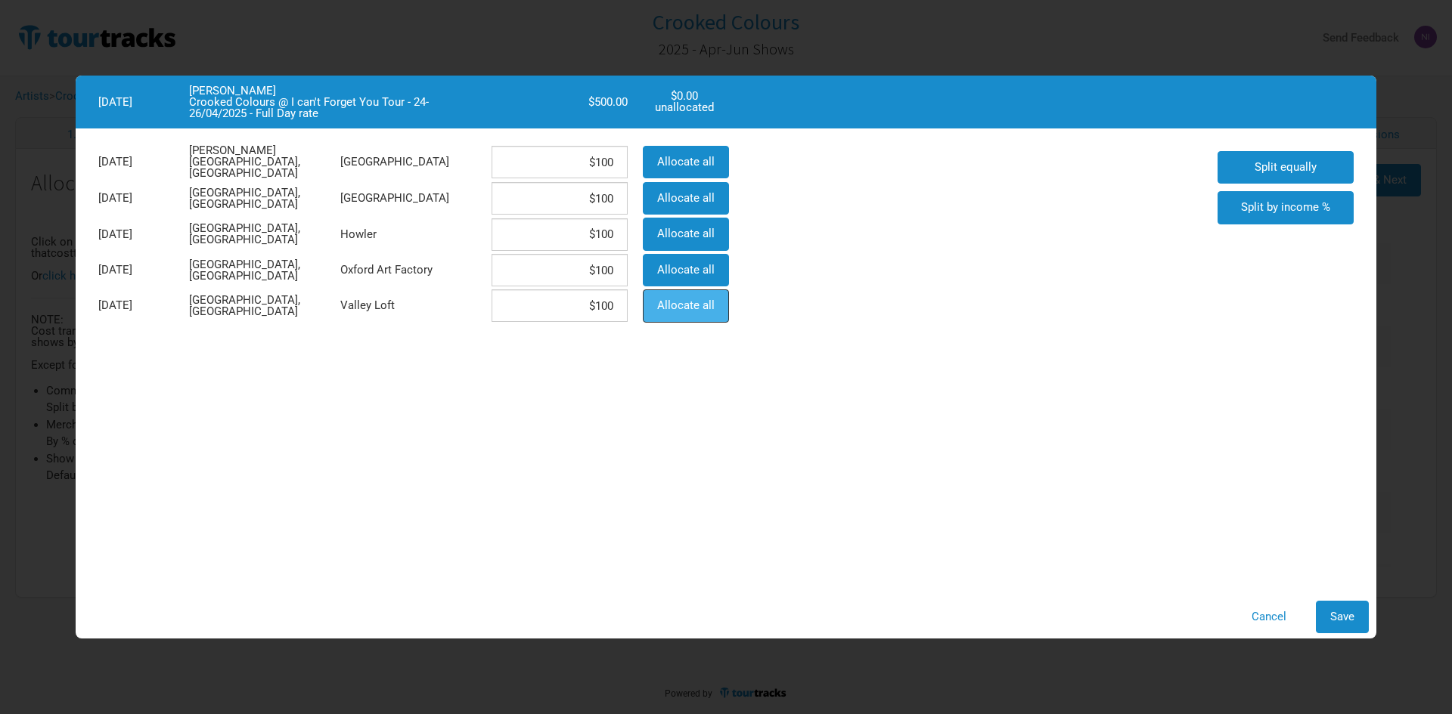
click at [662, 306] on span "Allocate all" at bounding box center [685, 306] width 57 height 14
click at [1374, 615] on div "Cancel Save" at bounding box center [726, 617] width 1300 height 48
click at [1346, 610] on span "Save" at bounding box center [1342, 617] width 24 height 14
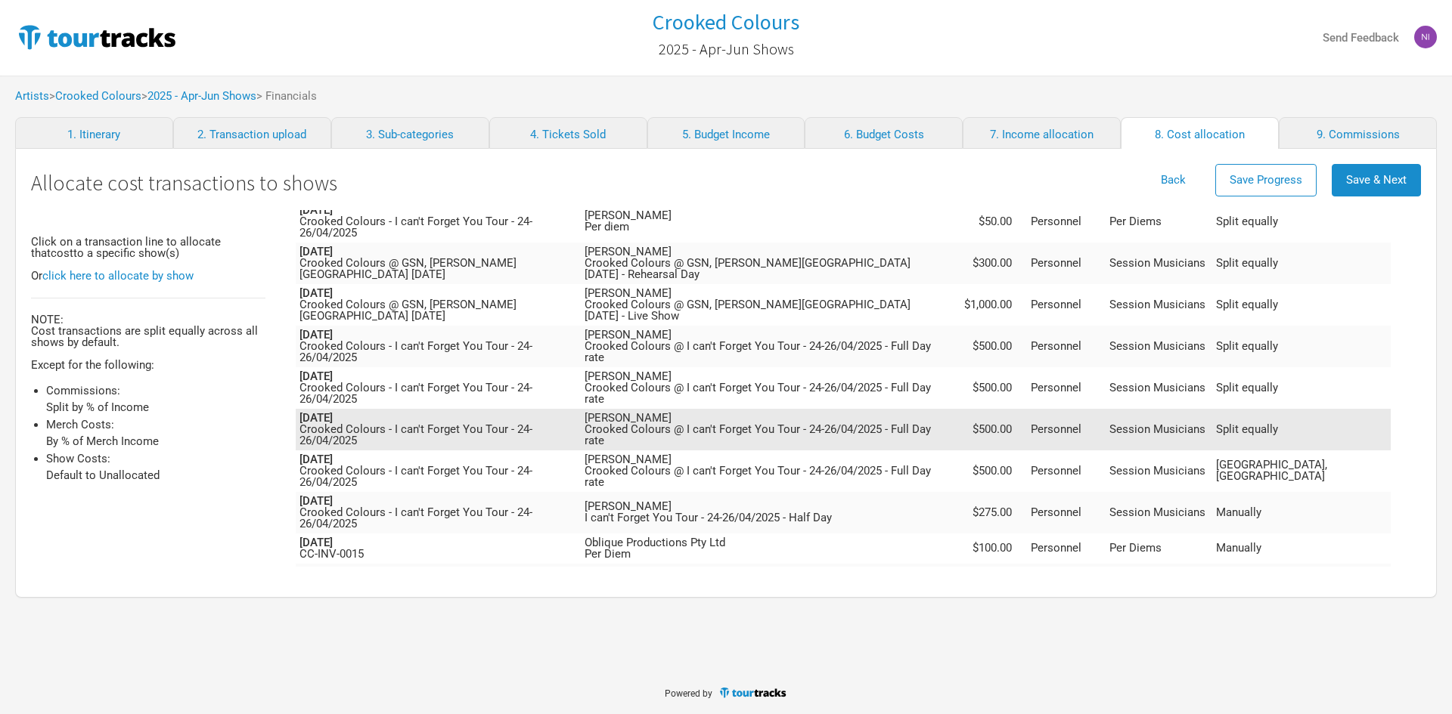
click at [1027, 409] on td "$500.00" at bounding box center [993, 430] width 68 height 42
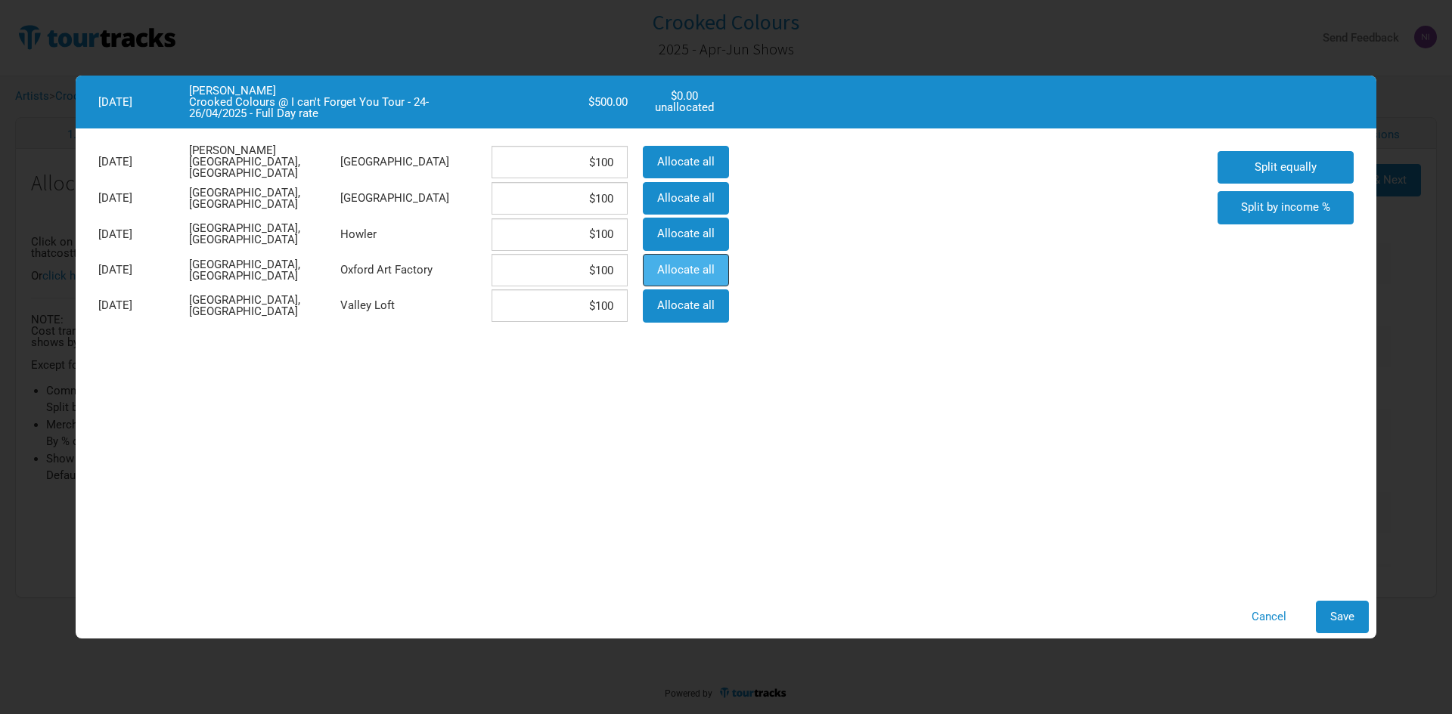
click at [693, 269] on span "Allocate all" at bounding box center [685, 270] width 57 height 14
click at [1351, 623] on button "Save" at bounding box center [1341, 617] width 53 height 33
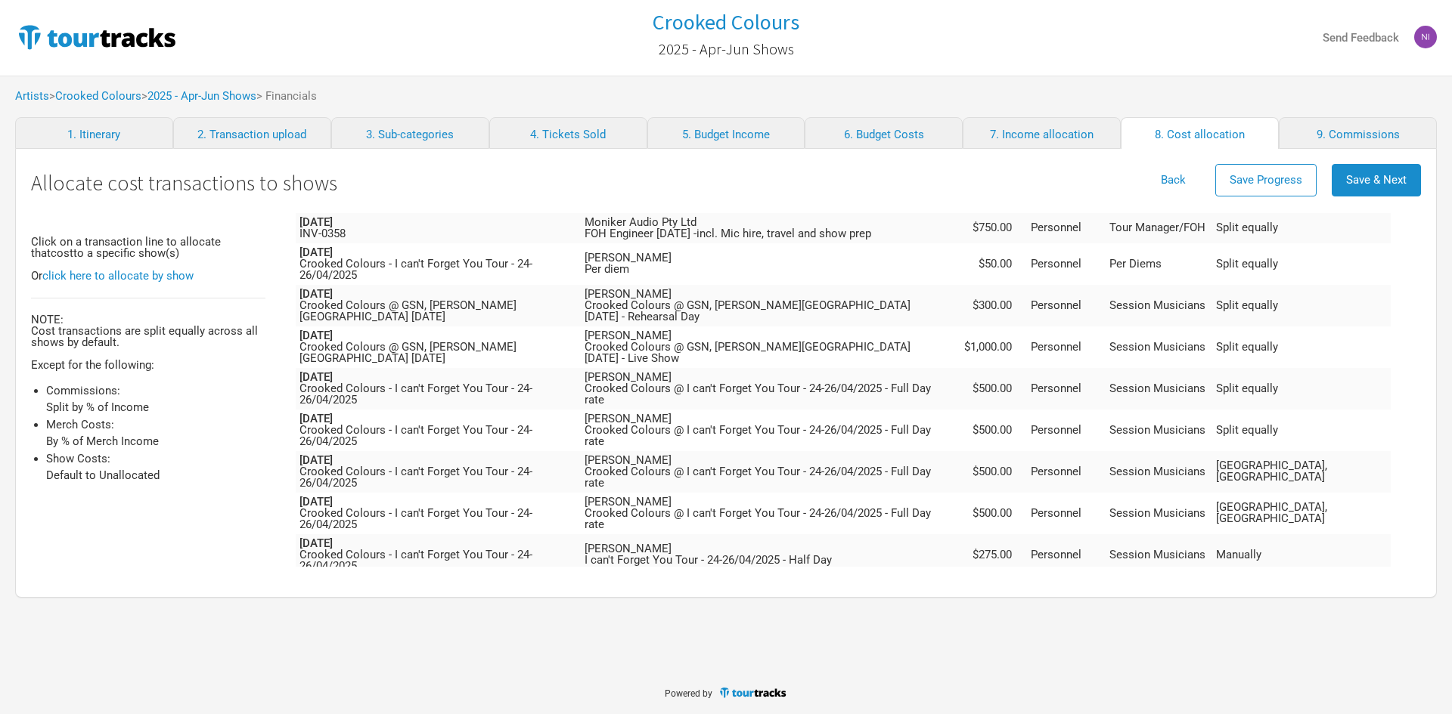
scroll to position [776, 0]
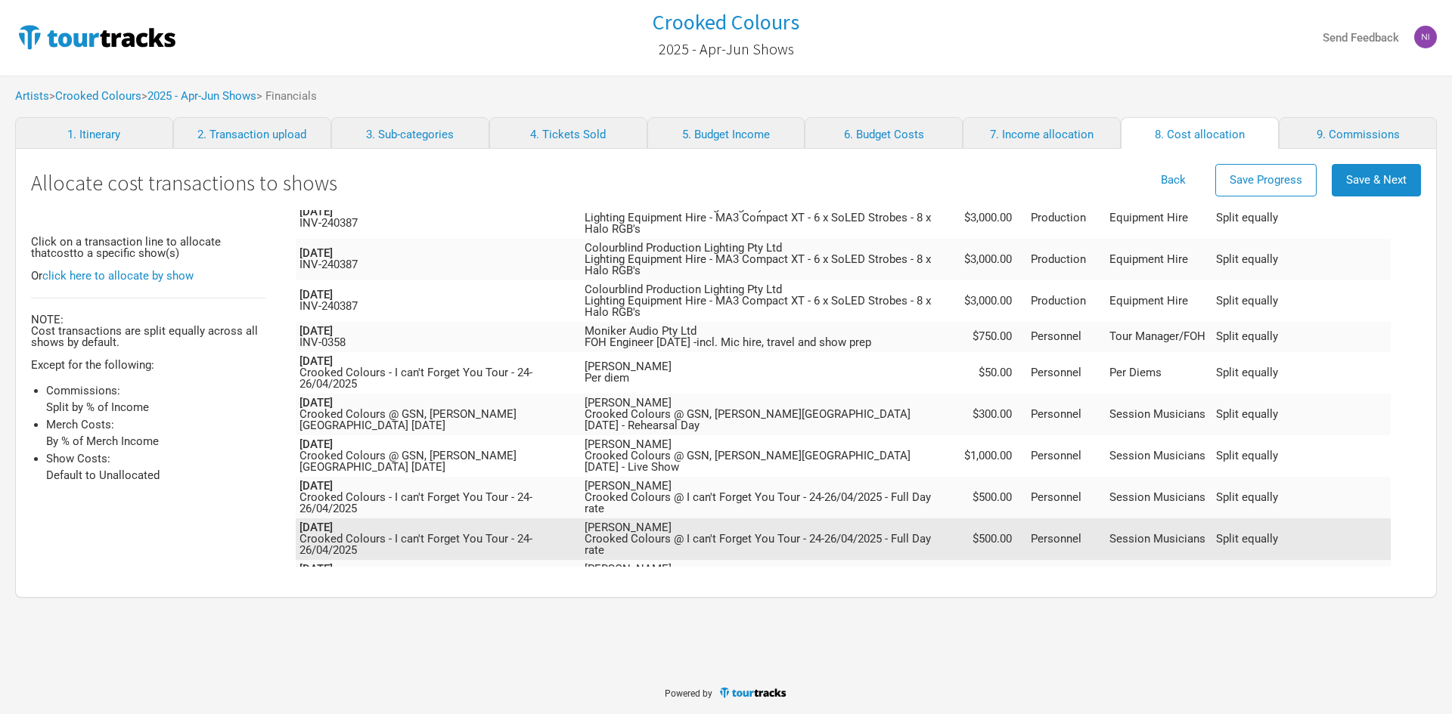
click at [1105, 519] on td "Personnel" at bounding box center [1066, 540] width 79 height 42
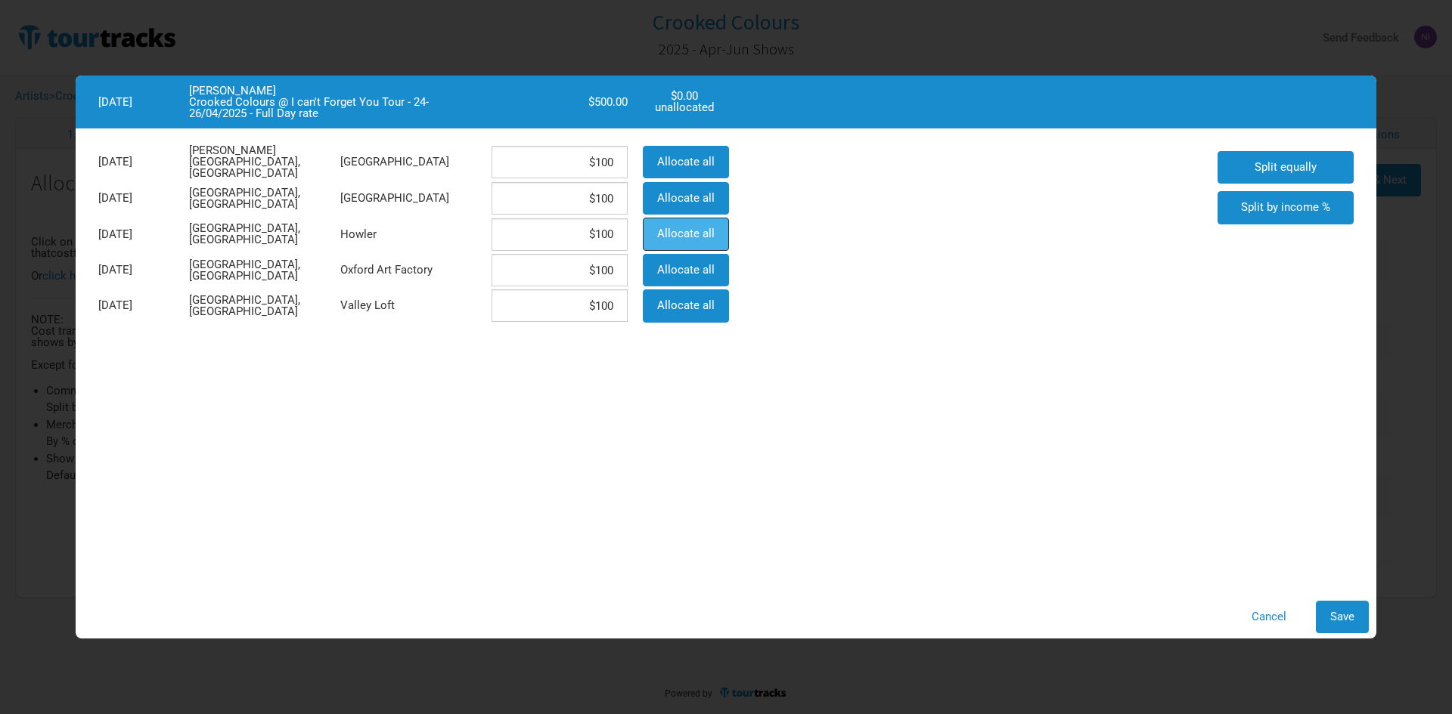
click at [702, 236] on span "Allocate all" at bounding box center [685, 234] width 57 height 14
click at [1351, 620] on span "Save" at bounding box center [1342, 617] width 24 height 14
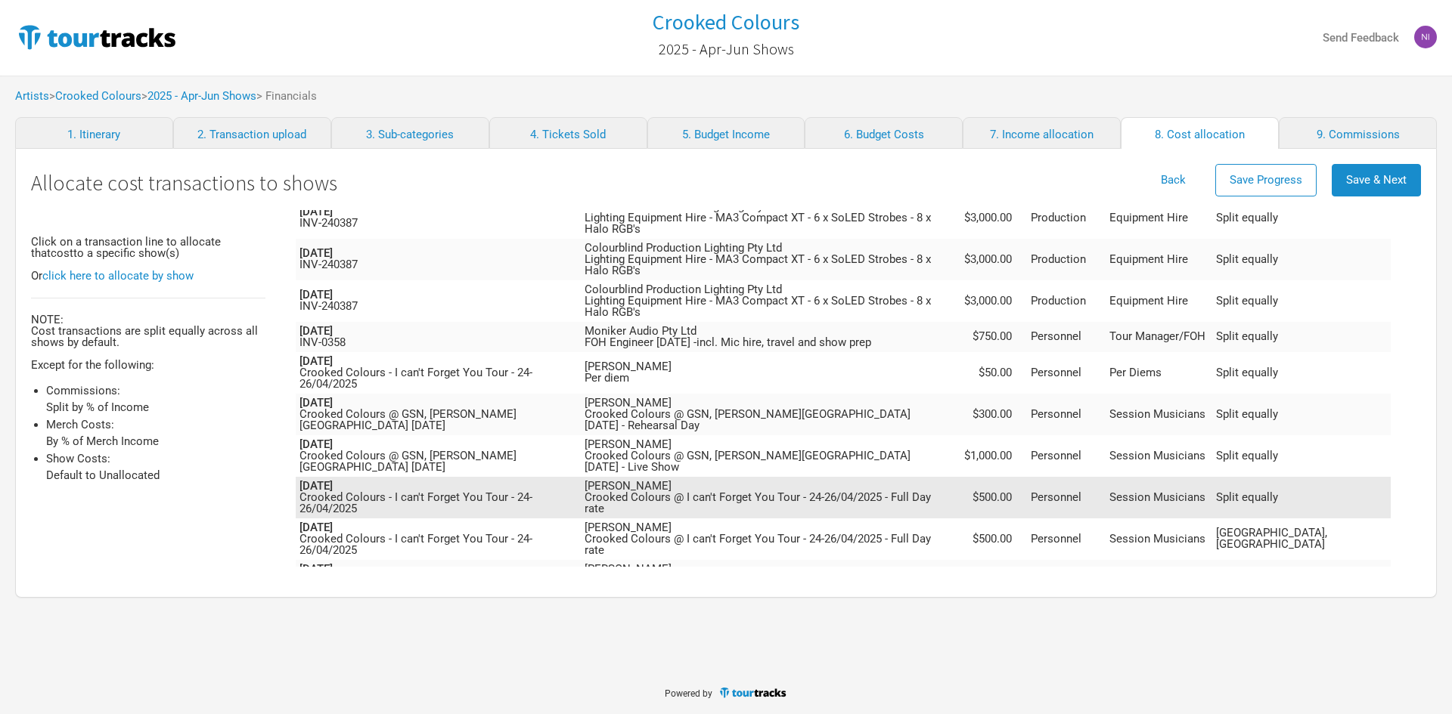
click at [957, 477] on td "[PERSON_NAME] Crooked Colours @ I can't Forget You Tour - 24-26/04/2025 - Full …" at bounding box center [769, 498] width 377 height 42
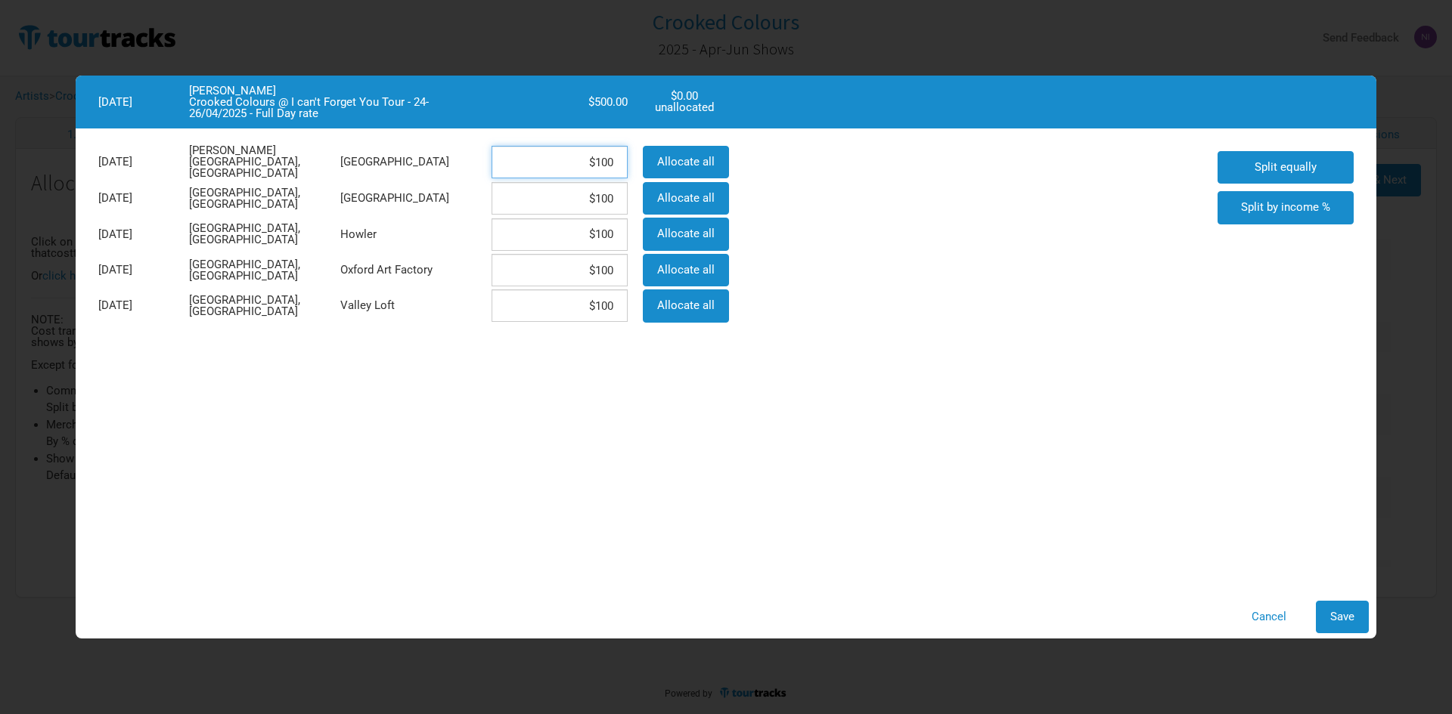
drag, startPoint x: 581, startPoint y: 162, endPoint x: 626, endPoint y: 153, distance: 45.4
click at [626, 153] on input "$100" at bounding box center [559, 162] width 136 height 33
drag, startPoint x: 585, startPoint y: 155, endPoint x: 580, endPoint y: 163, distance: 9.2
click at [585, 155] on input "$100" at bounding box center [559, 162] width 136 height 33
drag, startPoint x: 581, startPoint y: 163, endPoint x: 625, endPoint y: 160, distance: 44.0
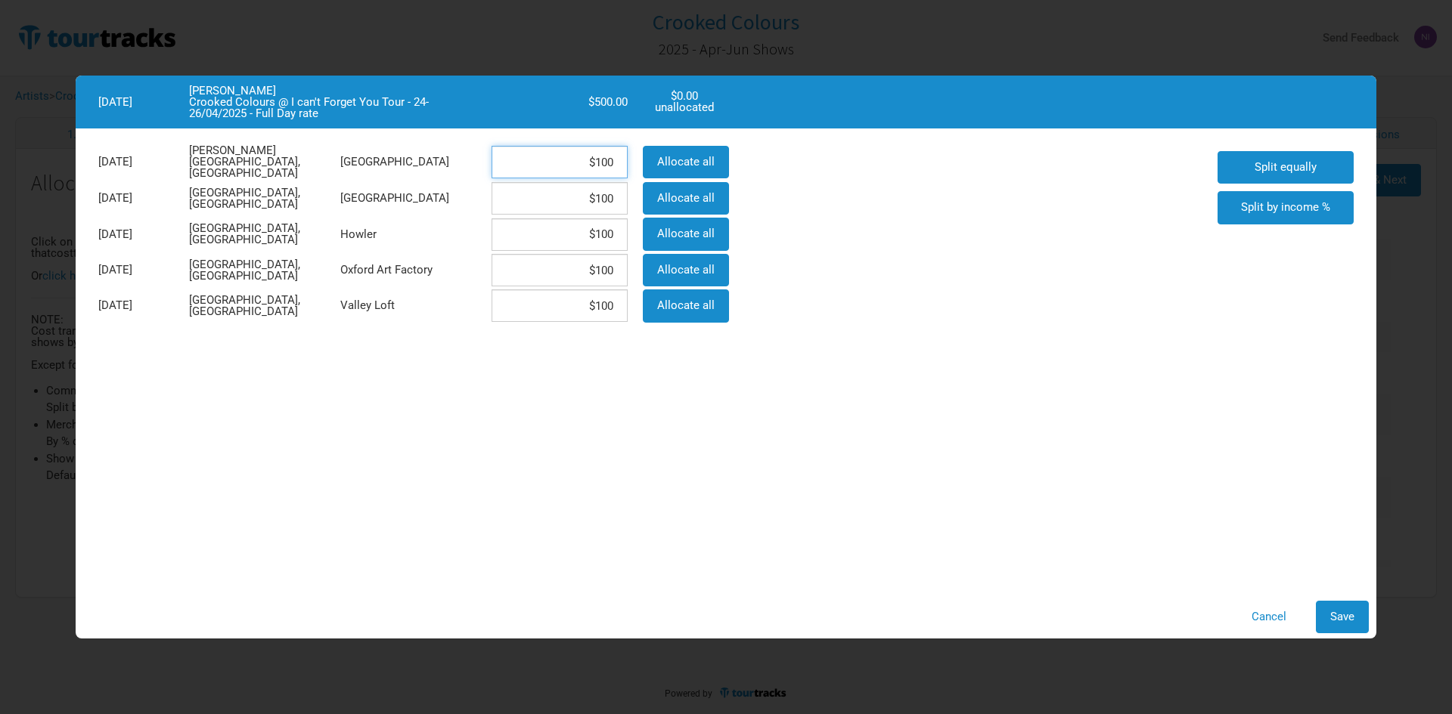
click at [625, 160] on input "$100" at bounding box center [559, 162] width 136 height 33
click at [1343, 620] on span "Save" at bounding box center [1342, 617] width 24 height 14
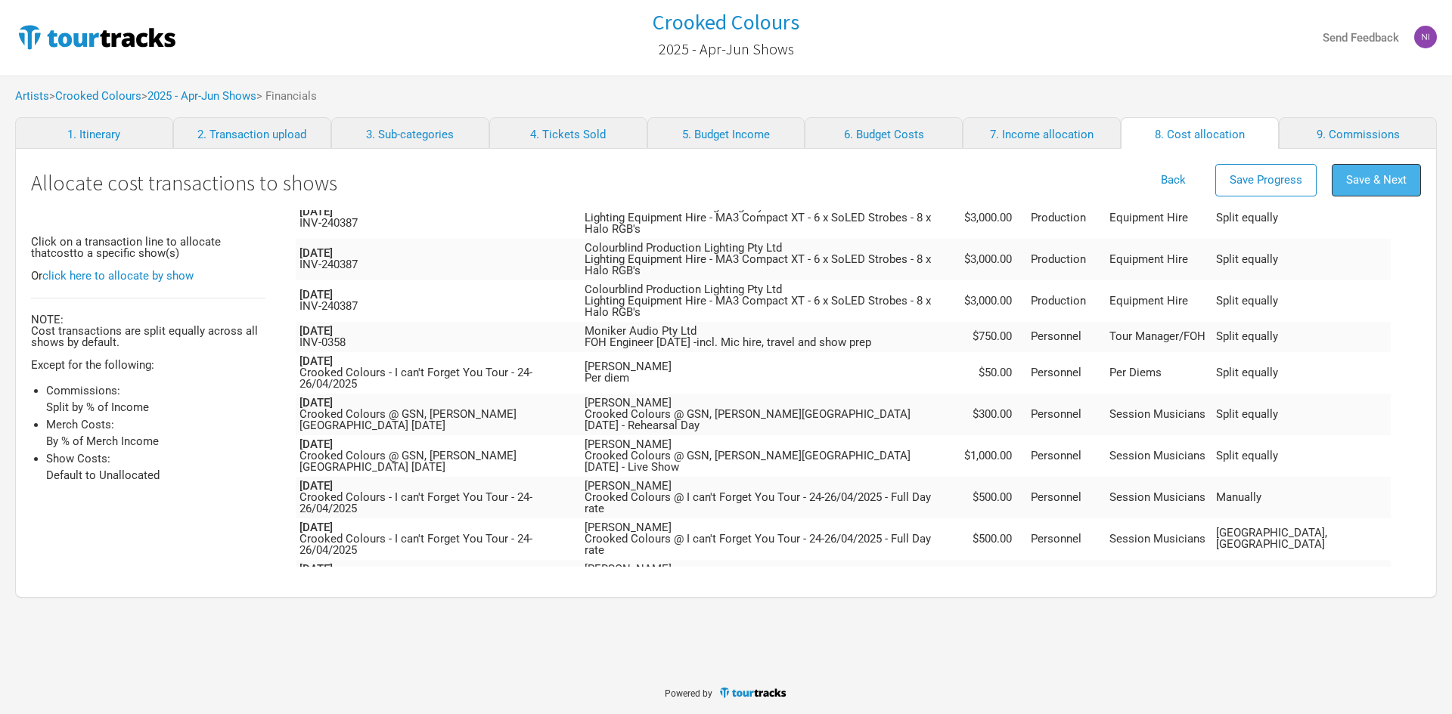
click at [1392, 186] on span "Save & Next" at bounding box center [1376, 180] width 60 height 14
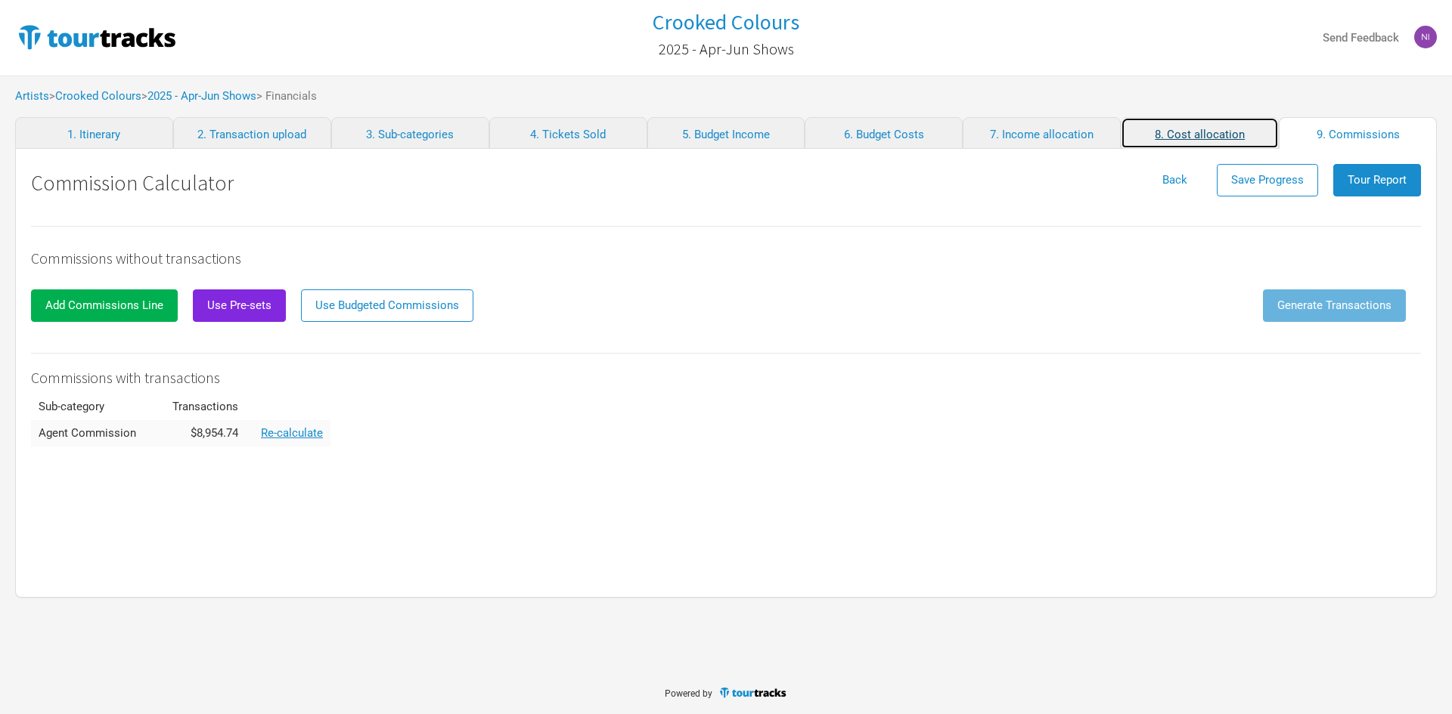
click at [1229, 120] on link "8. Cost allocation" at bounding box center [1199, 133] width 158 height 32
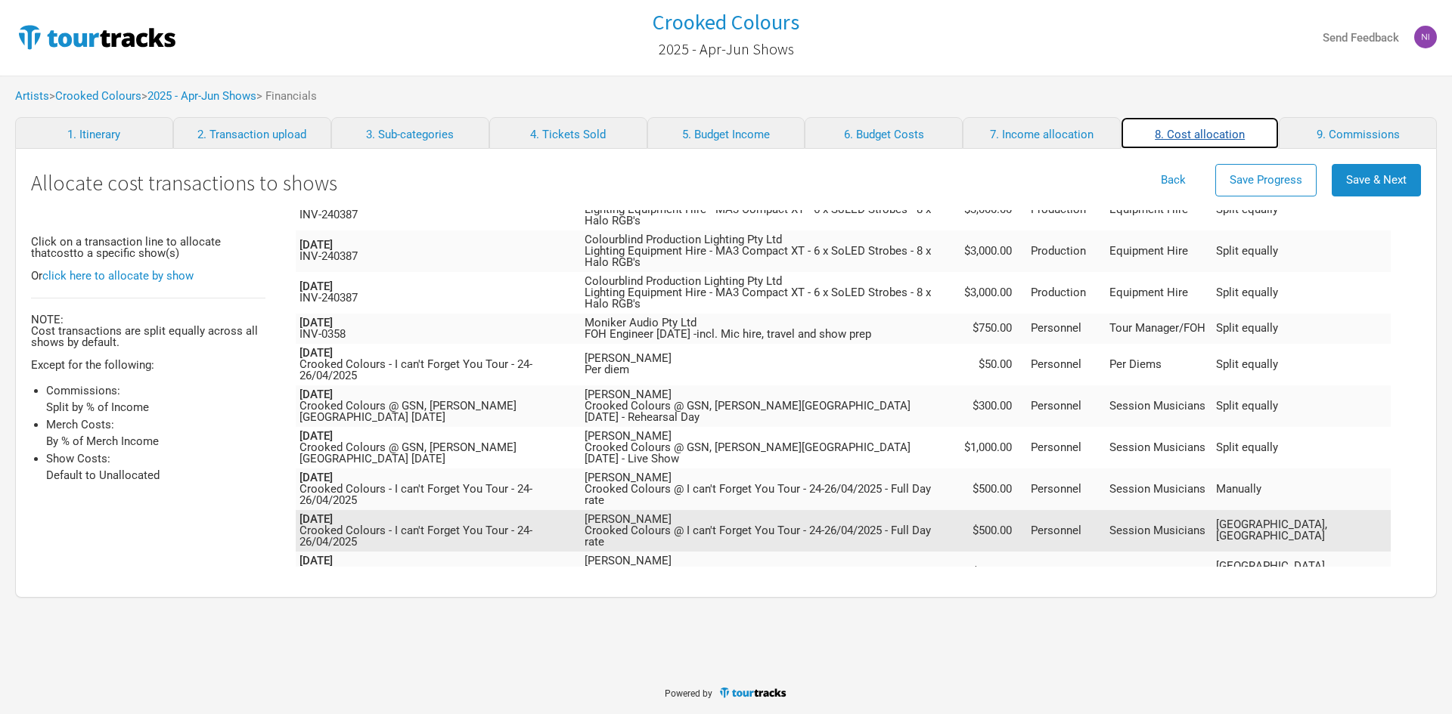
scroll to position [692, 0]
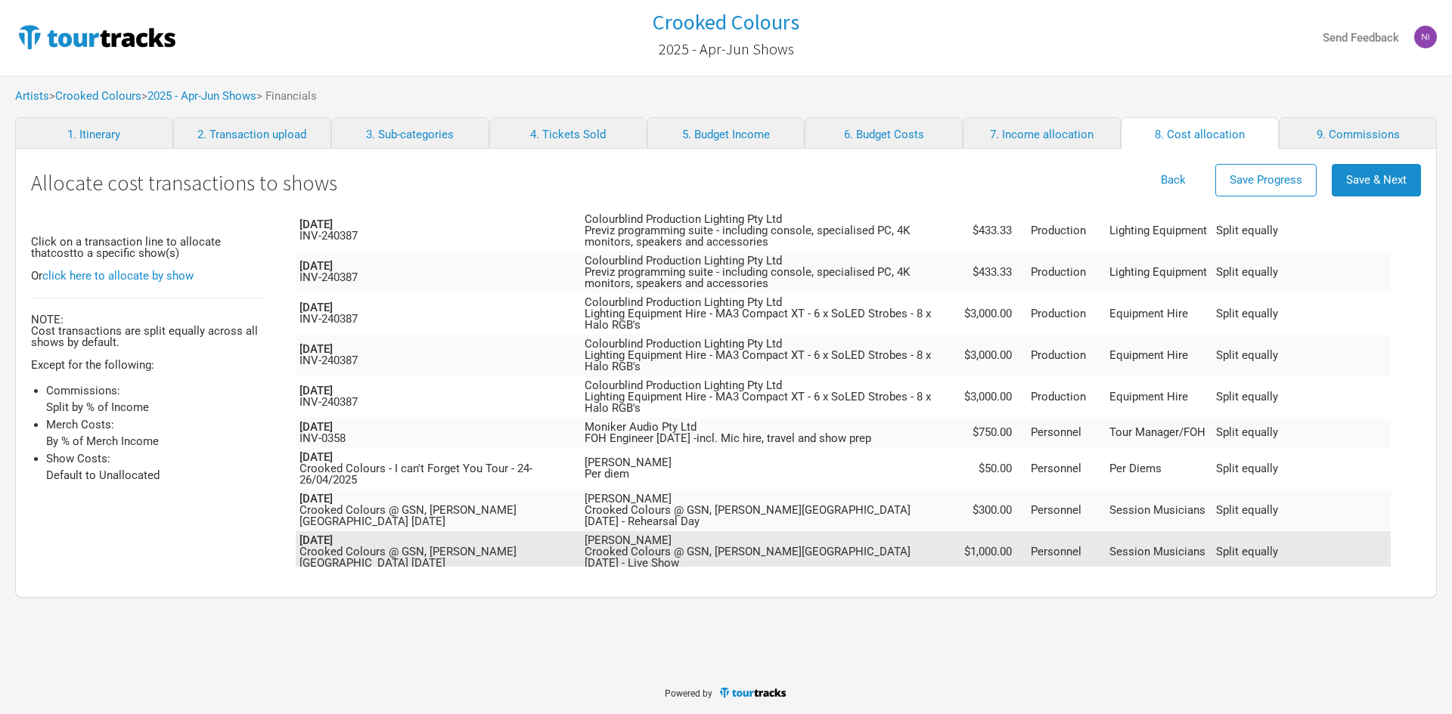
click at [933, 531] on td "[PERSON_NAME] Crooked Colours @ GSN, [PERSON_NAME][GEOGRAPHIC_DATA] [DATE] - Li…" at bounding box center [769, 552] width 377 height 42
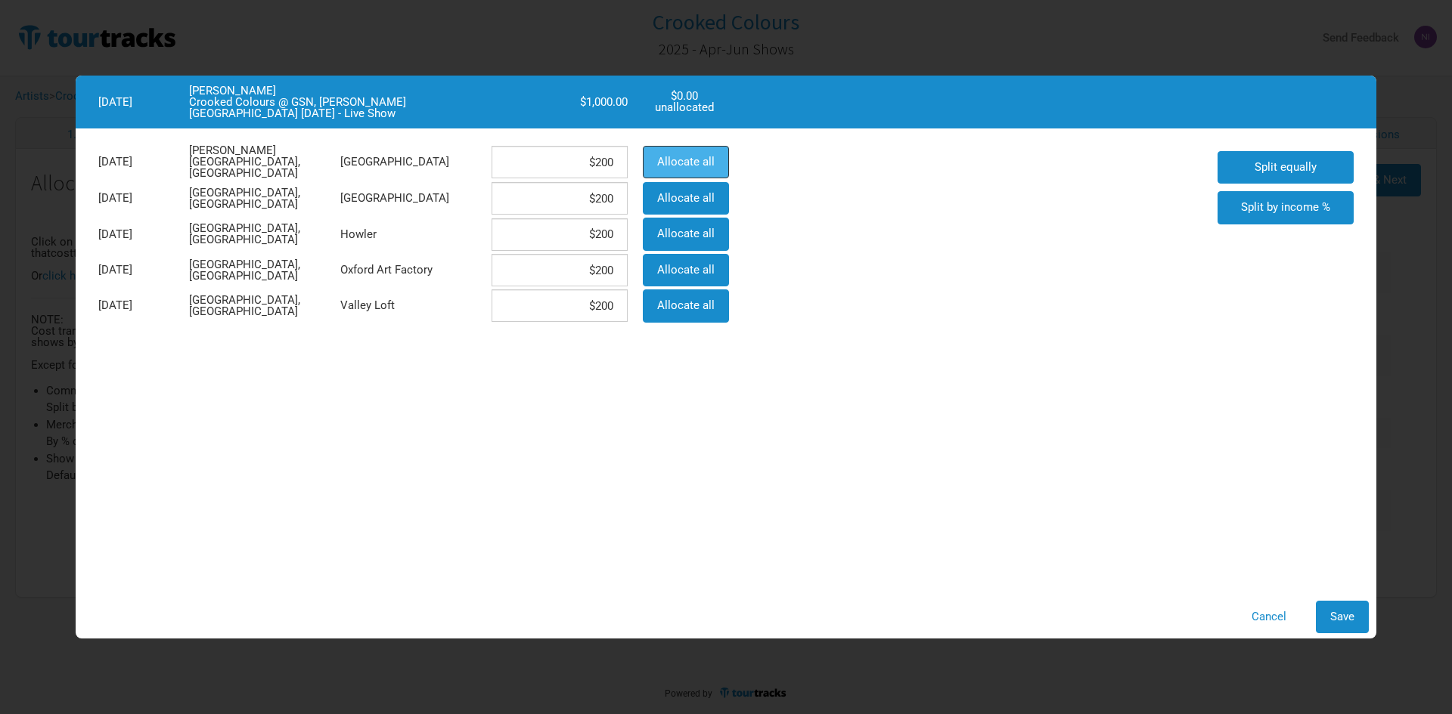
click at [714, 163] on button "Allocate all" at bounding box center [686, 162] width 86 height 33
click at [1335, 607] on button "Save" at bounding box center [1341, 617] width 53 height 33
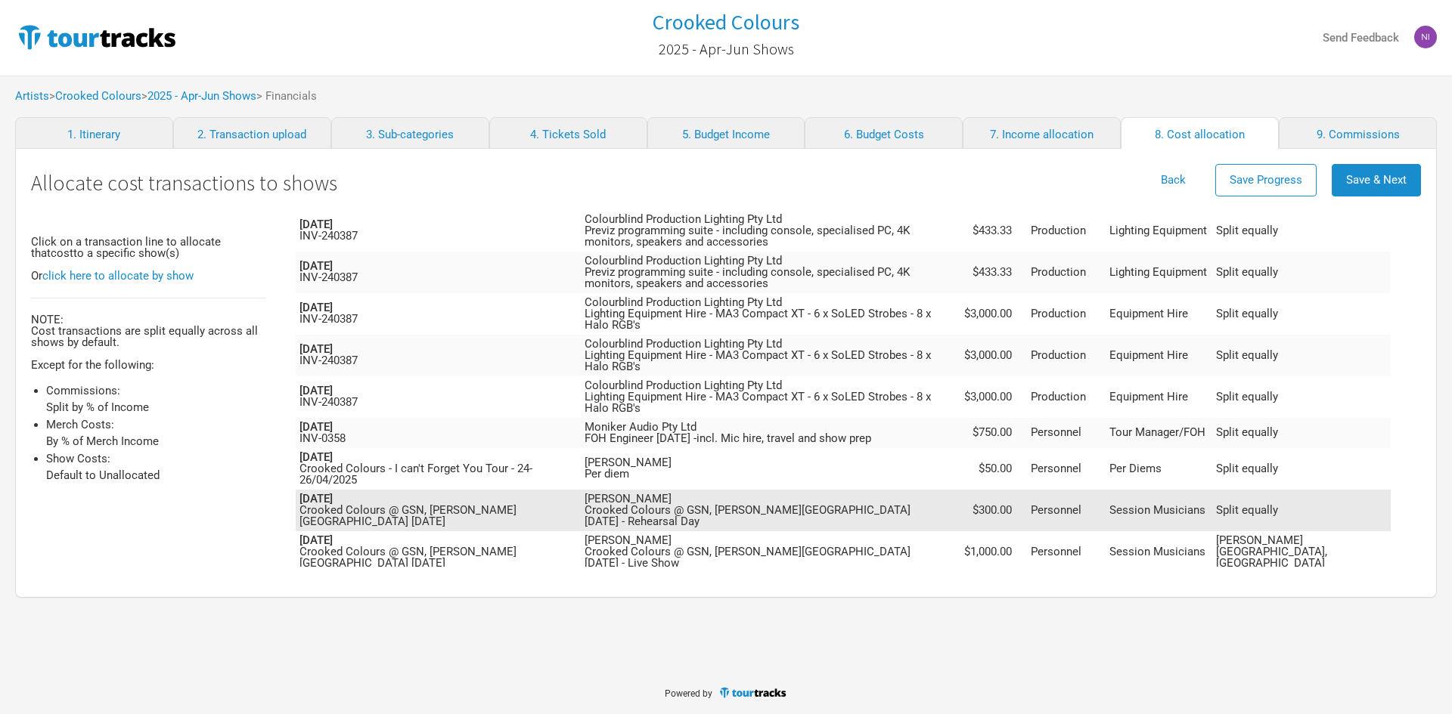
click at [1212, 490] on td "Session Musicians" at bounding box center [1158, 511] width 107 height 42
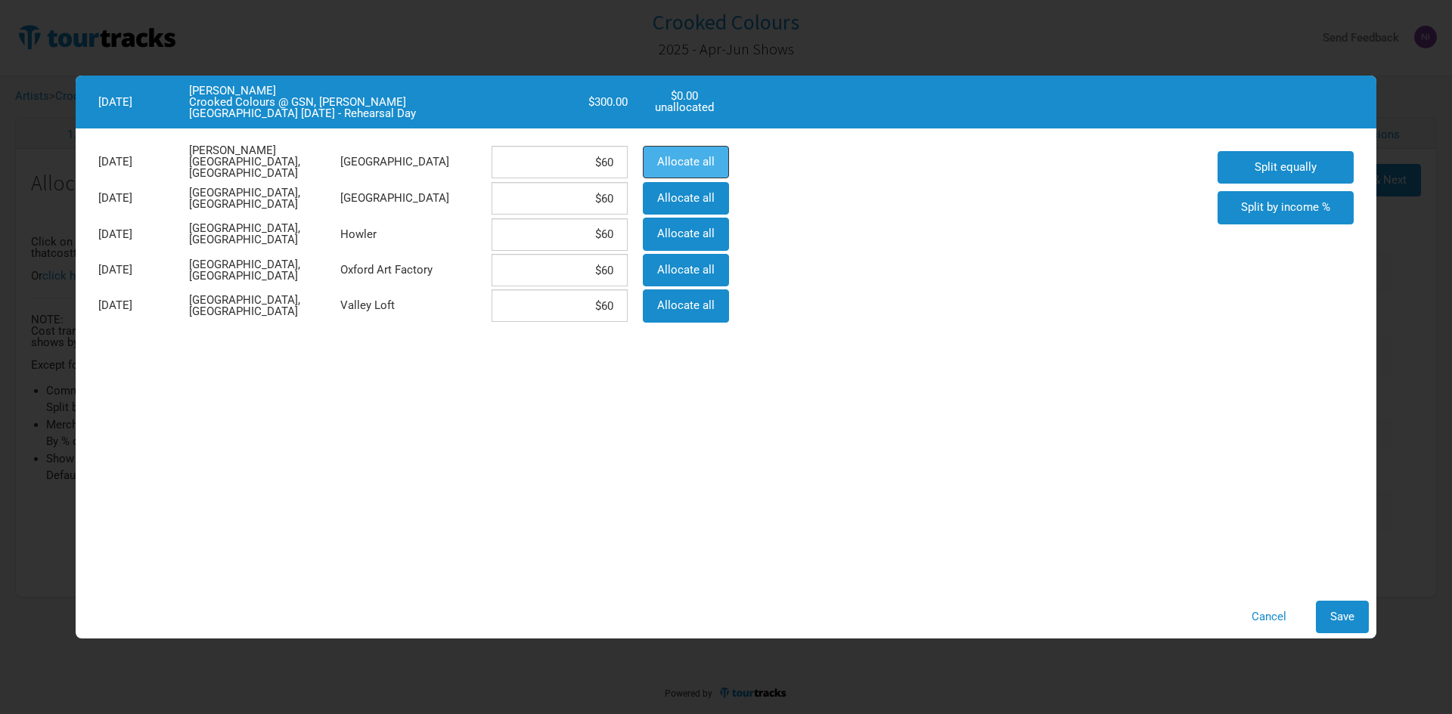
click at [723, 153] on button "Allocate all" at bounding box center [686, 162] width 86 height 33
click at [1365, 615] on button "Save" at bounding box center [1341, 617] width 53 height 33
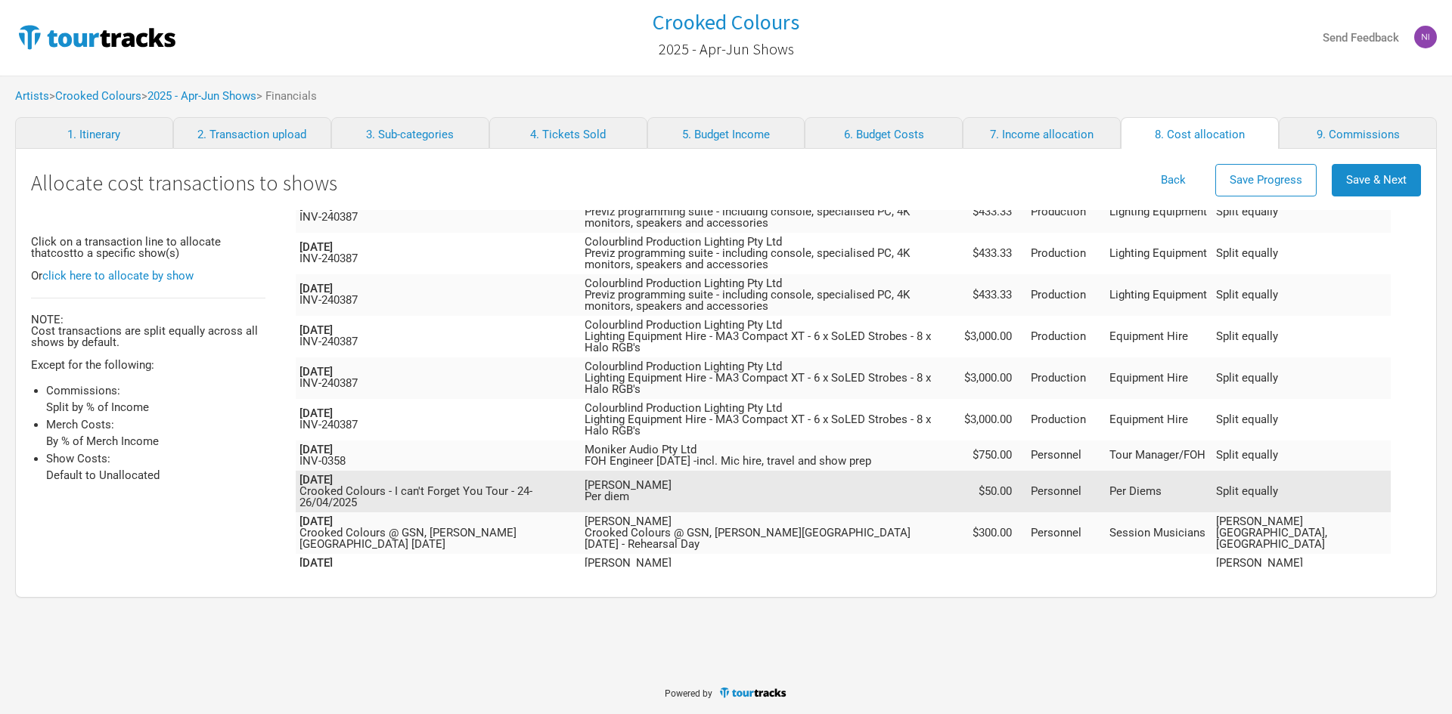
click at [1027, 471] on td "$50.00" at bounding box center [993, 492] width 68 height 42
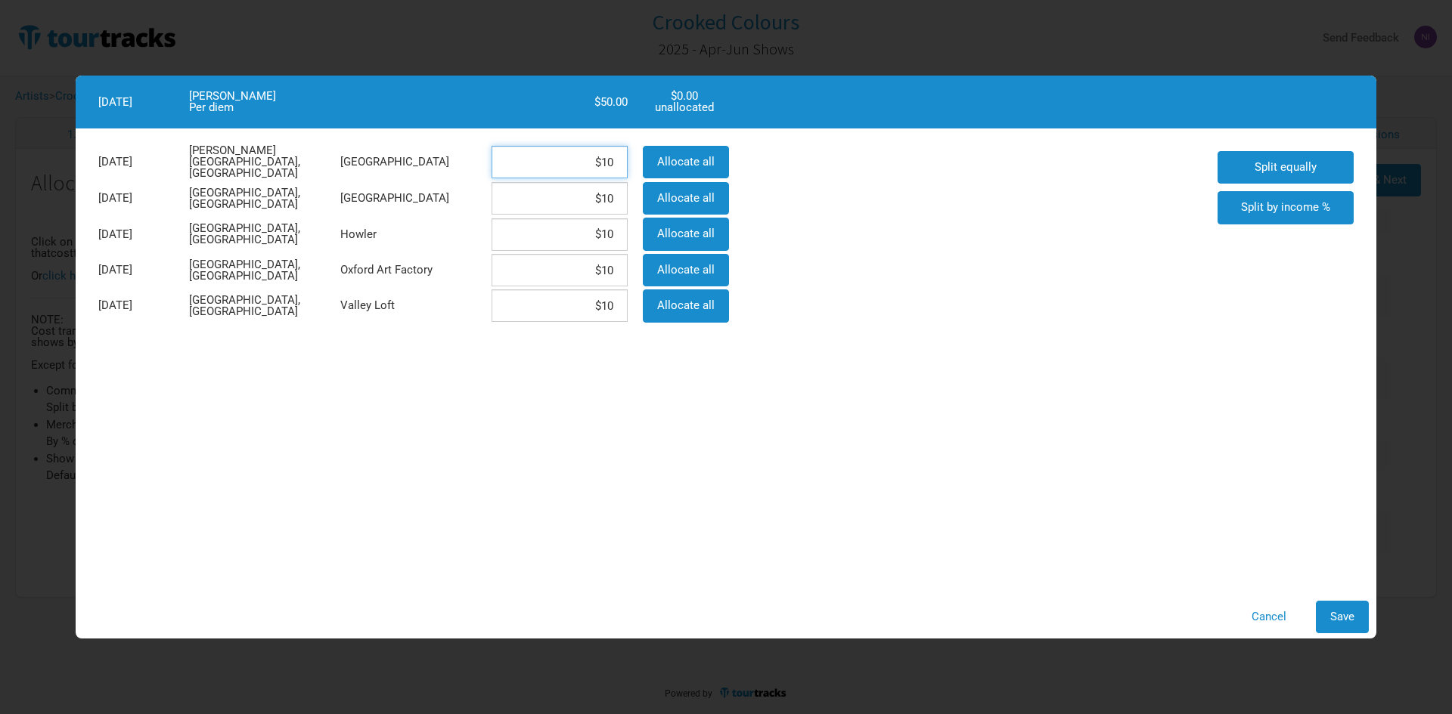
drag, startPoint x: 585, startPoint y: 163, endPoint x: 623, endPoint y: 154, distance: 38.7
click at [623, 154] on input "$10" at bounding box center [559, 162] width 136 height 33
click at [1331, 617] on span "Save" at bounding box center [1342, 617] width 24 height 14
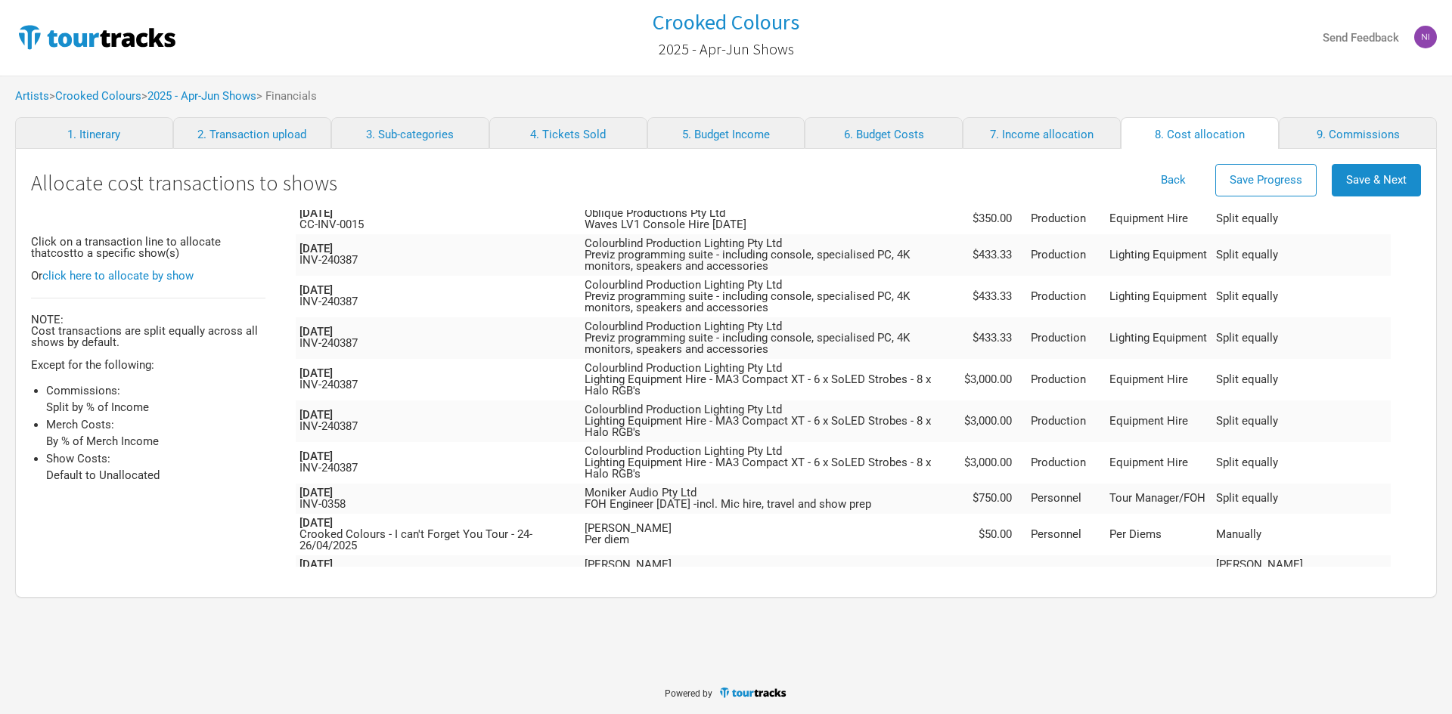
scroll to position [616, 0]
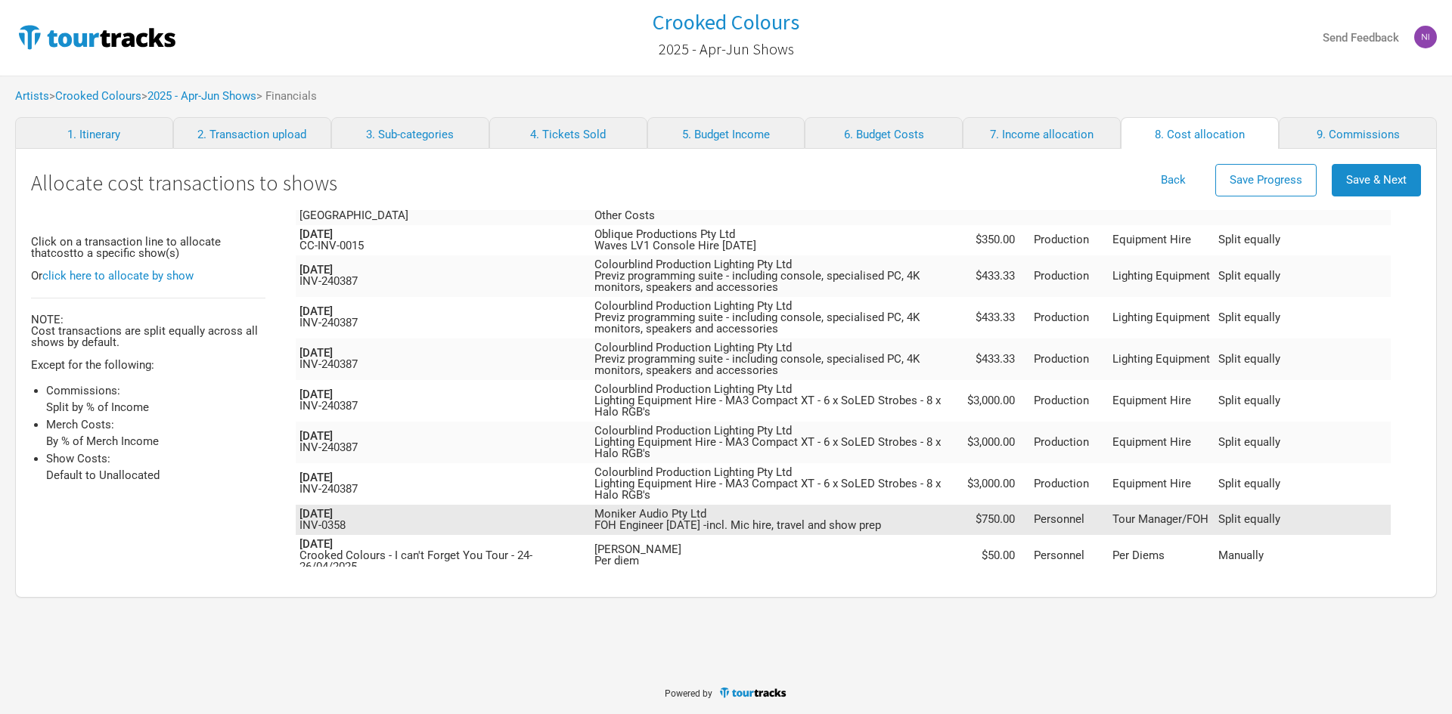
click at [962, 505] on td "Moniker Audio Pty Ltd FOH Engineer [DATE] -incl. Mic hire, travel and show prep" at bounding box center [775, 520] width 371 height 30
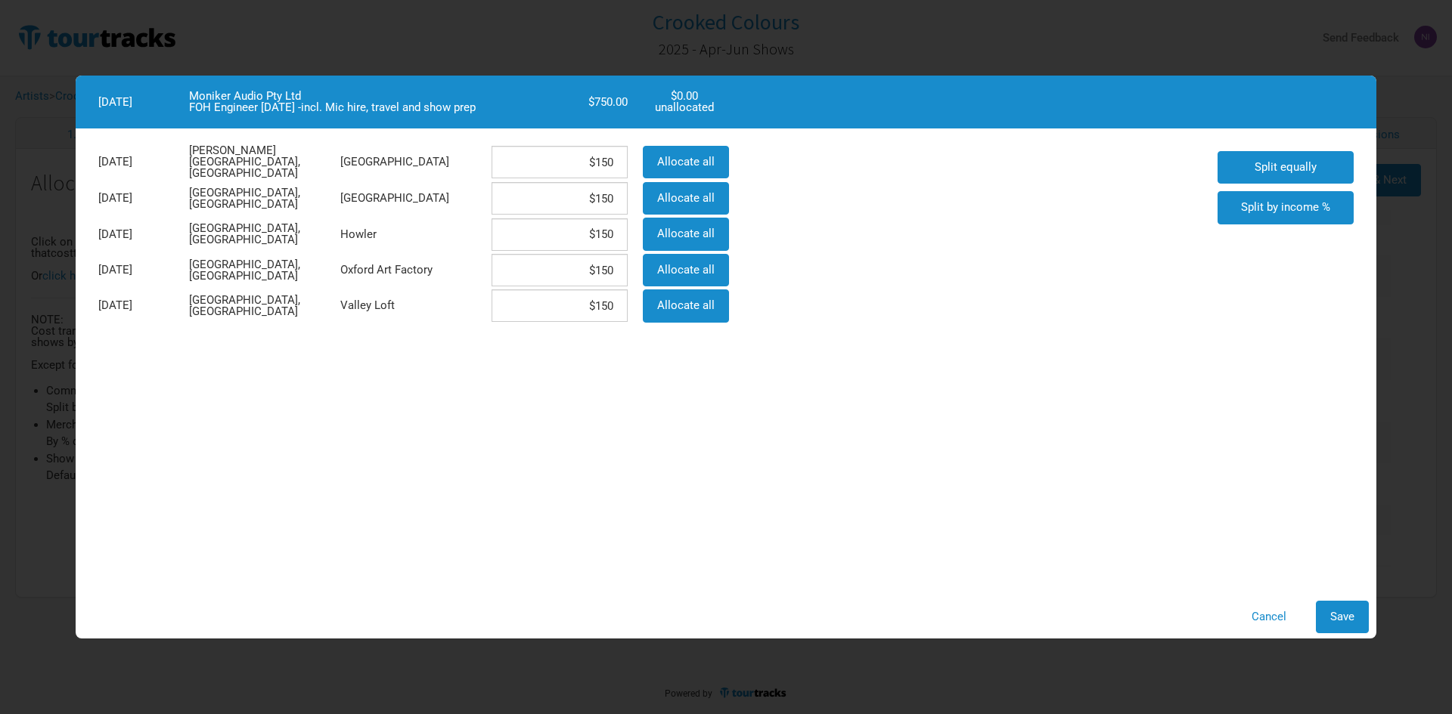
click at [731, 153] on div "Allocate all" at bounding box center [684, 162] width 98 height 36
click at [712, 160] on span "Allocate all" at bounding box center [685, 162] width 57 height 14
click at [1323, 625] on button "Save" at bounding box center [1341, 617] width 53 height 33
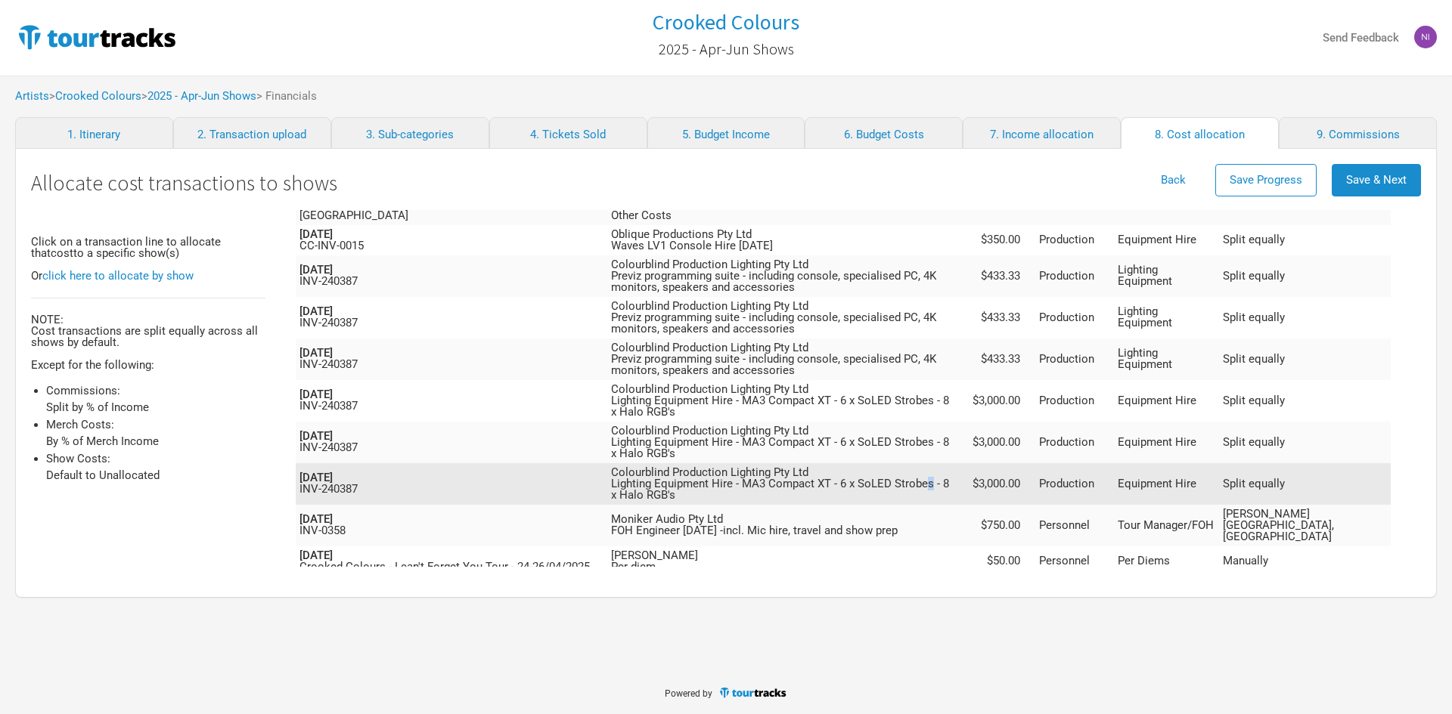
click at [960, 463] on td "Colourblind Production Lighting Pty Ltd Lighting Equipment Hire - MA3 Compact X…" at bounding box center [787, 484] width 360 height 42
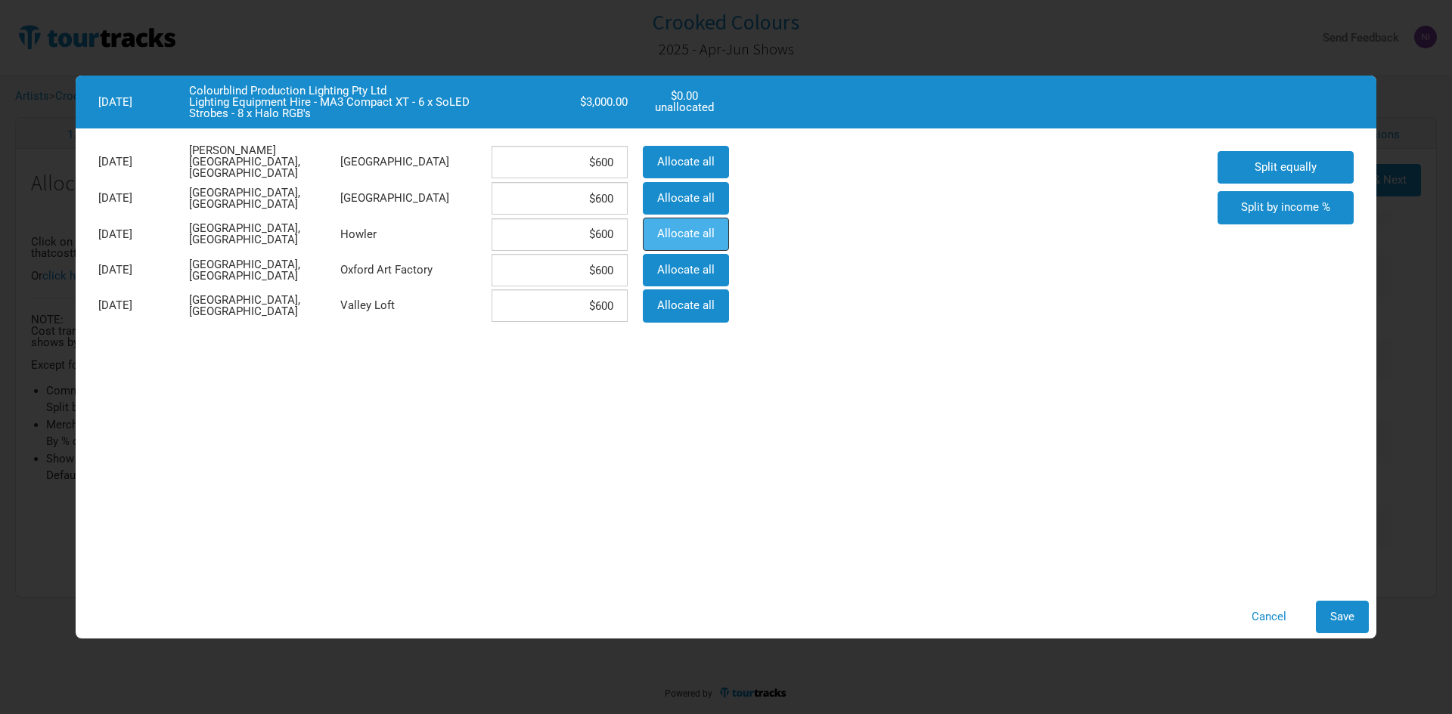
click at [672, 231] on span "Allocate all" at bounding box center [685, 234] width 57 height 14
click at [1358, 614] on button "Save" at bounding box center [1341, 617] width 53 height 33
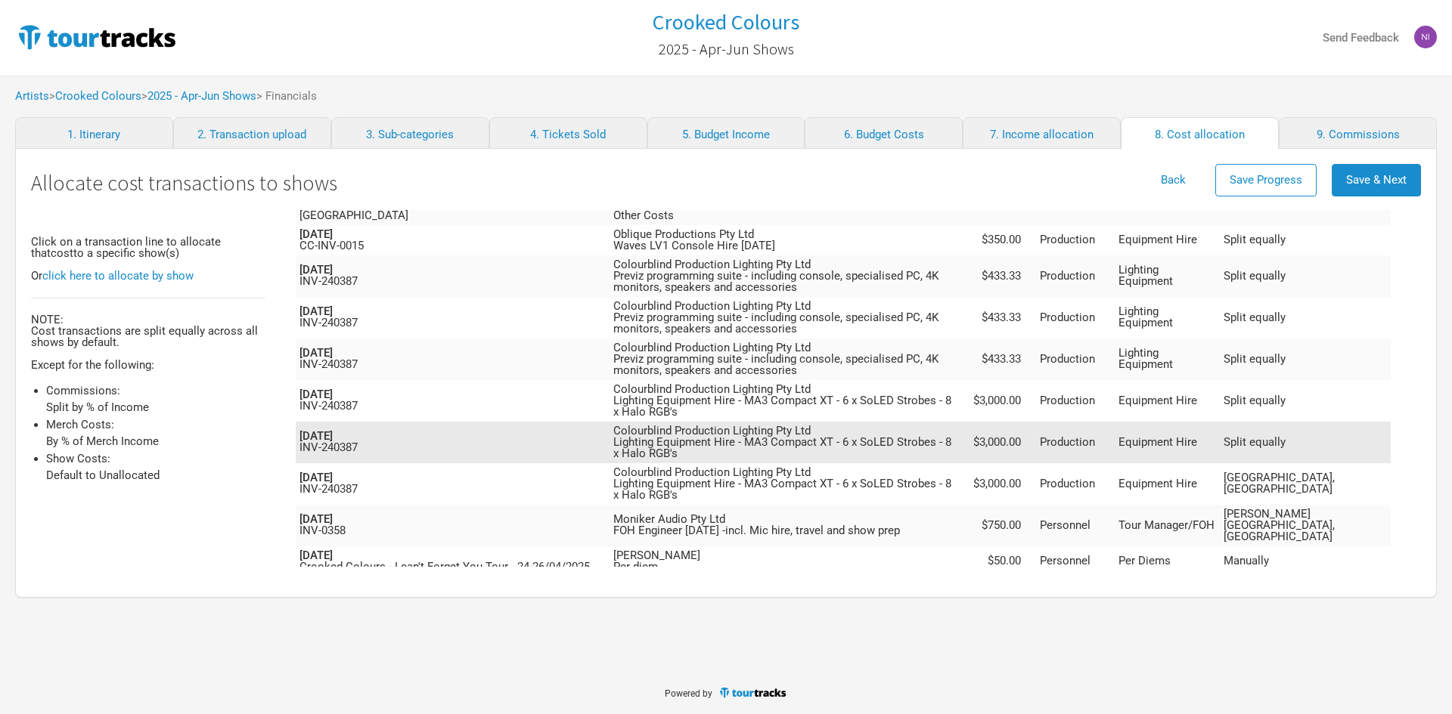
click at [968, 422] on td "Colourblind Production Lighting Pty Ltd Lighting Equipment Hire - MA3 Compact X…" at bounding box center [788, 443] width 358 height 42
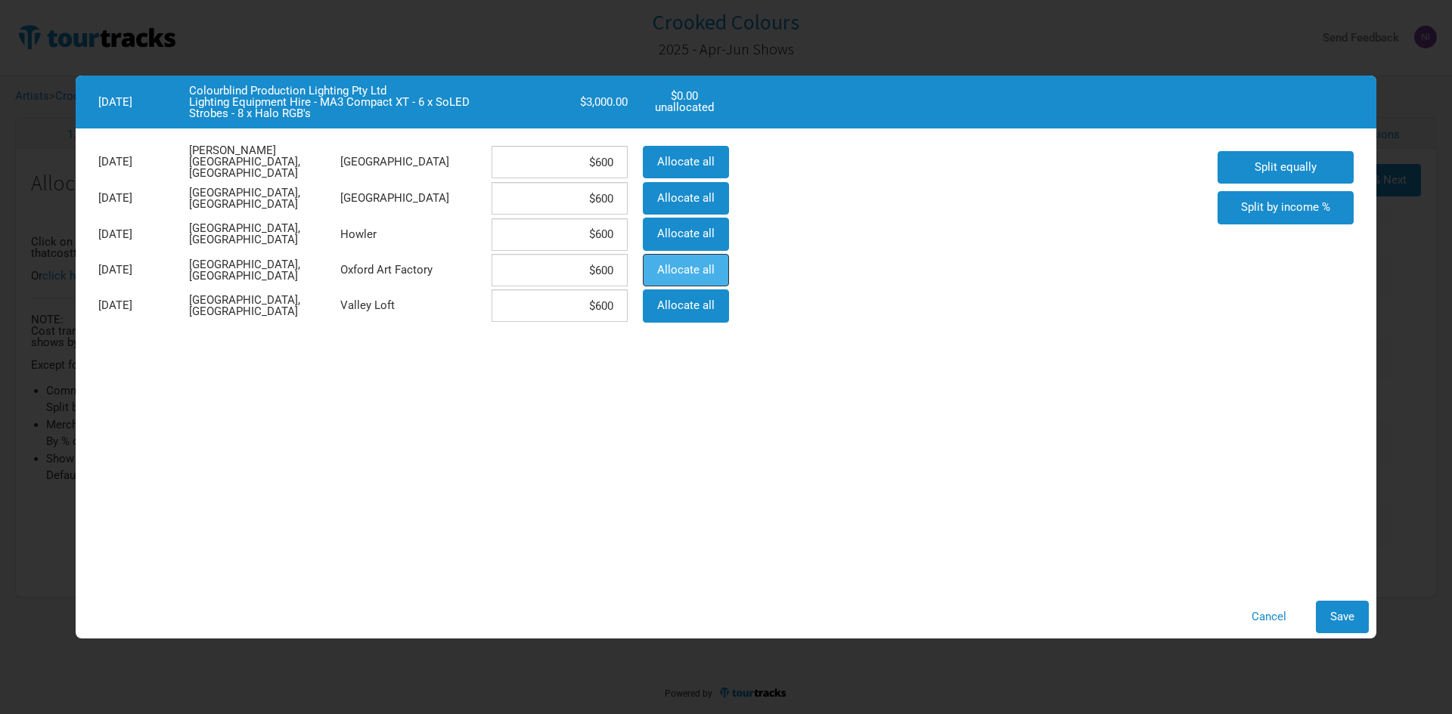
click at [717, 256] on button "Allocate all" at bounding box center [686, 270] width 86 height 33
click at [1337, 612] on span "Save" at bounding box center [1342, 617] width 24 height 14
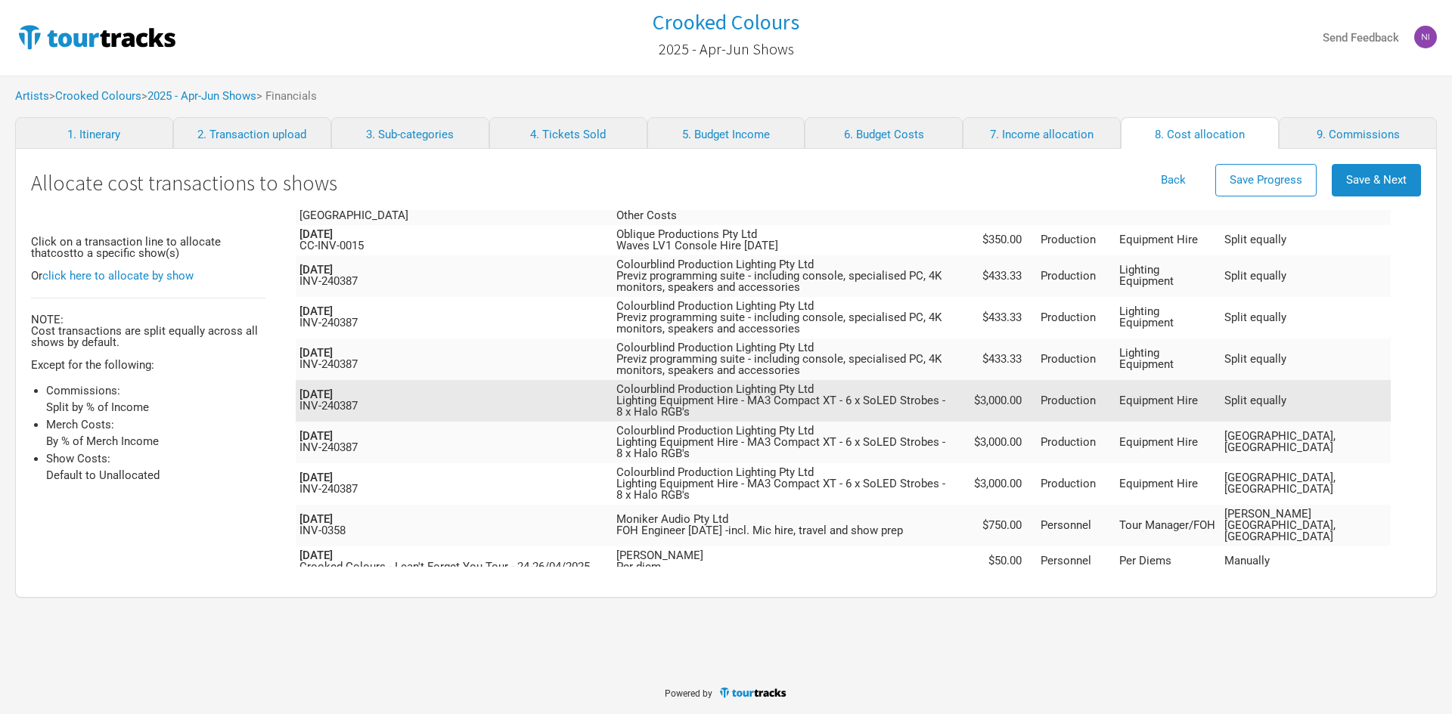
click at [899, 380] on td "Colourblind Production Lighting Pty Ltd Lighting Equipment Hire - MA3 Compact X…" at bounding box center [790, 401] width 356 height 42
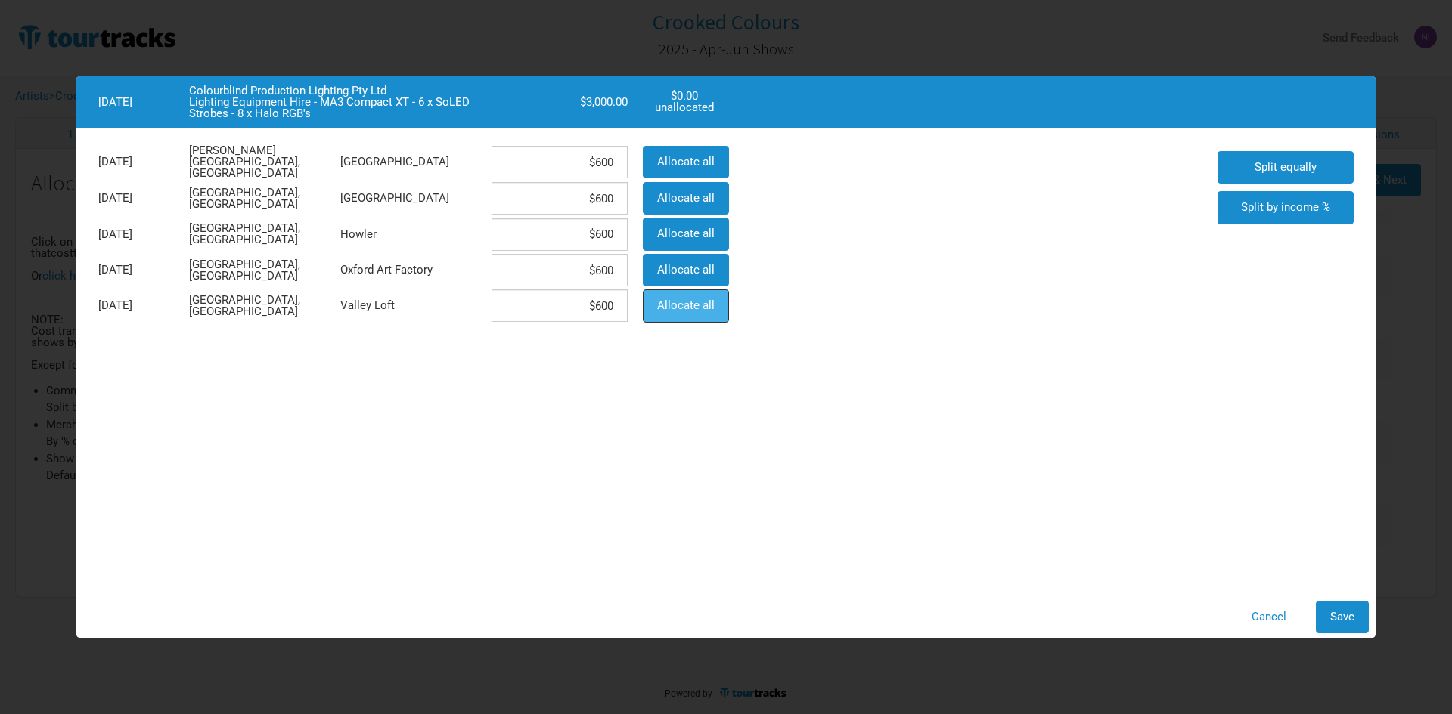
click at [720, 310] on button "Allocate all" at bounding box center [686, 306] width 86 height 33
click at [1346, 618] on span "Save" at bounding box center [1342, 617] width 24 height 14
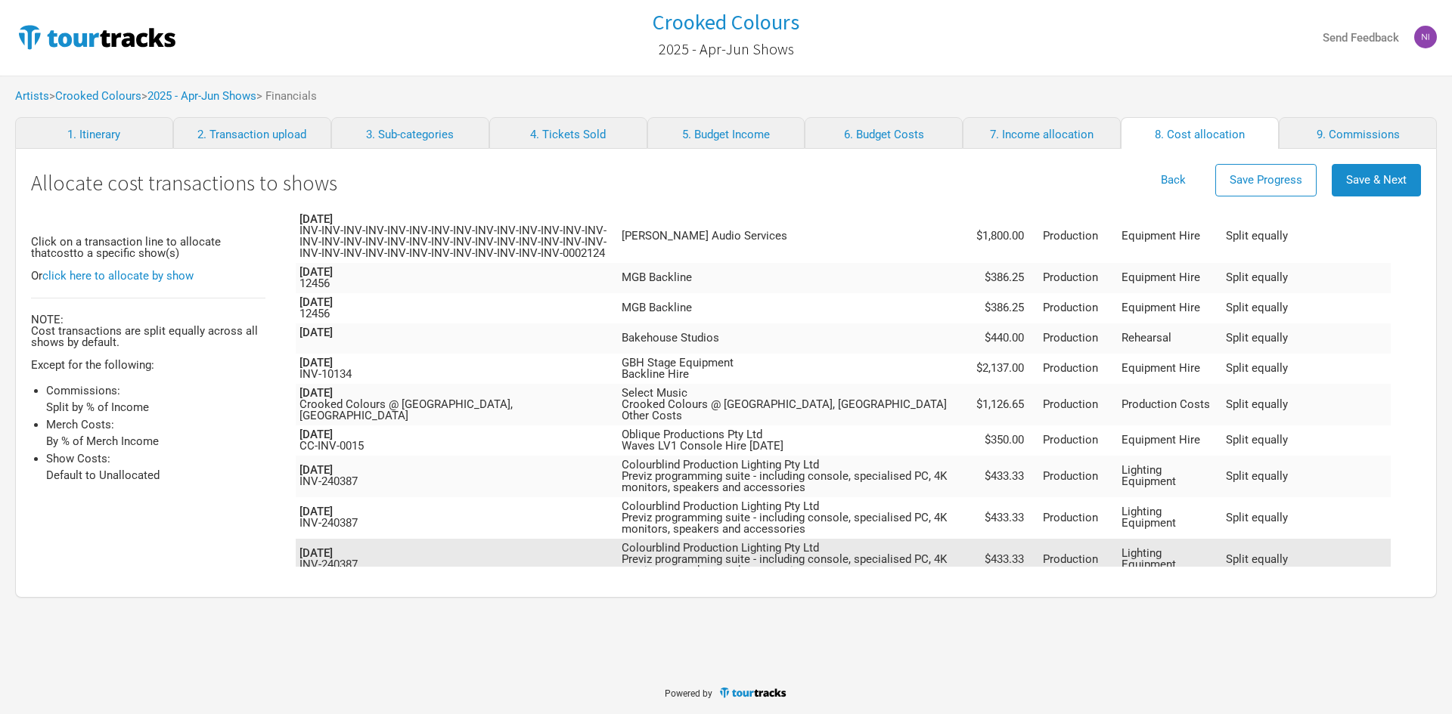
scroll to position [389, 0]
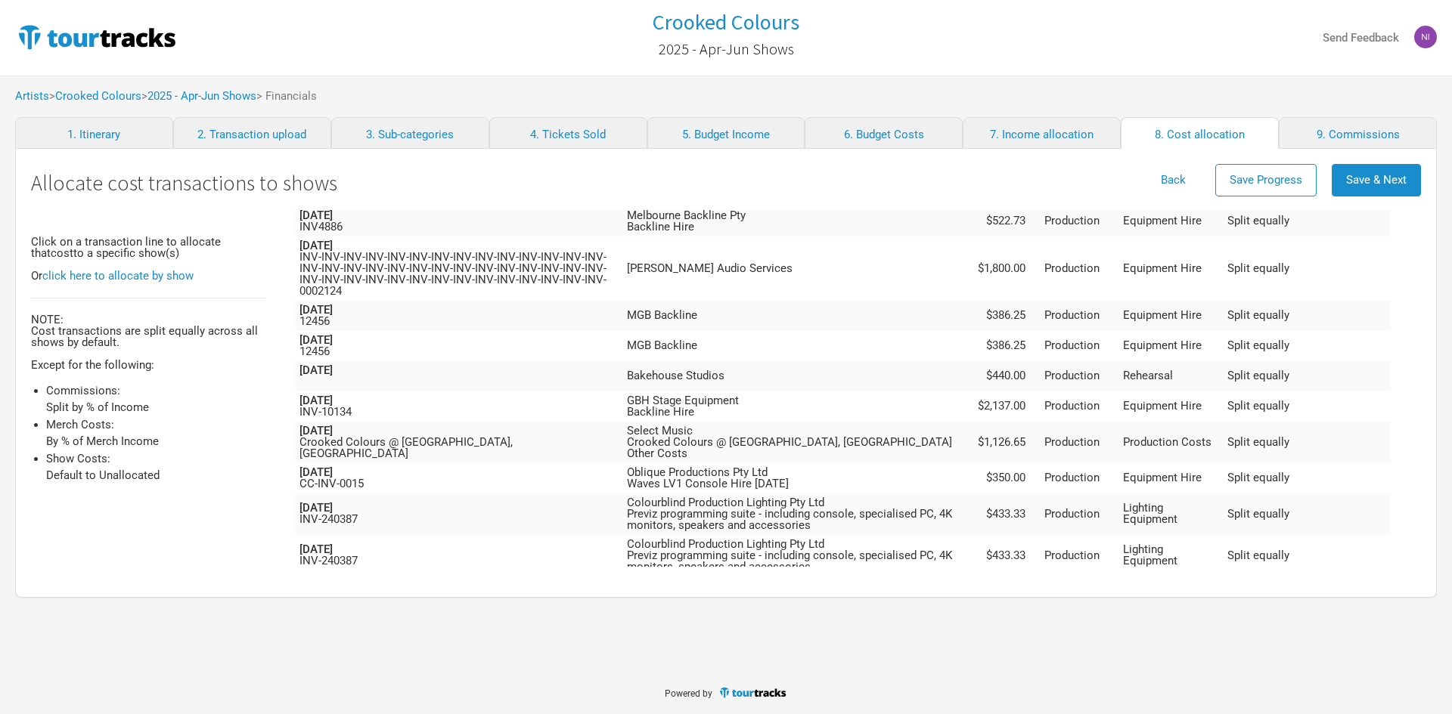
click at [956, 577] on td "Colourblind Production Lighting Pty Ltd Previz programming suite - including co…" at bounding box center [797, 598] width 349 height 42
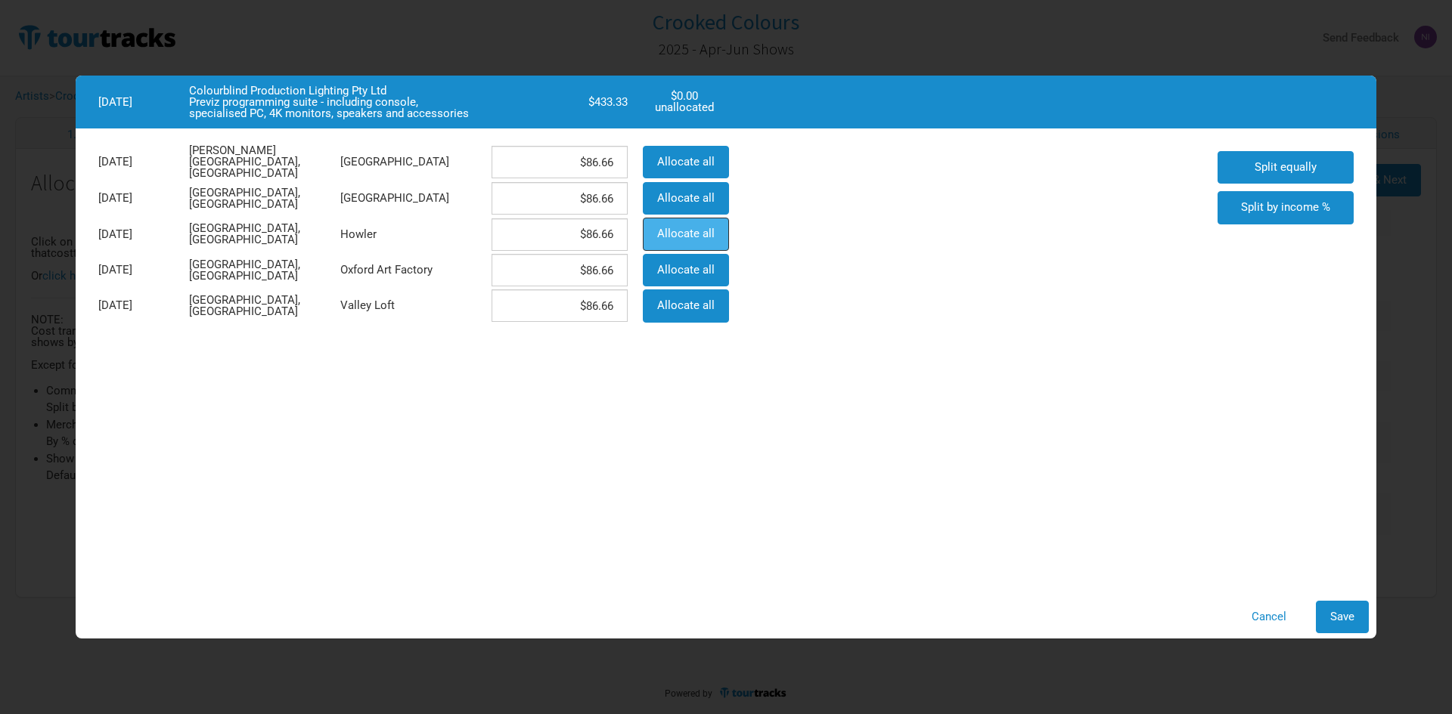
click at [687, 231] on span "Allocate all" at bounding box center [685, 234] width 57 height 14
click at [1327, 615] on button "Save" at bounding box center [1341, 617] width 53 height 33
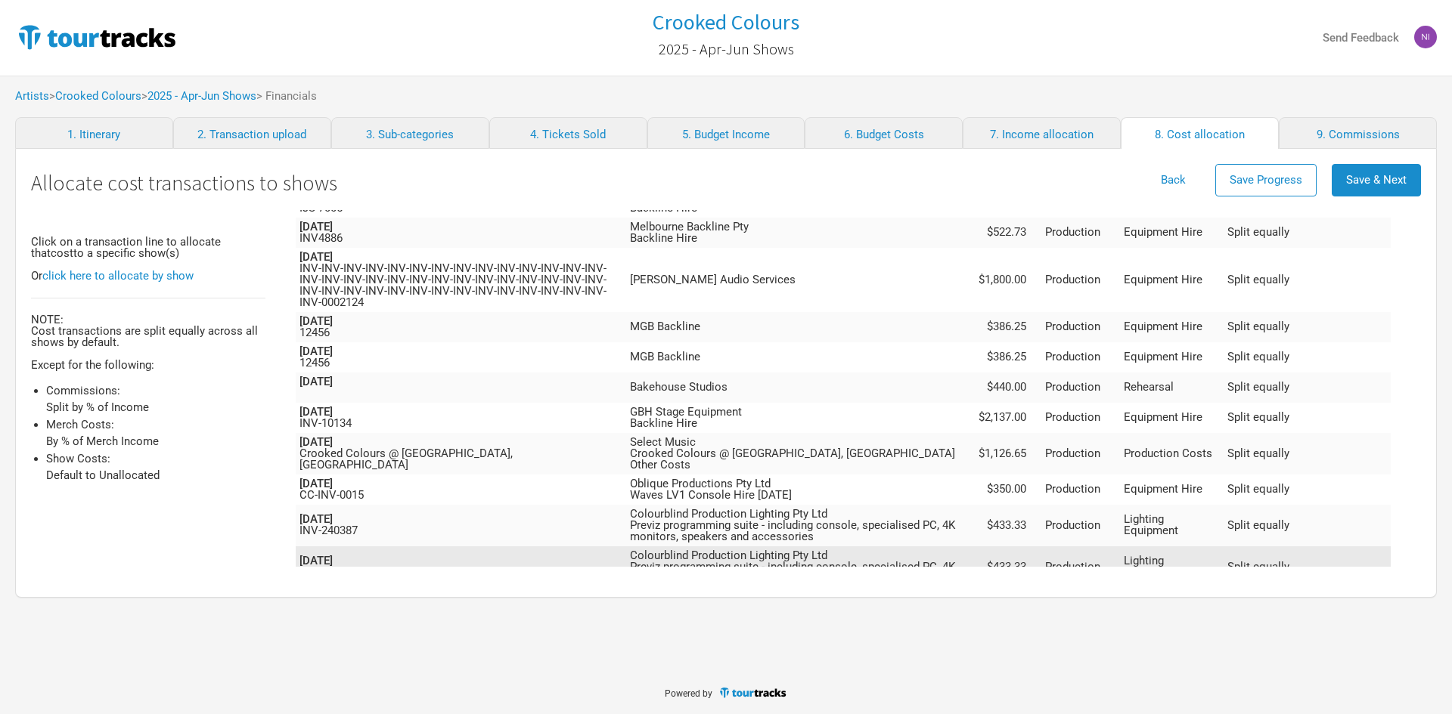
click at [964, 547] on td "Colourblind Production Lighting Pty Ltd Previz programming suite - including co…" at bounding box center [800, 568] width 348 height 42
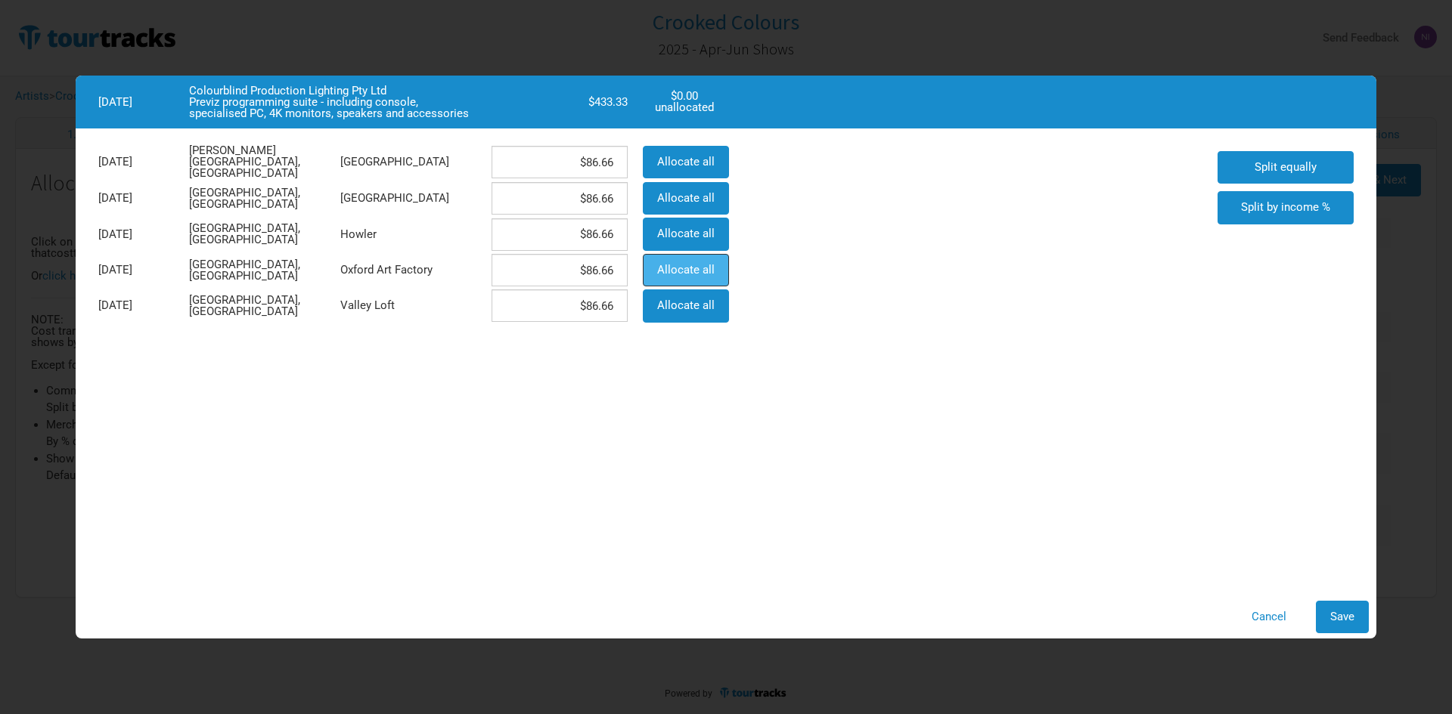
click at [703, 259] on button "Allocate all" at bounding box center [686, 270] width 86 height 33
click at [1358, 624] on button "Save" at bounding box center [1341, 617] width 53 height 33
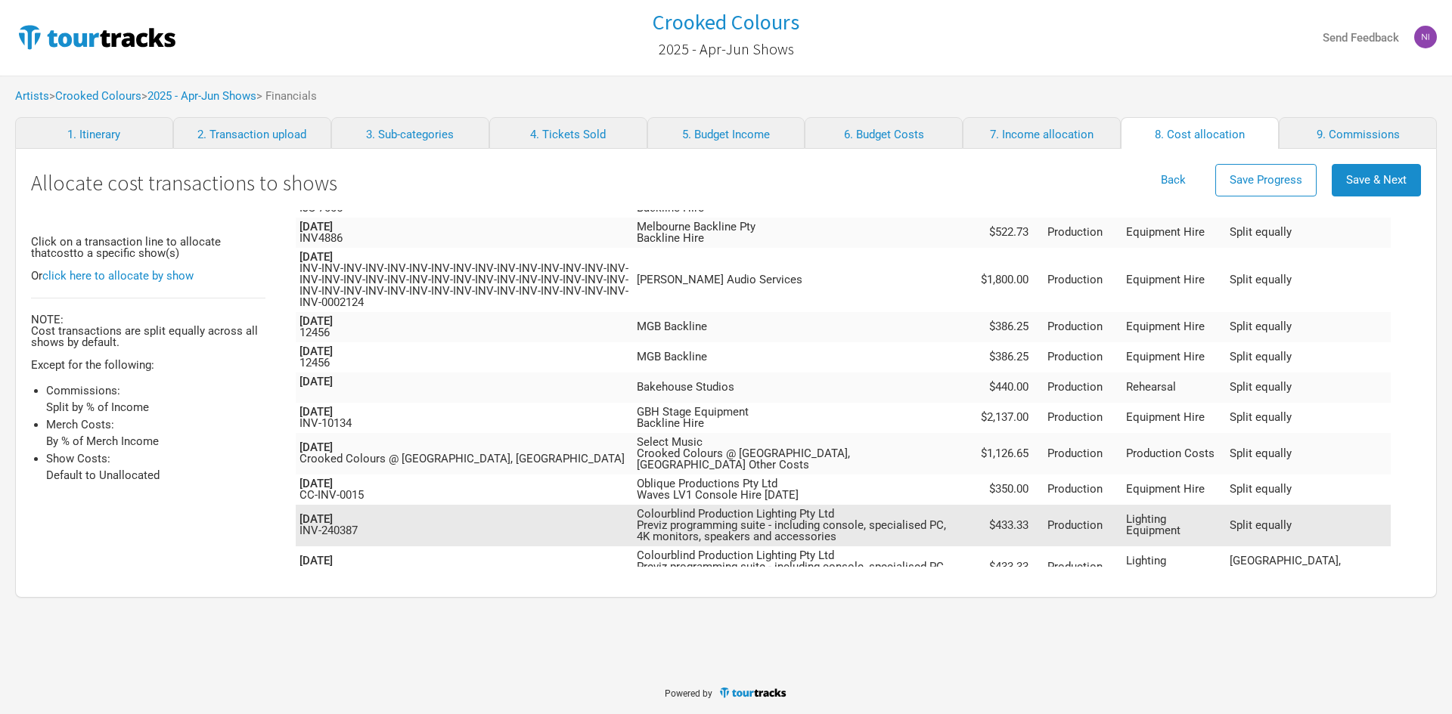
click at [975, 505] on td "Colourblind Production Lighting Pty Ltd Previz programming suite - including co…" at bounding box center [804, 526] width 342 height 42
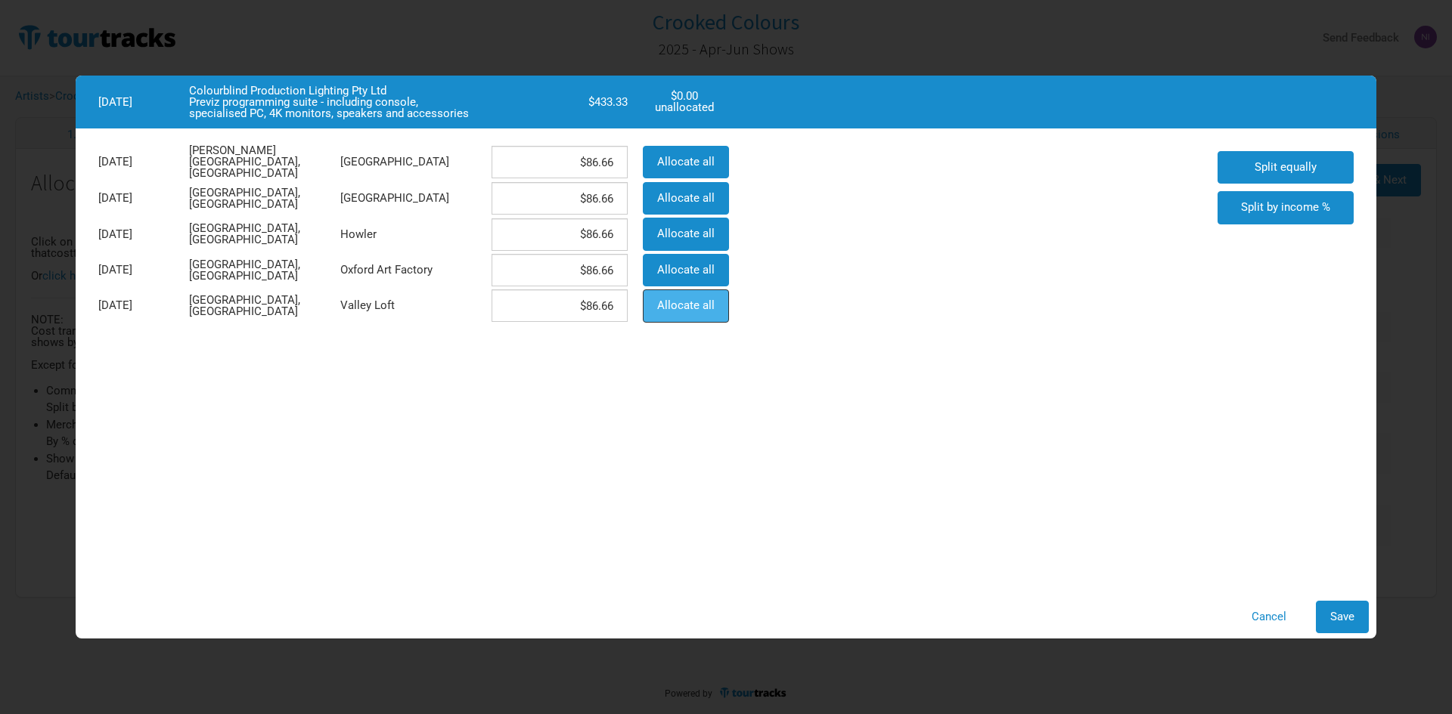
click at [684, 312] on button "Allocate all" at bounding box center [686, 306] width 86 height 33
click at [1348, 608] on button "Save" at bounding box center [1341, 617] width 53 height 33
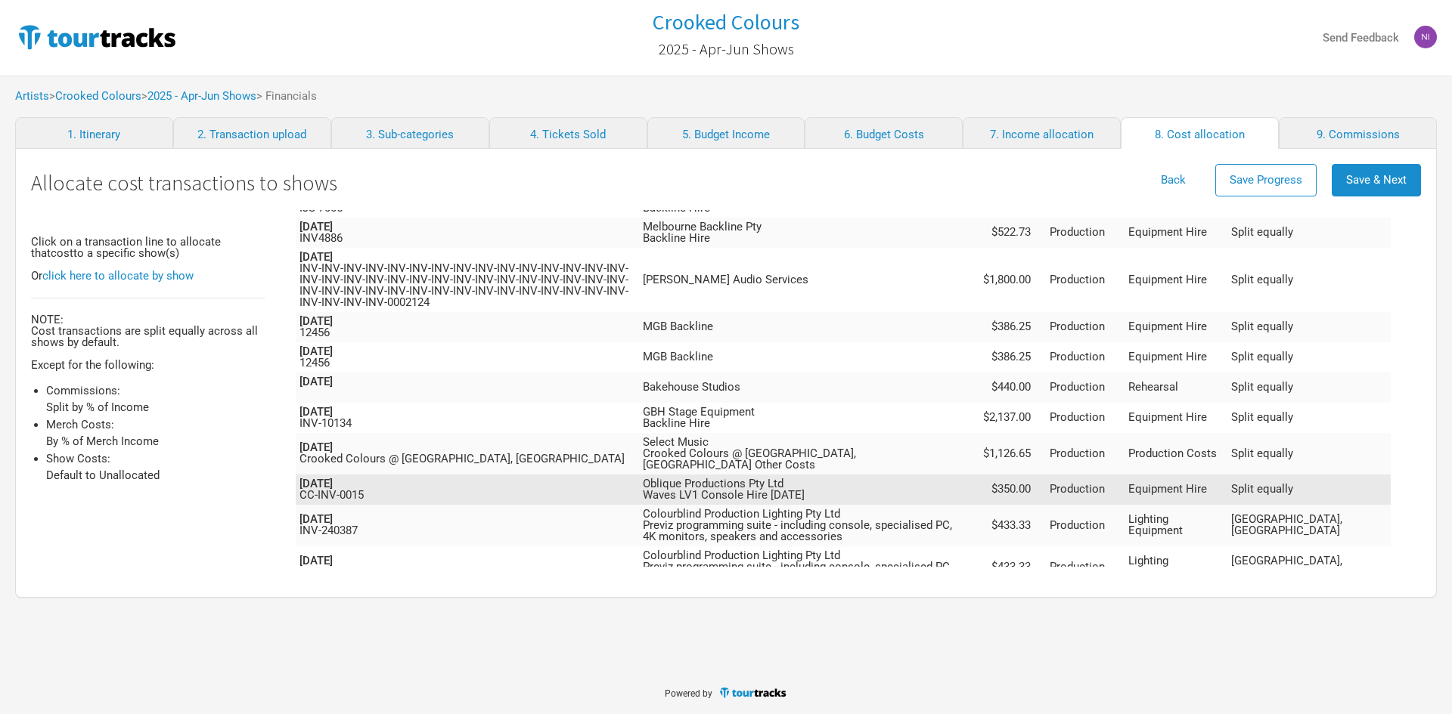
click at [978, 475] on td "Oblique Productions Pty Ltd Waves LV1 Console Hire [DATE]" at bounding box center [808, 490] width 339 height 30
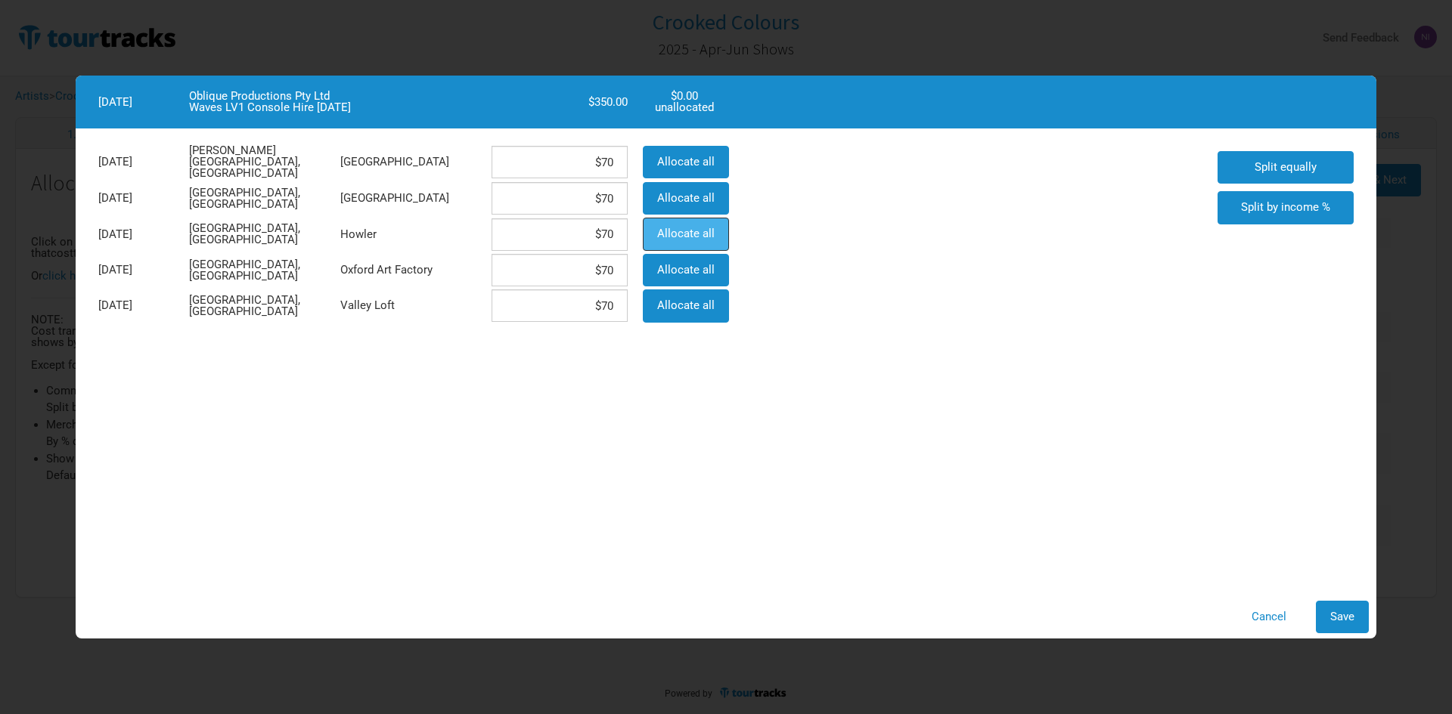
click at [671, 228] on span "Allocate all" at bounding box center [685, 234] width 57 height 14
click at [1318, 605] on button "Save" at bounding box center [1341, 617] width 53 height 33
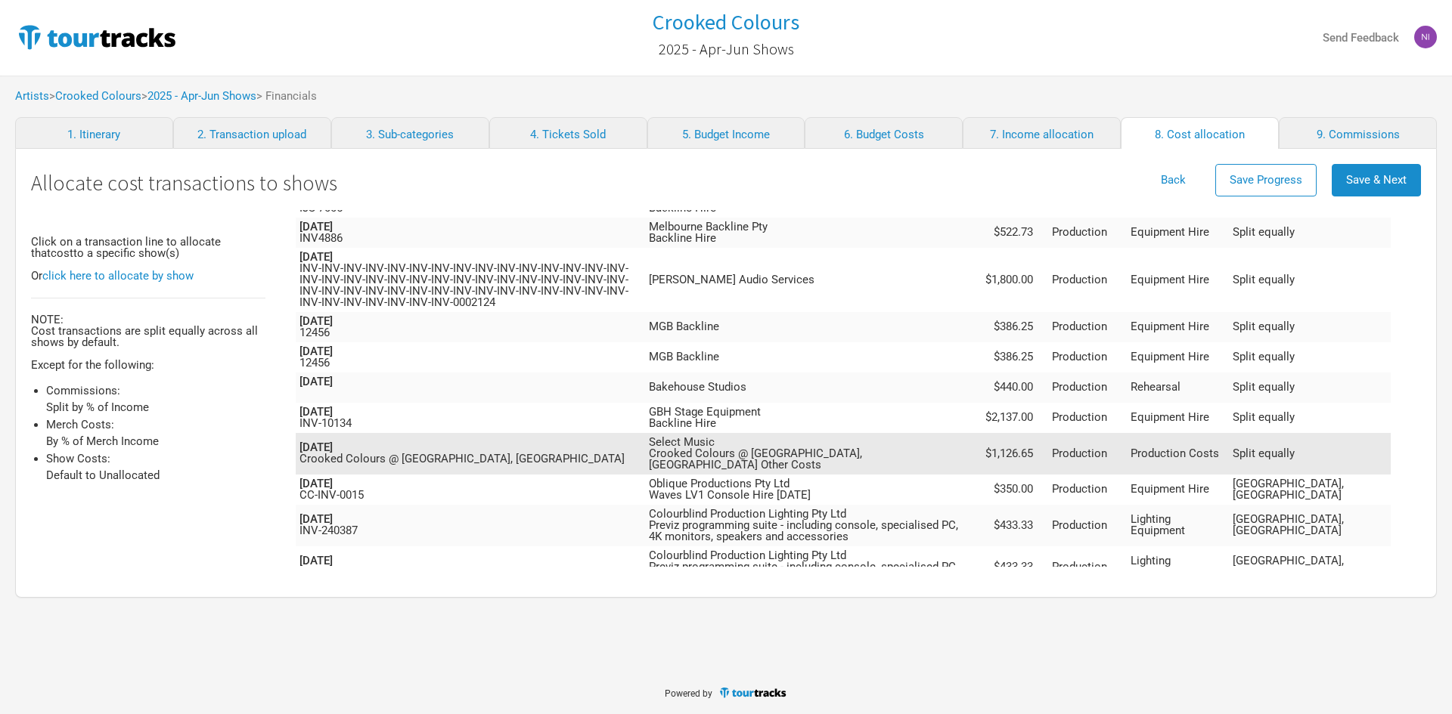
click at [954, 433] on td "Select Music Crooked Colours @ [GEOGRAPHIC_DATA], [GEOGRAPHIC_DATA] Other Costs" at bounding box center [812, 454] width 334 height 42
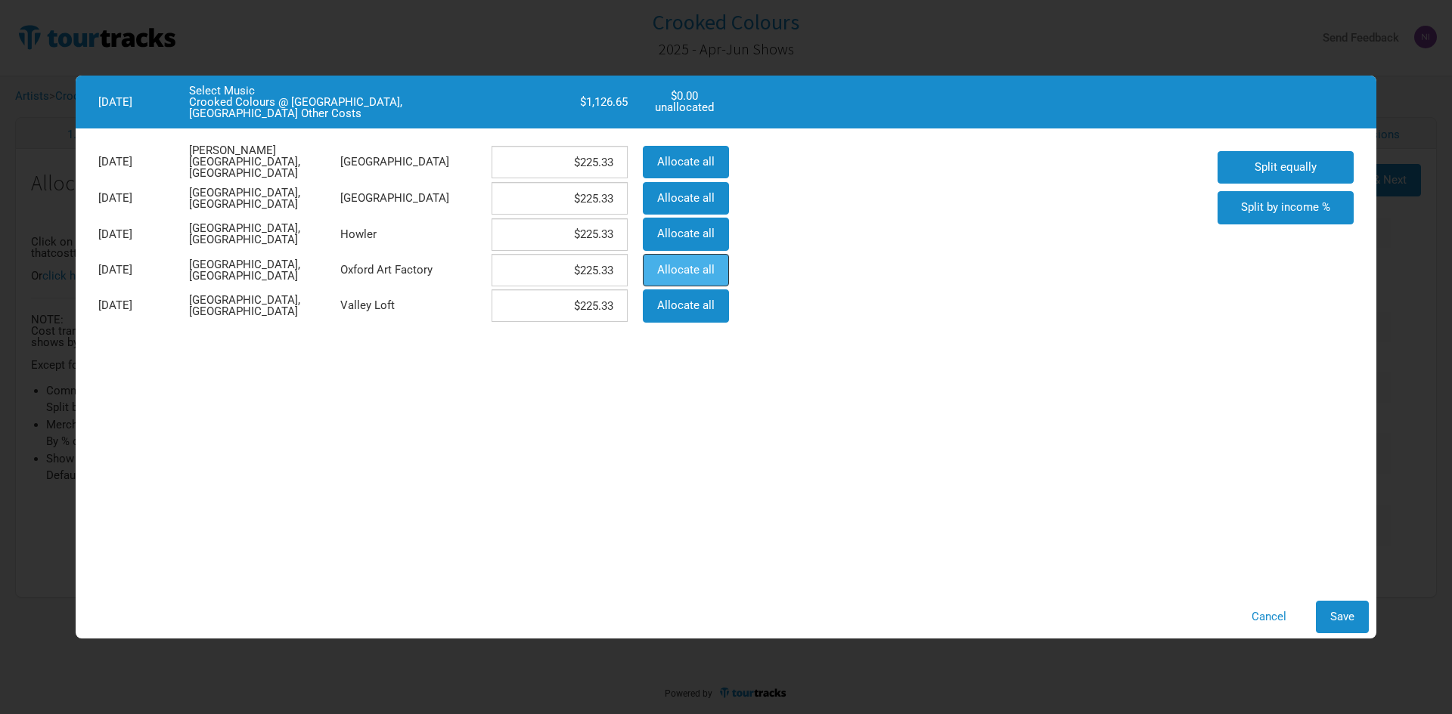
click at [698, 259] on button "Allocate all" at bounding box center [686, 270] width 86 height 33
click at [1328, 610] on button "Save" at bounding box center [1341, 617] width 53 height 33
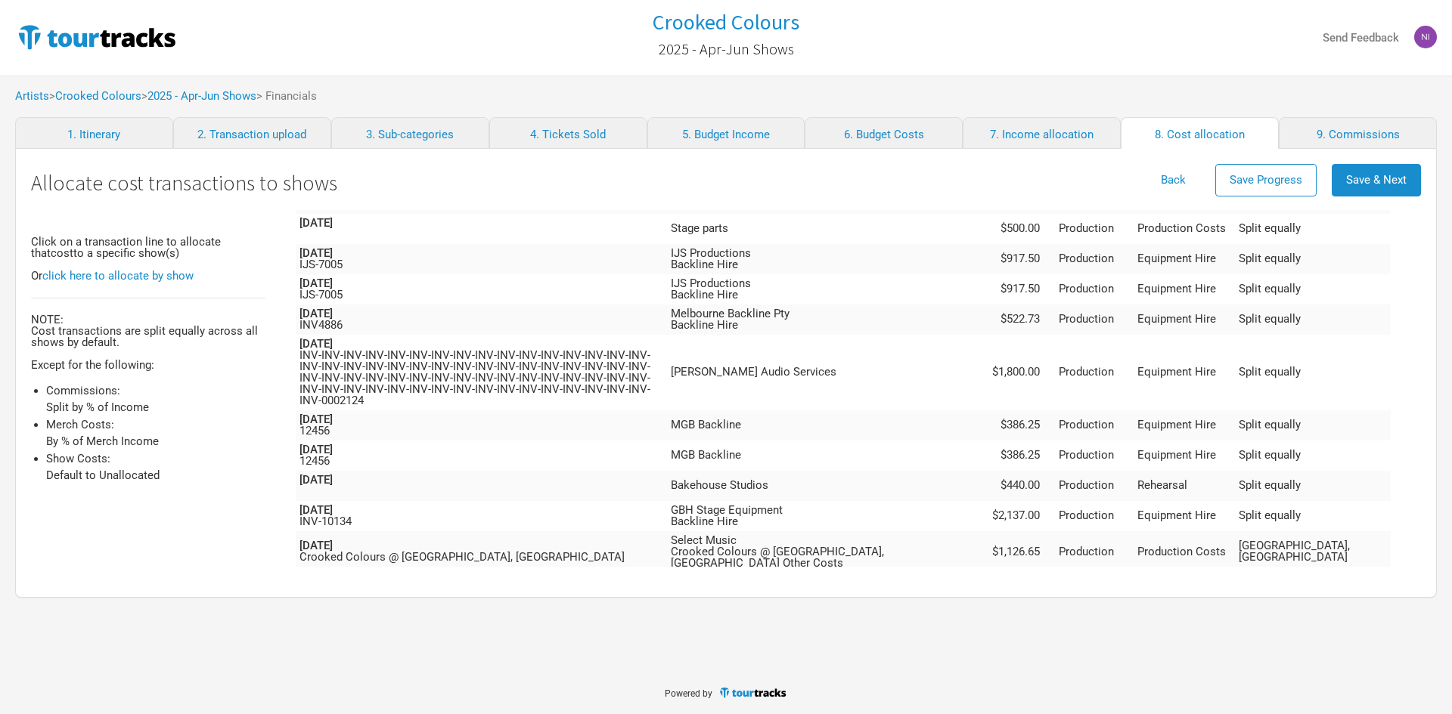
scroll to position [314, 0]
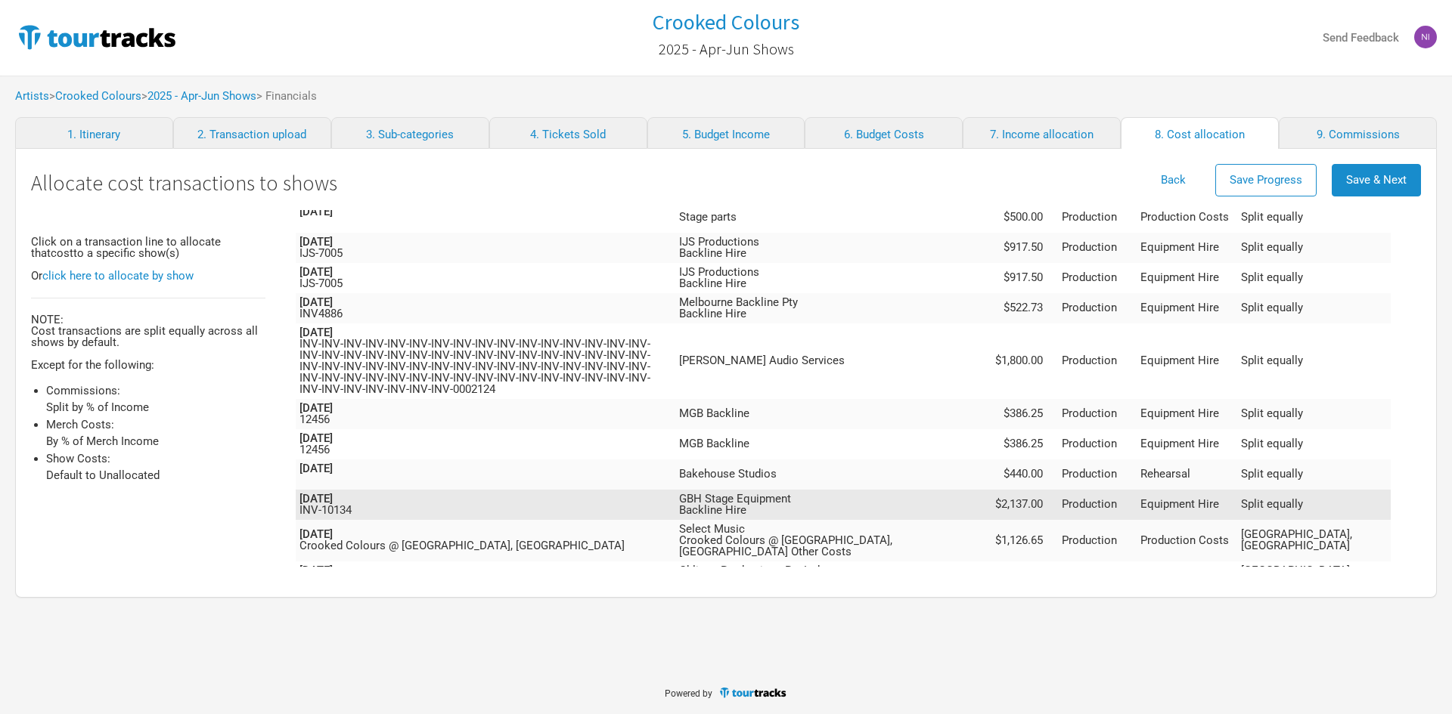
click at [910, 490] on td "GBH Stage Equipment Backline Hire" at bounding box center [832, 505] width 314 height 30
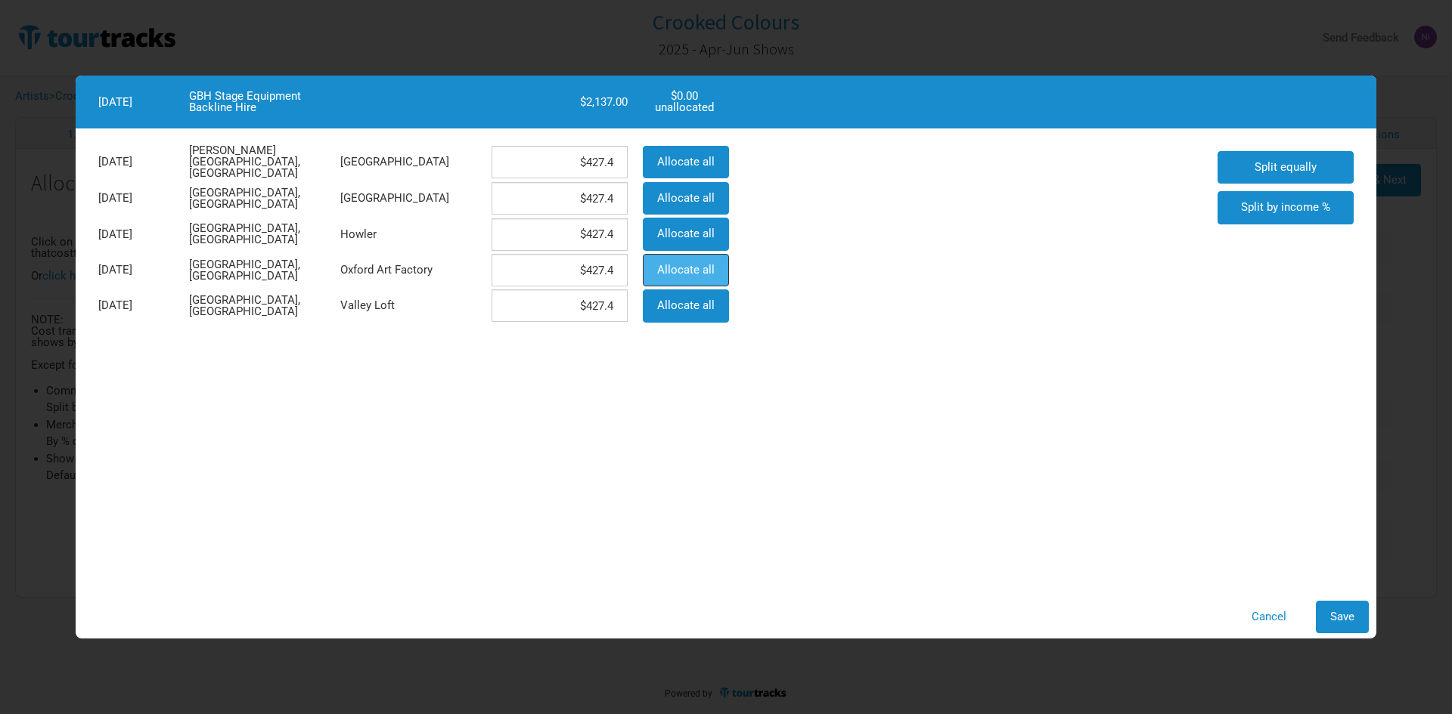
click at [696, 274] on span "Allocate all" at bounding box center [685, 270] width 57 height 14
click at [695, 316] on button "Allocate all" at bounding box center [686, 306] width 86 height 33
click at [1324, 612] on button "Save" at bounding box center [1341, 617] width 53 height 33
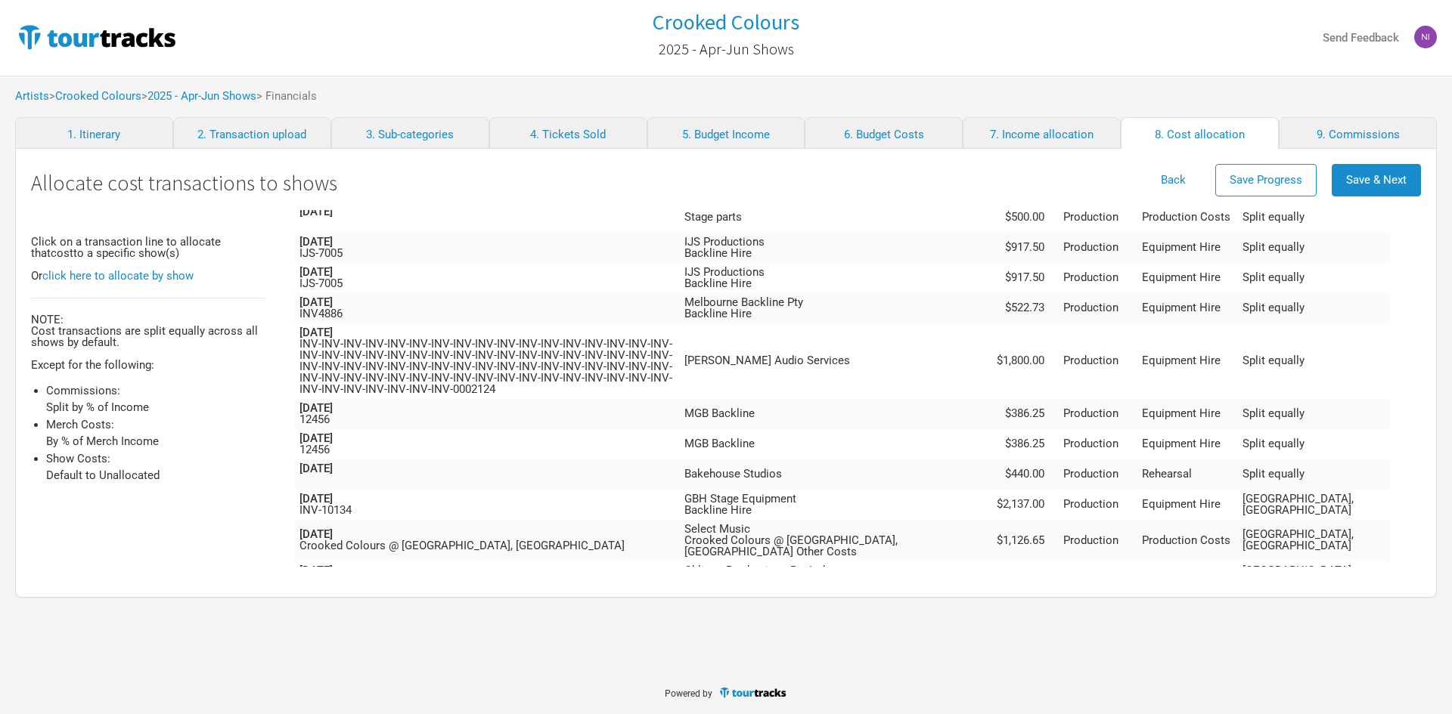
scroll to position [238, 0]
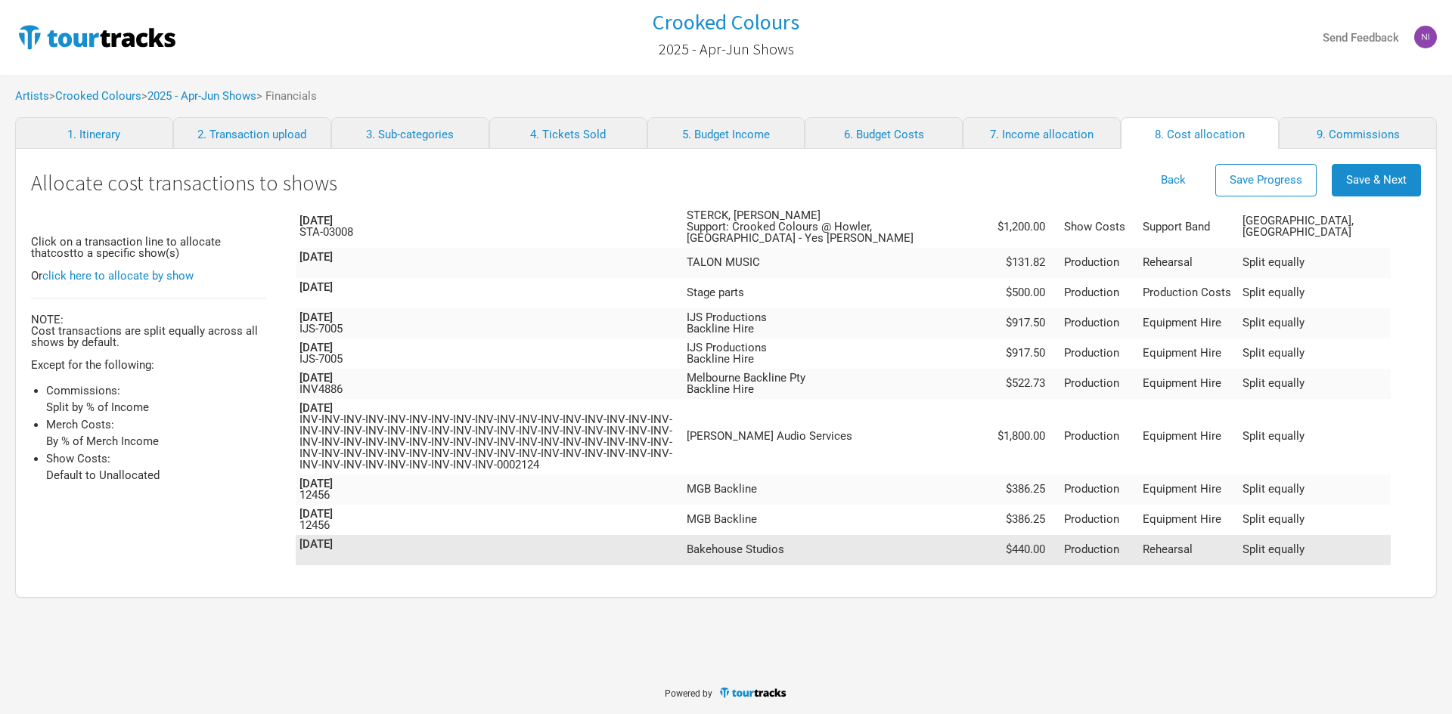
click at [992, 535] on td "Bakehouse Studios" at bounding box center [837, 550] width 309 height 30
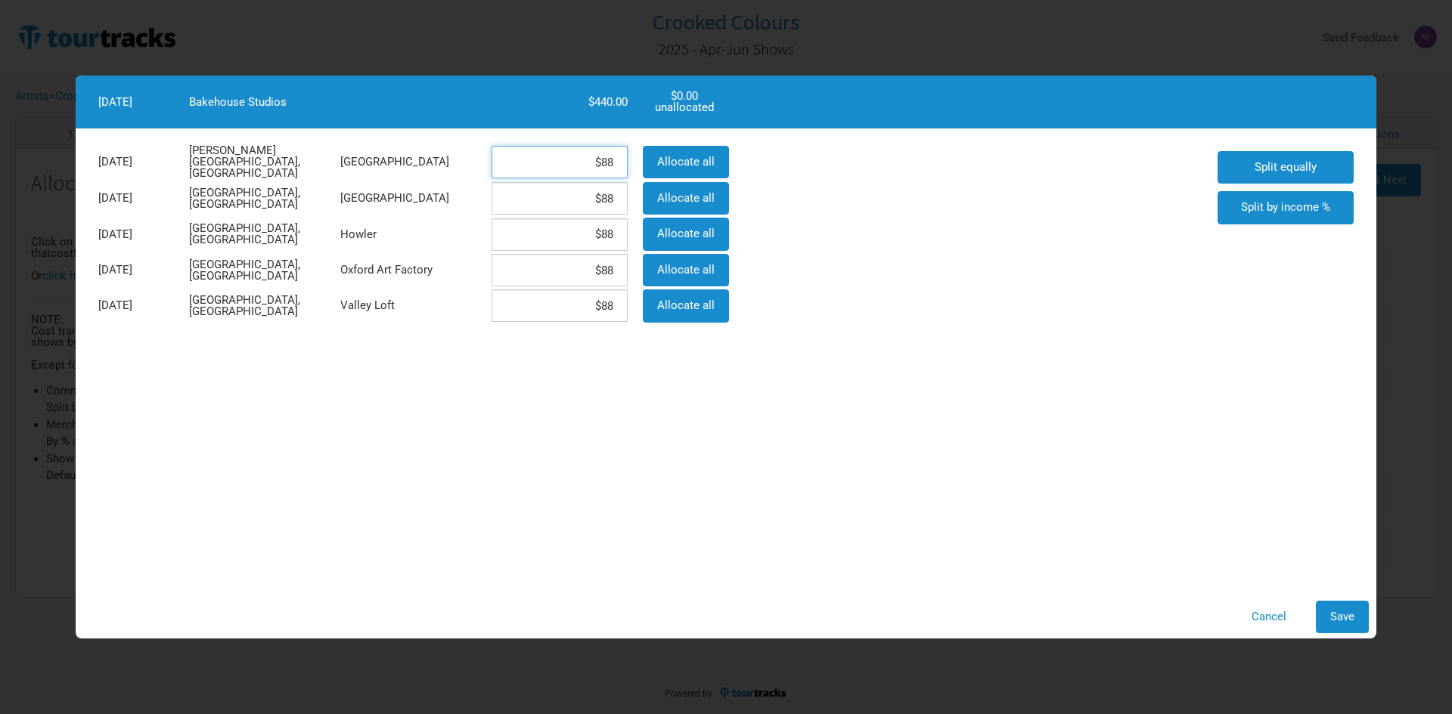
drag, startPoint x: 593, startPoint y: 166, endPoint x: 632, endPoint y: 161, distance: 38.8
click at [632, 161] on div "$88" at bounding box center [559, 162] width 151 height 36
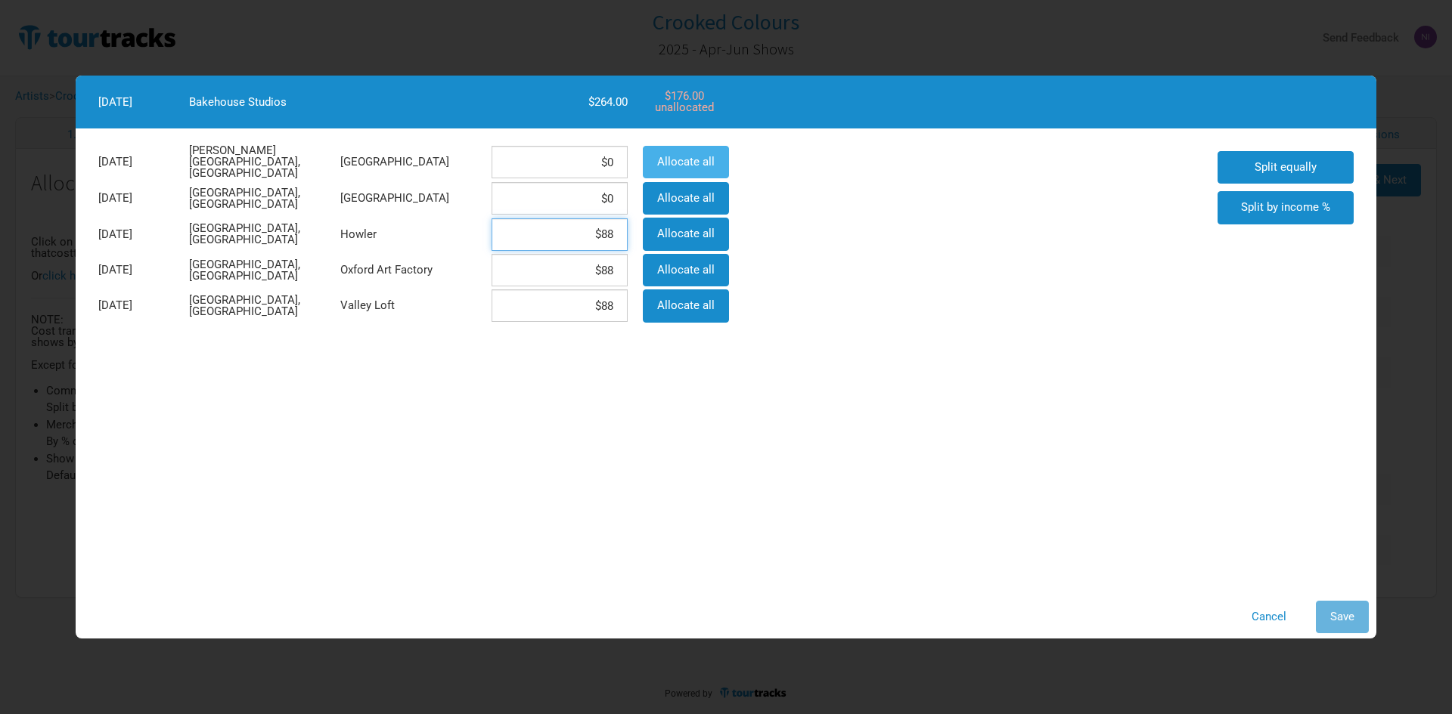
scroll to position [261, 0]
drag, startPoint x: 571, startPoint y: 232, endPoint x: 627, endPoint y: 225, distance: 57.2
click at [627, 225] on div "$146.66" at bounding box center [559, 235] width 151 height 36
click at [555, 265] on input "$88" at bounding box center [559, 270] width 136 height 33
drag, startPoint x: 559, startPoint y: 268, endPoint x: 633, endPoint y: 268, distance: 74.1
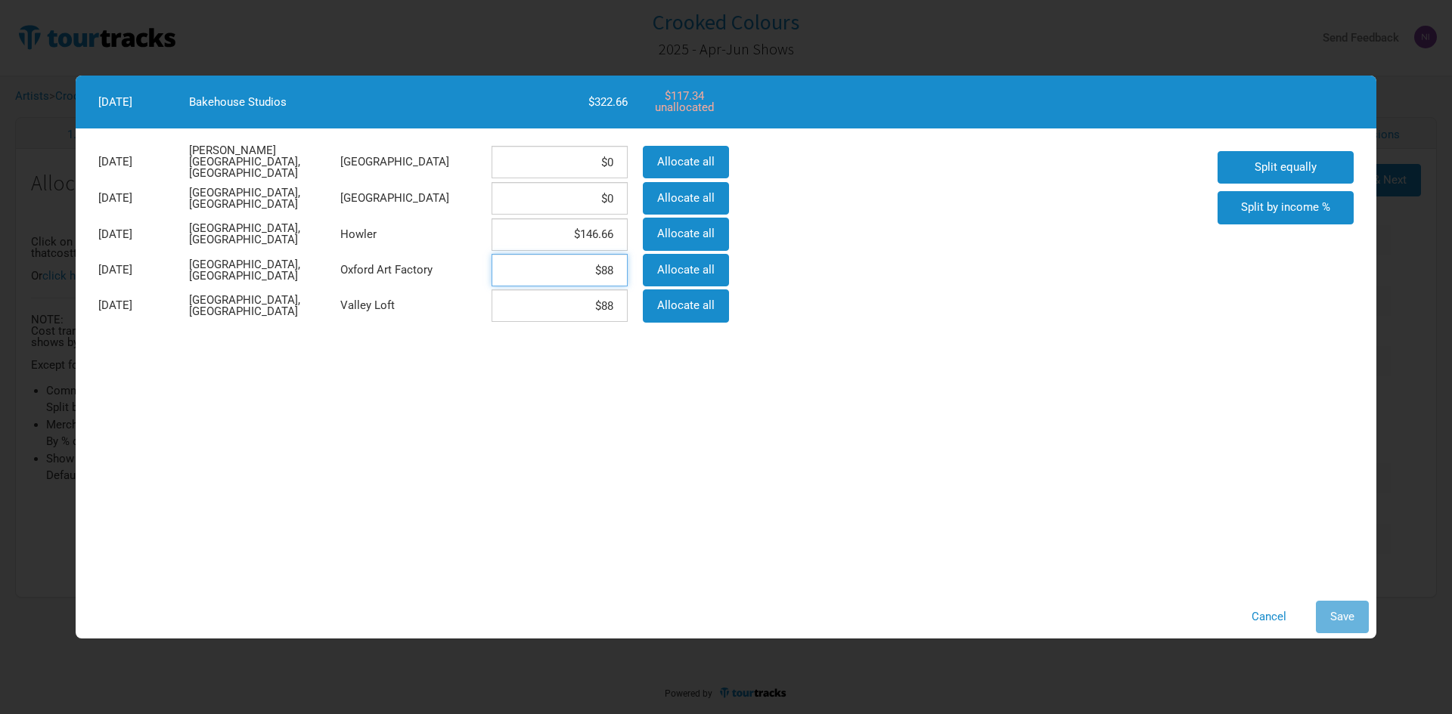
click at [633, 268] on div "$88" at bounding box center [559, 271] width 151 height 36
paste input "146.66"
click at [568, 322] on div "$88" at bounding box center [559, 306] width 151 height 36
drag, startPoint x: 572, startPoint y: 310, endPoint x: 618, endPoint y: 305, distance: 46.4
click at [618, 305] on input "$88" at bounding box center [559, 306] width 136 height 33
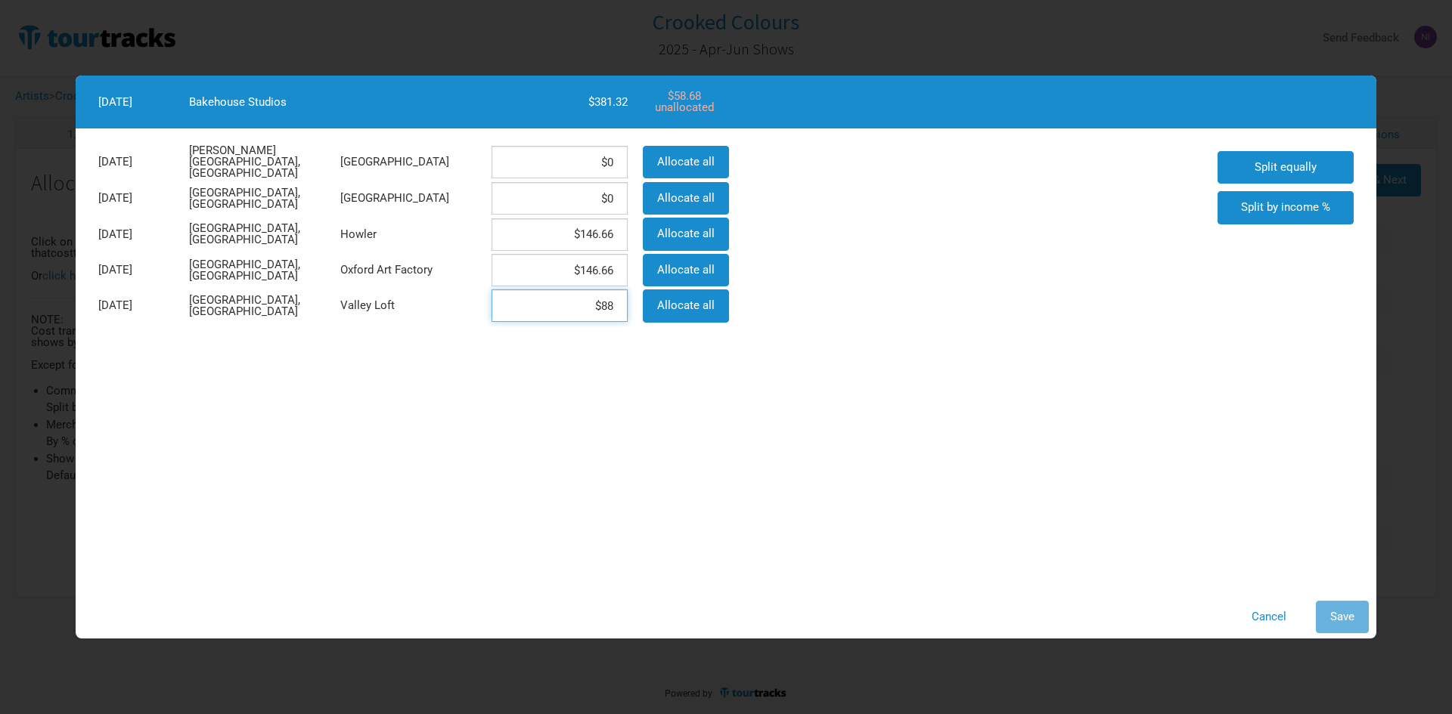
paste input "146.66"
click at [626, 302] on input "$146.66" at bounding box center [559, 306] width 136 height 33
click at [1340, 592] on div "[DATE][GEOGRAPHIC_DATA][PERSON_NAME], [GEOGRAPHIC_DATA] $0 Allocate all [DATE] …" at bounding box center [726, 361] width 1300 height 465
click at [1340, 596] on div "Cancel Save" at bounding box center [726, 617] width 1300 height 48
click at [1341, 607] on button "Save" at bounding box center [1341, 617] width 53 height 33
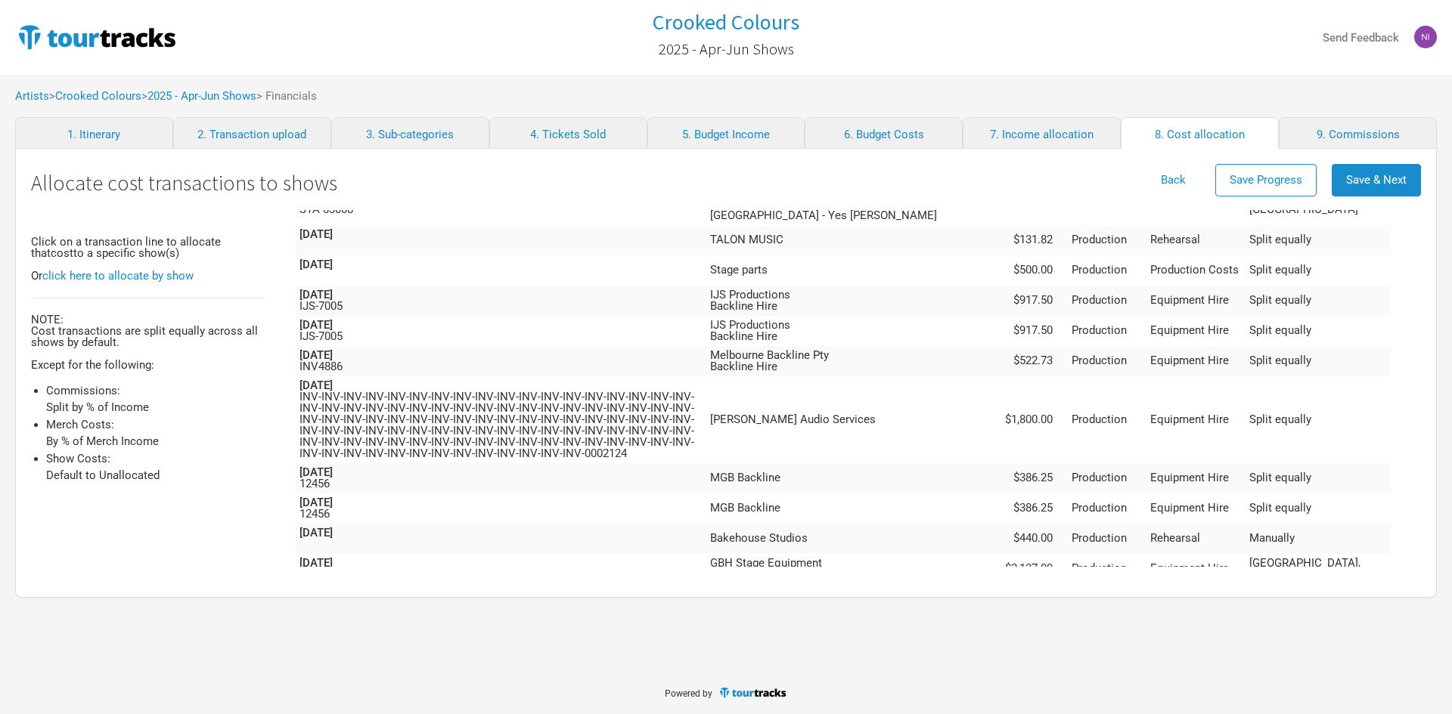
scroll to position [272, 0]
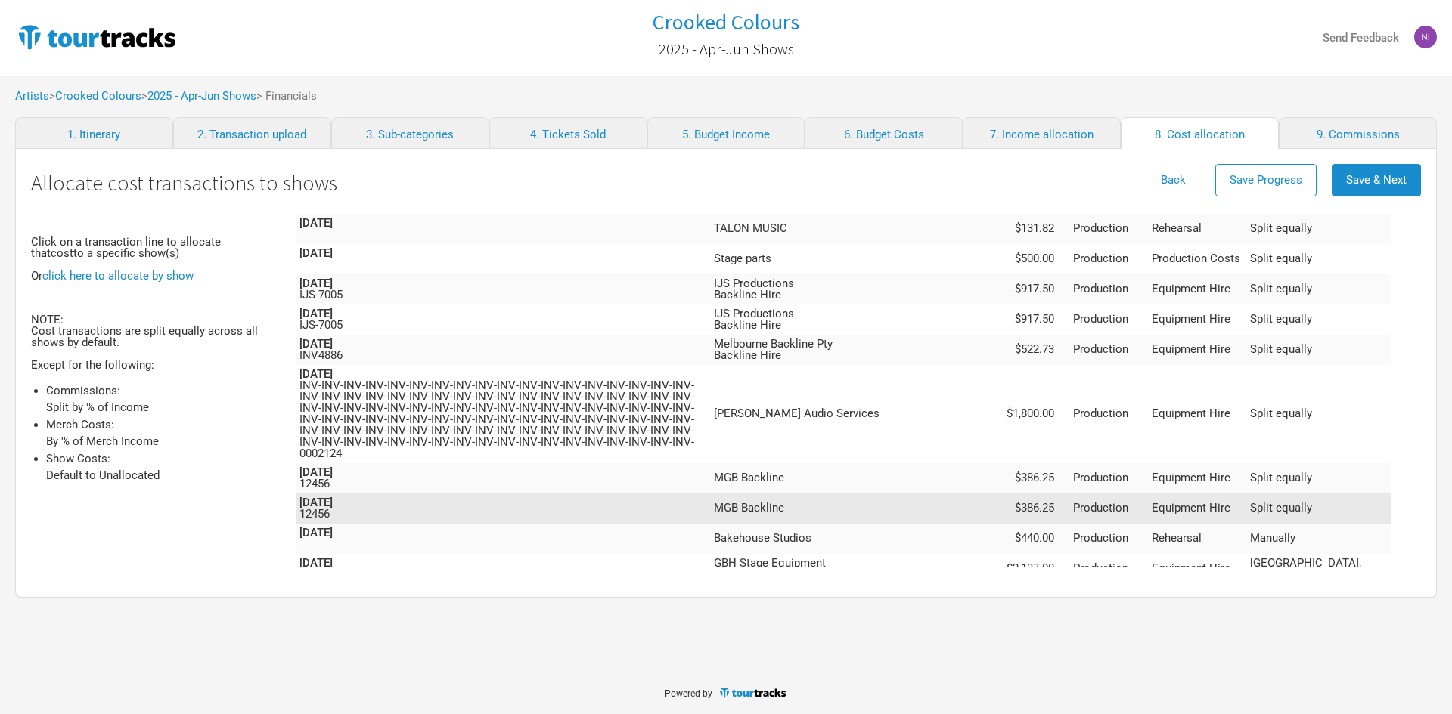
click at [973, 494] on td "MGB Backline" at bounding box center [855, 509] width 291 height 30
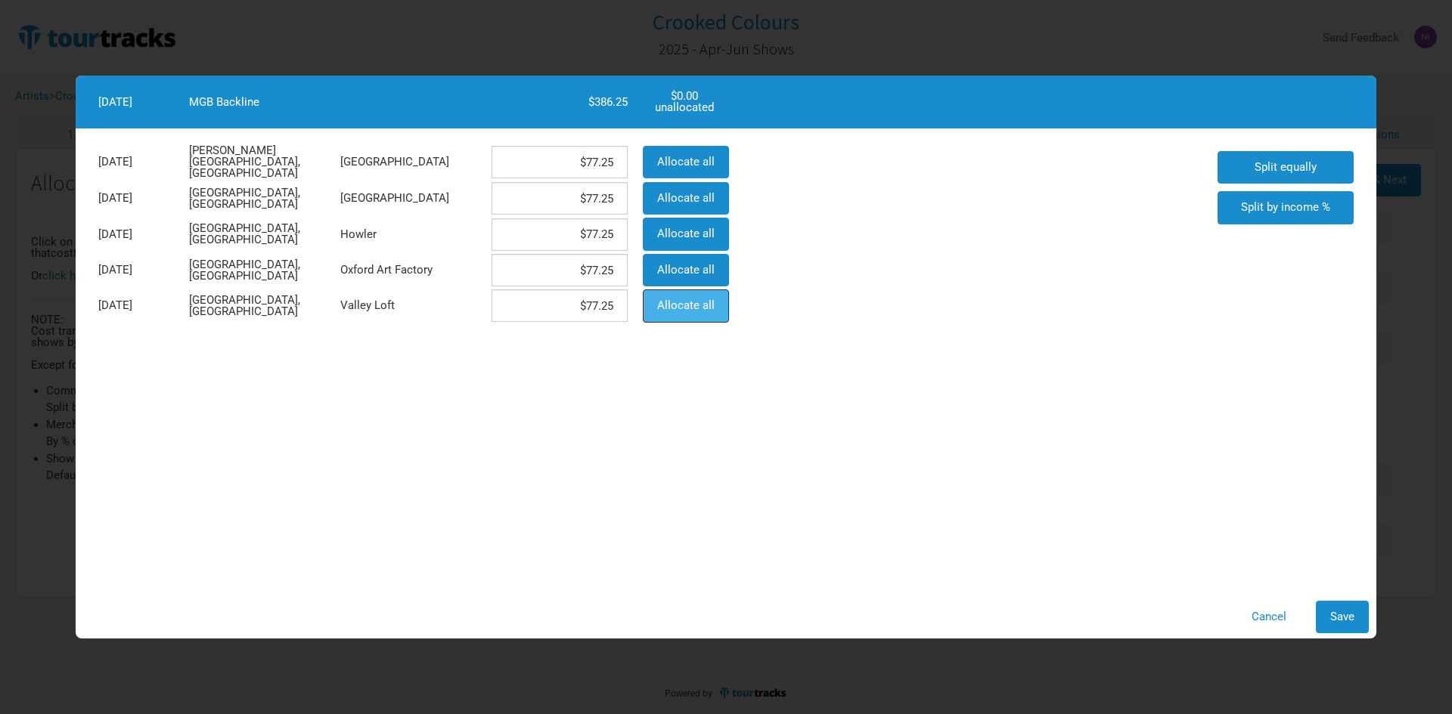
click at [673, 299] on span "Allocate all" at bounding box center [685, 306] width 57 height 14
click at [1349, 612] on span "Save" at bounding box center [1342, 617] width 24 height 14
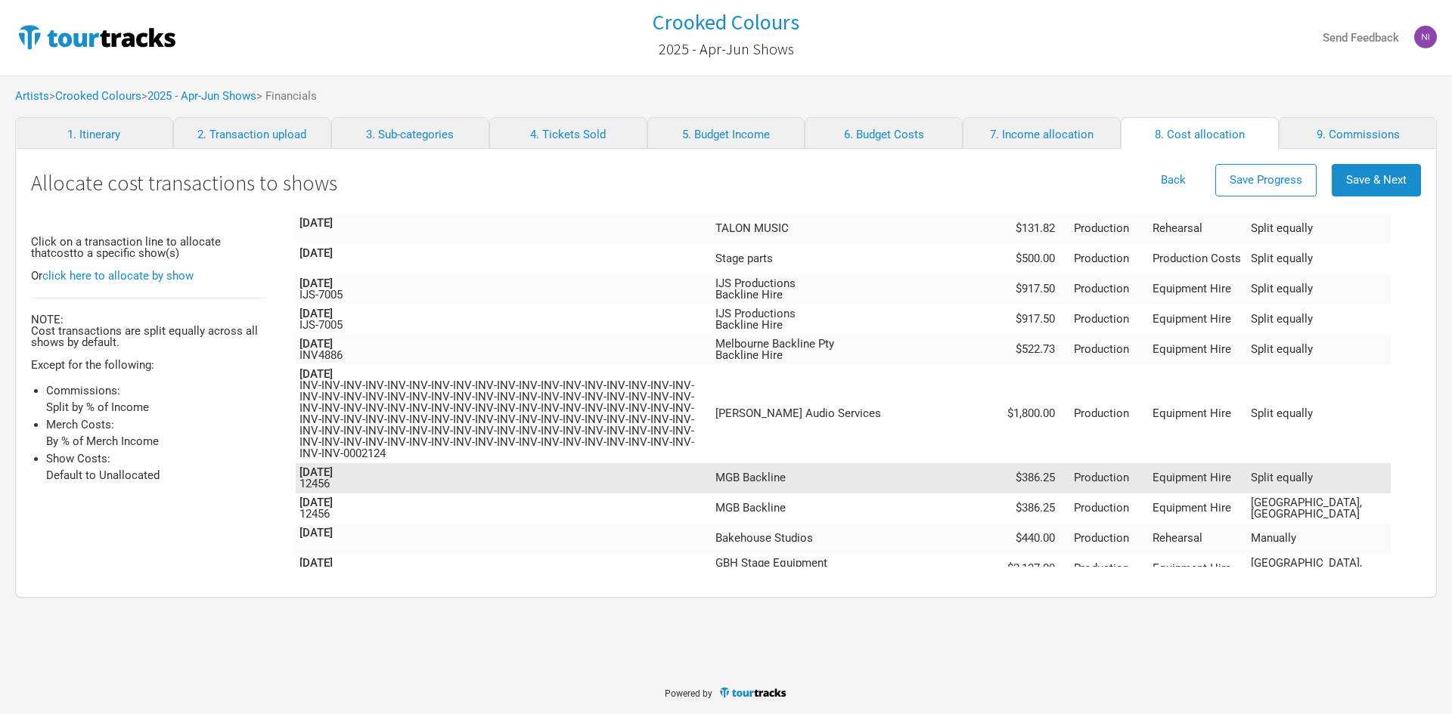
click at [1002, 463] on td "MGB Backline" at bounding box center [856, 478] width 290 height 30
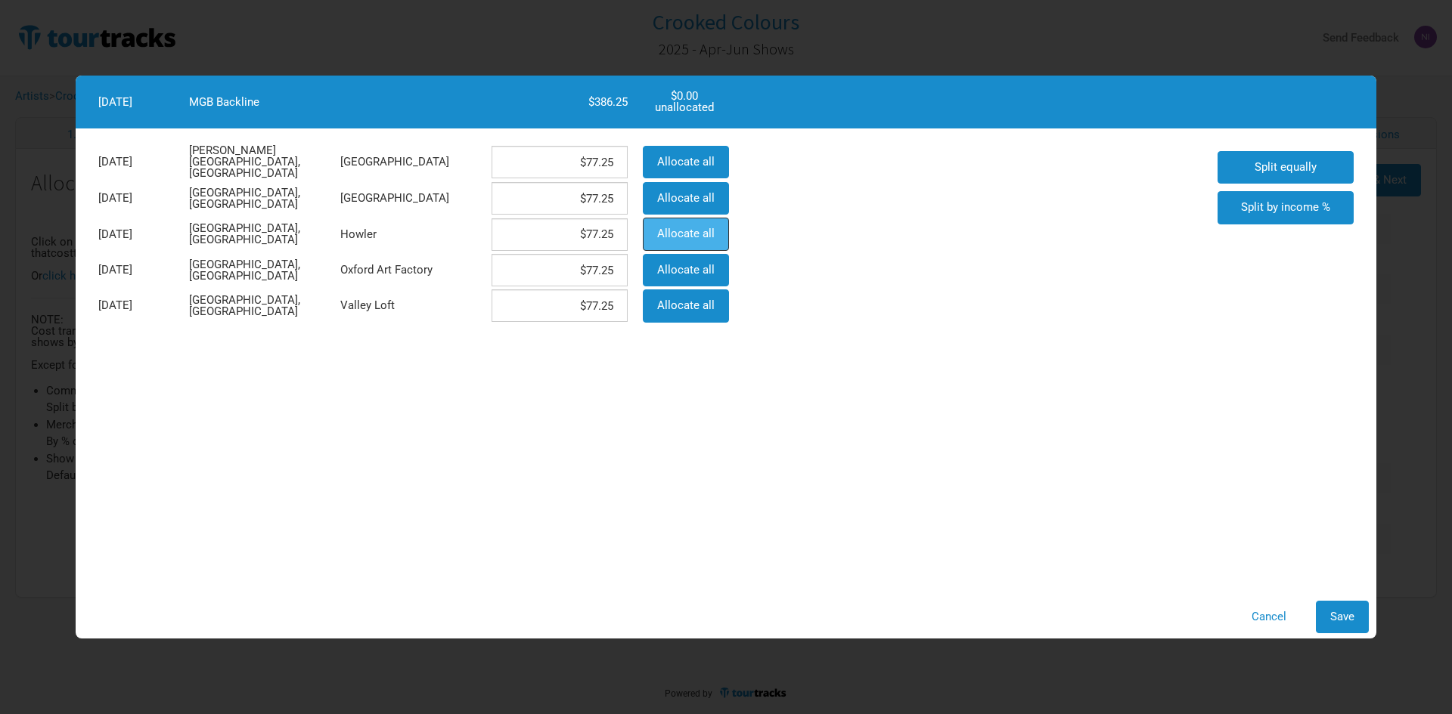
click at [706, 230] on span "Allocate all" at bounding box center [685, 234] width 57 height 14
click at [1322, 611] on button "Save" at bounding box center [1341, 617] width 53 height 33
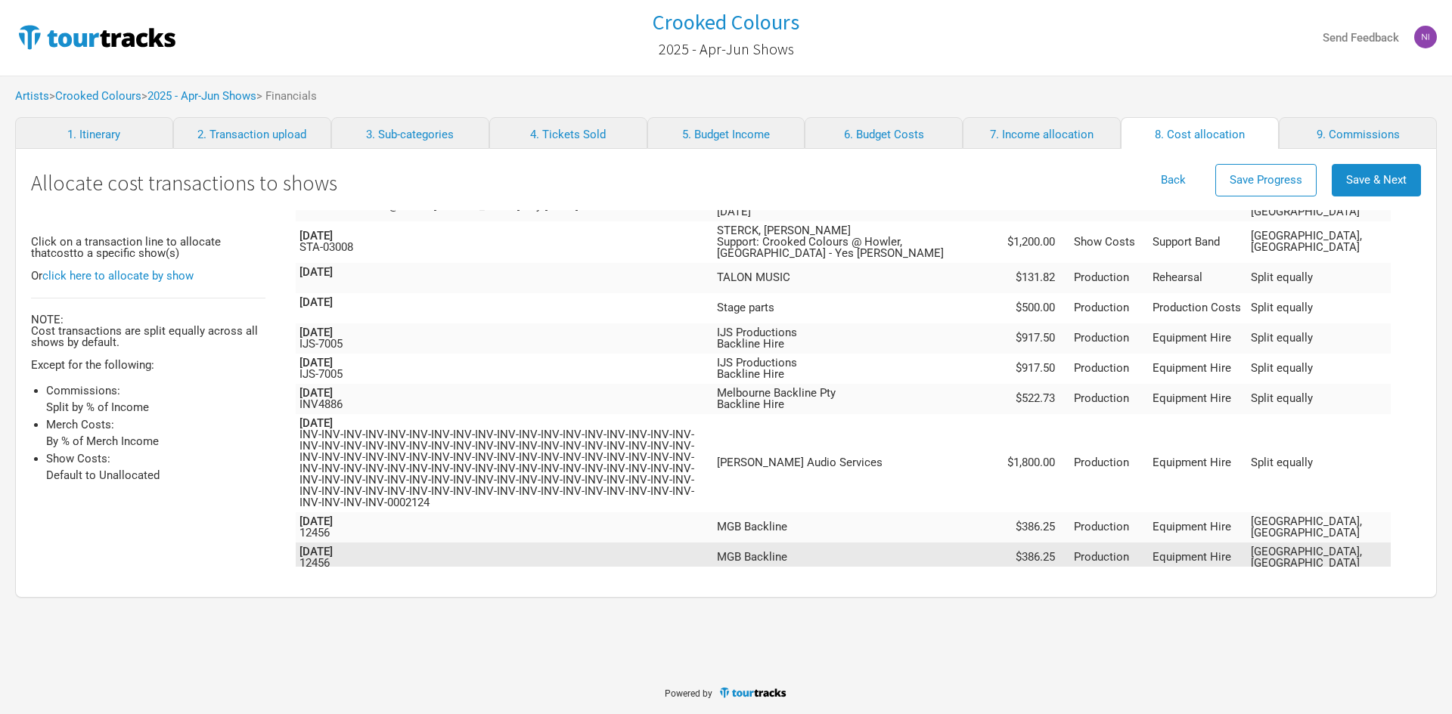
scroll to position [197, 0]
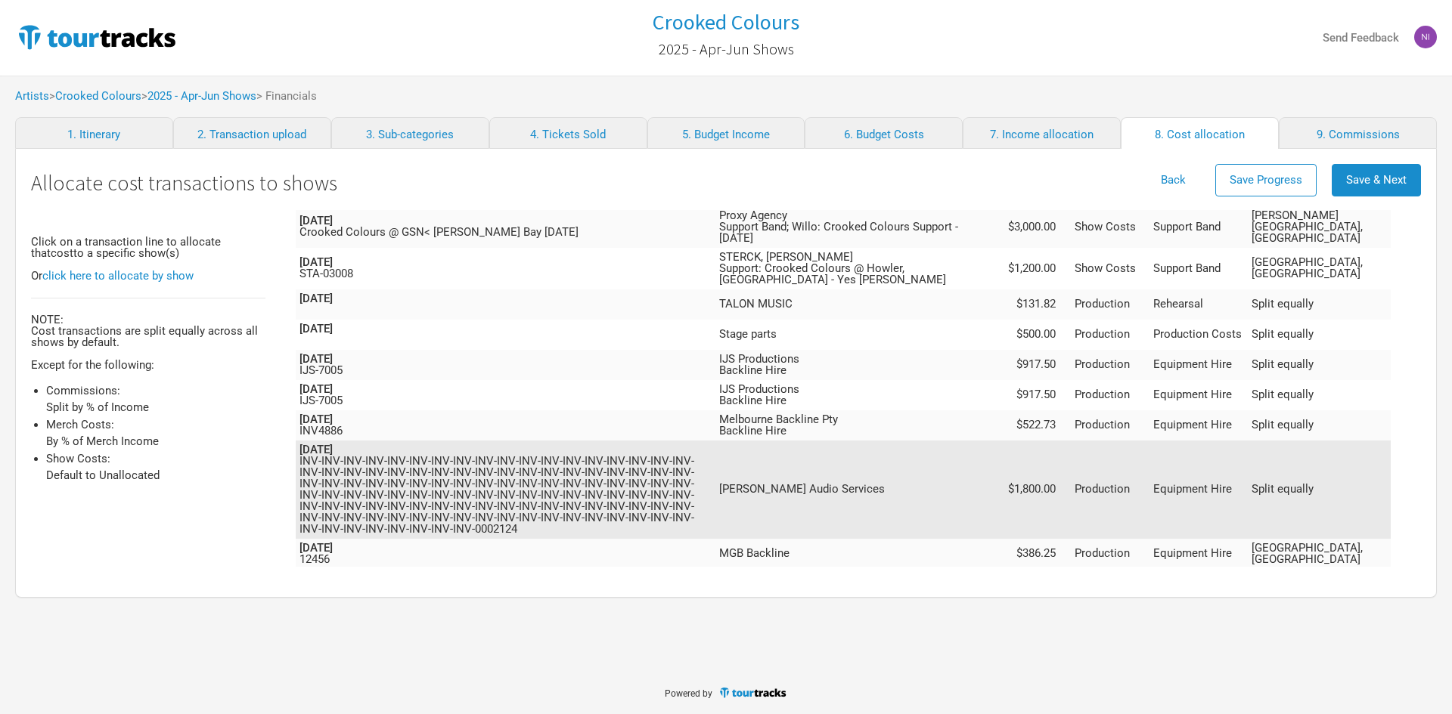
click at [1002, 458] on td "[PERSON_NAME] Audio Services" at bounding box center [858, 490] width 287 height 98
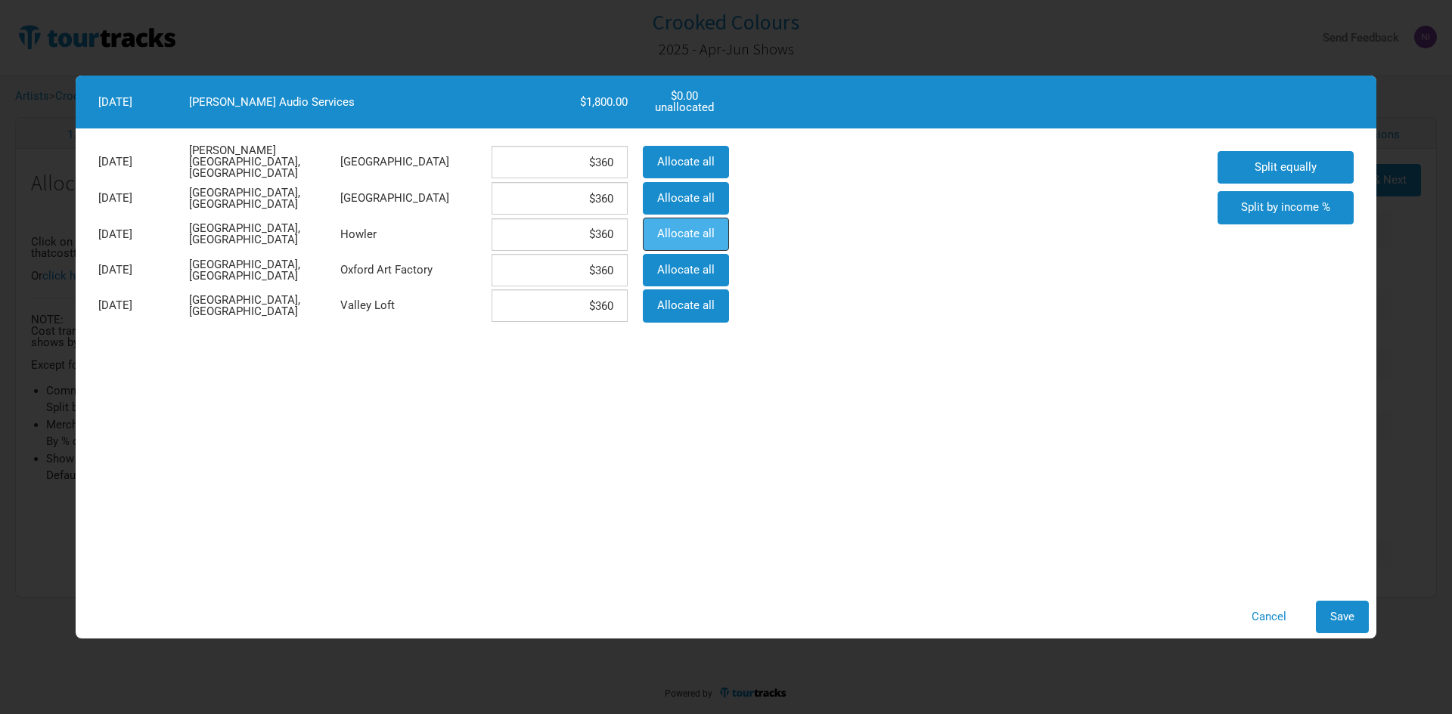
click at [717, 229] on button "Allocate all" at bounding box center [686, 234] width 86 height 33
click at [1334, 619] on span "Save" at bounding box center [1342, 617] width 24 height 14
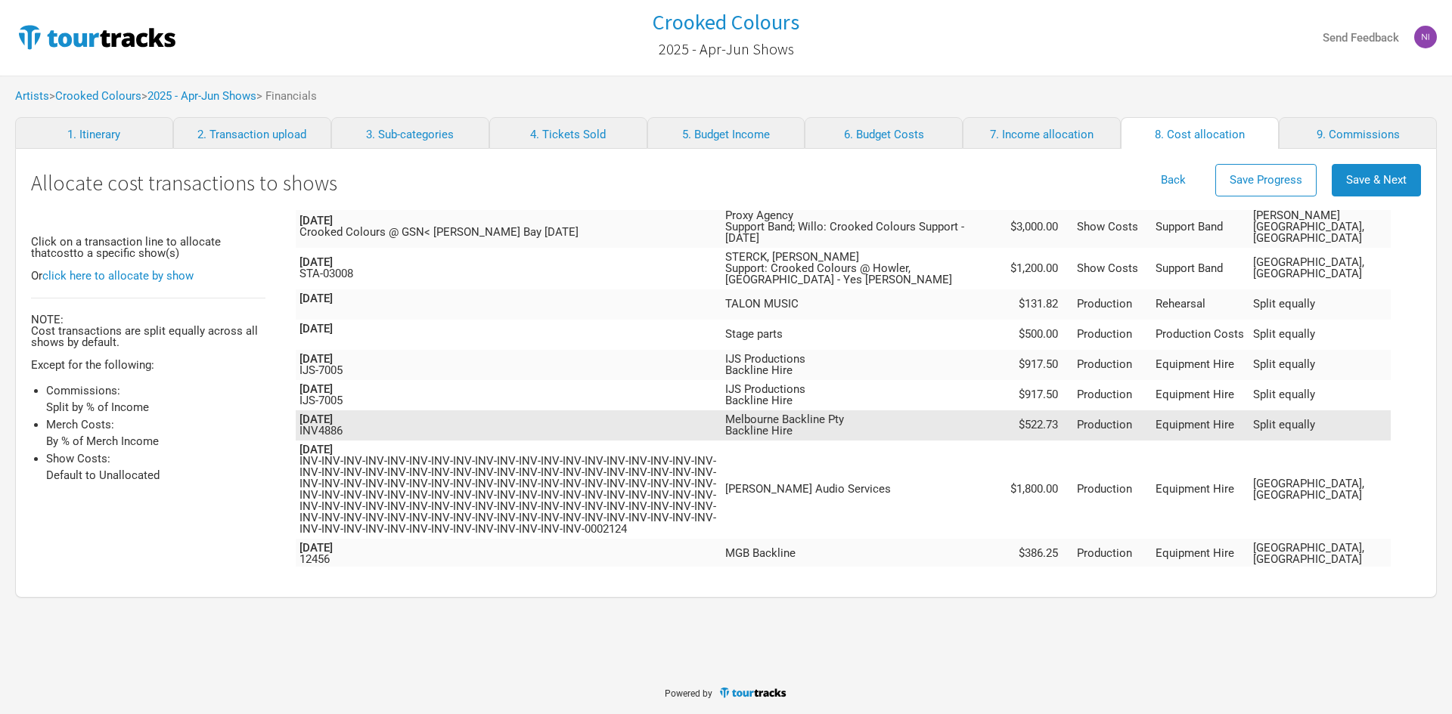
click at [883, 411] on td "Melbourne Backline Pty Backline Hire" at bounding box center [863, 426] width 284 height 30
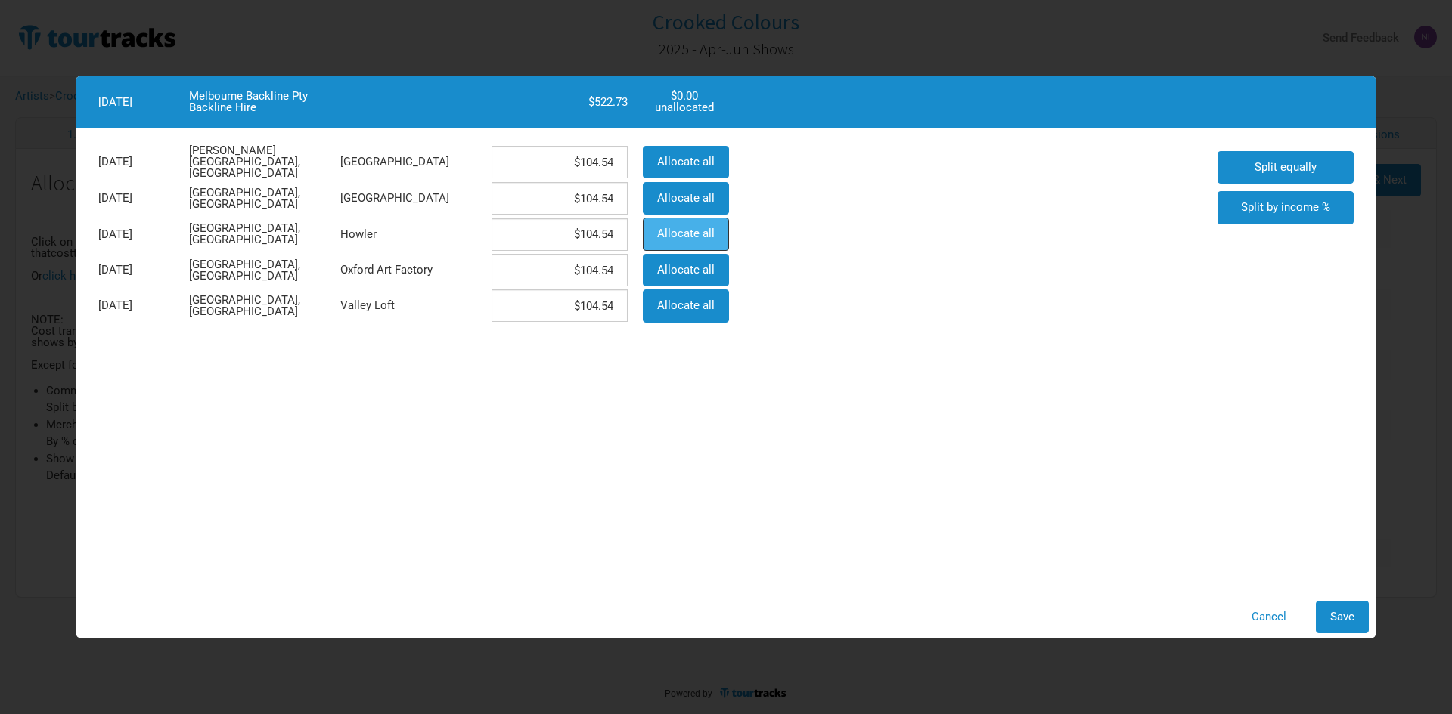
click at [692, 243] on button "Allocate all" at bounding box center [686, 234] width 86 height 33
click at [1352, 614] on span "Save" at bounding box center [1342, 617] width 24 height 14
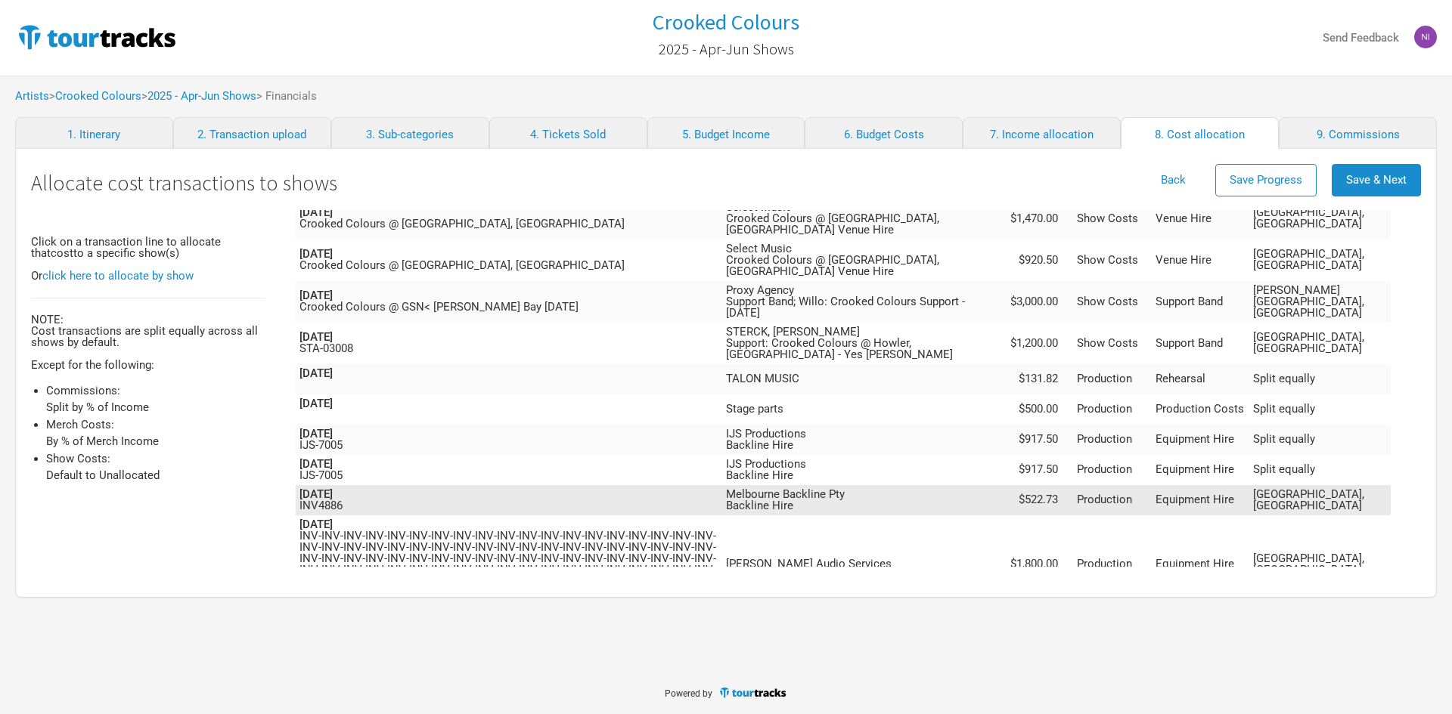
scroll to position [121, 0]
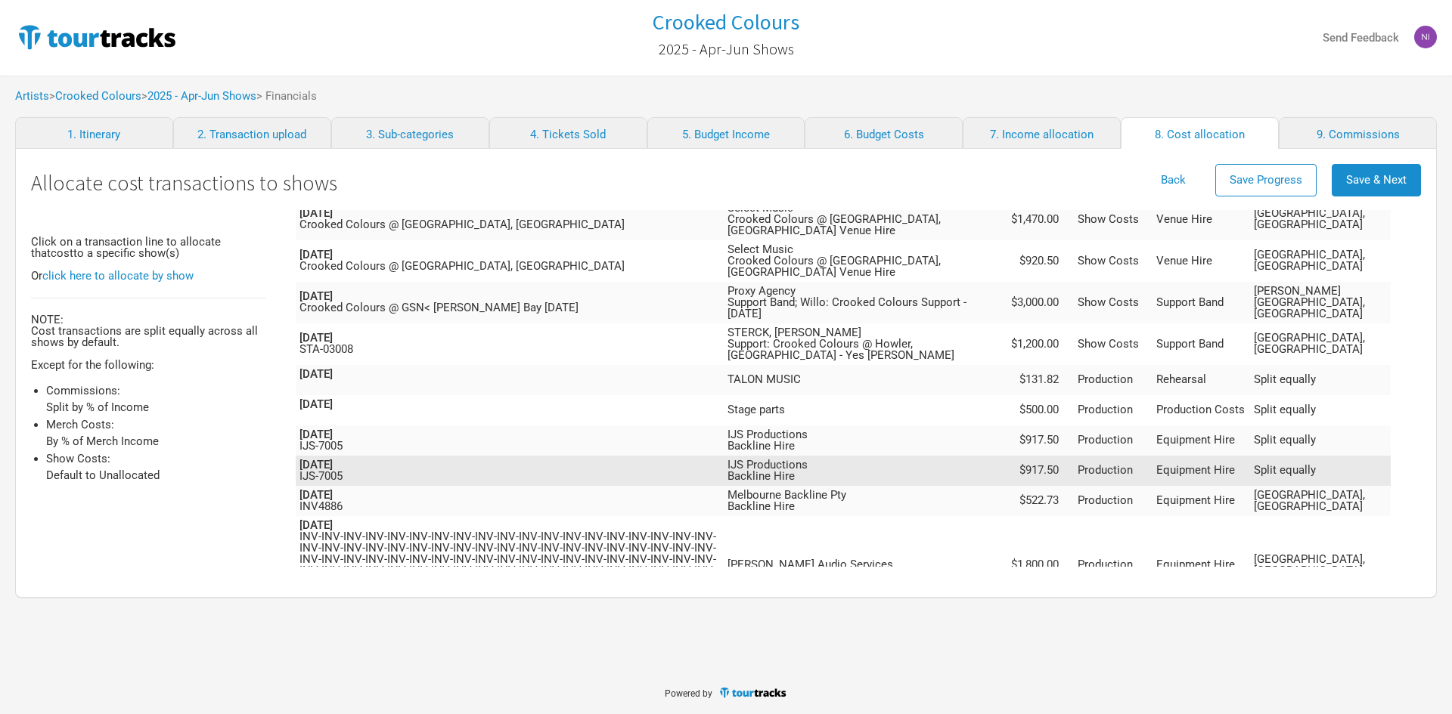
click at [981, 456] on td "IJS Productions Backline Hire" at bounding box center [864, 471] width 282 height 30
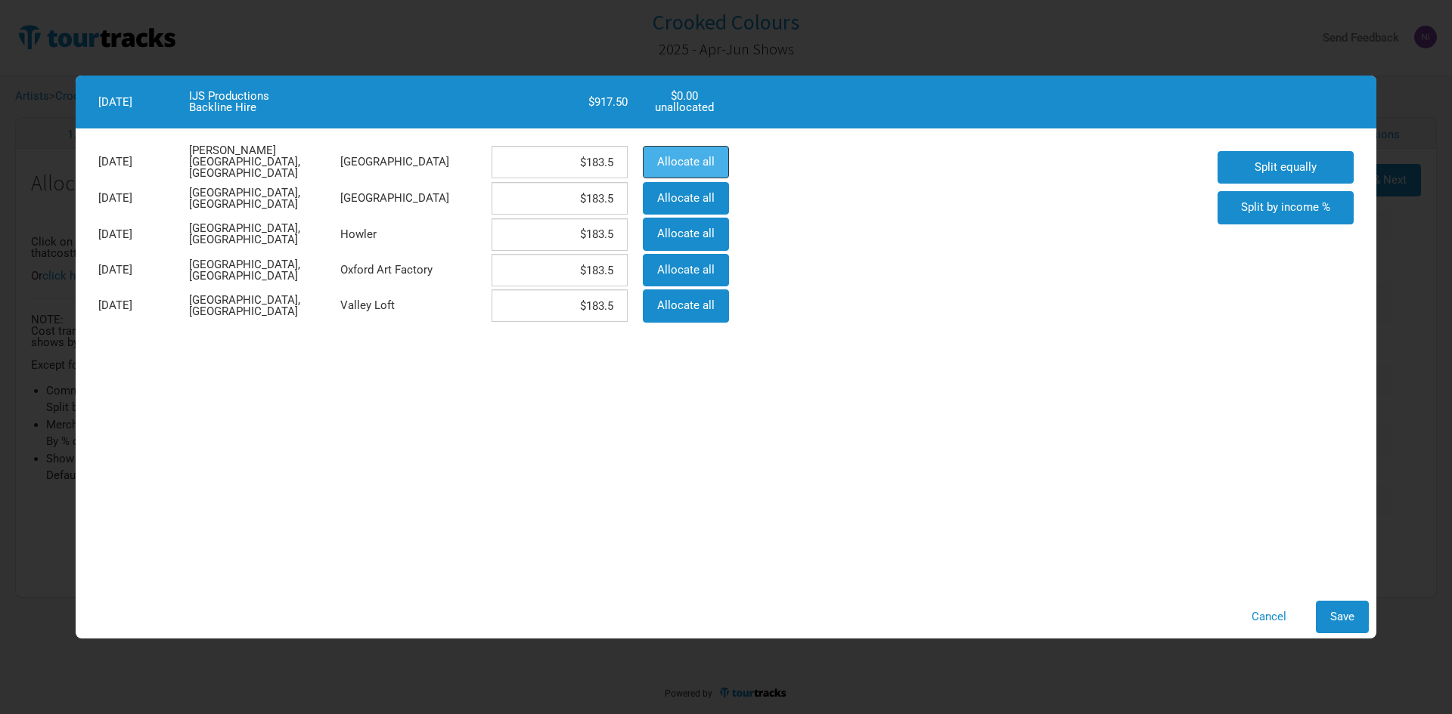
click at [707, 159] on span "Allocate all" at bounding box center [685, 162] width 57 height 14
click at [1332, 616] on span "Save" at bounding box center [1342, 617] width 24 height 14
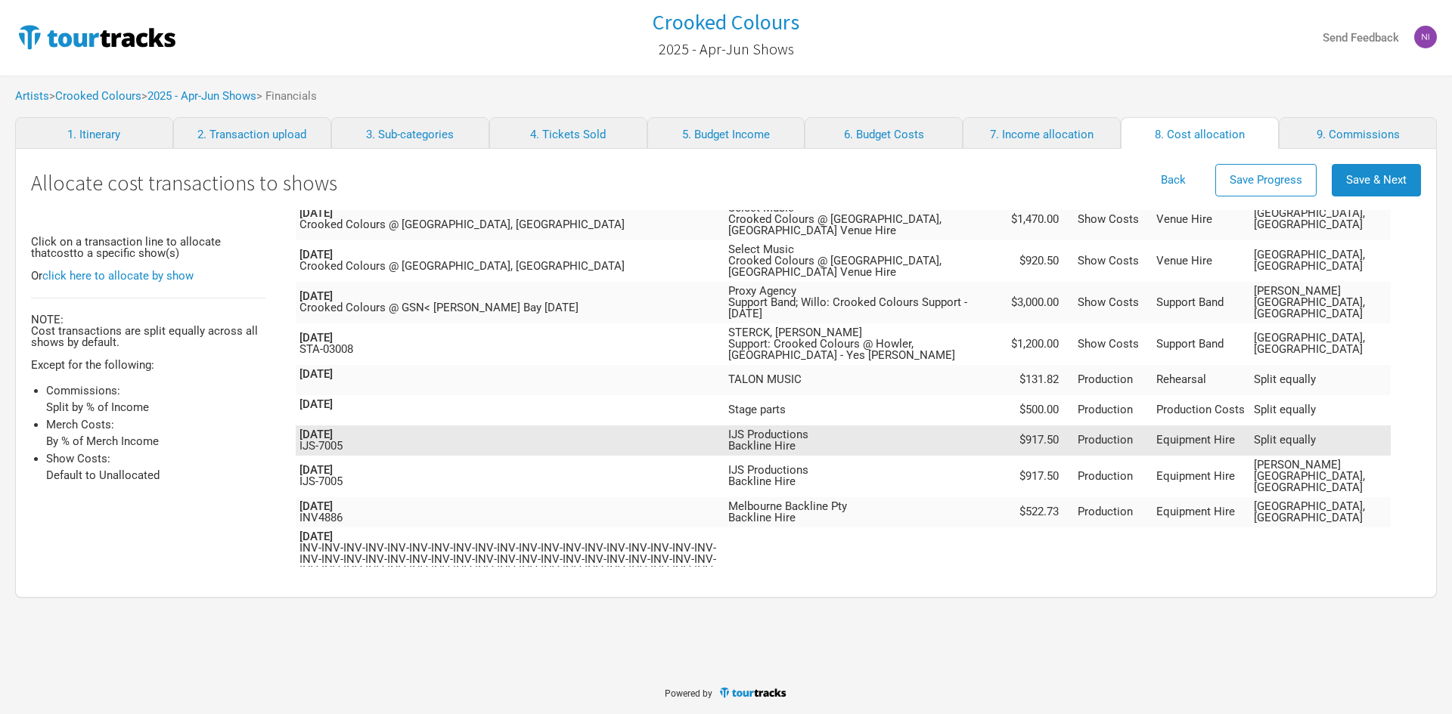
click at [936, 426] on td "IJS Productions Backline Hire" at bounding box center [864, 441] width 281 height 30
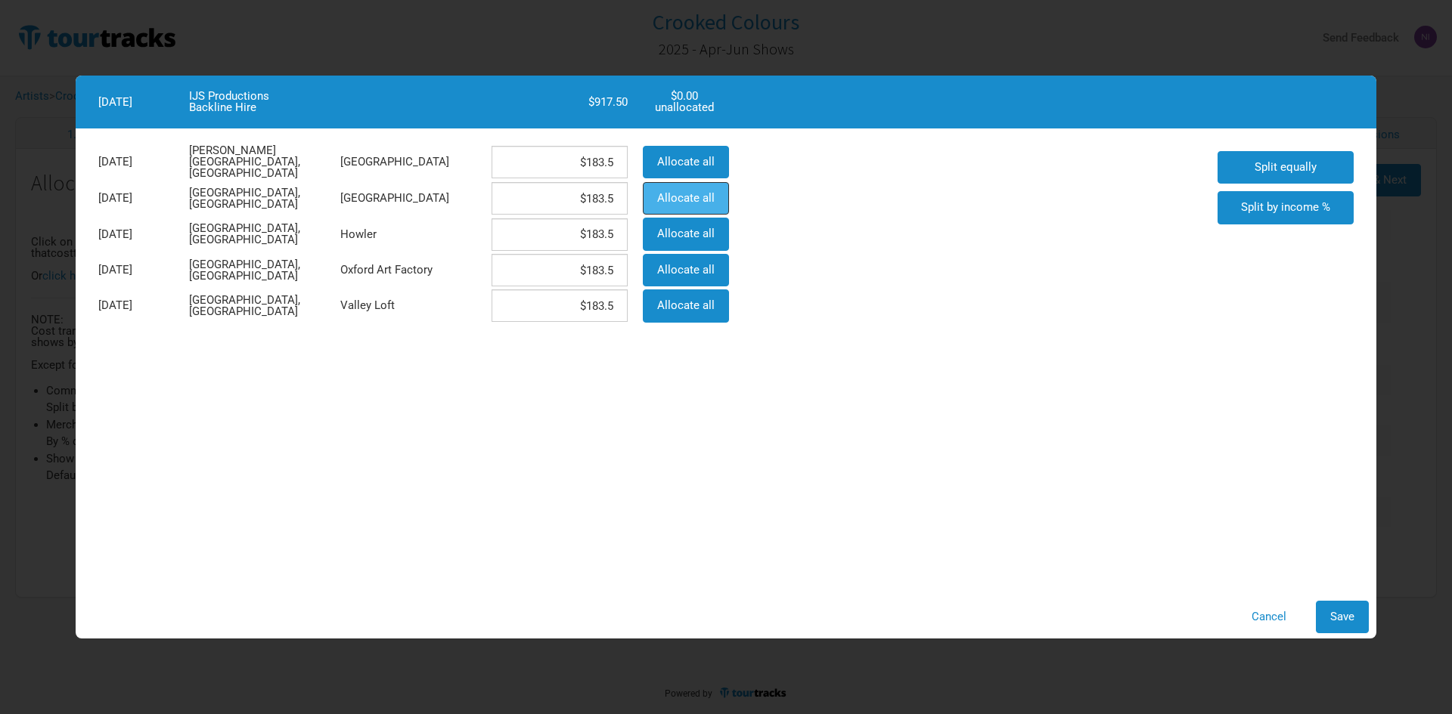
click at [674, 191] on span "Allocate all" at bounding box center [685, 198] width 57 height 14
click at [1328, 618] on button "Save" at bounding box center [1341, 617] width 53 height 33
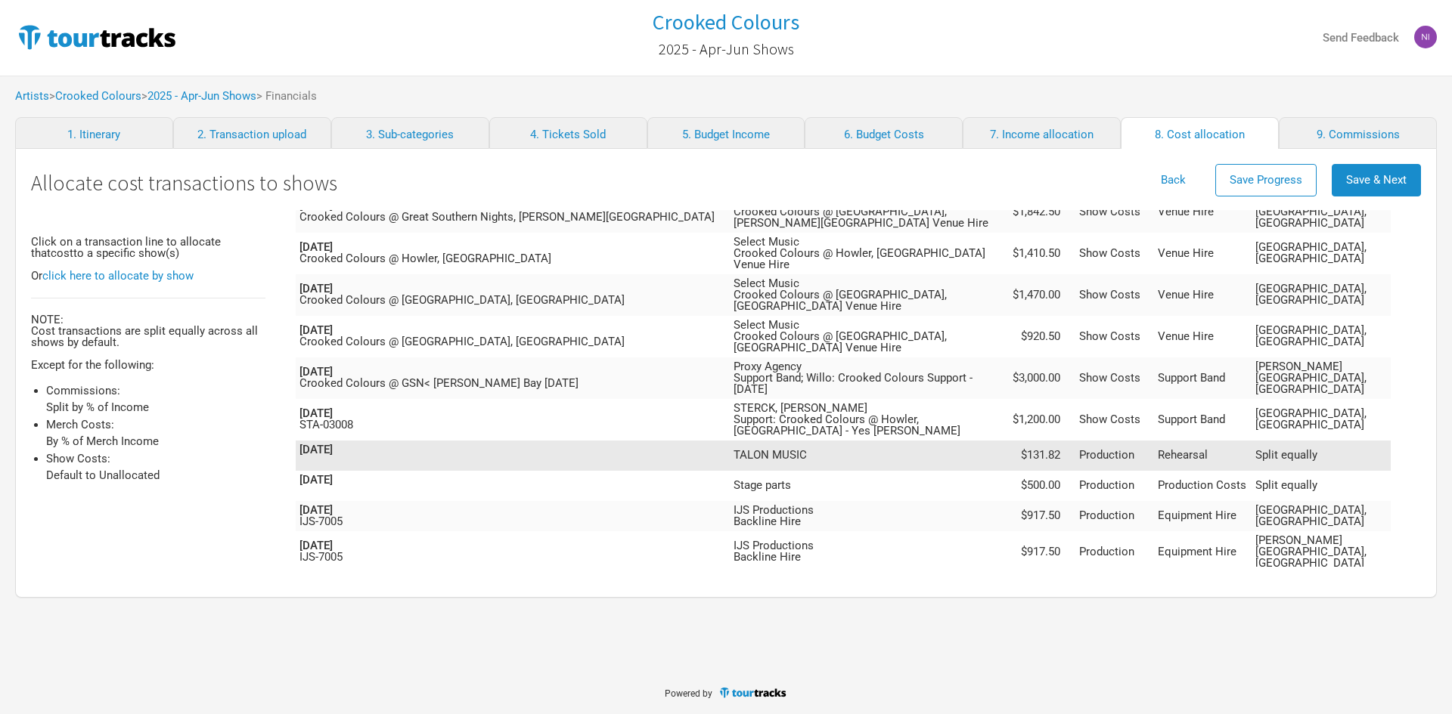
scroll to position [0, 0]
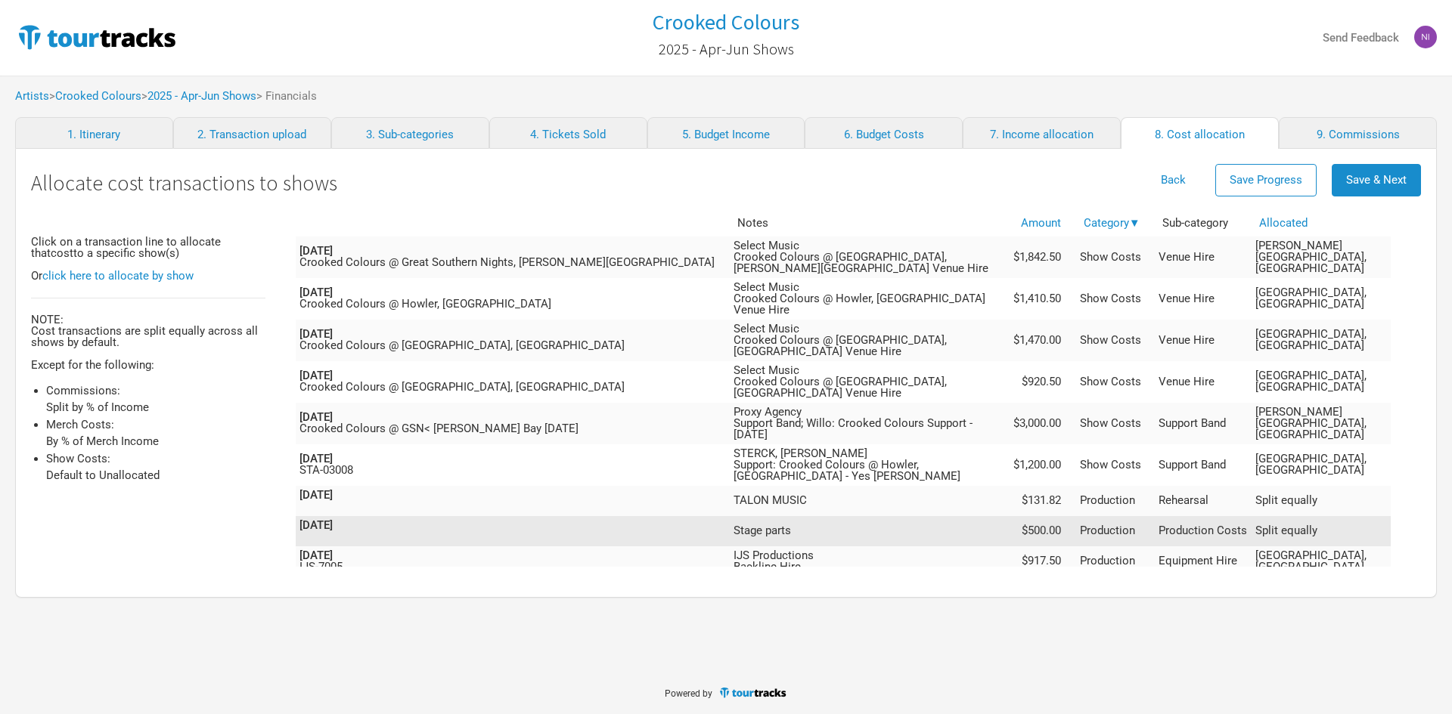
click at [1007, 516] on td "Stage parts" at bounding box center [868, 531] width 277 height 30
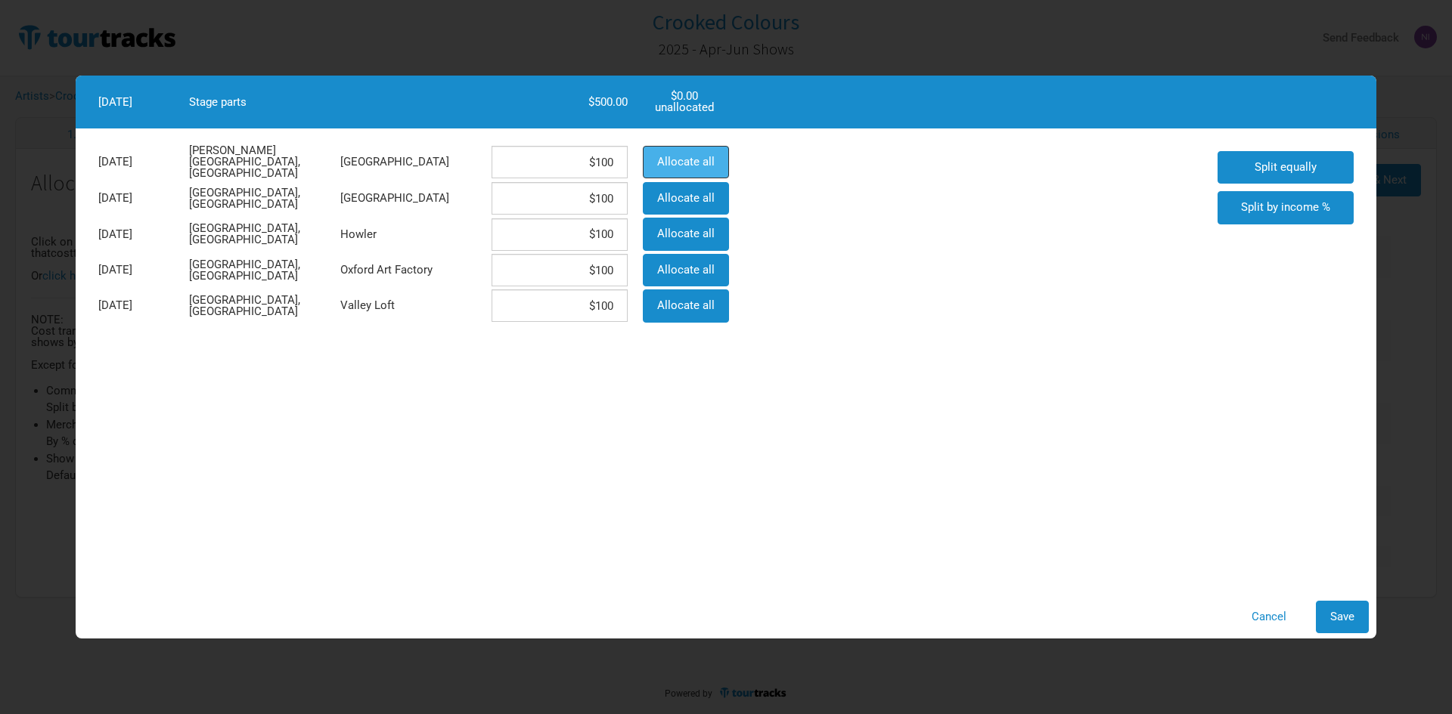
click at [686, 168] on button "Allocate all" at bounding box center [686, 162] width 86 height 33
click at [1330, 616] on span "Save" at bounding box center [1342, 617] width 24 height 14
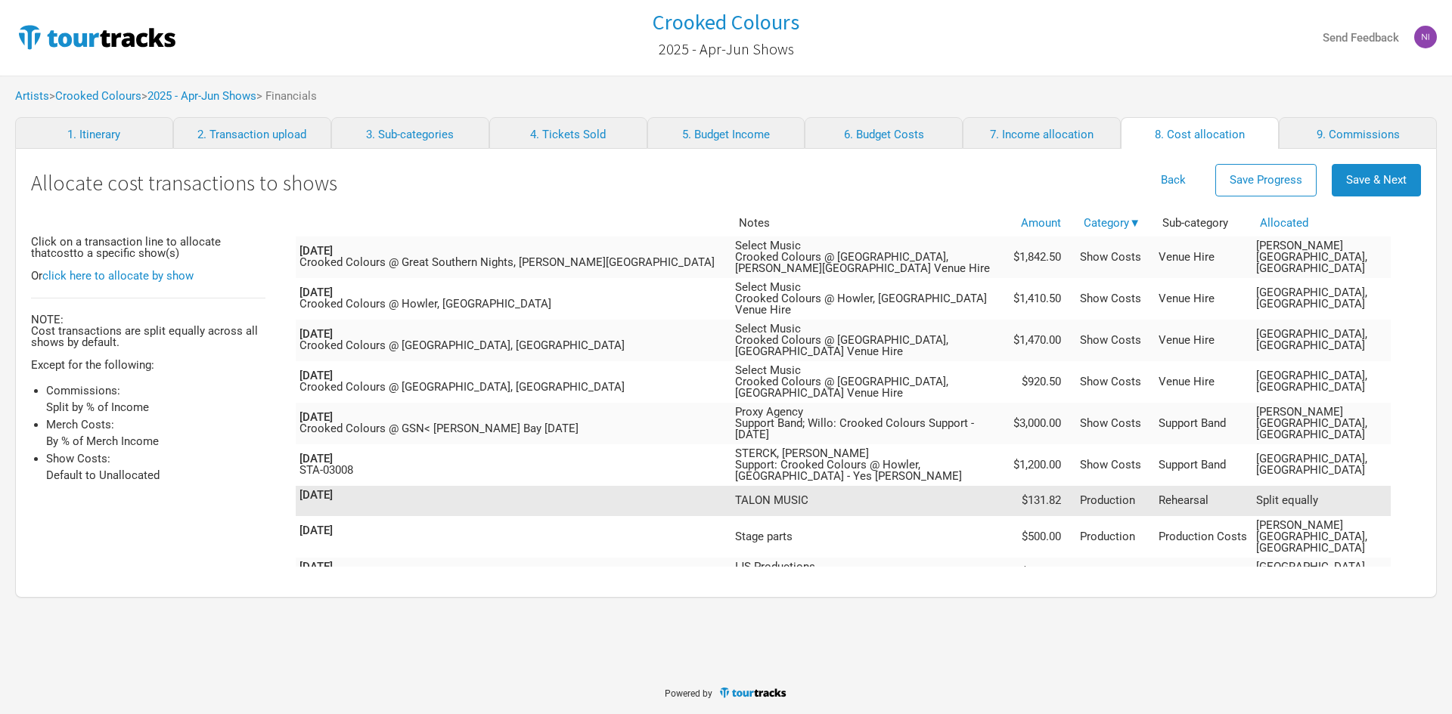
click at [1007, 486] on td "TALON MUSIC" at bounding box center [869, 501] width 277 height 30
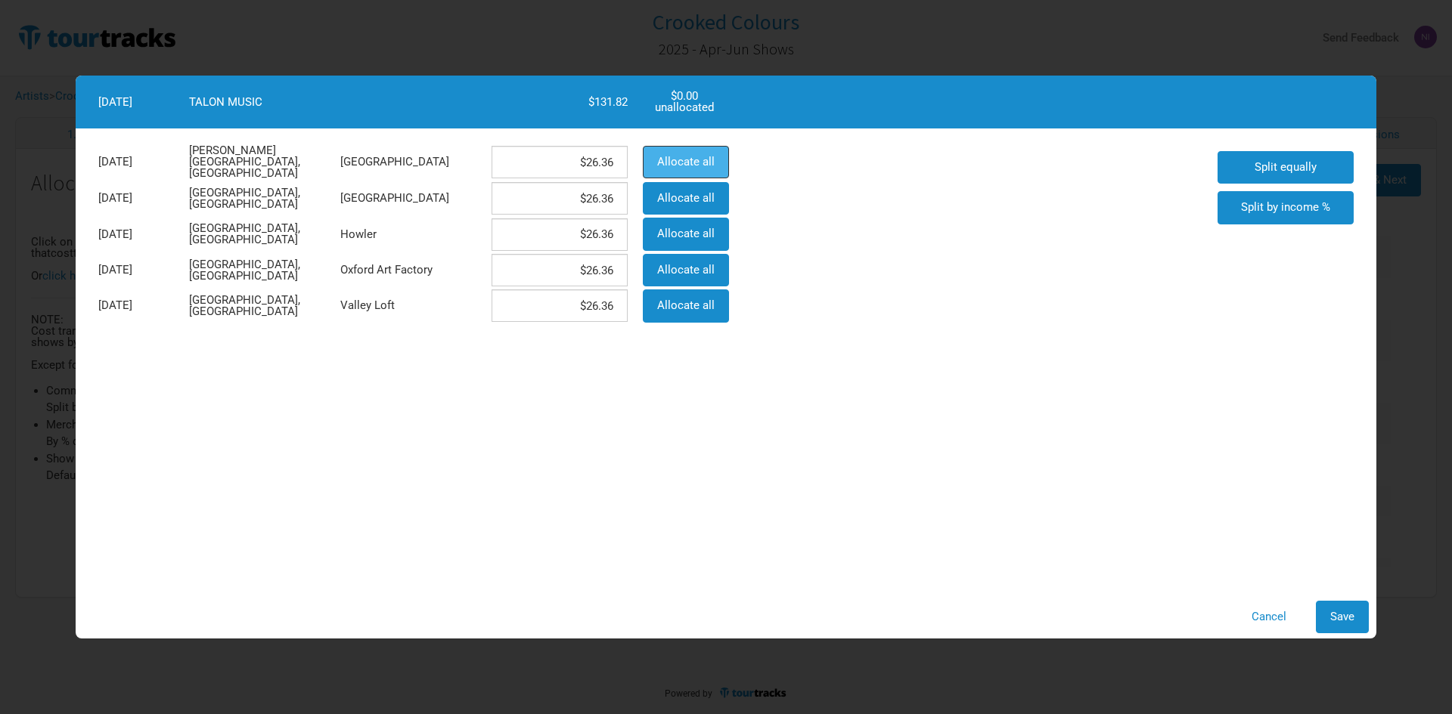
click at [688, 165] on span "Allocate all" at bounding box center [685, 162] width 57 height 14
click at [1338, 605] on button "Save" at bounding box center [1341, 617] width 53 height 33
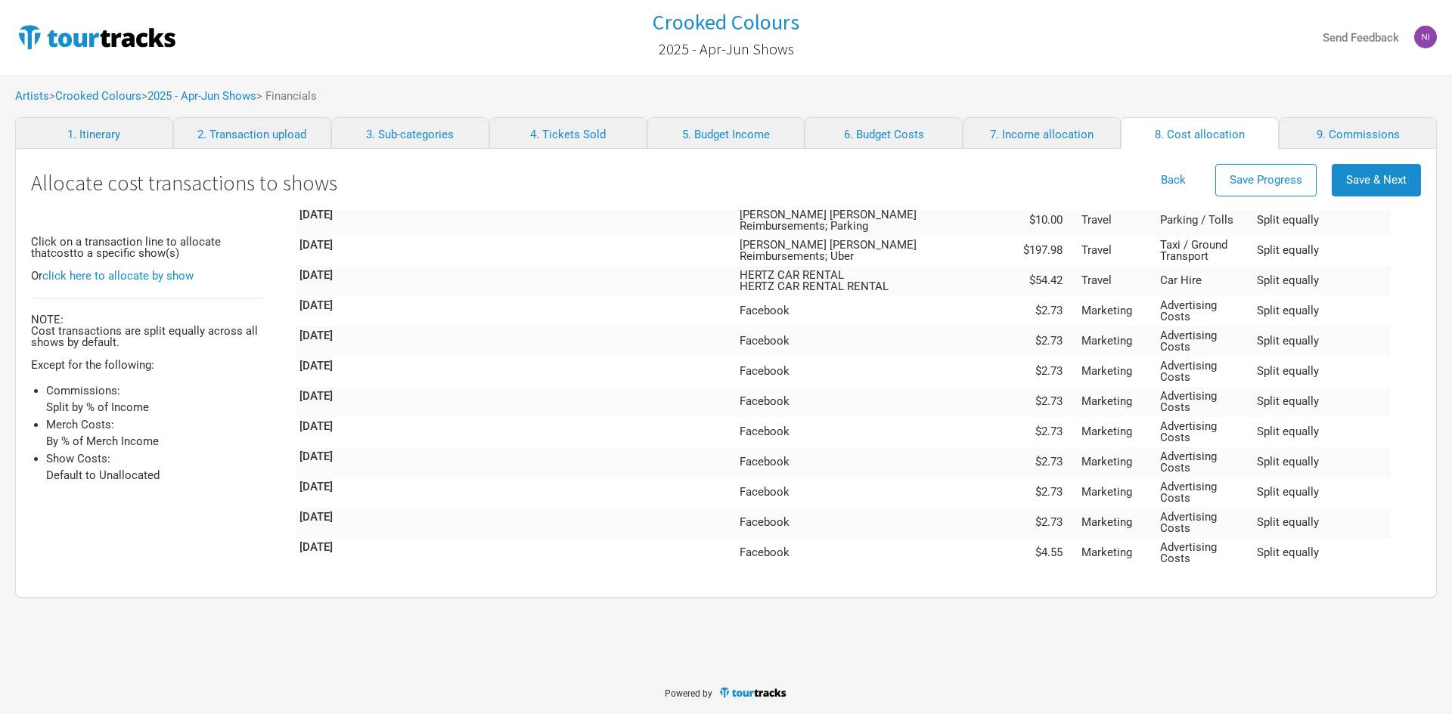
scroll to position [6749, 0]
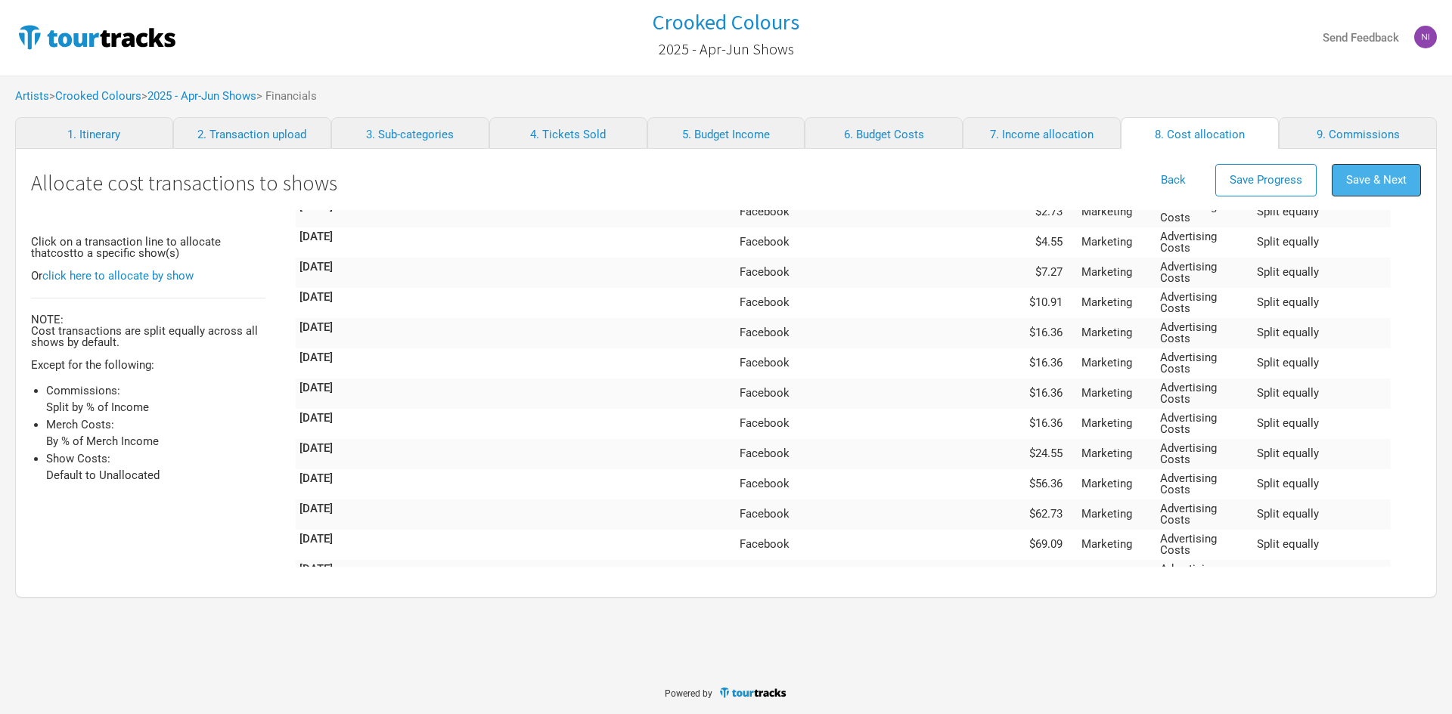
click at [1367, 187] on button "Save & Next" at bounding box center [1375, 180] width 89 height 33
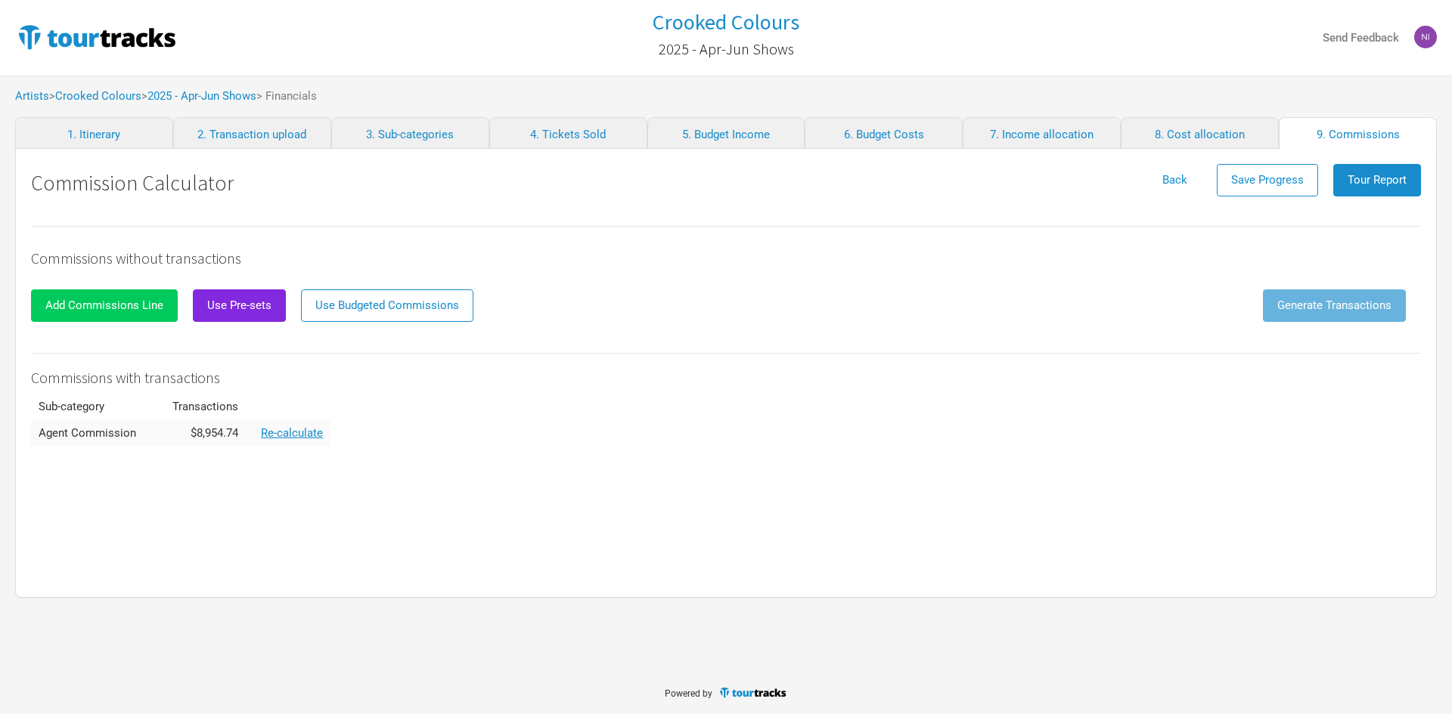
click at [130, 309] on span "Add Commissions Line" at bounding box center [104, 306] width 118 height 14
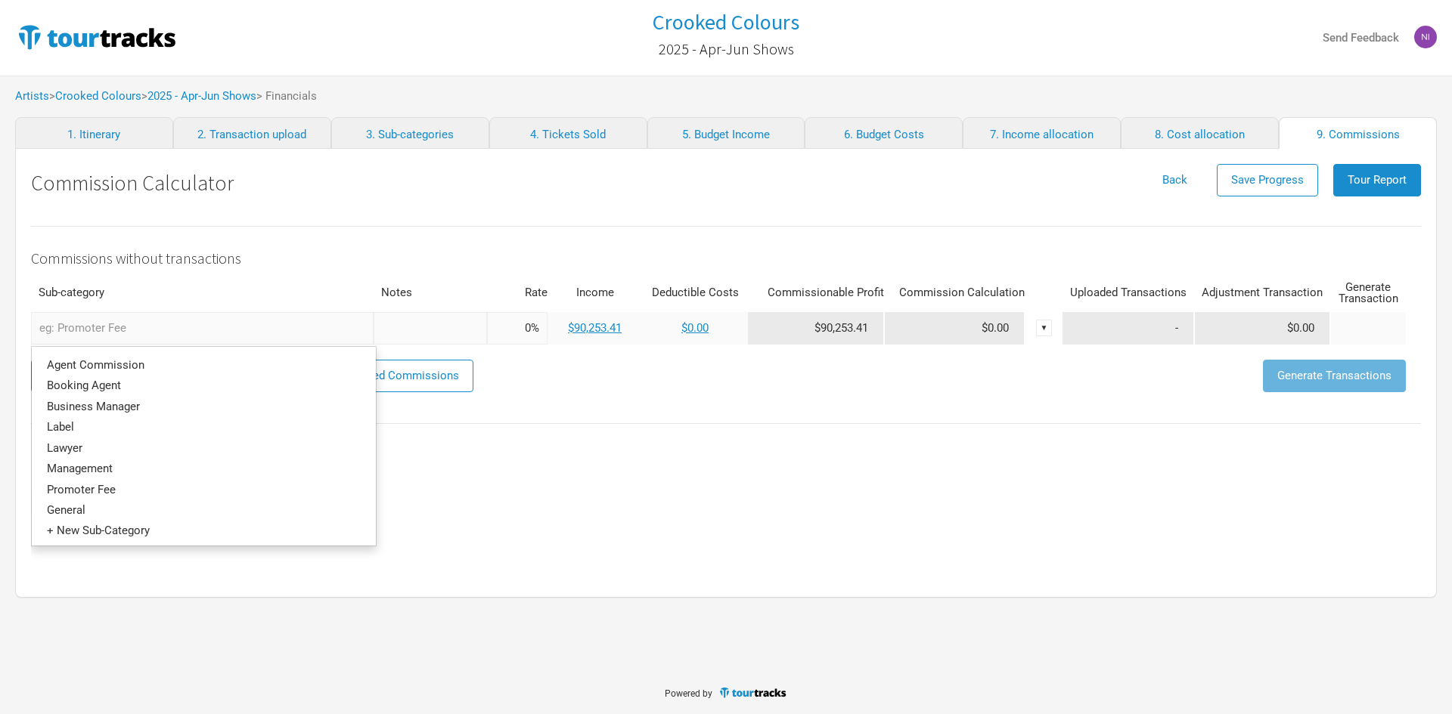
click at [133, 318] on input "text" at bounding box center [202, 328] width 342 height 33
click at [142, 469] on link "Management" at bounding box center [204, 469] width 344 height 20
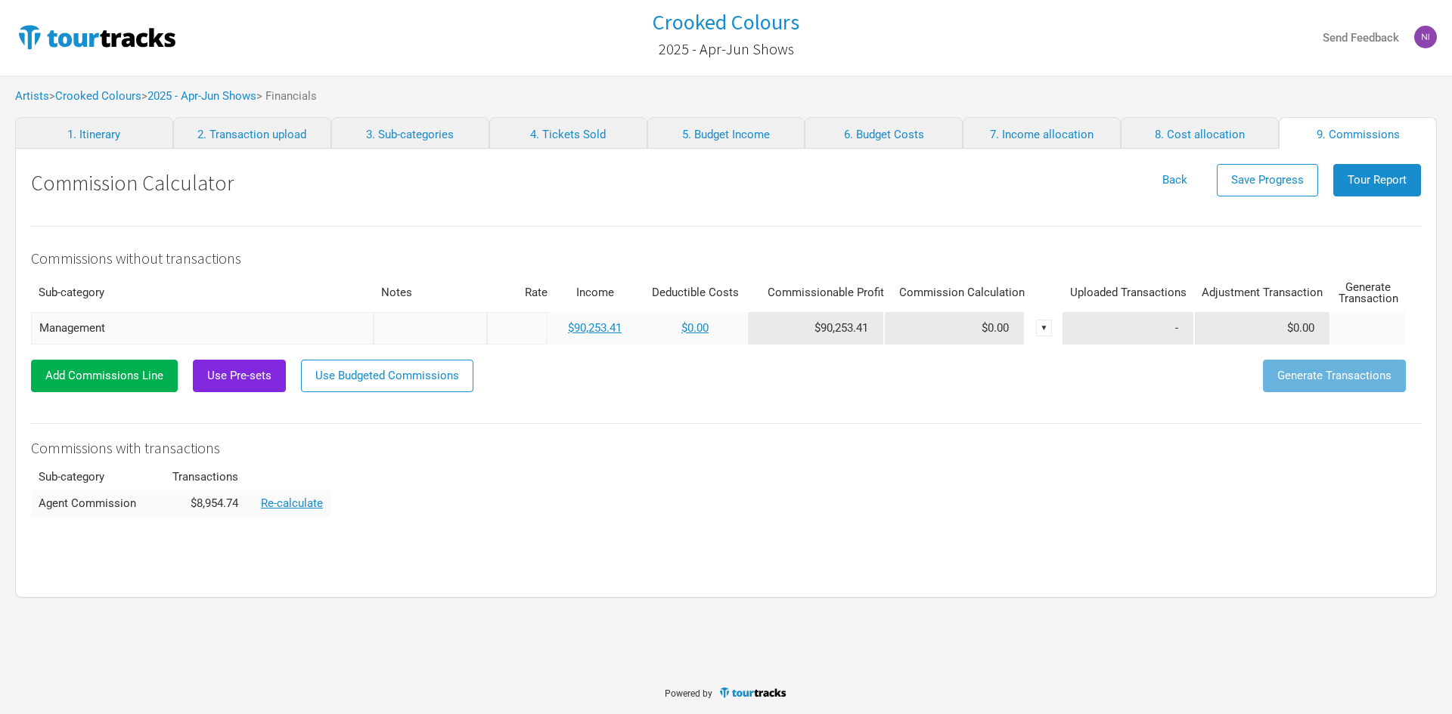
click at [505, 327] on input at bounding box center [517, 328] width 60 height 33
click at [605, 330] on link "$90,253.41" at bounding box center [595, 328] width 54 height 14
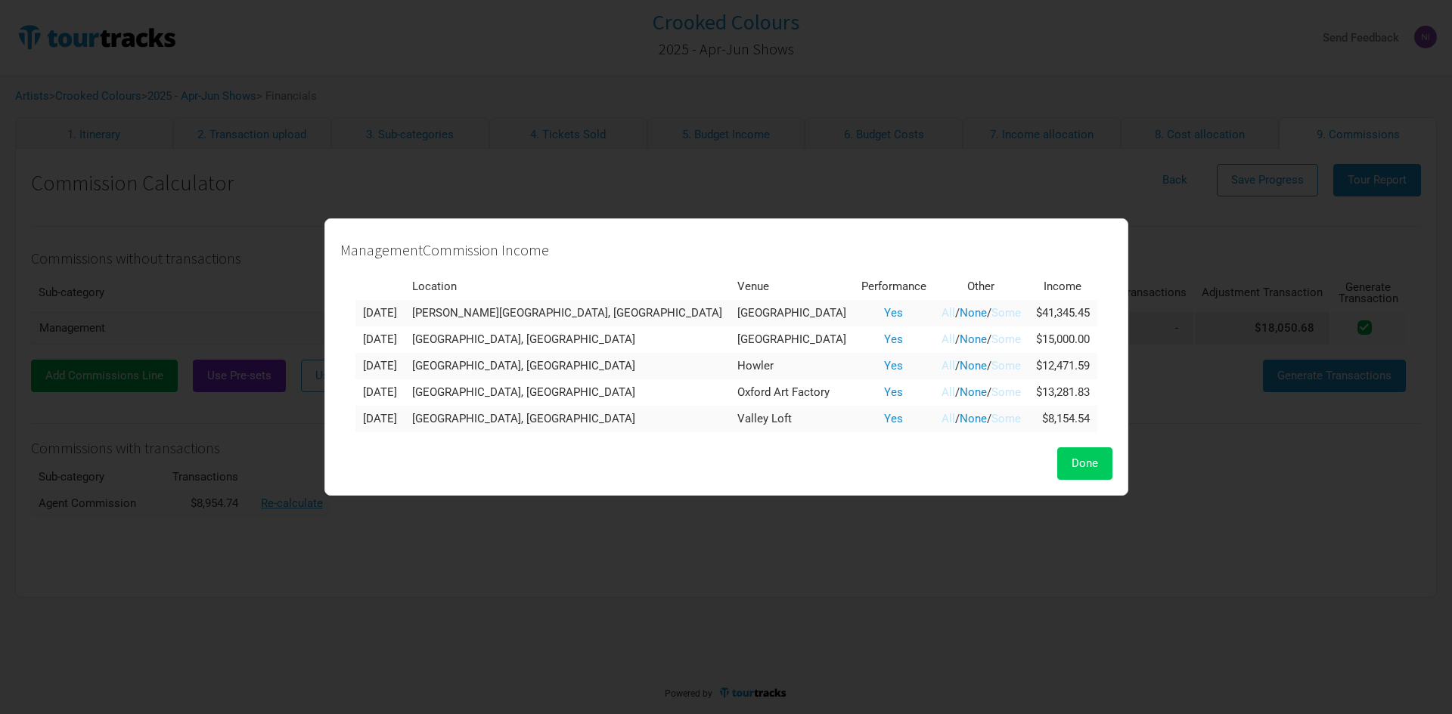
click at [1071, 462] on span "Done" at bounding box center [1084, 464] width 26 height 14
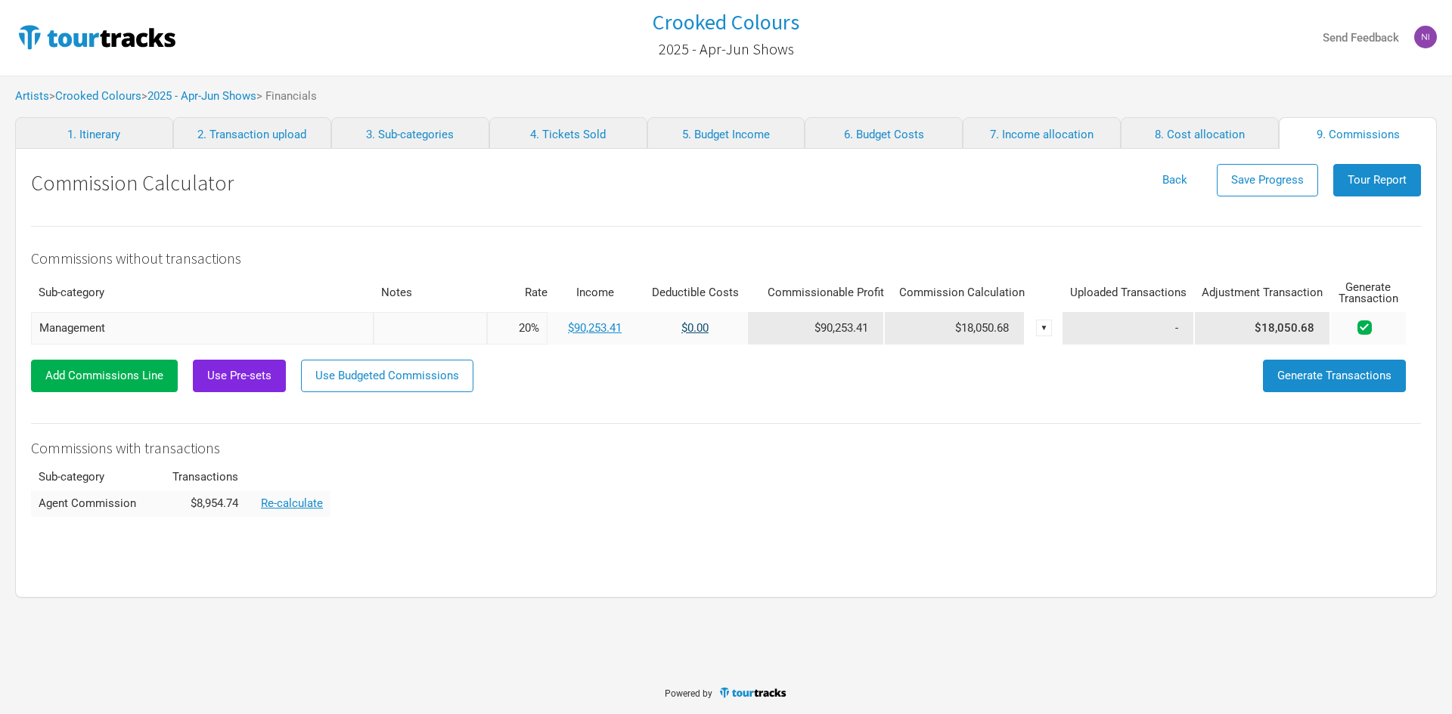
click at [708, 331] on link "$0.00" at bounding box center [694, 328] width 27 height 14
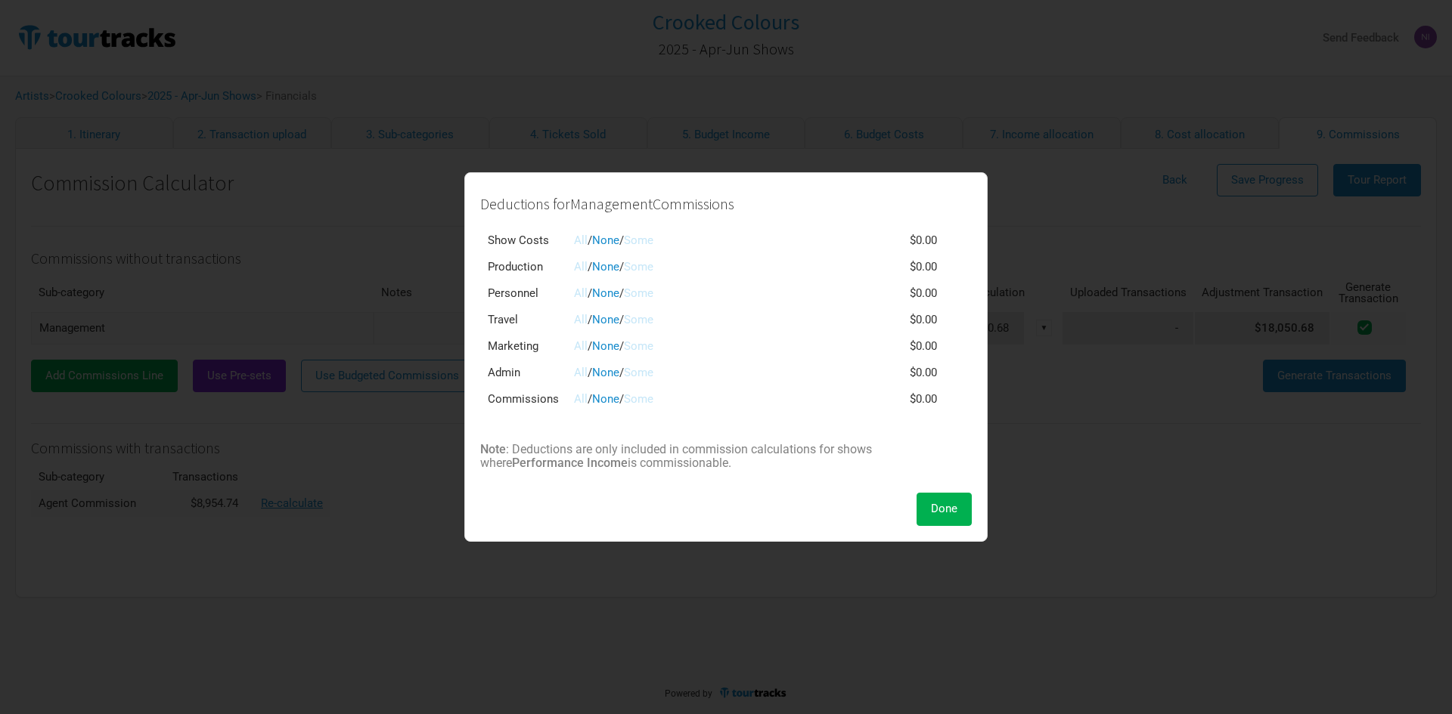
click at [648, 241] on link "Some" at bounding box center [638, 241] width 29 height 14
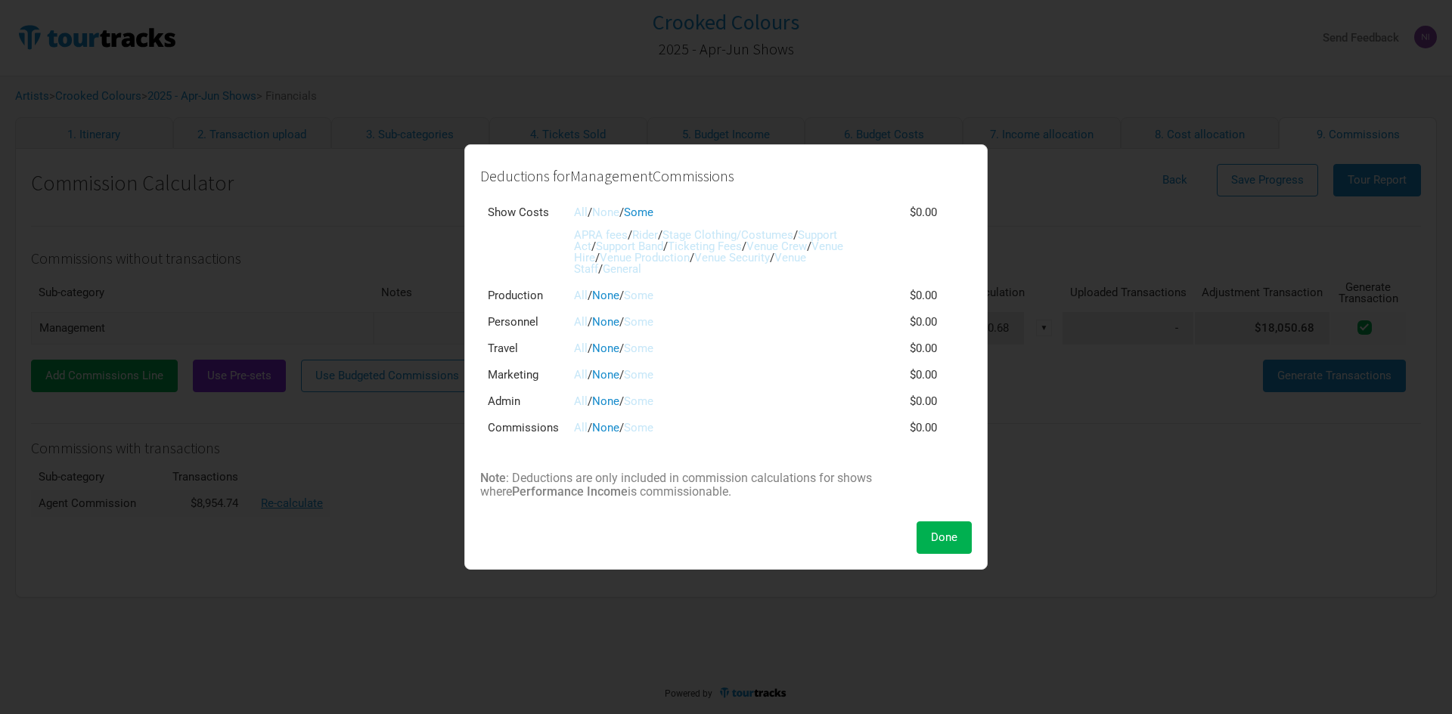
click at [620, 248] on link "Support Act" at bounding box center [705, 240] width 263 height 25
click at [654, 246] on link "Support Band" at bounding box center [629, 247] width 67 height 14
click at [807, 250] on link "Venue Crew" at bounding box center [776, 247] width 60 height 14
click at [646, 257] on link "Venue Hire" at bounding box center [708, 252] width 269 height 25
click at [689, 253] on link "Venue Production" at bounding box center [645, 258] width 90 height 14
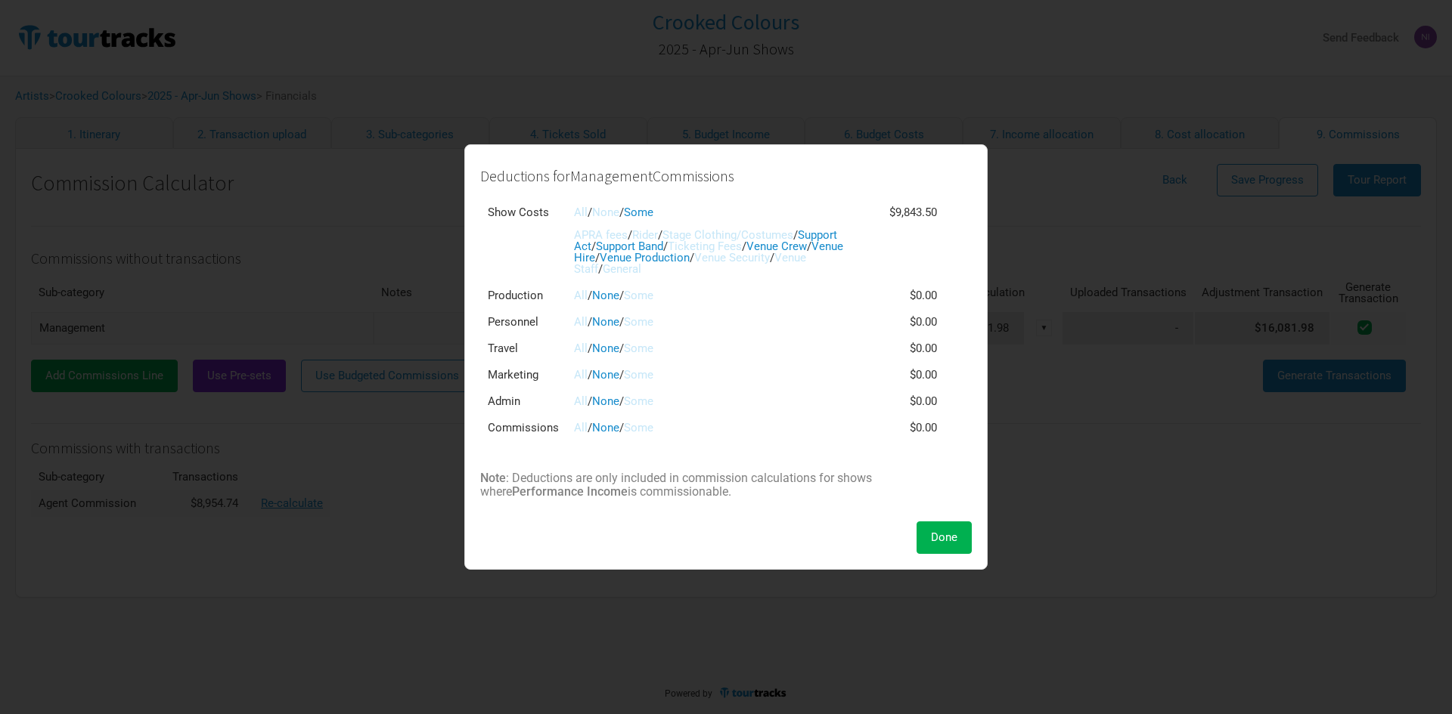
click at [770, 259] on link "Venue Security" at bounding box center [732, 258] width 76 height 14
click at [646, 293] on link "Some" at bounding box center [638, 296] width 29 height 14
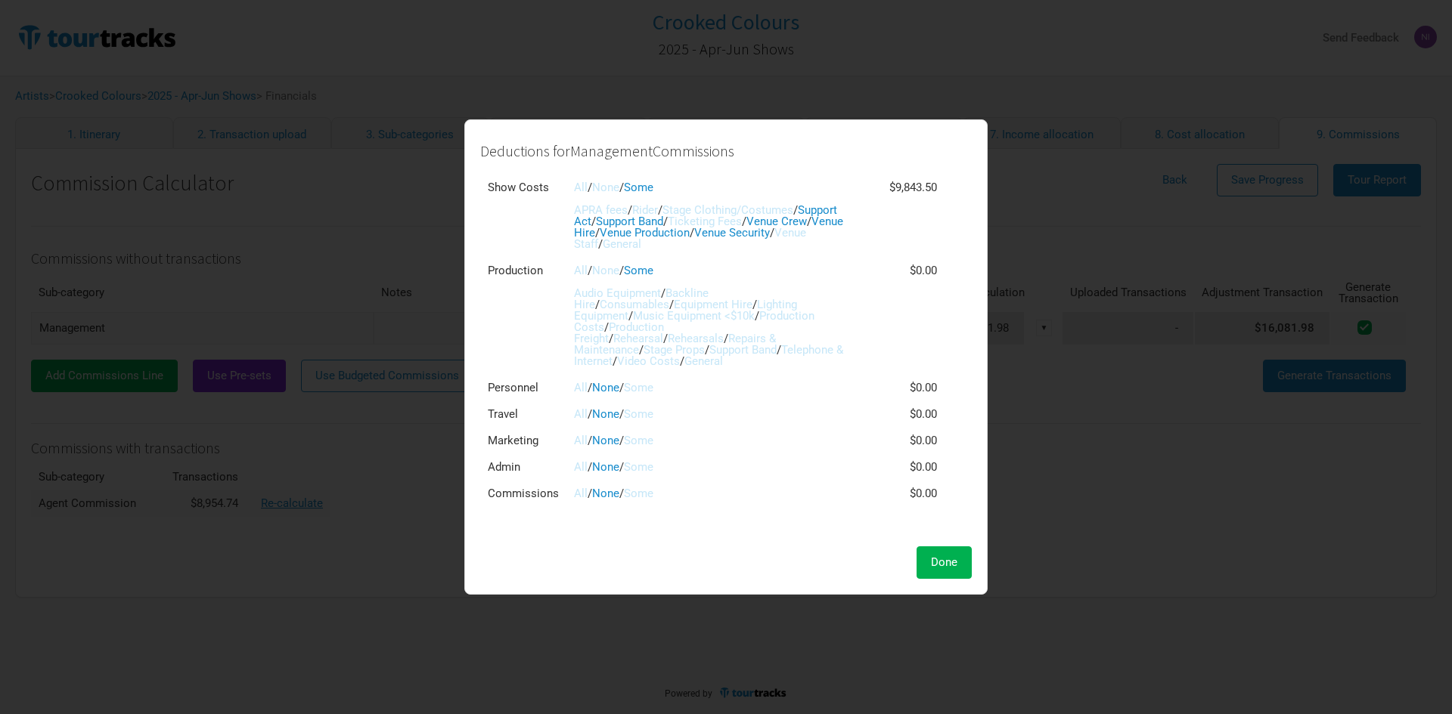
click at [624, 290] on link "Audio Equipment" at bounding box center [617, 294] width 87 height 14
click at [633, 309] on link "Music Equipment <$10k" at bounding box center [694, 316] width 122 height 14
click at [674, 301] on link "Equipment Hire" at bounding box center [713, 305] width 79 height 14
click at [687, 303] on link "Lighting Equipment" at bounding box center [685, 310] width 223 height 25
click at [708, 315] on link "Production Costs" at bounding box center [694, 321] width 240 height 25
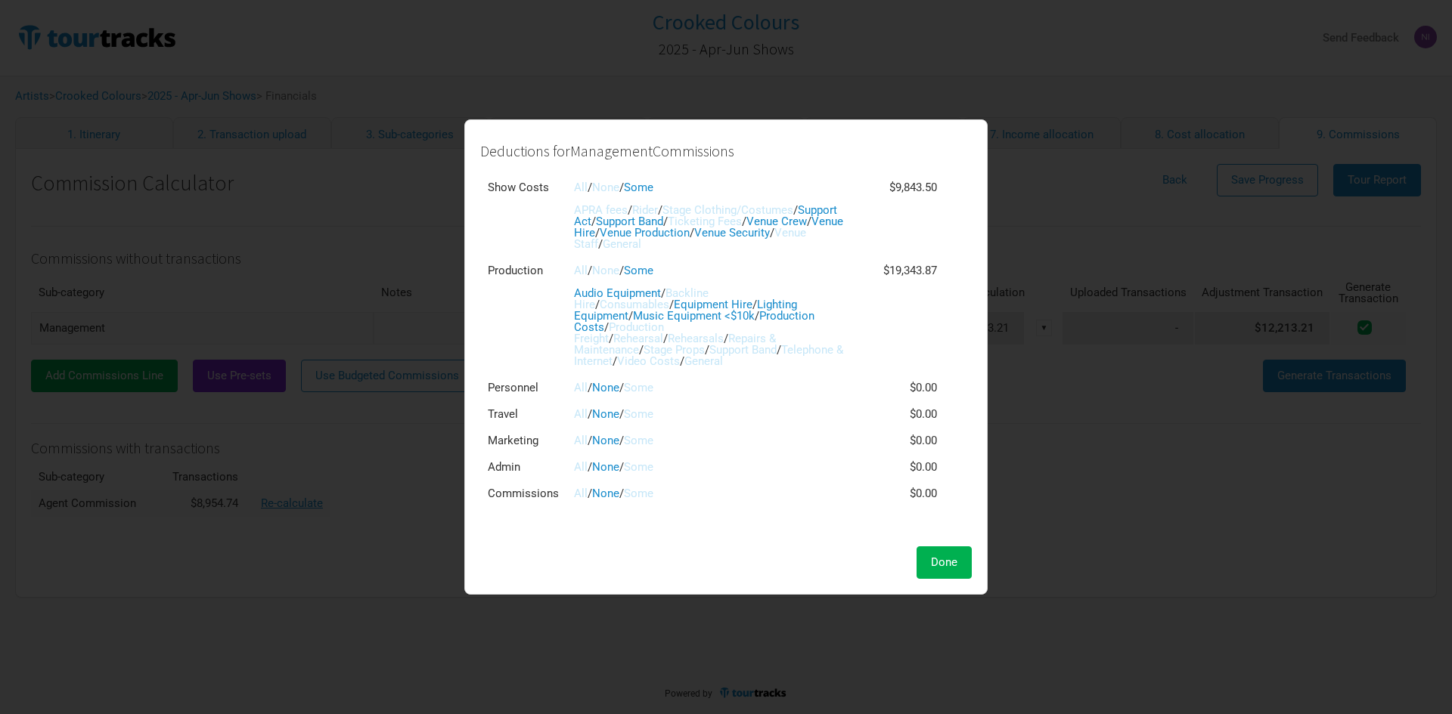
click at [650, 332] on link "Rehearsal" at bounding box center [638, 339] width 50 height 14
click at [692, 332] on link "Rehearsals" at bounding box center [696, 339] width 56 height 14
click at [754, 343] on link "Support Band" at bounding box center [742, 350] width 67 height 14
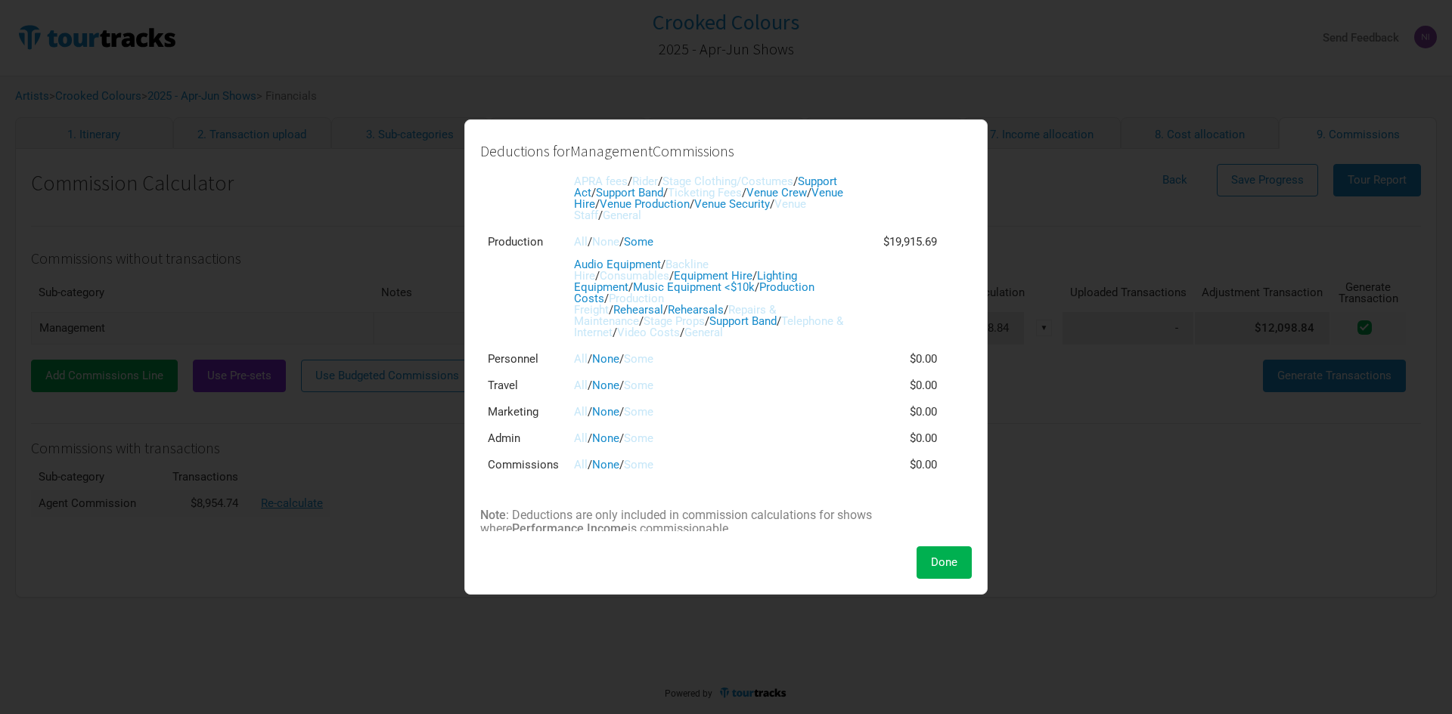
click at [653, 379] on link "Some" at bounding box center [638, 386] width 29 height 14
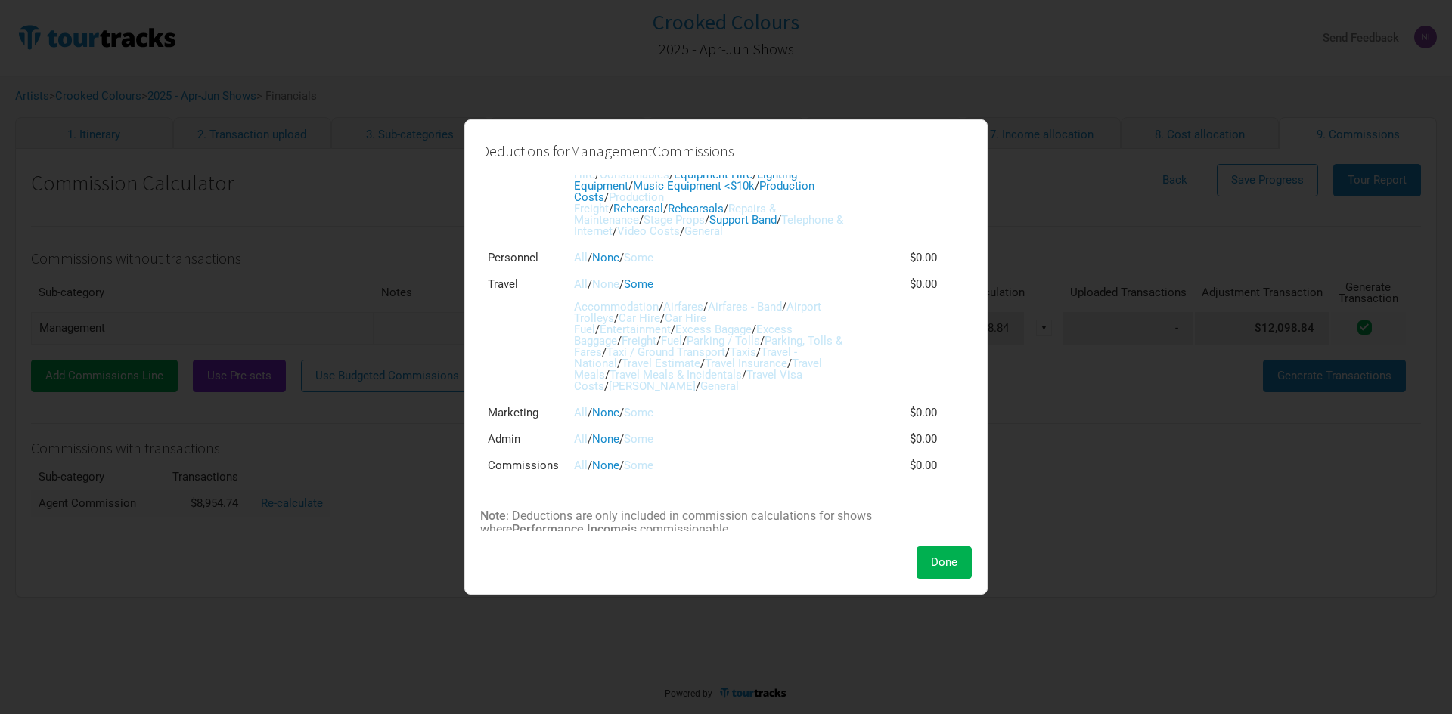
scroll to position [131, 0]
click at [679, 299] on link "Airfares" at bounding box center [683, 306] width 40 height 14
click at [748, 299] on link "Airfares - Band" at bounding box center [745, 306] width 74 height 14
click at [649, 311] on link "Car Hire" at bounding box center [639, 318] width 42 height 14
click at [689, 311] on link "Car Hire Fuel" at bounding box center [640, 323] width 132 height 25
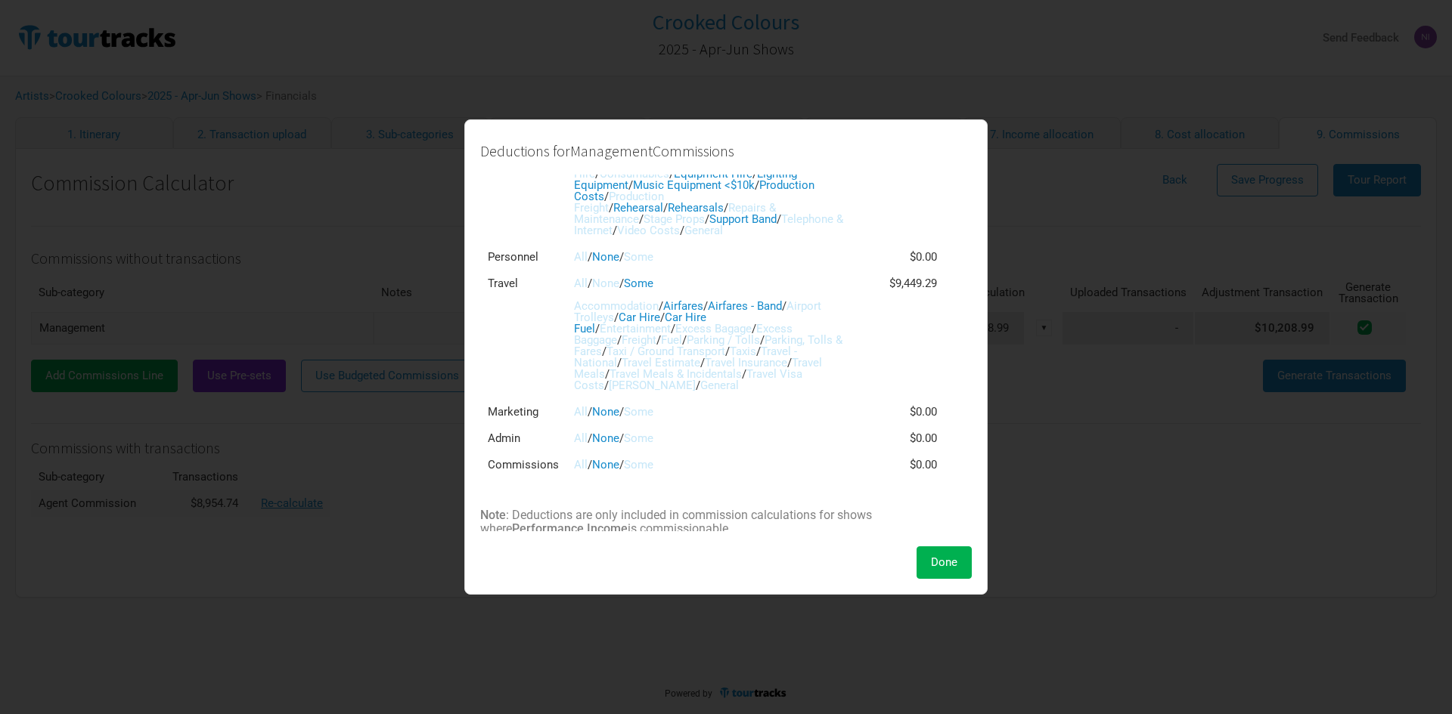
click at [686, 333] on link "Parking / Tolls" at bounding box center [722, 340] width 73 height 14
click at [725, 345] on link "Taxi / Ground Transport" at bounding box center [665, 352] width 119 height 14
click at [742, 367] on link "Travel Meals & Incidentals" at bounding box center [675, 374] width 132 height 14
click at [640, 458] on link "Some" at bounding box center [638, 465] width 29 height 14
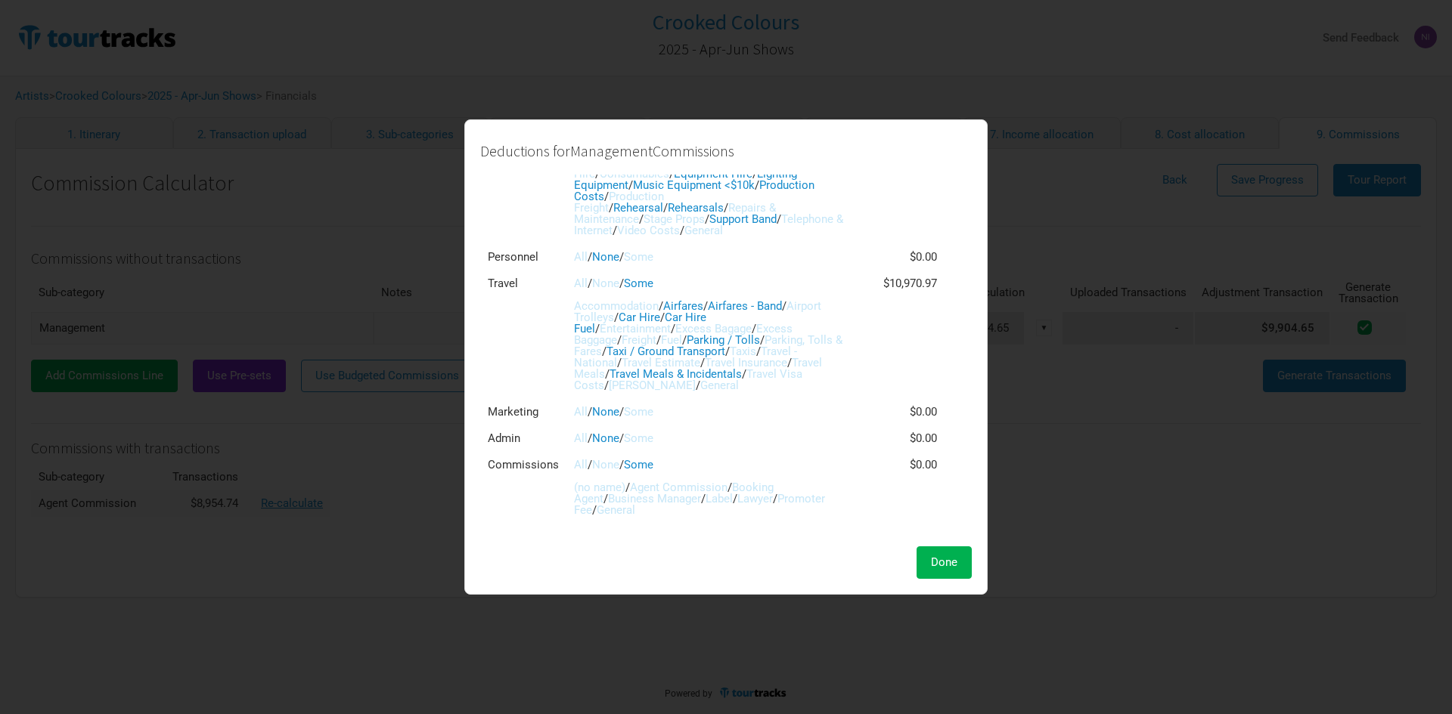
click at [652, 481] on link "Agent Commission" at bounding box center [679, 488] width 98 height 14
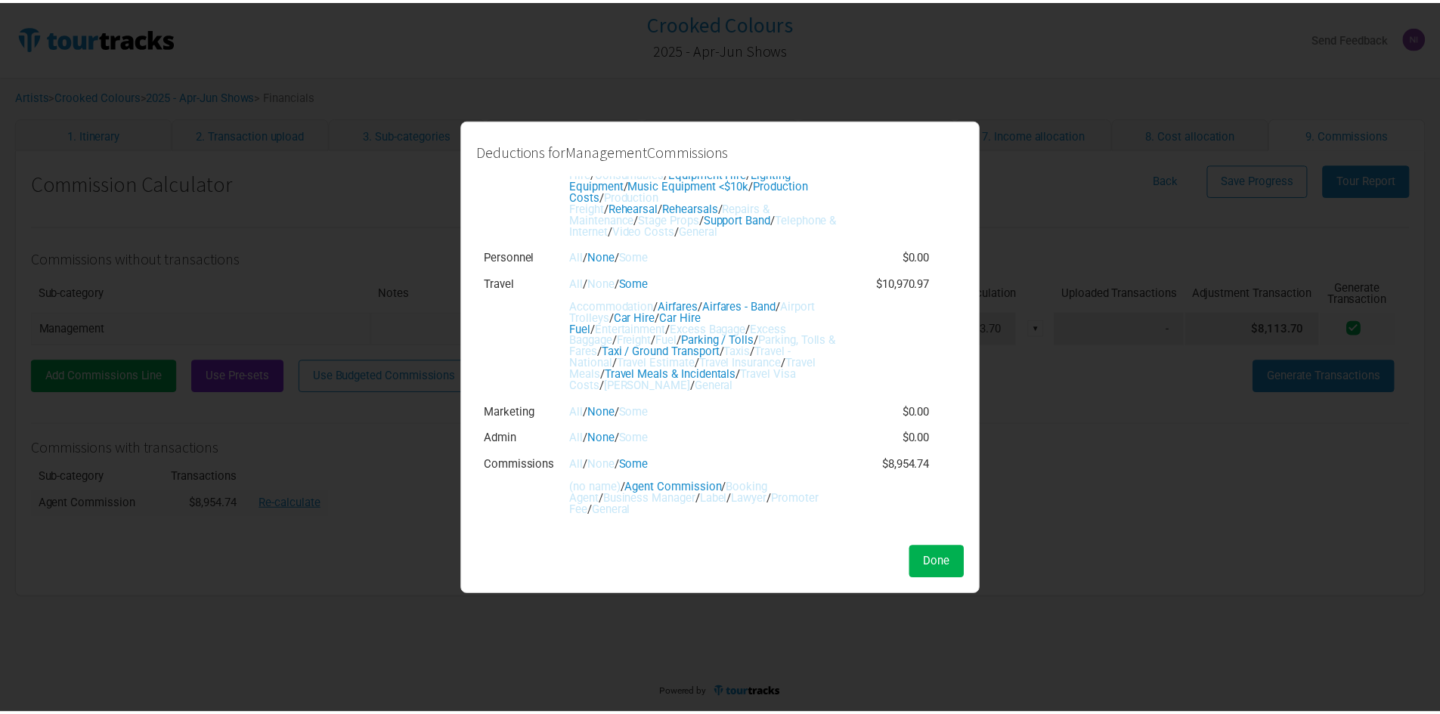
scroll to position [176, 0]
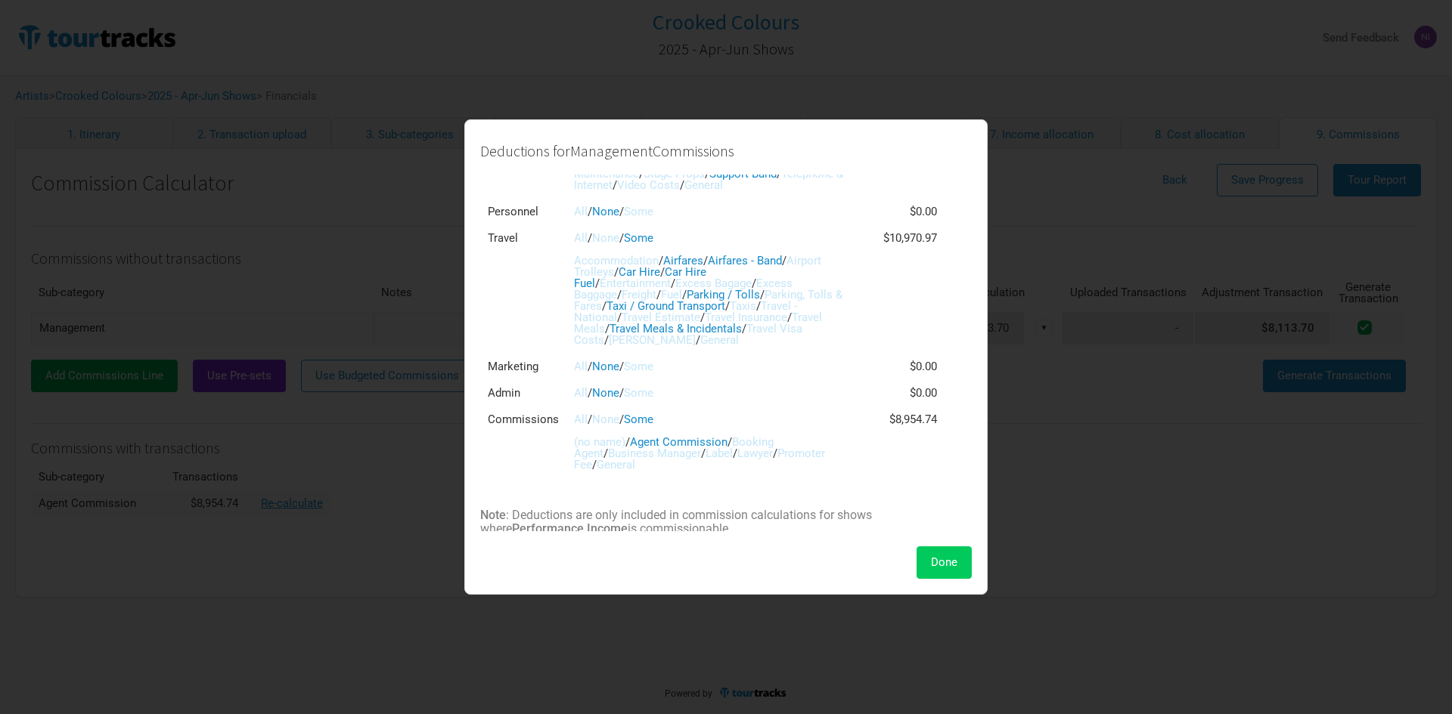
click at [958, 569] on button "Done" at bounding box center [943, 563] width 55 height 33
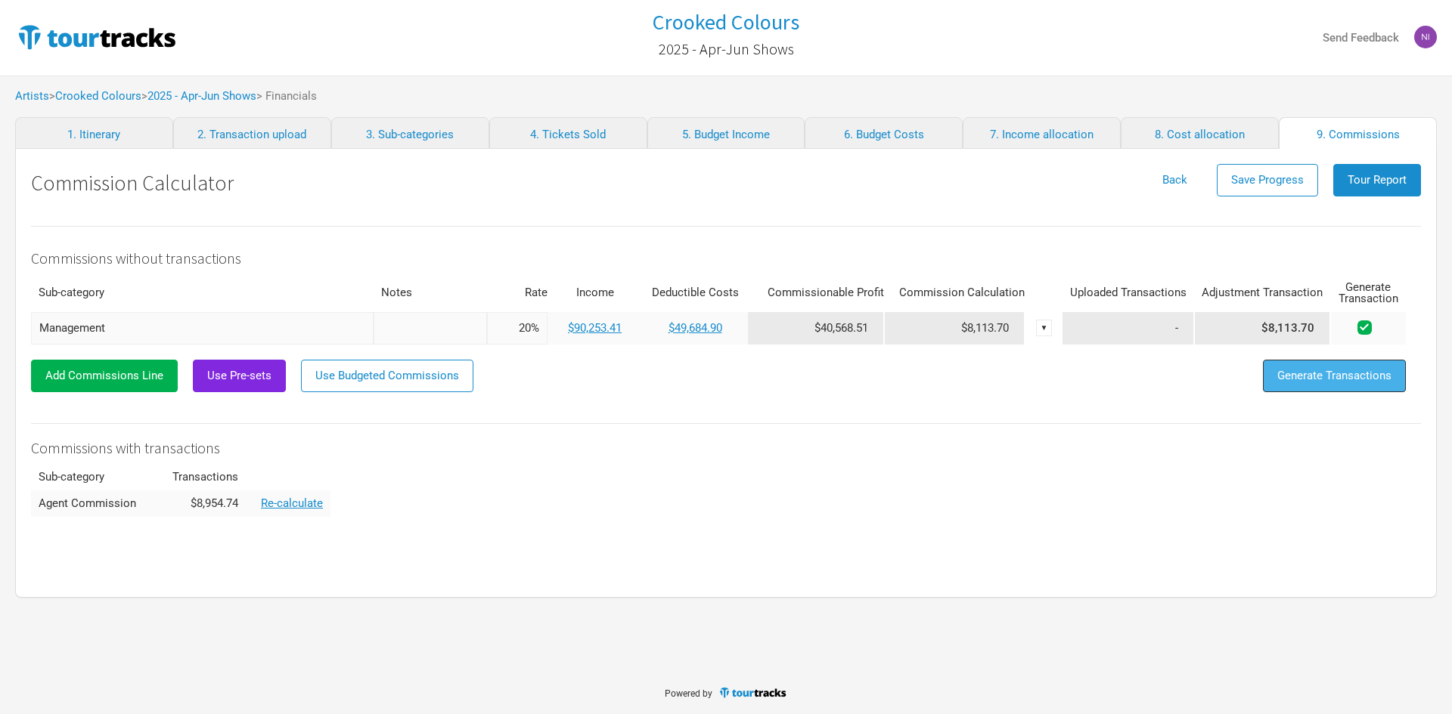
click at [1334, 372] on span "Generate Transactions" at bounding box center [1334, 376] width 114 height 14
click at [1379, 178] on span "Tour Report" at bounding box center [1376, 180] width 59 height 14
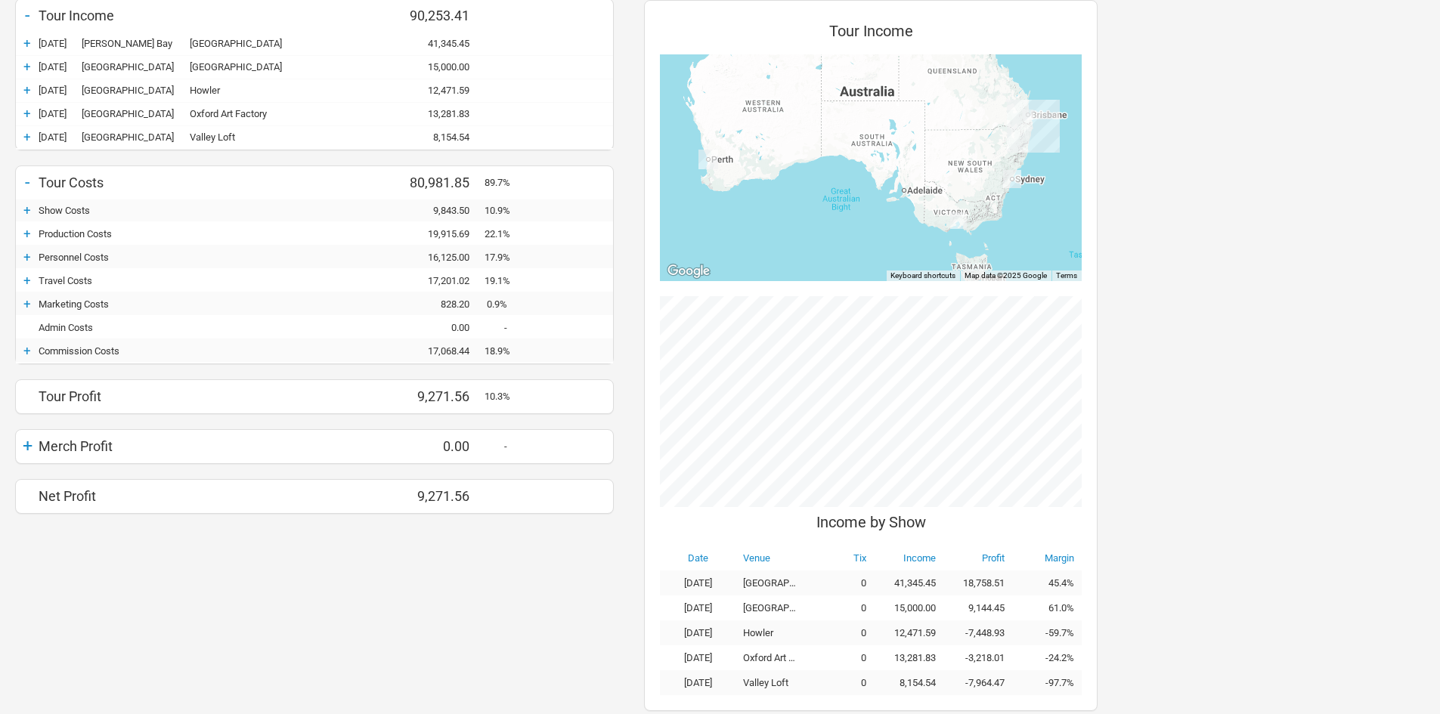
scroll to position [190, 0]
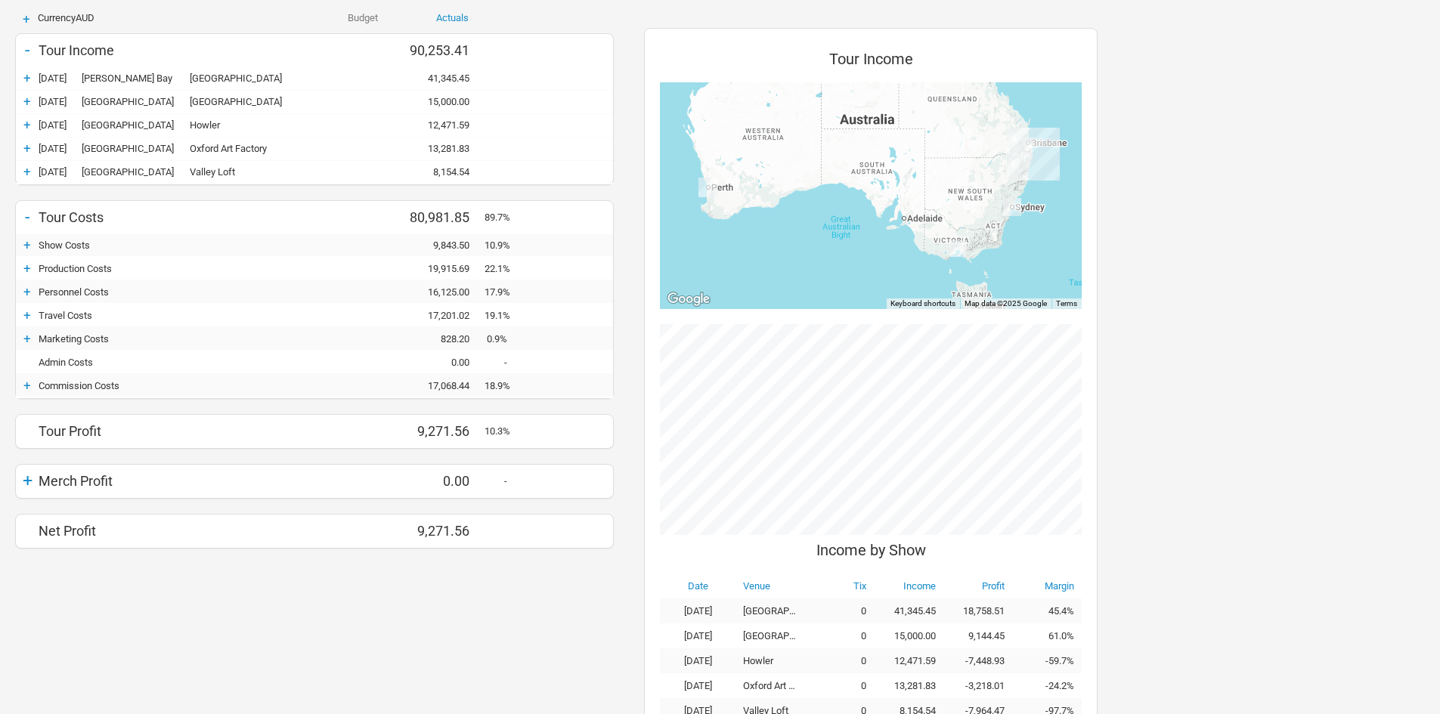
click at [26, 386] on div "+" at bounding box center [27, 385] width 23 height 15
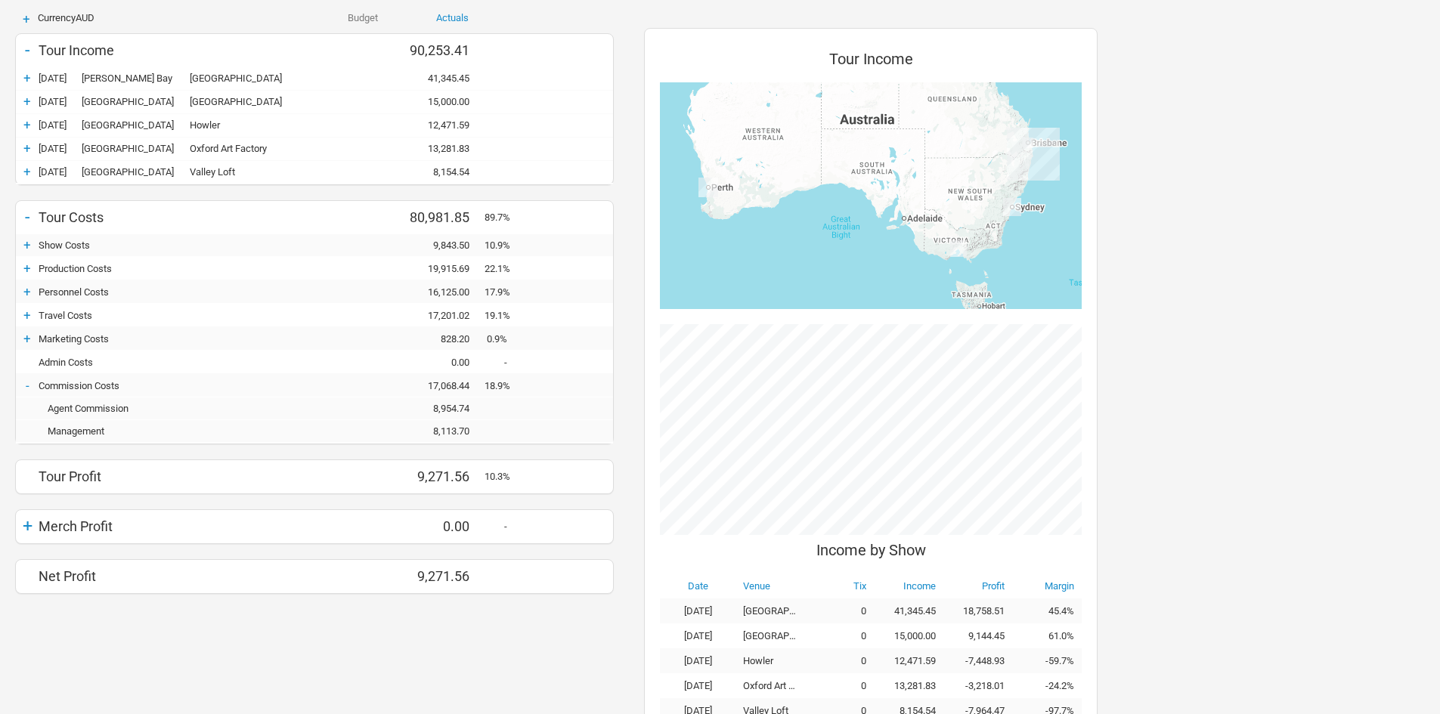
click at [26, 386] on div "-" at bounding box center [27, 385] width 23 height 15
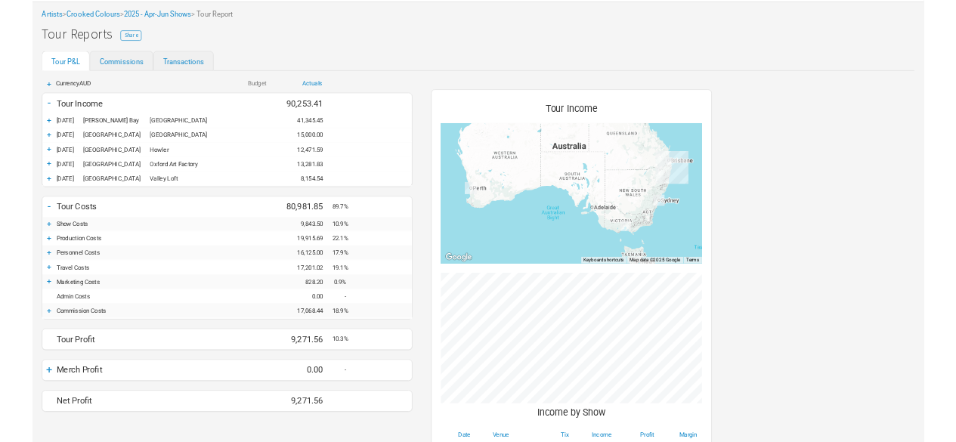
scroll to position [0, 0]
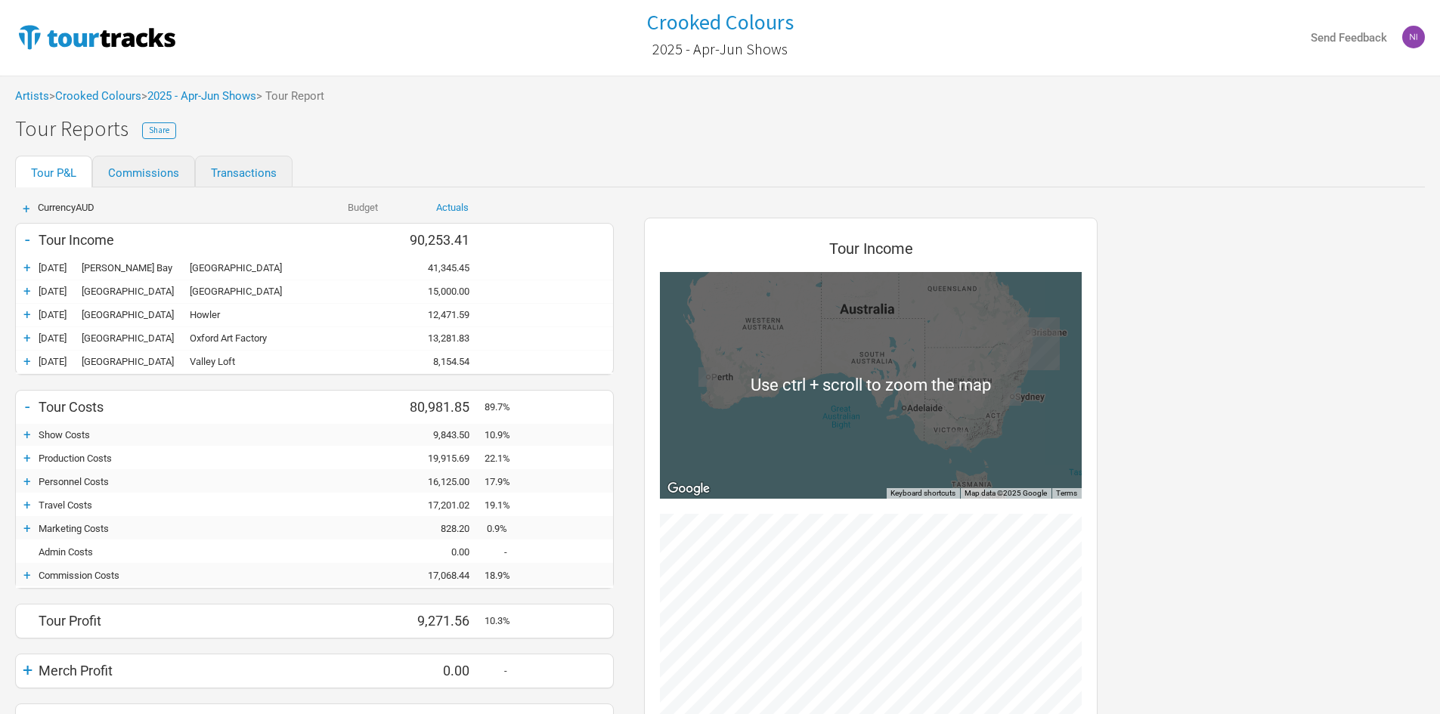
click at [238, 105] on div "Artists > Crooked Colours > 2025 - Apr-Jun Shows > Tour Report" at bounding box center [720, 97] width 1440 height 42
click at [237, 99] on link "2025 - Apr-Jun Shows" at bounding box center [201, 96] width 109 height 14
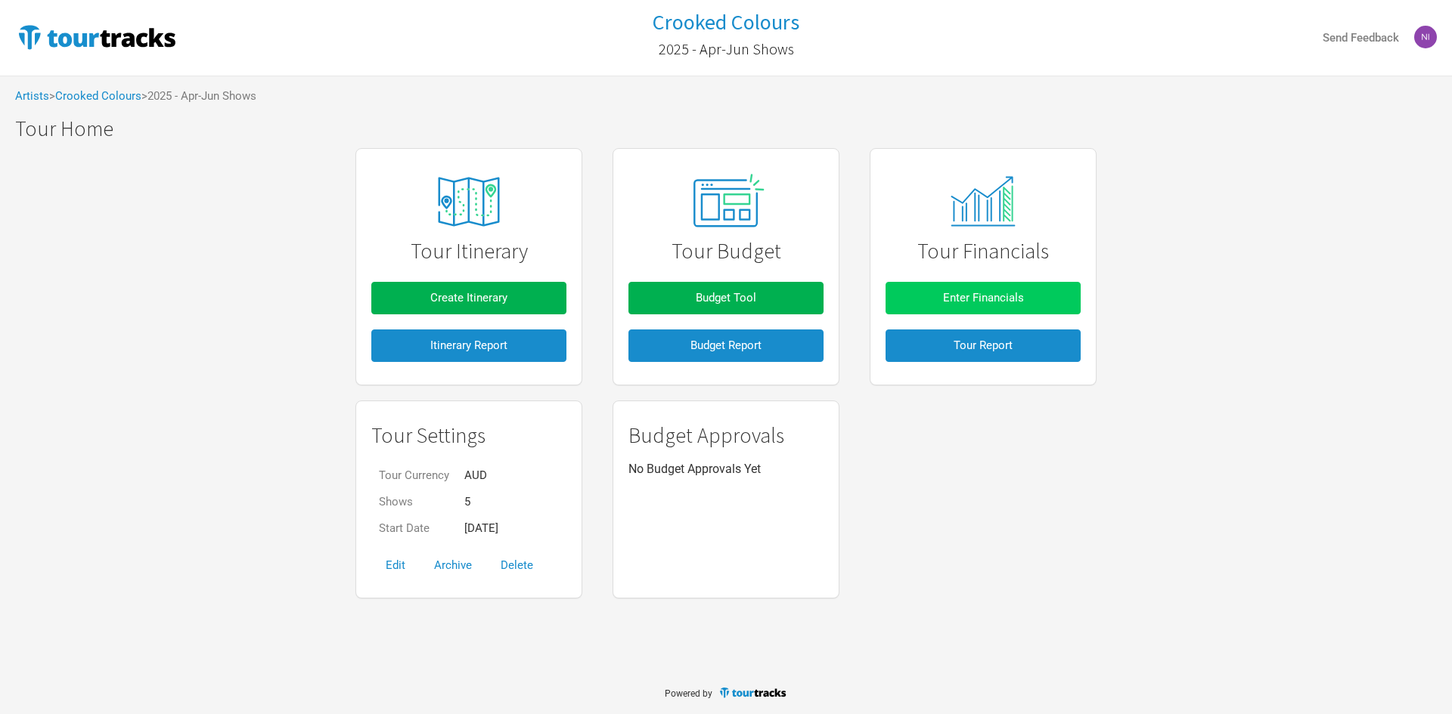
click at [1012, 297] on span "Enter Financials" at bounding box center [983, 298] width 81 height 14
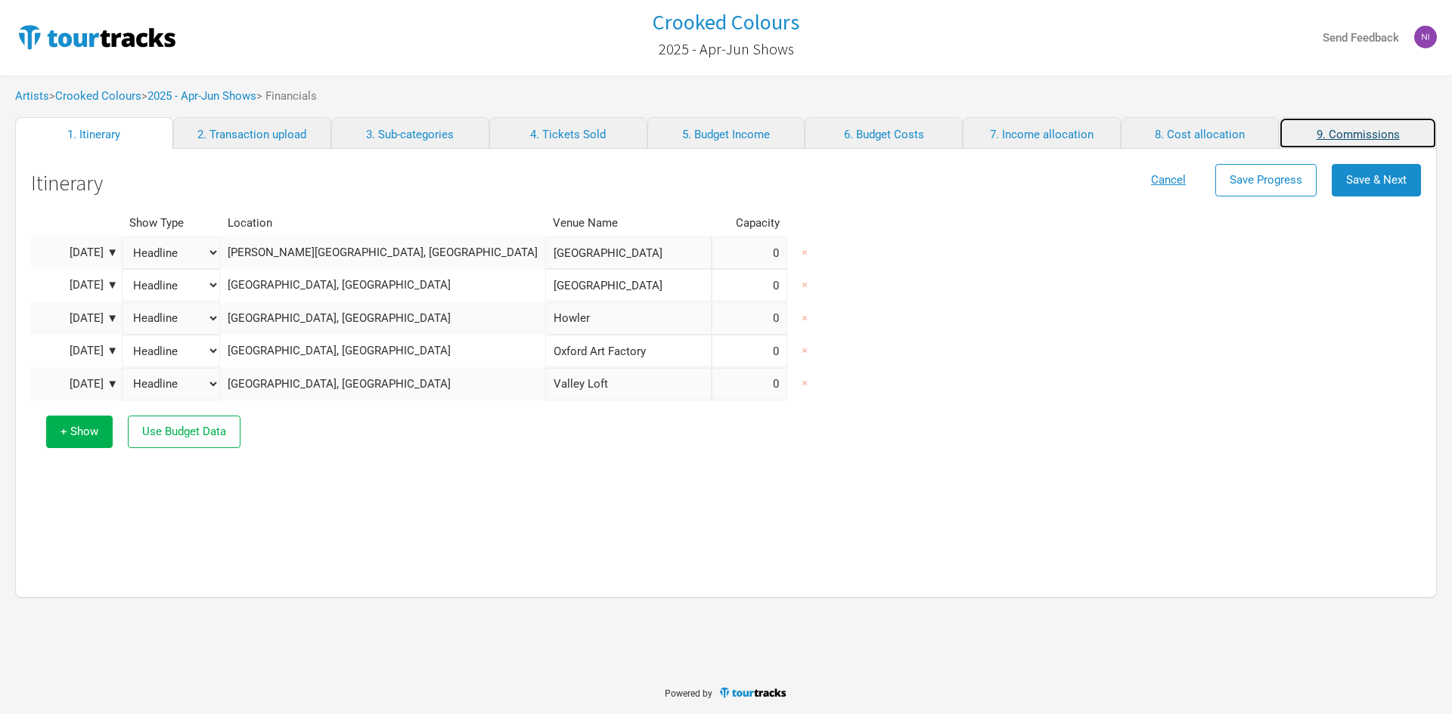
click at [1351, 133] on link "9. Commissions" at bounding box center [1357, 133] width 158 height 32
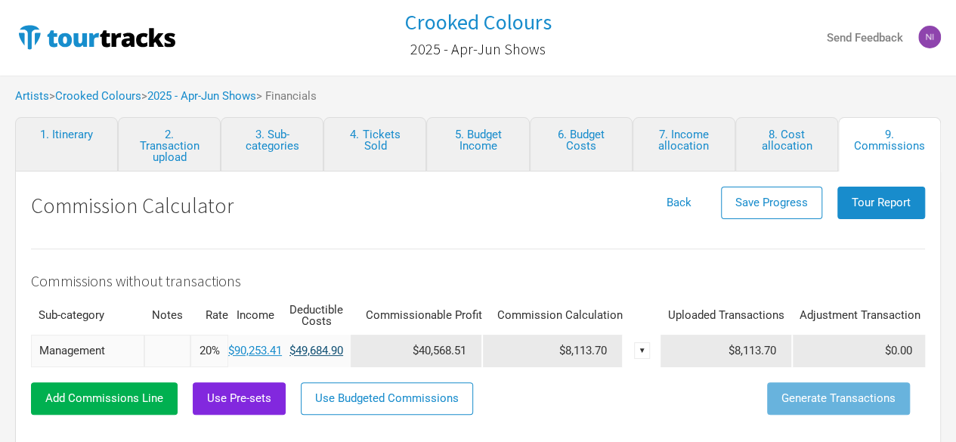
click at [311, 344] on link "$49,684.90" at bounding box center [317, 351] width 54 height 14
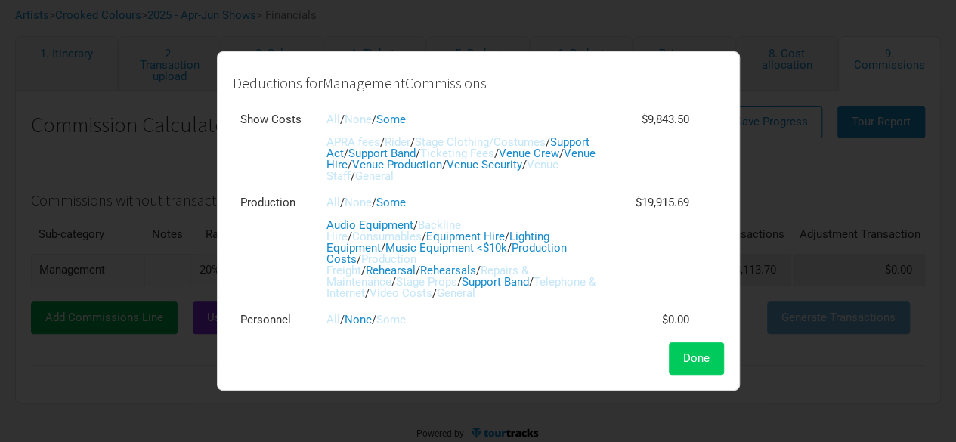
click at [685, 370] on button "Done" at bounding box center [696, 358] width 55 height 33
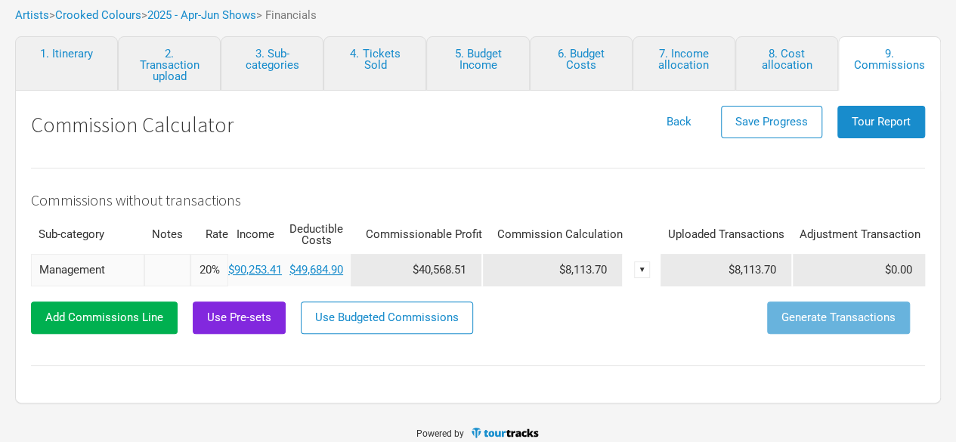
click at [380, 345] on div "Commissions without transactions Sub-category Notes Rate Income Deductible Cost…" at bounding box center [478, 313] width 894 height 291
click at [116, 318] on button "Add Commissions Line" at bounding box center [104, 318] width 147 height 33
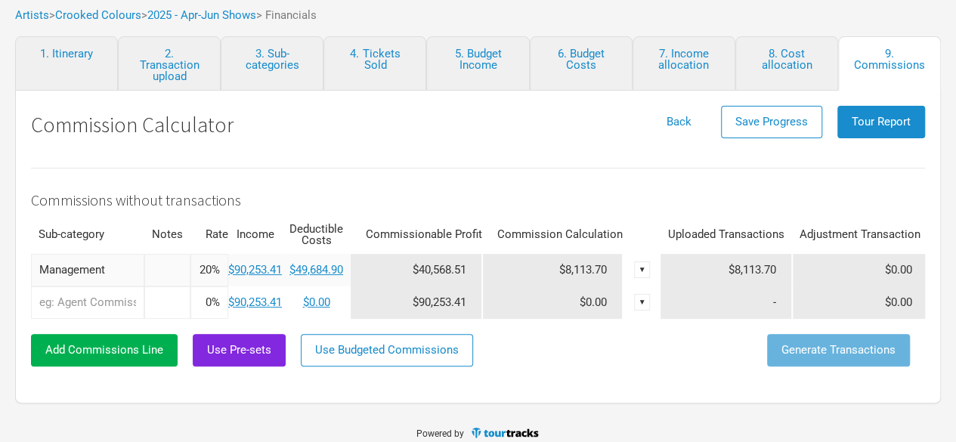
click at [735, 287] on td "-" at bounding box center [727, 303] width 132 height 33
click at [109, 297] on input "text" at bounding box center [87, 303] width 113 height 33
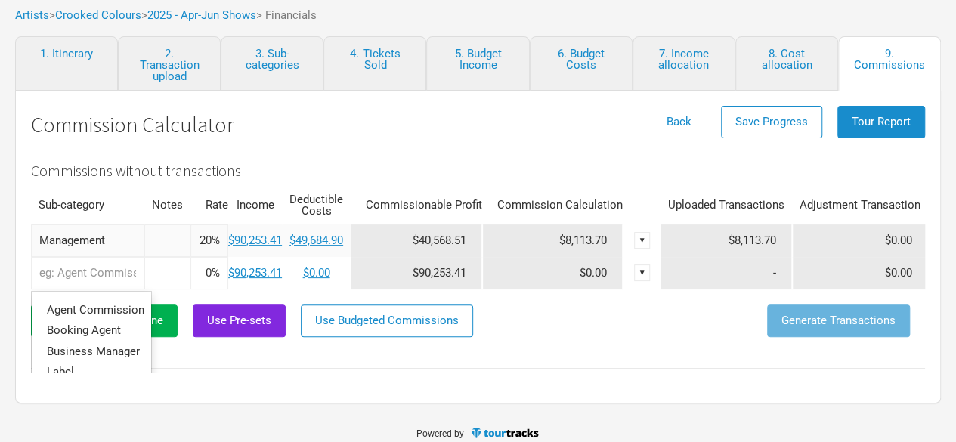
scroll to position [76, 0]
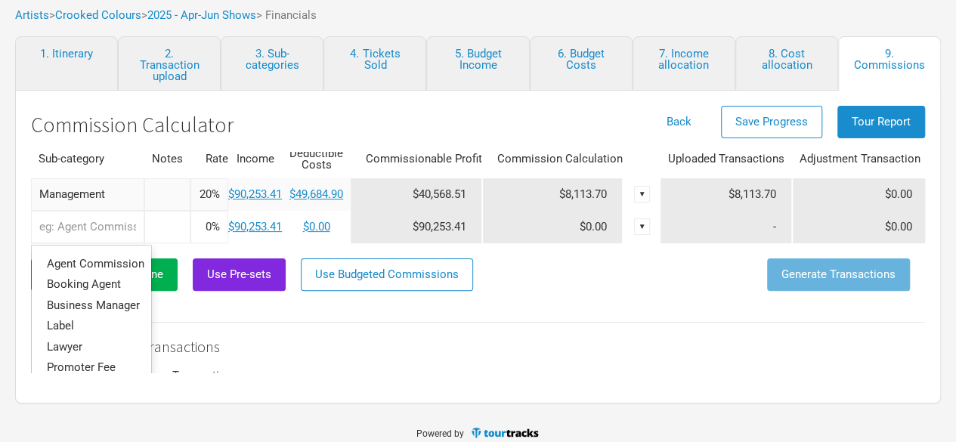
click at [510, 305] on div "Commissions without transactions Sub-category Notes Rate Income Deductible Cost…" at bounding box center [478, 254] width 894 height 324
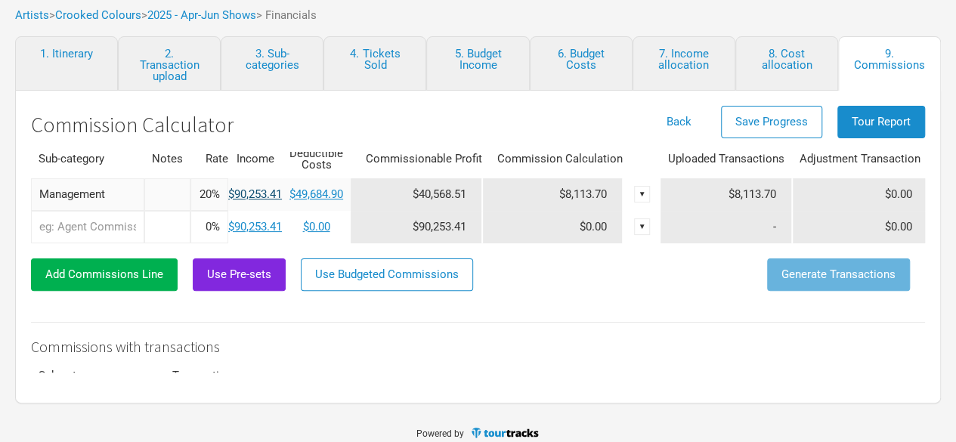
click at [250, 187] on link "$90,253.41" at bounding box center [255, 194] width 54 height 14
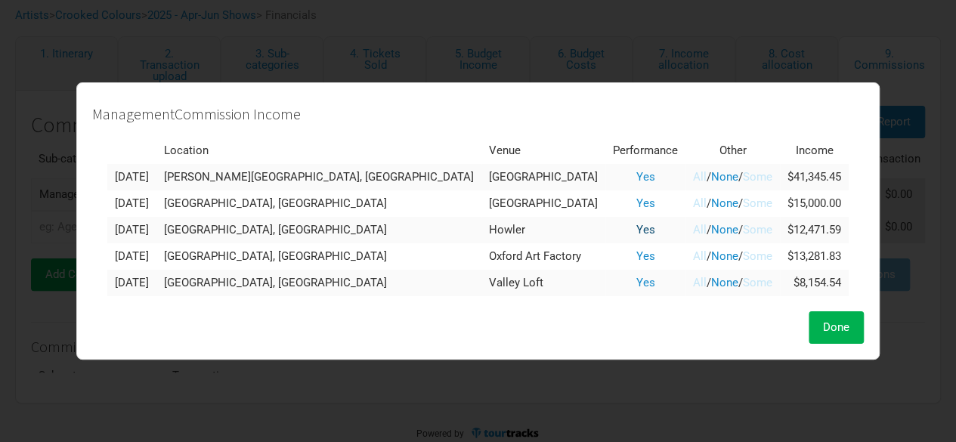
click at [637, 228] on link "Yes" at bounding box center [646, 230] width 19 height 14
click at [637, 252] on link "Yes" at bounding box center [646, 256] width 19 height 14
click at [637, 284] on link "Yes" at bounding box center [646, 283] width 19 height 14
click at [823, 323] on span "Done" at bounding box center [836, 328] width 26 height 14
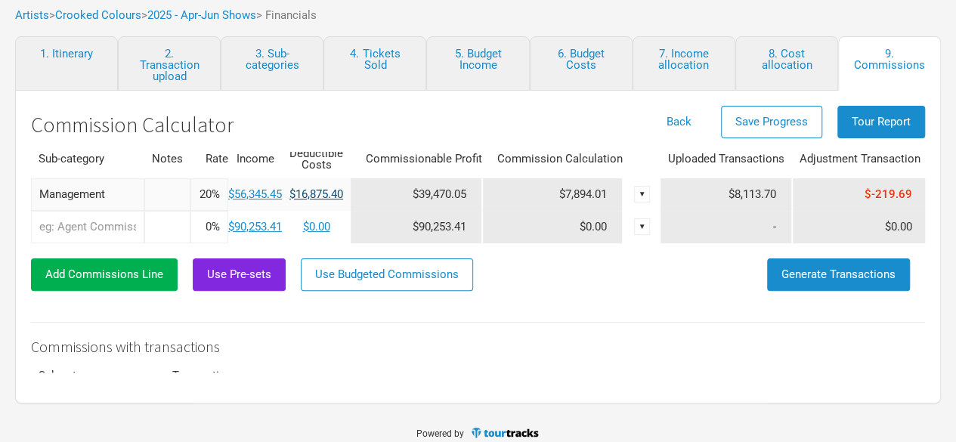
click at [337, 187] on link "$16,875.40" at bounding box center [317, 194] width 54 height 14
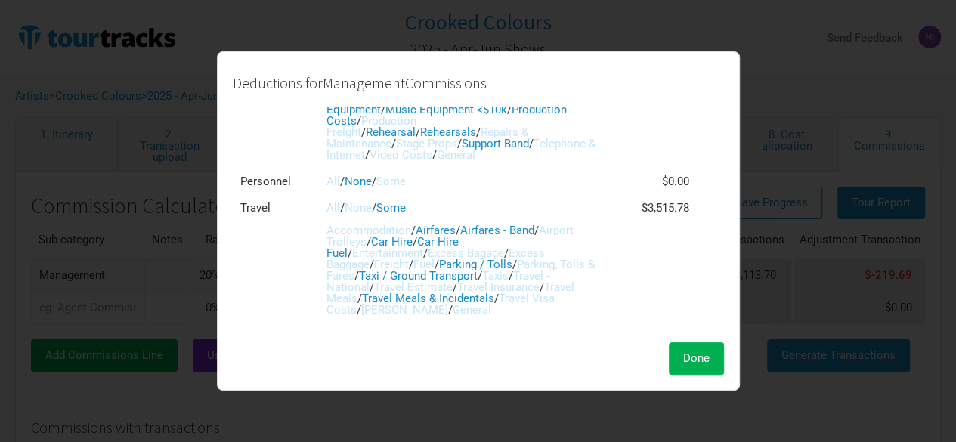
scroll to position [151, 0]
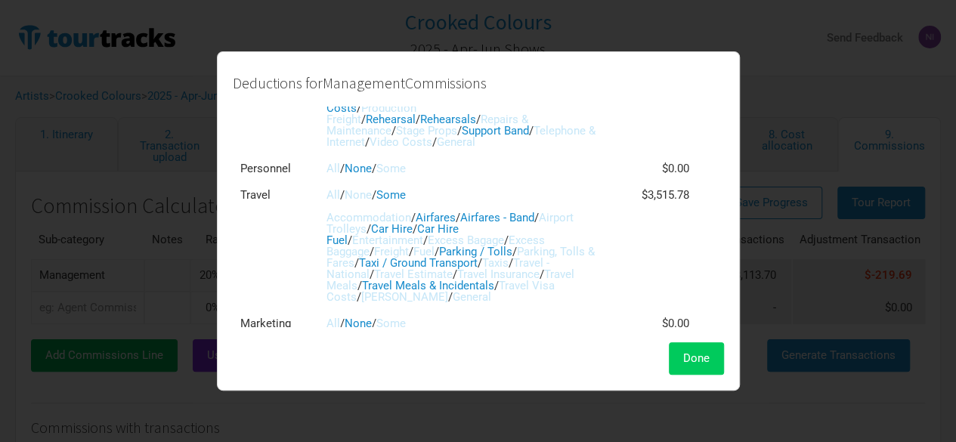
click at [699, 355] on span "Done" at bounding box center [696, 359] width 26 height 14
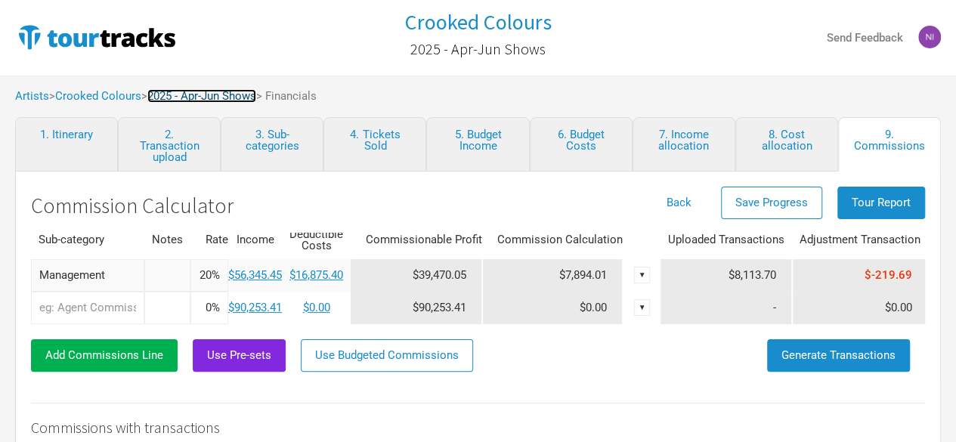
click at [218, 91] on link "2025 - Apr-Jun Shows" at bounding box center [201, 96] width 109 height 14
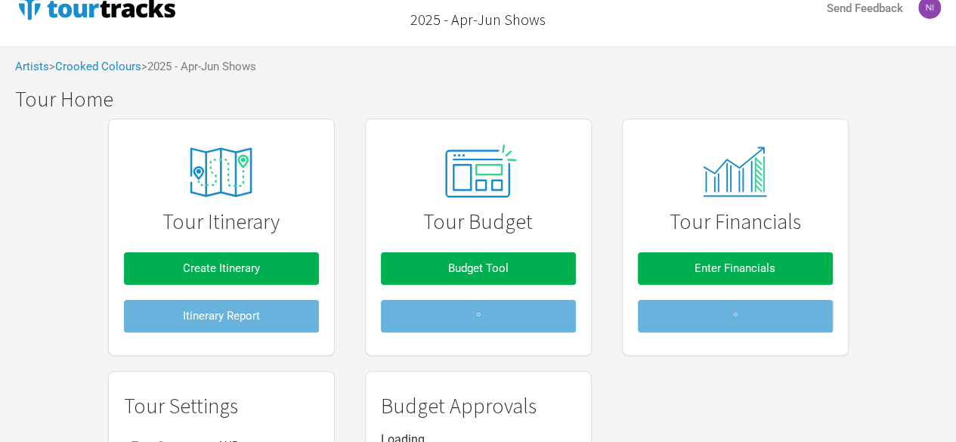
scroll to position [76, 0]
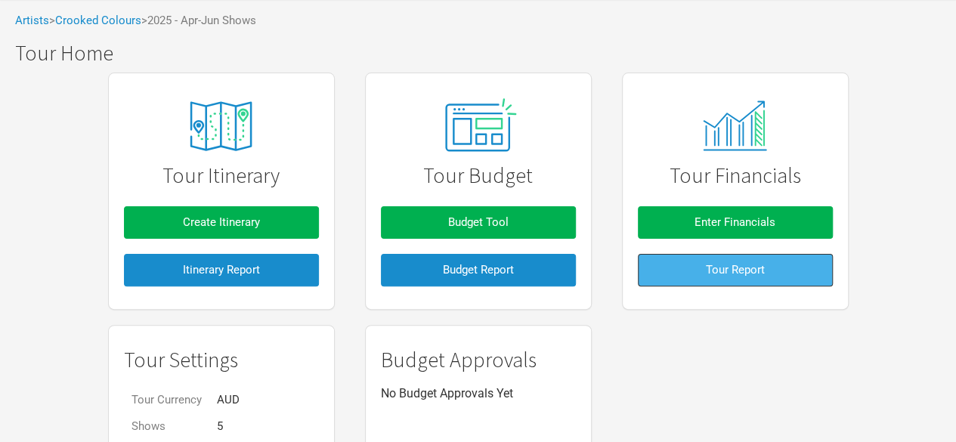
click at [697, 279] on button "Tour Report" at bounding box center [735, 270] width 195 height 33
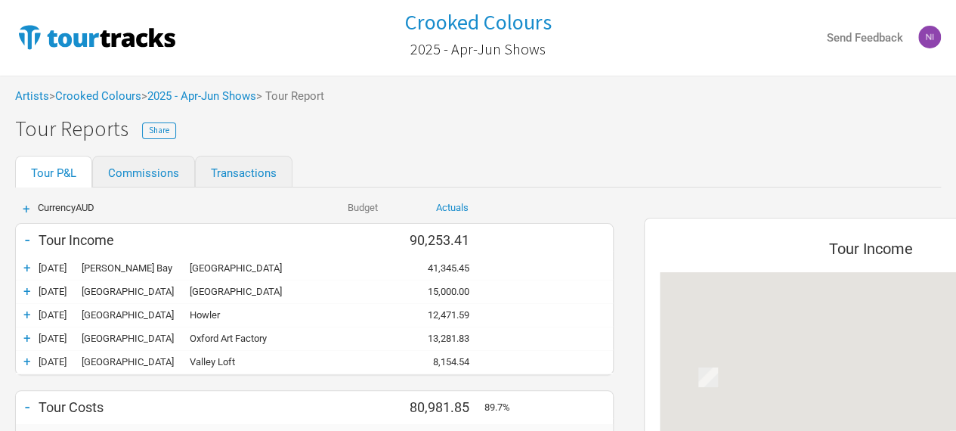
scroll to position [378, 0]
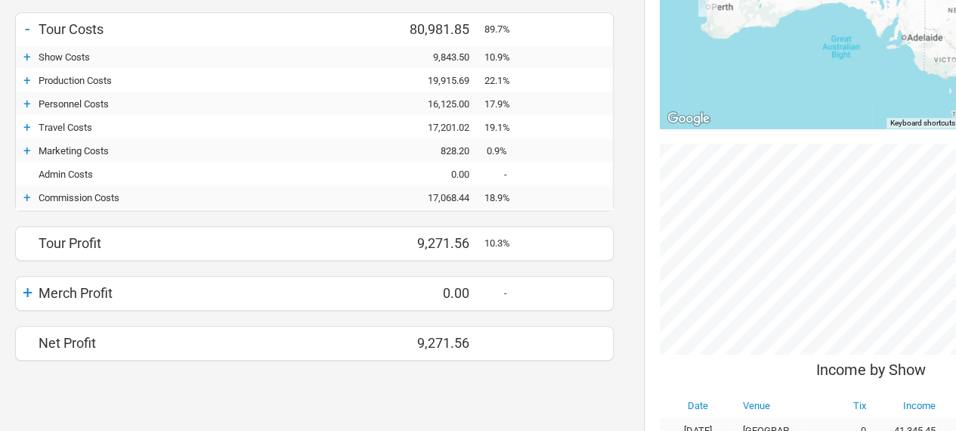
click at [29, 190] on div "+" at bounding box center [27, 197] width 23 height 15
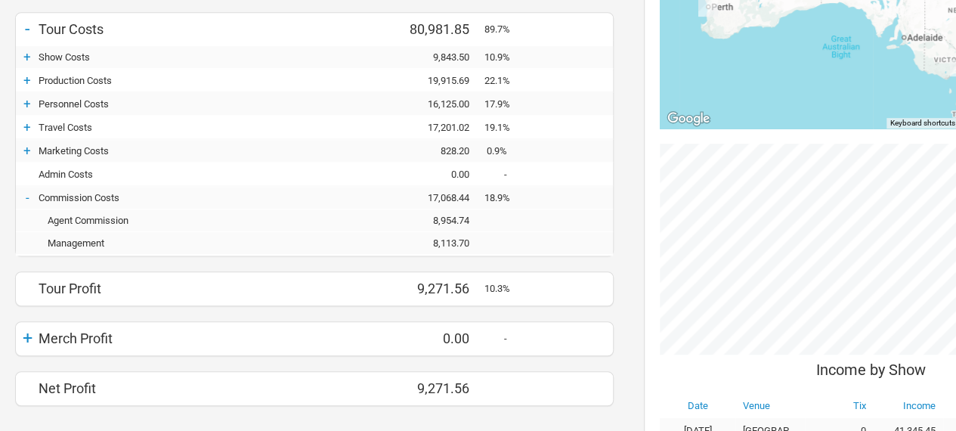
click at [453, 238] on div "8,113.70" at bounding box center [439, 242] width 91 height 11
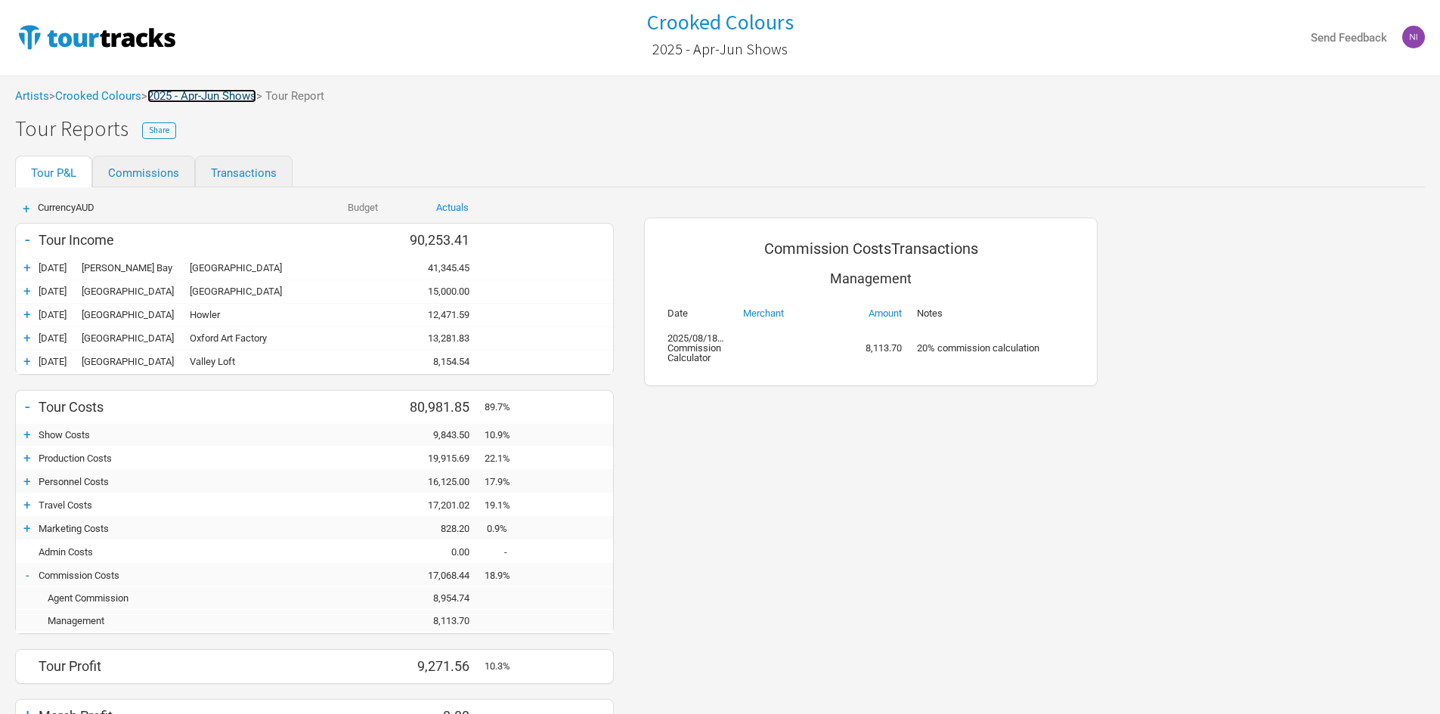
click at [218, 95] on link "2025 - Apr-Jun Shows" at bounding box center [201, 96] width 109 height 14
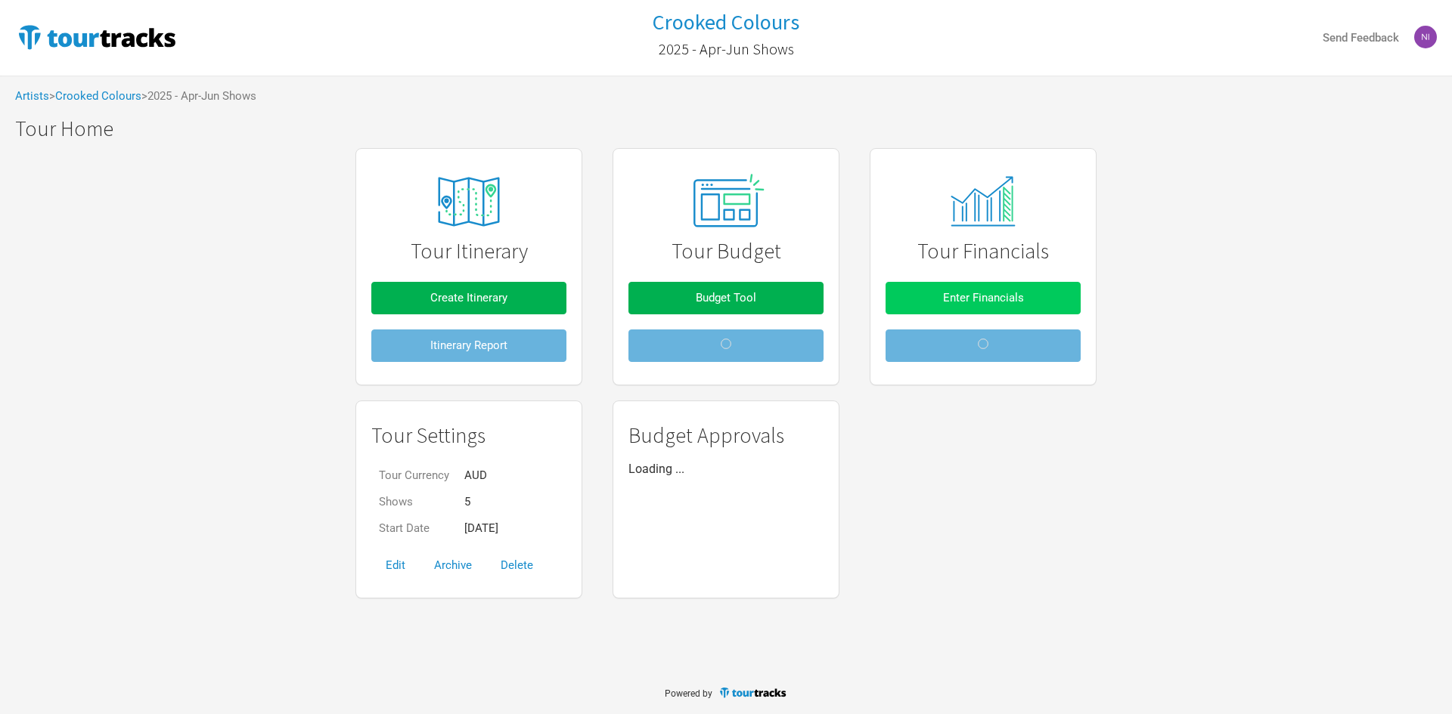
click at [928, 295] on button "Enter Financials" at bounding box center [982, 298] width 195 height 33
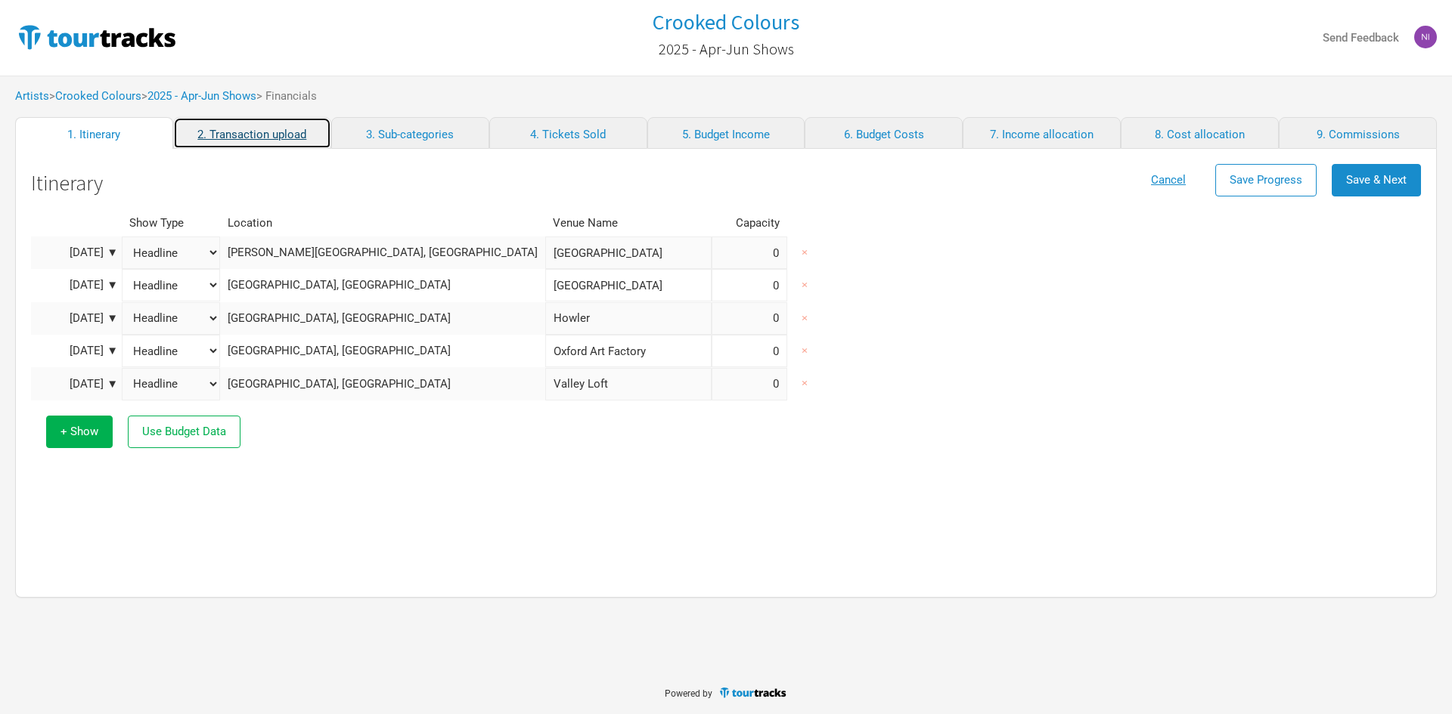
click at [191, 140] on link "2. Transaction upload" at bounding box center [252, 133] width 158 height 32
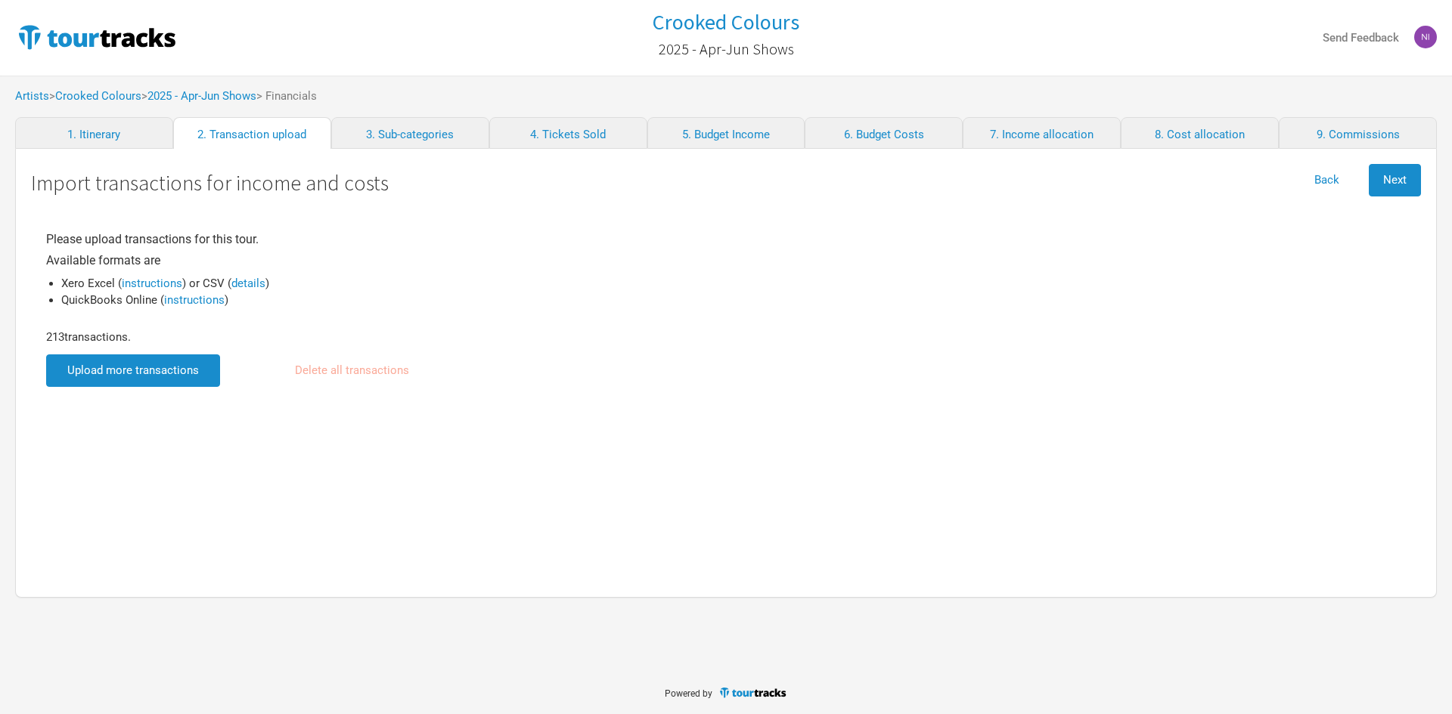
click at [178, 361] on input "file" at bounding box center [133, 371] width 174 height 33
click at [1393, 192] on button "Next" at bounding box center [1394, 180] width 52 height 33
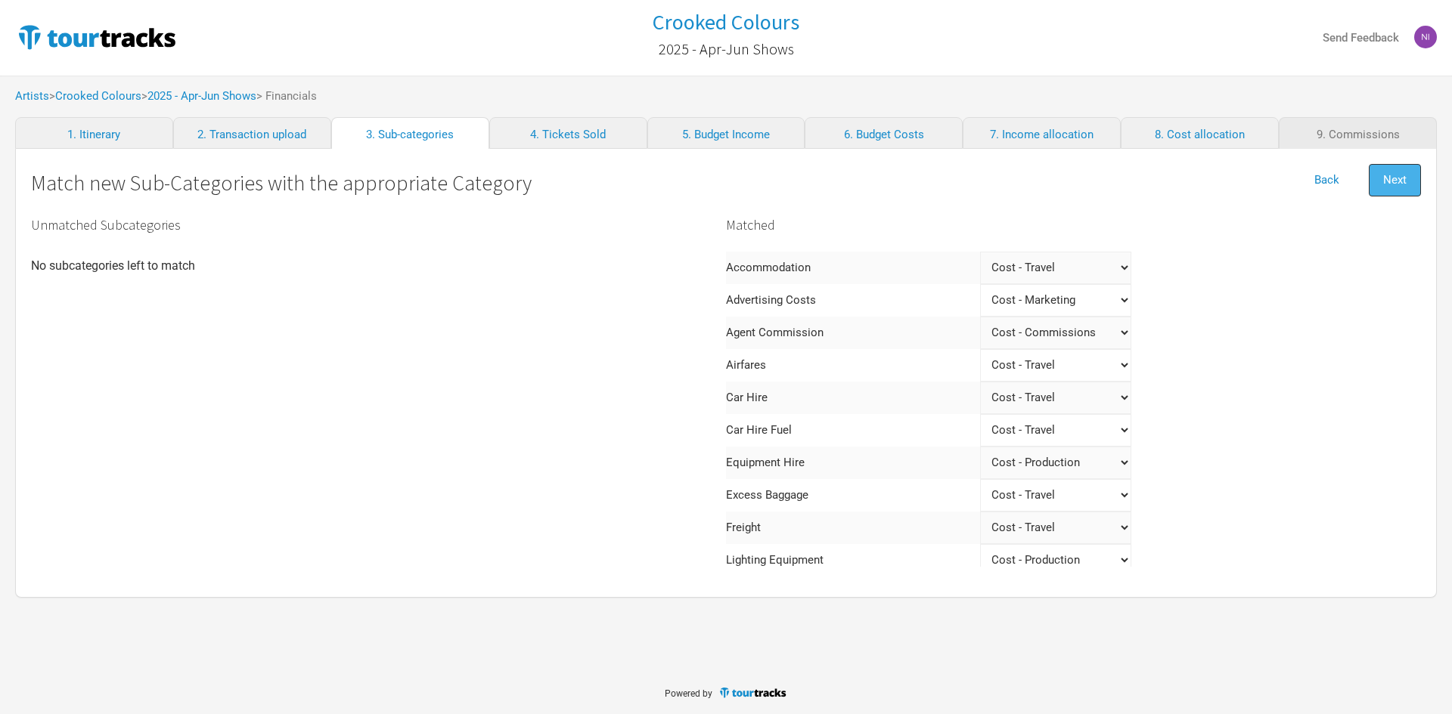
click at [1399, 184] on span "Next" at bounding box center [1394, 180] width 23 height 14
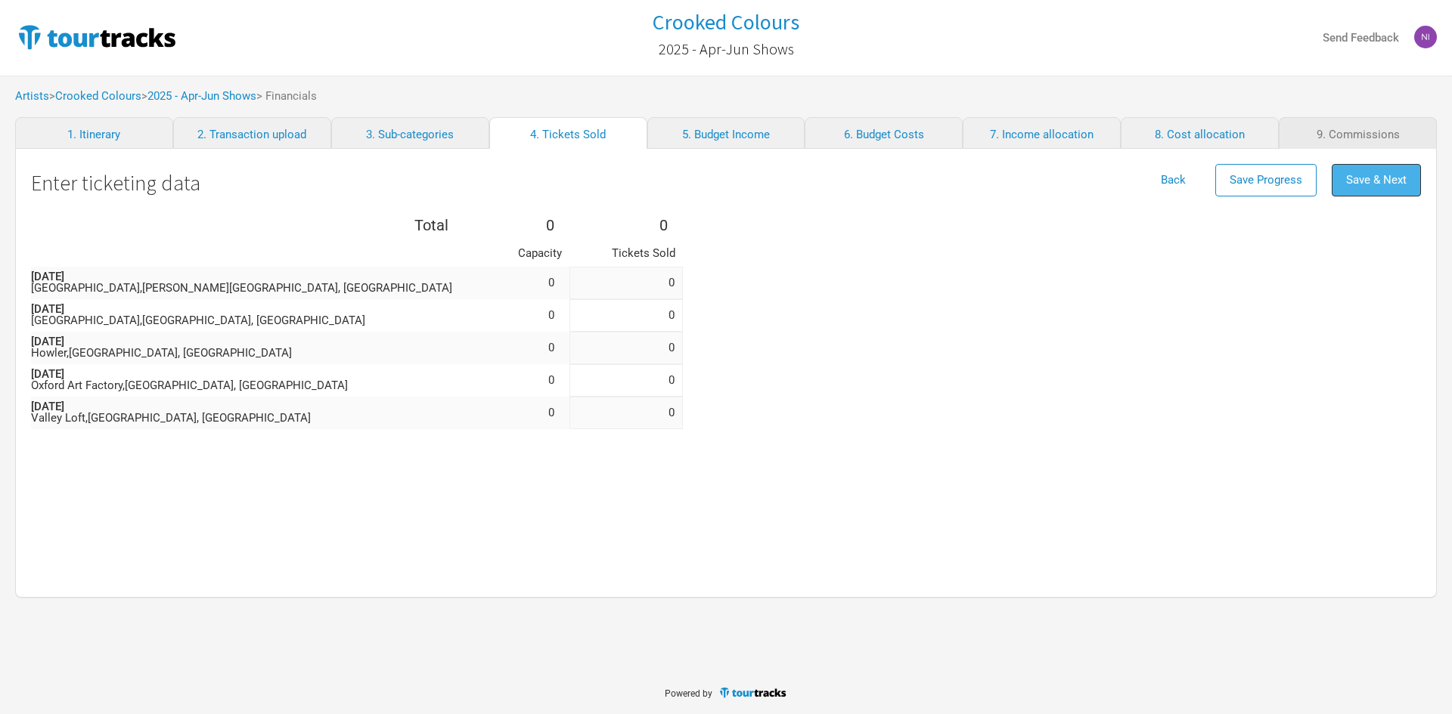
click at [1399, 182] on span "Save & Next" at bounding box center [1376, 180] width 60 height 14
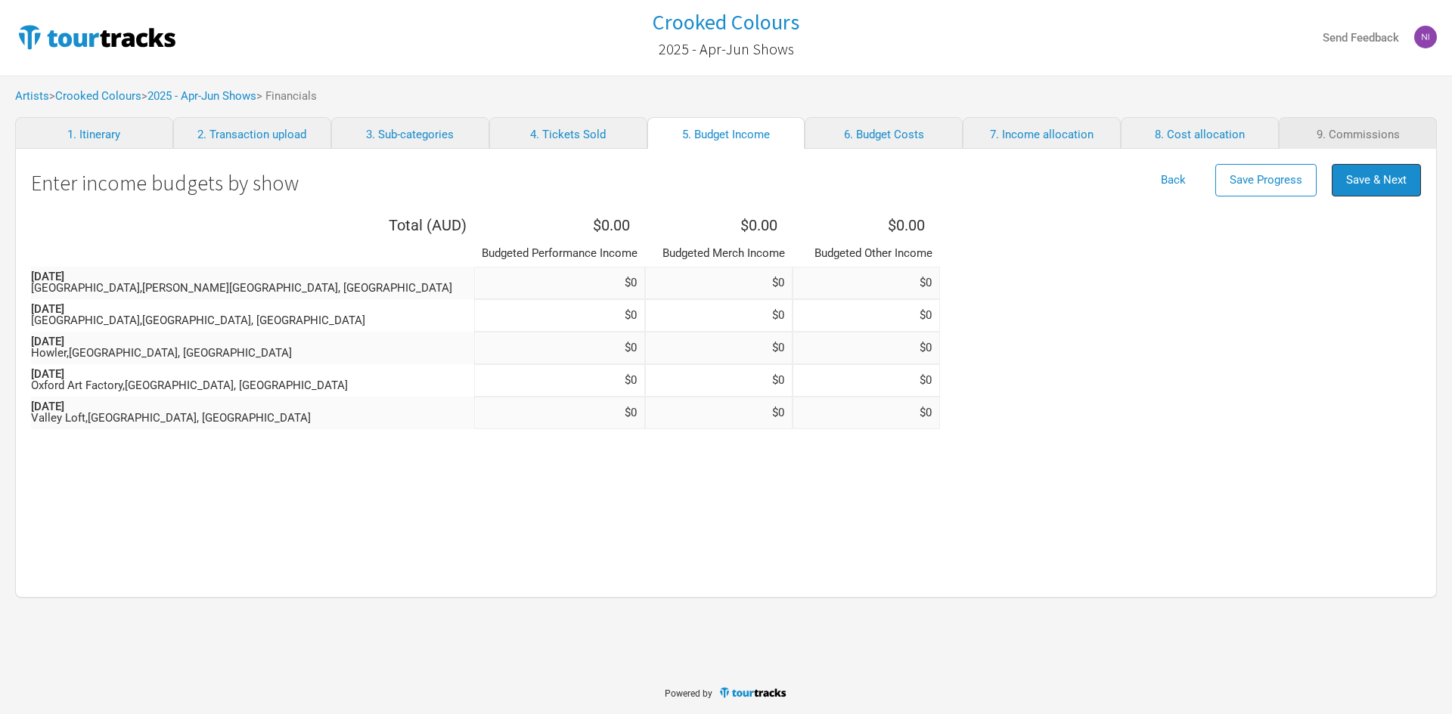
click at [1399, 181] on span "Save & Next" at bounding box center [1376, 180] width 60 height 14
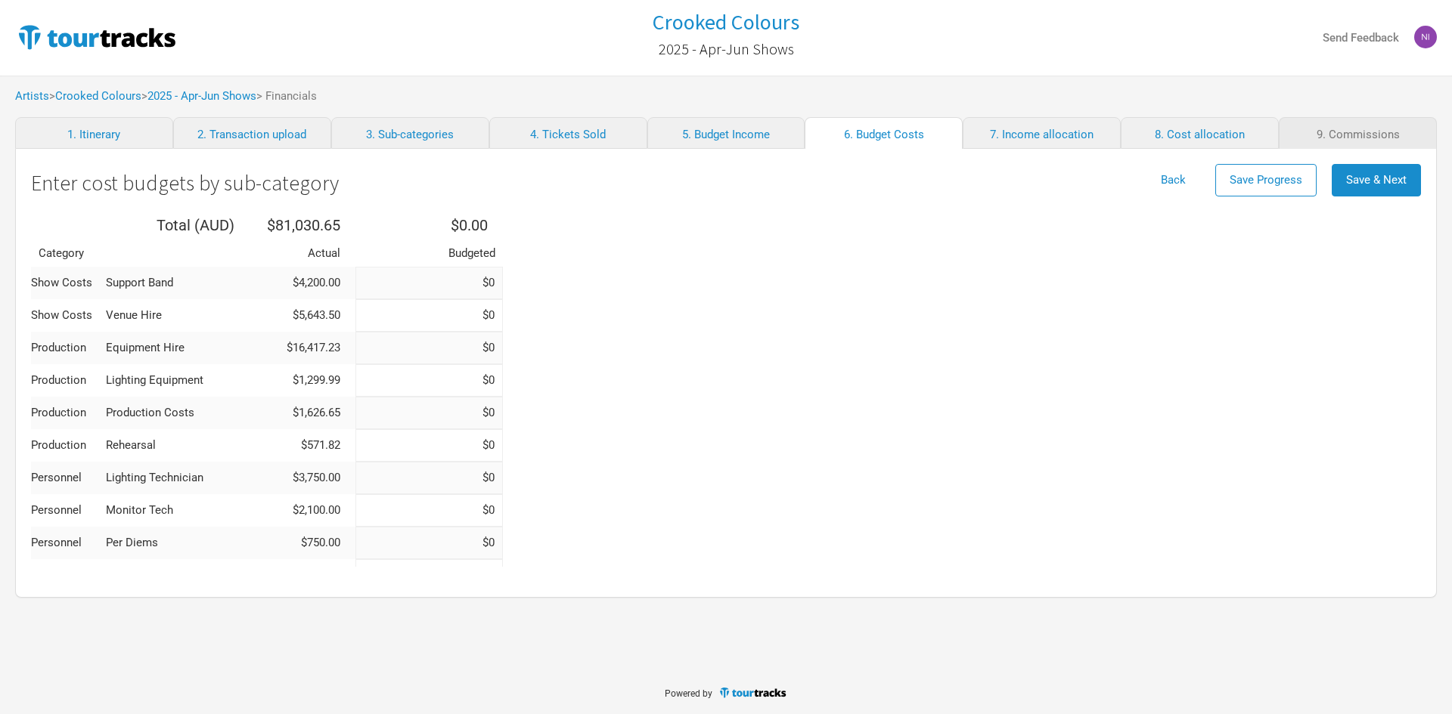
click at [1398, 181] on span "Save & Next" at bounding box center [1376, 180] width 60 height 14
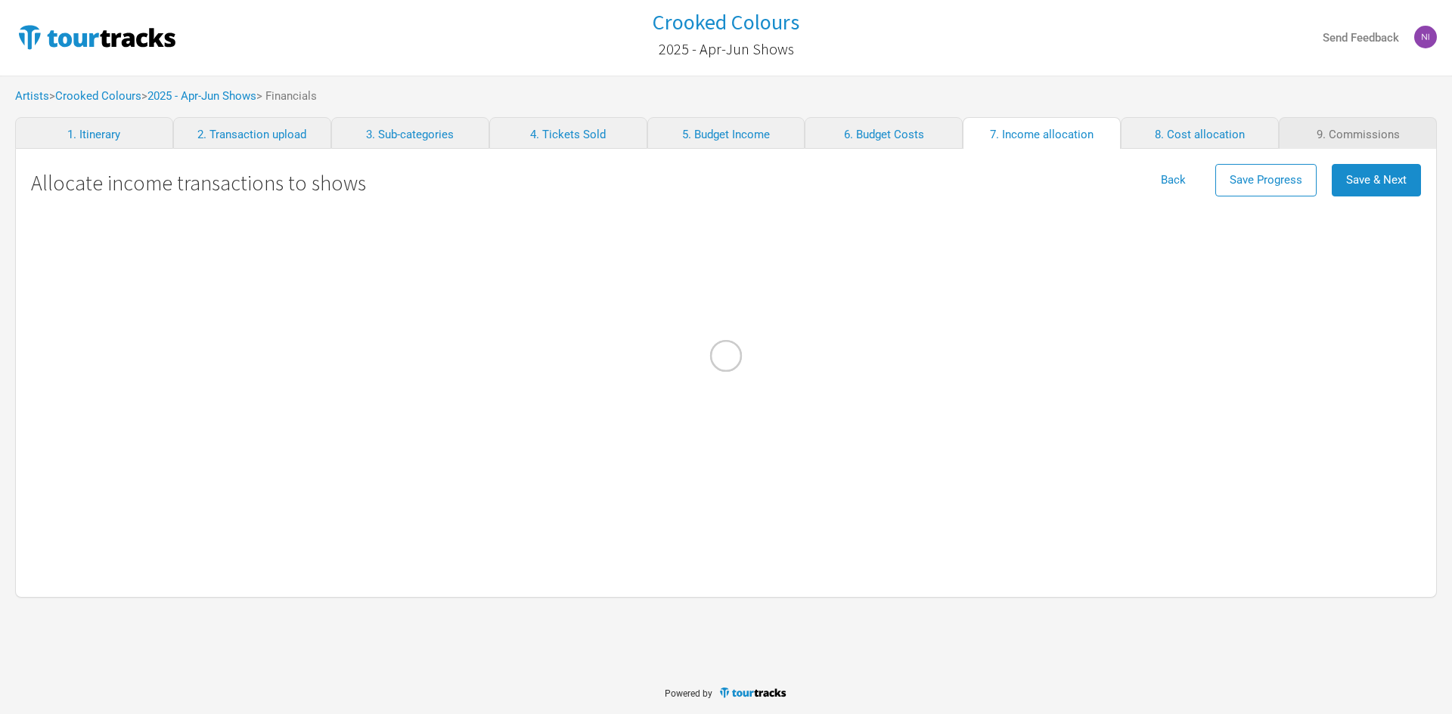
click at [1398, 181] on div at bounding box center [726, 357] width 1452 height 714
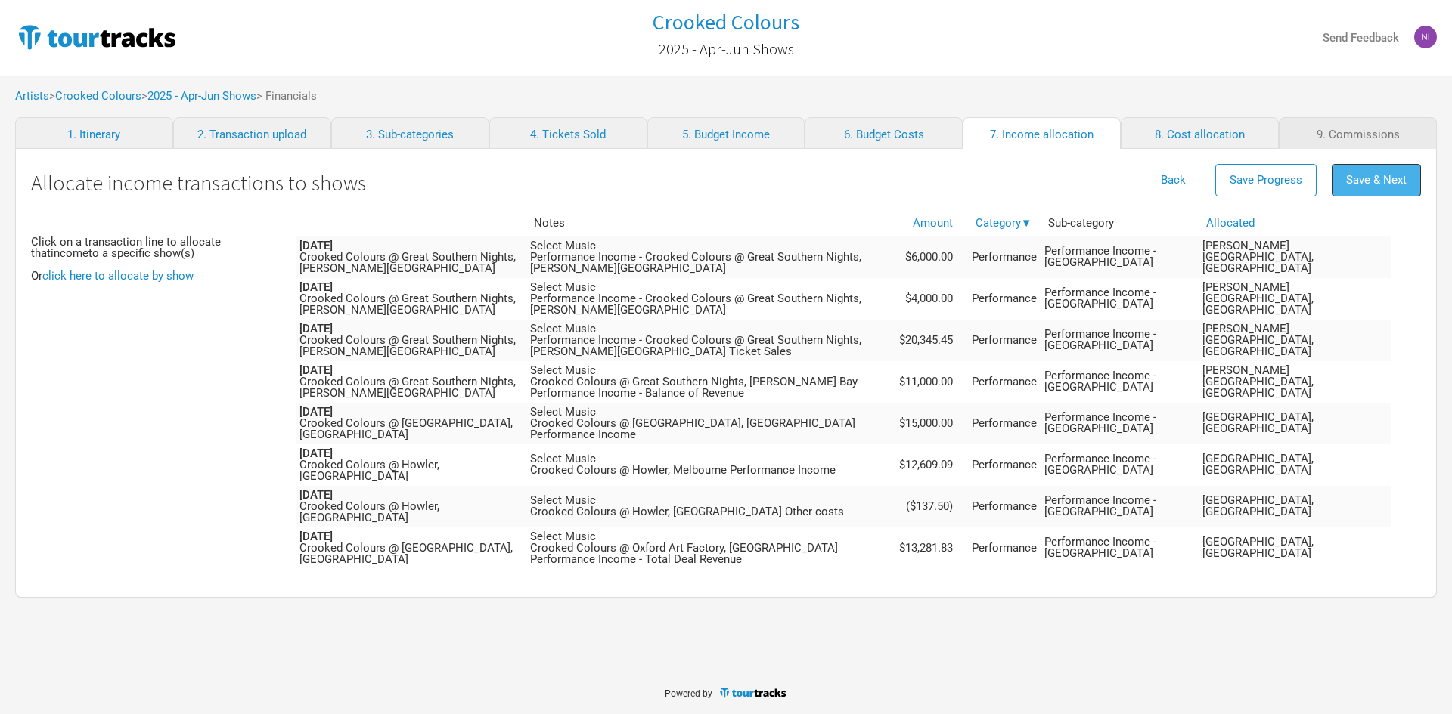
click at [1392, 180] on span "Save & Next" at bounding box center [1376, 180] width 60 height 14
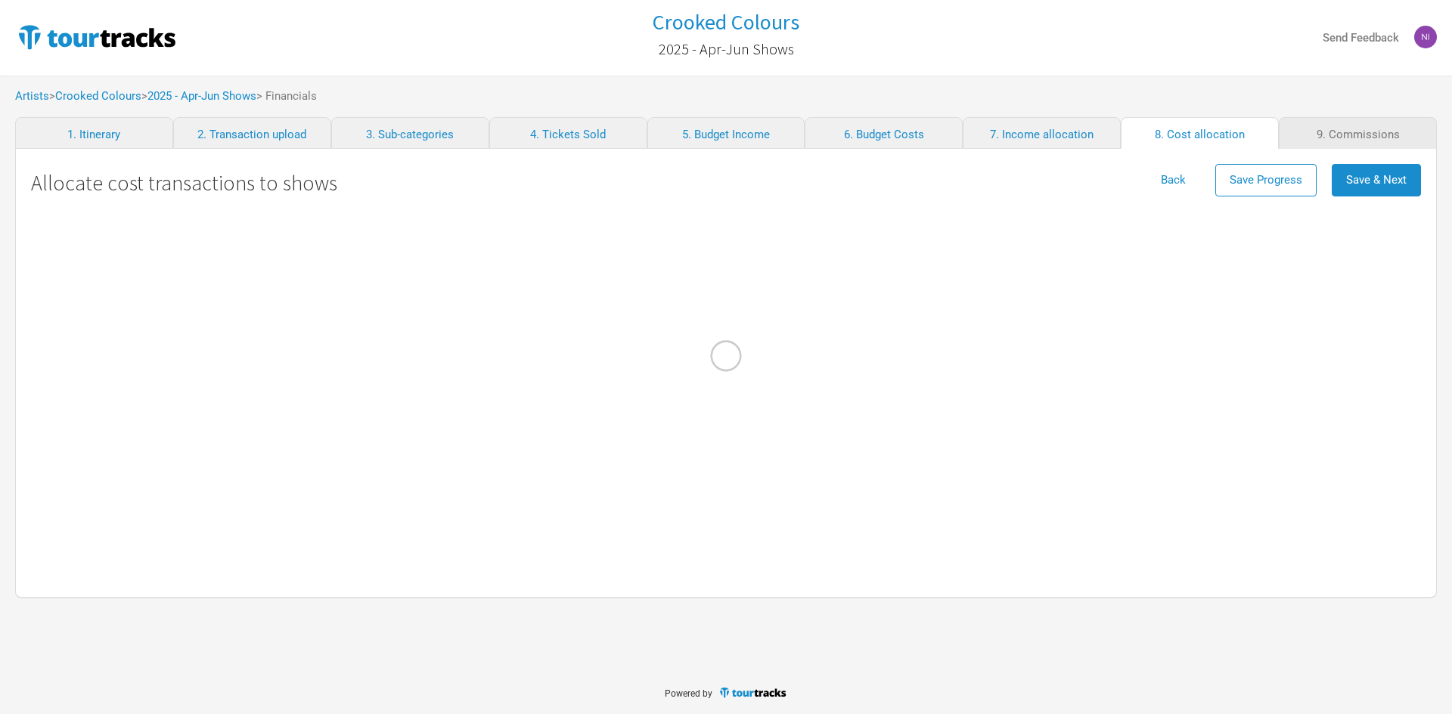
click at [1380, 181] on div at bounding box center [726, 357] width 1452 height 714
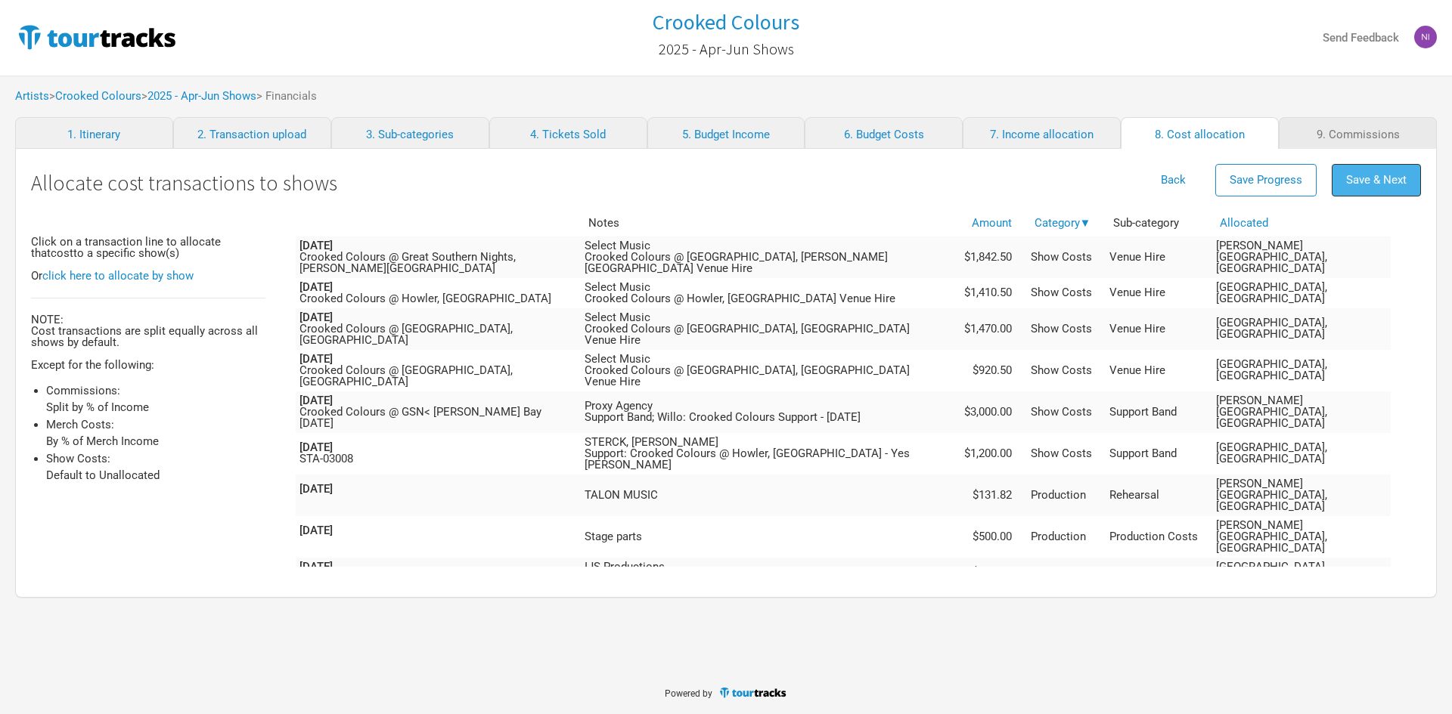
click at [1385, 190] on button "Save & Next" at bounding box center [1375, 180] width 89 height 33
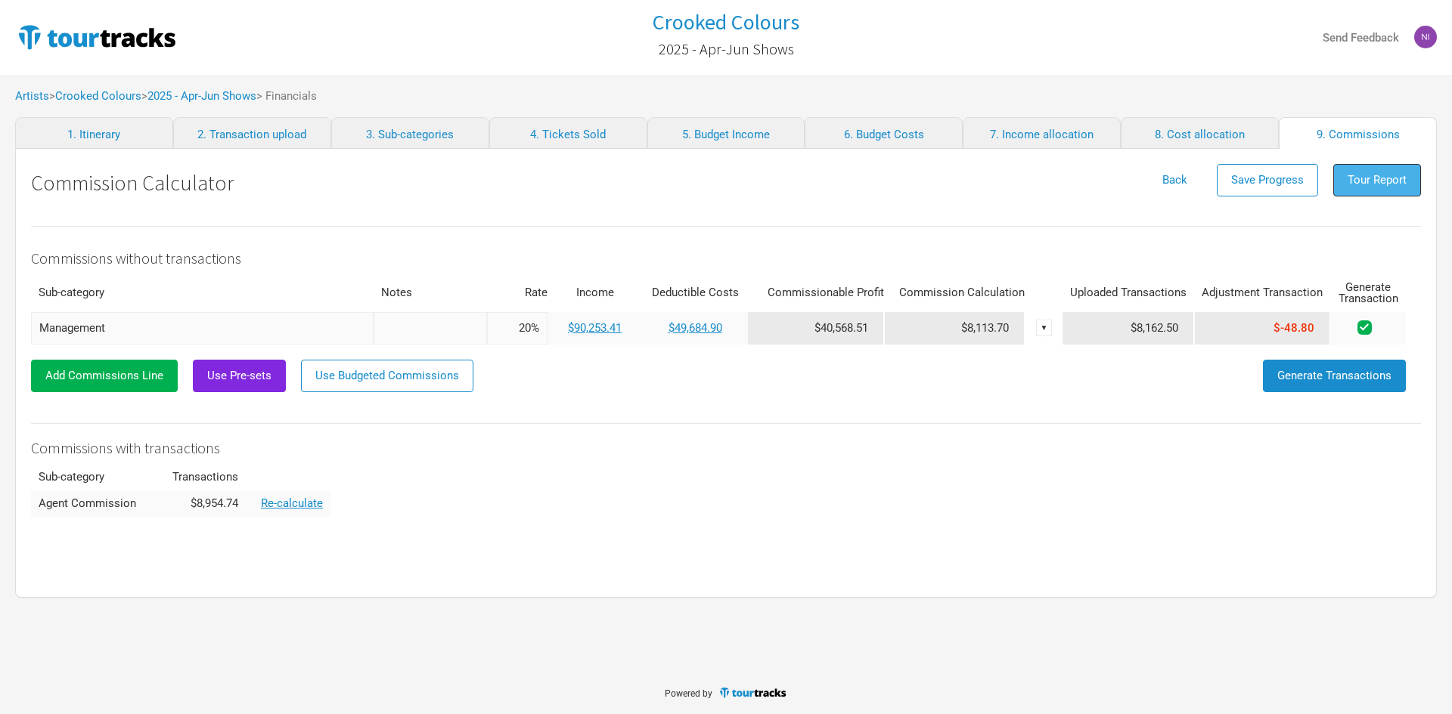
click at [1373, 184] on span "Tour Report" at bounding box center [1376, 180] width 59 height 14
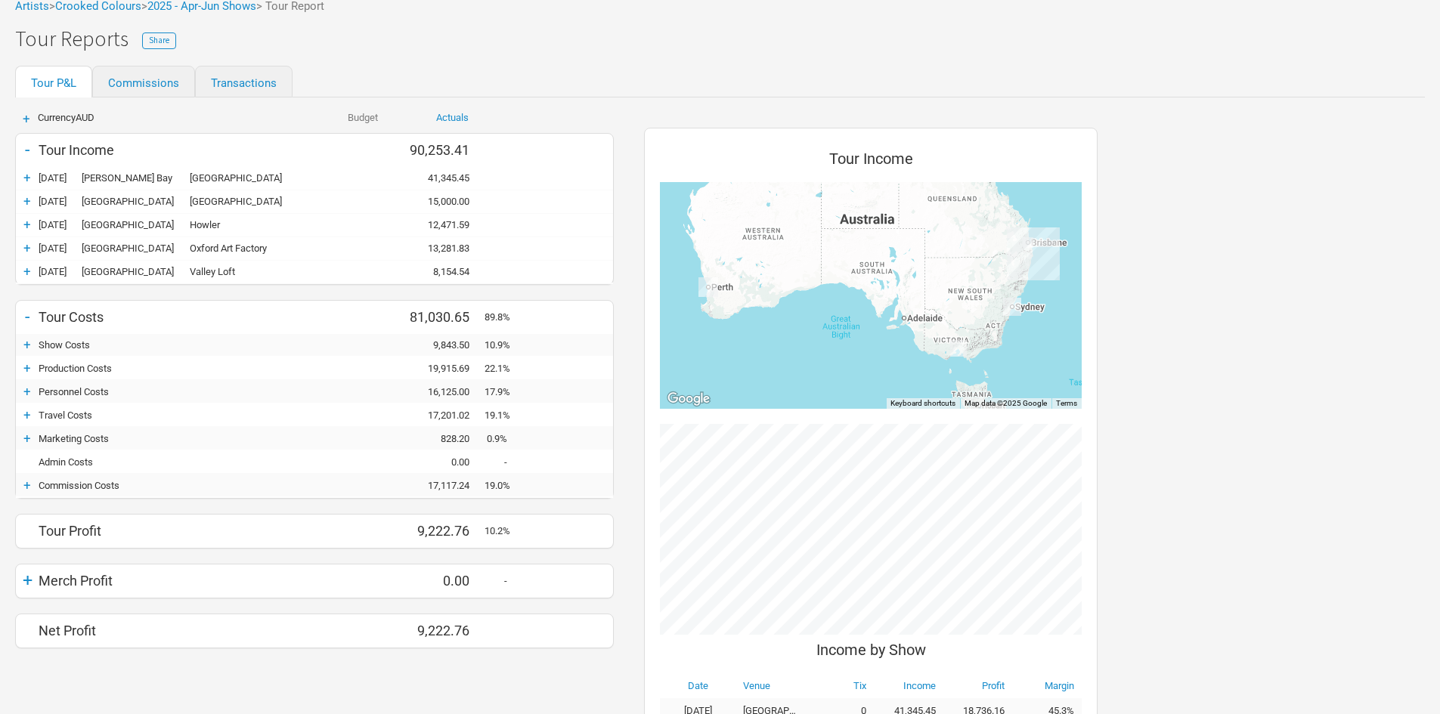
scroll to position [227, 0]
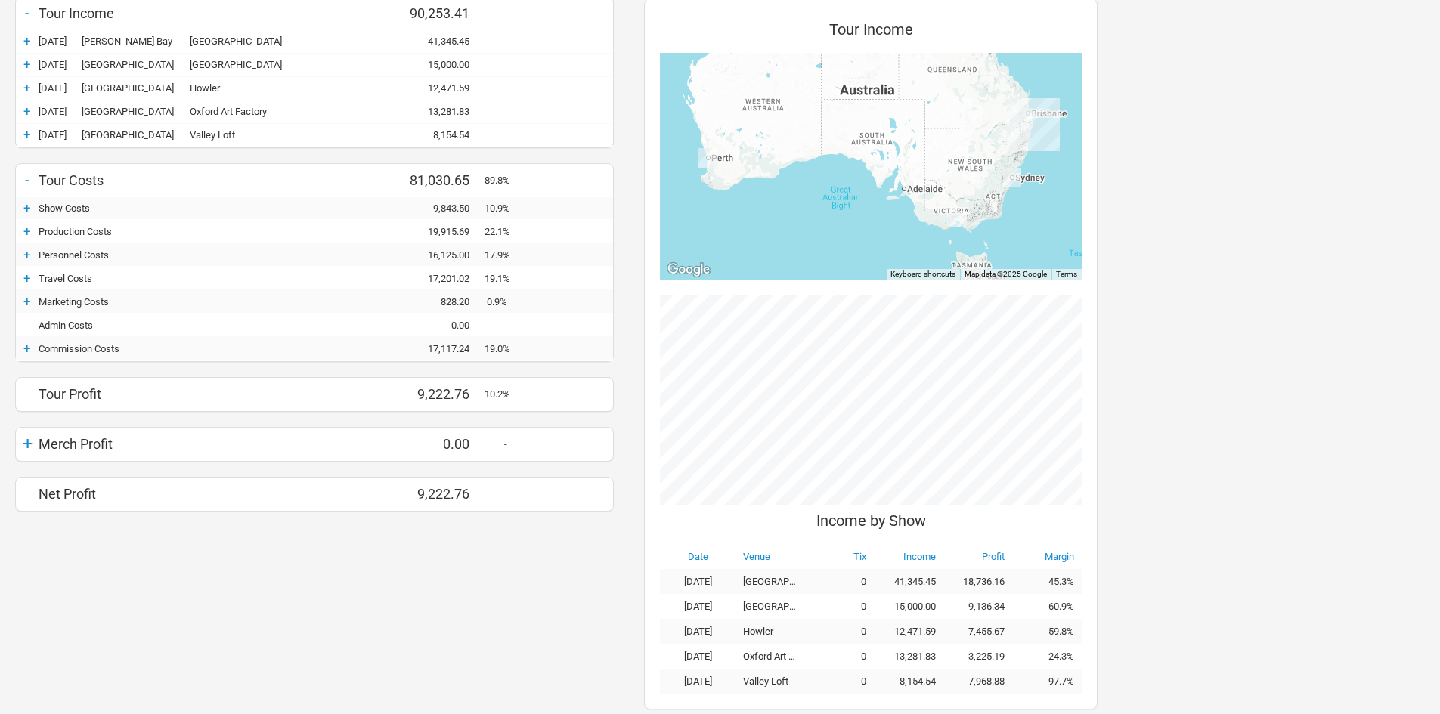
click at [30, 349] on div "+" at bounding box center [27, 348] width 23 height 15
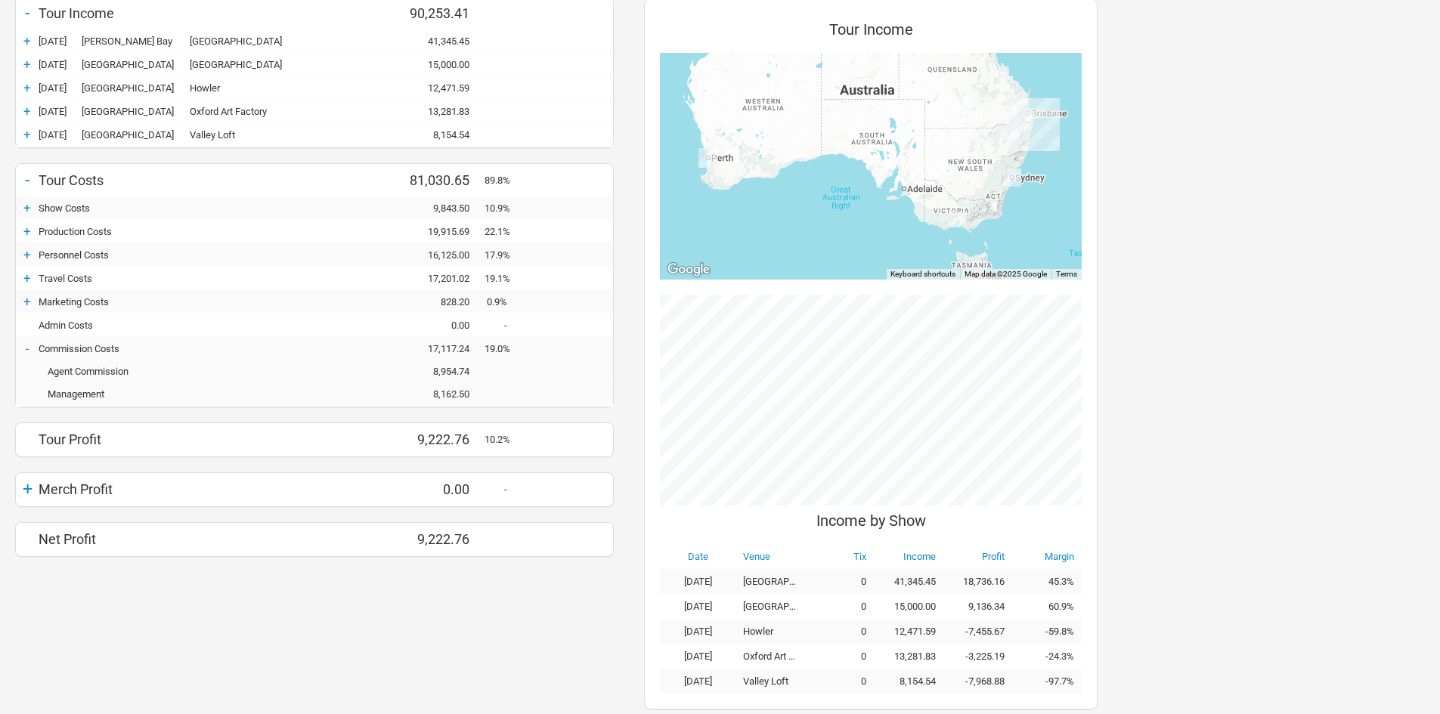
click at [441, 394] on div "8,162.50" at bounding box center [439, 394] width 91 height 11
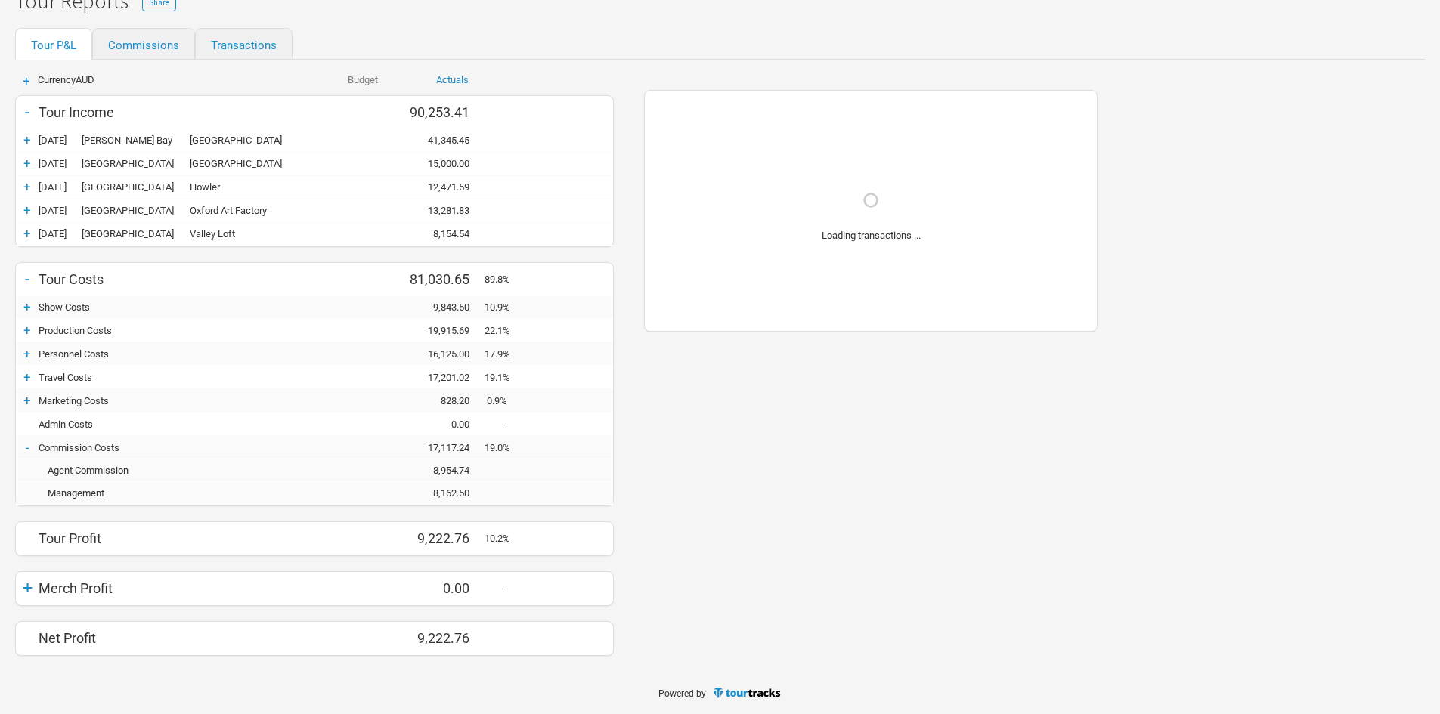
scroll to position [128, 0]
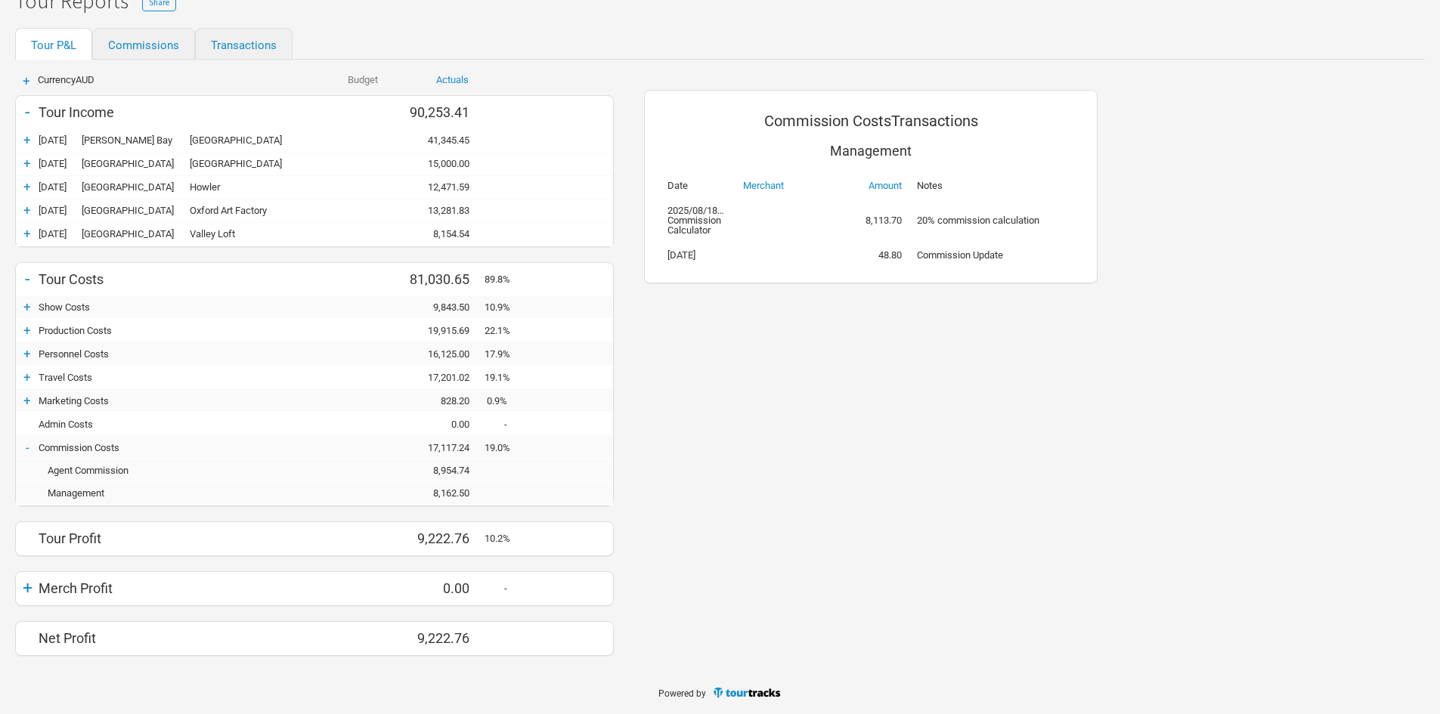
click at [28, 445] on div "-" at bounding box center [27, 447] width 23 height 15
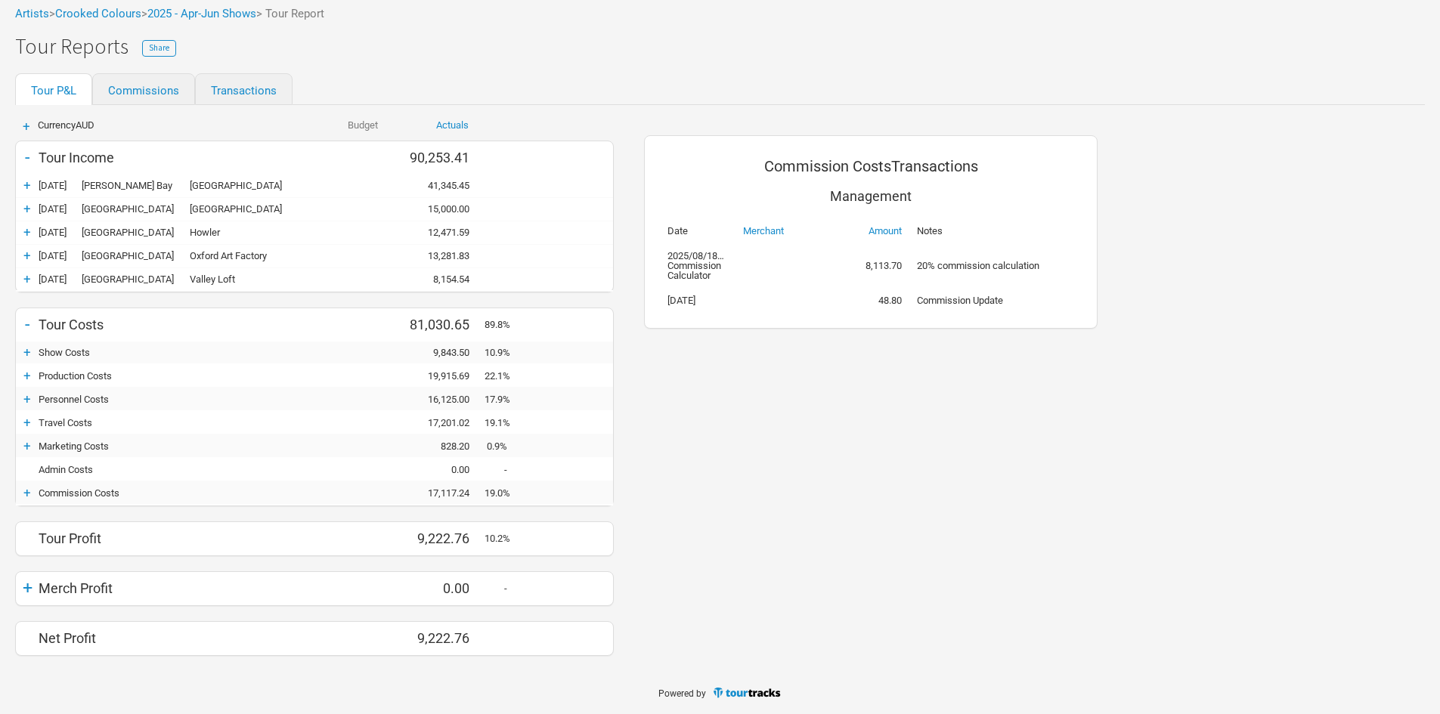
click at [278, 654] on div "Net Profit 0.00 9,222.76 9,222.76" at bounding box center [314, 638] width 597 height 33
click at [823, 415] on div "Commission Costs Transactions Management Date Merchant Amount Notes 2025/08/18U…" at bounding box center [871, 388] width 484 height 566
click at [28, 491] on div "+" at bounding box center [27, 492] width 23 height 15
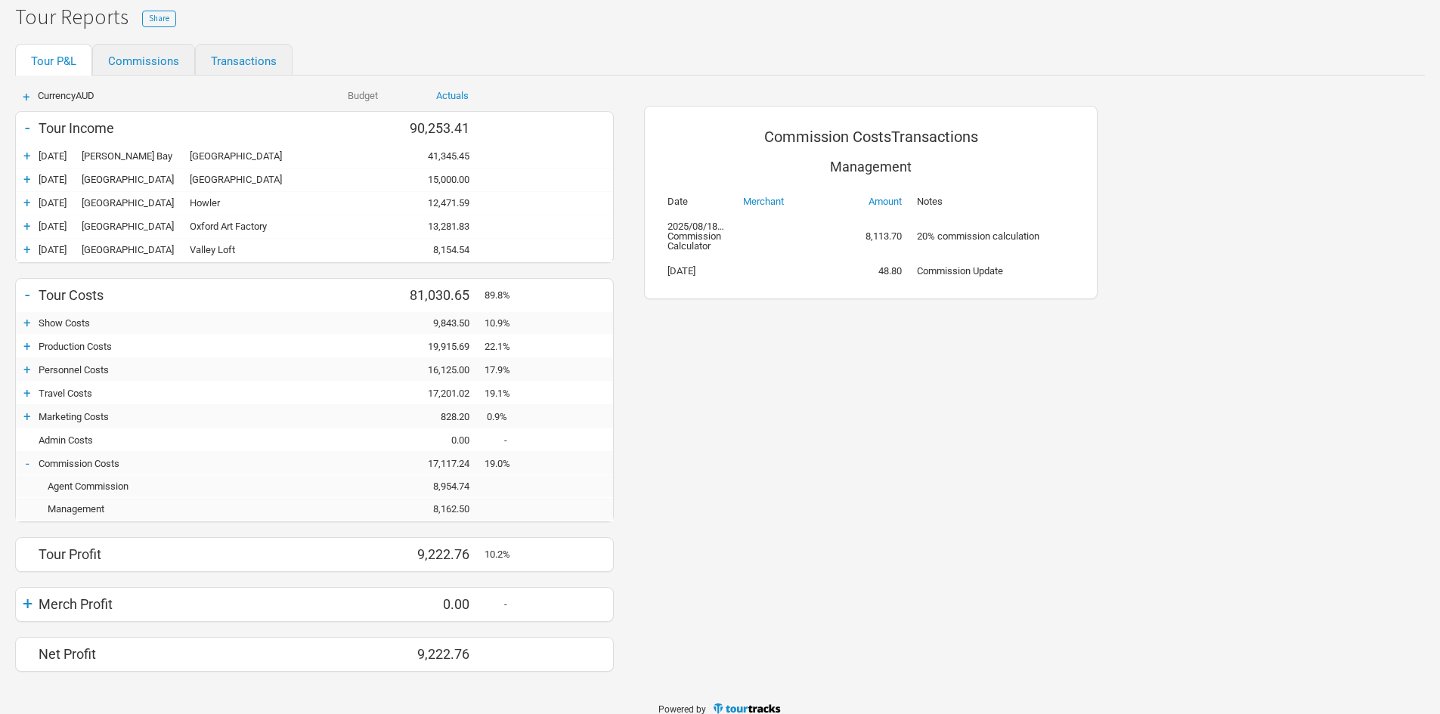
scroll to position [128, 0]
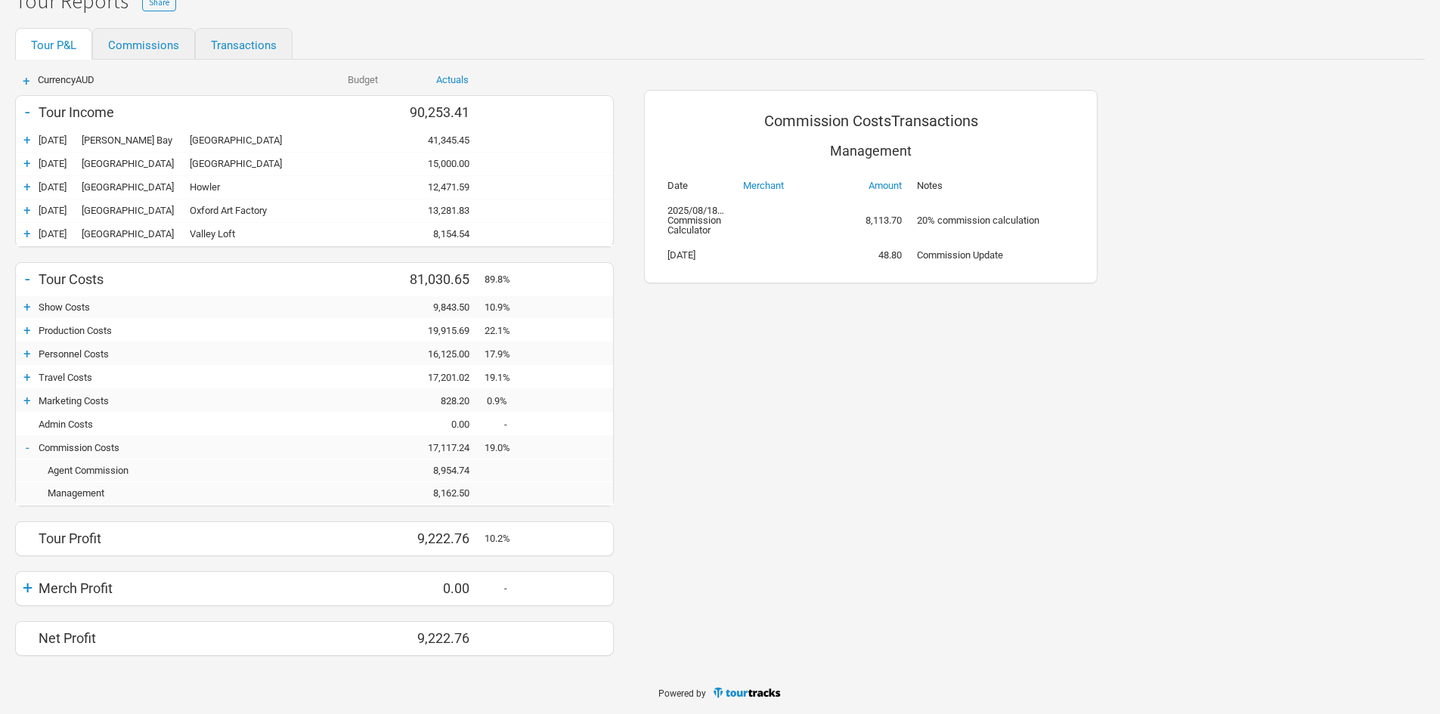
click at [31, 445] on div "-" at bounding box center [27, 447] width 23 height 15
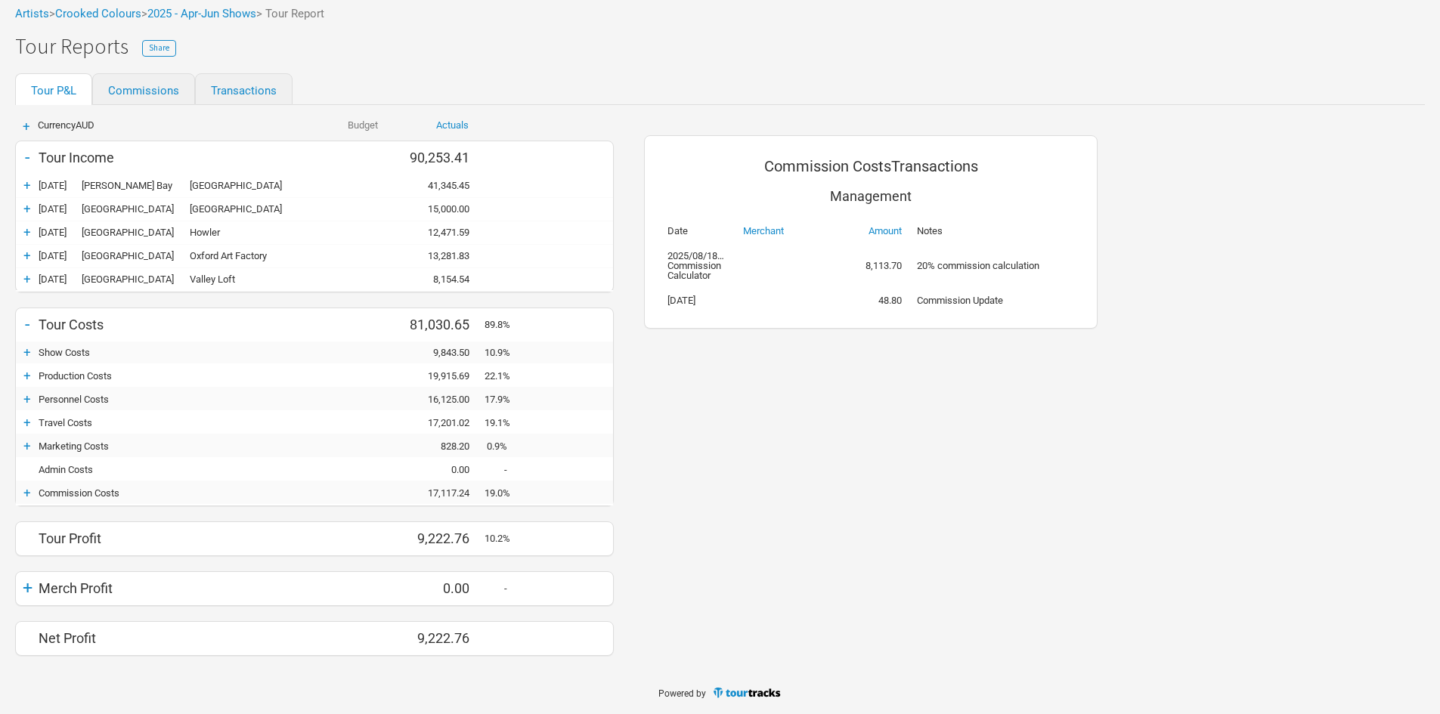
click at [906, 508] on div "Commission Costs Transactions Management Date Merchant Amount Notes 2025/08/18U…" at bounding box center [871, 388] width 484 height 566
click at [37, 588] on div "+" at bounding box center [27, 588] width 23 height 21
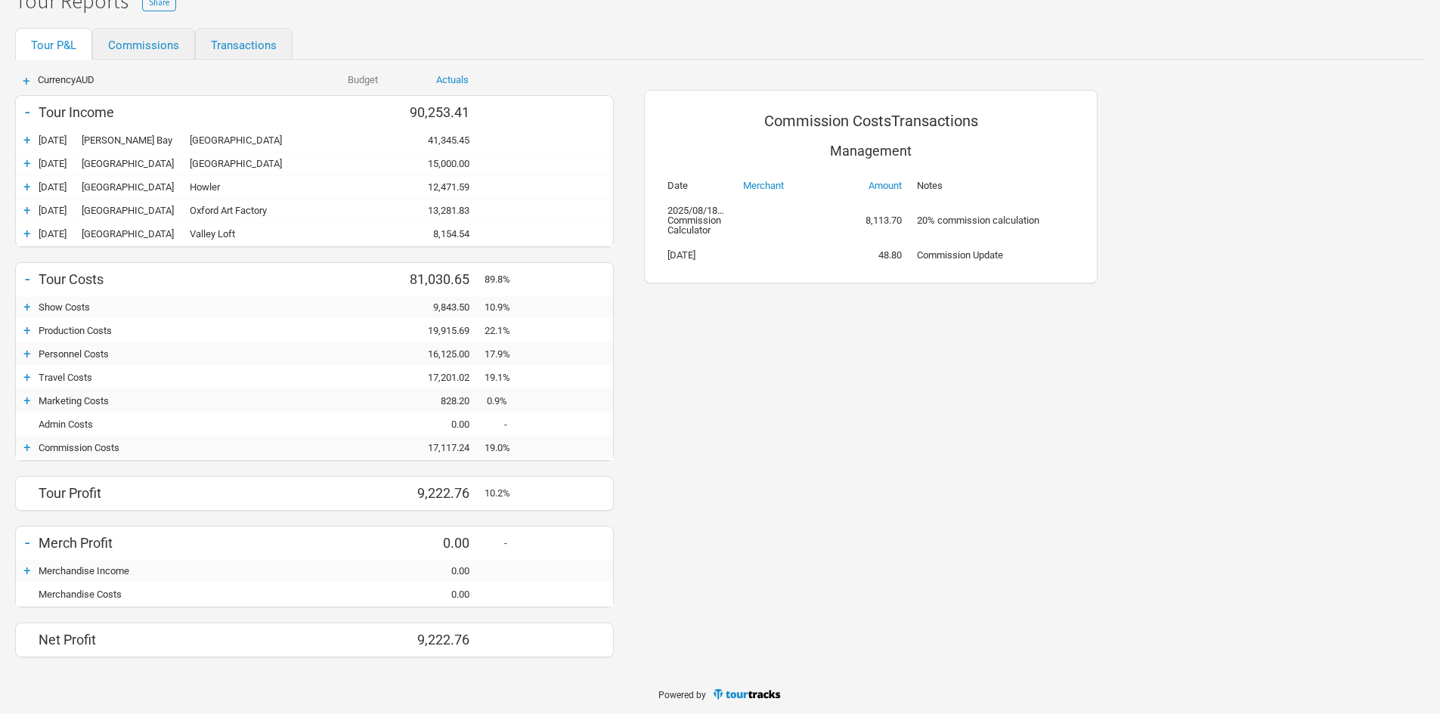
click at [28, 547] on div "-" at bounding box center [27, 542] width 23 height 21
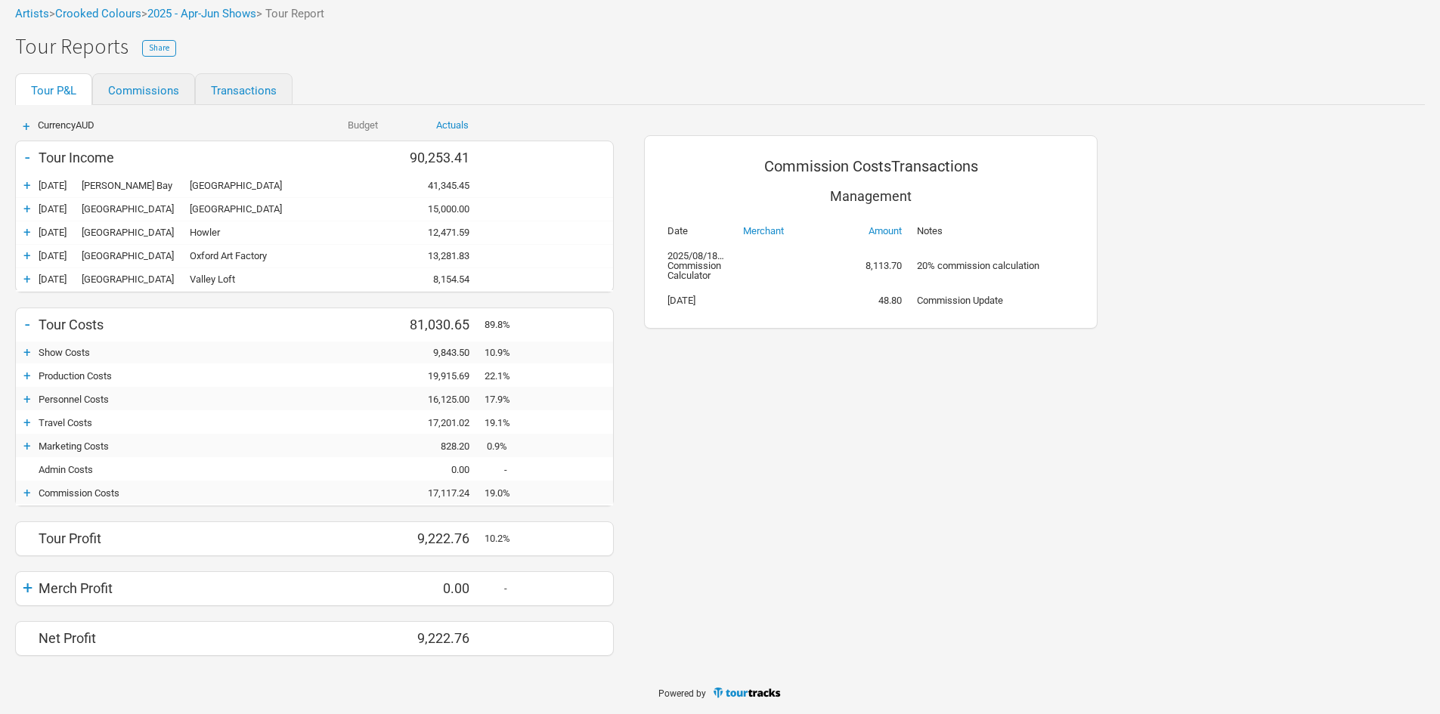
click at [23, 498] on div "+" at bounding box center [27, 492] width 23 height 15
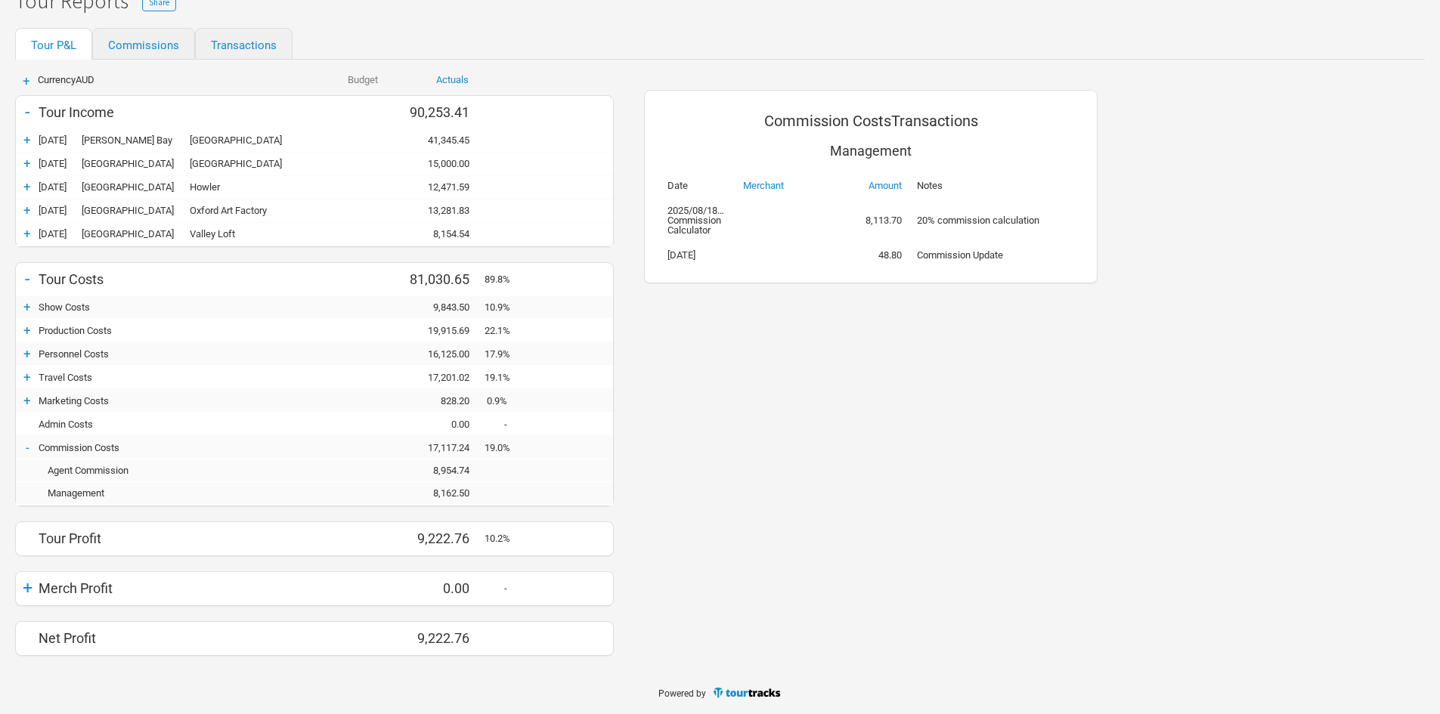
click at [21, 448] on div "-" at bounding box center [27, 447] width 23 height 15
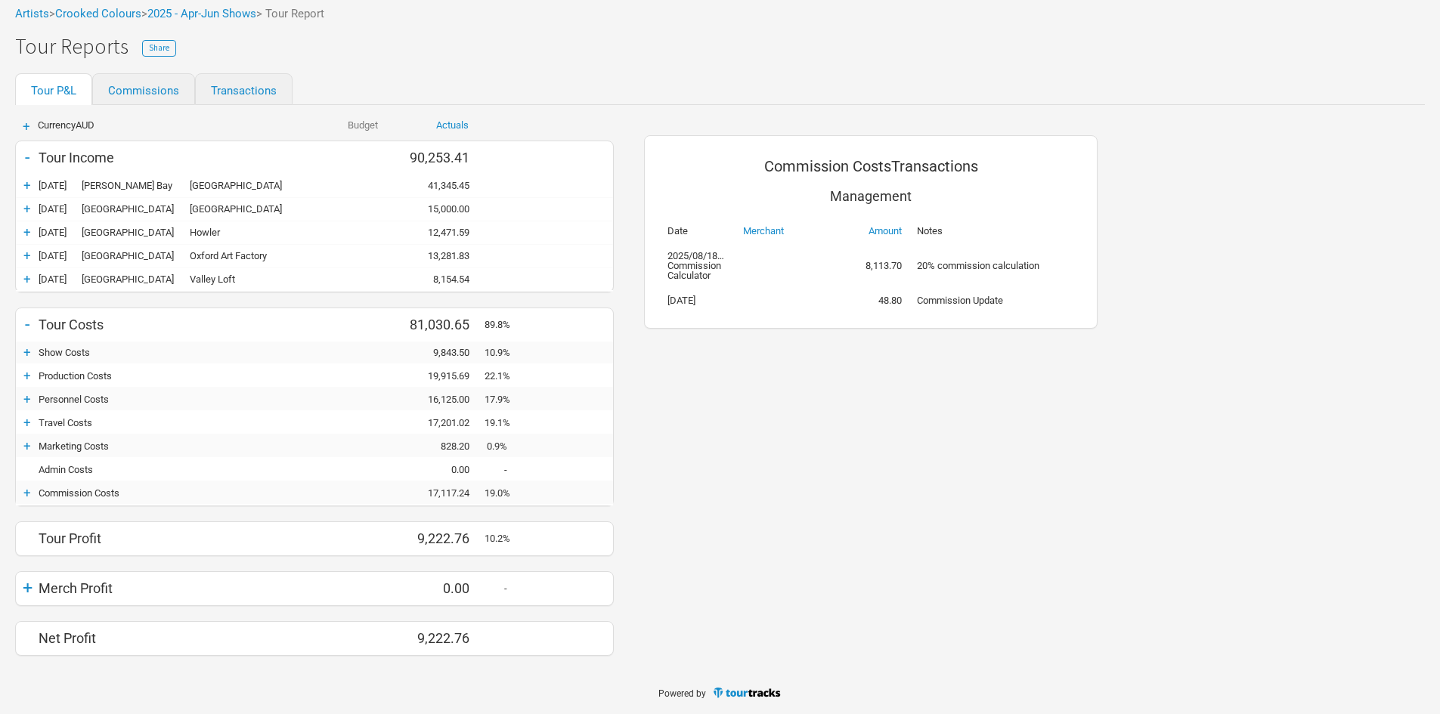
click at [872, 533] on div "Commission Costs Transactions Management Date Merchant Amount Notes 2025/08/18U…" at bounding box center [871, 388] width 484 height 566
click at [32, 420] on div "+" at bounding box center [27, 422] width 23 height 15
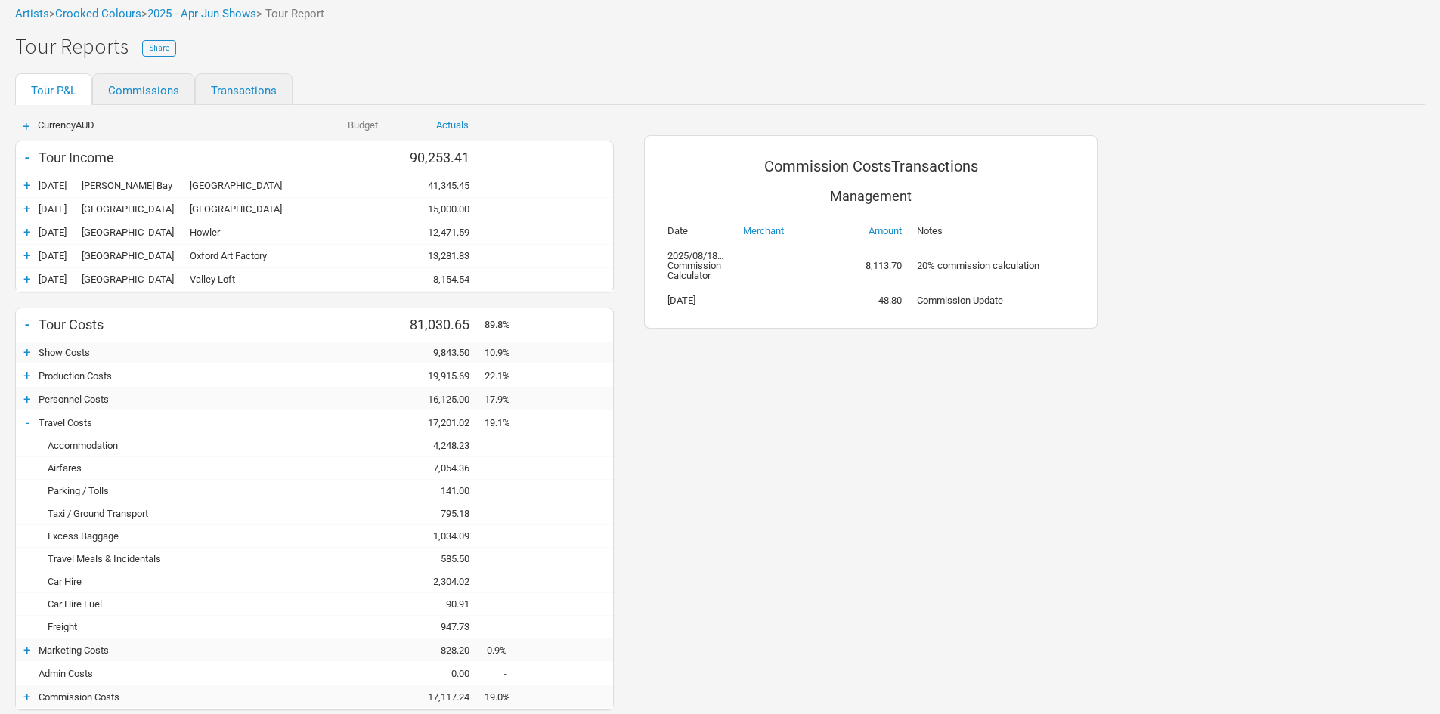
scroll to position [128, 0]
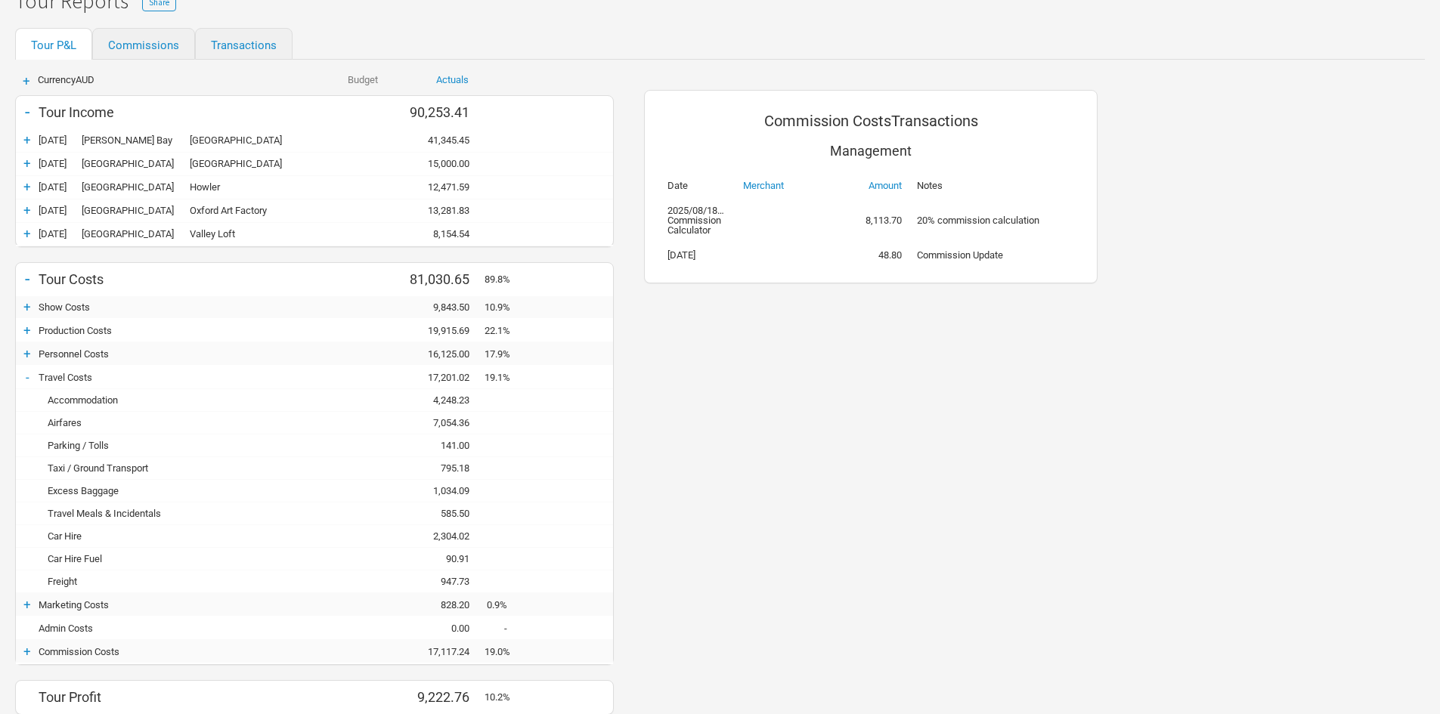
click at [29, 376] on div "-" at bounding box center [27, 377] width 23 height 15
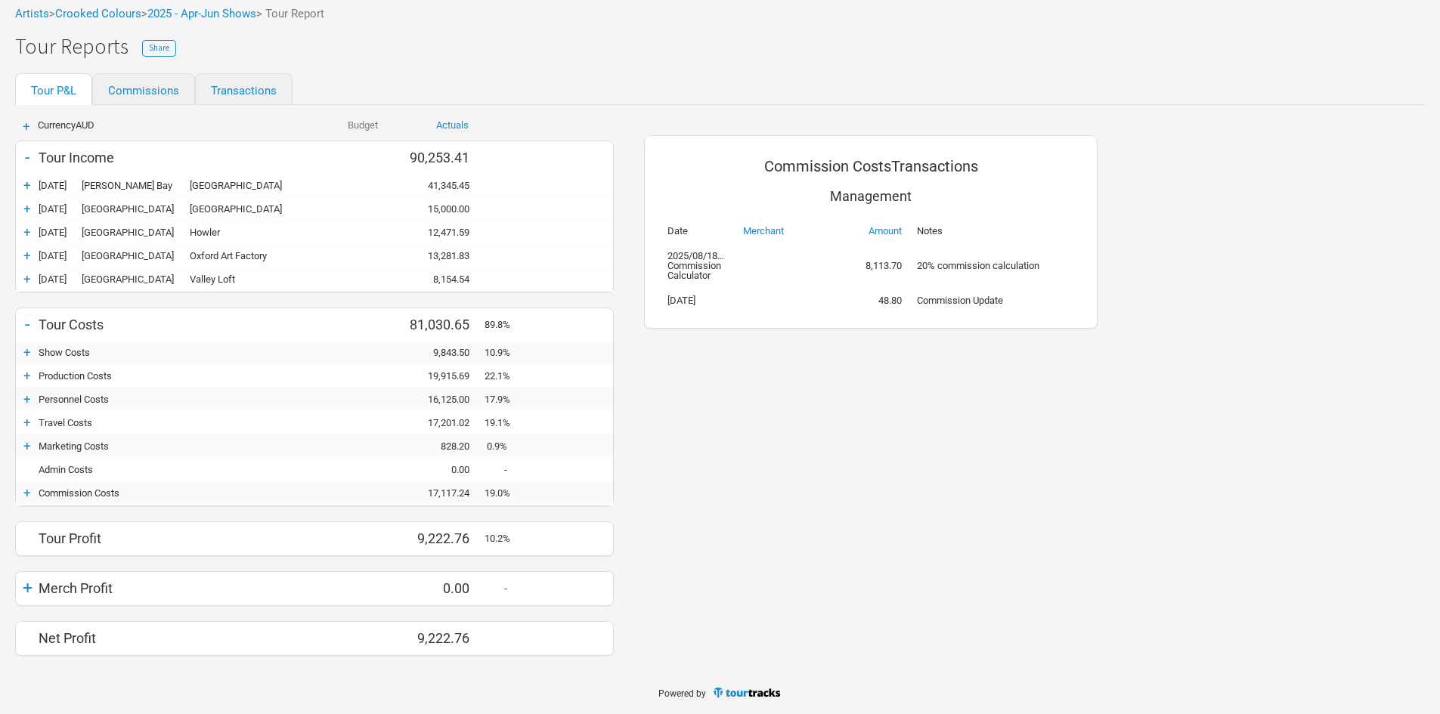
click at [20, 408] on div "+ Personnel Costs 0.00 16,125.00 17.9% 16,125.00" at bounding box center [314, 400] width 597 height 23
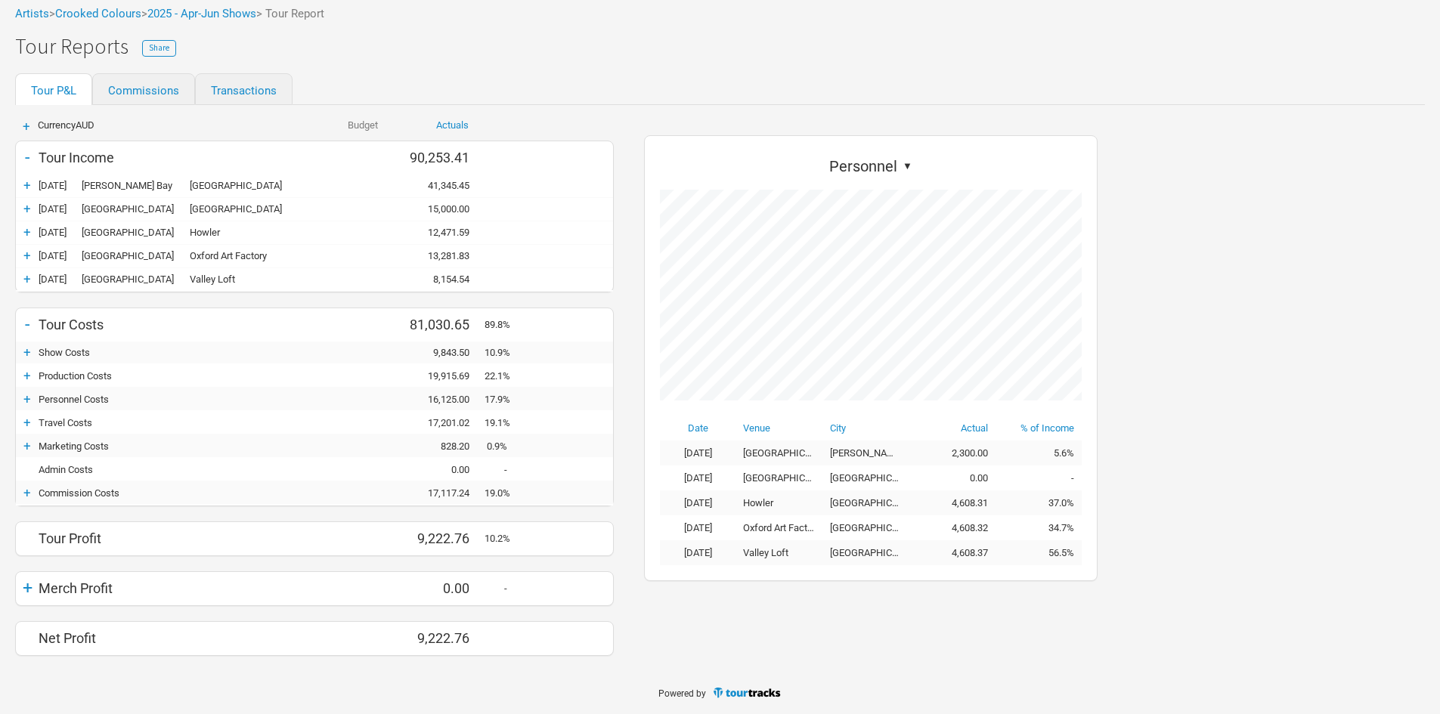
scroll to position [446, 484]
click at [22, 401] on div "+" at bounding box center [27, 399] width 23 height 15
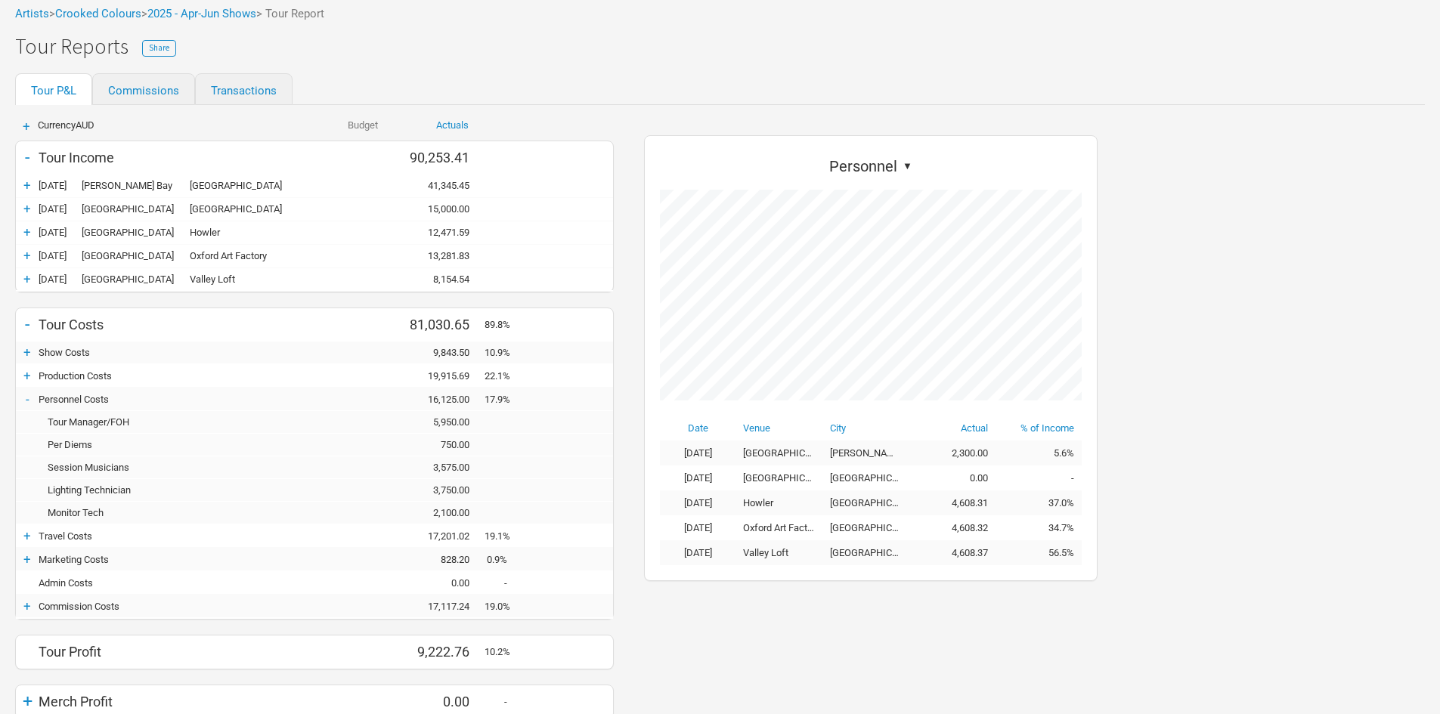
click at [116, 486] on div "Lighting Technician" at bounding box center [171, 490] width 265 height 11
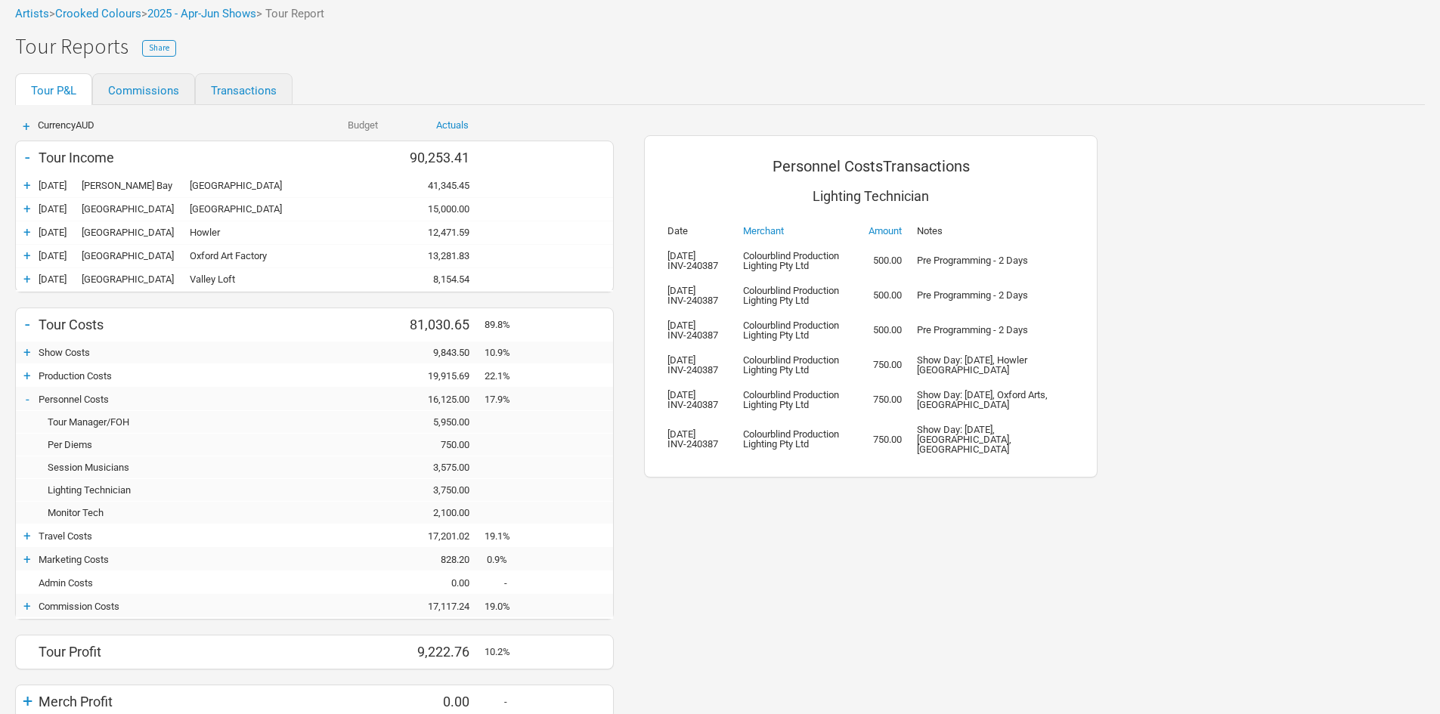
click at [119, 465] on div "Session Musicians" at bounding box center [171, 467] width 265 height 11
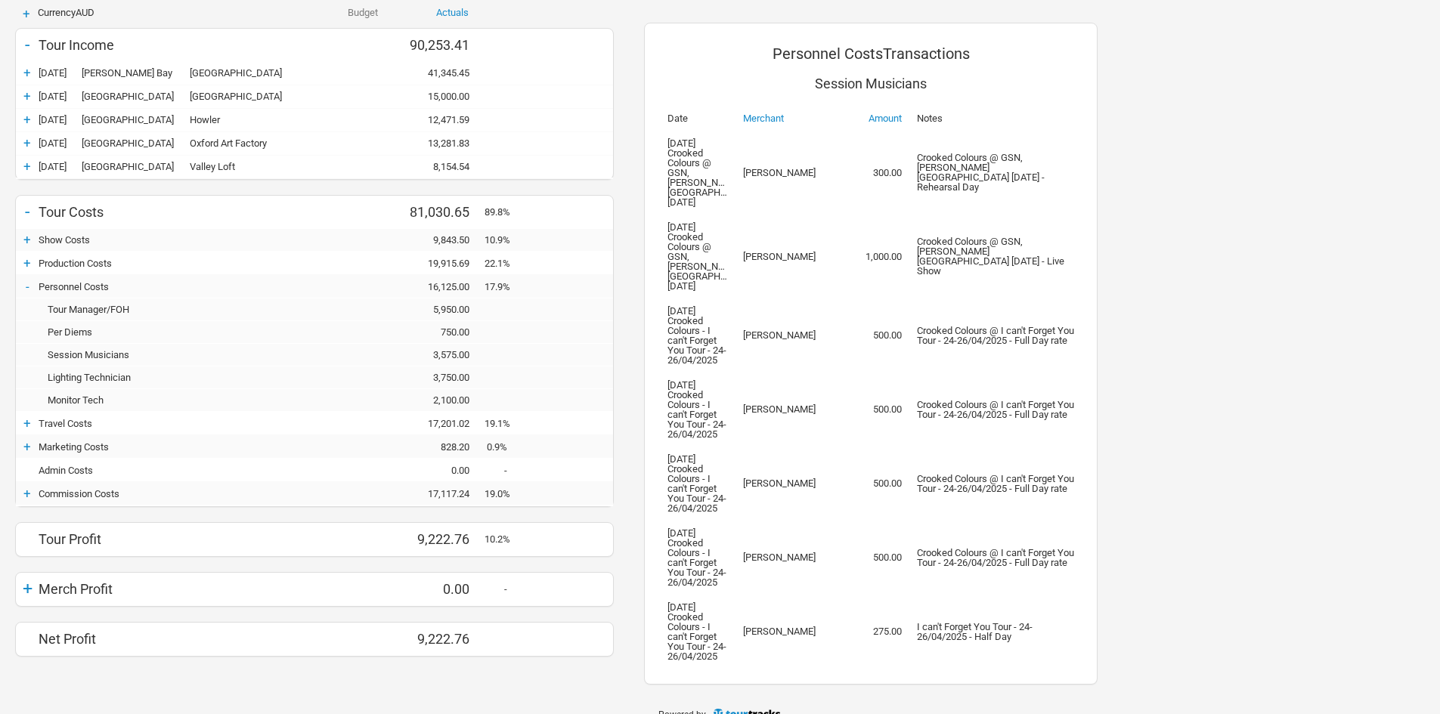
scroll to position [197, 0]
click at [101, 312] on div "Tour Manager/FOH" at bounding box center [171, 307] width 265 height 11
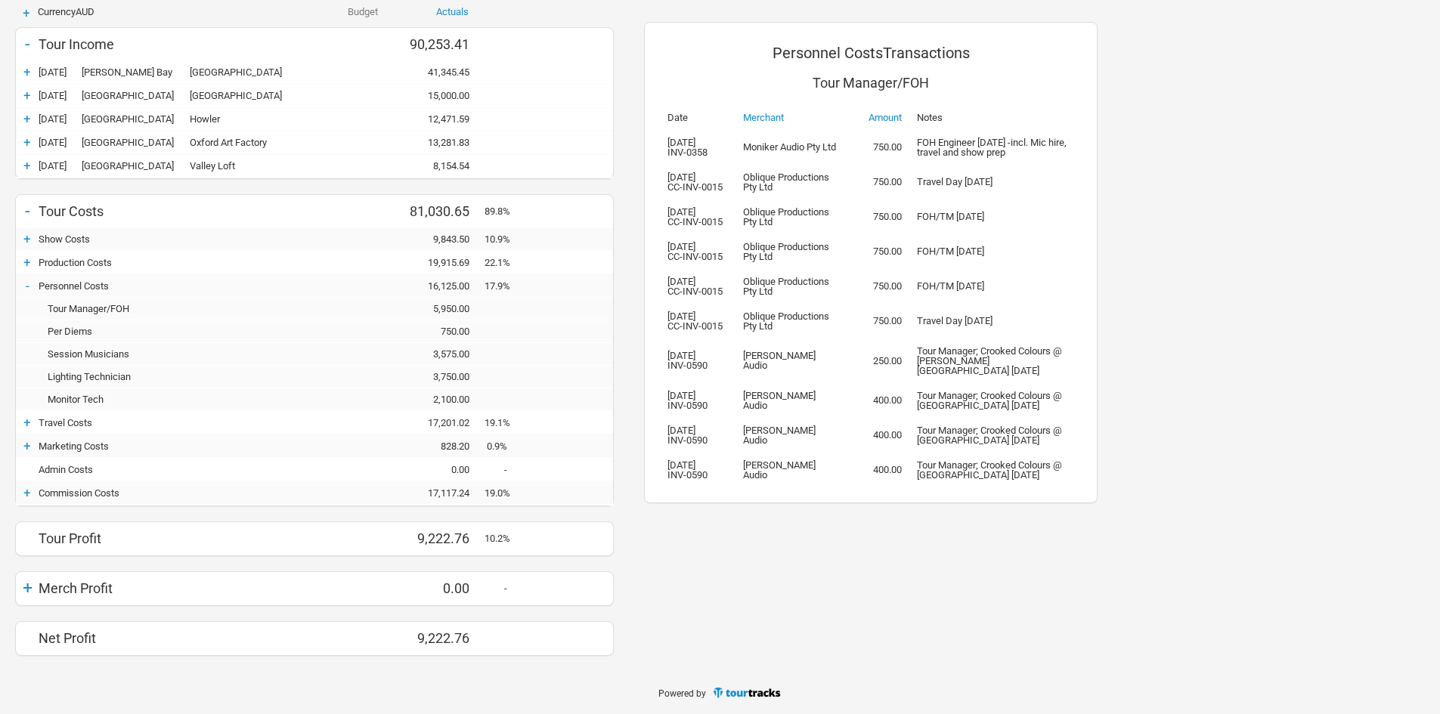
click at [24, 262] on div "+" at bounding box center [27, 262] width 23 height 15
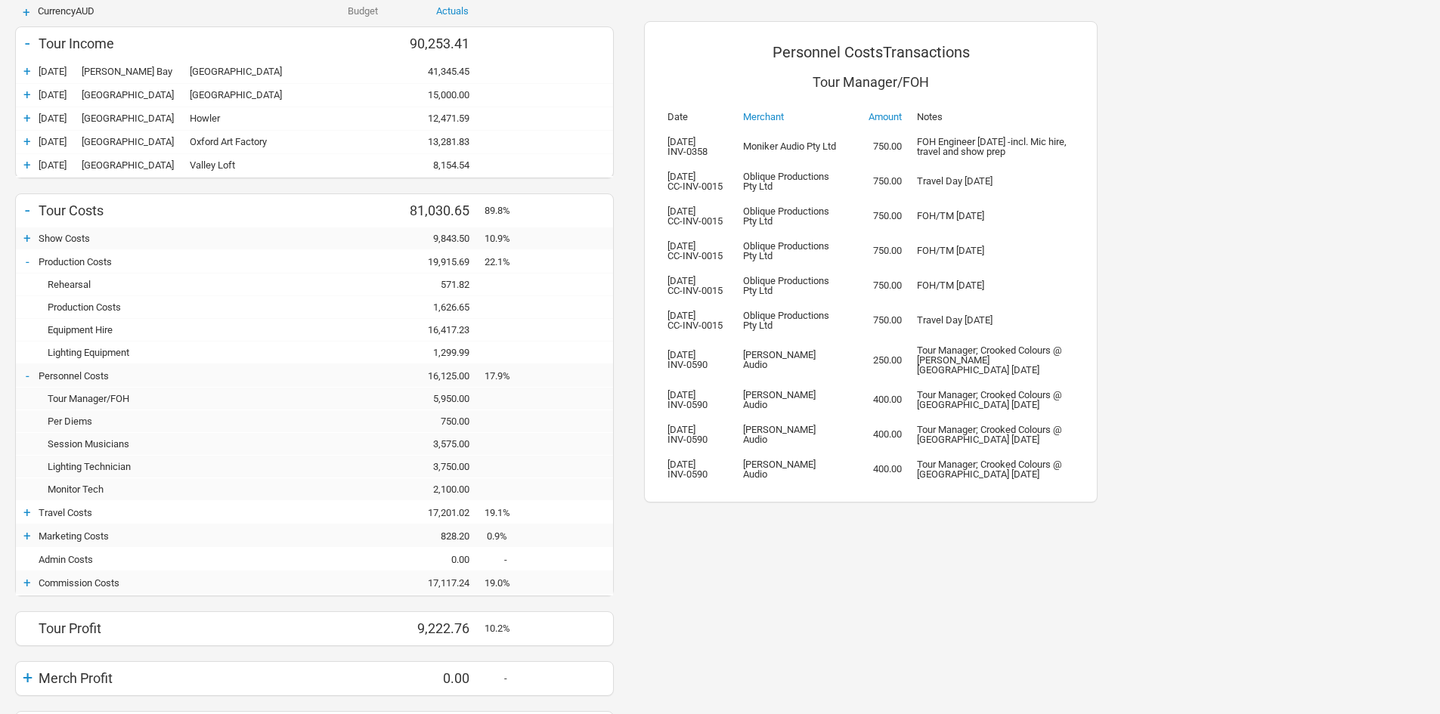
click at [452, 326] on div "16,417.23" at bounding box center [439, 329] width 91 height 11
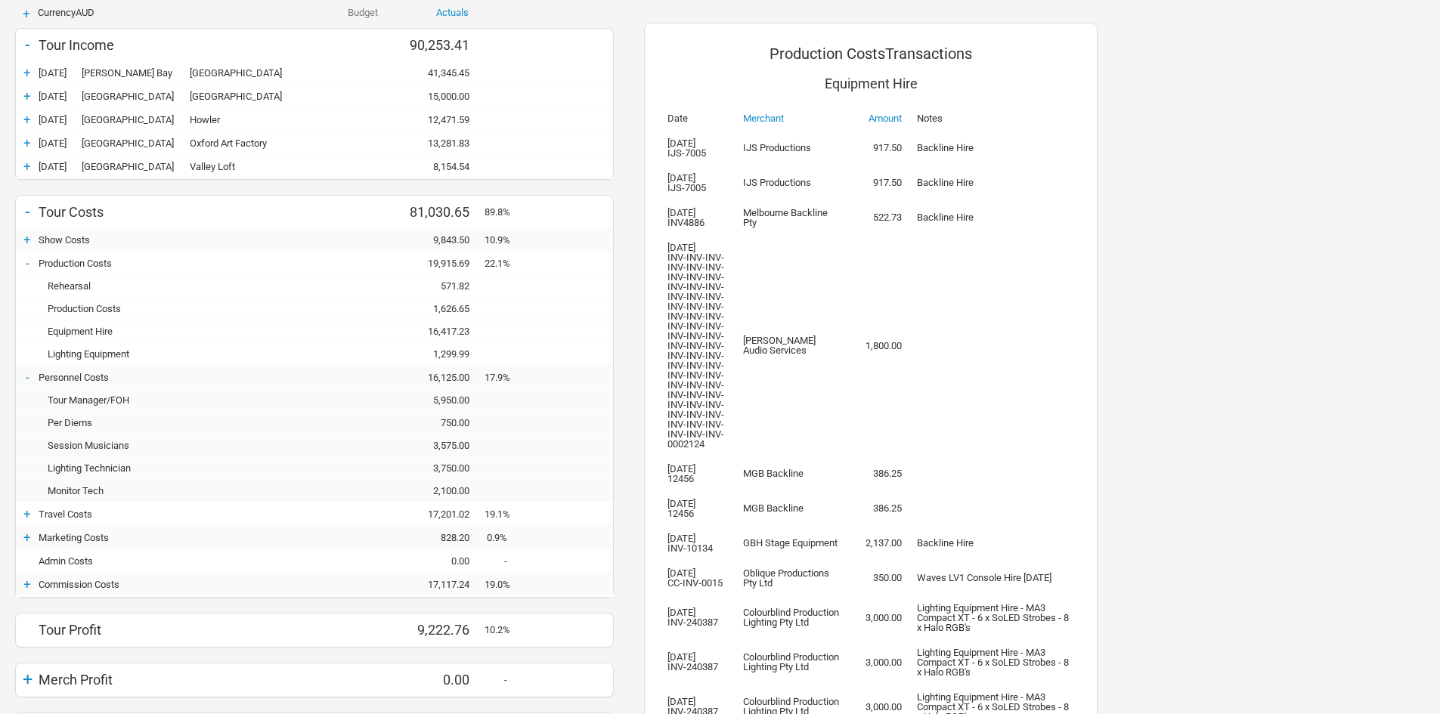
scroll to position [197, 0]
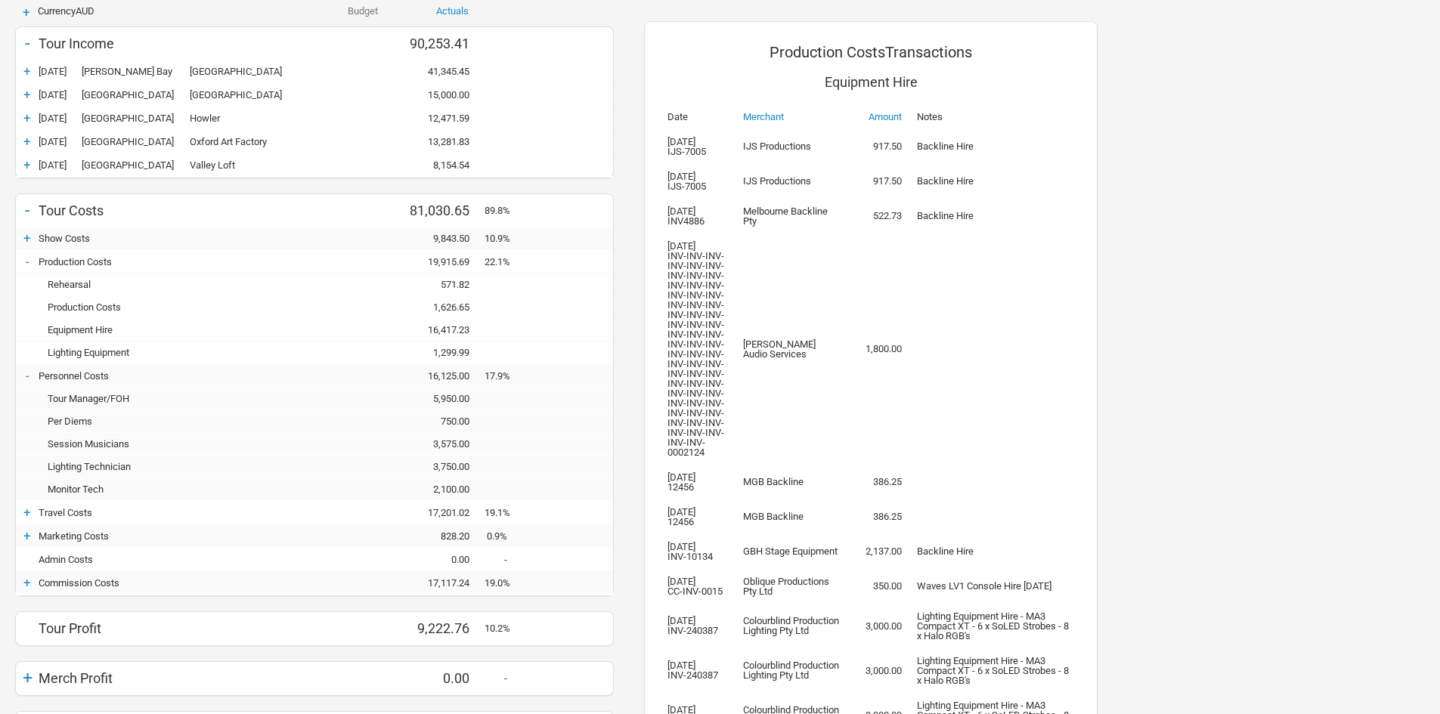
click at [37, 237] on div "+" at bounding box center [27, 238] width 23 height 15
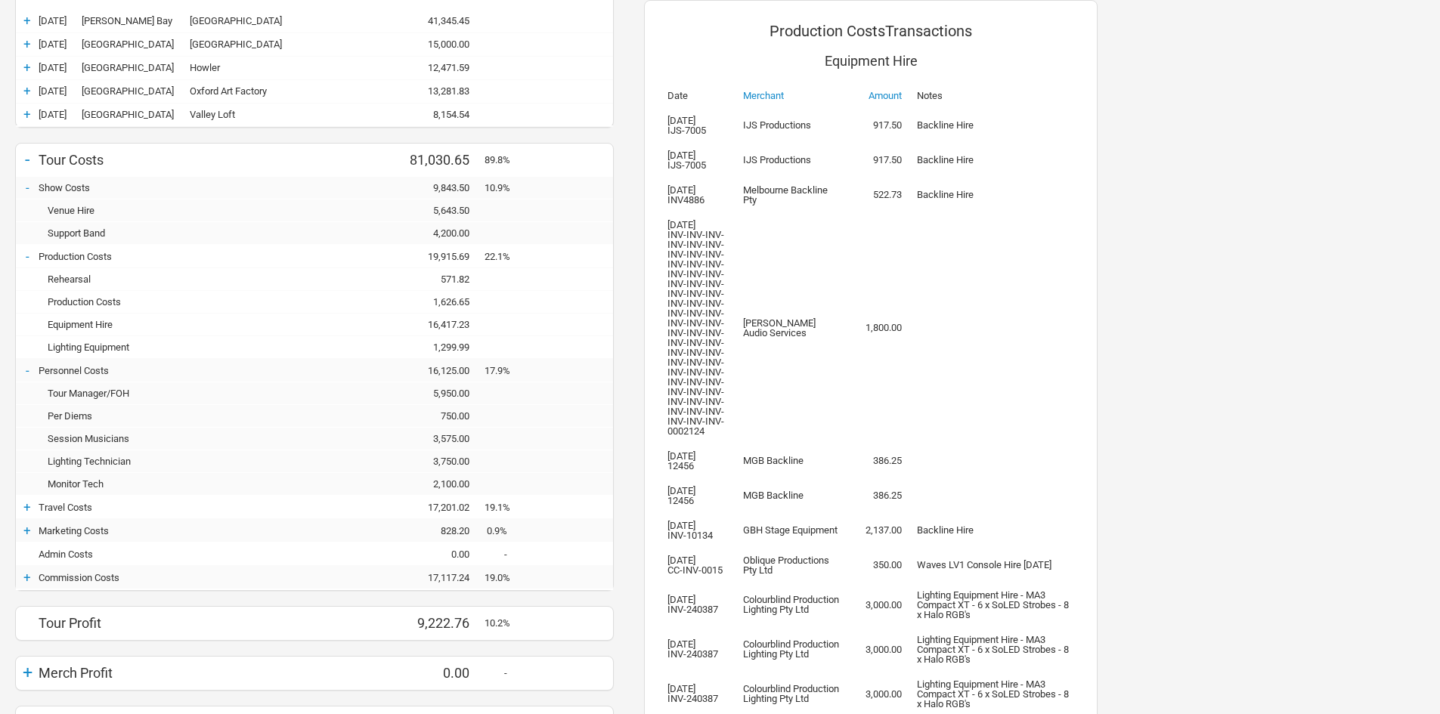
scroll to position [272, 0]
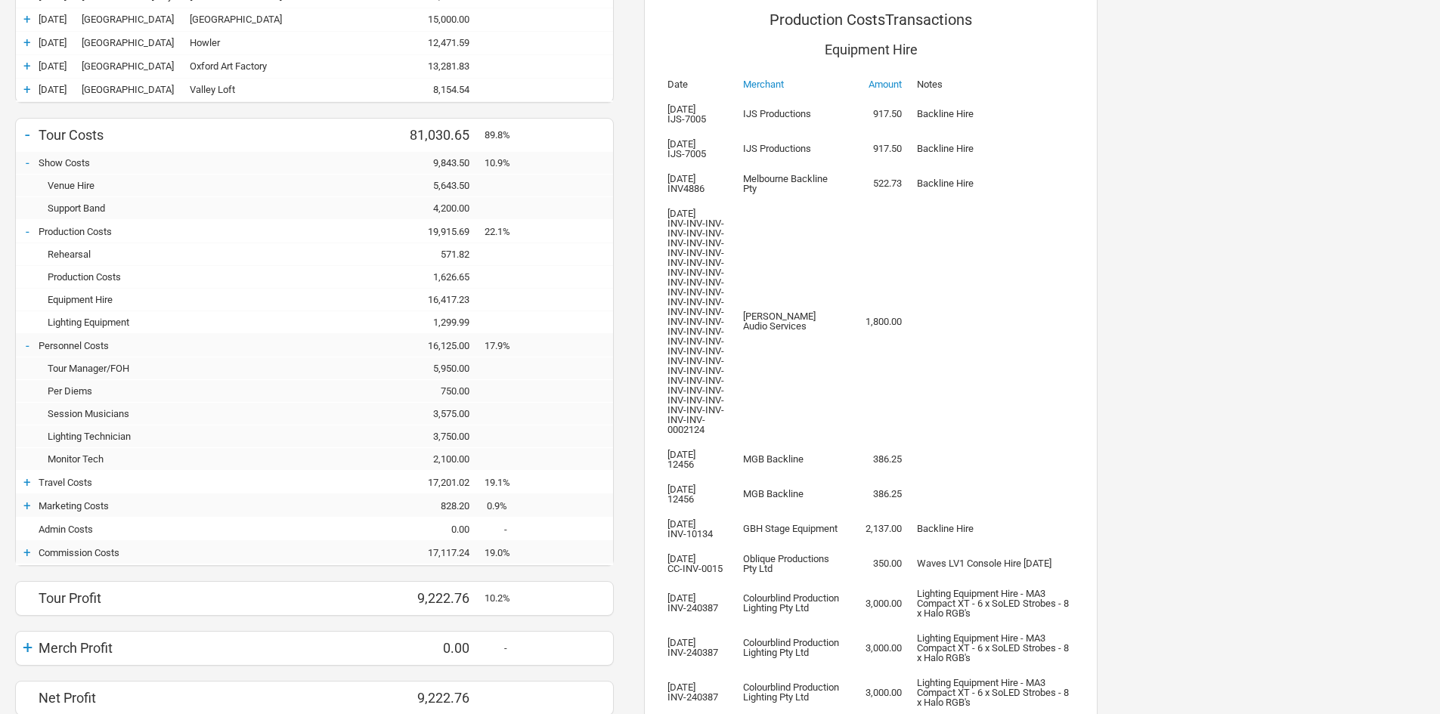
click at [457, 304] on div "16,417.23" at bounding box center [439, 299] width 91 height 11
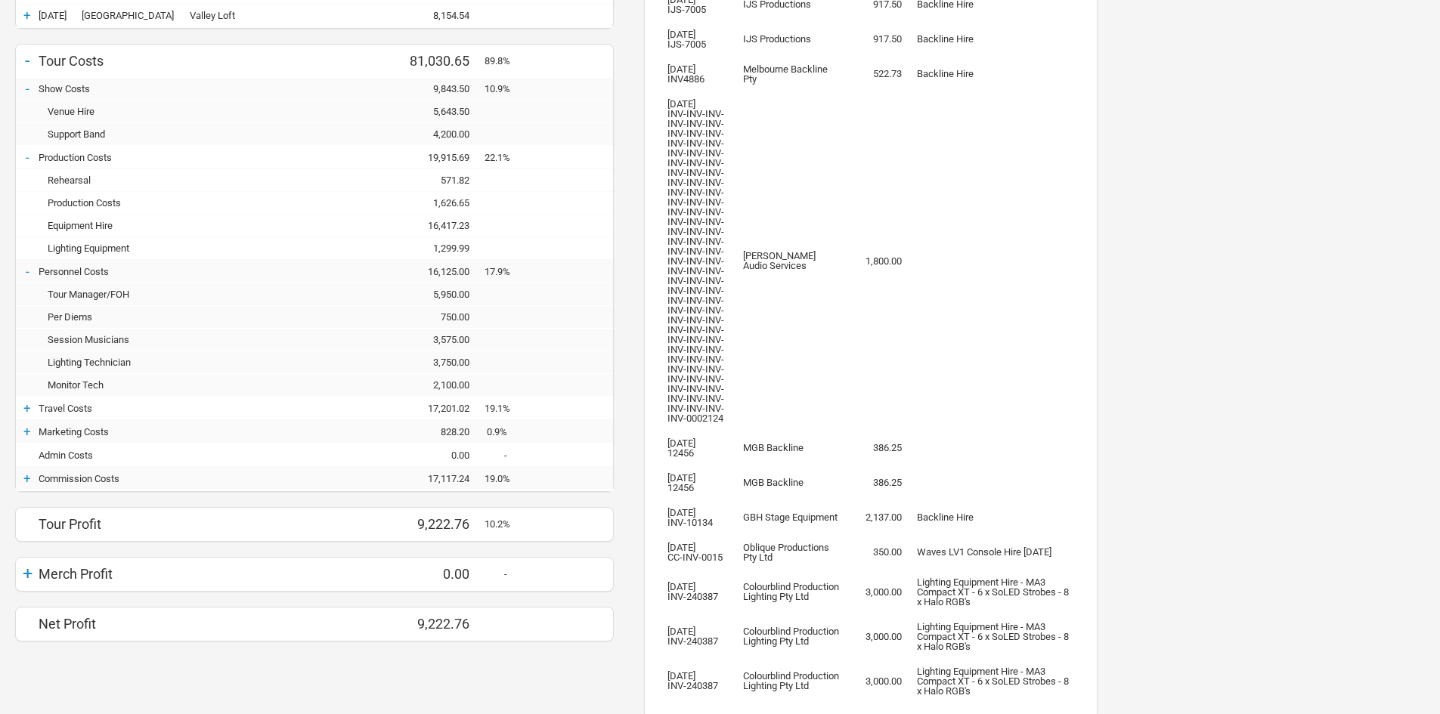
scroll to position [319, 0]
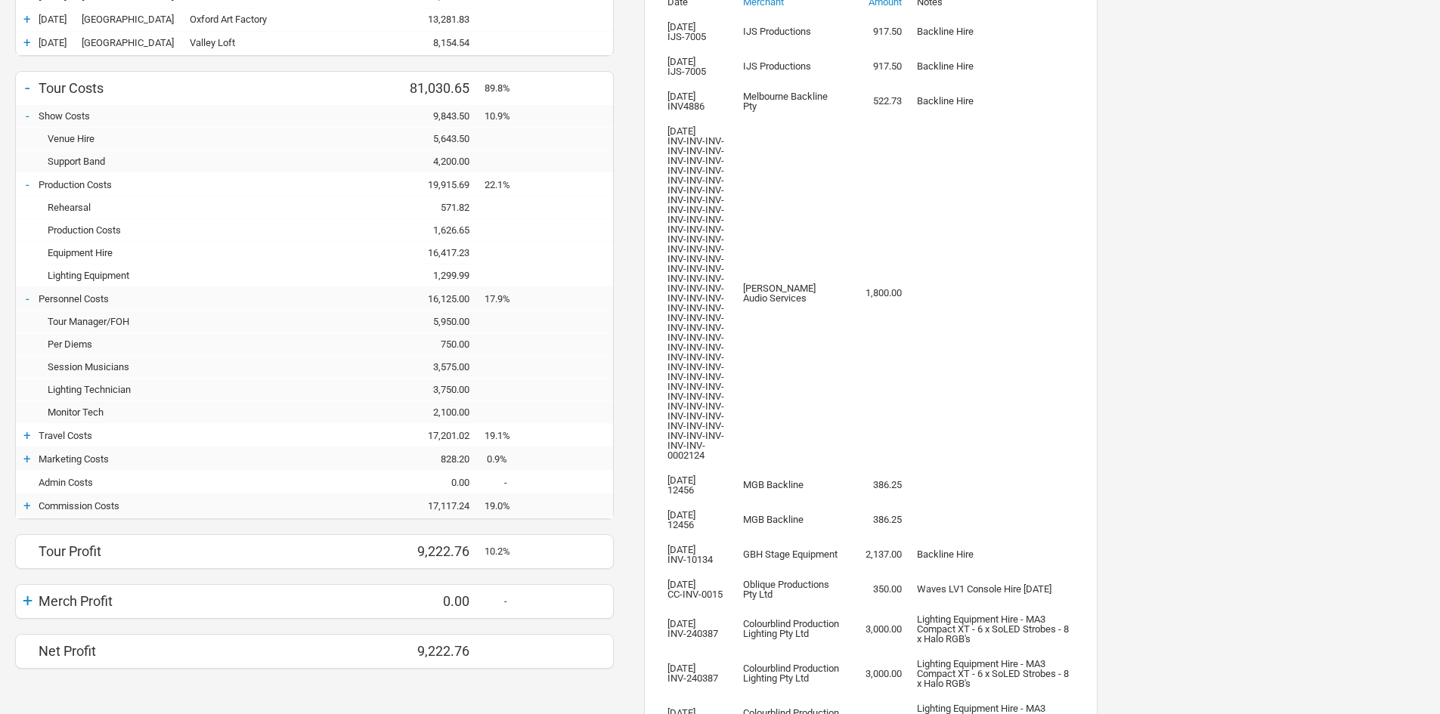
click at [453, 231] on div "1,626.65" at bounding box center [439, 230] width 91 height 11
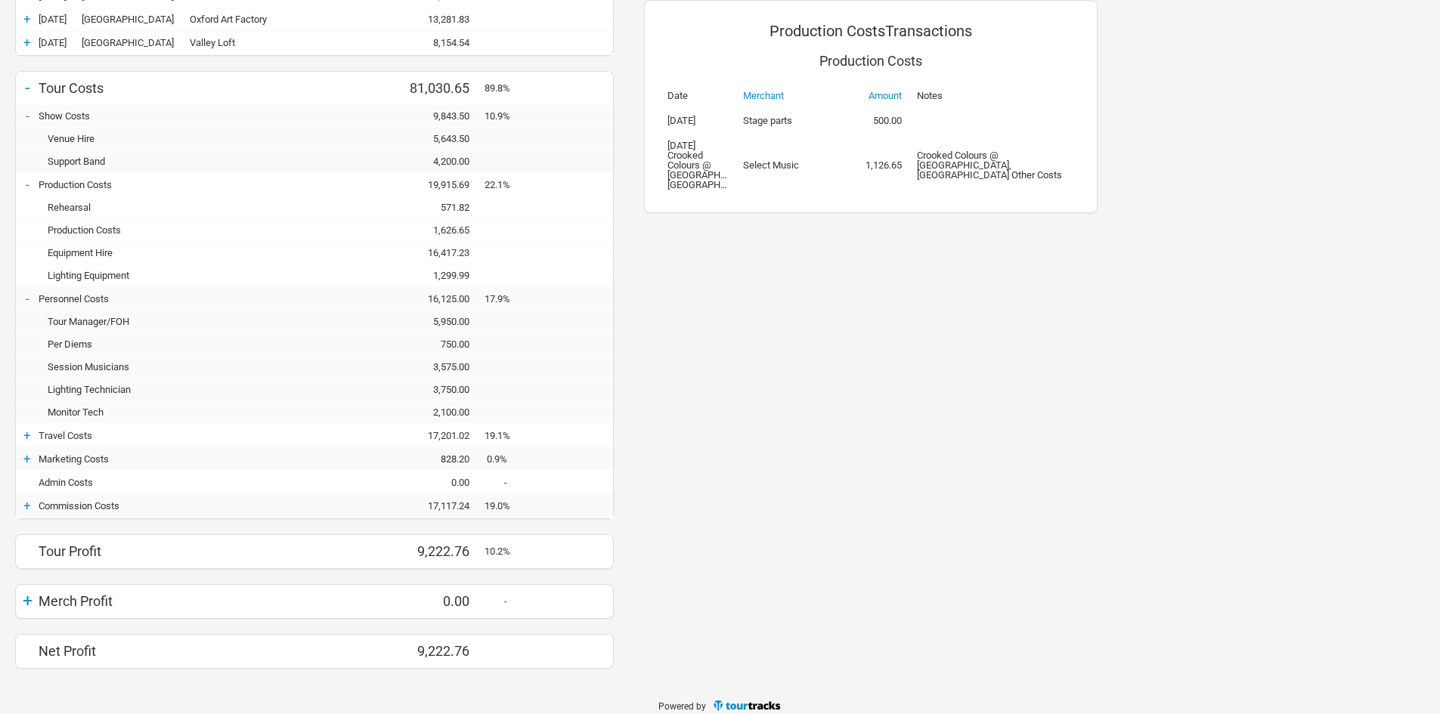
click at [460, 209] on div "571.82" at bounding box center [439, 207] width 91 height 11
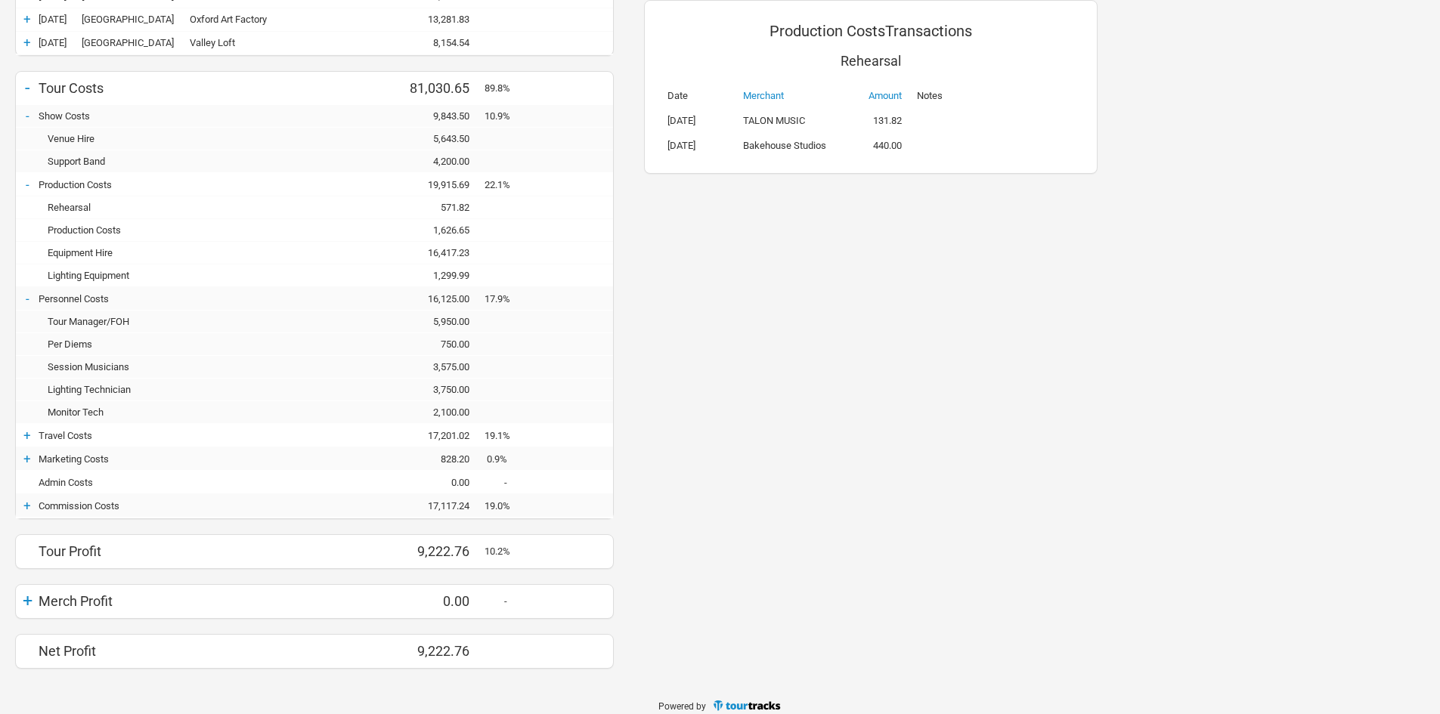
click at [462, 267] on div "Lighting Equipment - 1,299.99 1,299.99" at bounding box center [314, 276] width 597 height 23
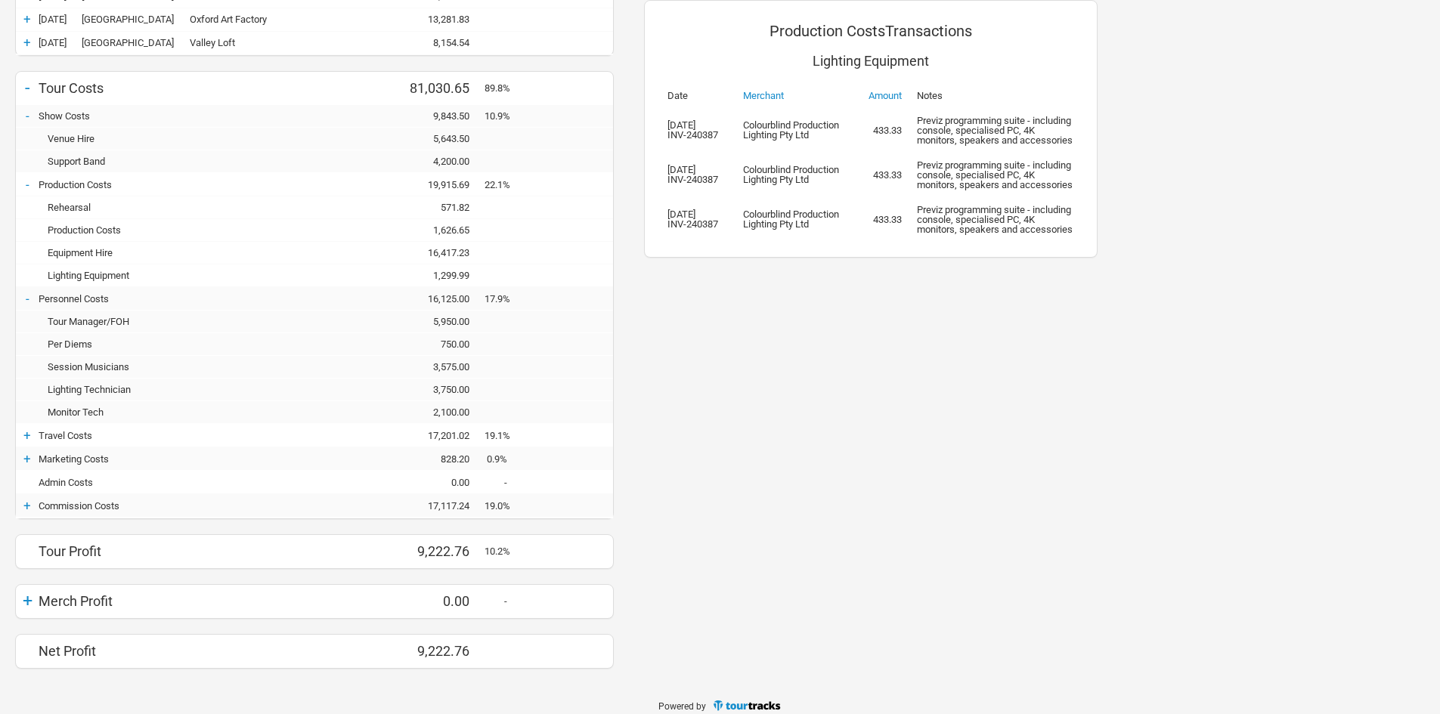
click at [454, 250] on div "16,417.23" at bounding box center [439, 252] width 91 height 11
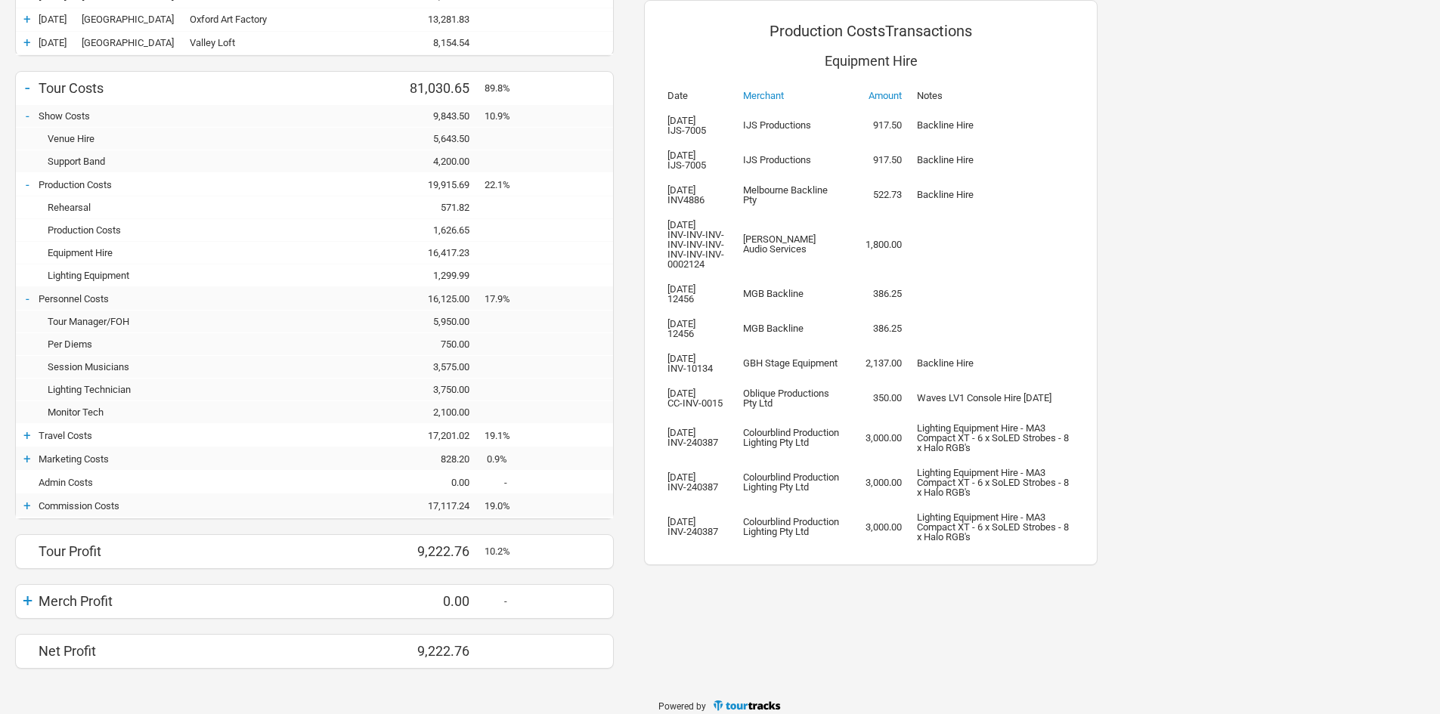
click at [457, 271] on div "1,299.99" at bounding box center [439, 275] width 91 height 11
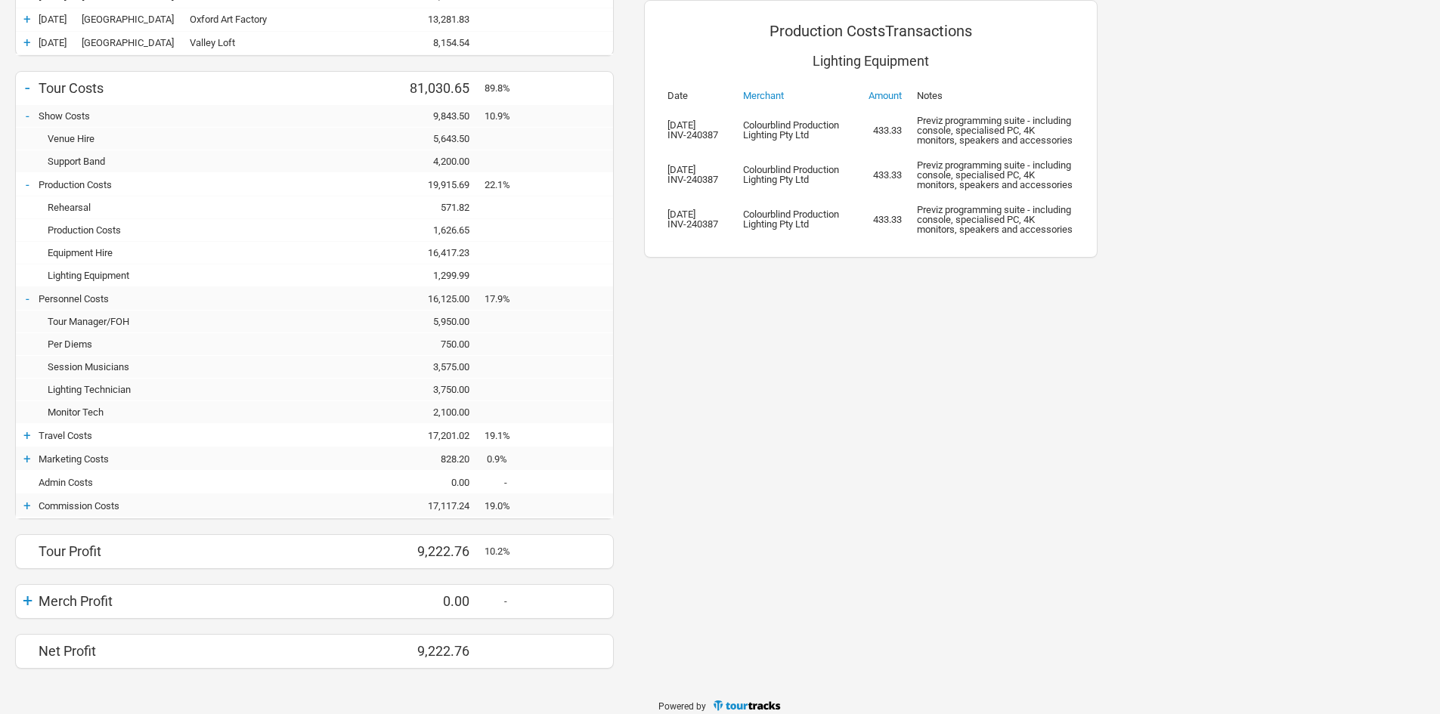
scroll to position [332, 0]
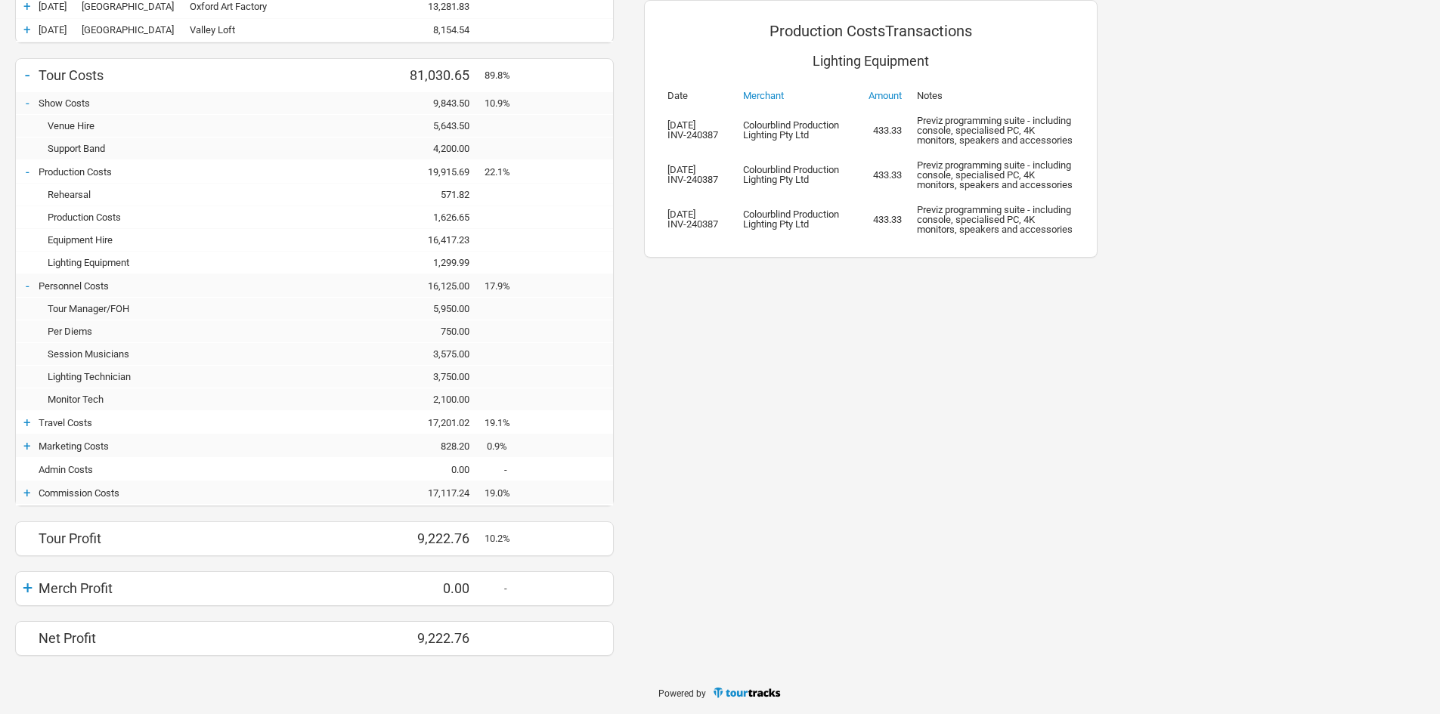
click at [39, 420] on div "Travel Costs" at bounding box center [171, 422] width 265 height 11
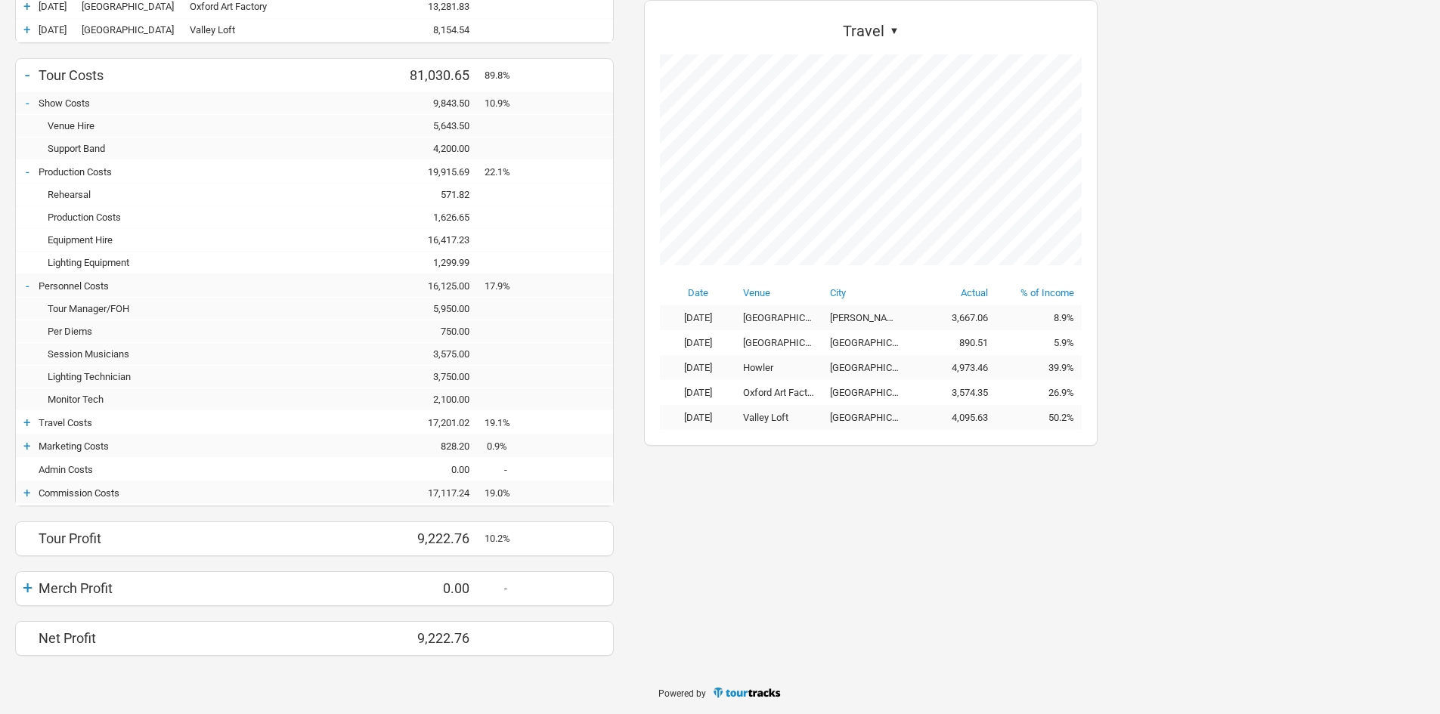
scroll to position [446, 484]
click at [33, 422] on div "+" at bounding box center [27, 422] width 23 height 15
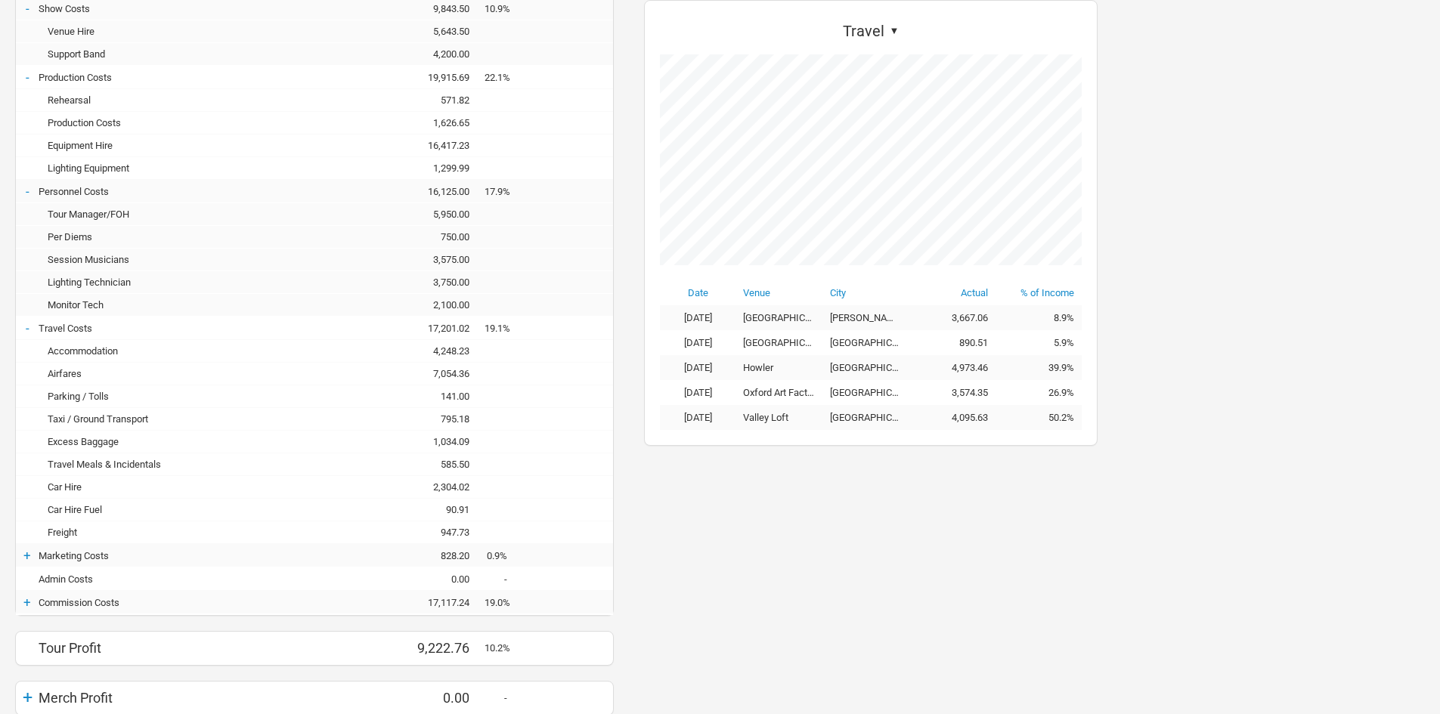
scroll to position [536, 0]
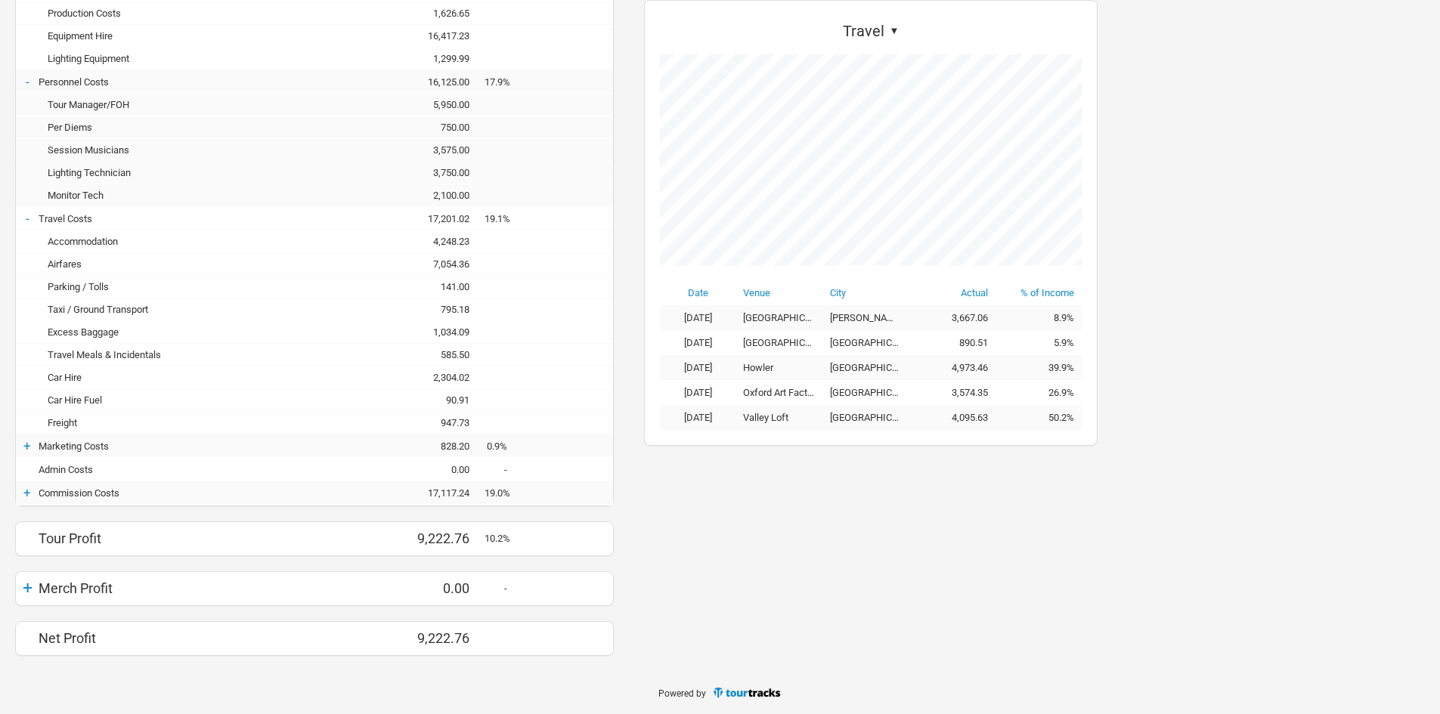
click at [460, 142] on div "Session Musicians - 3,575.00 3,575.00" at bounding box center [314, 150] width 597 height 23
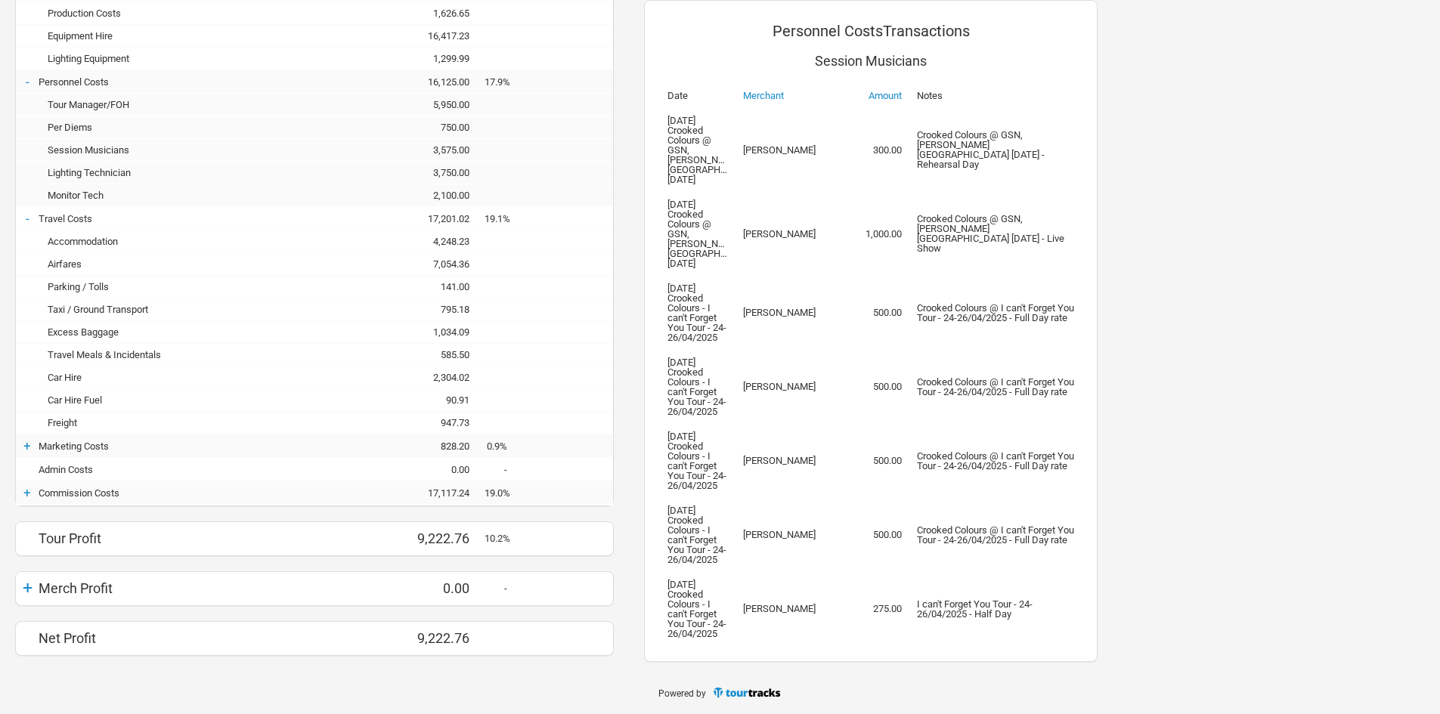
click at [460, 149] on div "3,575.00" at bounding box center [439, 149] width 91 height 11
click at [448, 180] on div "Lighting Technician - 3,750.00 3,750.00" at bounding box center [314, 173] width 597 height 23
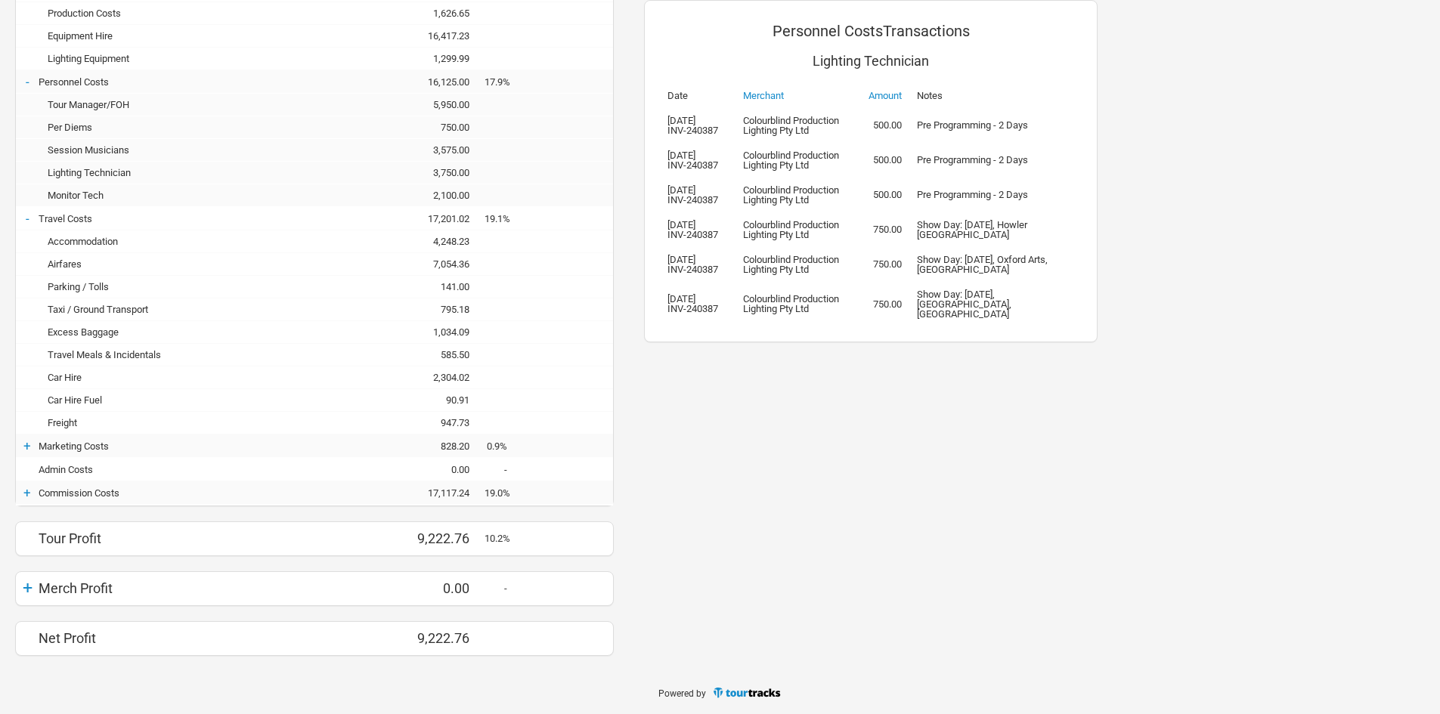
click at [460, 156] on div "Session Musicians - 3,575.00 3,575.00" at bounding box center [314, 150] width 597 height 23
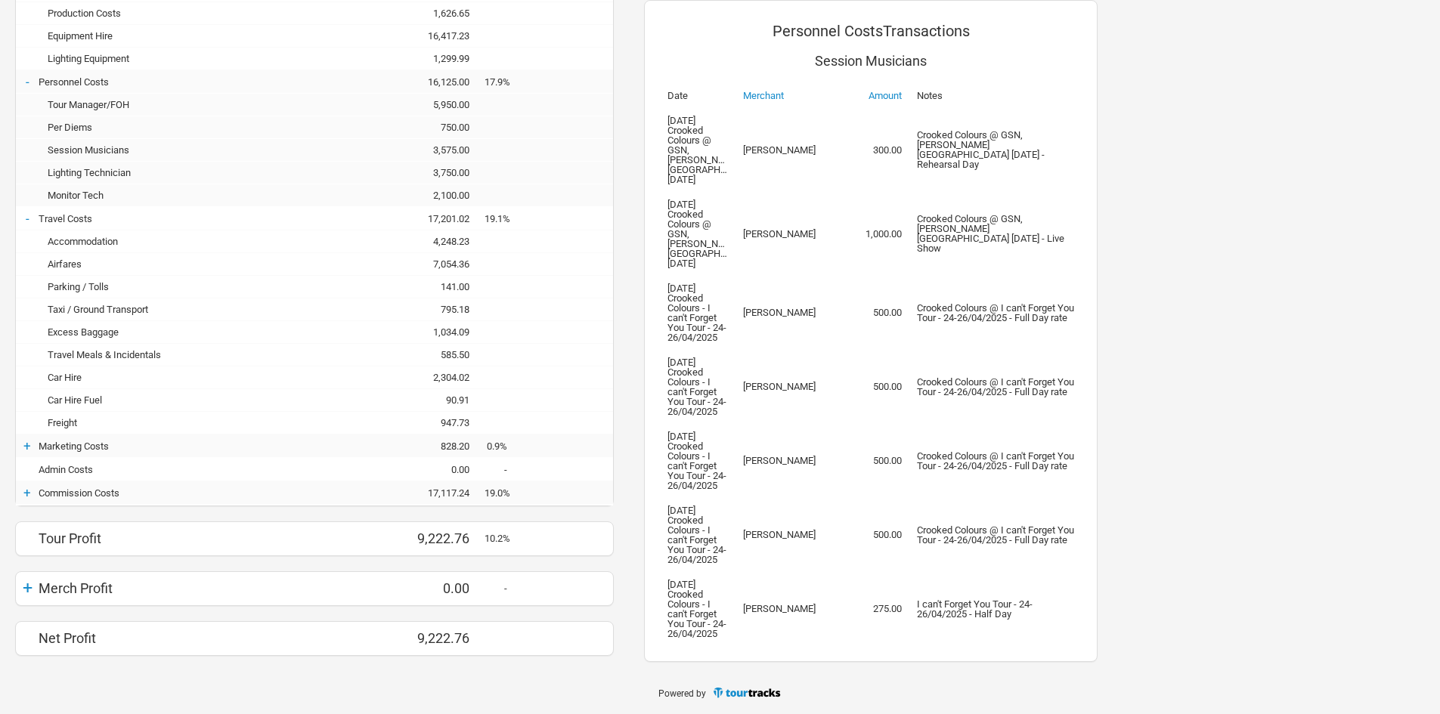
click at [463, 171] on div "3,750.00" at bounding box center [439, 172] width 91 height 11
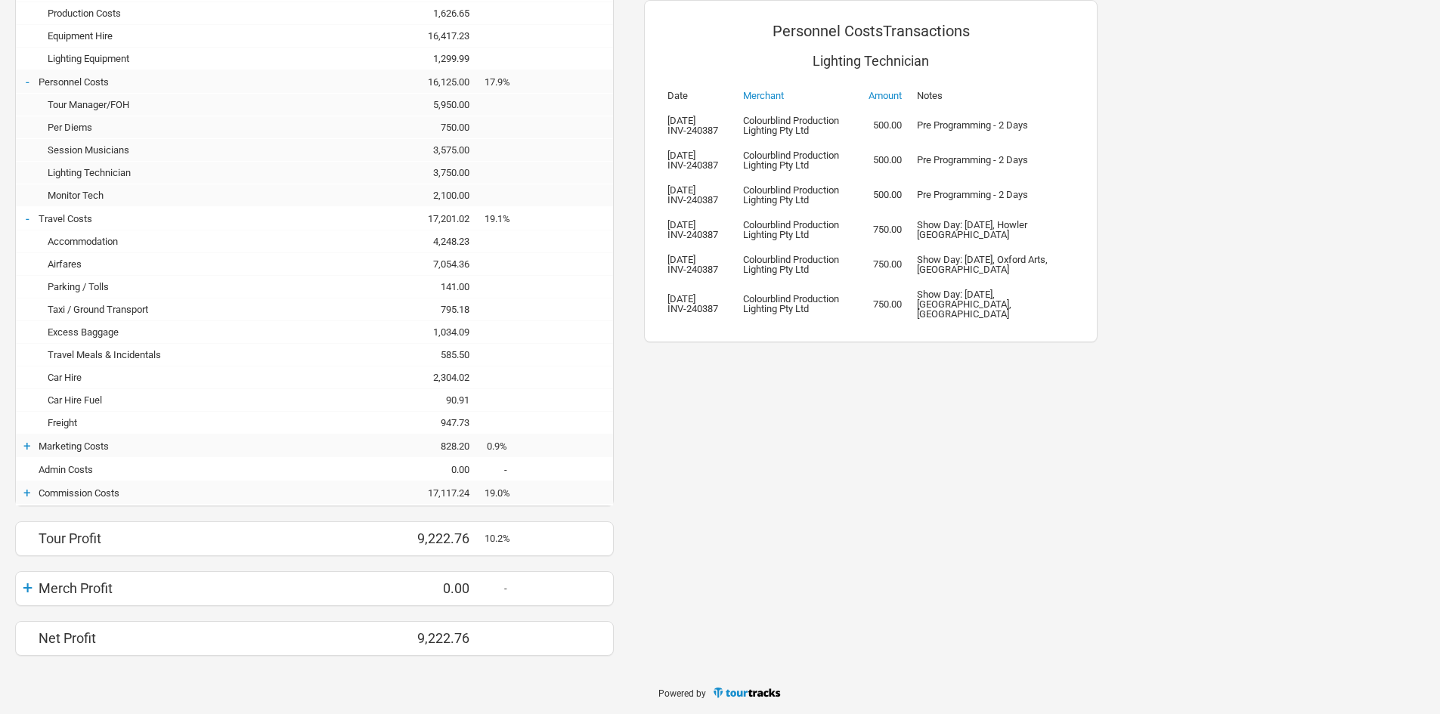
click at [454, 196] on div "2,100.00" at bounding box center [439, 195] width 91 height 11
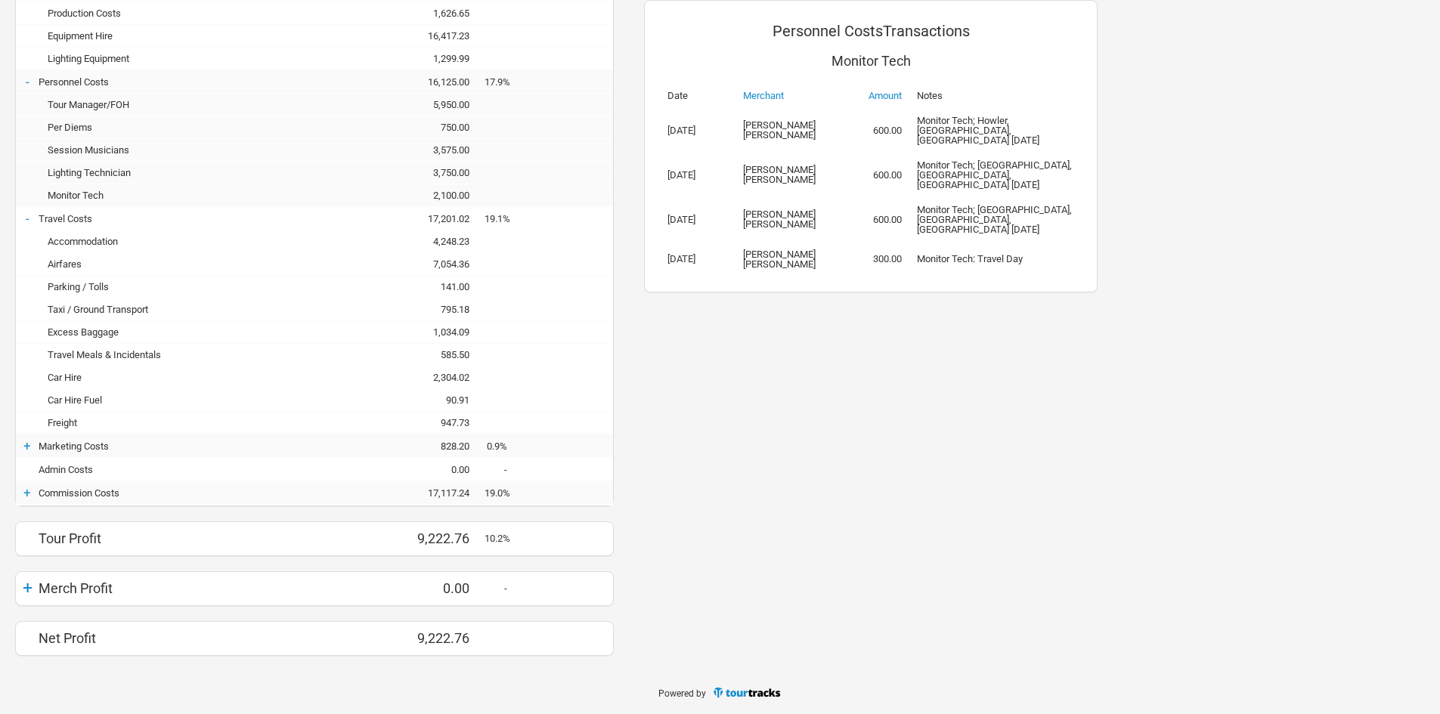
click at [454, 168] on div "3,750.00" at bounding box center [439, 172] width 91 height 11
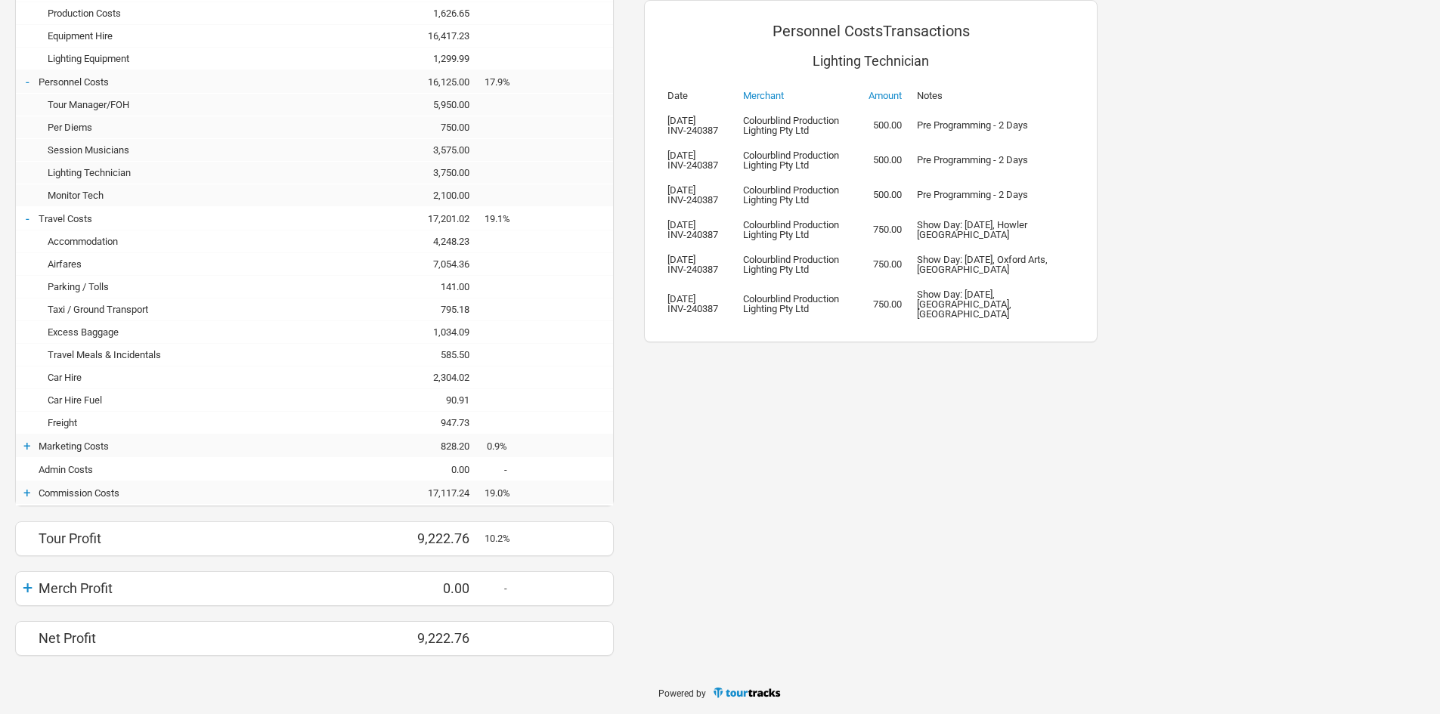
click at [454, 156] on div "Session Musicians - 3,575.00 3,575.00" at bounding box center [314, 150] width 597 height 23
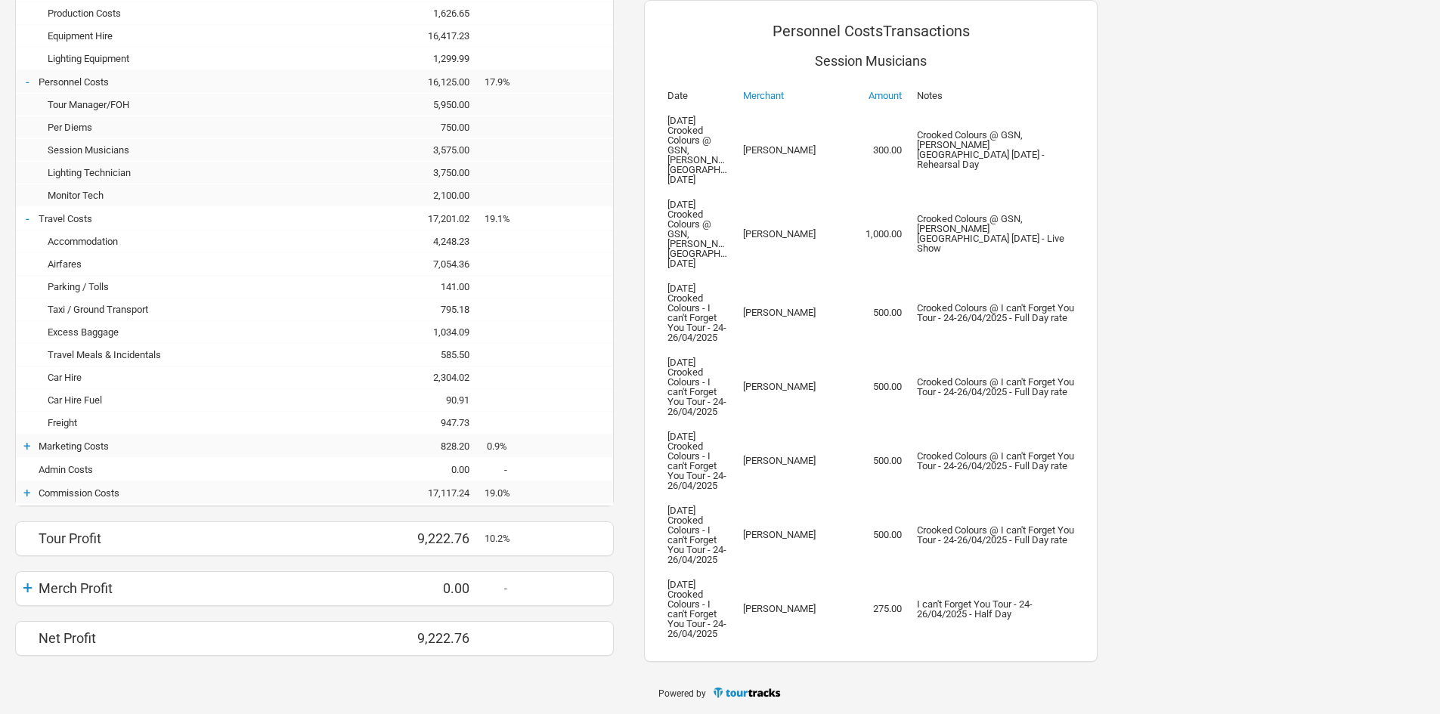
click at [457, 106] on div "5,950.00" at bounding box center [439, 104] width 91 height 11
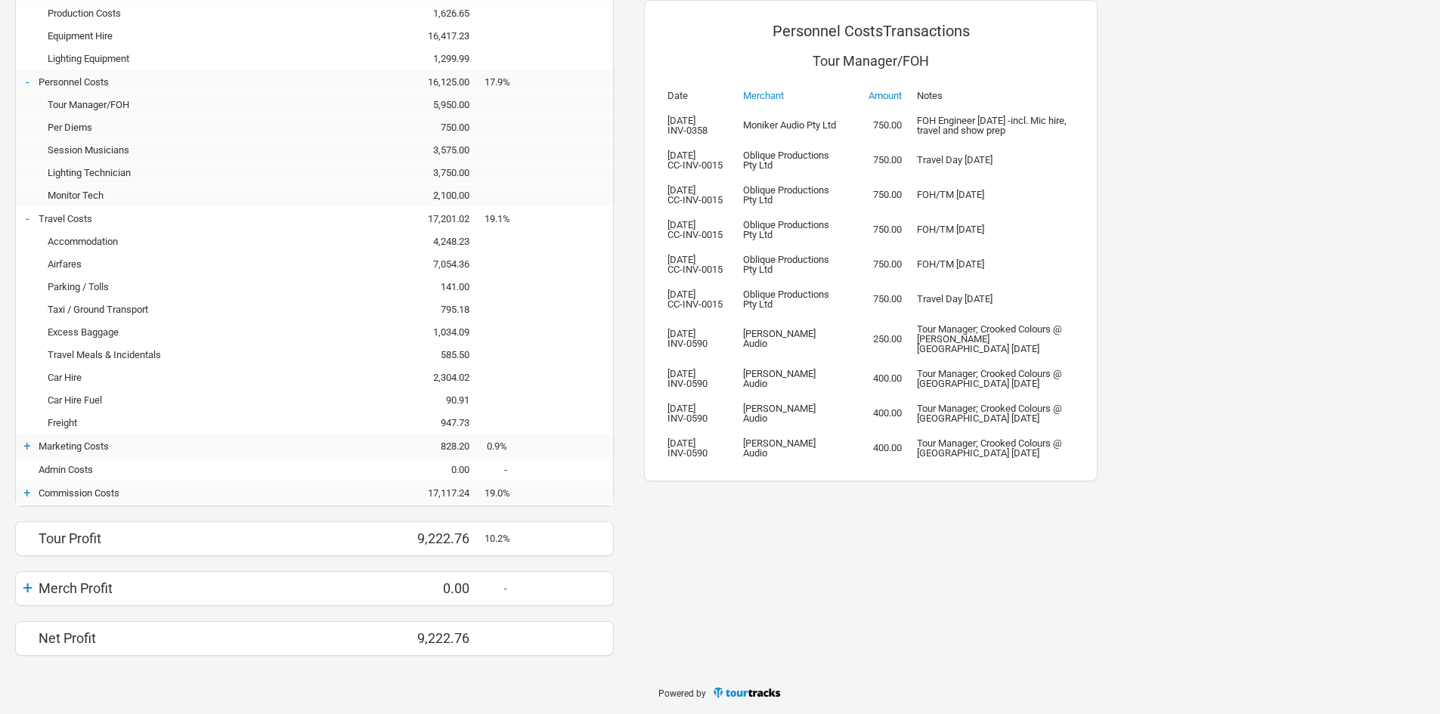
click at [457, 169] on div "3,750.00" at bounding box center [439, 172] width 91 height 11
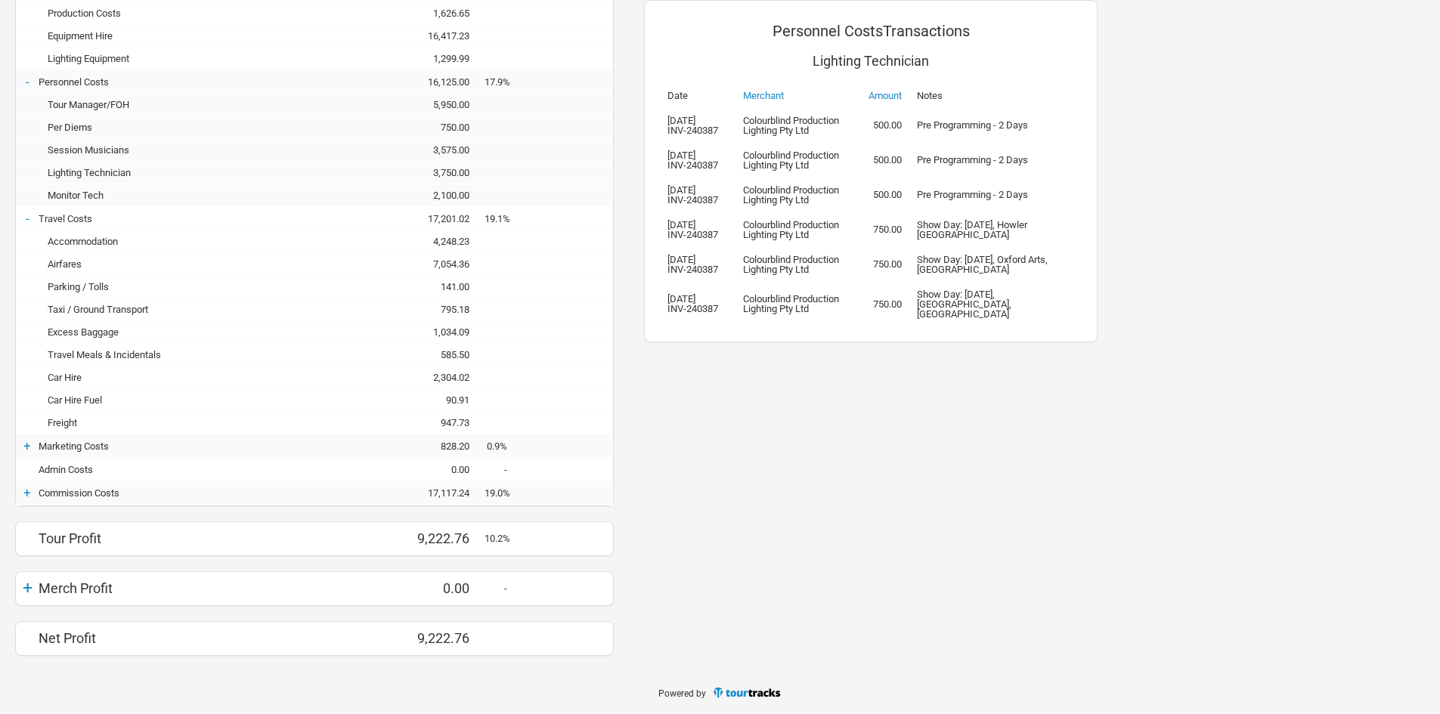
click at [458, 191] on div "2,100.00" at bounding box center [439, 195] width 91 height 11
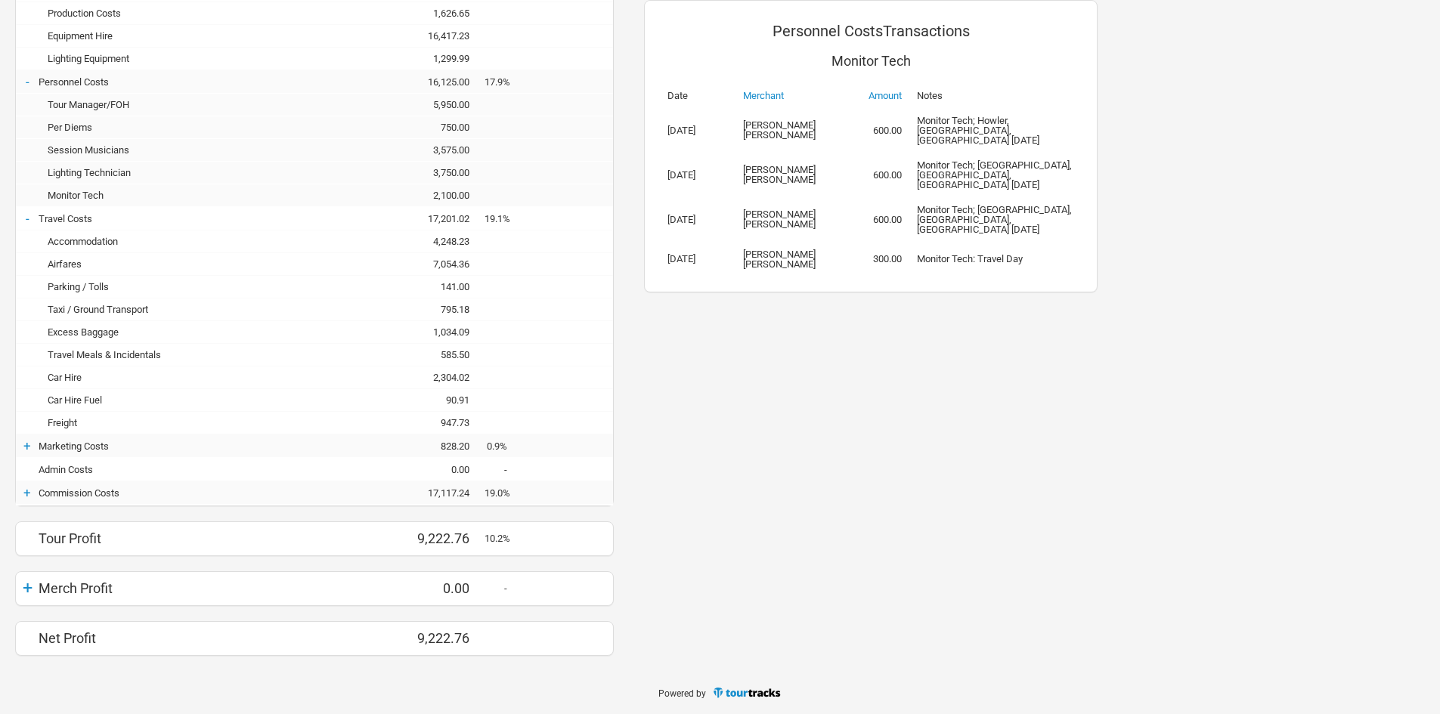
click at [460, 151] on div "3,575.00" at bounding box center [439, 149] width 91 height 11
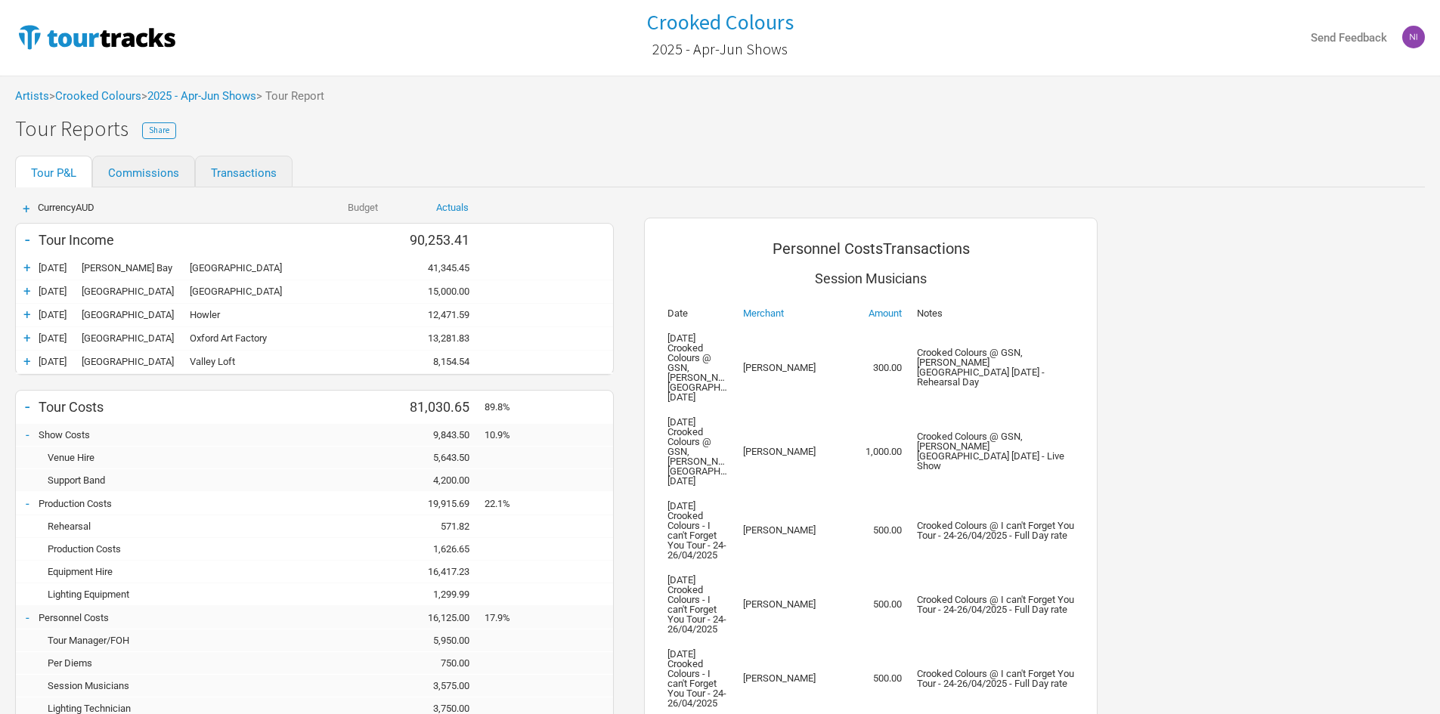
click at [223, 106] on div "Artists > Crooked Colours > 2025 - Apr-Jun Shows > Tour Report" at bounding box center [720, 97] width 1440 height 42
click at [222, 100] on link "2025 - Apr-Jun Shows" at bounding box center [201, 96] width 109 height 14
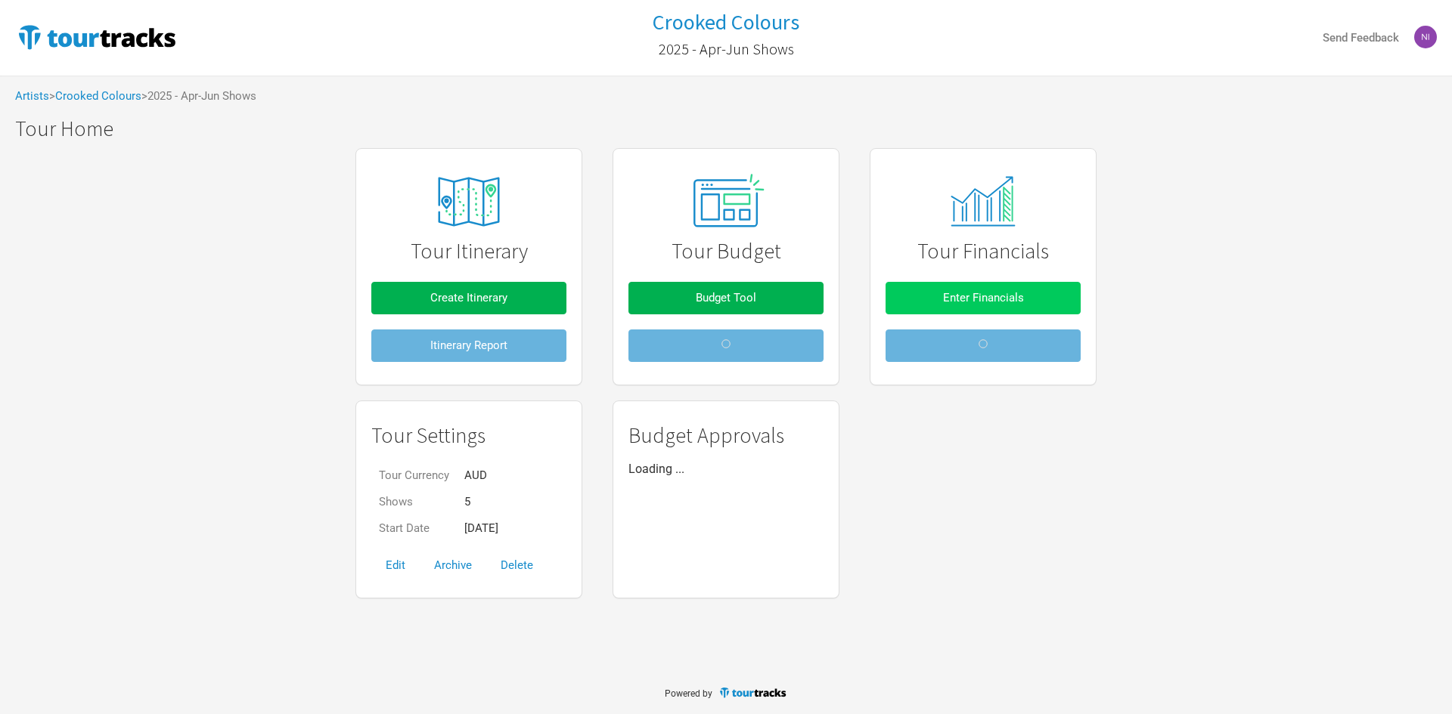
click at [963, 302] on span "Enter Financials" at bounding box center [983, 298] width 81 height 14
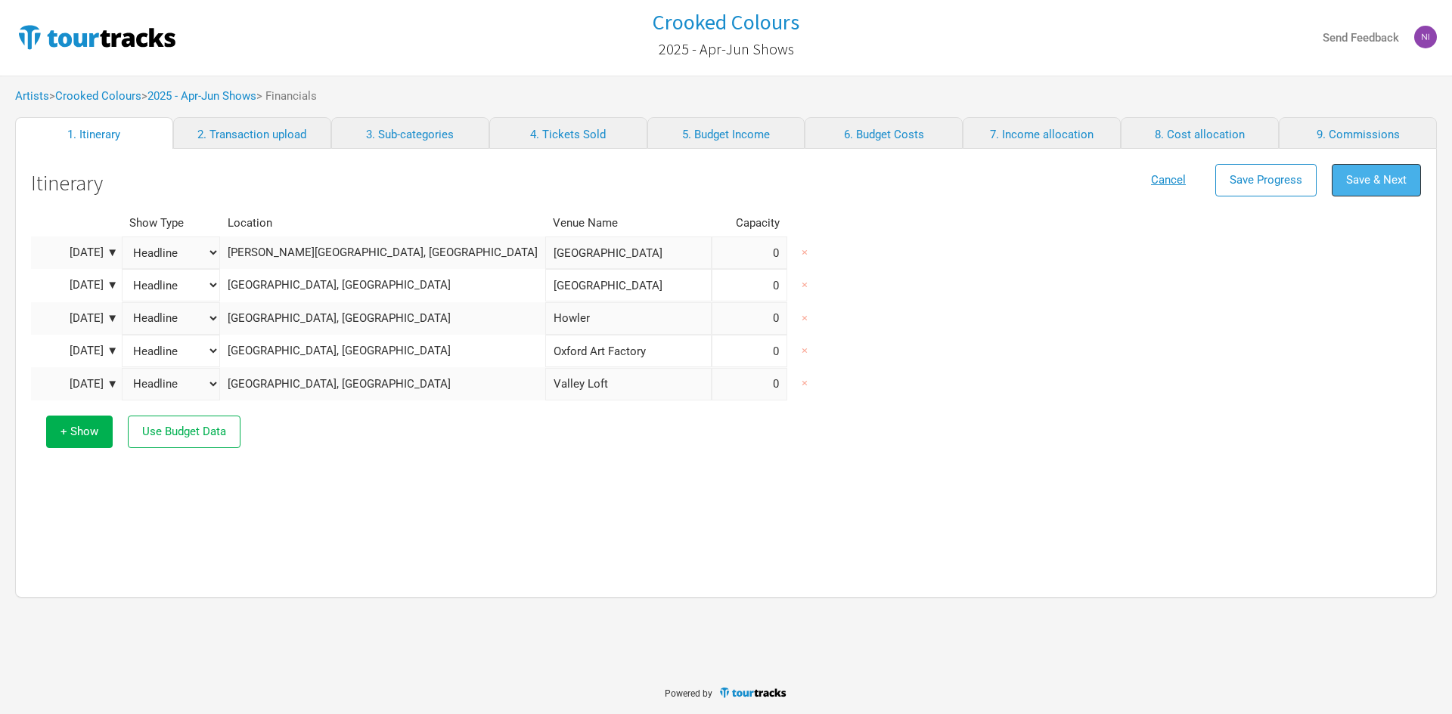
click at [1339, 179] on button "Save & Next" at bounding box center [1375, 180] width 89 height 33
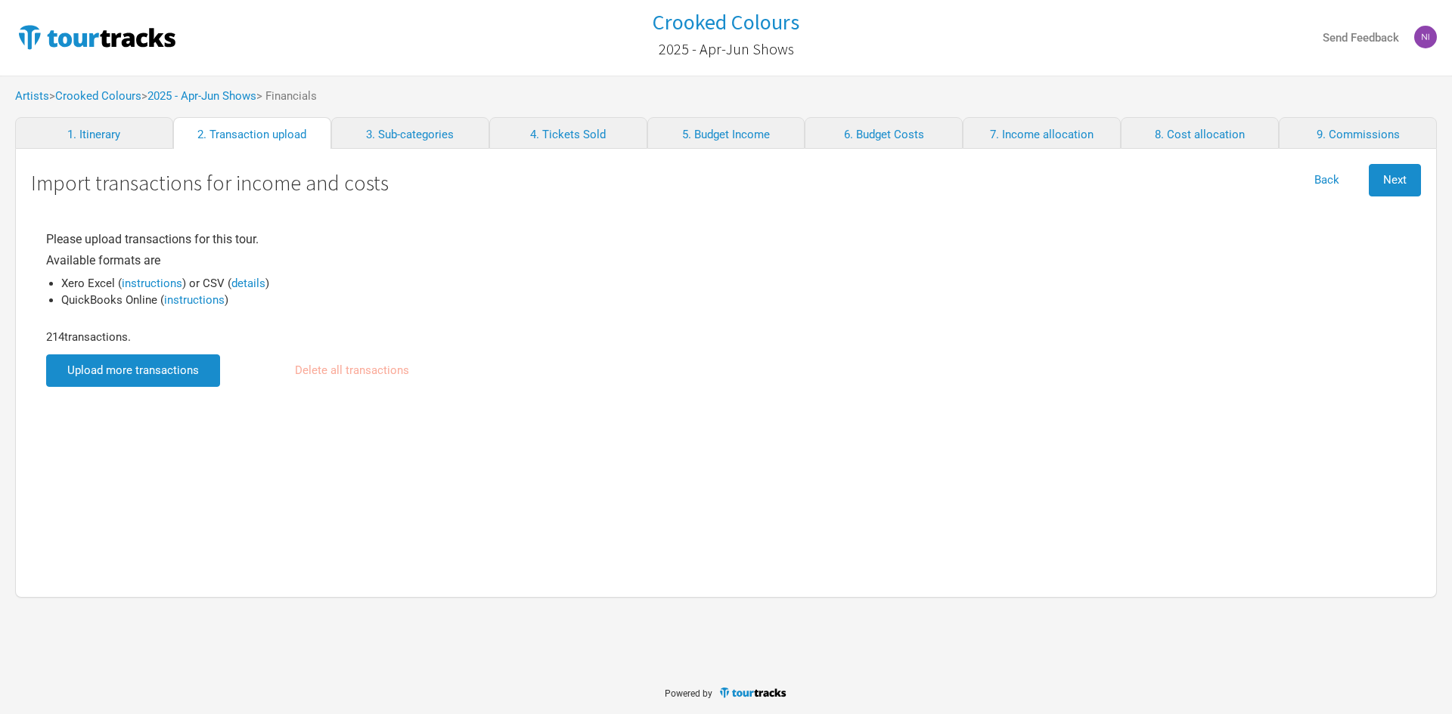
click at [121, 364] on input "file" at bounding box center [133, 371] width 174 height 33
click at [1410, 190] on button "Next" at bounding box center [1394, 180] width 52 height 33
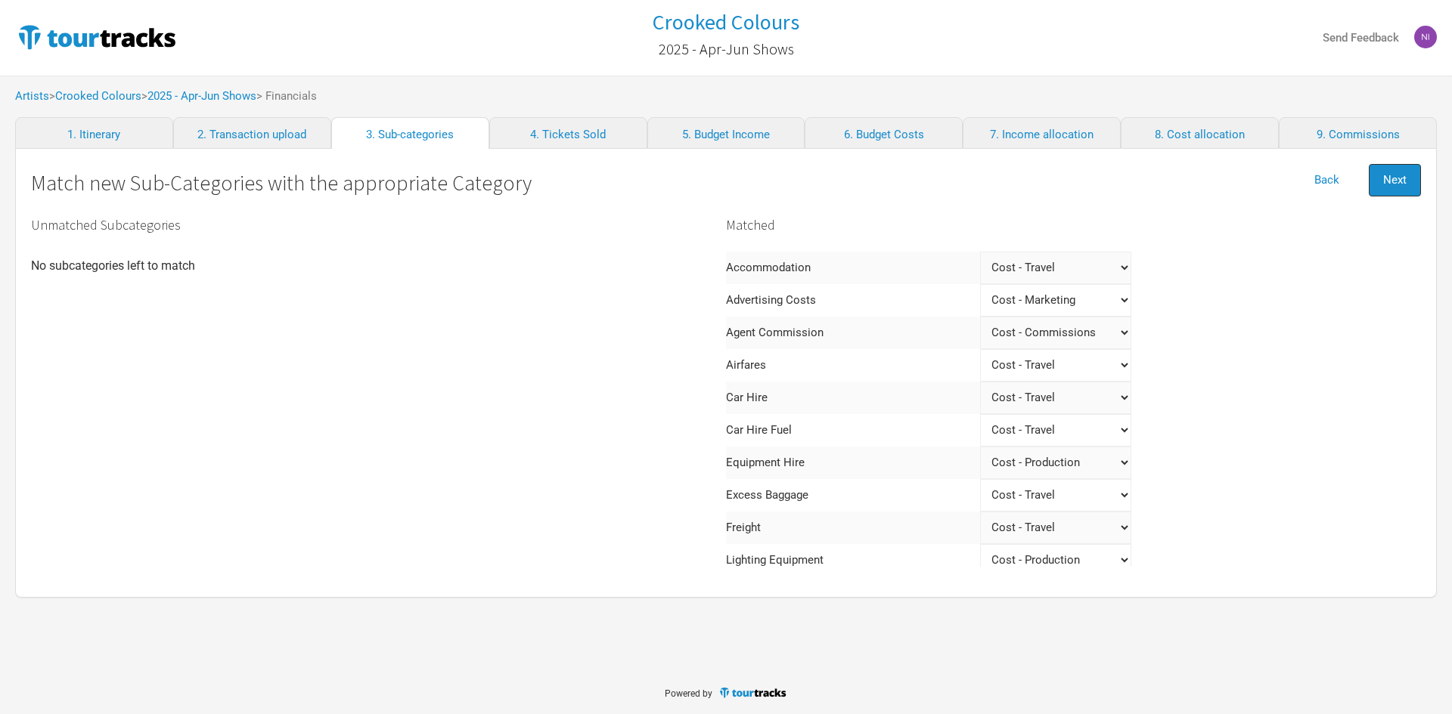
click at [1405, 183] on span "Next" at bounding box center [1394, 180] width 23 height 14
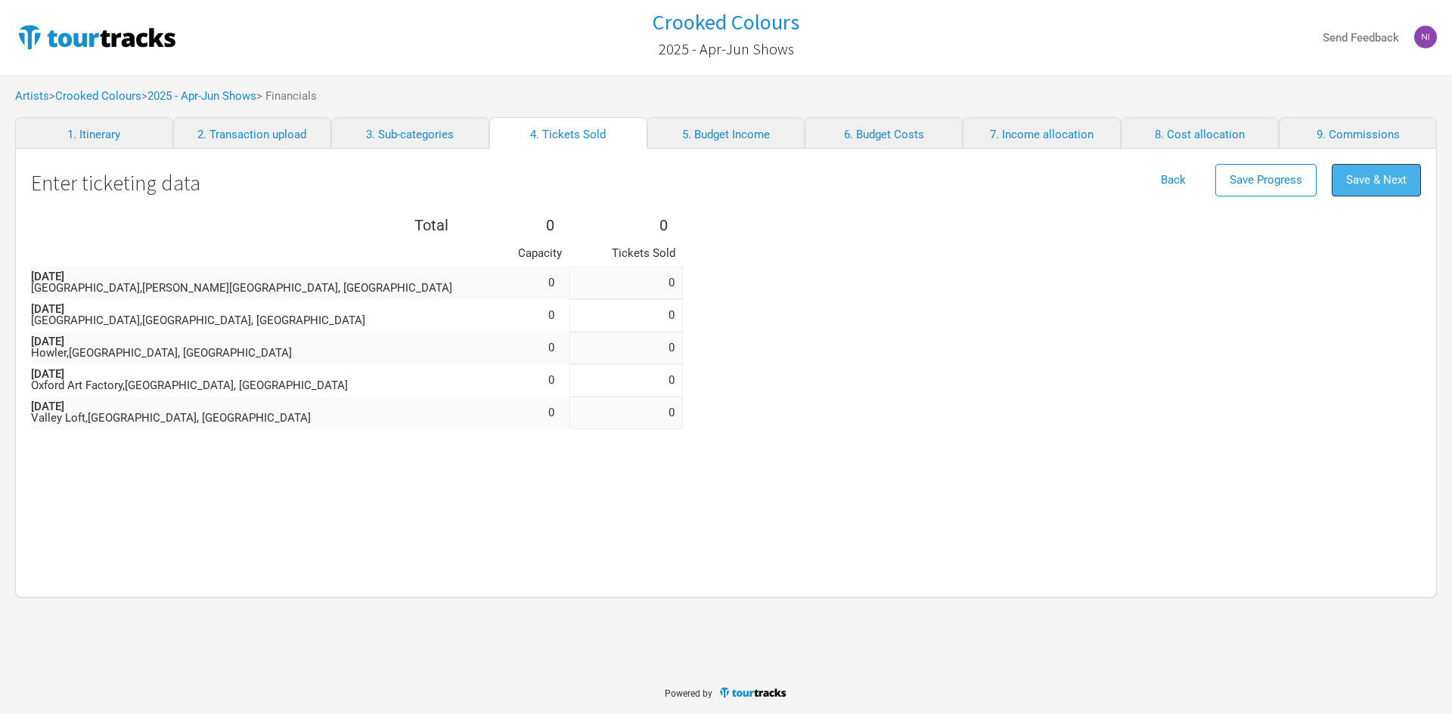
click at [1405, 182] on span "Save & Next" at bounding box center [1376, 180] width 60 height 14
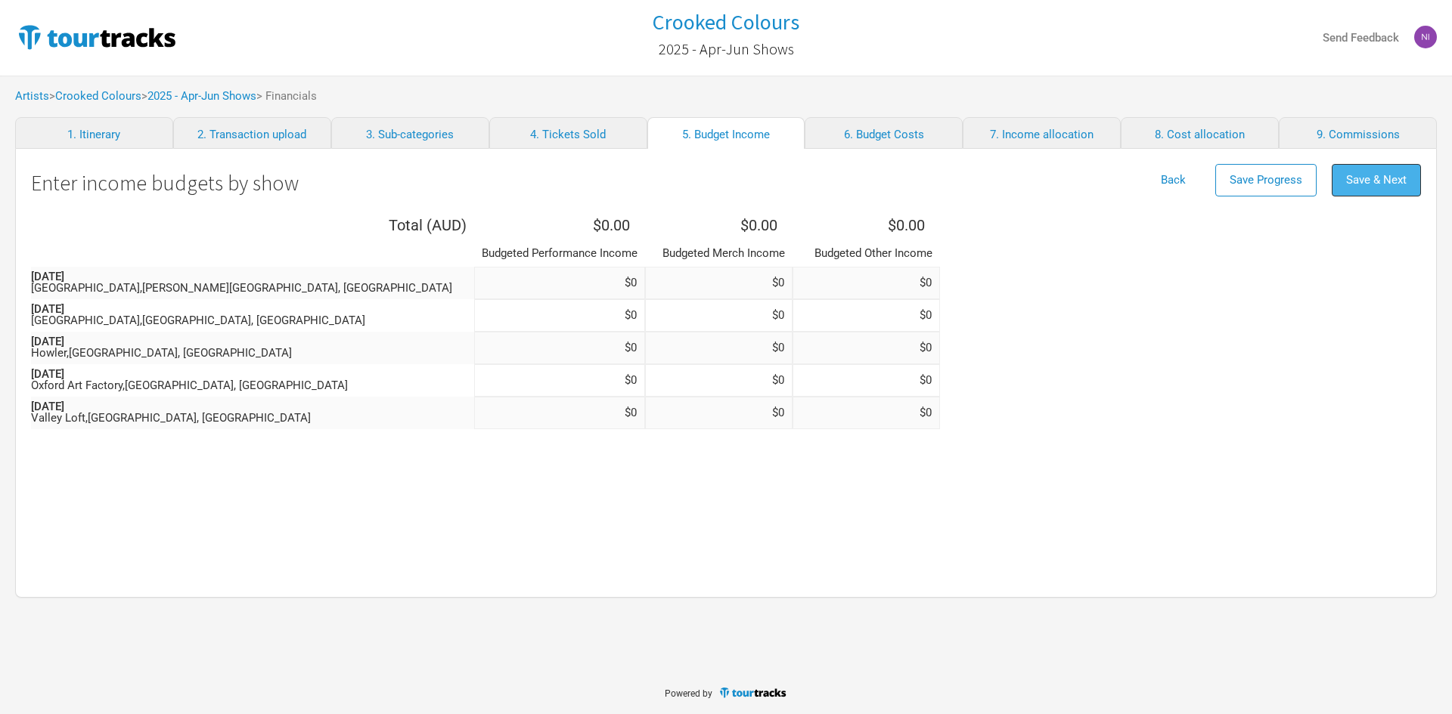
click at [1372, 182] on span "Save & Next" at bounding box center [1376, 180] width 60 height 14
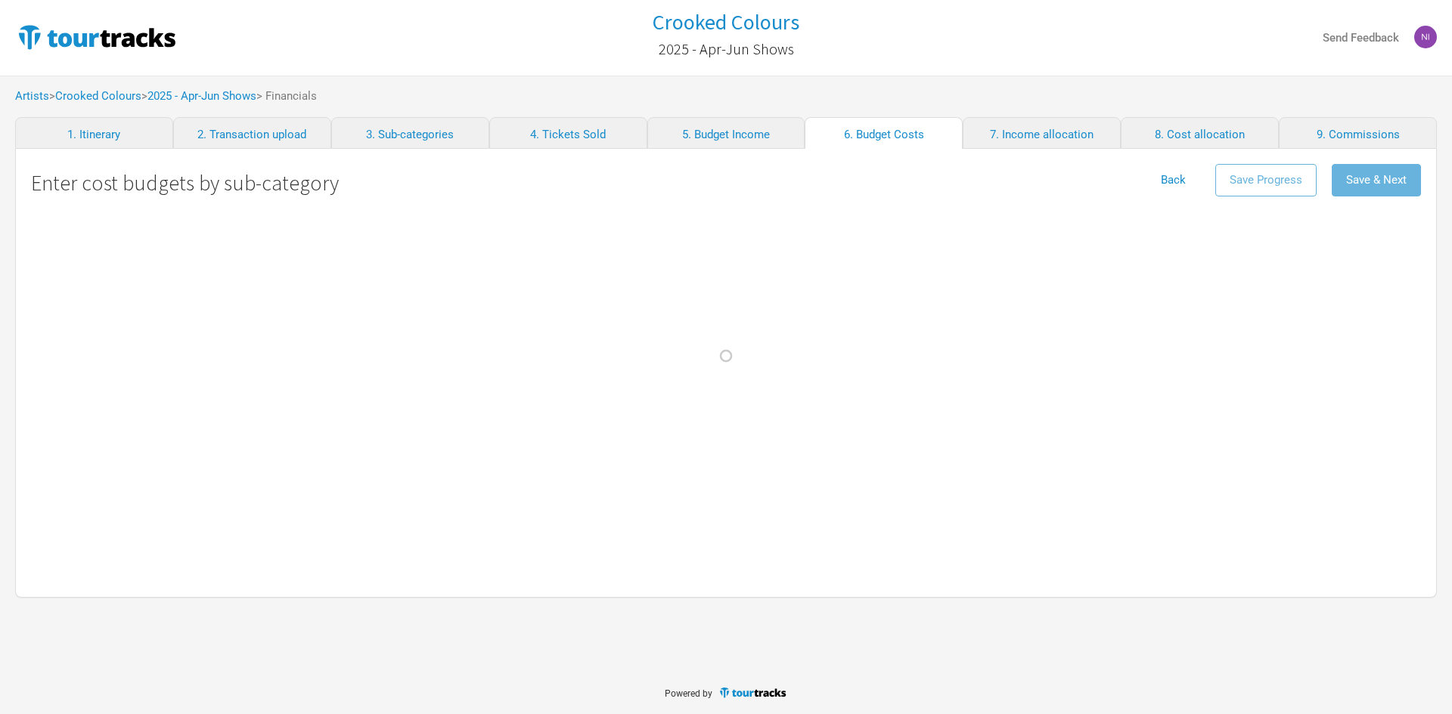
click at [1380, 178] on div at bounding box center [726, 357] width 1452 height 714
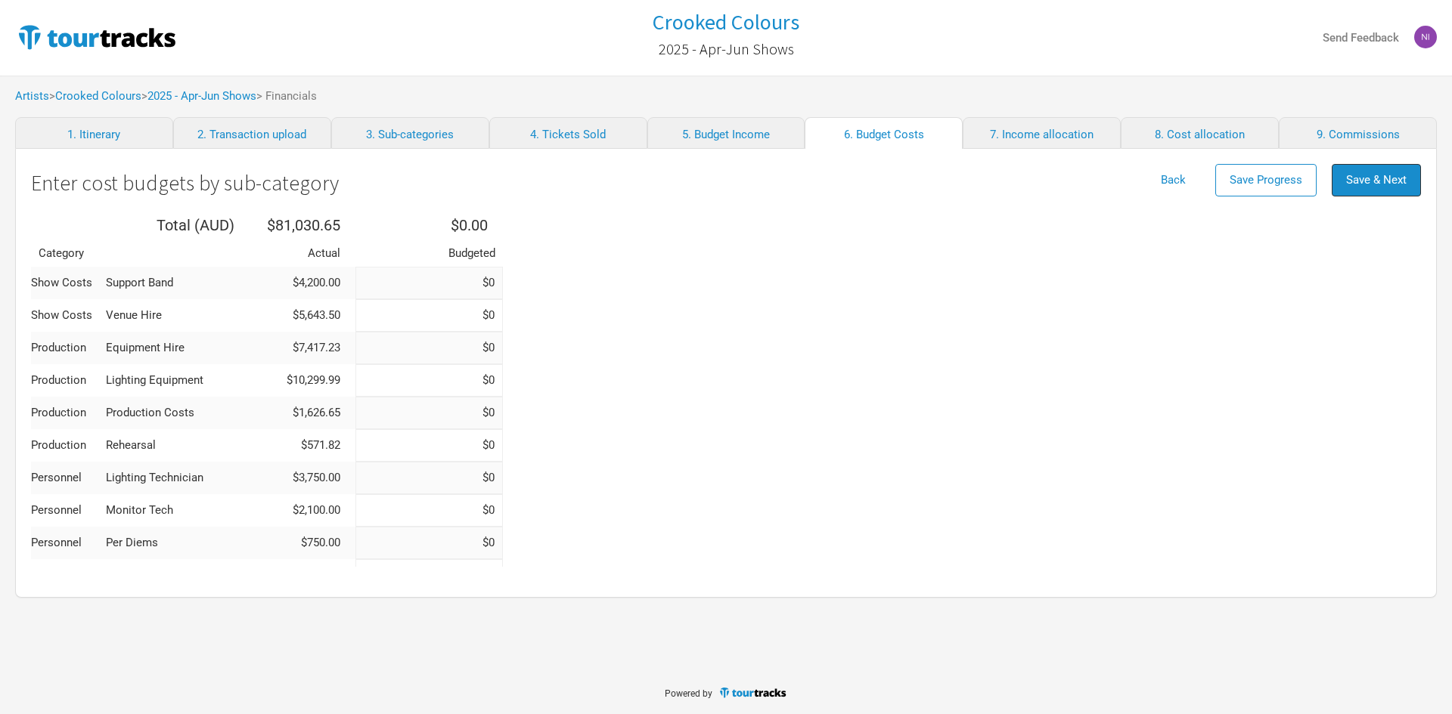
click at [1380, 178] on span "Save & Next" at bounding box center [1376, 180] width 60 height 14
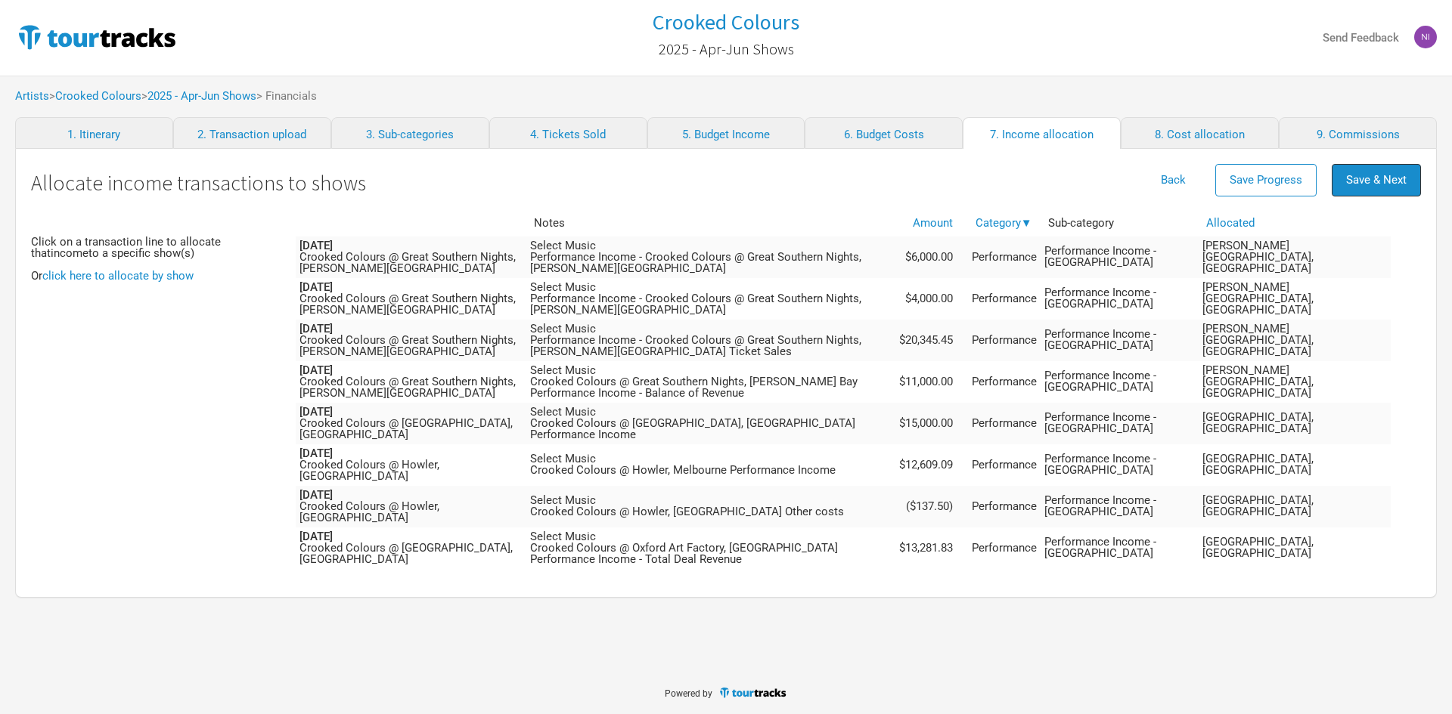
click at [1380, 178] on span "Save & Next" at bounding box center [1376, 180] width 60 height 14
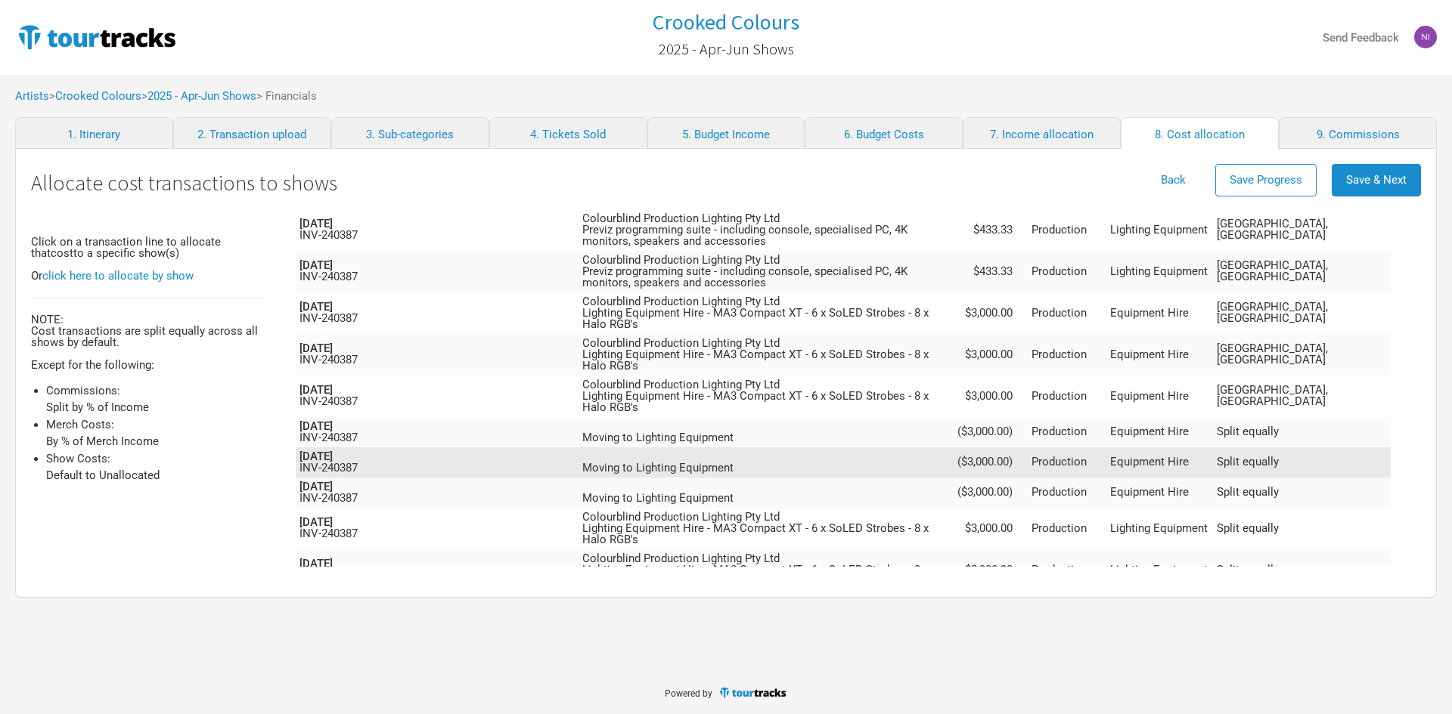
scroll to position [700, 0]
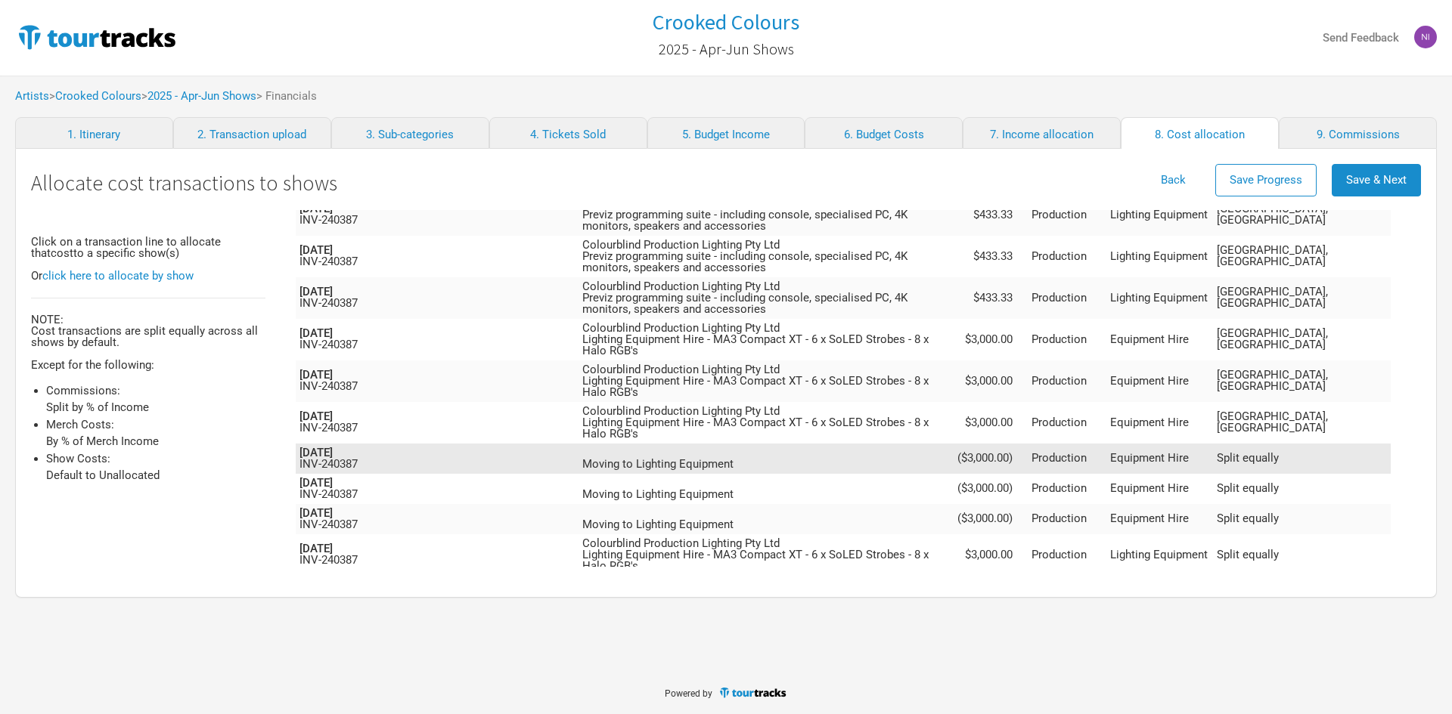
click at [1278, 451] on span "Split equally" at bounding box center [1247, 458] width 62 height 14
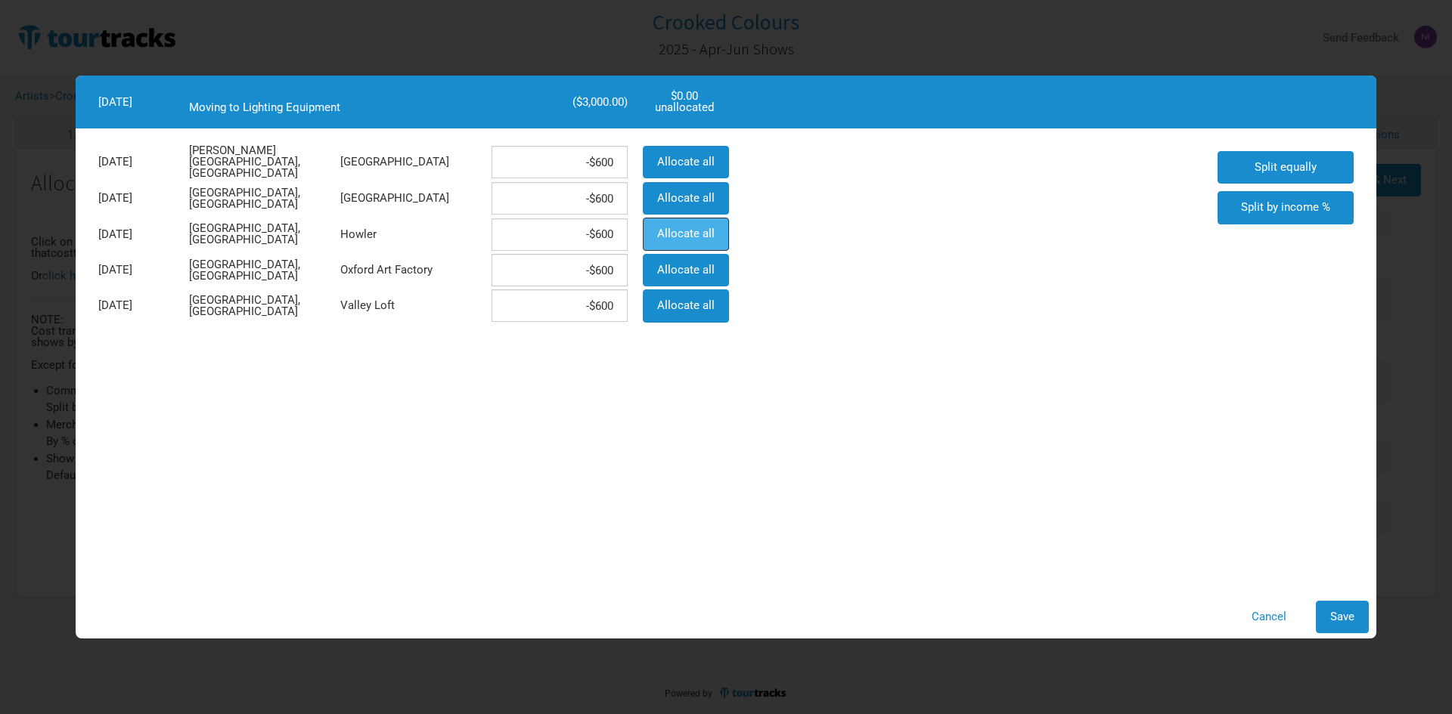
click at [680, 229] on span "Allocate all" at bounding box center [685, 234] width 57 height 14
click at [1350, 602] on button "Save" at bounding box center [1341, 617] width 53 height 33
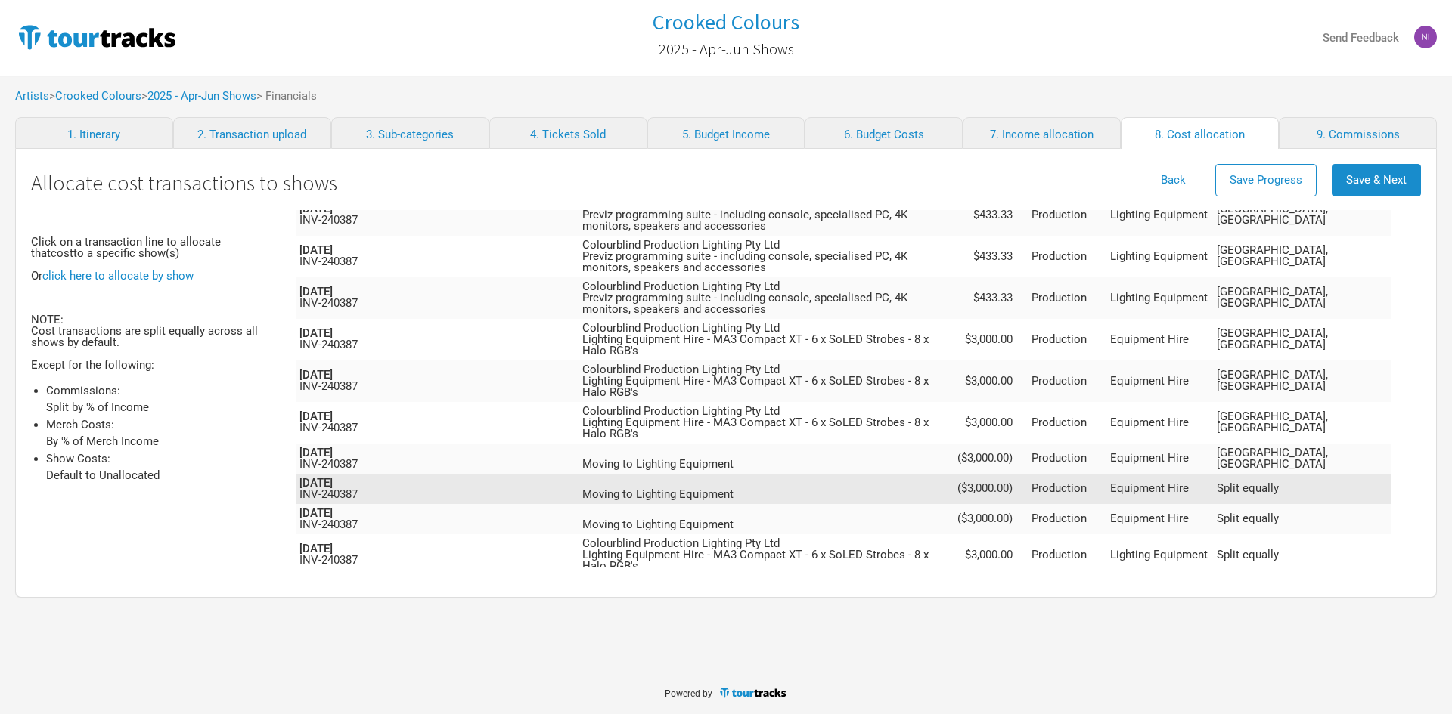
click at [1278, 482] on span "Split equally" at bounding box center [1247, 489] width 62 height 14
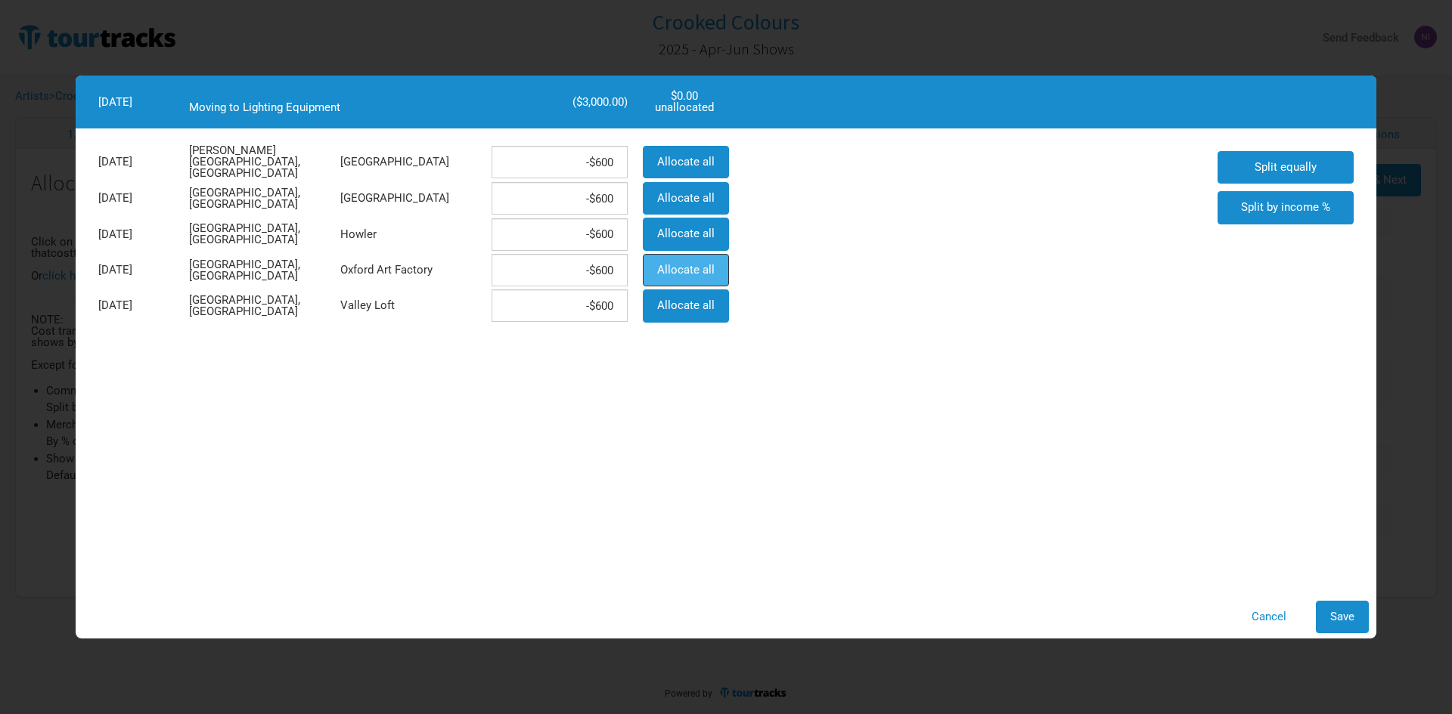
click at [645, 263] on button "Allocate all" at bounding box center [686, 270] width 86 height 33
click at [1343, 612] on span "Save" at bounding box center [1342, 617] width 24 height 14
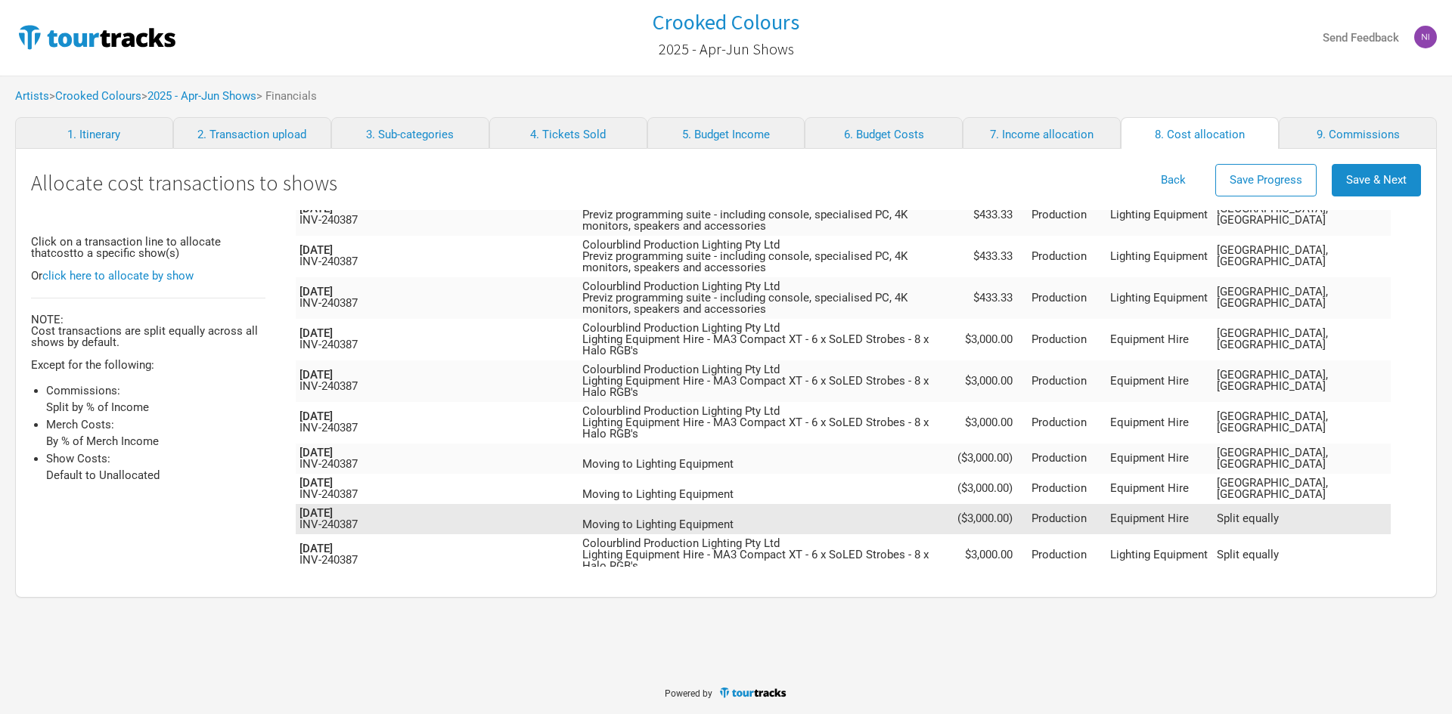
click at [1336, 504] on td "Split equally" at bounding box center [1302, 519] width 178 height 30
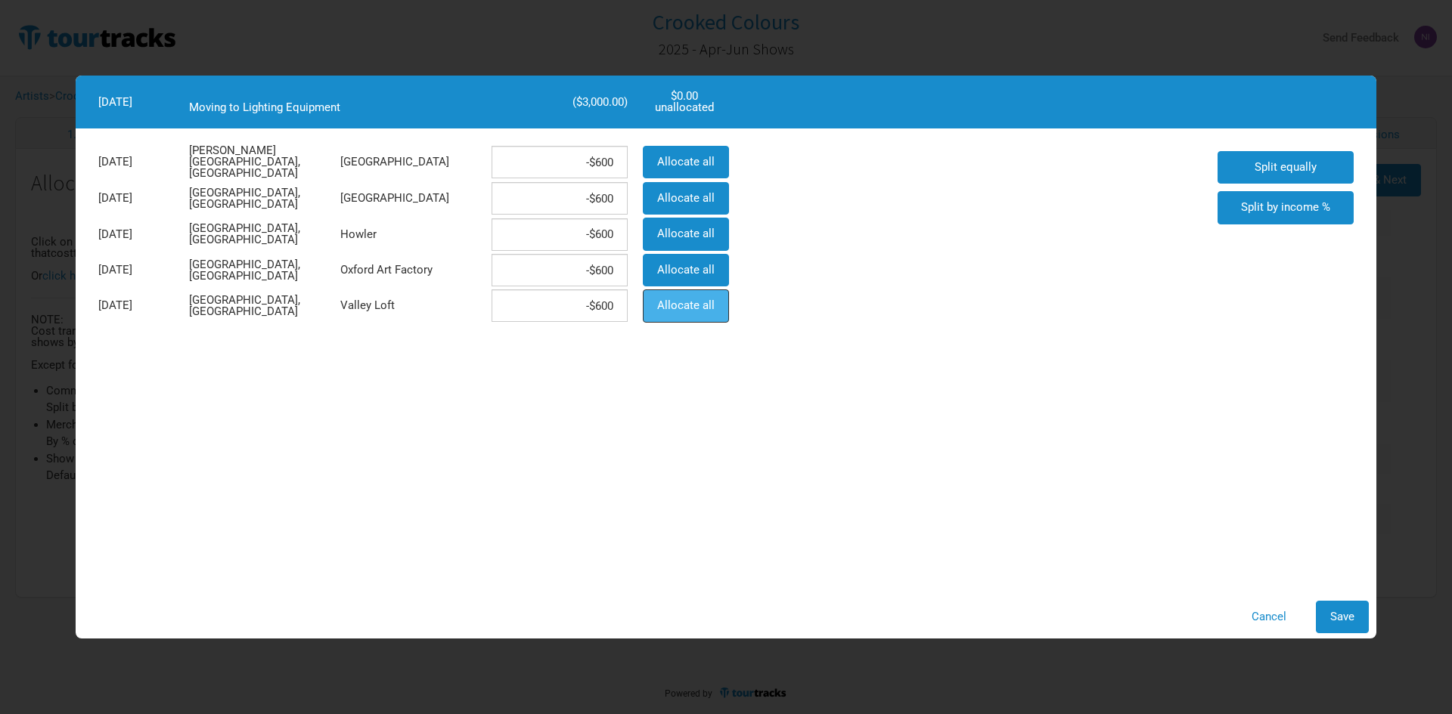
click at [704, 310] on span "Allocate all" at bounding box center [685, 306] width 57 height 14
click at [1334, 615] on span "Save" at bounding box center [1342, 617] width 24 height 14
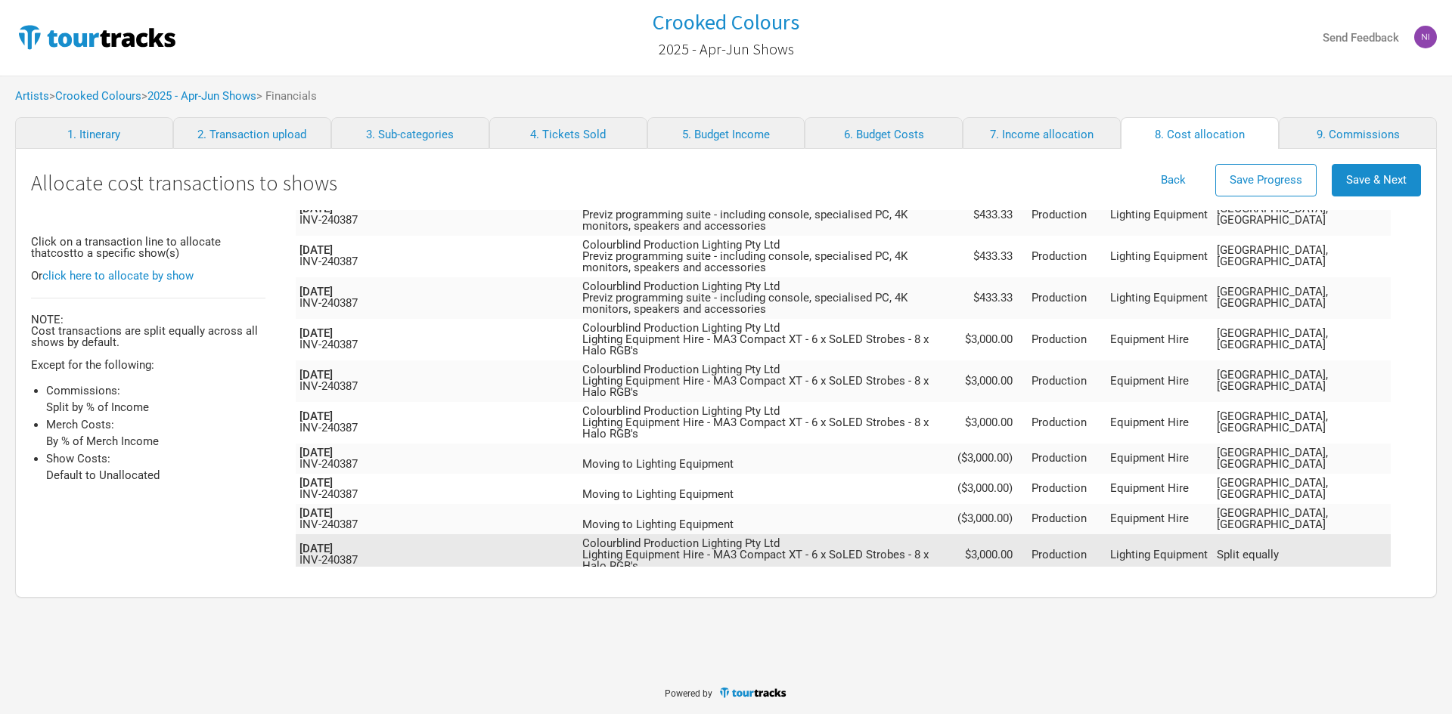
click at [1278, 548] on span "Split equally" at bounding box center [1247, 555] width 62 height 14
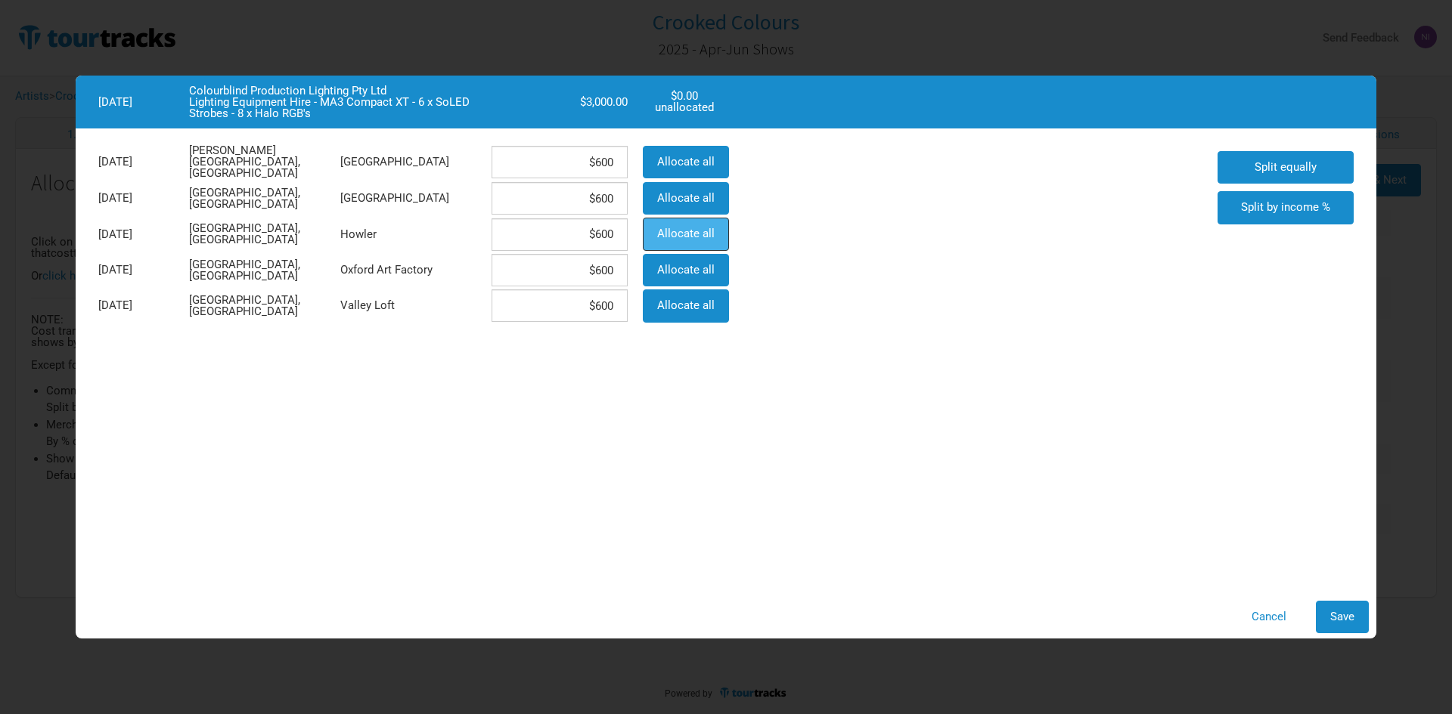
click at [684, 241] on button "Allocate all" at bounding box center [686, 234] width 86 height 33
click at [1339, 614] on span "Save" at bounding box center [1342, 617] width 24 height 14
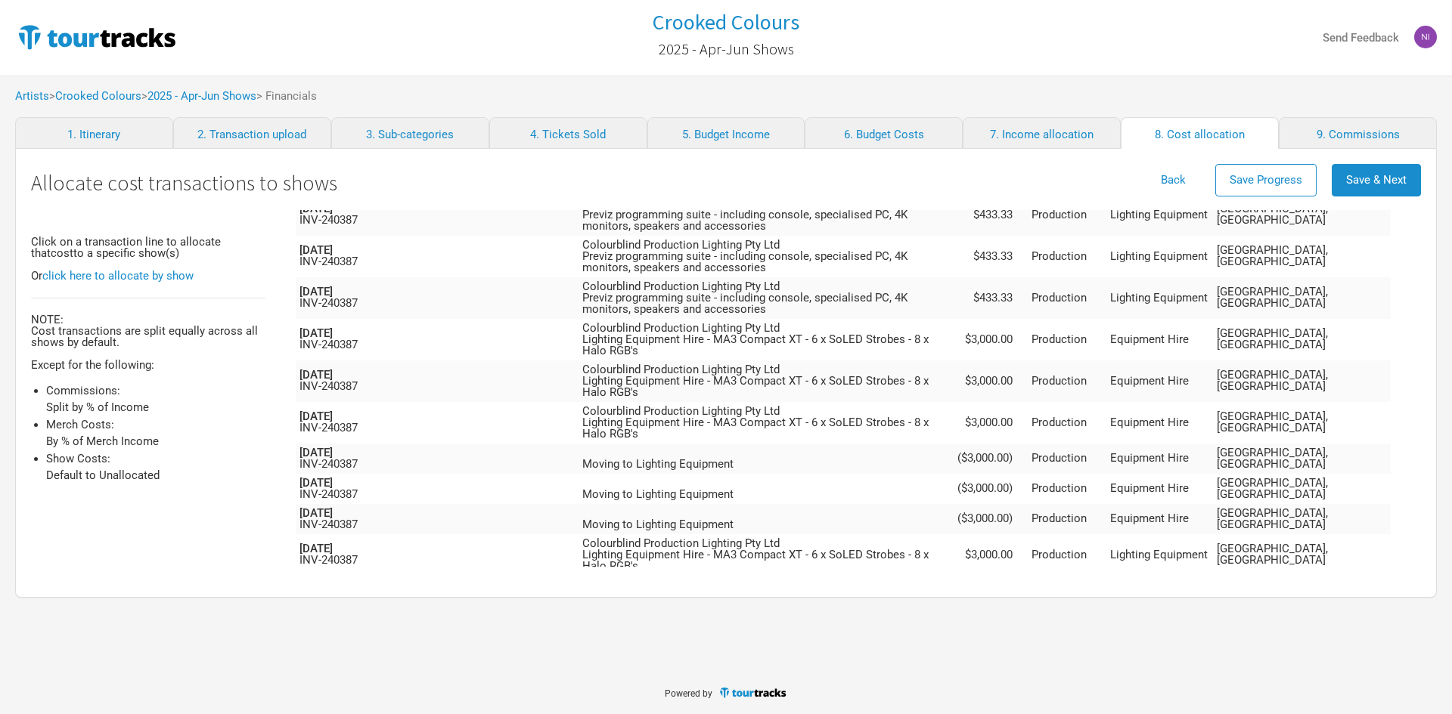
click at [1278, 590] on span "Split equally" at bounding box center [1247, 597] width 62 height 14
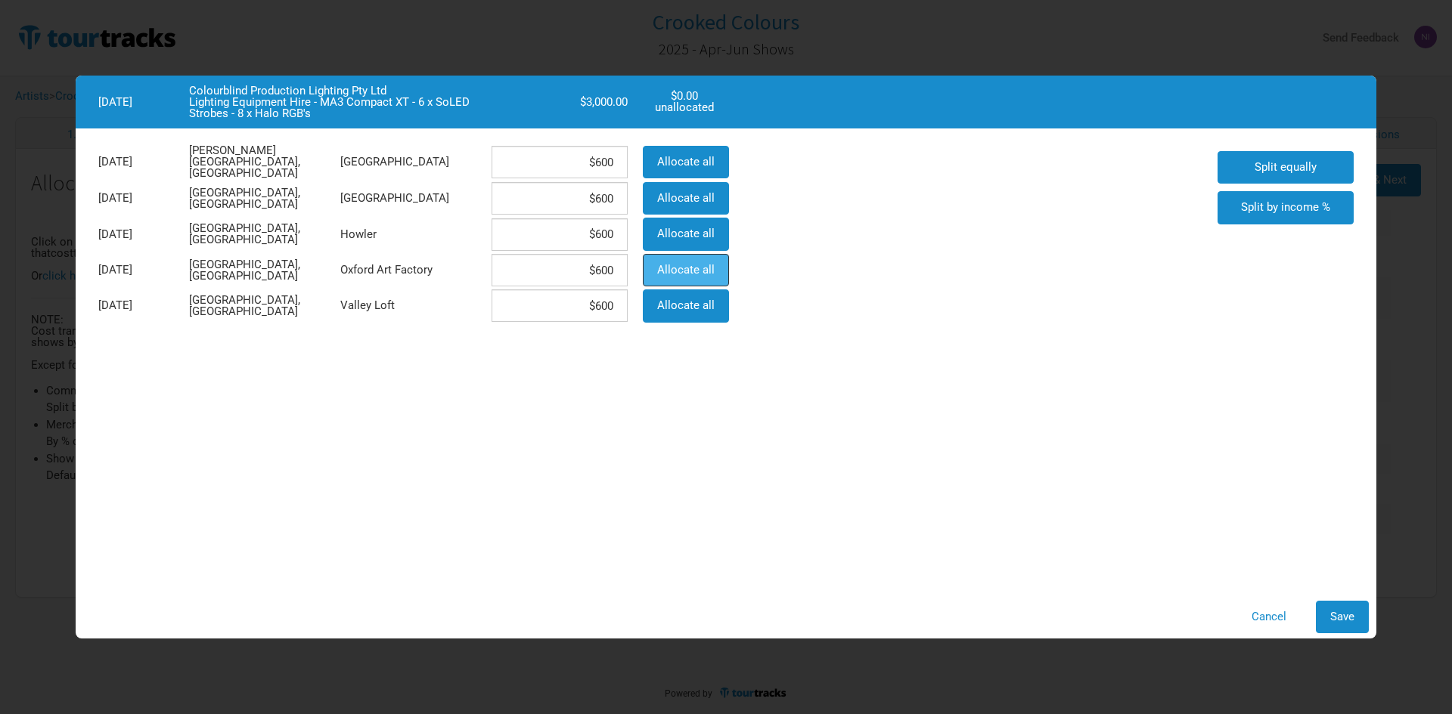
click at [667, 274] on span "Allocate all" at bounding box center [685, 270] width 57 height 14
click at [1333, 618] on span "Save" at bounding box center [1342, 617] width 24 height 14
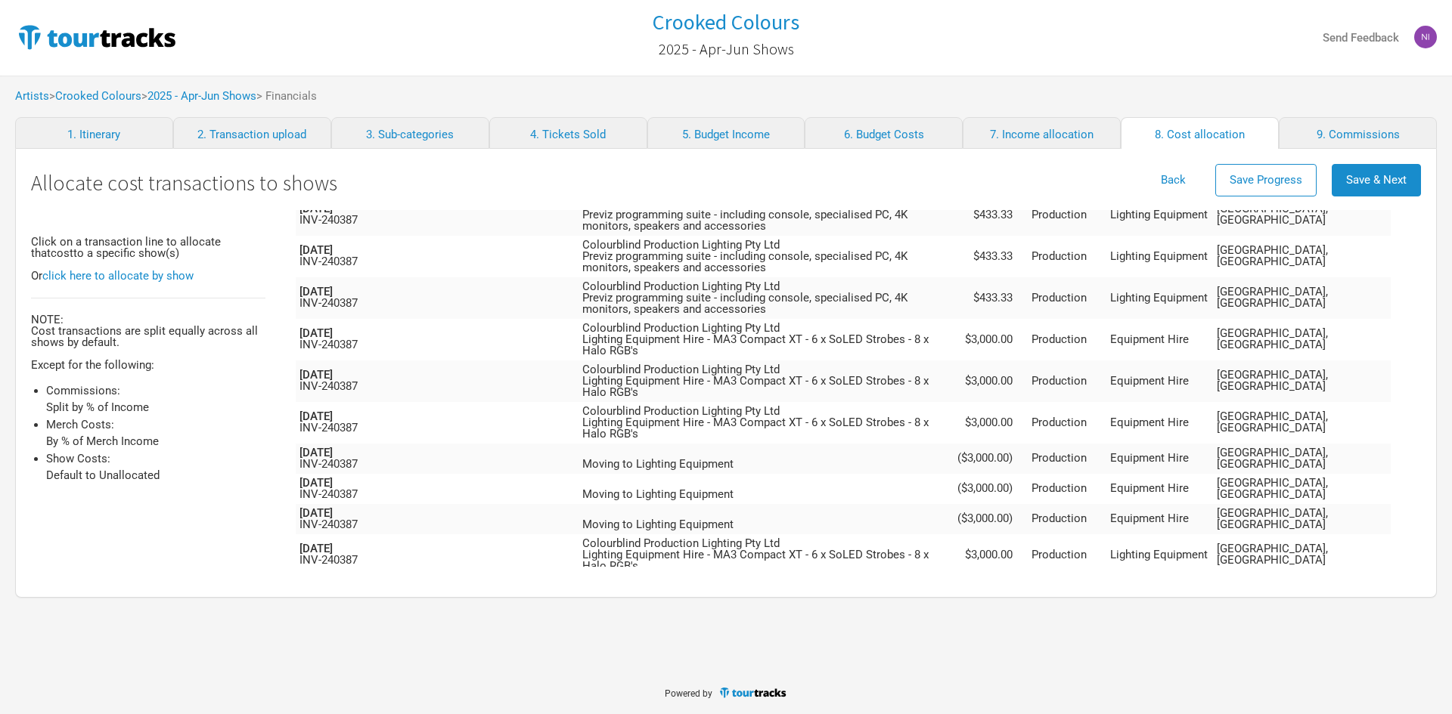
click at [1278, 631] on span "Split equally" at bounding box center [1247, 638] width 62 height 14
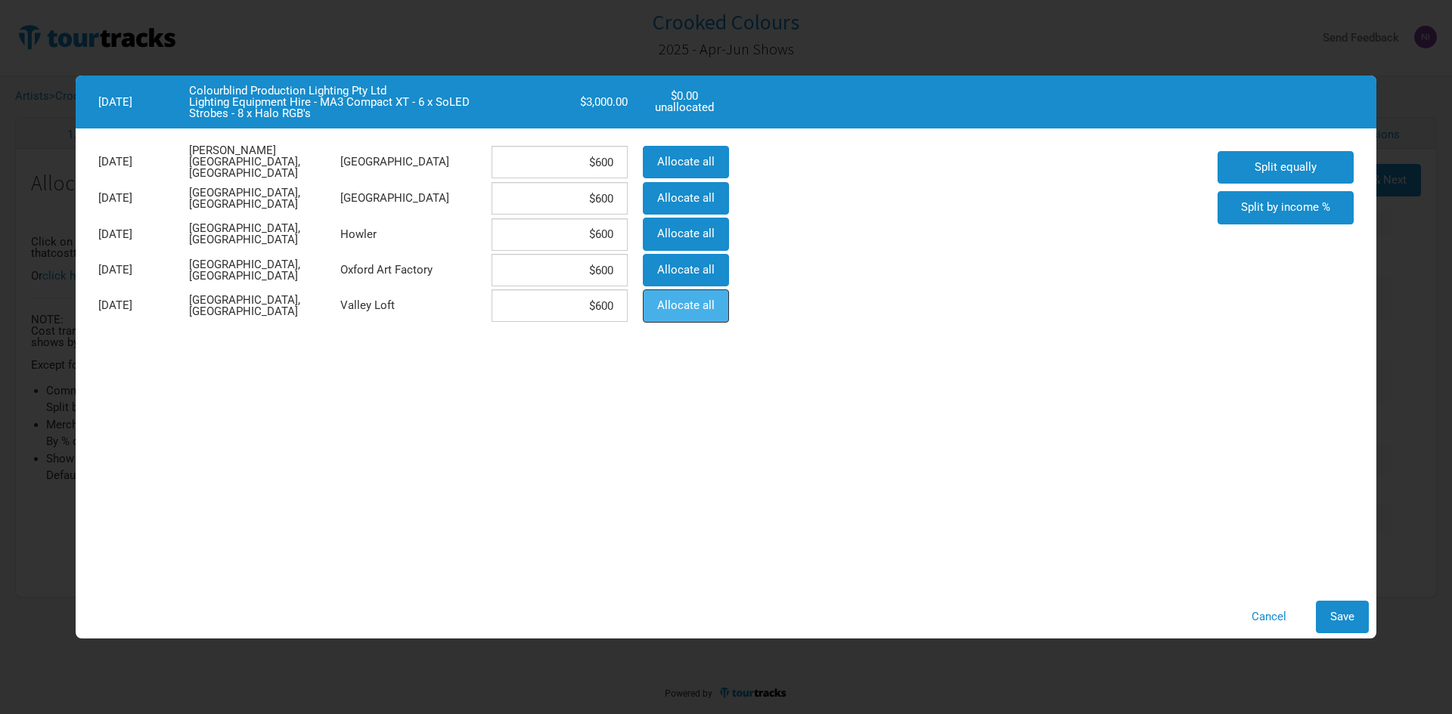
click at [692, 303] on span "Allocate all" at bounding box center [685, 306] width 57 height 14
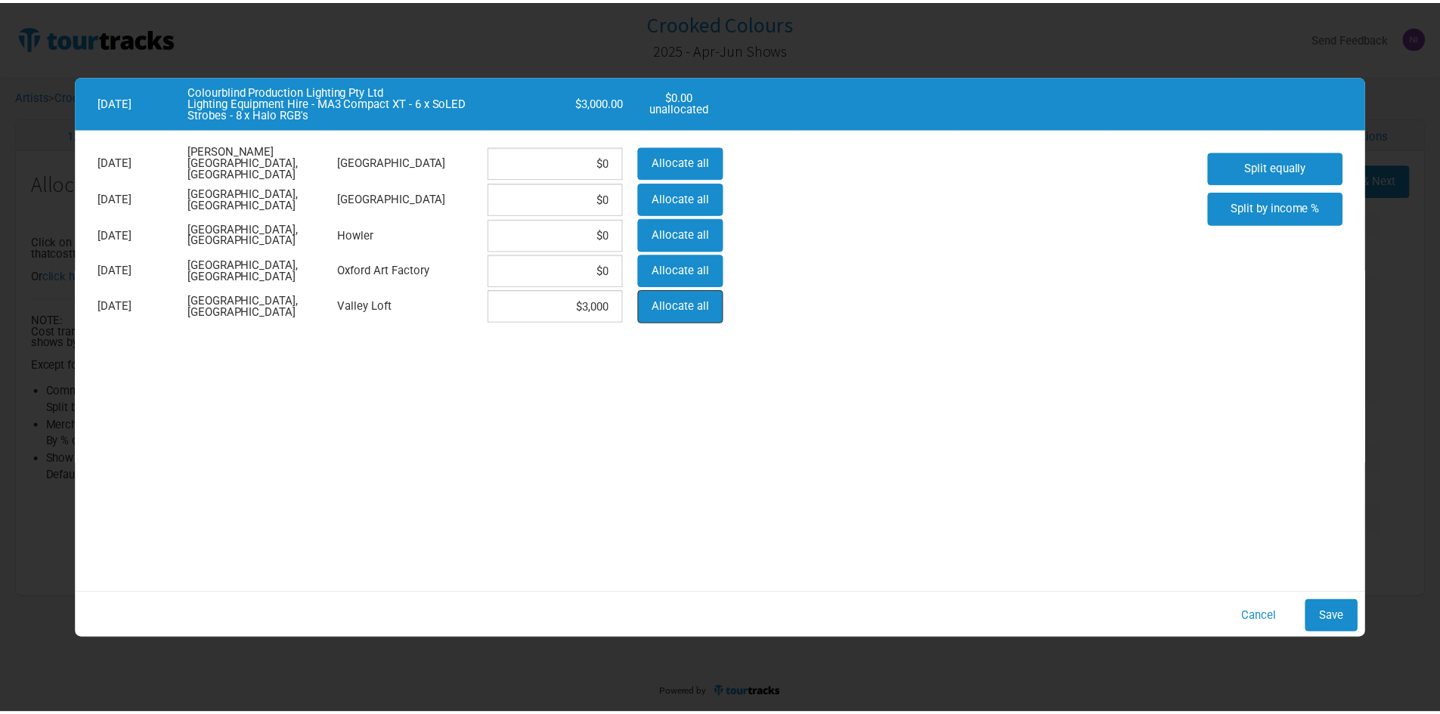
scroll to position [689, 0]
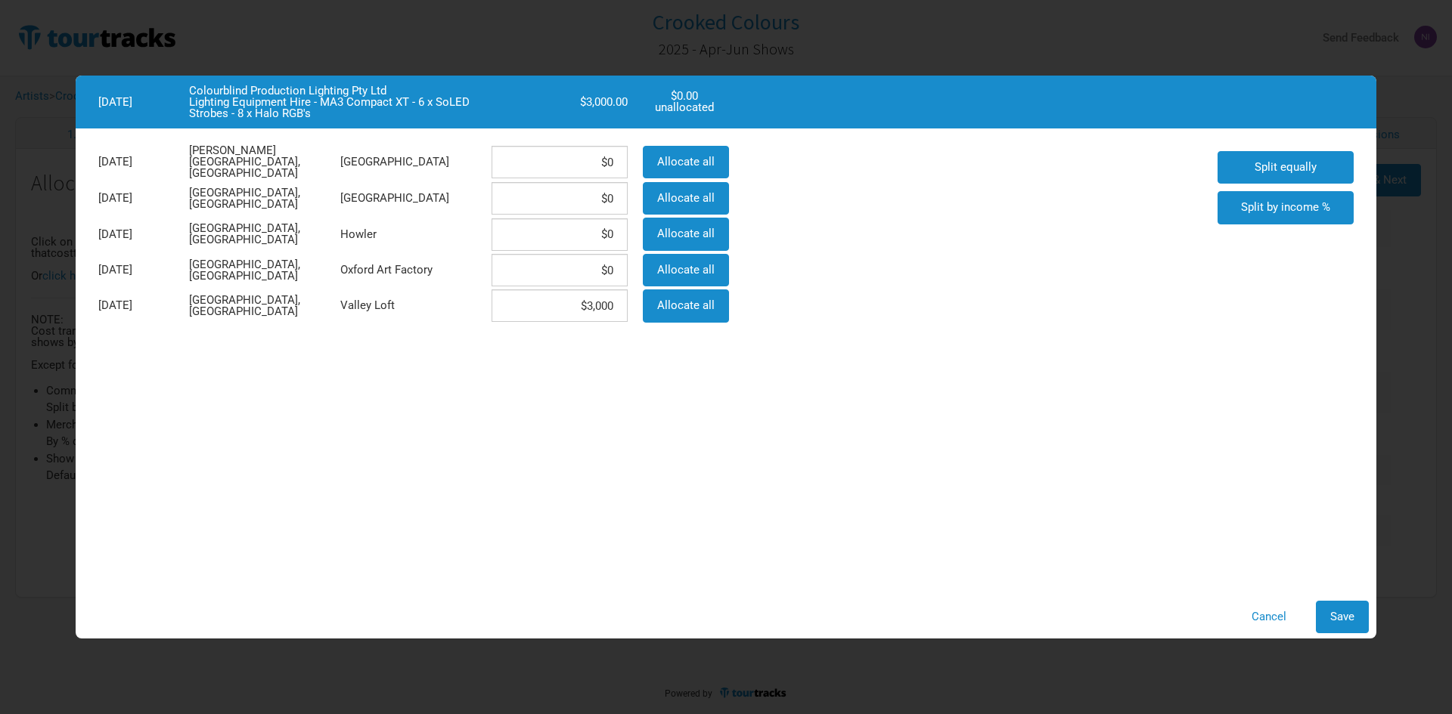
click at [1346, 600] on div "Cancel Save" at bounding box center [726, 617] width 1300 height 48
click at [1354, 609] on button "Save" at bounding box center [1341, 617] width 53 height 33
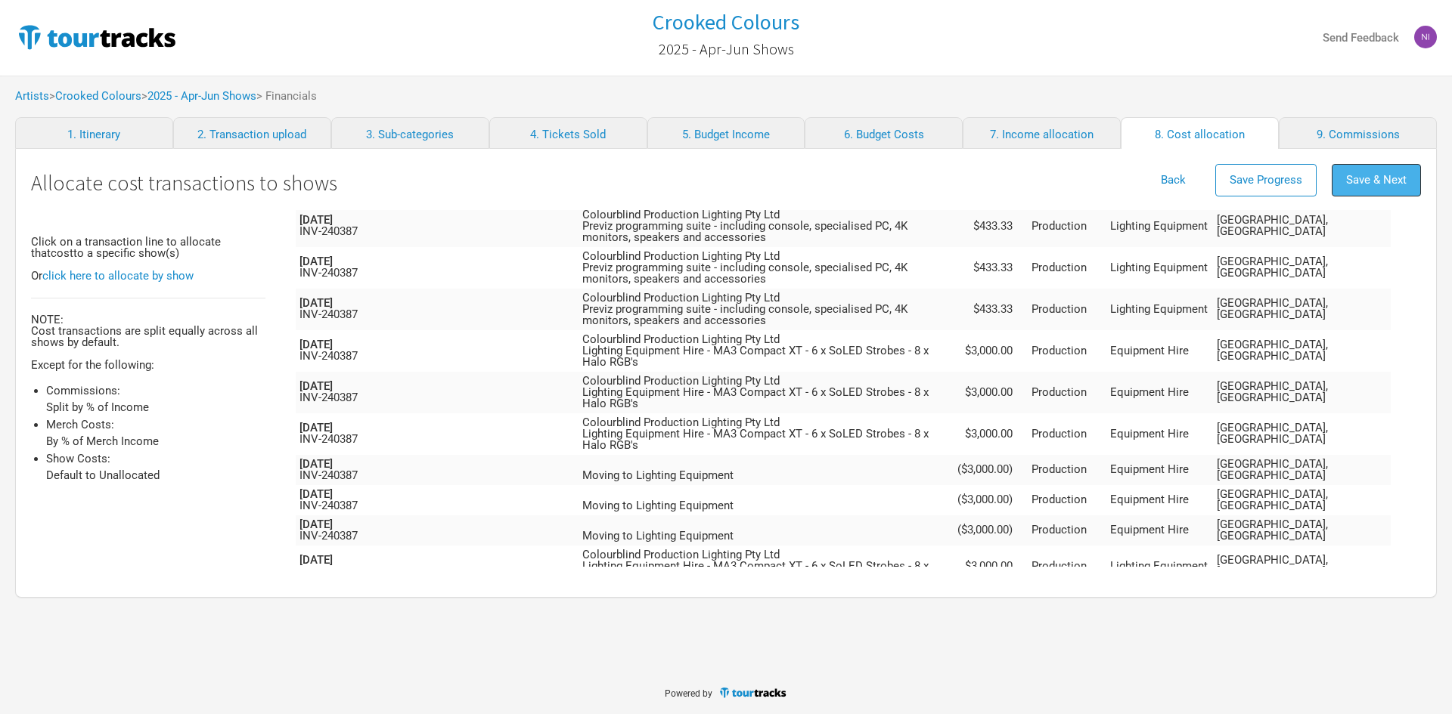
click at [1407, 189] on button "Save & Next" at bounding box center [1375, 180] width 89 height 33
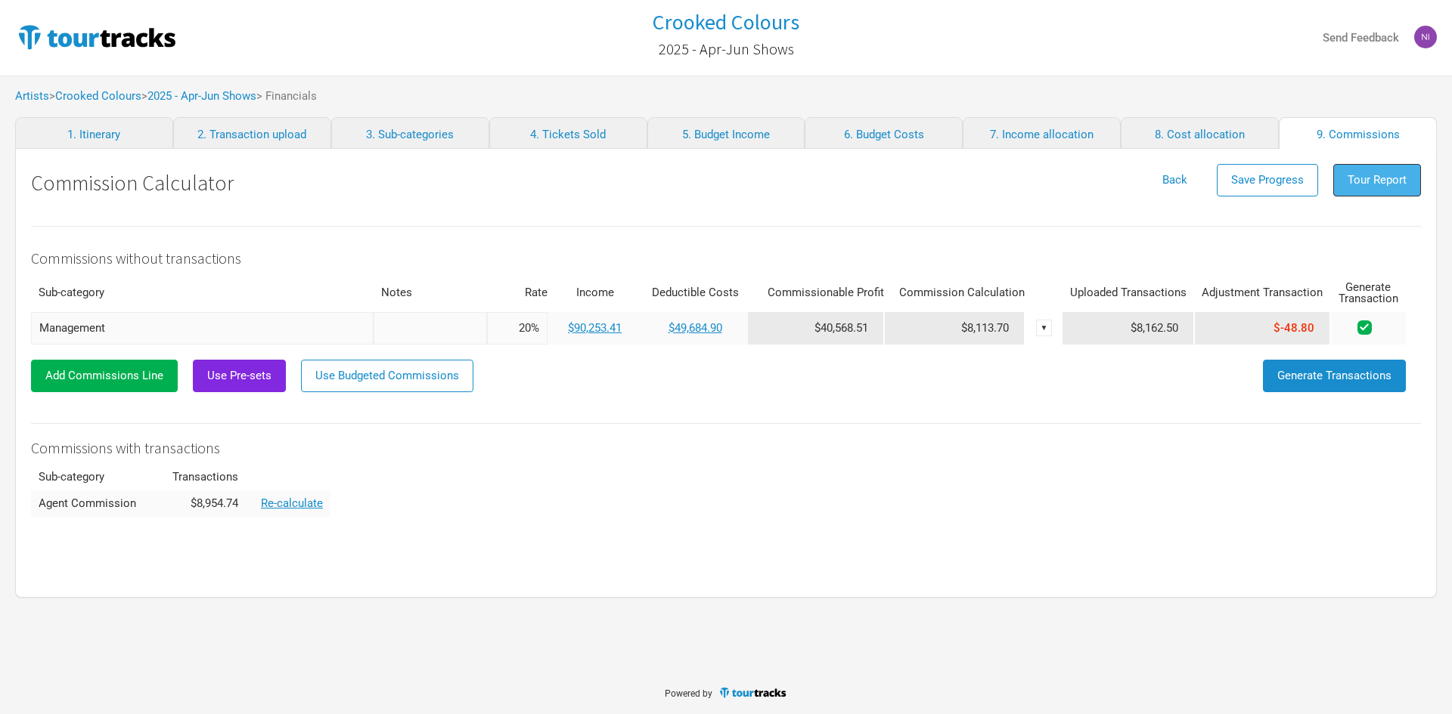
click at [1370, 170] on button "Tour Report" at bounding box center [1377, 180] width 88 height 33
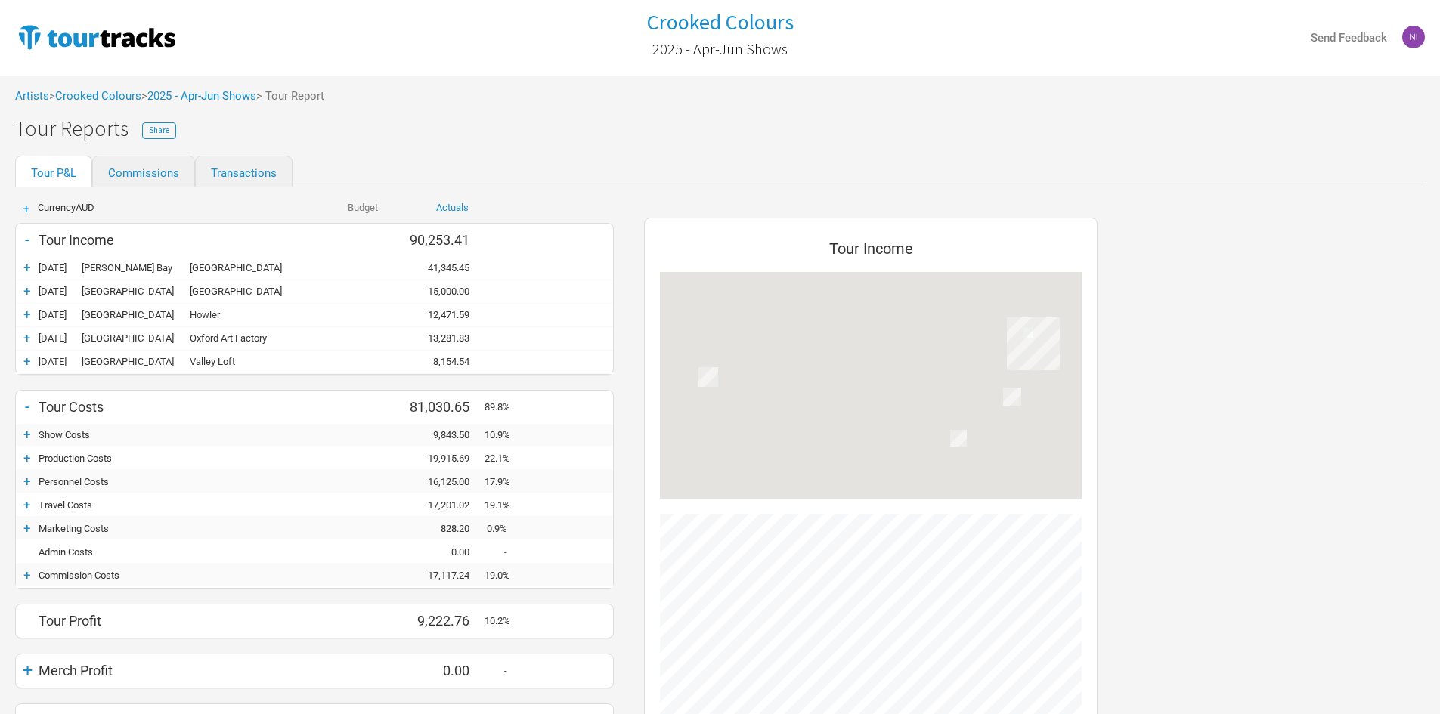
scroll to position [711, 484]
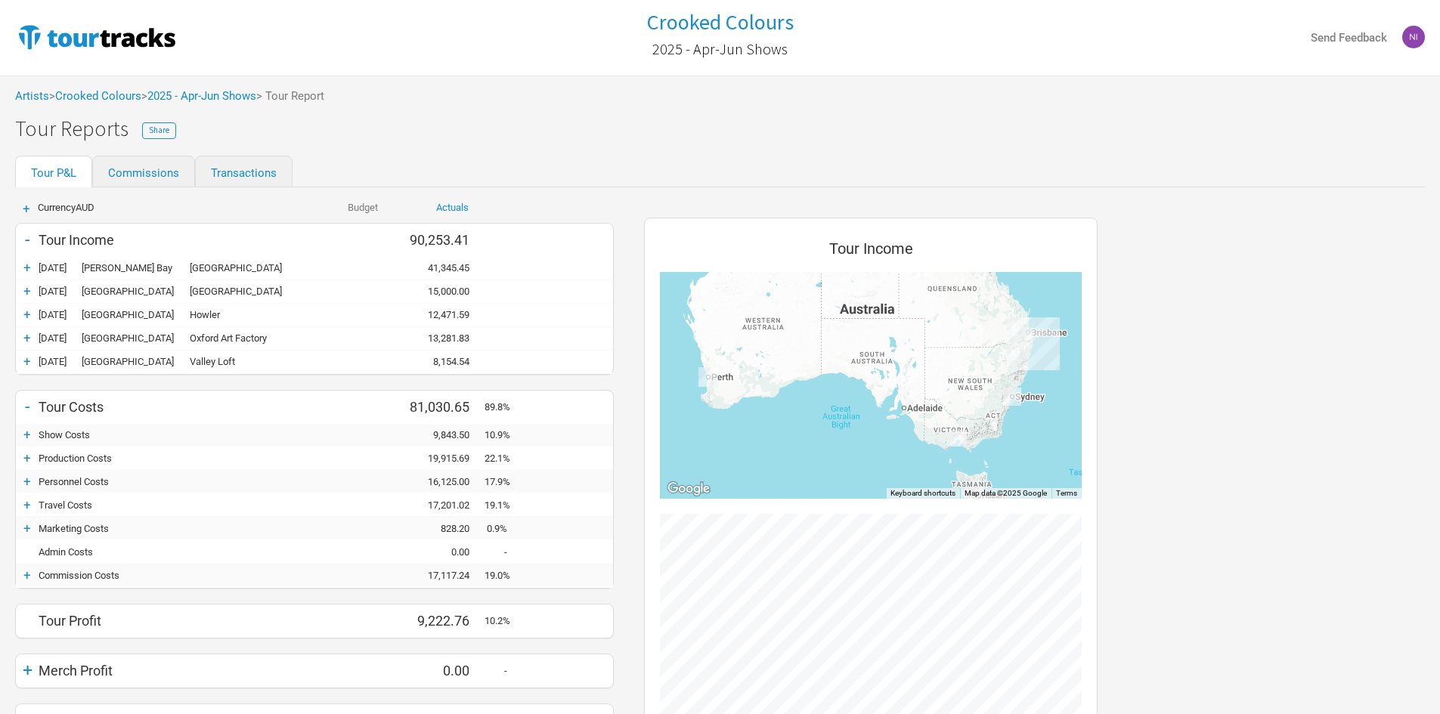
click at [29, 484] on div "+" at bounding box center [27, 481] width 23 height 15
click at [33, 485] on div "-" at bounding box center [27, 481] width 23 height 15
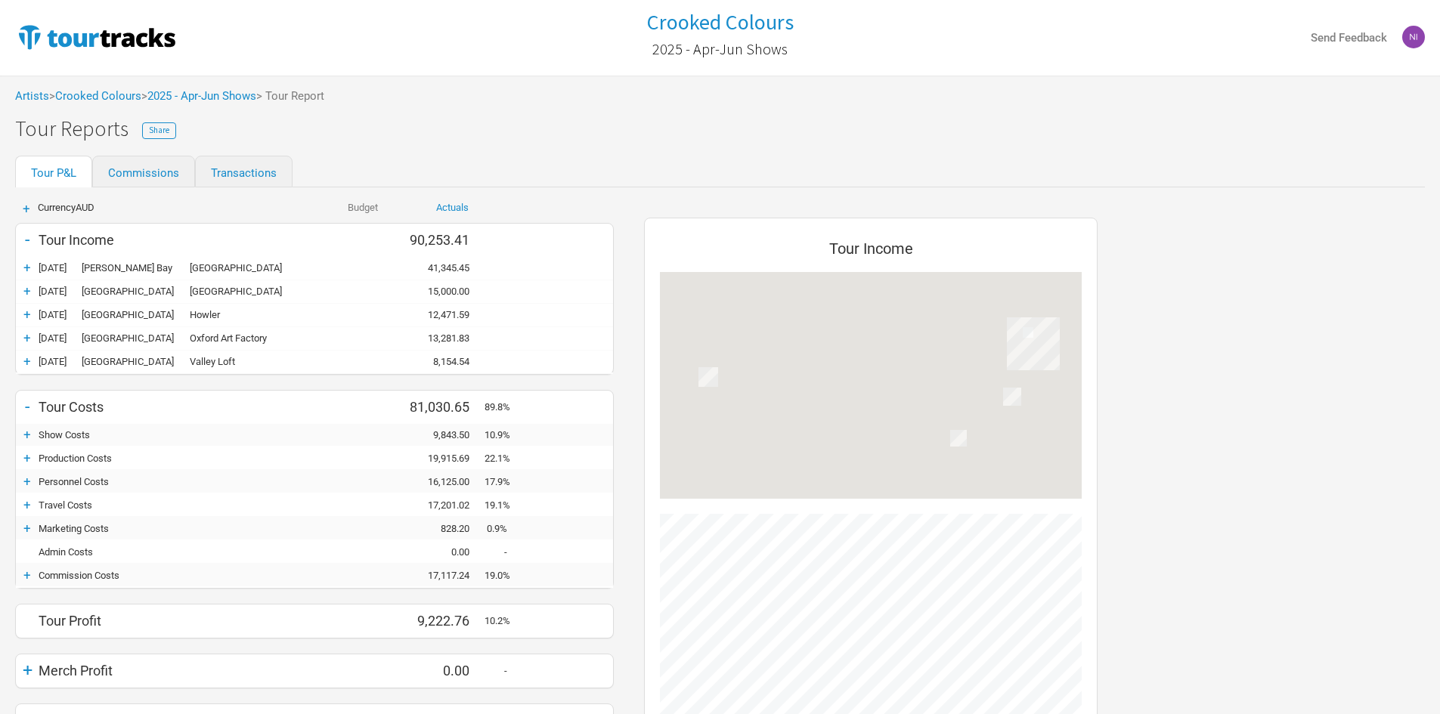
click at [29, 462] on div "+" at bounding box center [27, 458] width 23 height 15
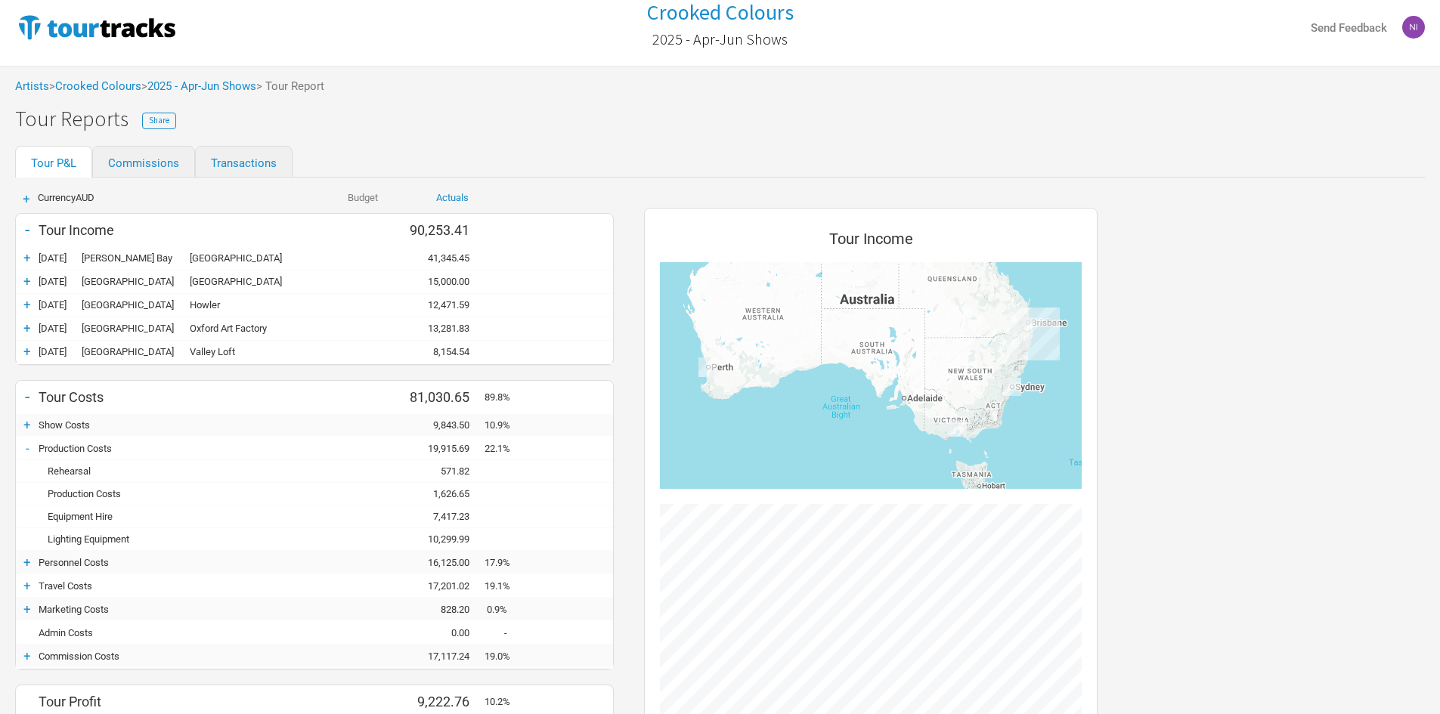
scroll to position [76, 0]
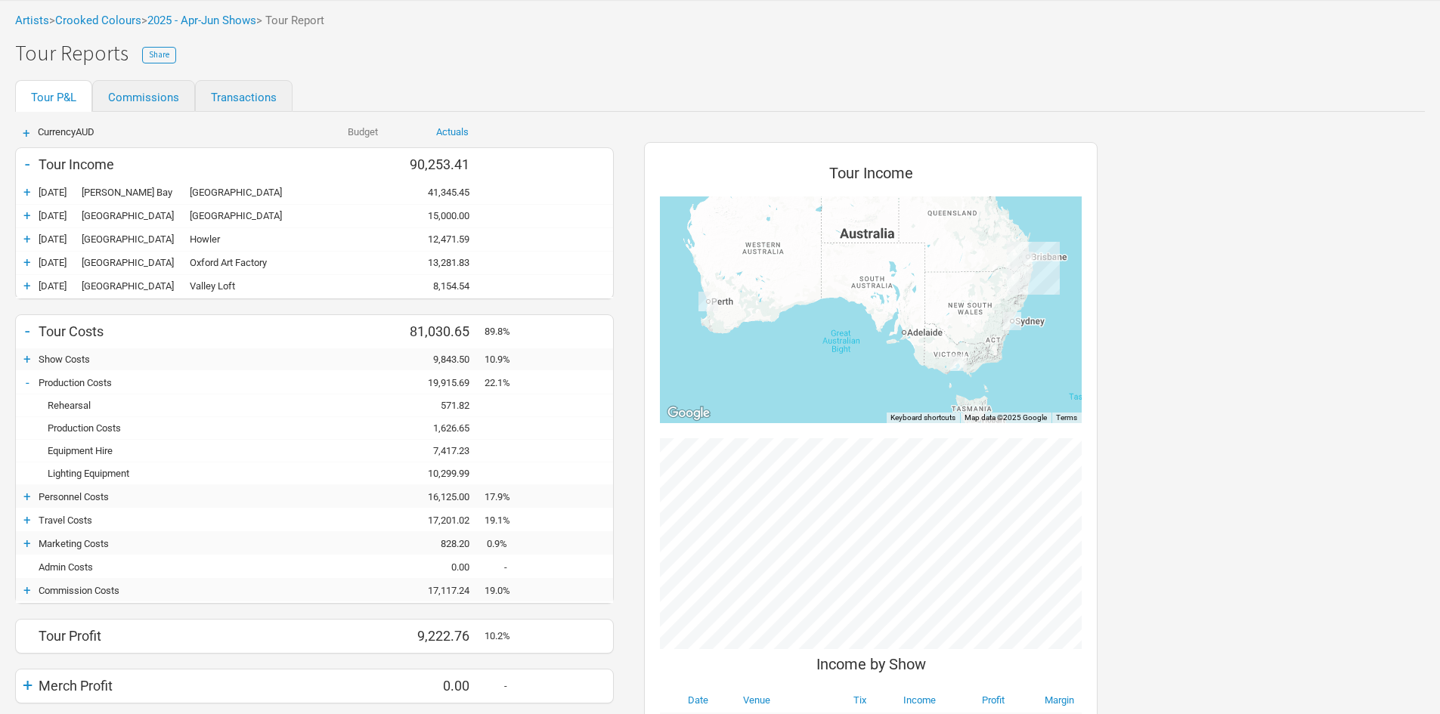
click at [454, 451] on div "7,417.23" at bounding box center [439, 450] width 91 height 11
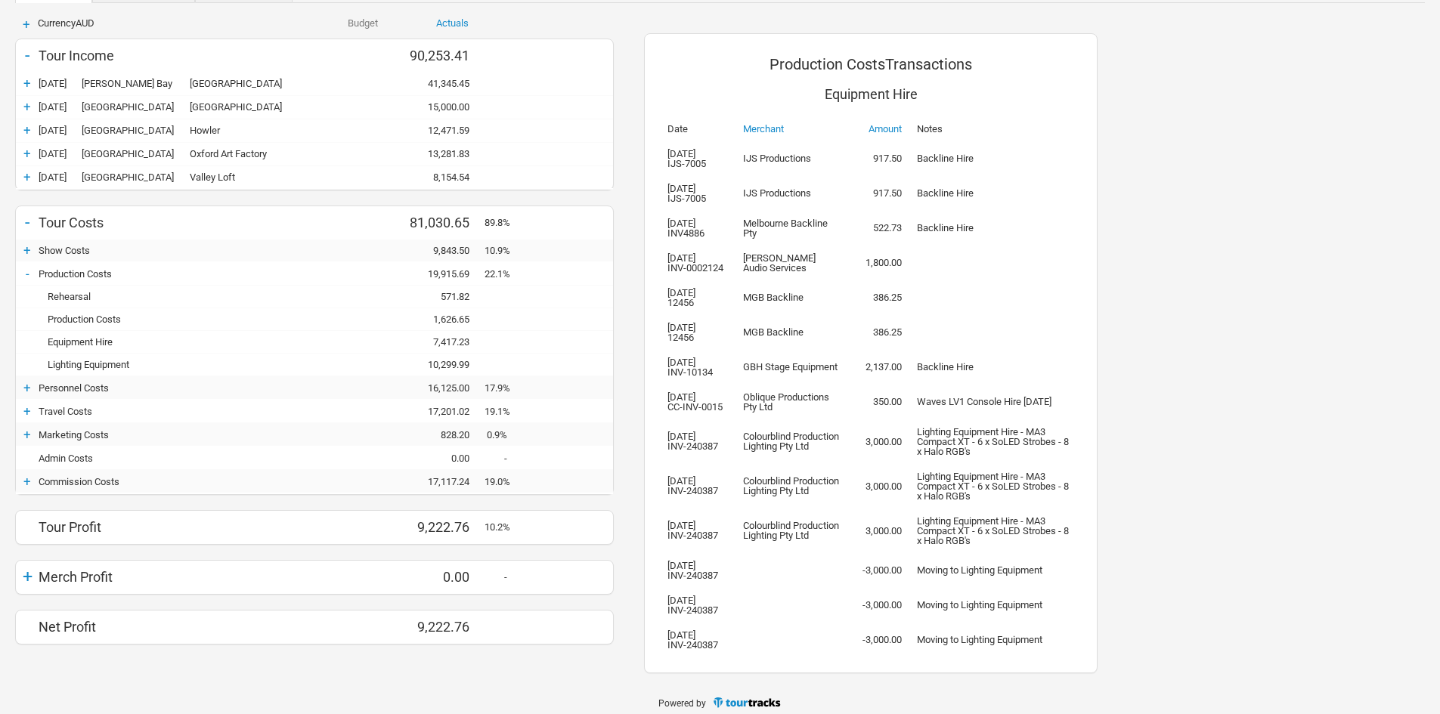
scroll to position [194, 0]
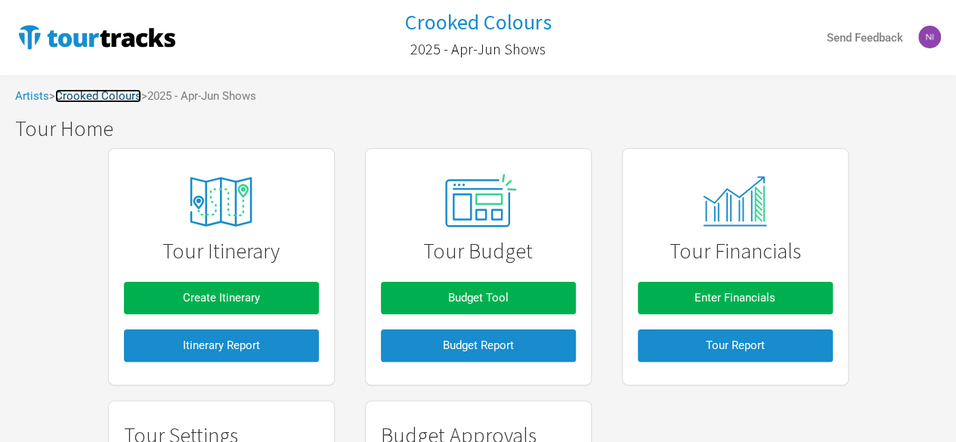
click at [120, 91] on link "Crooked Colours" at bounding box center [98, 96] width 86 height 14
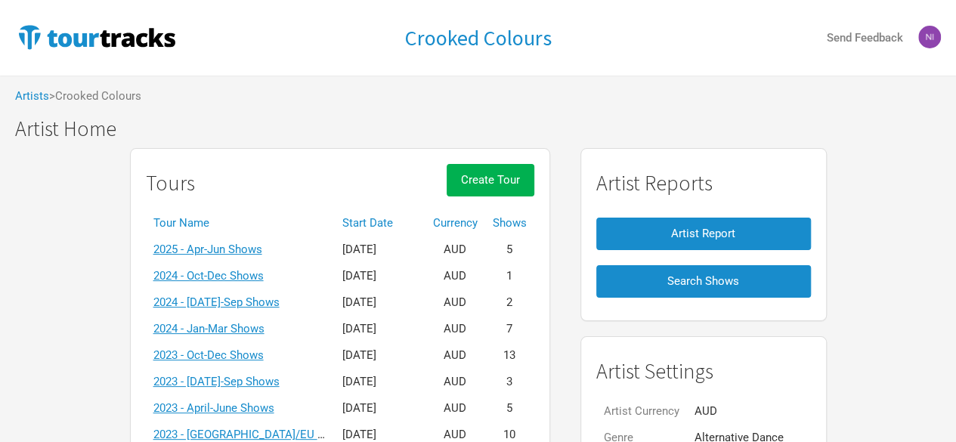
click at [232, 288] on td "2024 - Oct-Dec Shows" at bounding box center [240, 276] width 189 height 26
click at [232, 284] on td "2024 - Oct-Dec Shows" at bounding box center [240, 276] width 189 height 26
click at [231, 275] on link "2024 - Oct-Dec Shows" at bounding box center [208, 276] width 110 height 14
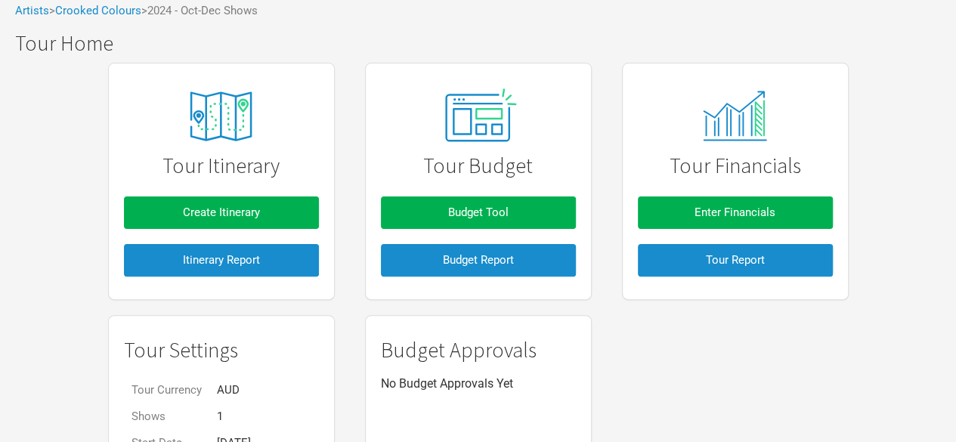
scroll to position [204, 0]
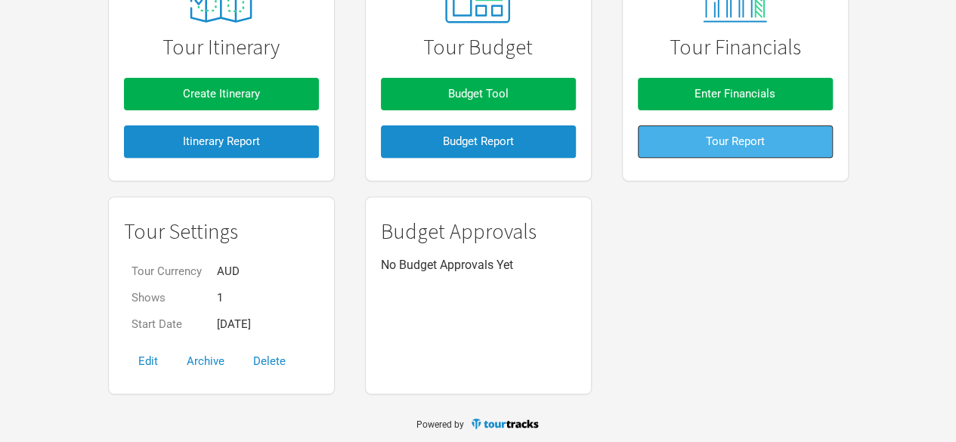
click at [692, 141] on button "Tour Report" at bounding box center [735, 141] width 195 height 33
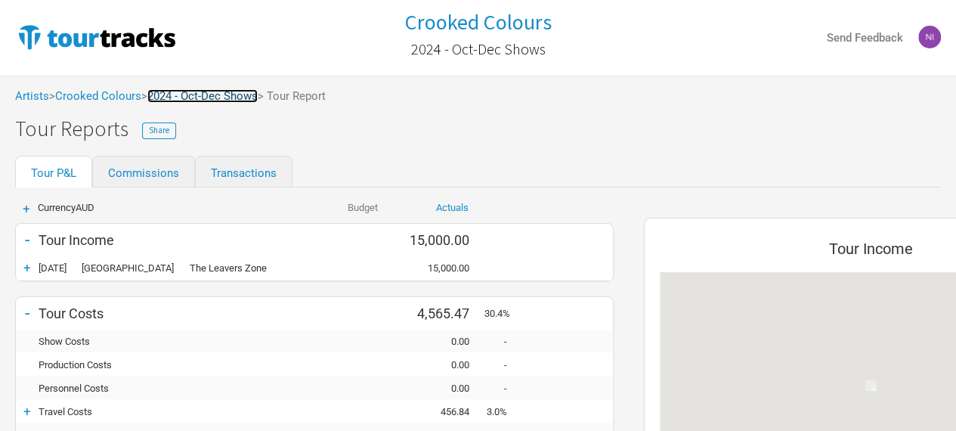
click at [242, 91] on link "2024 - Oct-Dec Shows" at bounding box center [202, 96] width 110 height 14
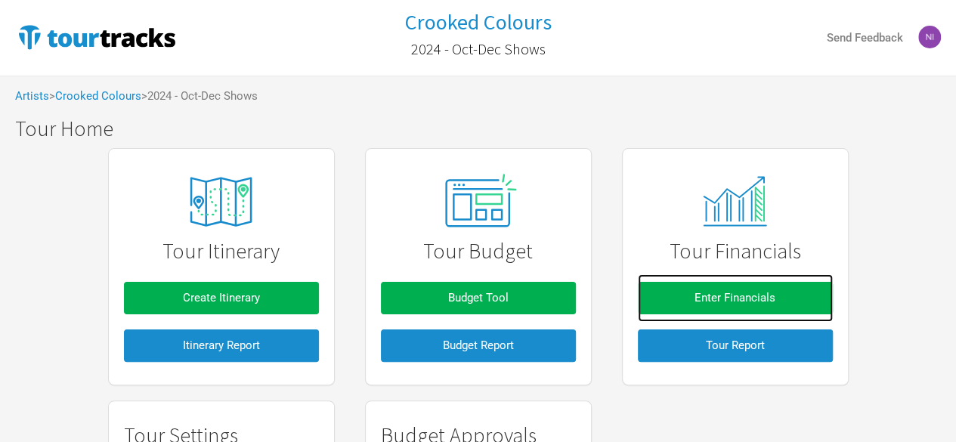
click at [764, 274] on link "Enter Financials" at bounding box center [735, 298] width 195 height 48
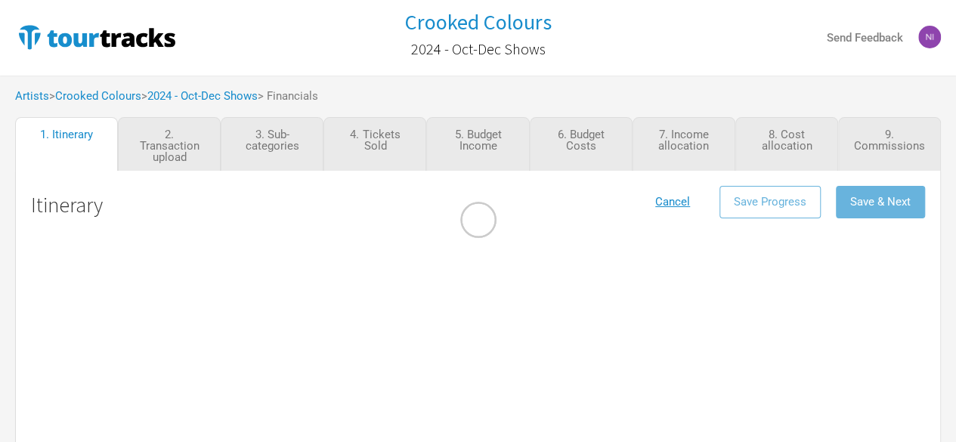
click at [762, 285] on div at bounding box center [478, 221] width 956 height 442
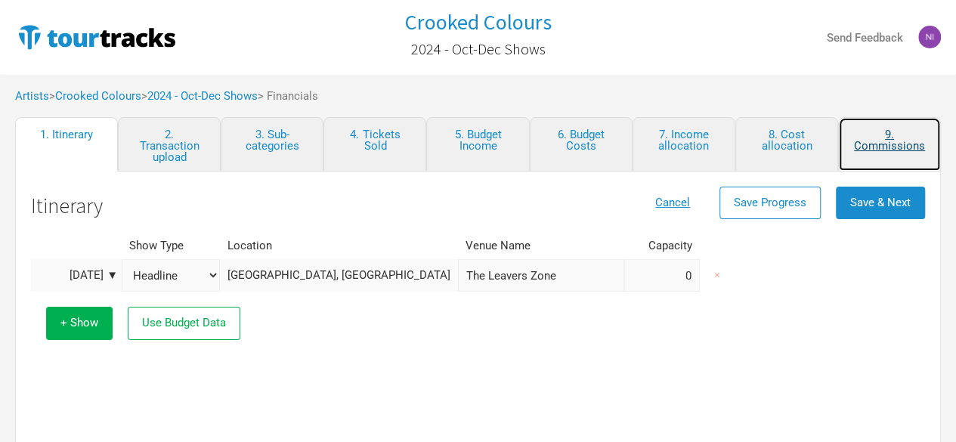
click at [866, 129] on link "9. Commissions" at bounding box center [889, 144] width 103 height 54
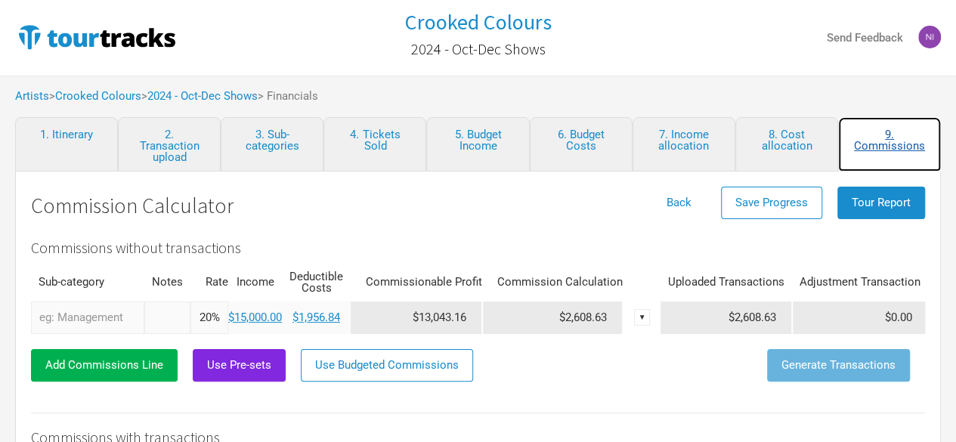
scroll to position [9, 0]
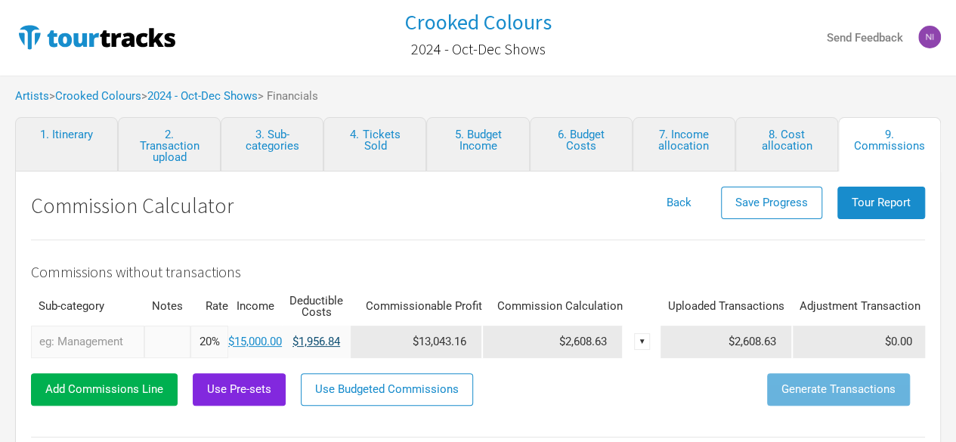
click at [325, 335] on link "$1,956.84" at bounding box center [317, 342] width 48 height 14
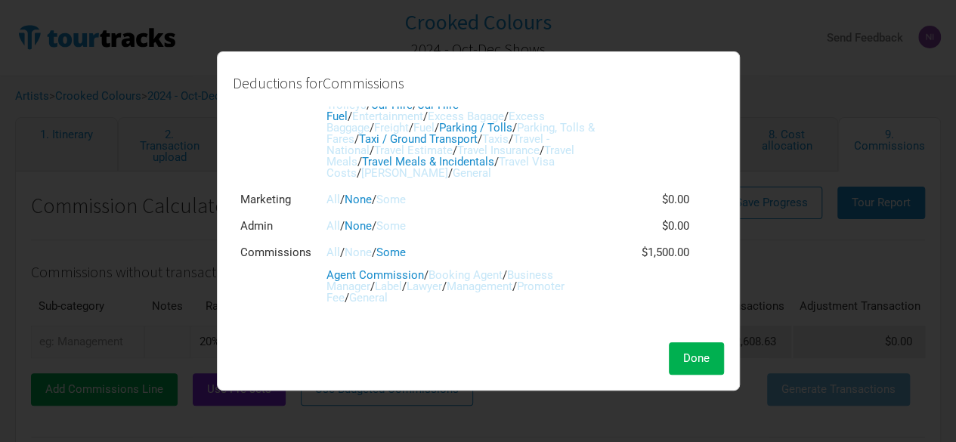
scroll to position [312, 0]
